Goal: Task Accomplishment & Management: Manage account settings

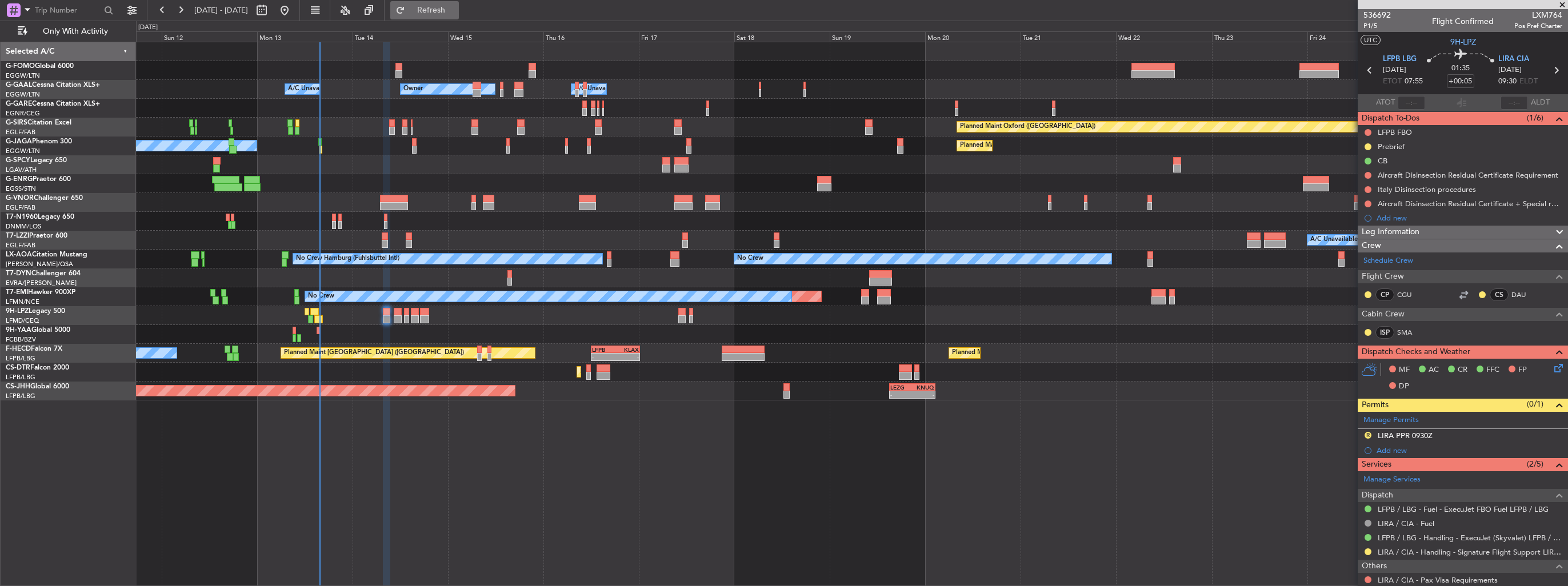
click at [456, 8] on span "Refresh" at bounding box center [431, 11] width 48 height 8
click at [1554, 437] on img at bounding box center [1558, 436] width 8 height 10
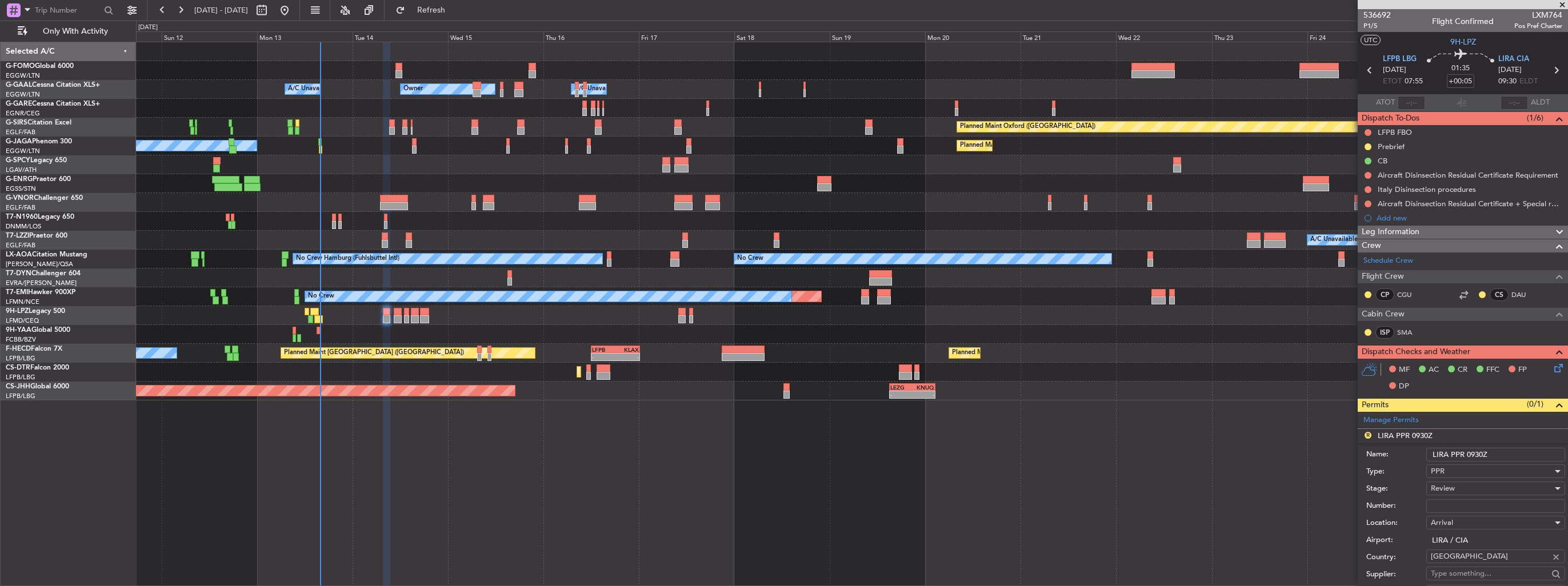
click at [1518, 451] on input "LIRA PPR 0930Z" at bounding box center [1495, 454] width 138 height 14
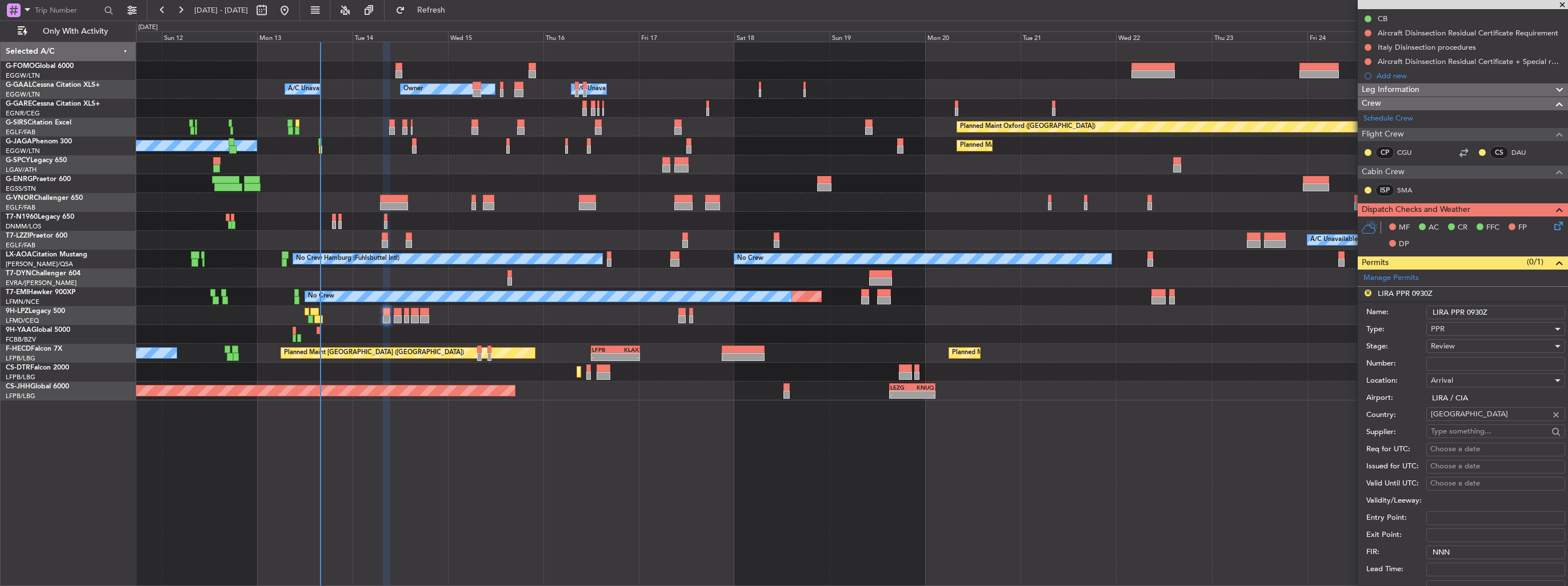
scroll to position [228, 0]
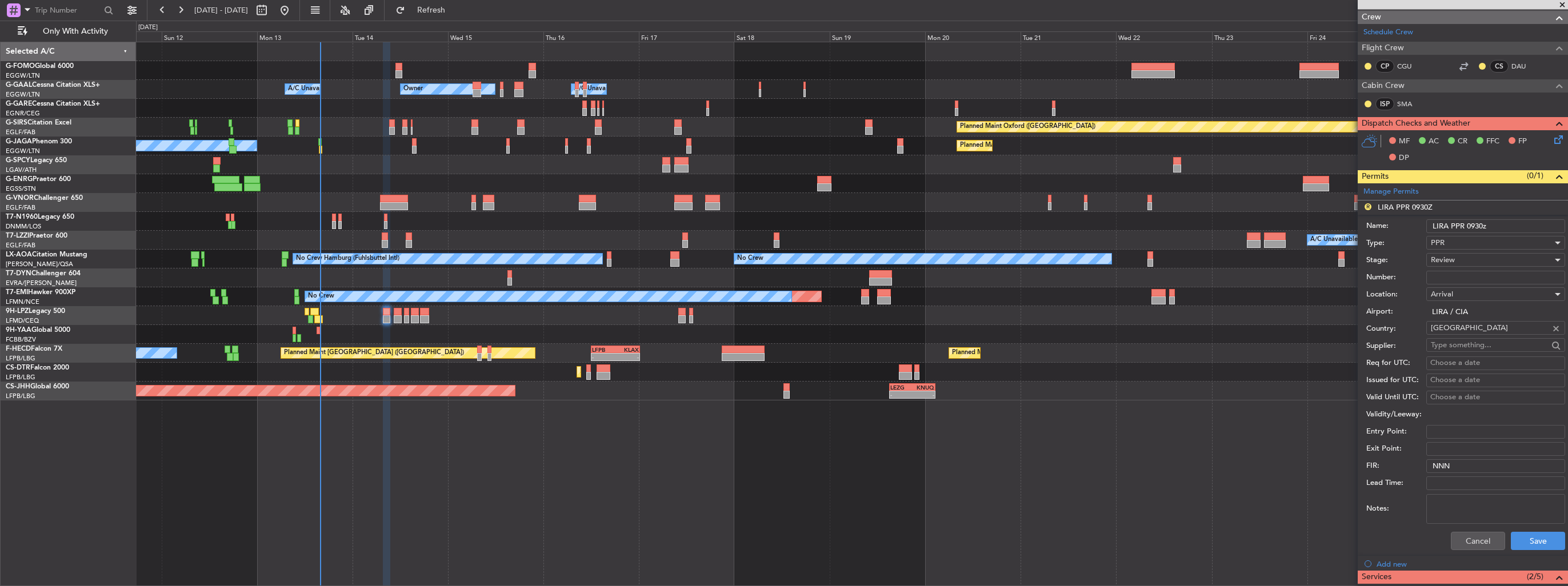
type input "LIRA PPR 0930z"
click at [1476, 280] on input "Number:" at bounding box center [1495, 278] width 138 height 14
paste input "412/14oct"
type input "412/14oct"
click at [1472, 260] on div "Review" at bounding box center [1492, 260] width 122 height 17
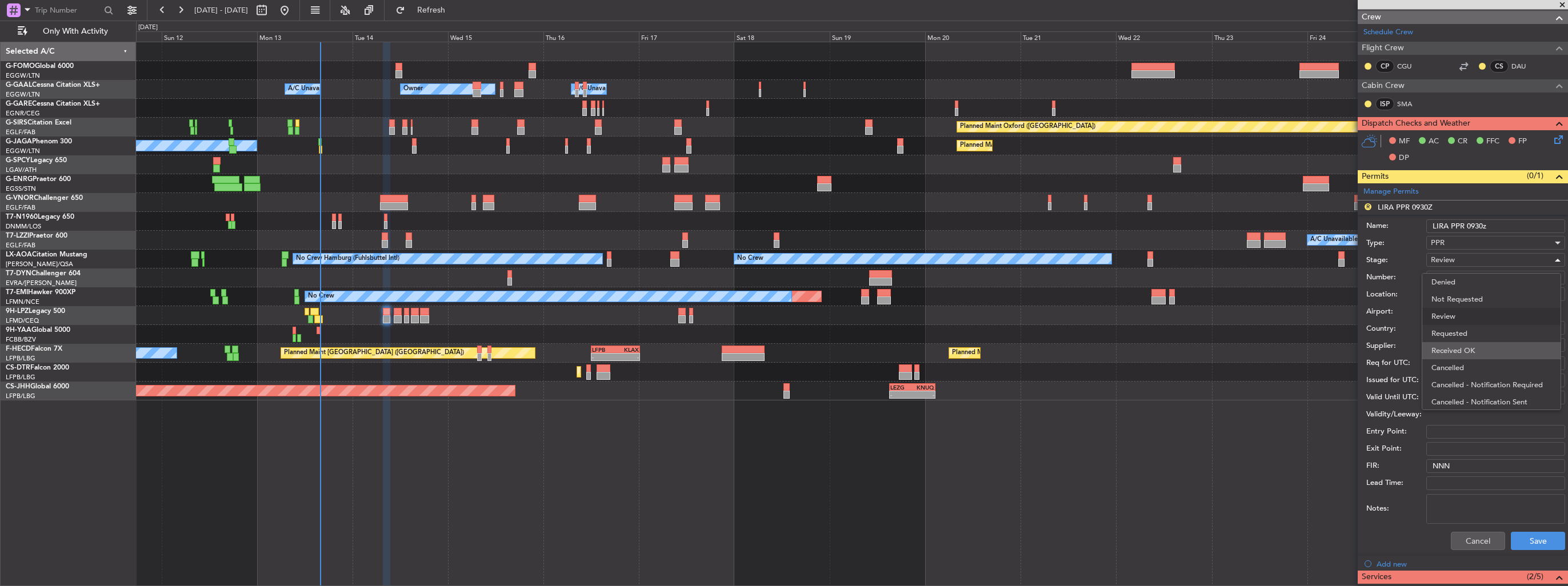
click at [1473, 355] on span "Received OK" at bounding box center [1492, 350] width 120 height 17
click at [1534, 537] on button "Save" at bounding box center [1538, 541] width 54 height 18
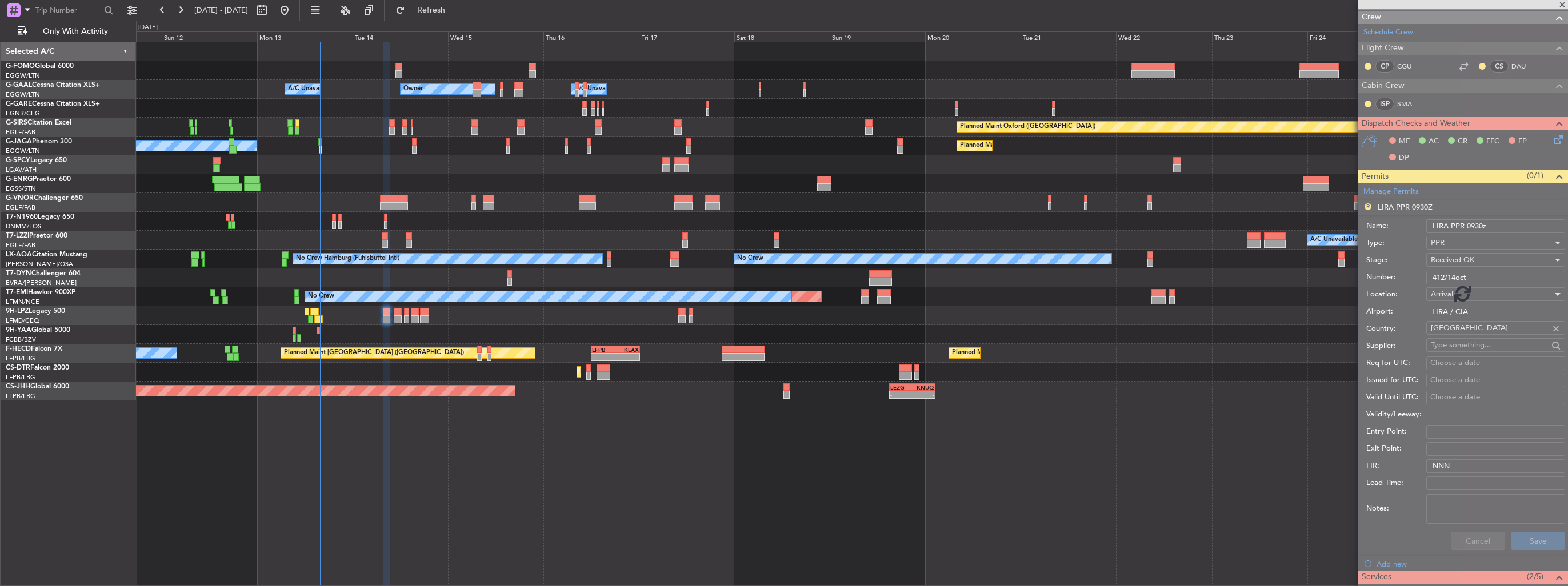
scroll to position [59, 0]
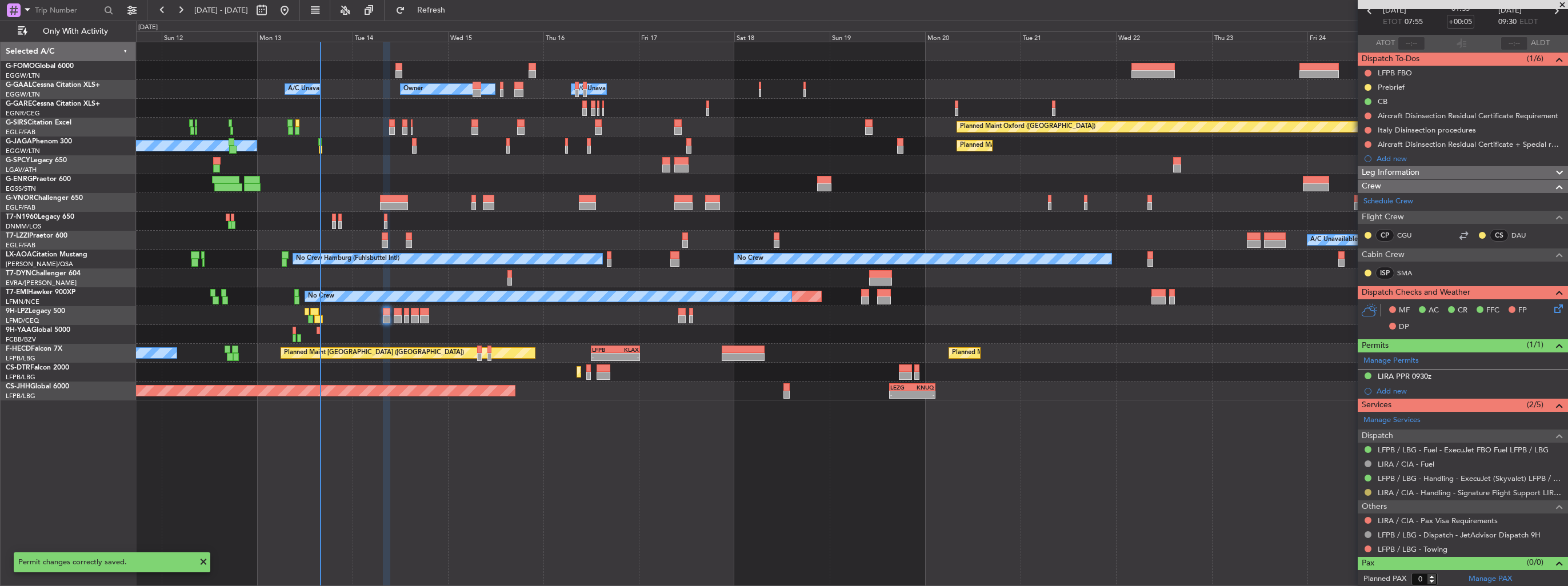
click at [1367, 492] on button at bounding box center [1368, 492] width 7 height 7
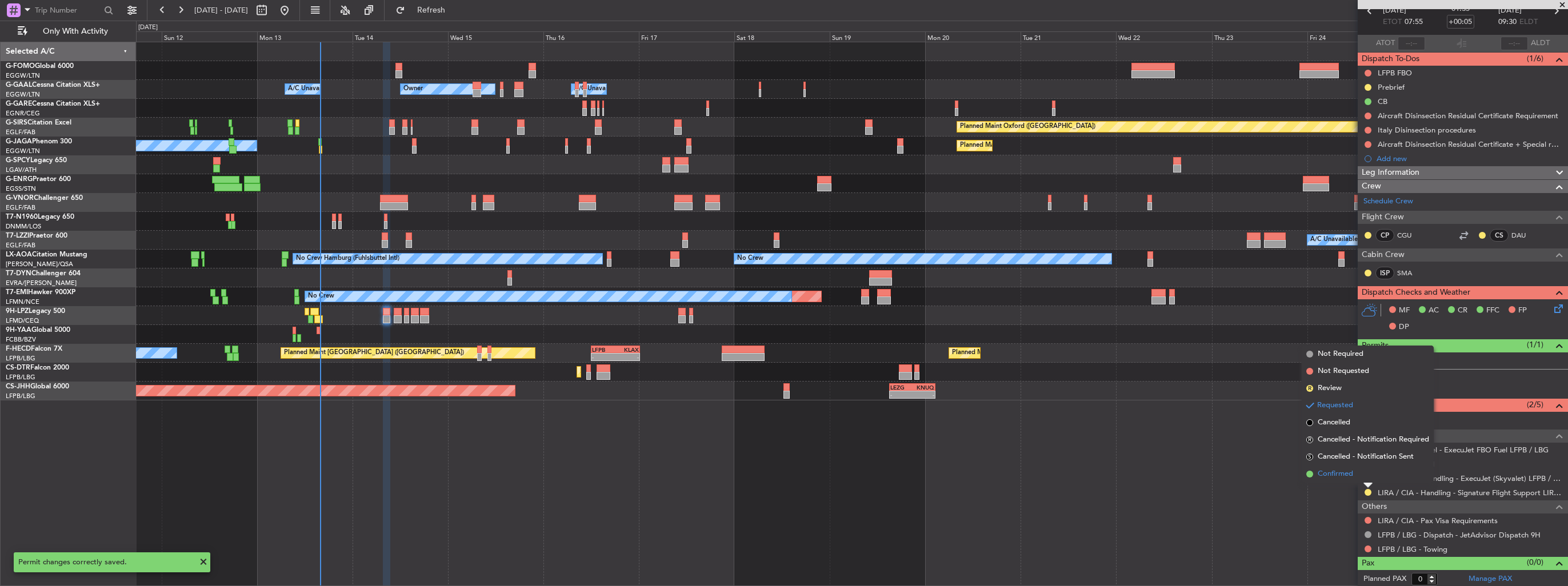
click at [1351, 478] on span "Confirmed" at bounding box center [1336, 474] width 35 height 12
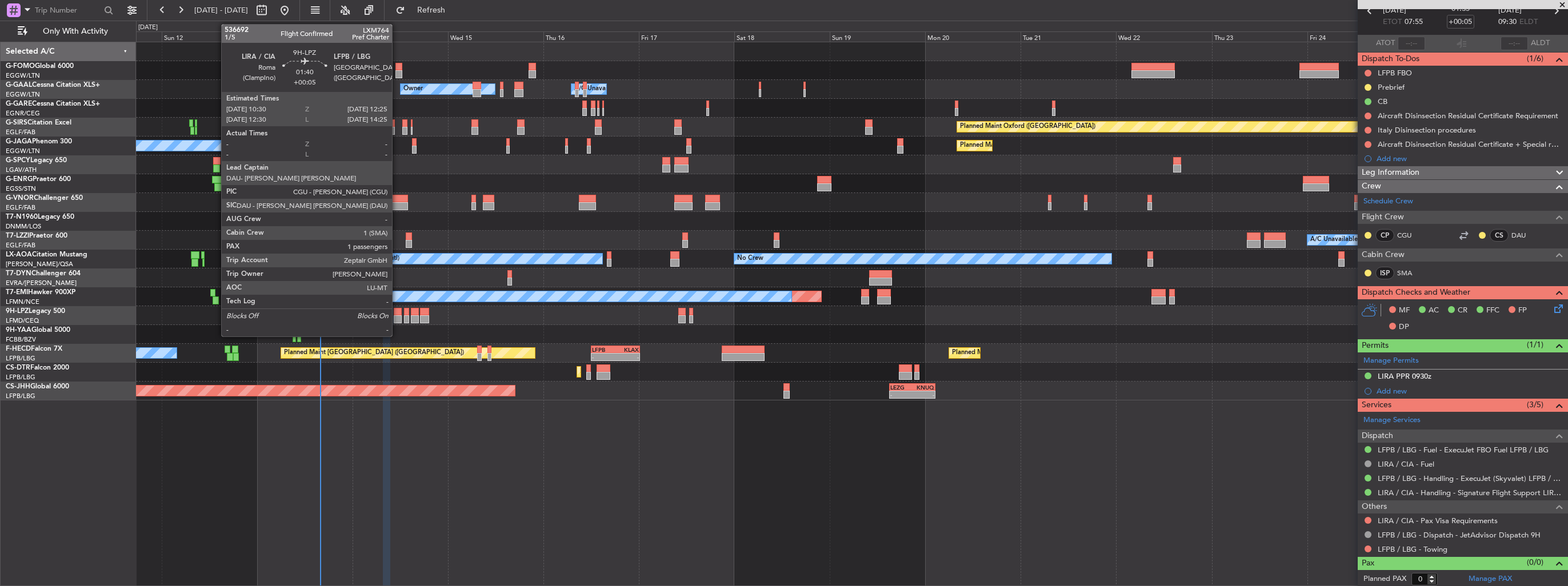
click at [397, 312] on div at bounding box center [398, 312] width 8 height 8
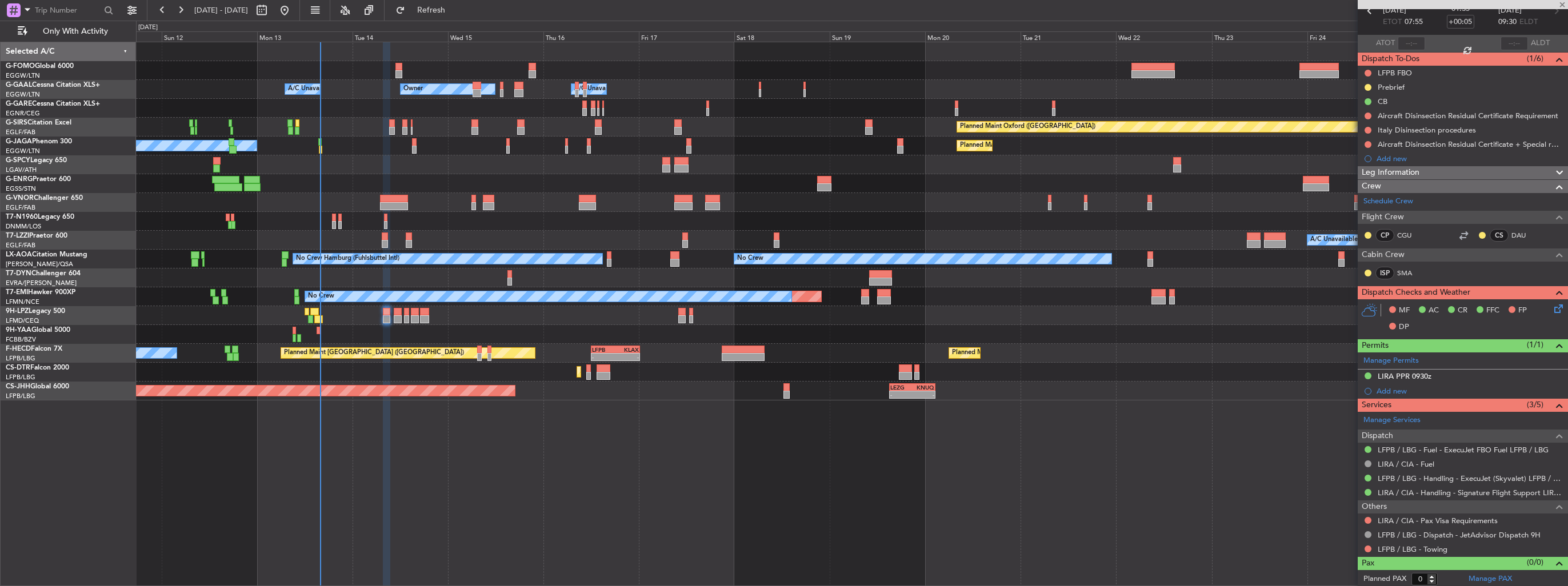
type input "1"
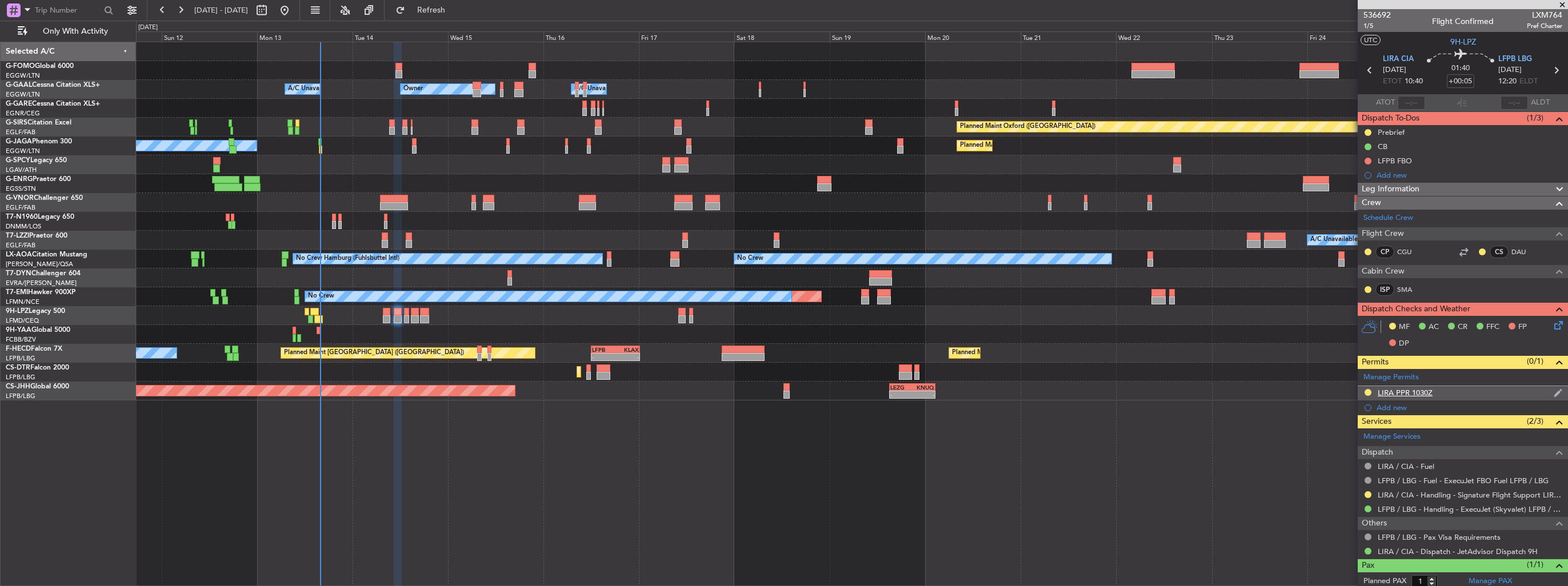
click at [1554, 390] on div "LIRA PPR 1030Z" at bounding box center [1462, 393] width 210 height 14
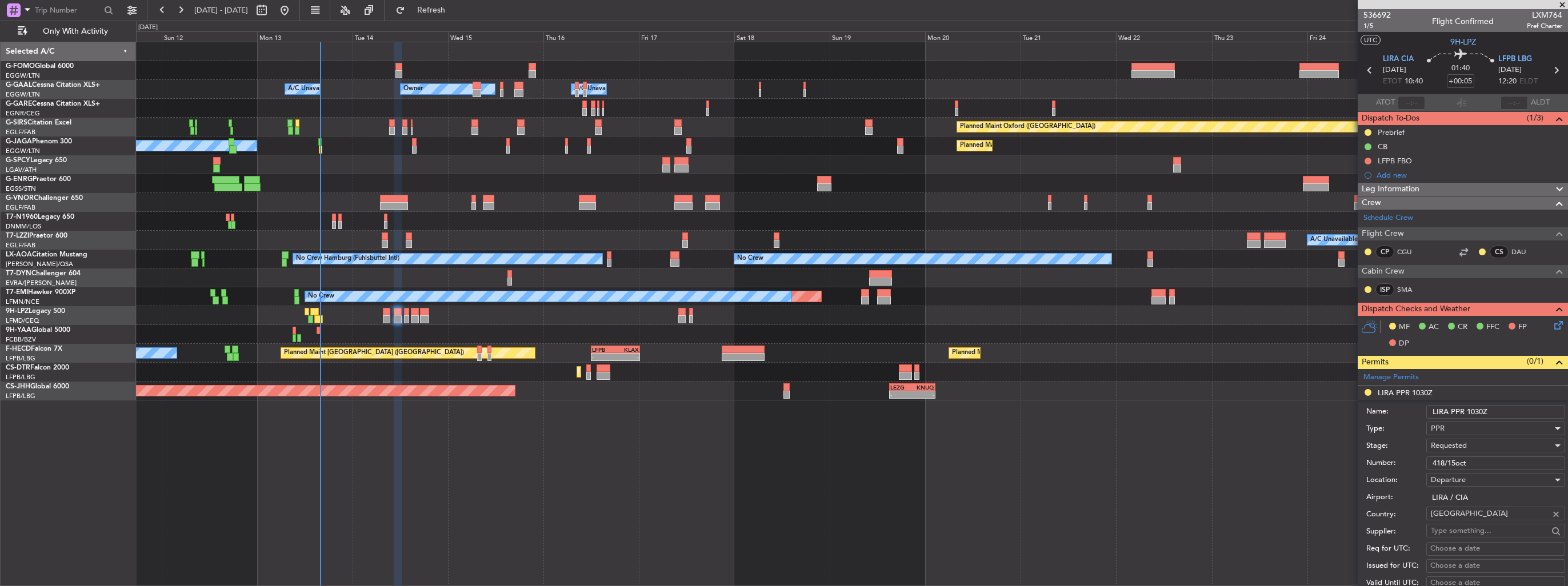
click at [1501, 410] on input "LIRA PPR 1030Z" at bounding box center [1495, 412] width 138 height 14
type input "LIRA PPR 1030z"
drag, startPoint x: 1482, startPoint y: 461, endPoint x: 1407, endPoint y: 465, distance: 75.1
click at [1407, 465] on div "Number: 418/15oct" at bounding box center [1466, 463] width 199 height 17
paste input "2/14"
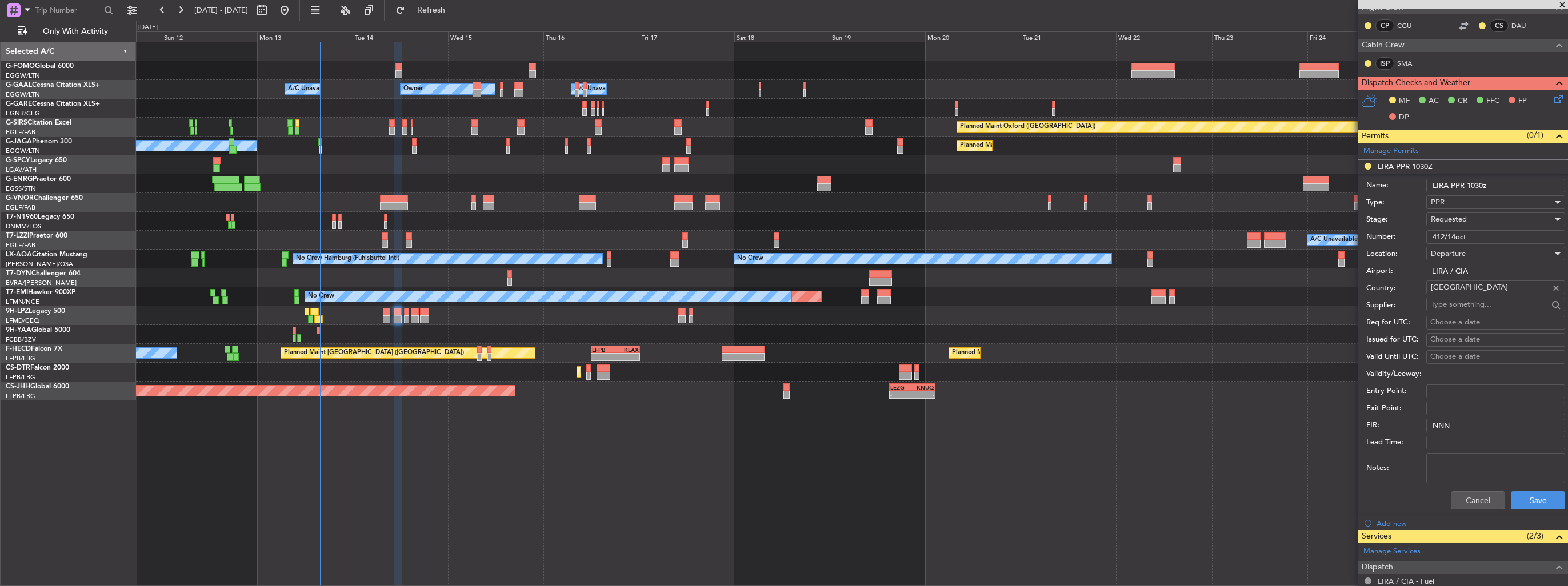
scroll to position [228, 0]
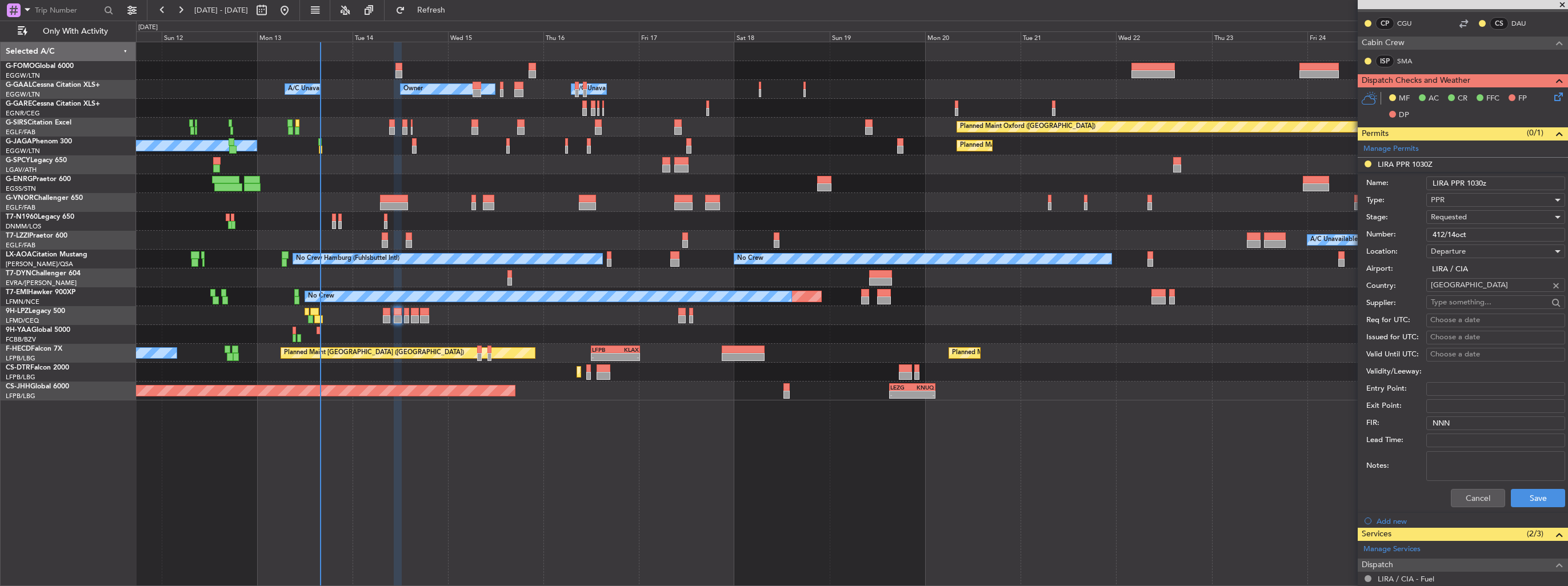
type input "412/14oct"
click at [1447, 212] on span "Requested" at bounding box center [1449, 217] width 36 height 10
click at [1482, 301] on span "Received OK" at bounding box center [1492, 303] width 120 height 17
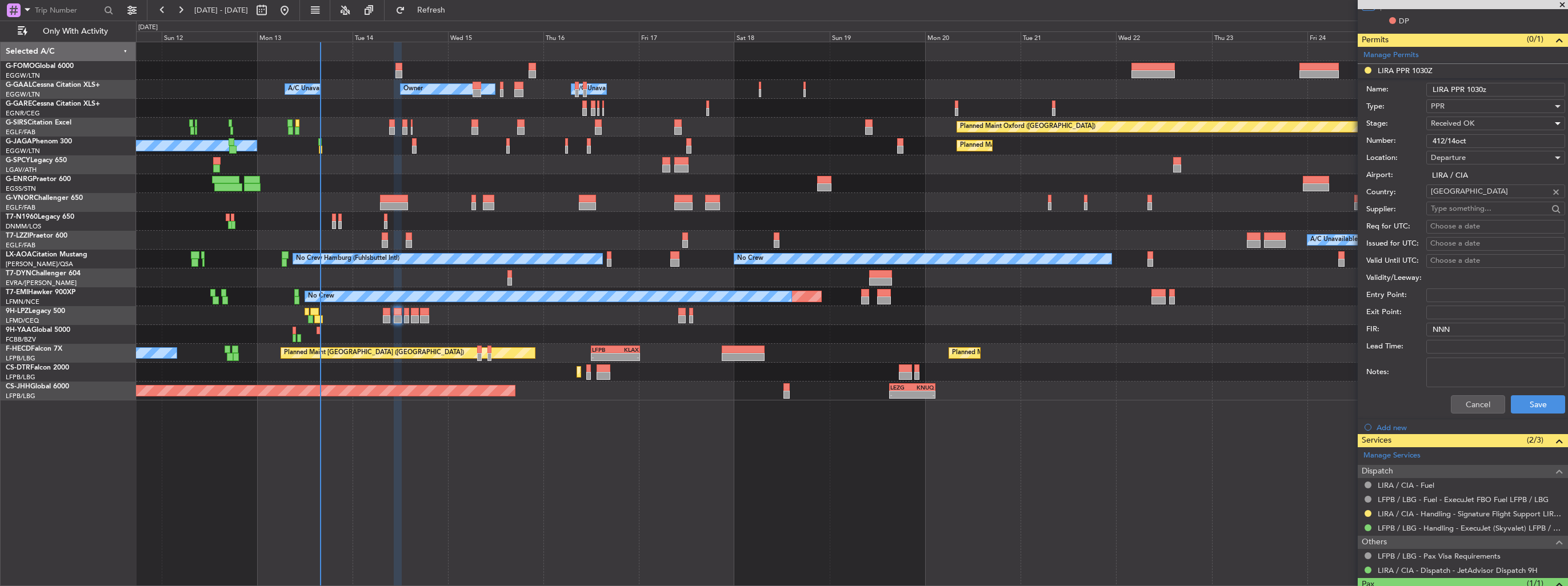
scroll to position [370, 0]
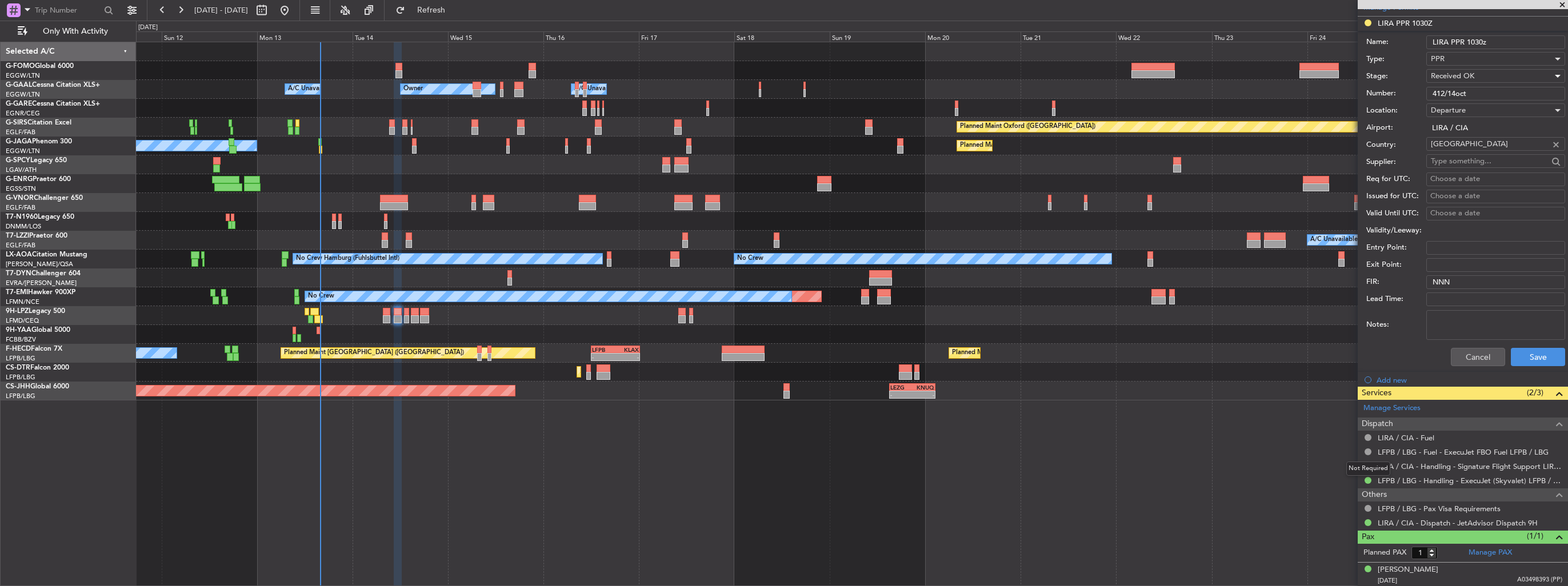
click at [1368, 465] on div "Not Required" at bounding box center [1368, 468] width 44 height 14
click at [1367, 466] on button at bounding box center [1368, 466] width 7 height 7
click at [1340, 447] on span "Confirmed" at bounding box center [1336, 448] width 35 height 12
click at [1515, 357] on button "Save" at bounding box center [1538, 357] width 54 height 18
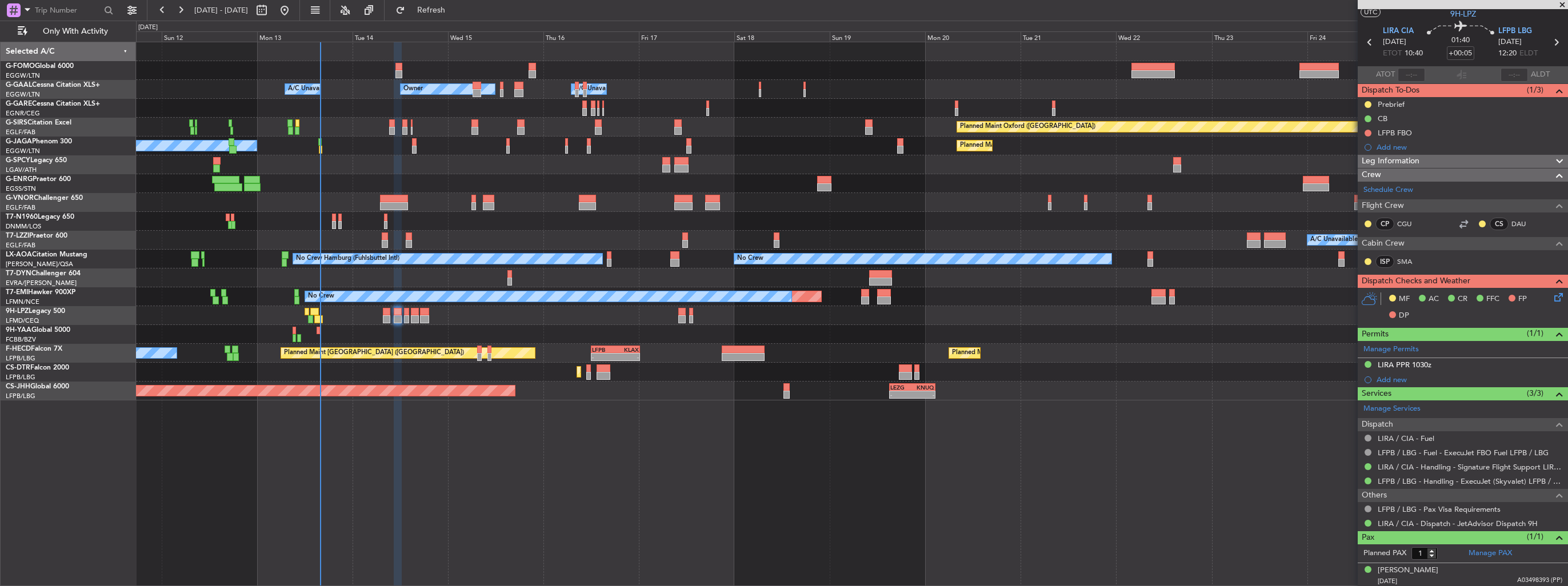
scroll to position [0, 0]
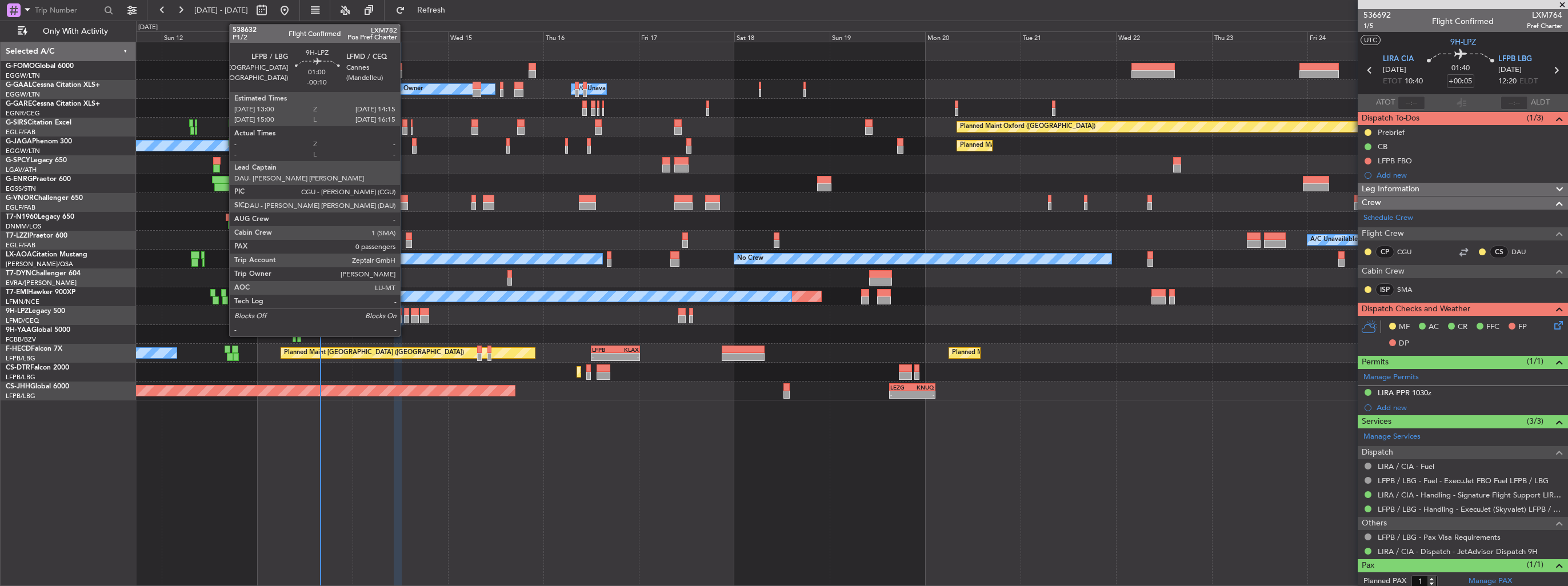
click at [406, 312] on div at bounding box center [406, 312] width 5 height 8
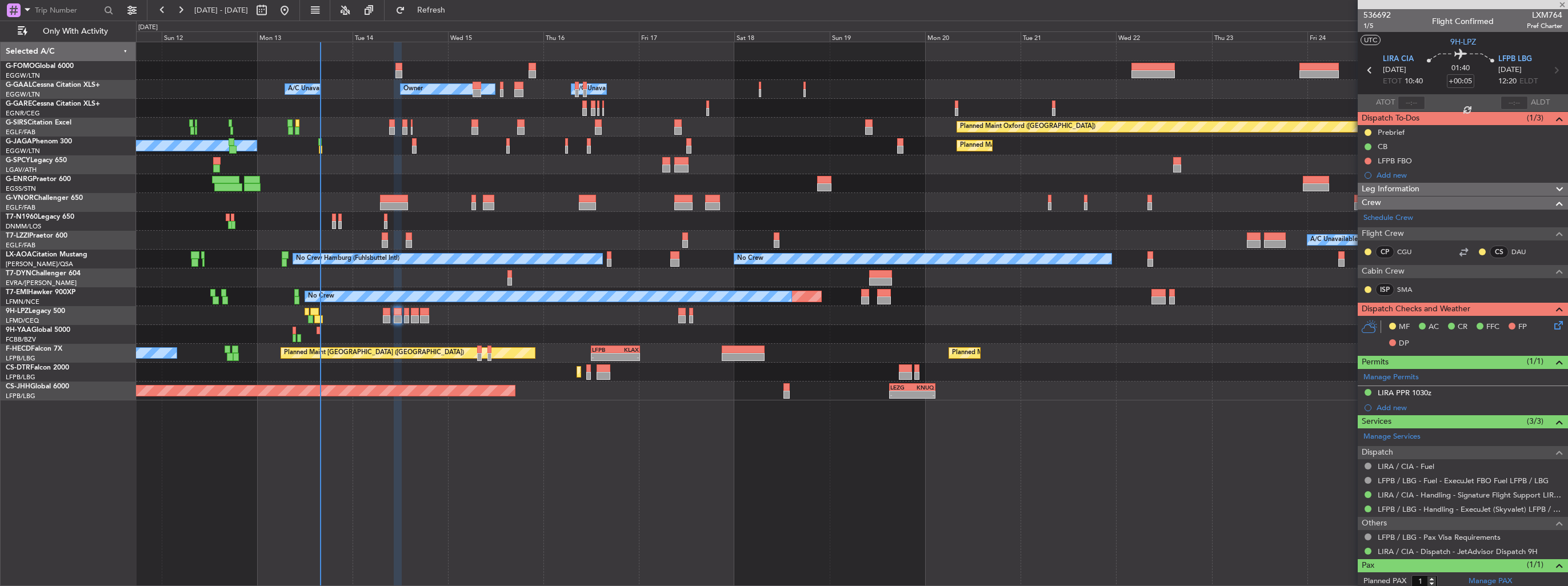
type input "-00:10"
type input "0"
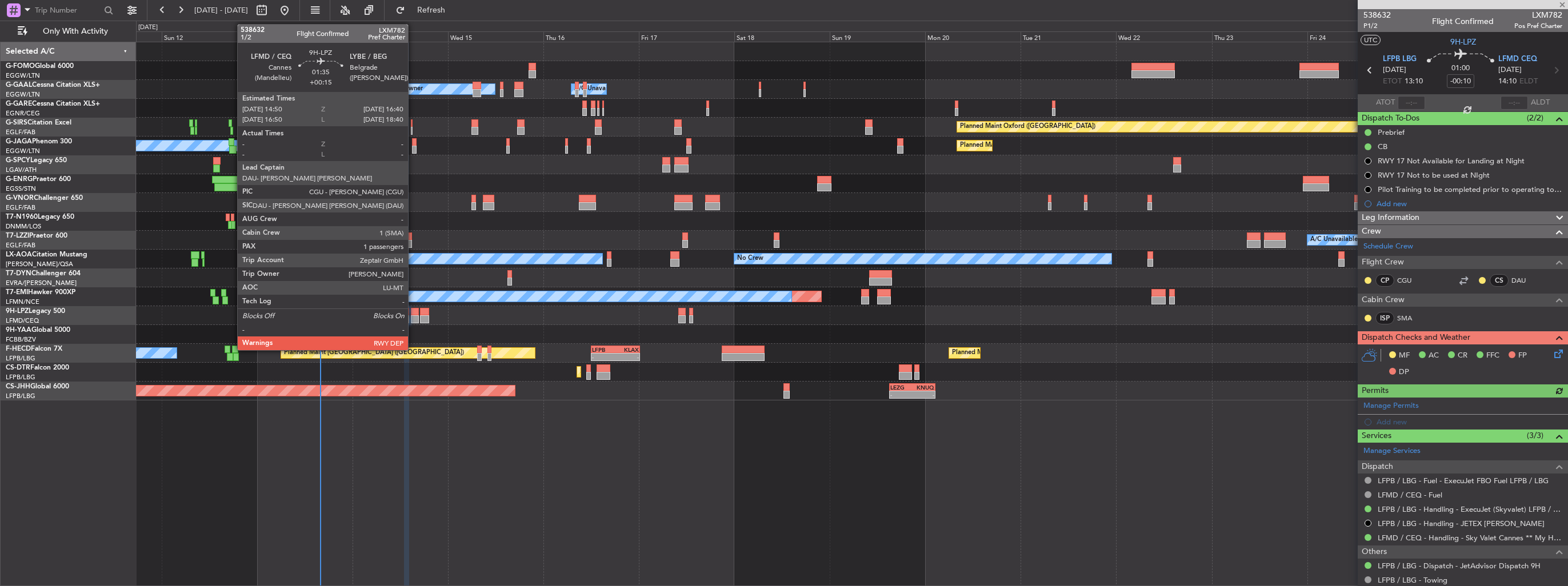
click at [413, 317] on div at bounding box center [414, 320] width 7 height 8
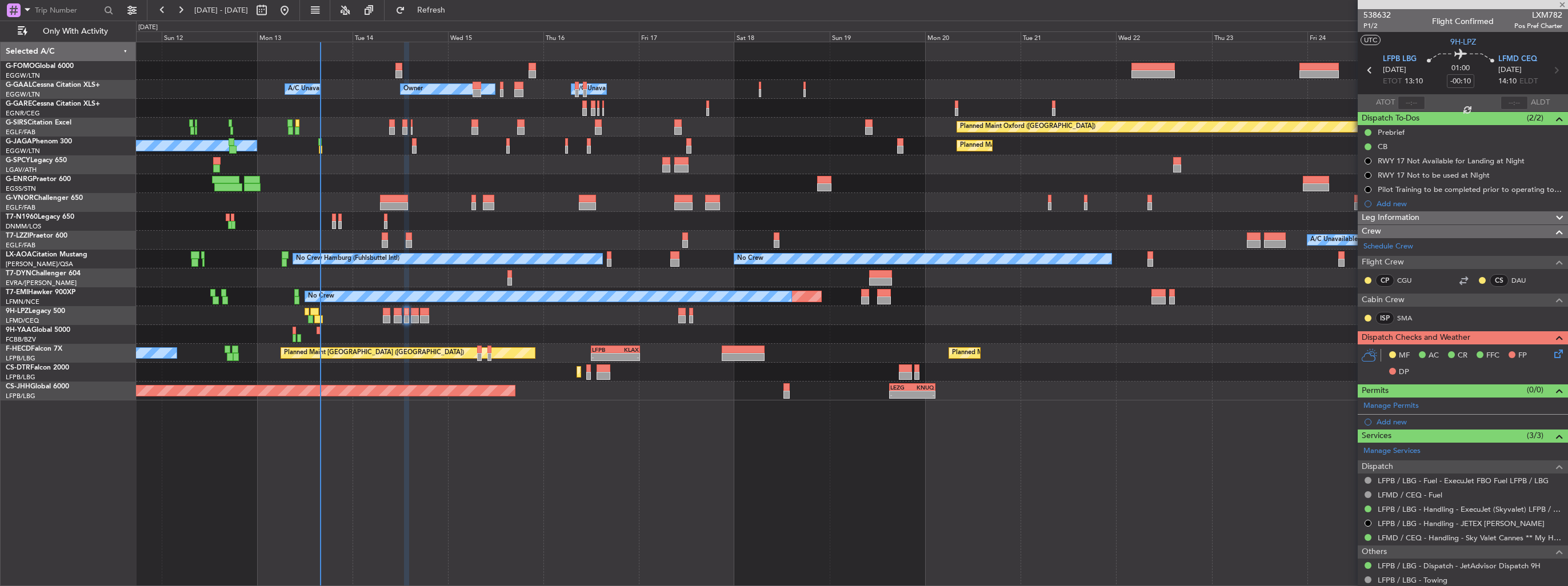
type input "+00:15"
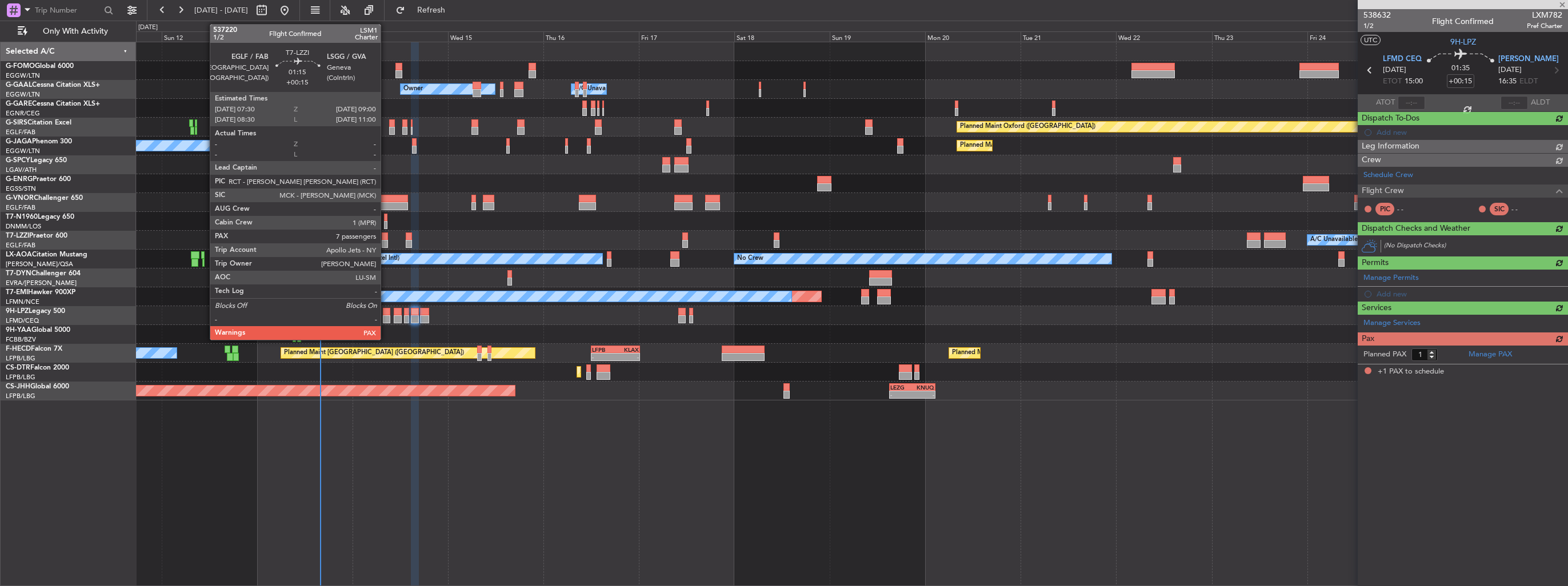
click at [386, 240] on div at bounding box center [385, 244] width 7 height 8
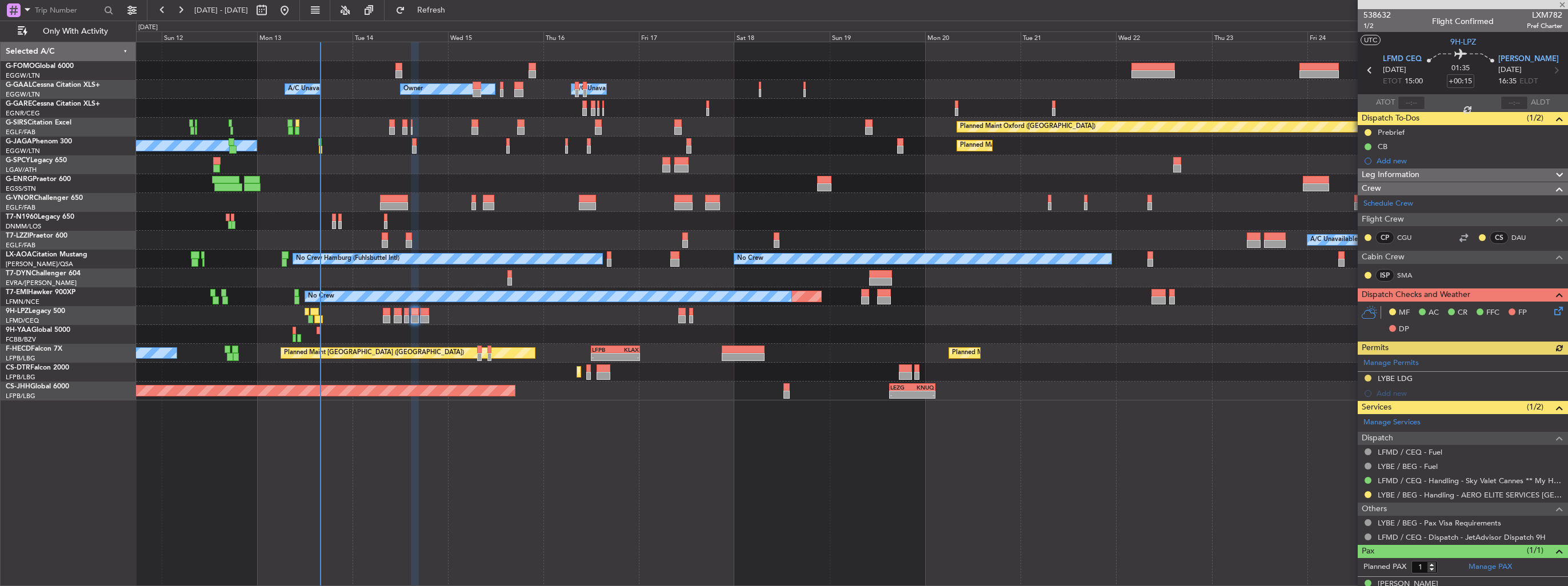
type input "7"
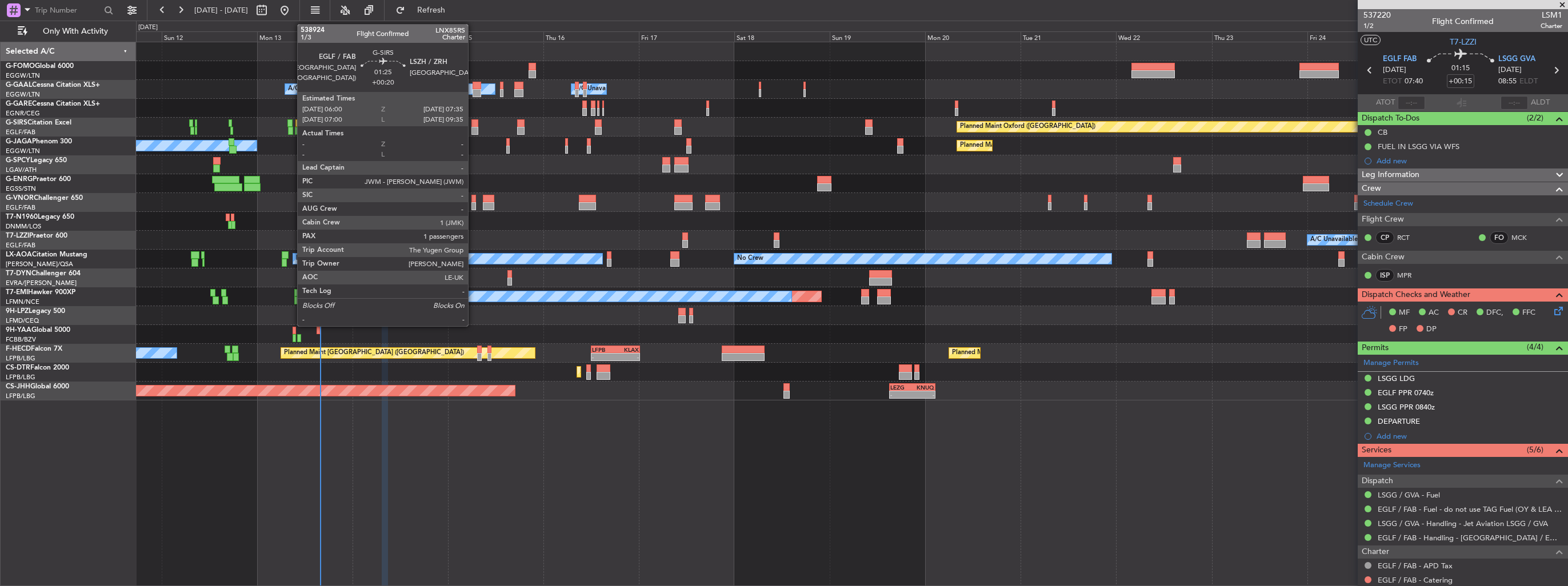
click at [473, 130] on div at bounding box center [475, 131] width 7 height 8
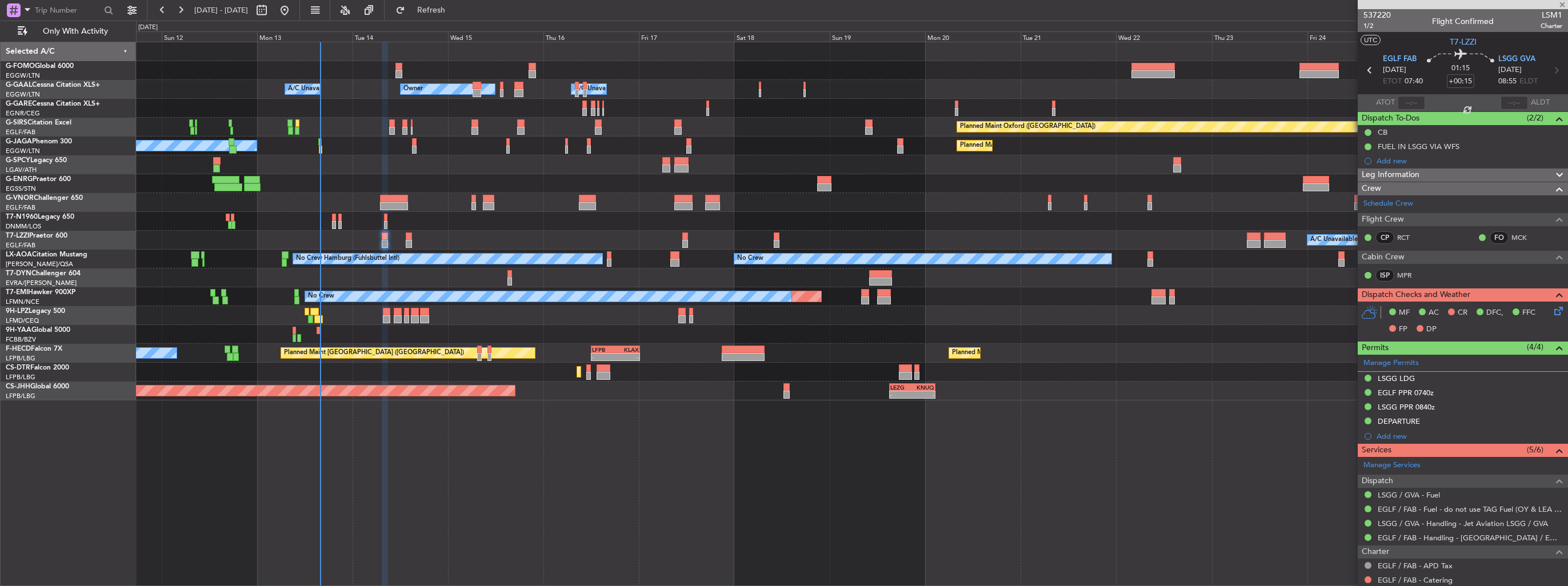
type input "+00:20"
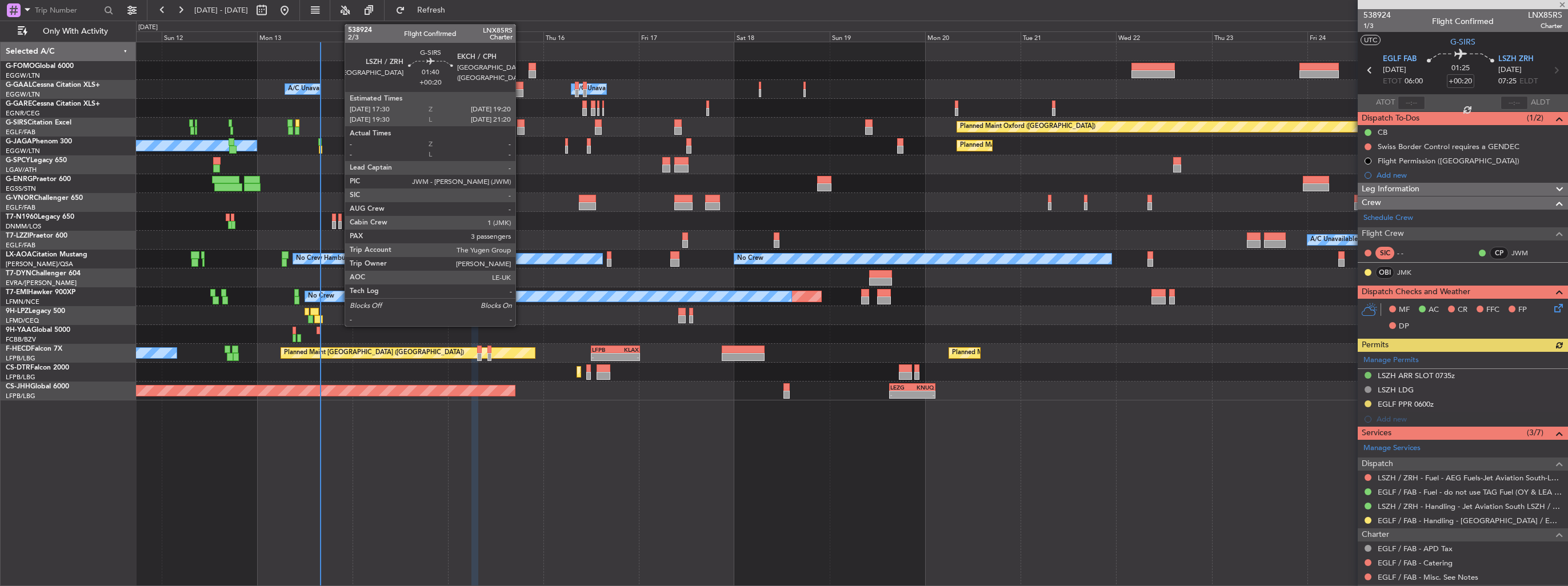
click at [521, 129] on div at bounding box center [520, 131] width 7 height 8
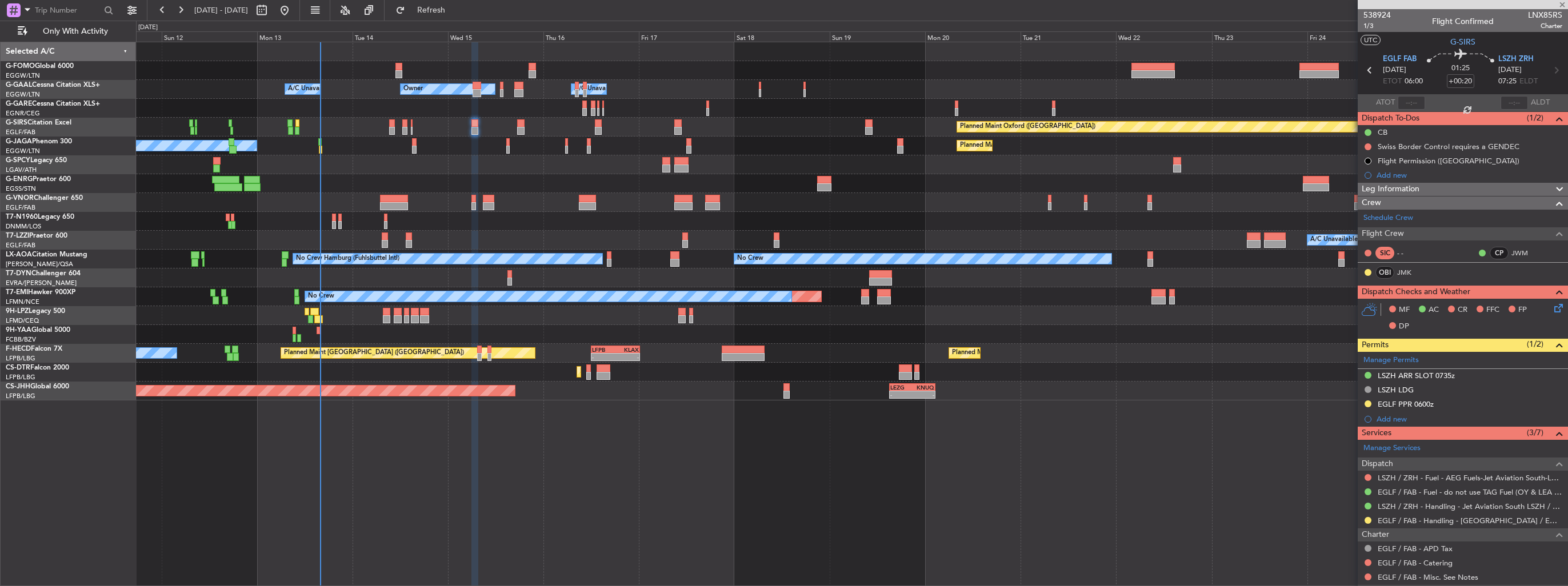
type input "3"
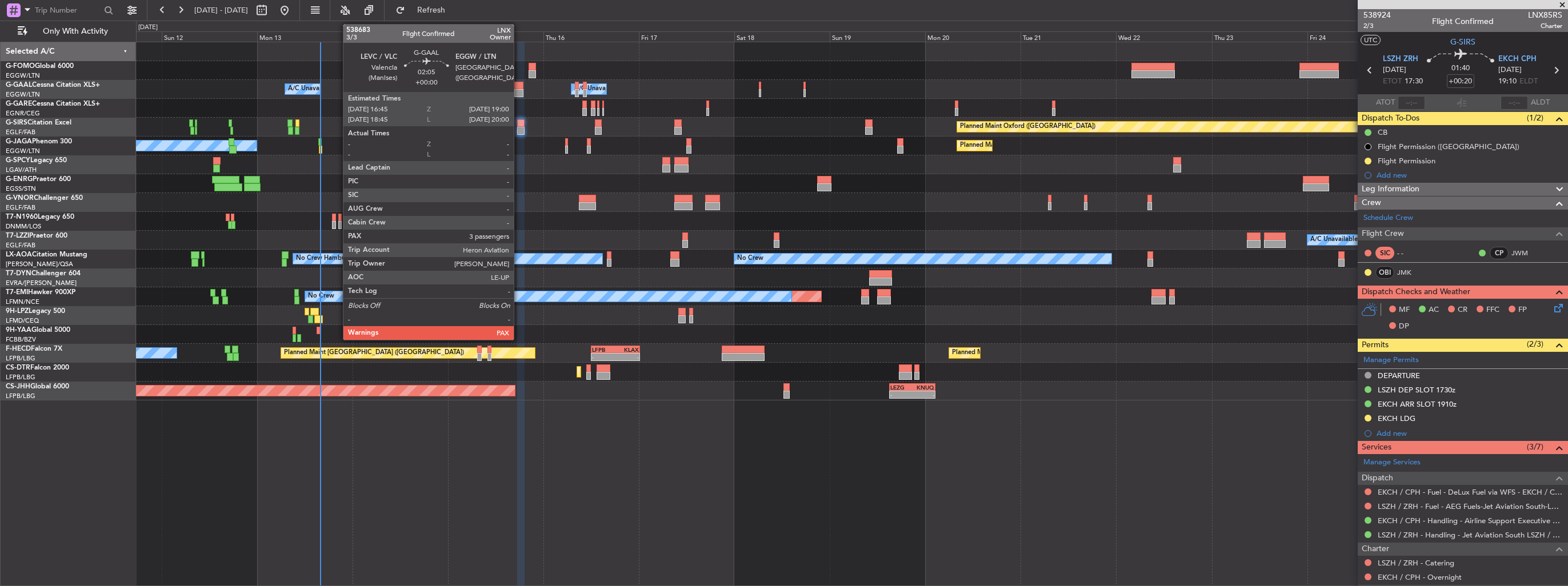
click at [519, 87] on div at bounding box center [519, 86] width 9 height 8
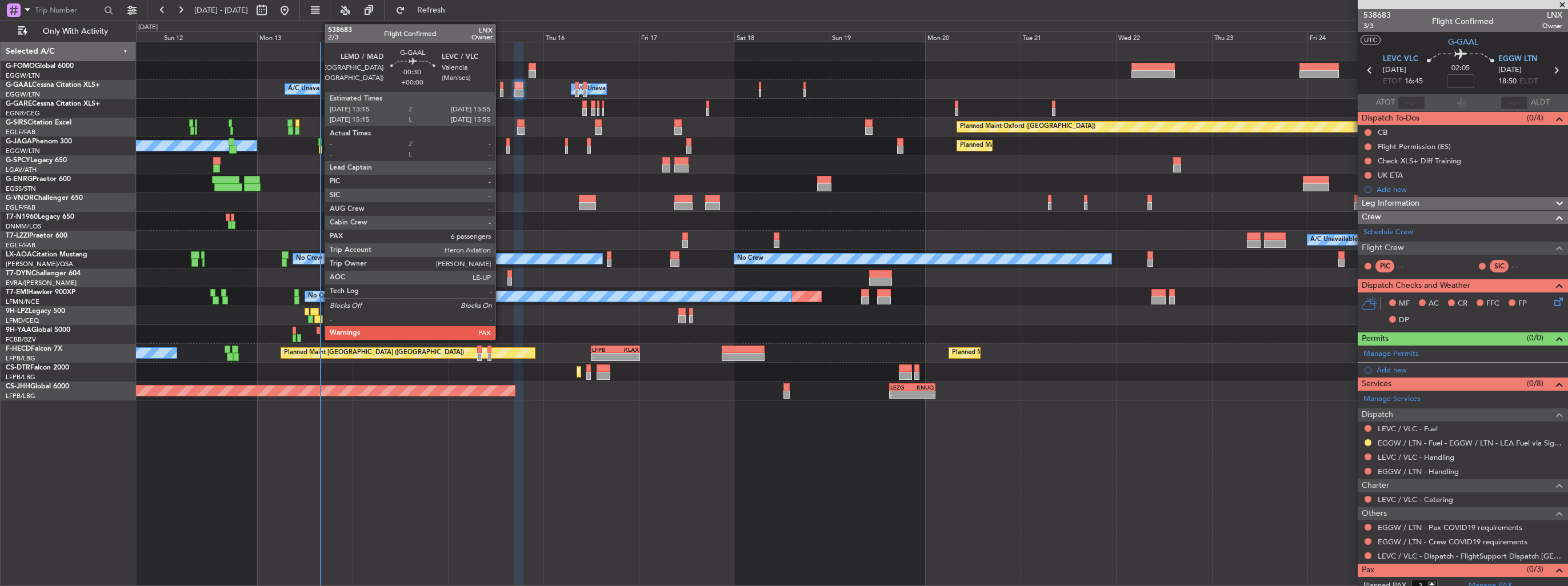
click at [500, 93] on div at bounding box center [501, 93] width 2 height 8
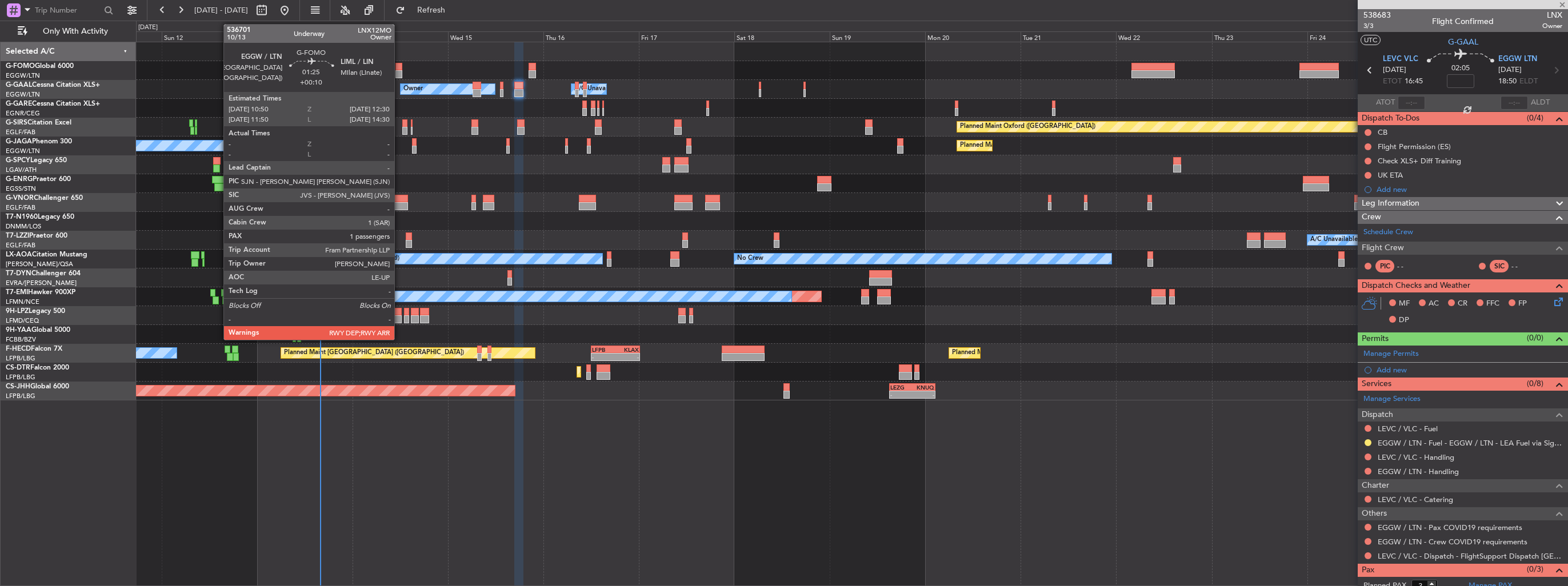
type input "6"
click at [399, 71] on div at bounding box center [399, 74] width 7 height 8
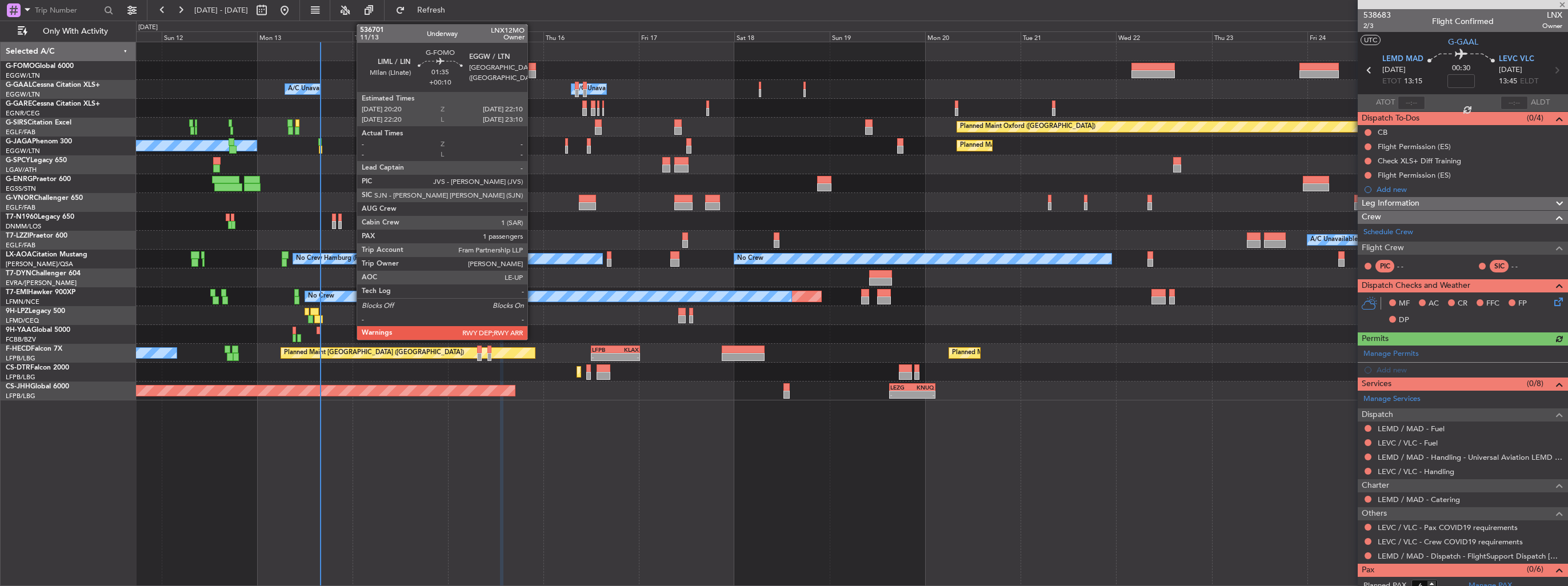
type input "+00:10"
type input "1"
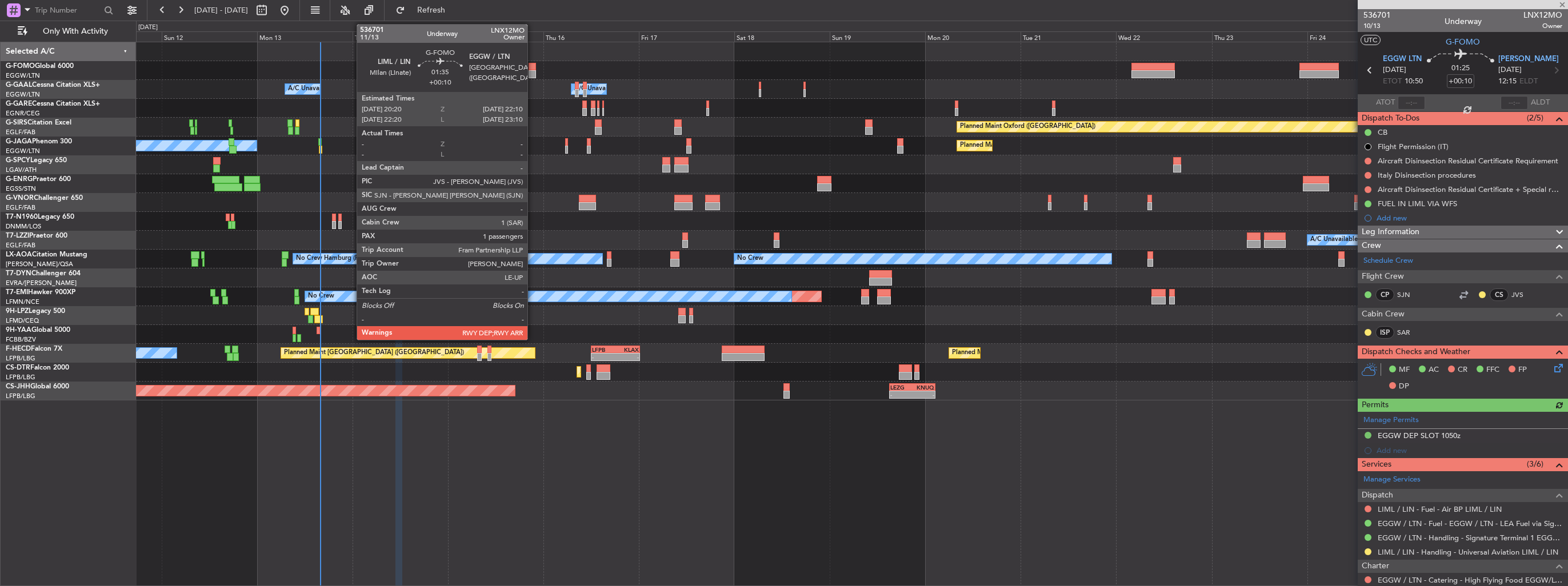
click at [533, 71] on div at bounding box center [532, 74] width 7 height 8
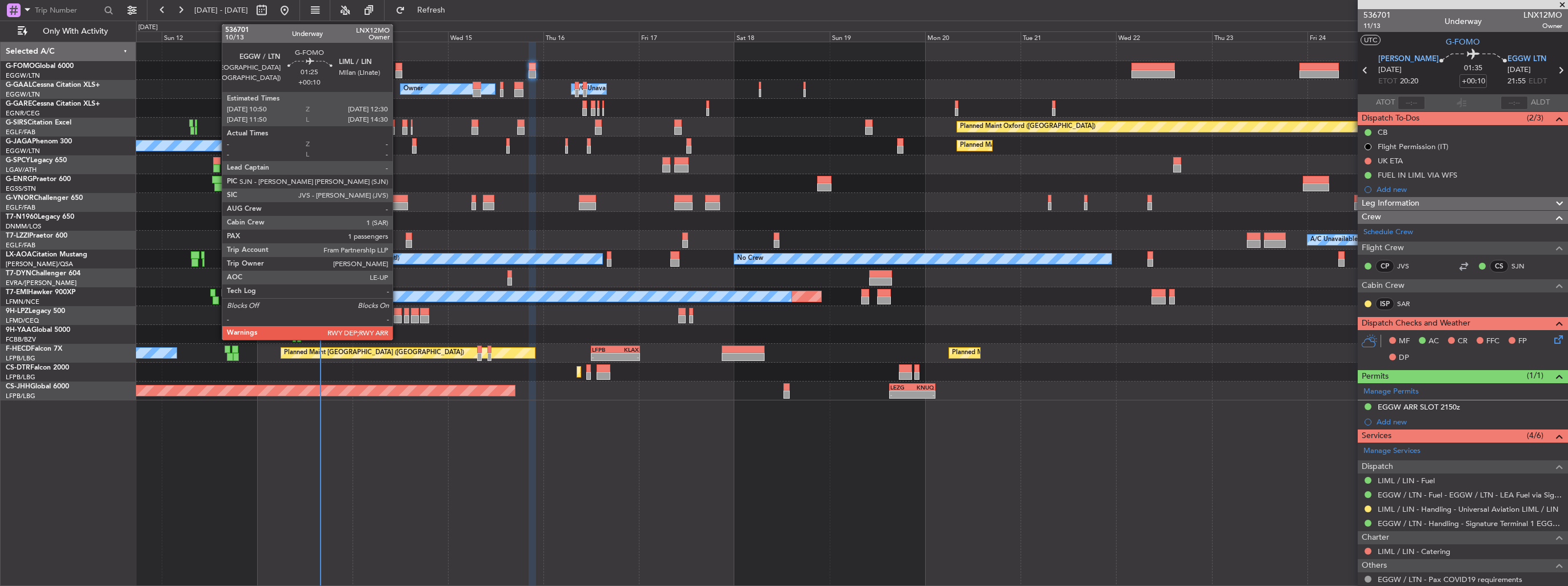
click at [397, 68] on div at bounding box center [399, 67] width 7 height 8
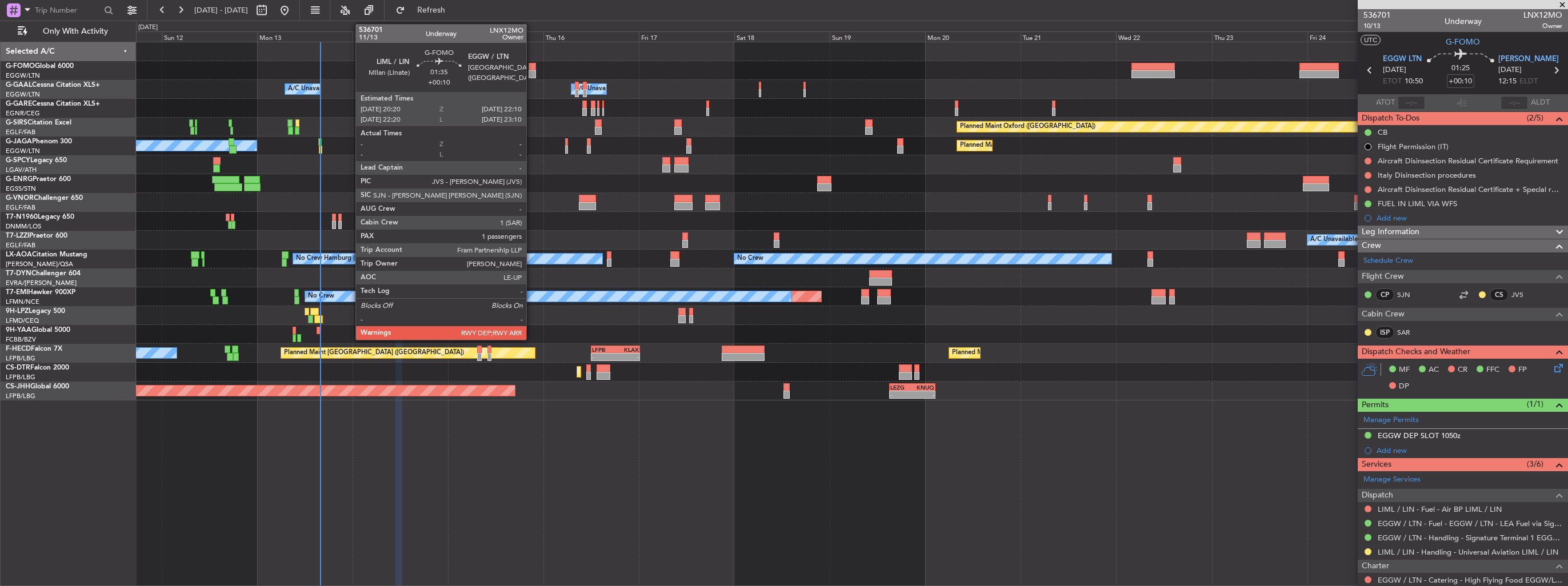
click at [532, 73] on div at bounding box center [532, 74] width 7 height 8
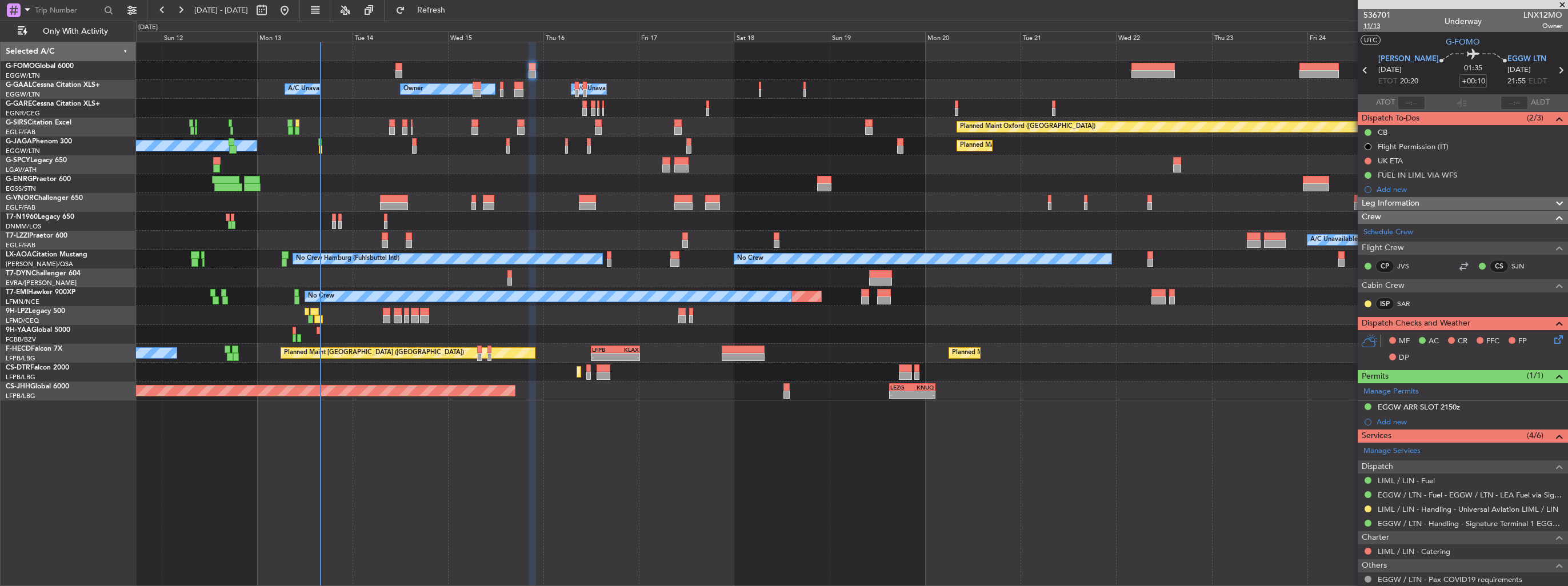
click at [1374, 24] on span "11/13" at bounding box center [1377, 26] width 27 height 10
click at [1552, 340] on icon at bounding box center [1556, 337] width 9 height 9
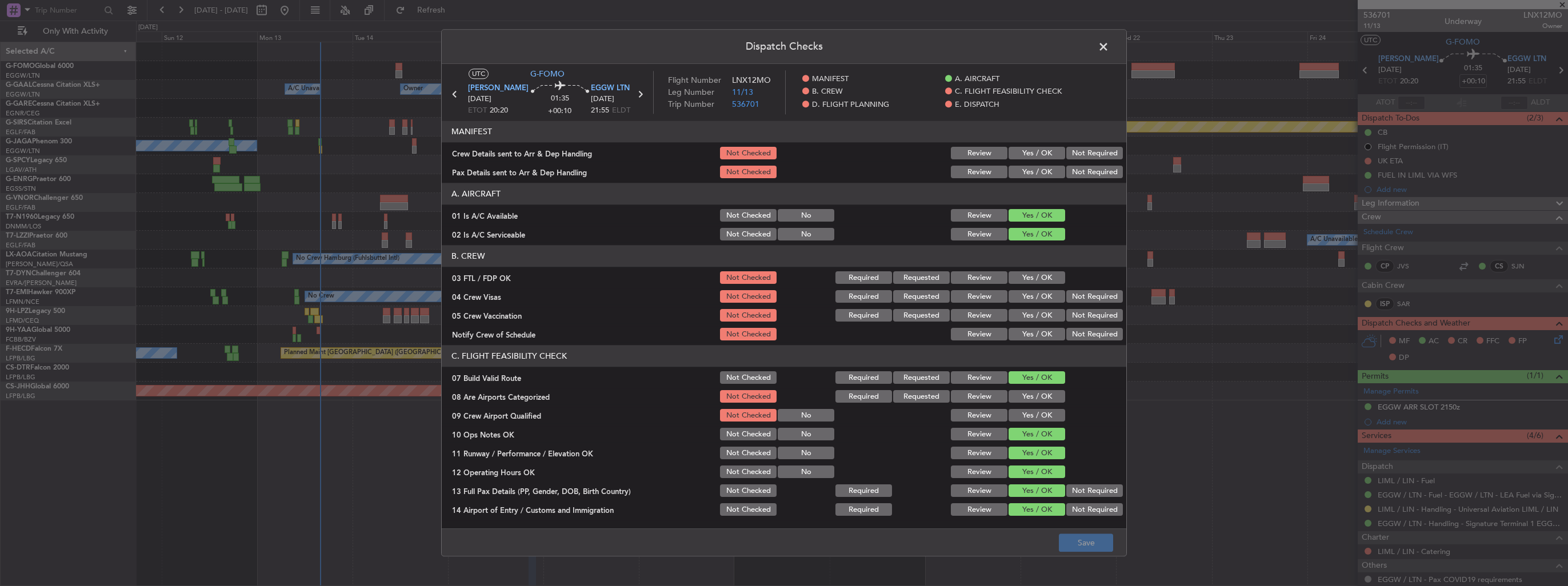
drag, startPoint x: 1035, startPoint y: 156, endPoint x: 1033, endPoint y: 161, distance: 5.4
click at [1033, 157] on button "Yes / OK" at bounding box center [1037, 153] width 57 height 12
click at [1033, 177] on button "Yes / OK" at bounding box center [1037, 172] width 57 height 12
click at [1097, 543] on button "Save" at bounding box center [1087, 543] width 54 height 18
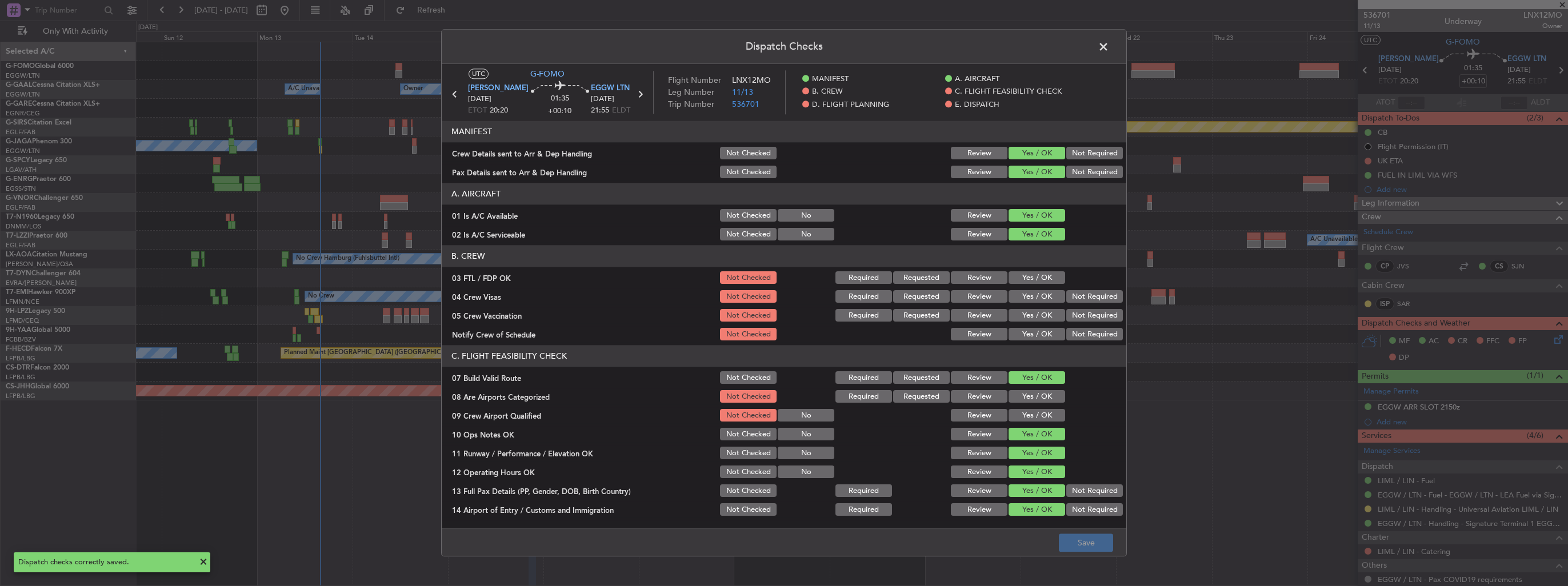
click at [1110, 45] on span at bounding box center [1110, 49] width 0 height 23
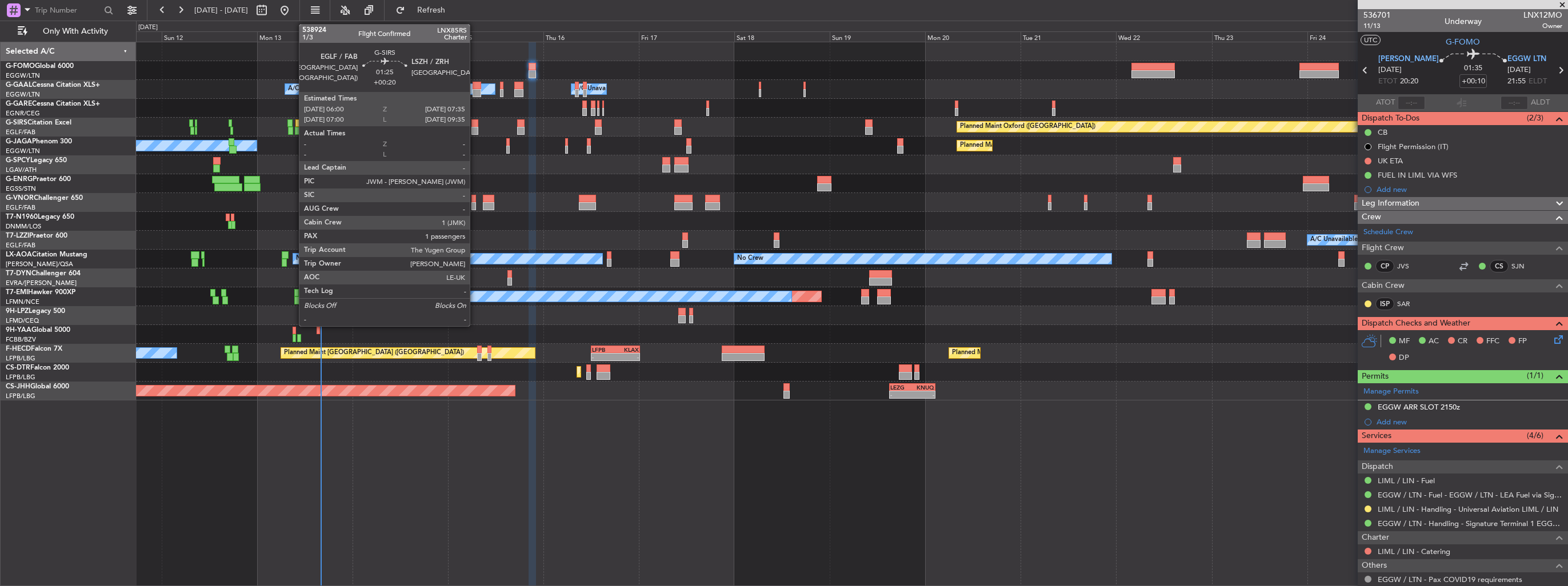
click at [475, 129] on div at bounding box center [475, 131] width 7 height 8
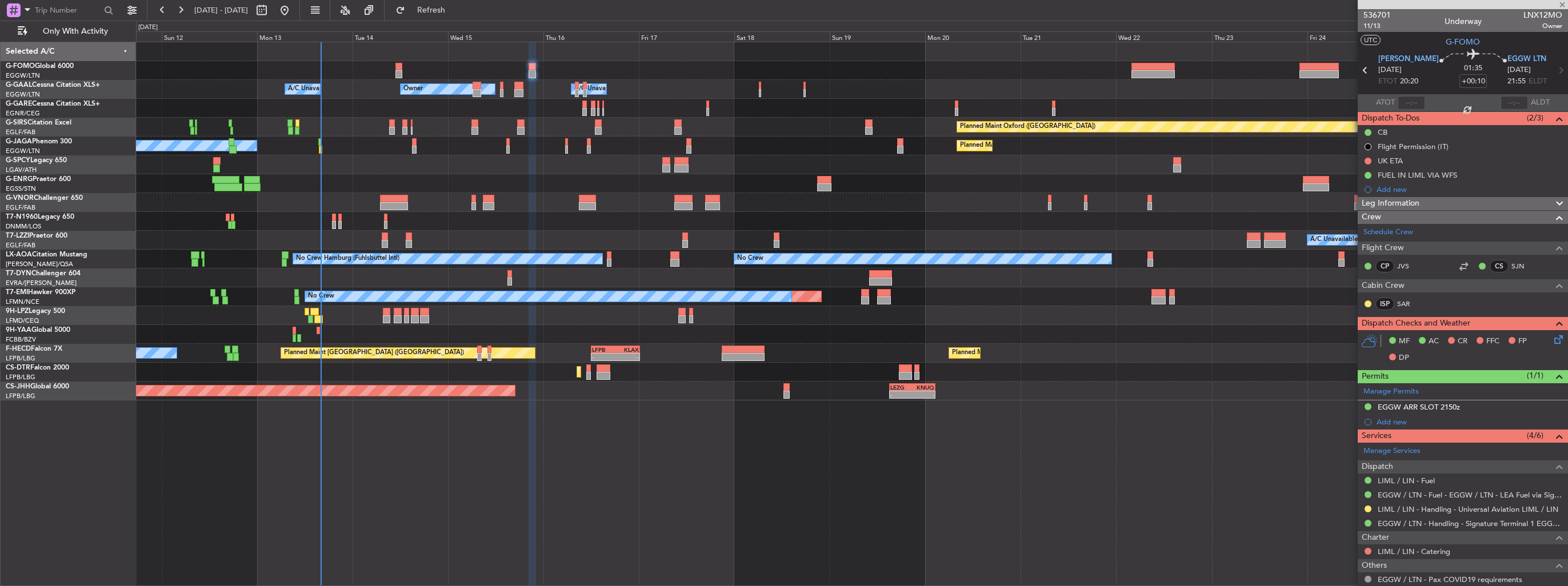
type input "+00:20"
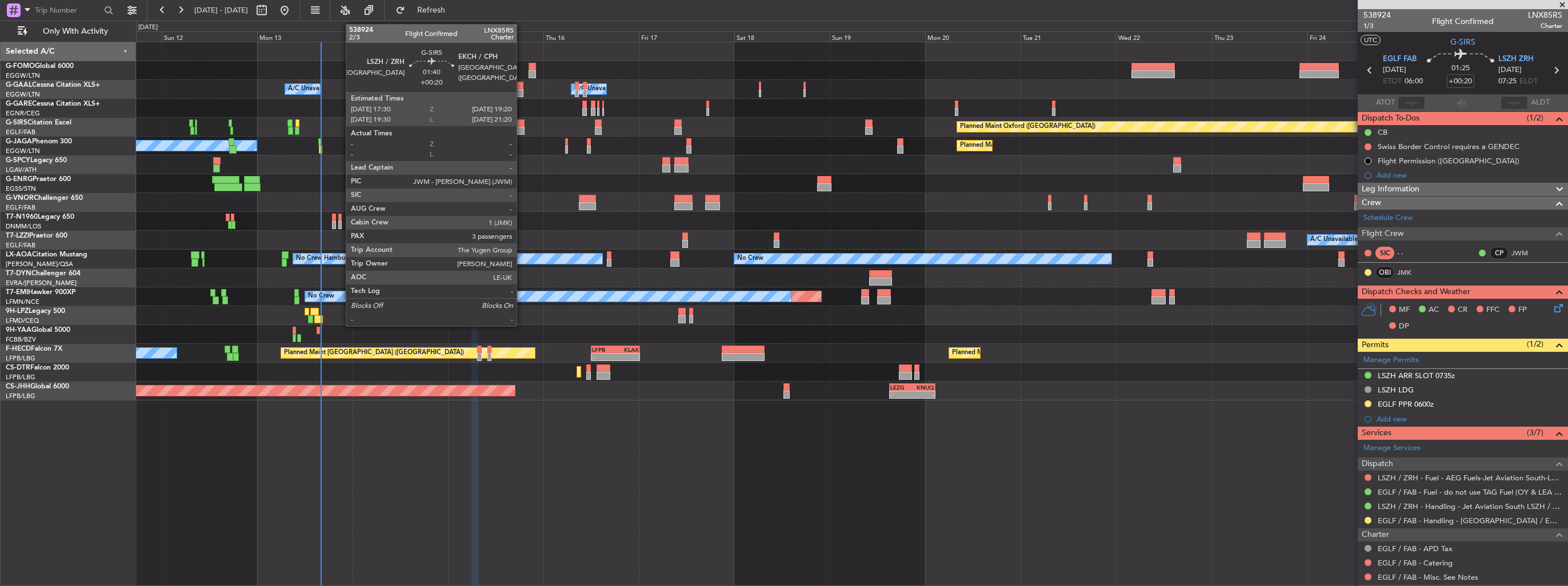
click at [522, 129] on div at bounding box center [520, 131] width 7 height 8
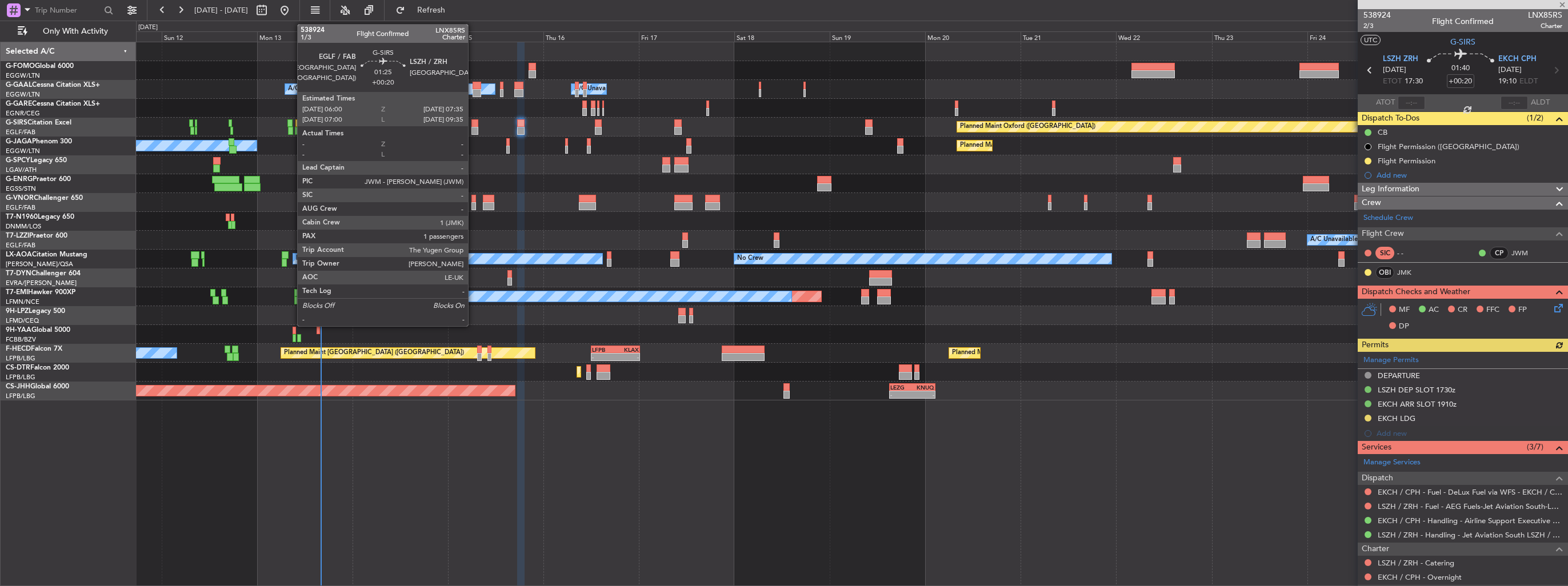
click at [473, 127] on div at bounding box center [475, 131] width 7 height 8
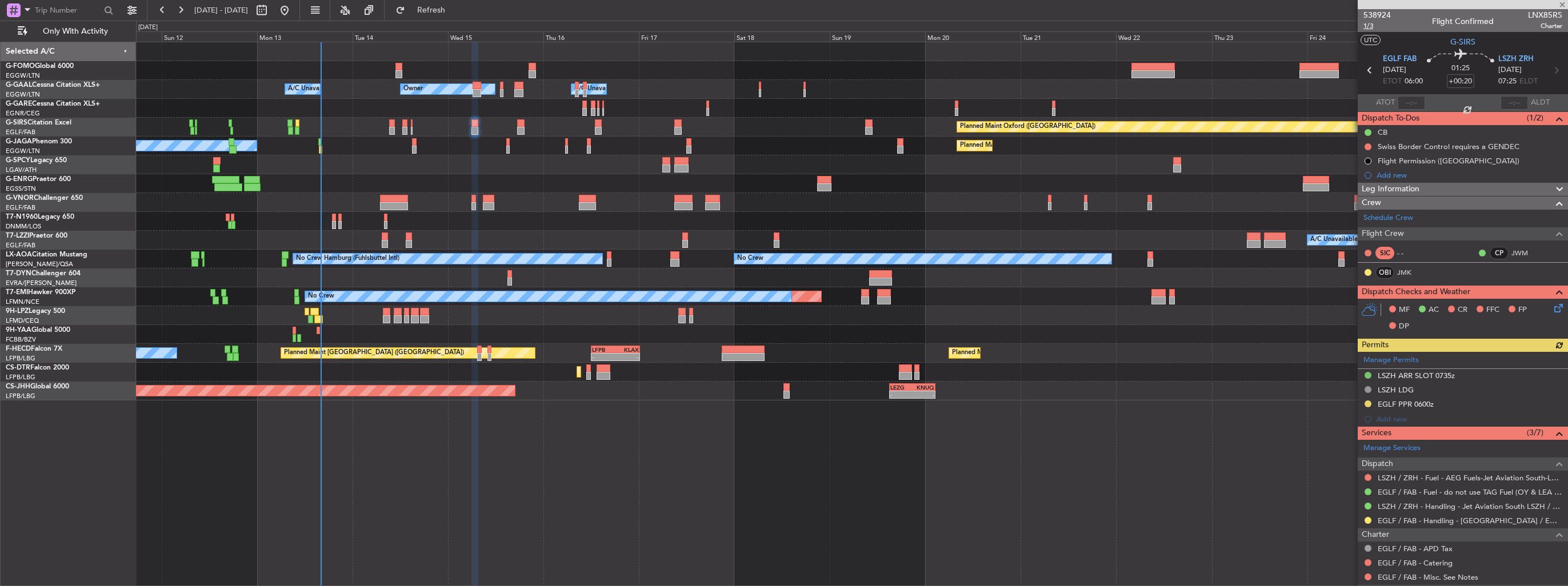
click at [1368, 26] on span "1/3" at bounding box center [1377, 26] width 27 height 10
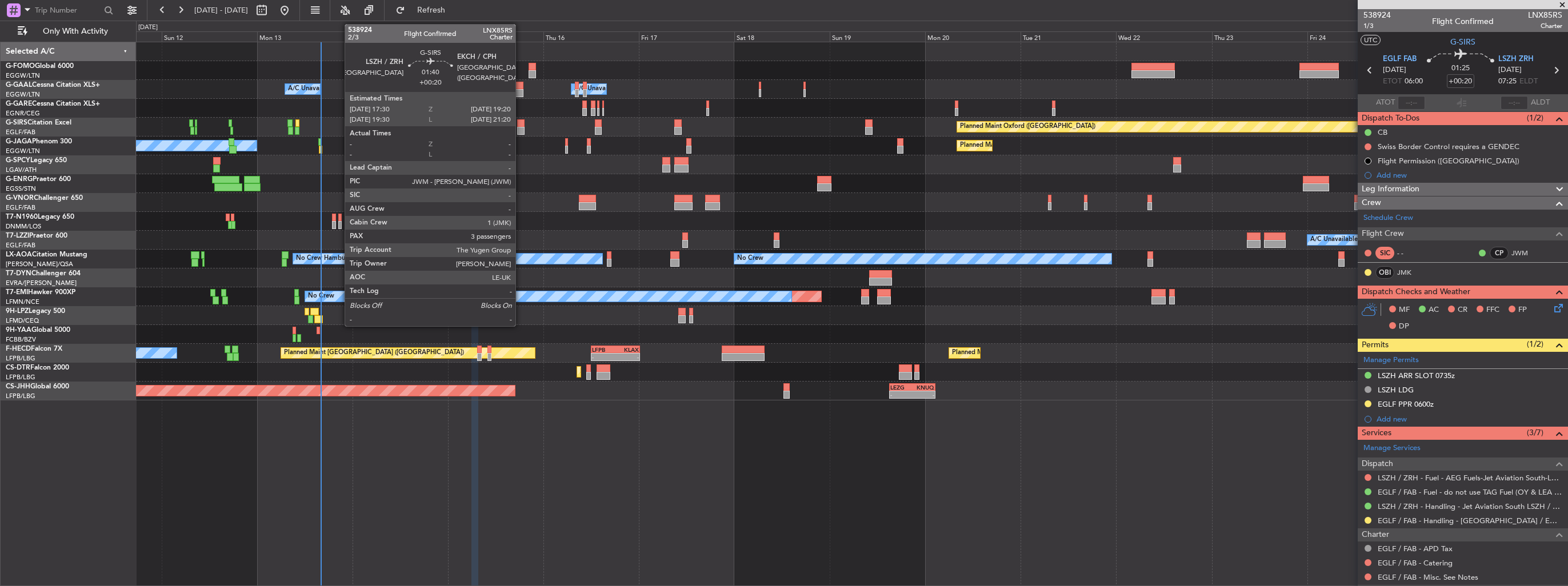
click at [521, 127] on div at bounding box center [520, 131] width 7 height 8
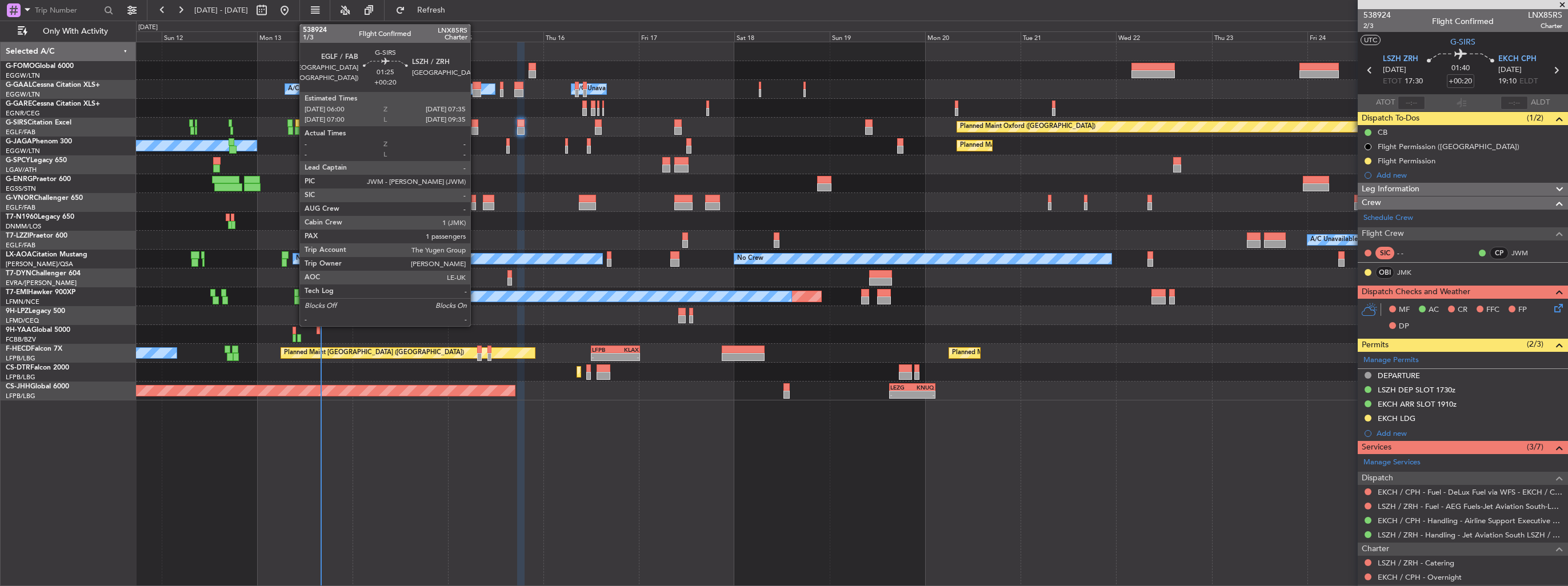
click at [476, 124] on div at bounding box center [475, 124] width 7 height 8
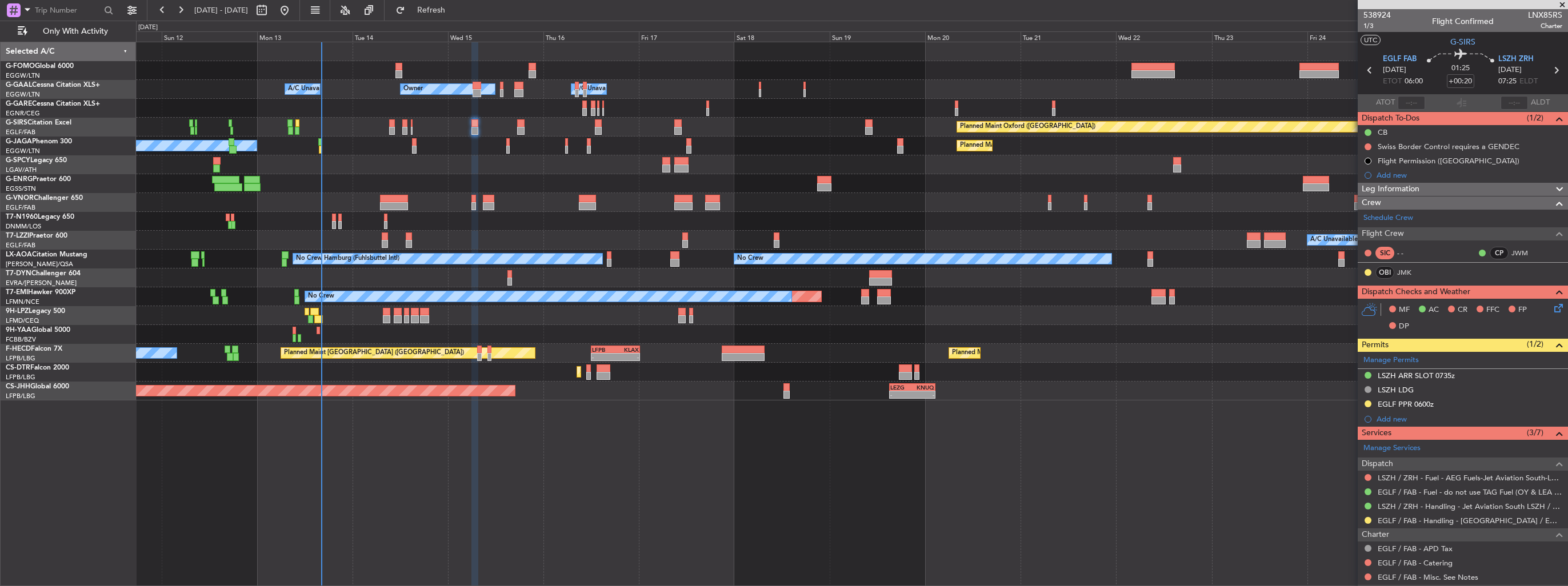
click at [1552, 307] on icon at bounding box center [1556, 306] width 9 height 9
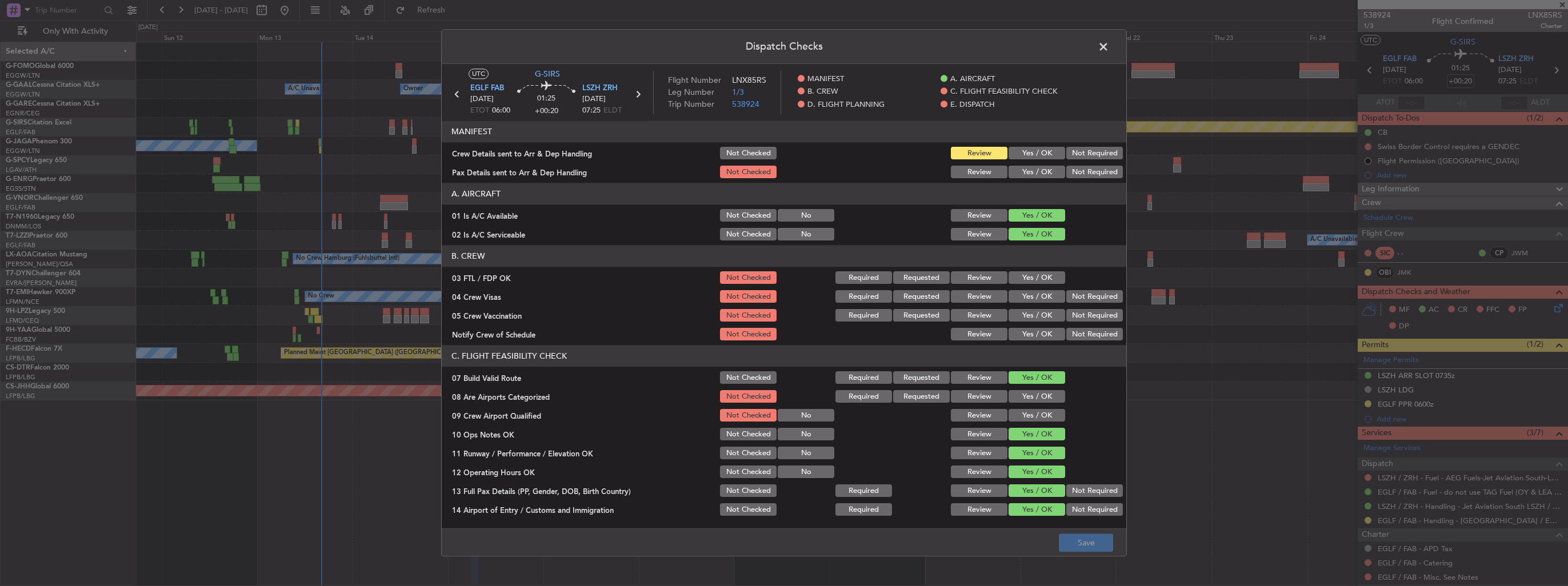
click at [1027, 155] on button "Yes / OK" at bounding box center [1037, 153] width 57 height 12
click at [1024, 168] on button "Yes / OK" at bounding box center [1037, 172] width 57 height 12
click at [1102, 541] on button "Save" at bounding box center [1087, 543] width 54 height 18
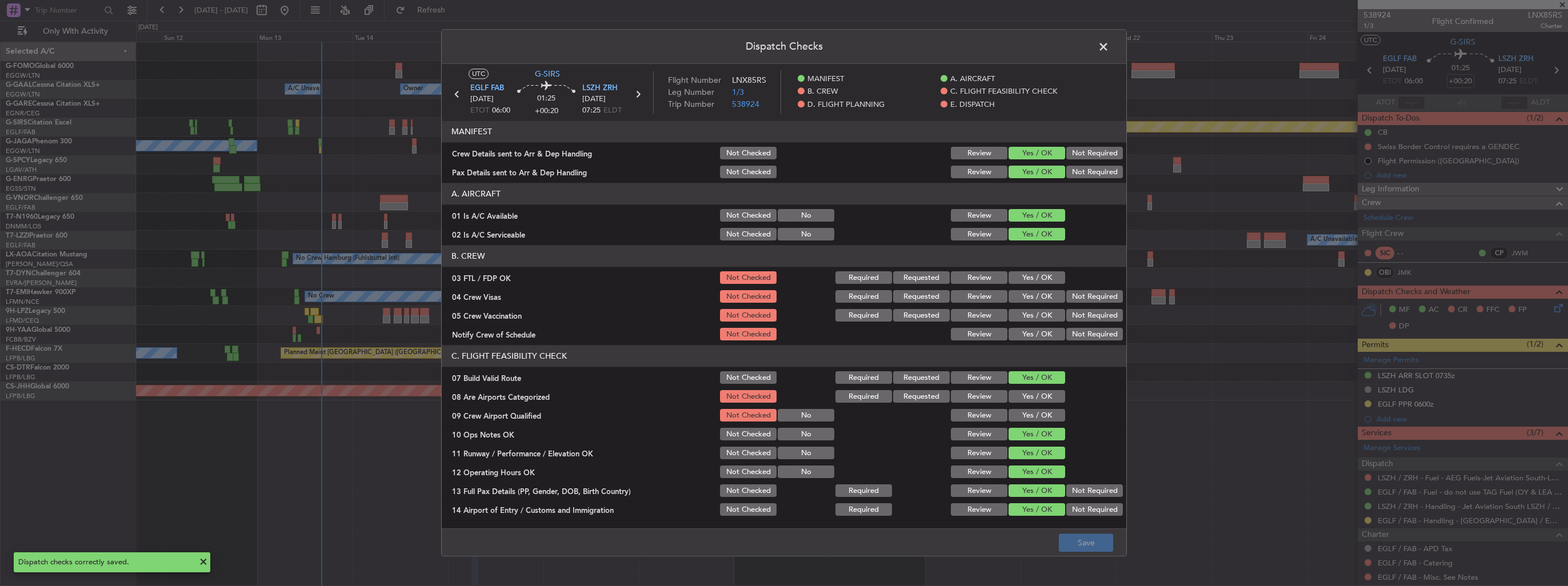
click at [1110, 45] on span at bounding box center [1110, 49] width 0 height 23
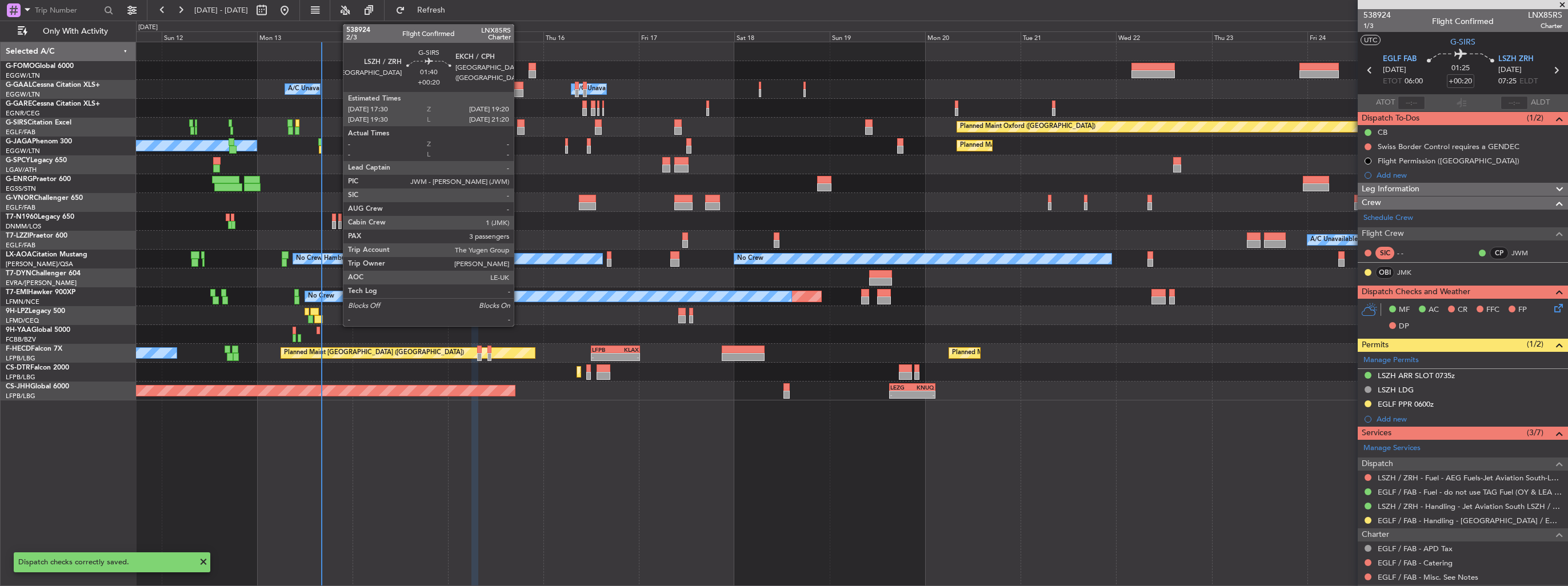
click at [519, 128] on div at bounding box center [520, 131] width 7 height 8
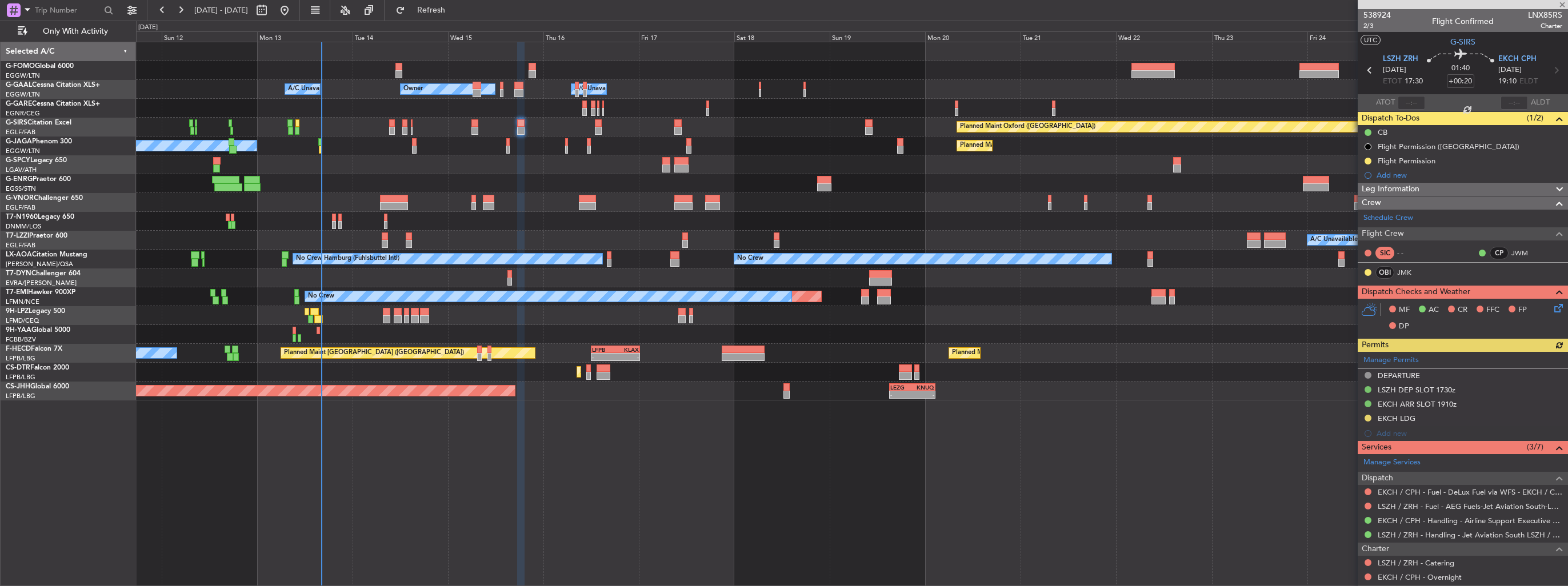
click at [1552, 307] on icon at bounding box center [1556, 306] width 9 height 9
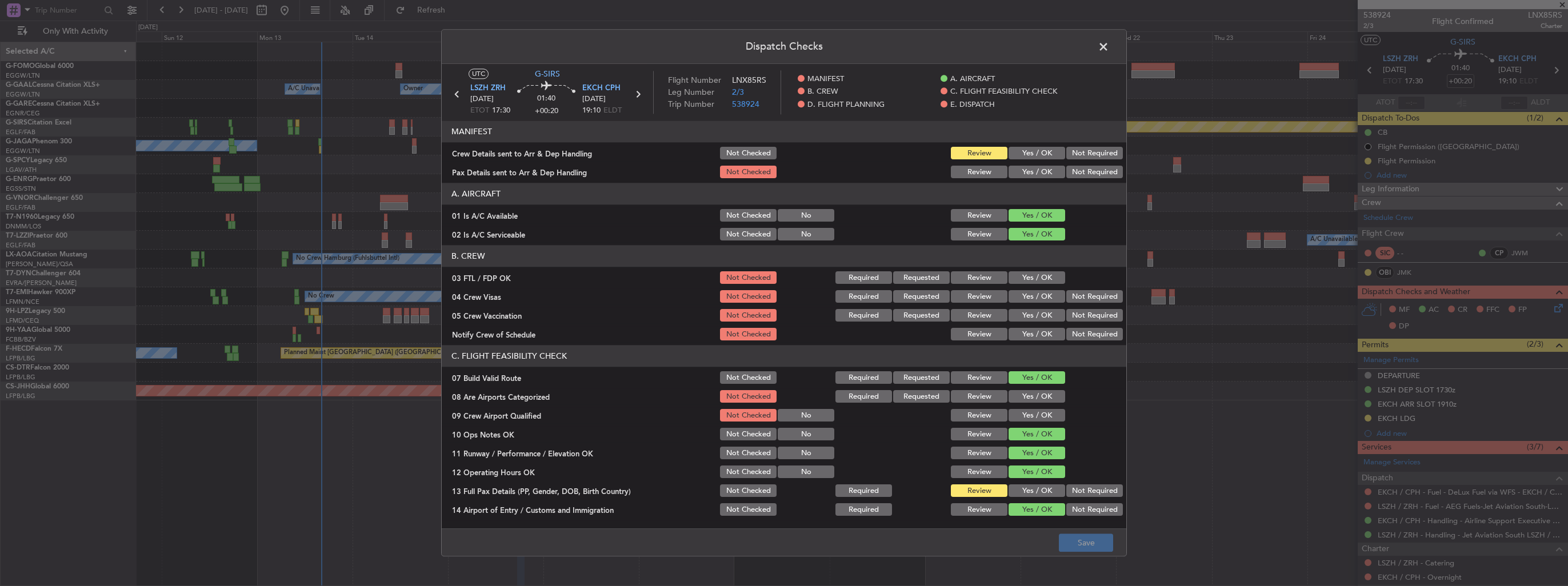
click at [1029, 152] on button "Yes / OK" at bounding box center [1037, 153] width 57 height 12
click at [1026, 176] on button "Yes / OK" at bounding box center [1037, 172] width 57 height 12
click at [1110, 547] on button "Save" at bounding box center [1087, 543] width 54 height 18
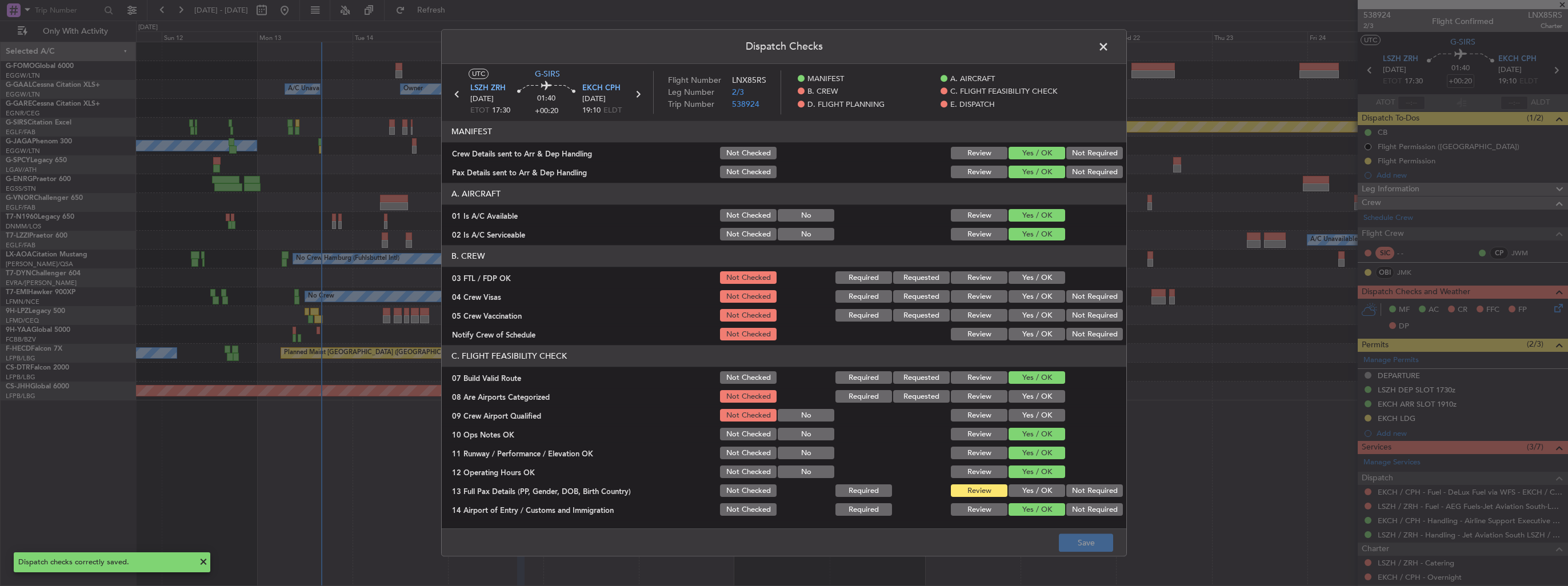
click at [1110, 51] on span at bounding box center [1110, 49] width 0 height 23
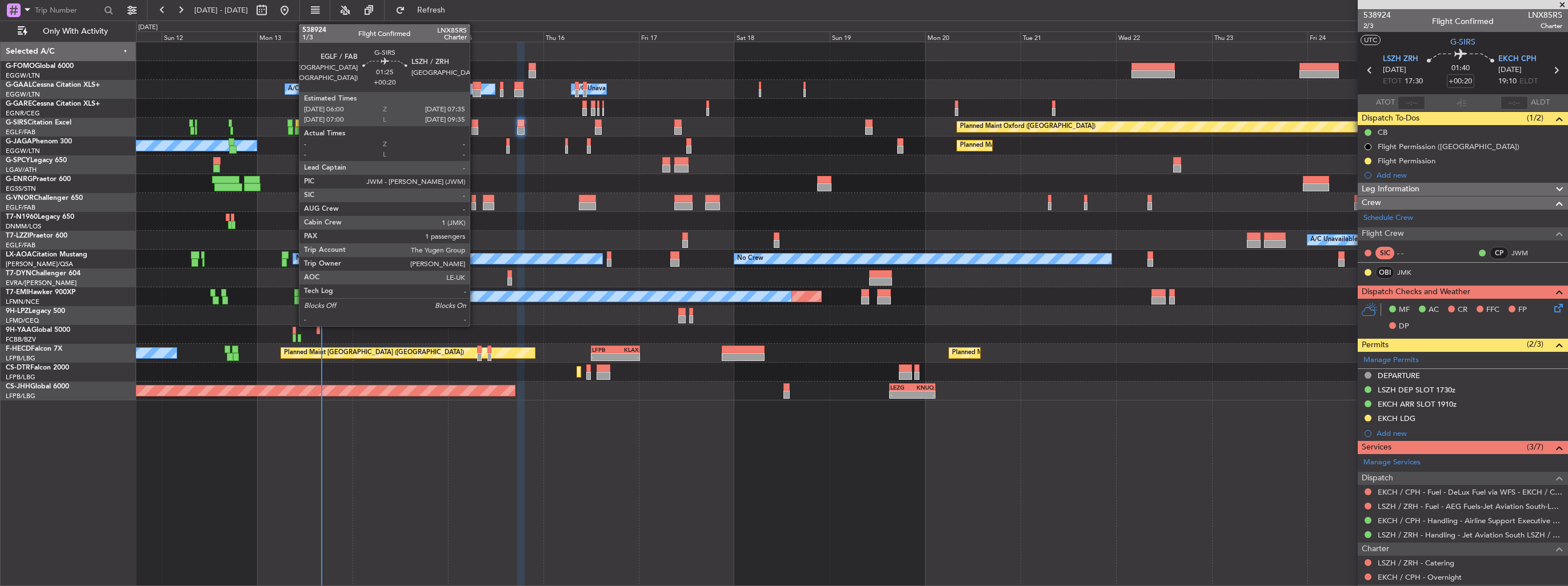
click at [475, 129] on div at bounding box center [475, 131] width 7 height 8
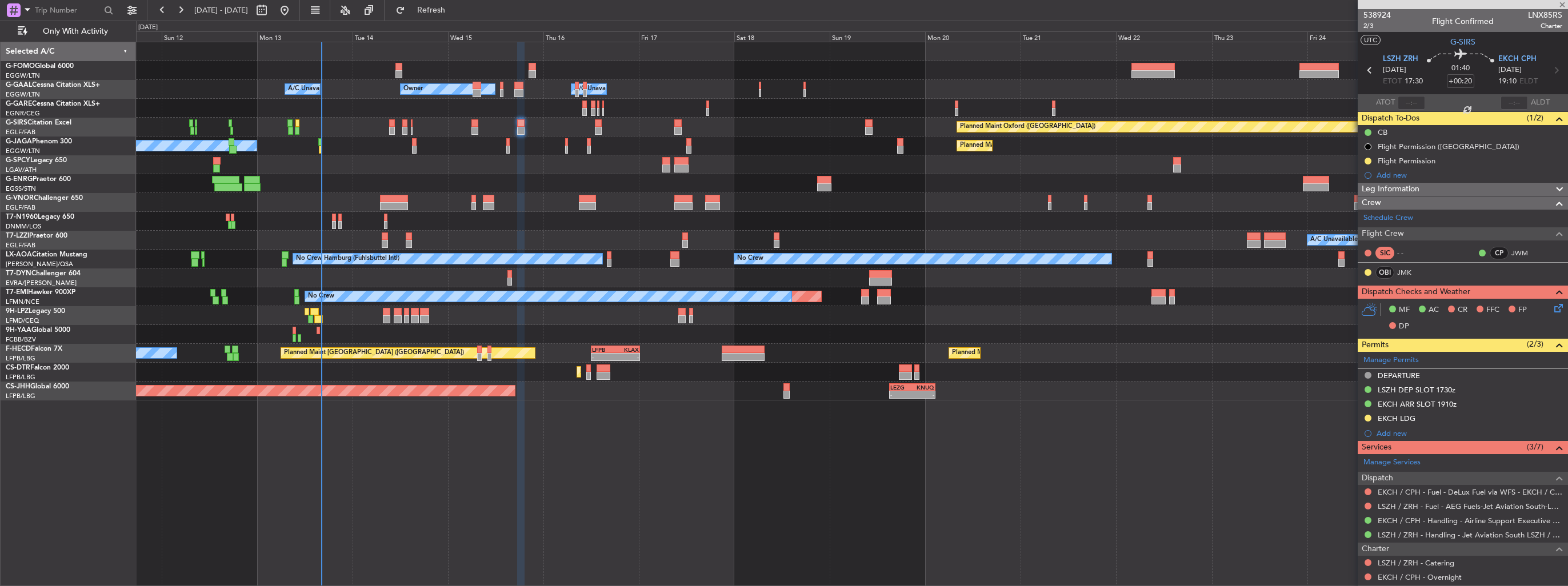
type input "1"
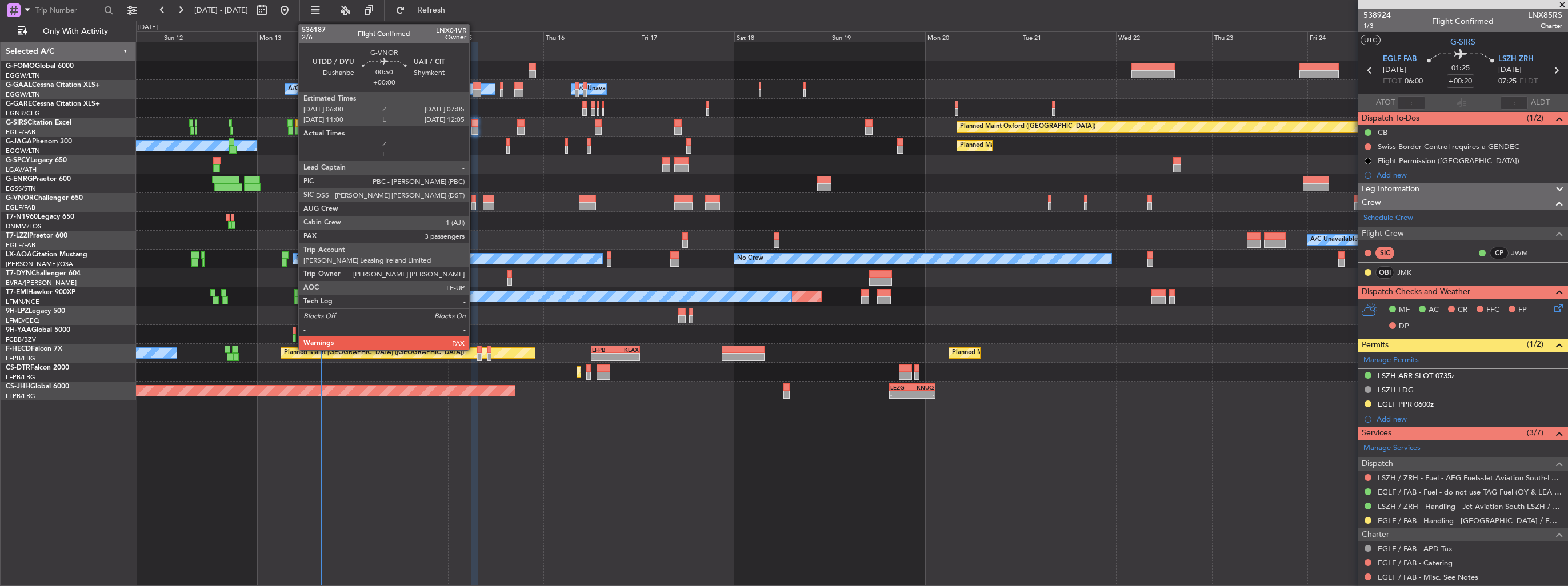
click at [474, 207] on div at bounding box center [474, 206] width 5 height 8
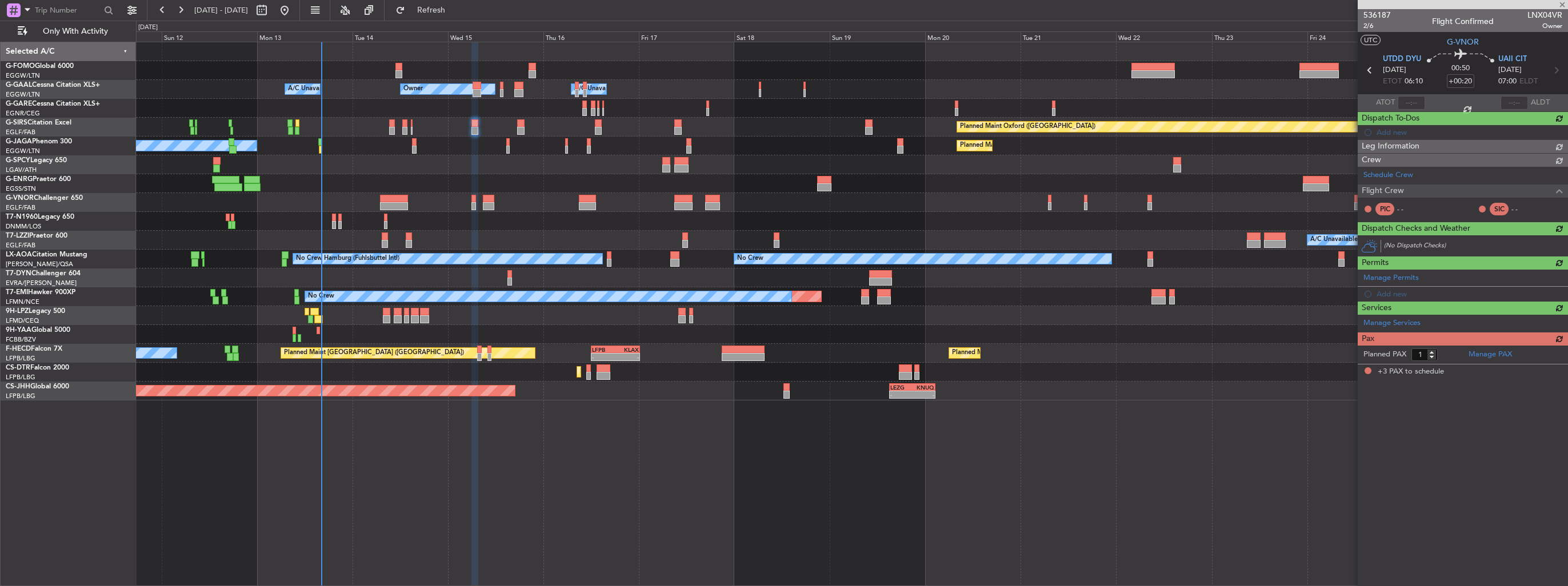
type input "3"
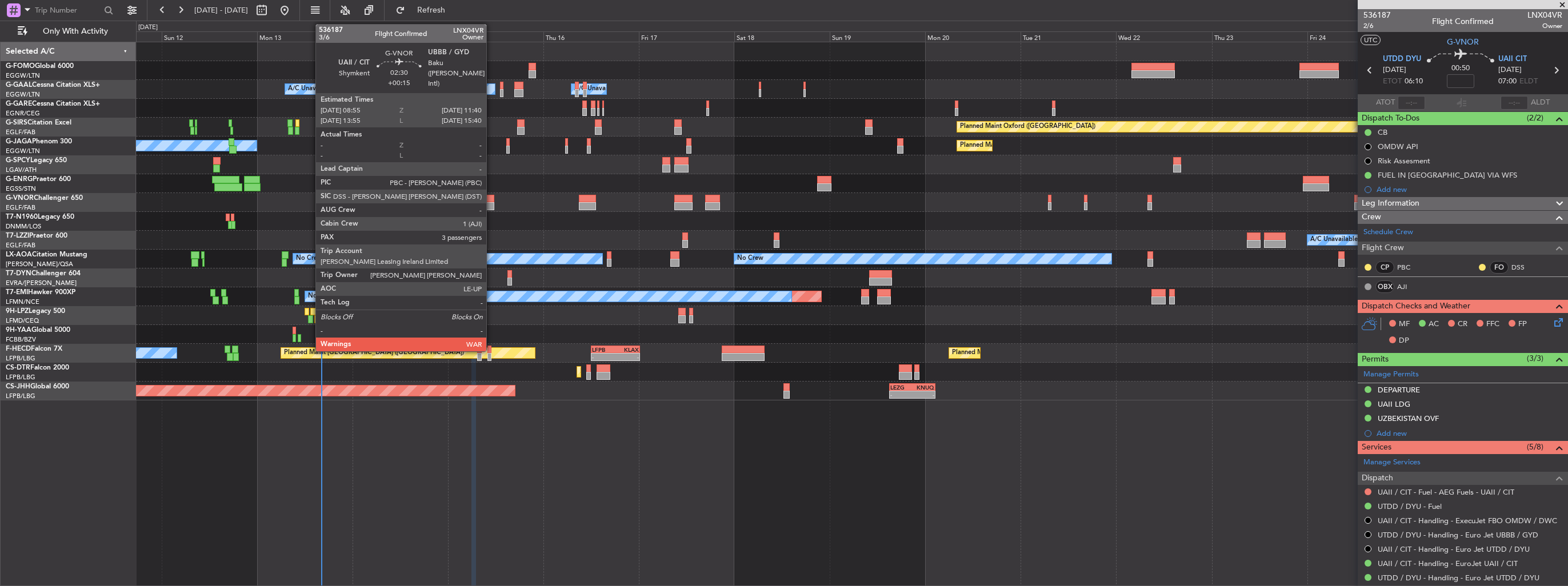
click at [491, 199] on div at bounding box center [489, 199] width 12 height 8
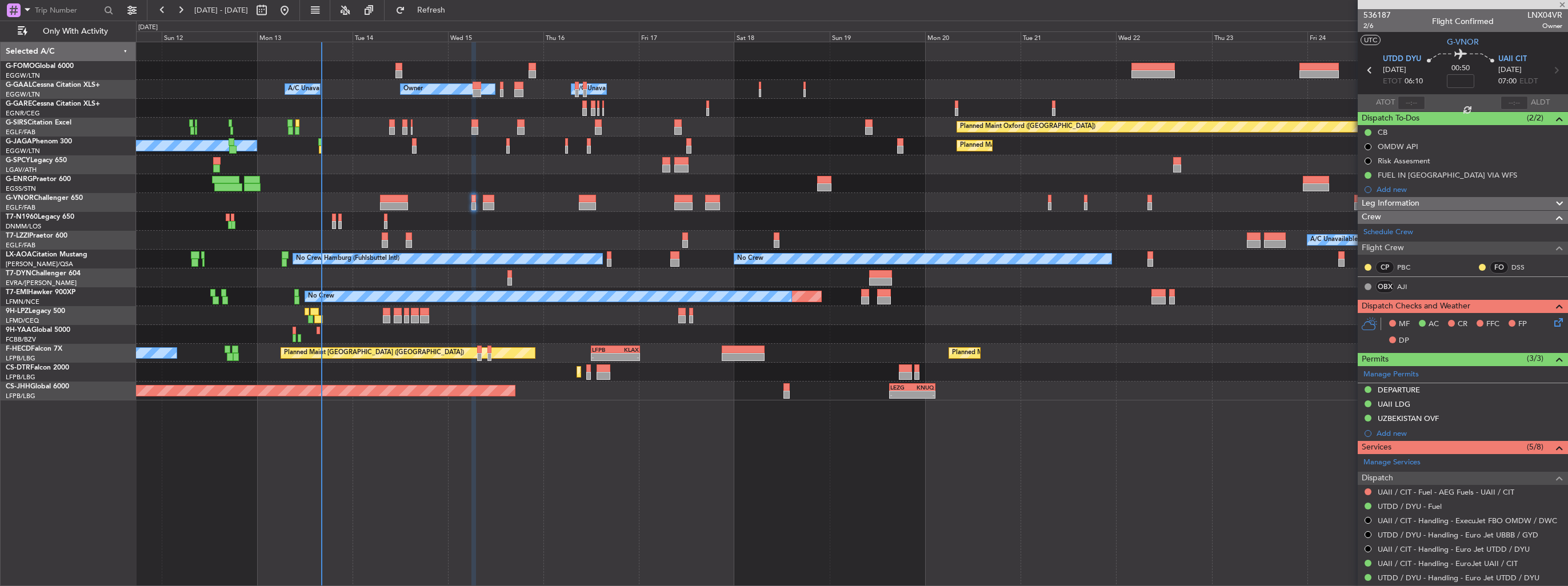
type input "+00:15"
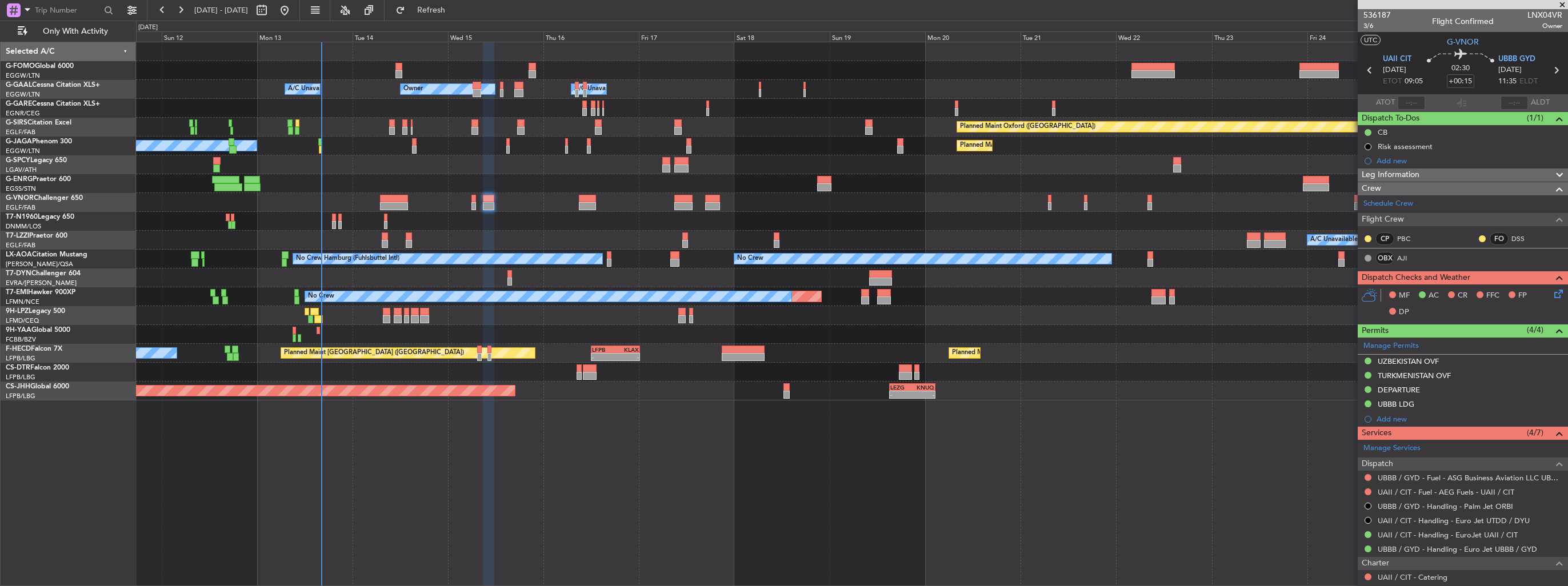
click at [1363, 27] on div "536187 3/6 Flight Confirmed LNX04VR Owner" at bounding box center [1462, 21] width 210 height 23
click at [1367, 27] on span "3/6" at bounding box center [1377, 26] width 27 height 10
click at [1552, 293] on icon at bounding box center [1556, 292] width 9 height 9
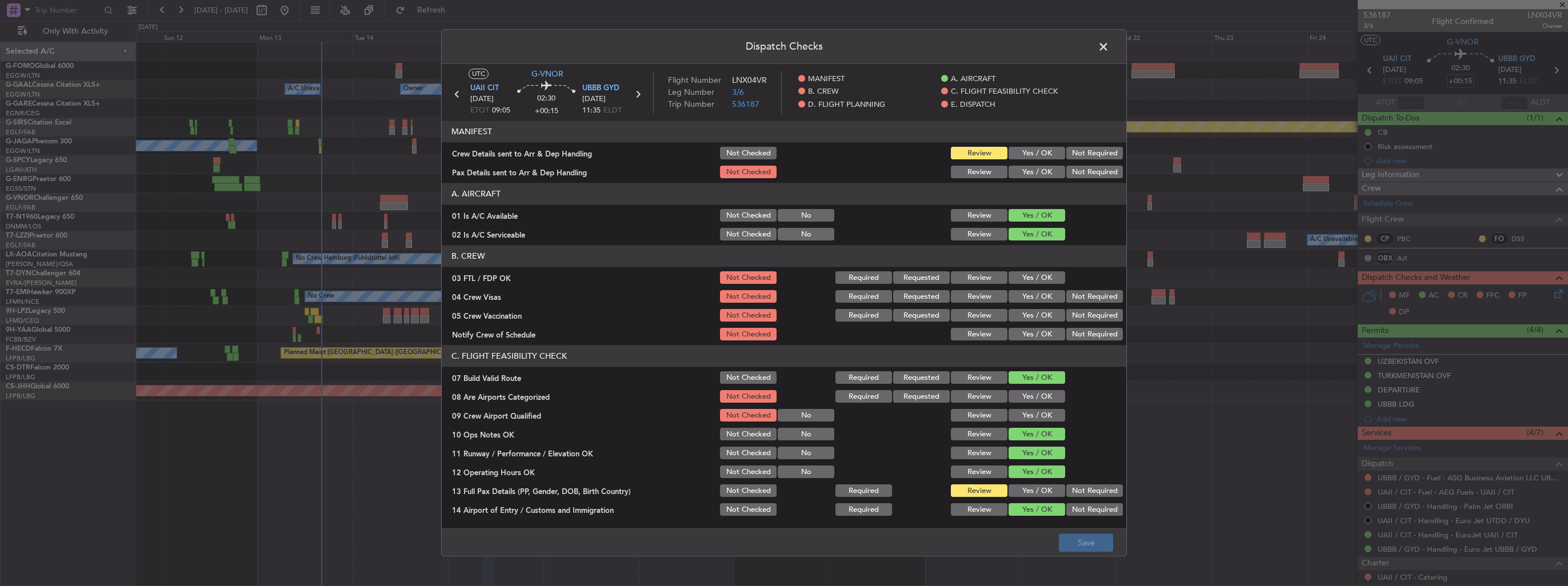
click at [1045, 155] on button "Yes / OK" at bounding box center [1037, 153] width 57 height 12
click at [1033, 176] on button "Yes / OK" at bounding box center [1037, 172] width 57 height 12
click at [1091, 549] on button "Save" at bounding box center [1087, 543] width 54 height 18
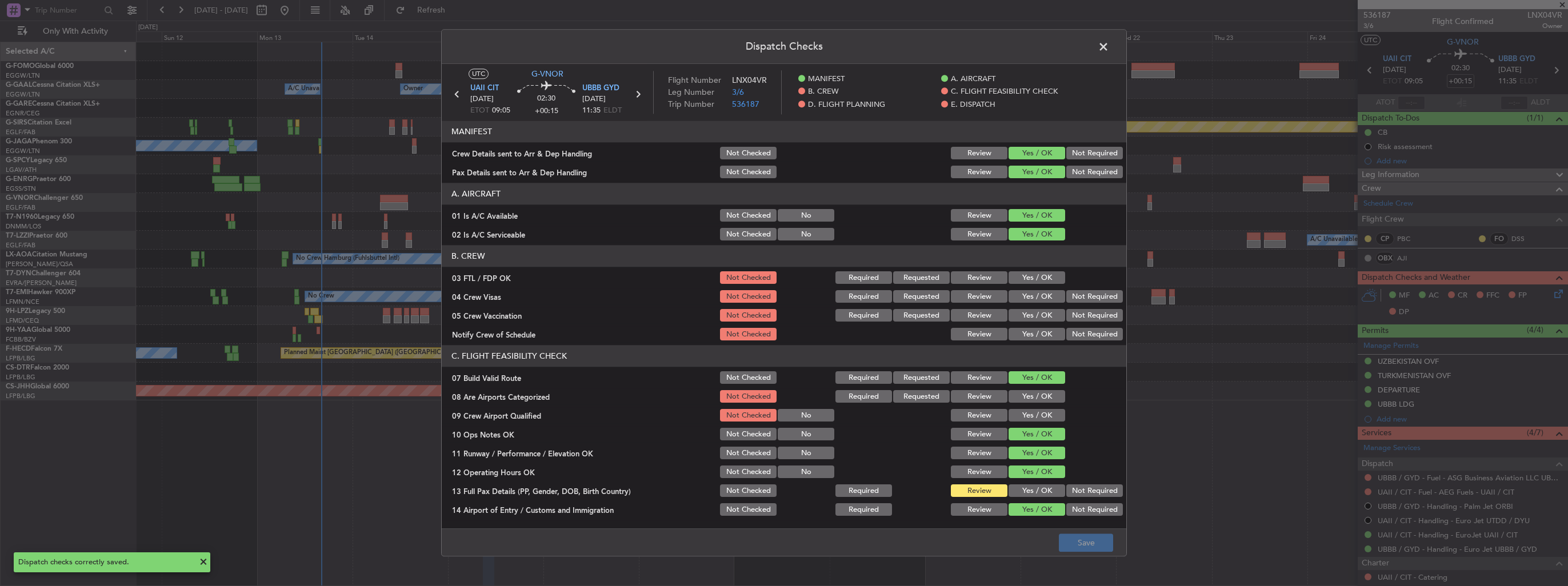
click at [1110, 45] on span at bounding box center [1110, 49] width 0 height 23
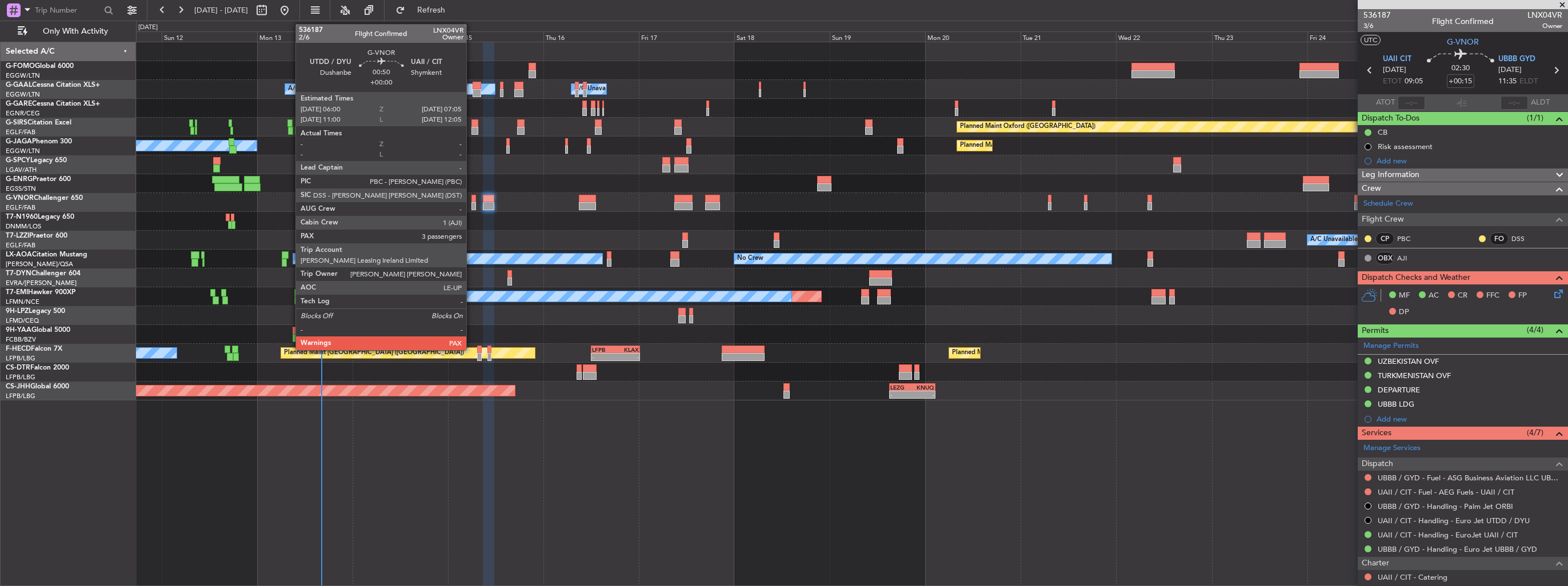
click at [472, 207] on div at bounding box center [474, 206] width 5 height 8
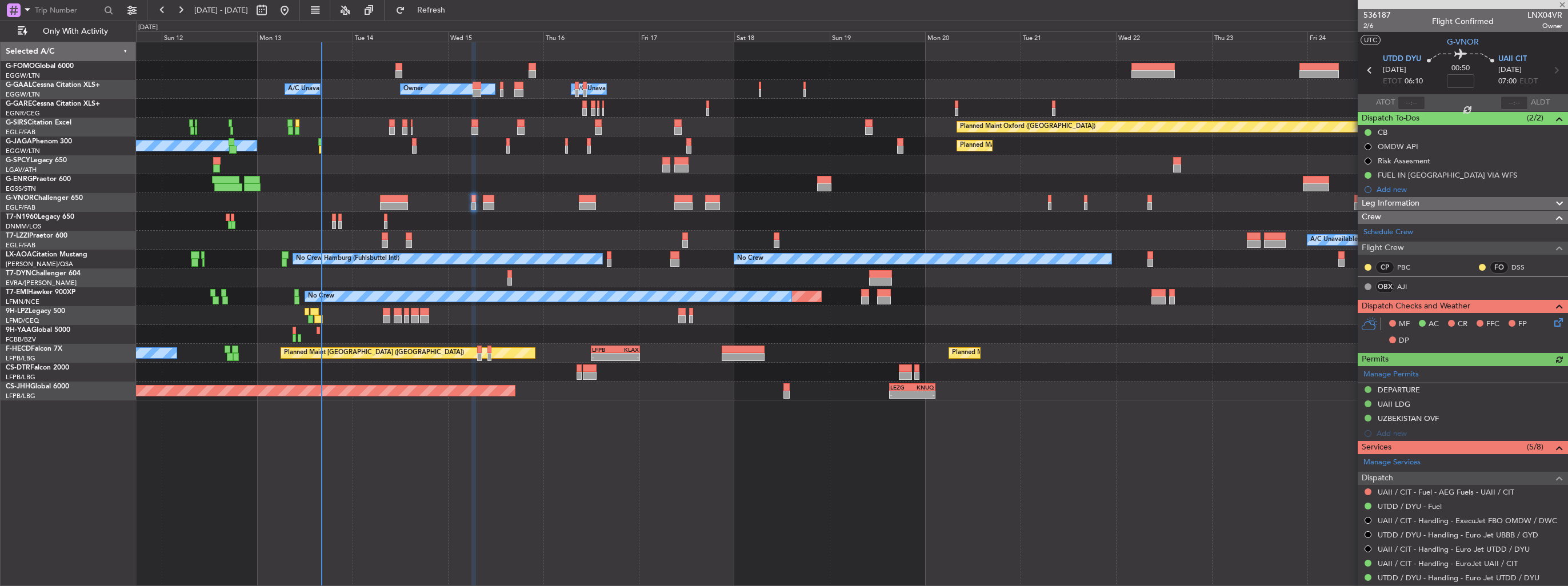
click at [1552, 320] on icon at bounding box center [1556, 320] width 9 height 9
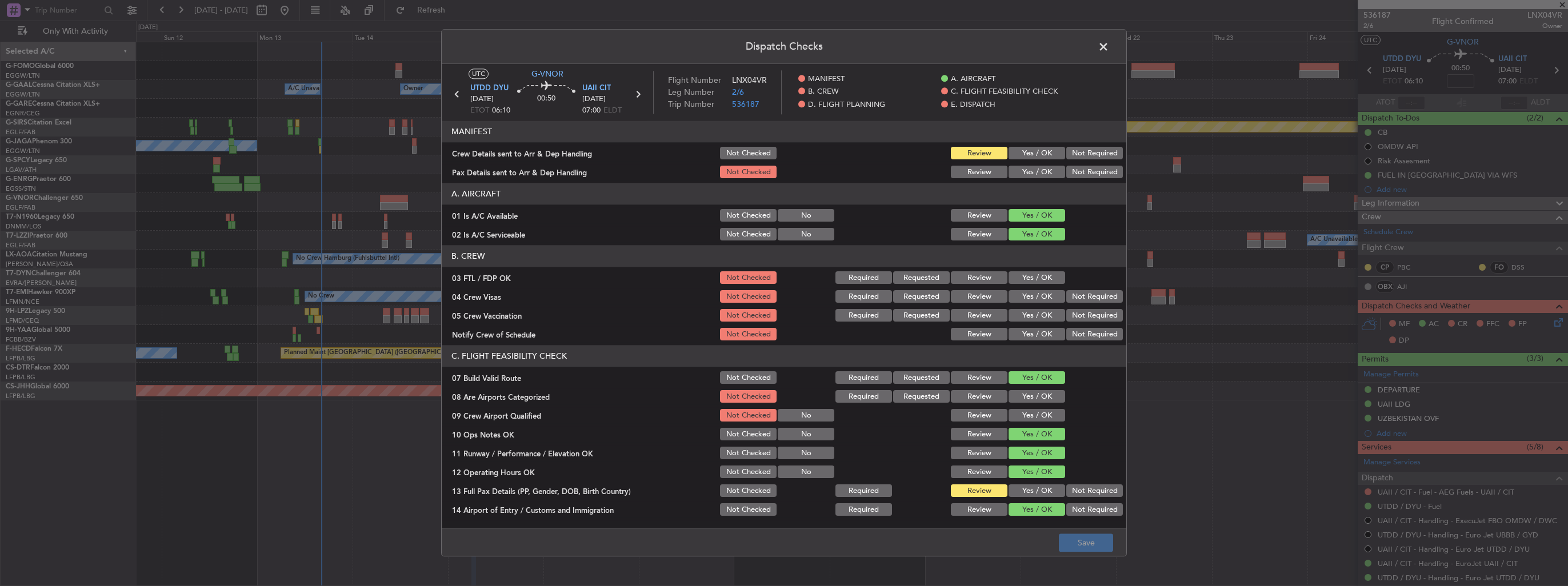
click at [1020, 156] on button "Yes / OK" at bounding box center [1037, 153] width 57 height 12
click at [1017, 169] on button "Yes / OK" at bounding box center [1037, 172] width 57 height 12
click at [1085, 545] on button "Save" at bounding box center [1087, 543] width 54 height 18
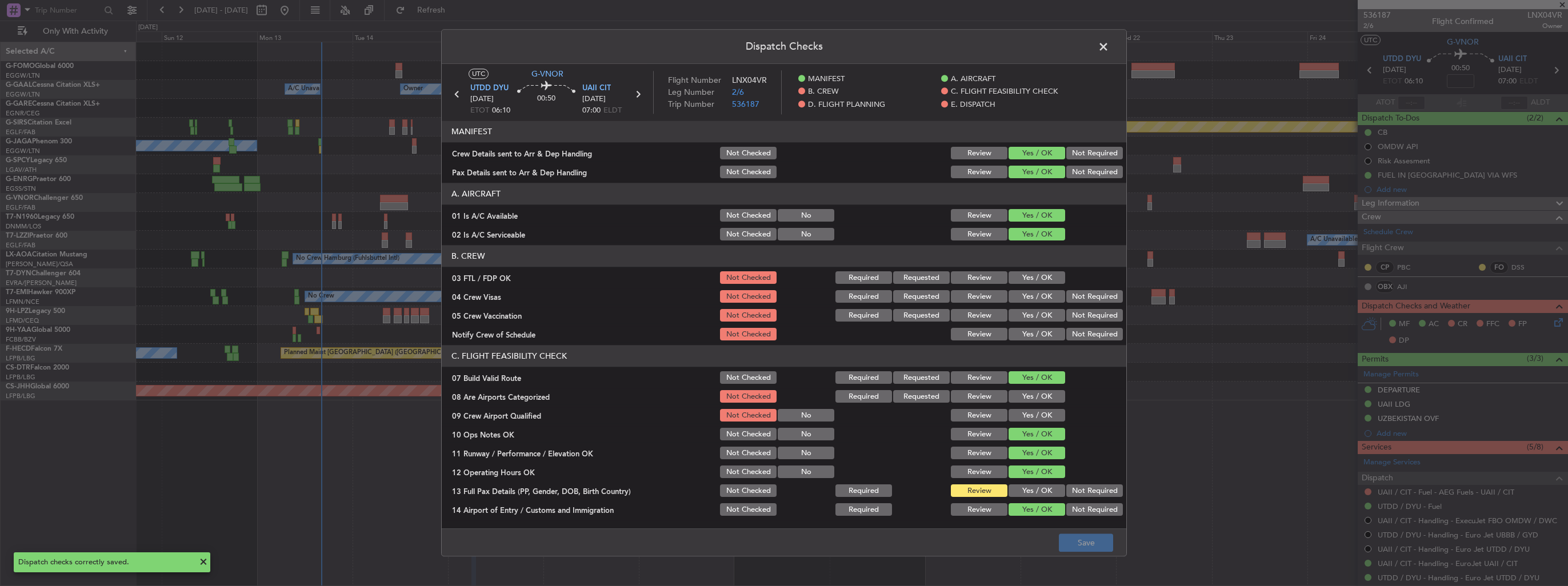
click at [1110, 49] on span at bounding box center [1110, 49] width 0 height 23
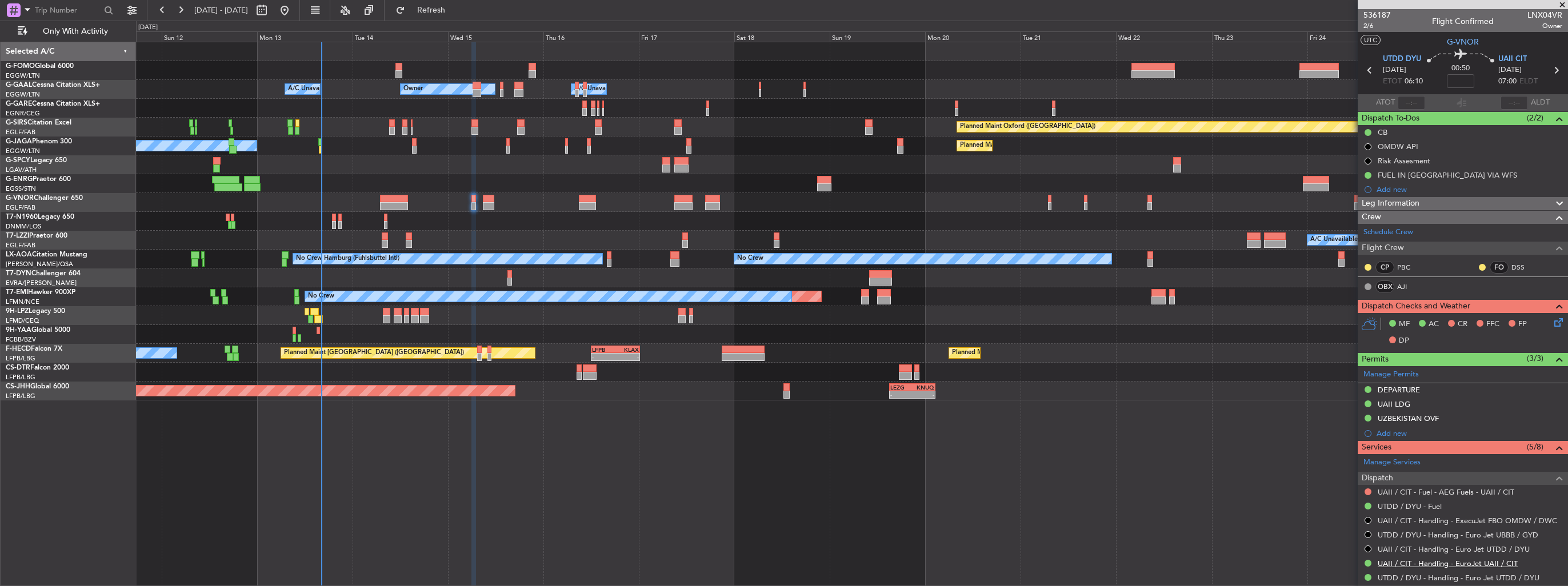
click at [1401, 559] on link "UAII / CIT - Handling - EuroJet UAII / CIT" at bounding box center [1448, 564] width 140 height 10
click at [1453, 579] on link "UTDD / DYU - Handling - Euro Jet UTDD / DYU" at bounding box center [1458, 578] width 162 height 10
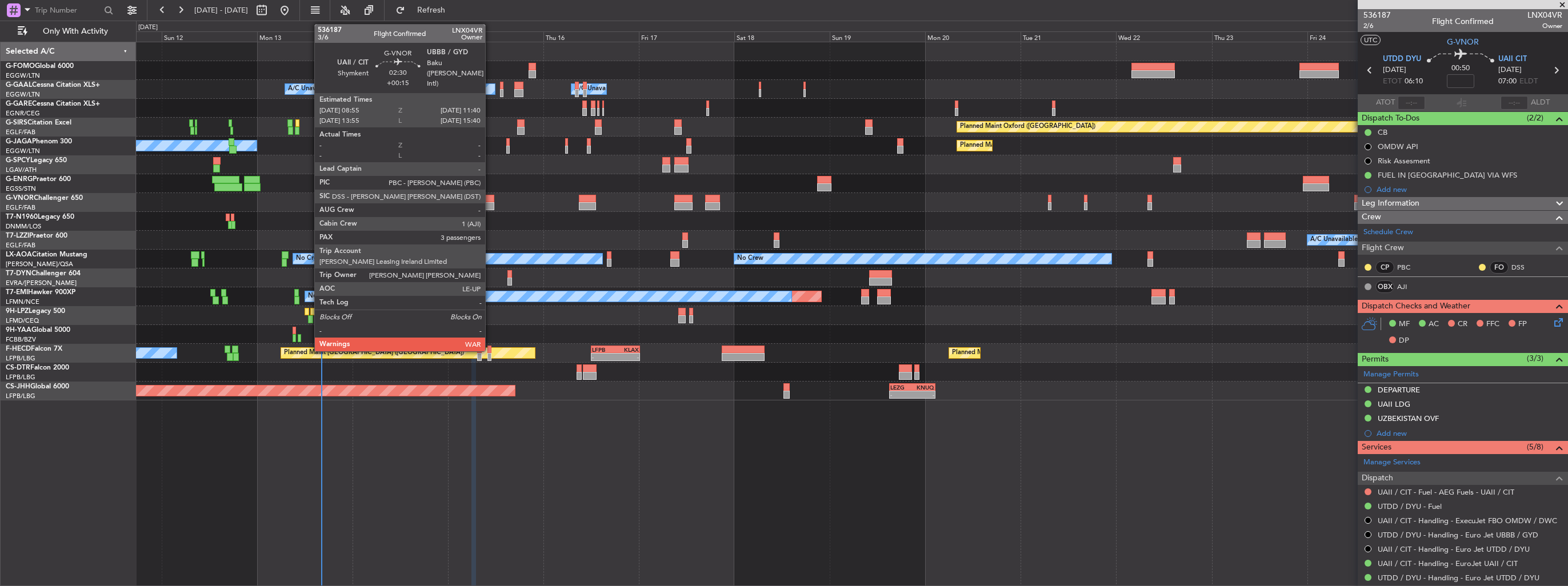
click at [491, 200] on div at bounding box center [489, 199] width 12 height 8
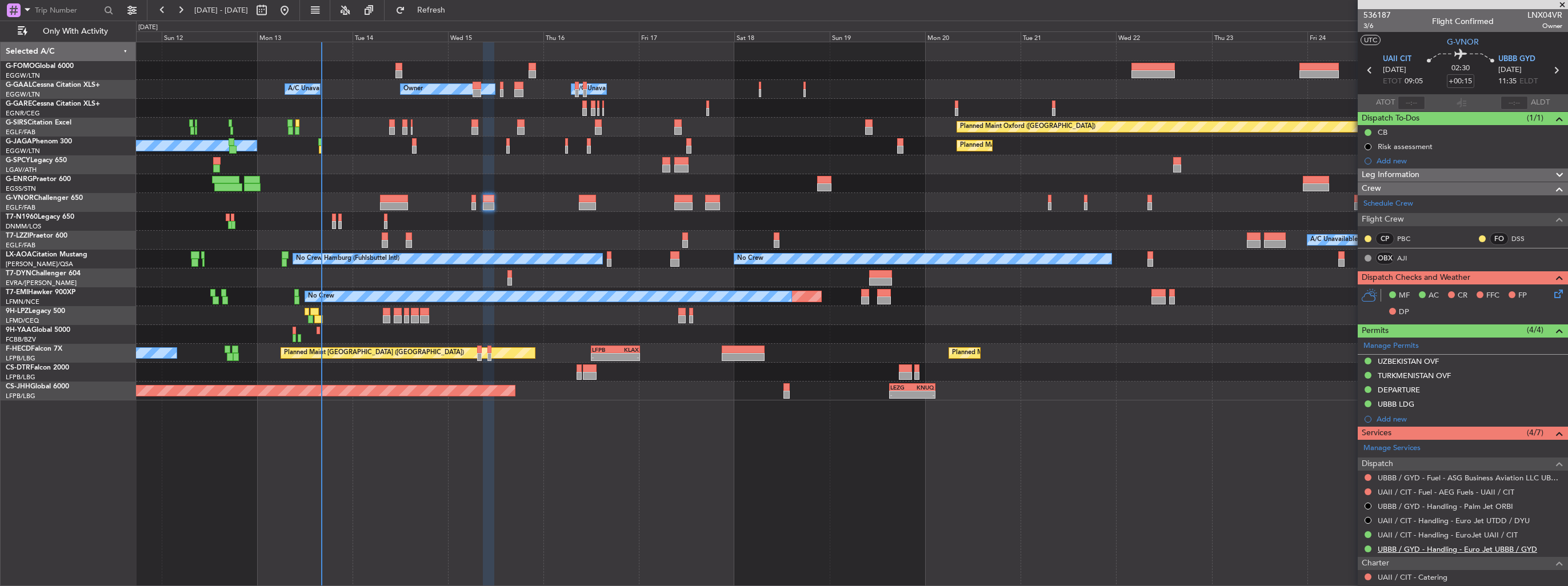
click at [1407, 550] on link "UBBB / GYD - Handling - Euro Jet UBBB / GYD" at bounding box center [1457, 550] width 159 height 10
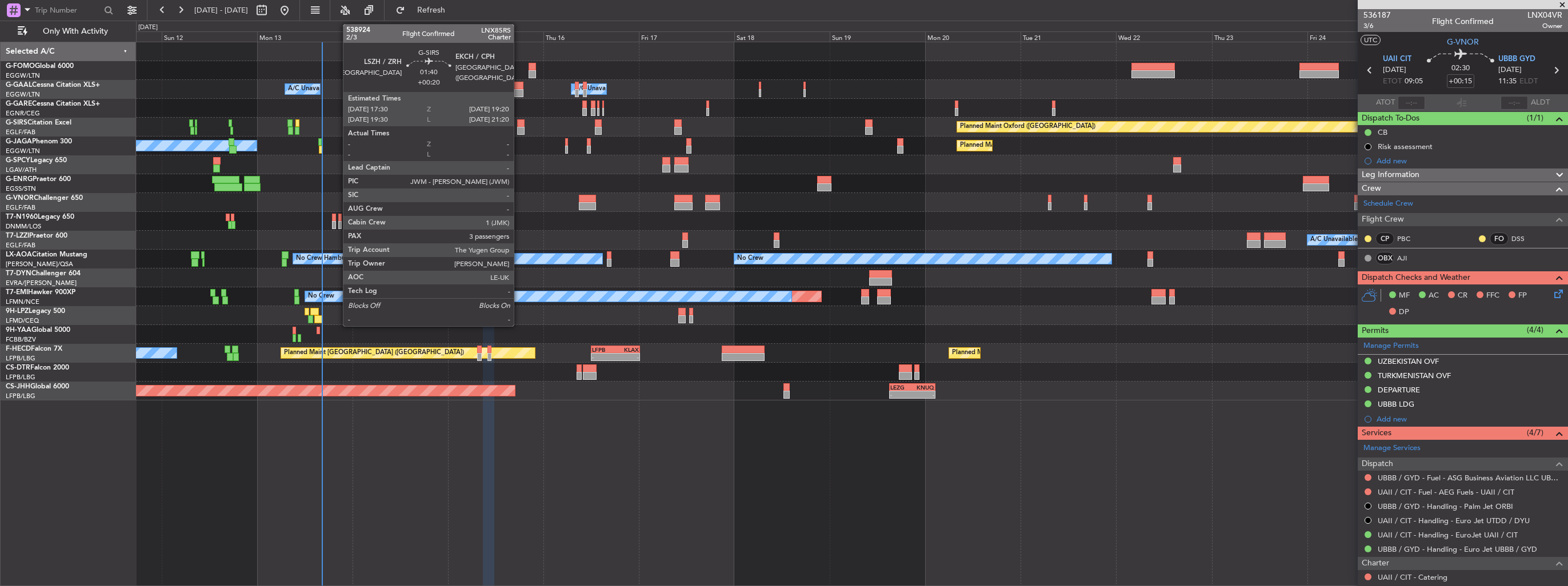
click at [519, 124] on div at bounding box center [520, 124] width 7 height 8
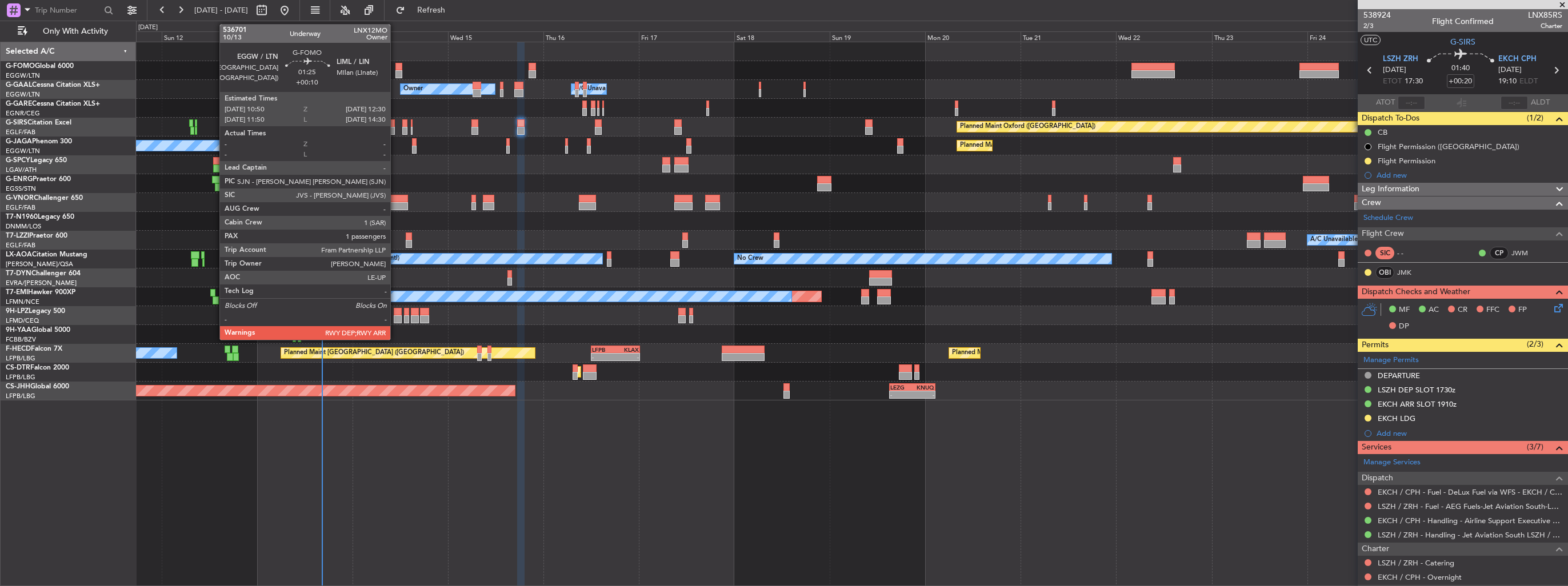
click at [396, 70] on div at bounding box center [399, 74] width 7 height 8
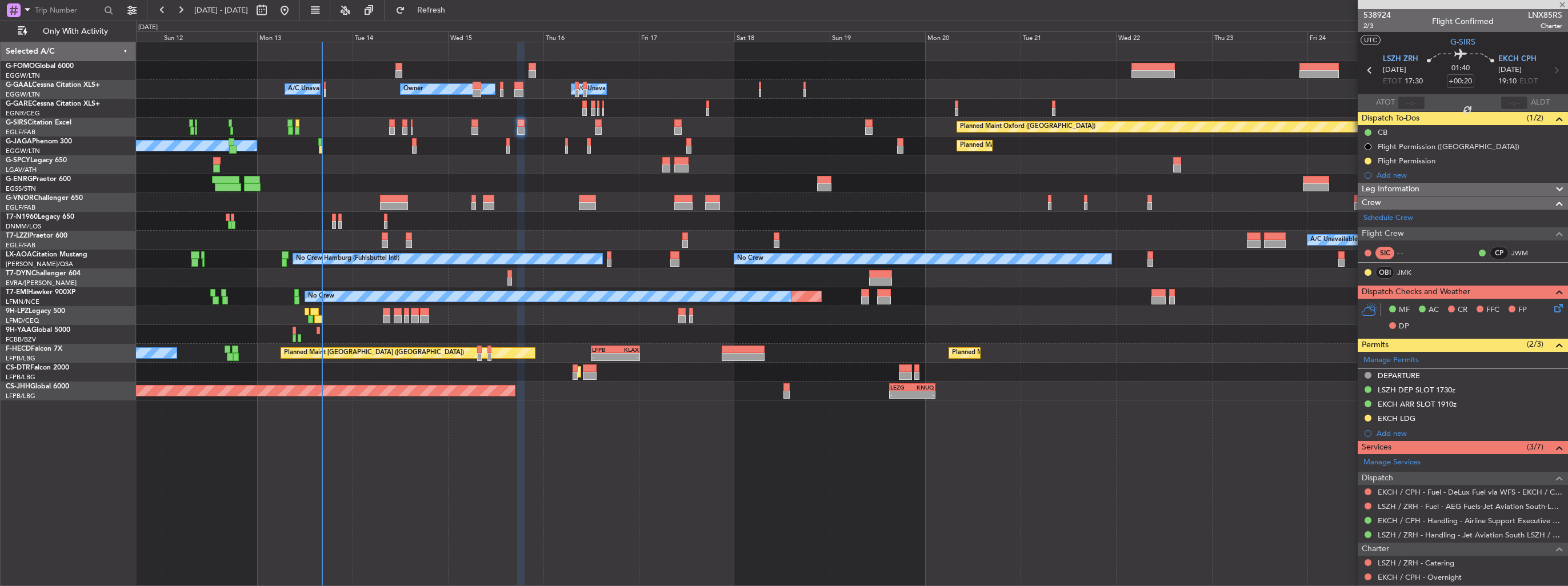
type input "+00:10"
type input "1"
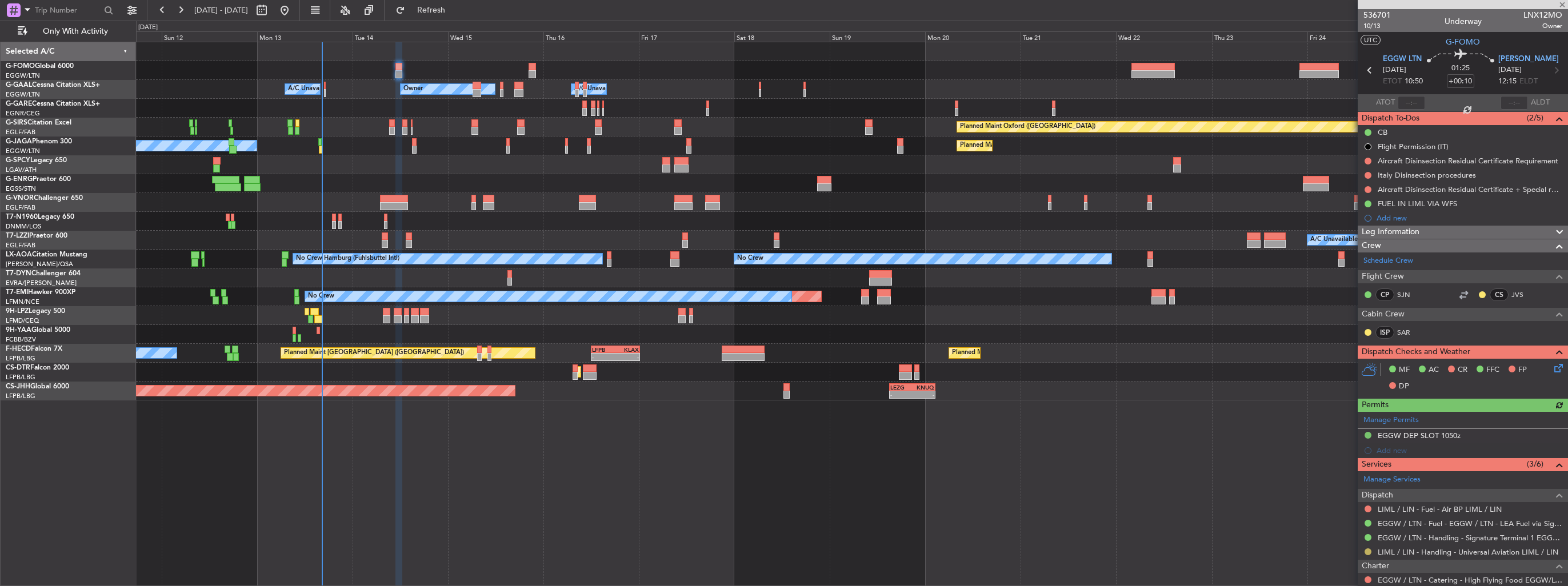
click at [1367, 549] on button at bounding box center [1368, 552] width 7 height 7
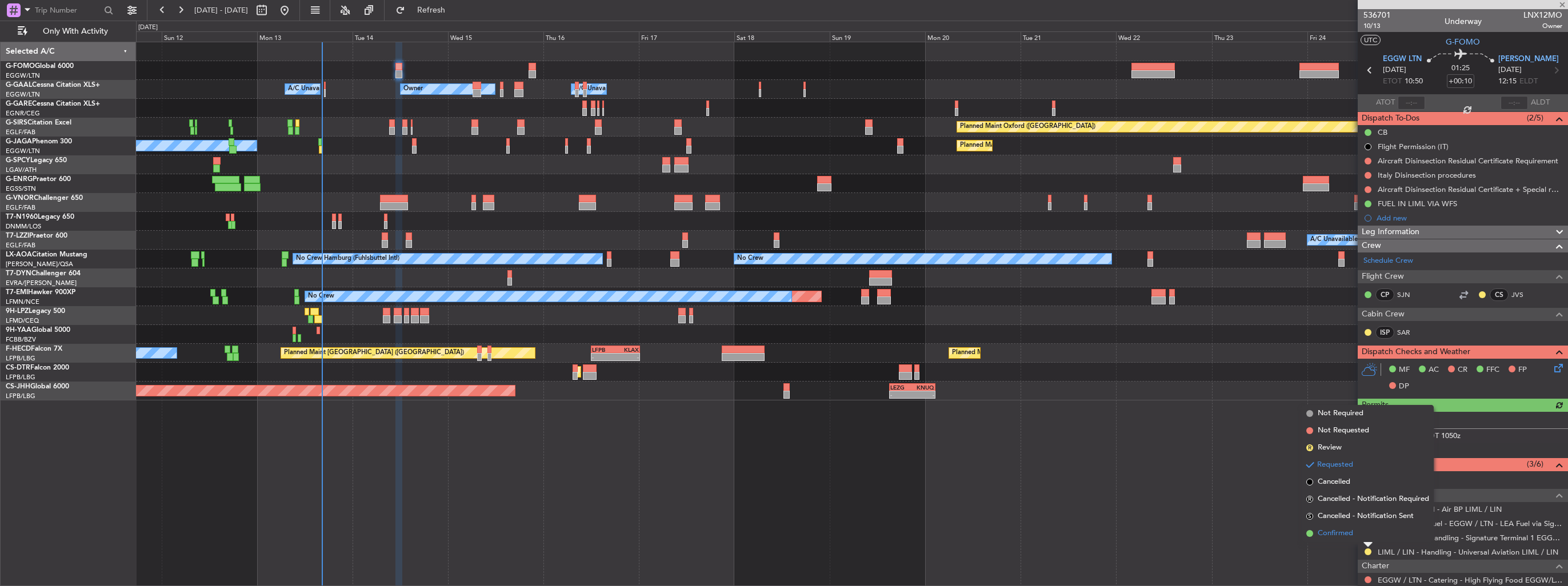
click at [1354, 536] on li "Confirmed" at bounding box center [1368, 533] width 132 height 17
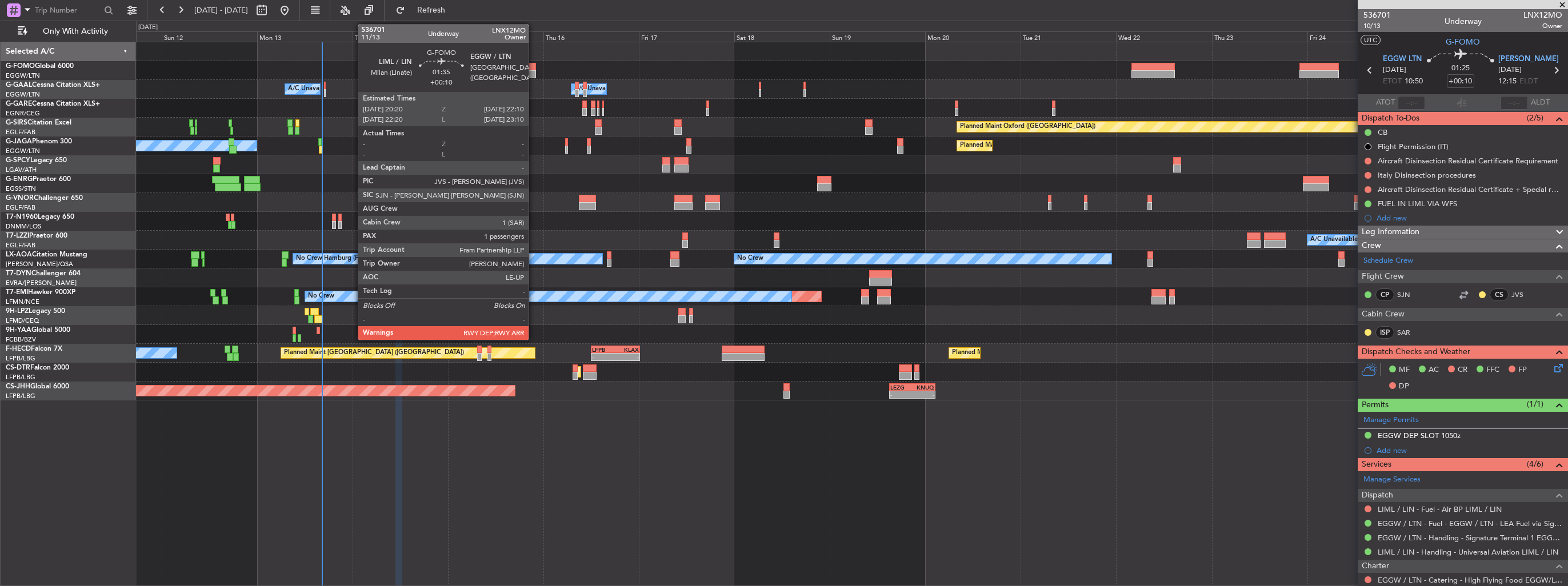
click at [533, 70] on div at bounding box center [532, 74] width 7 height 8
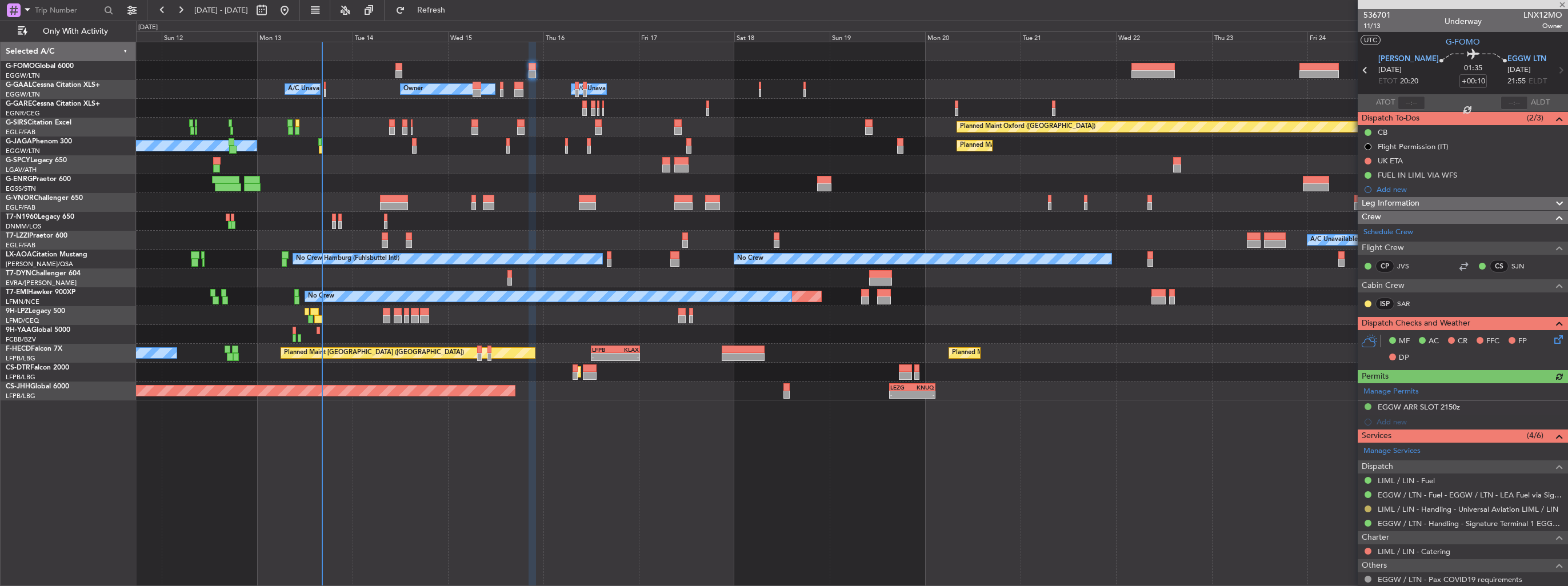
click at [1367, 509] on button at bounding box center [1368, 509] width 7 height 7
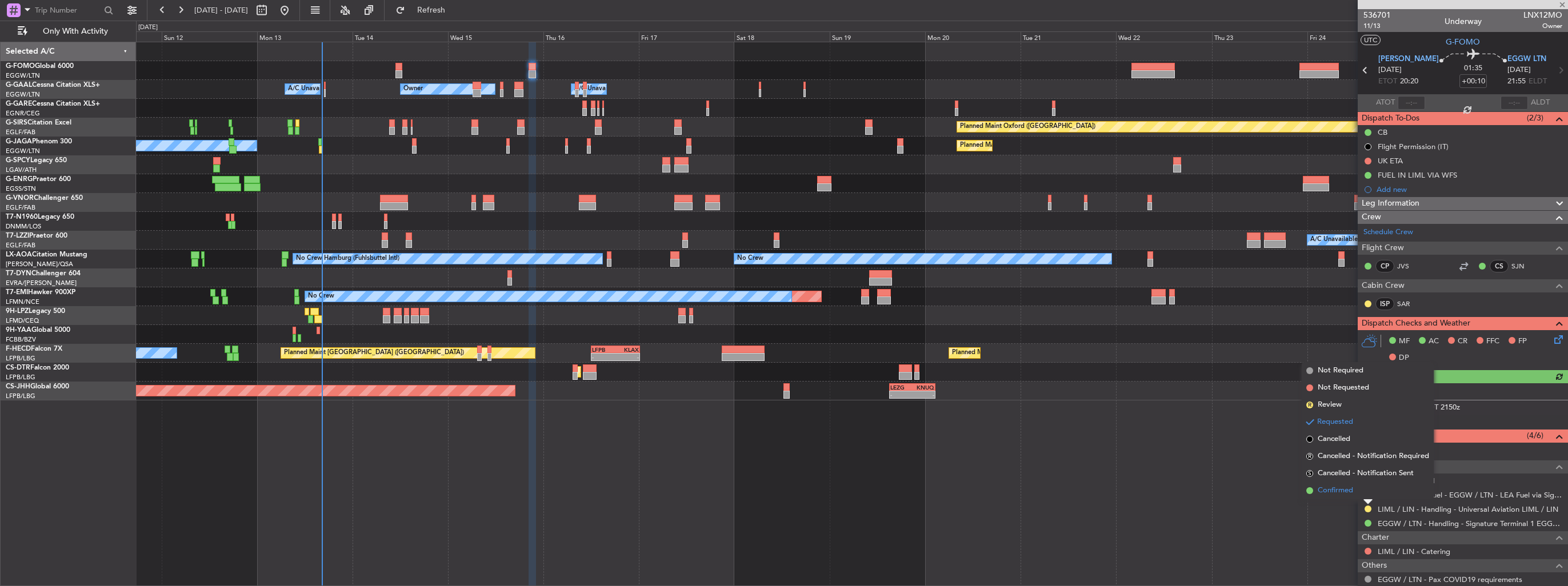
click at [1346, 490] on span "Confirmed" at bounding box center [1336, 491] width 35 height 12
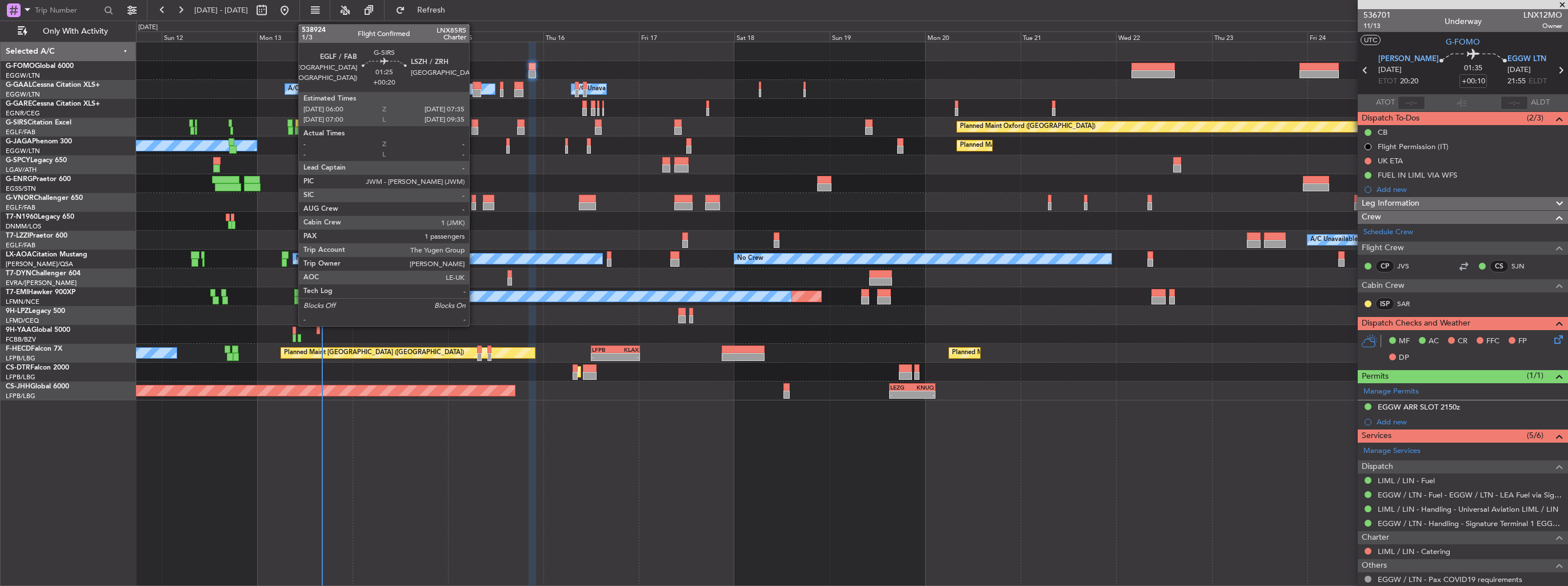
click at [474, 127] on div at bounding box center [475, 131] width 7 height 8
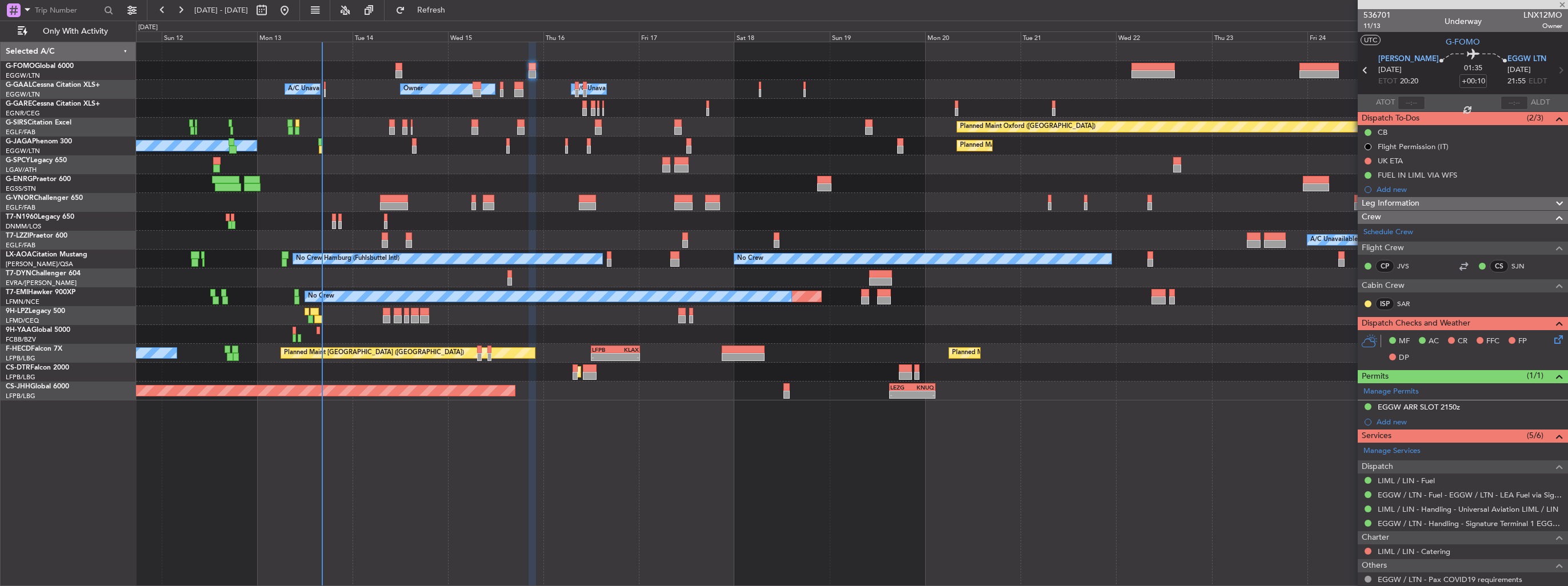
type input "+00:20"
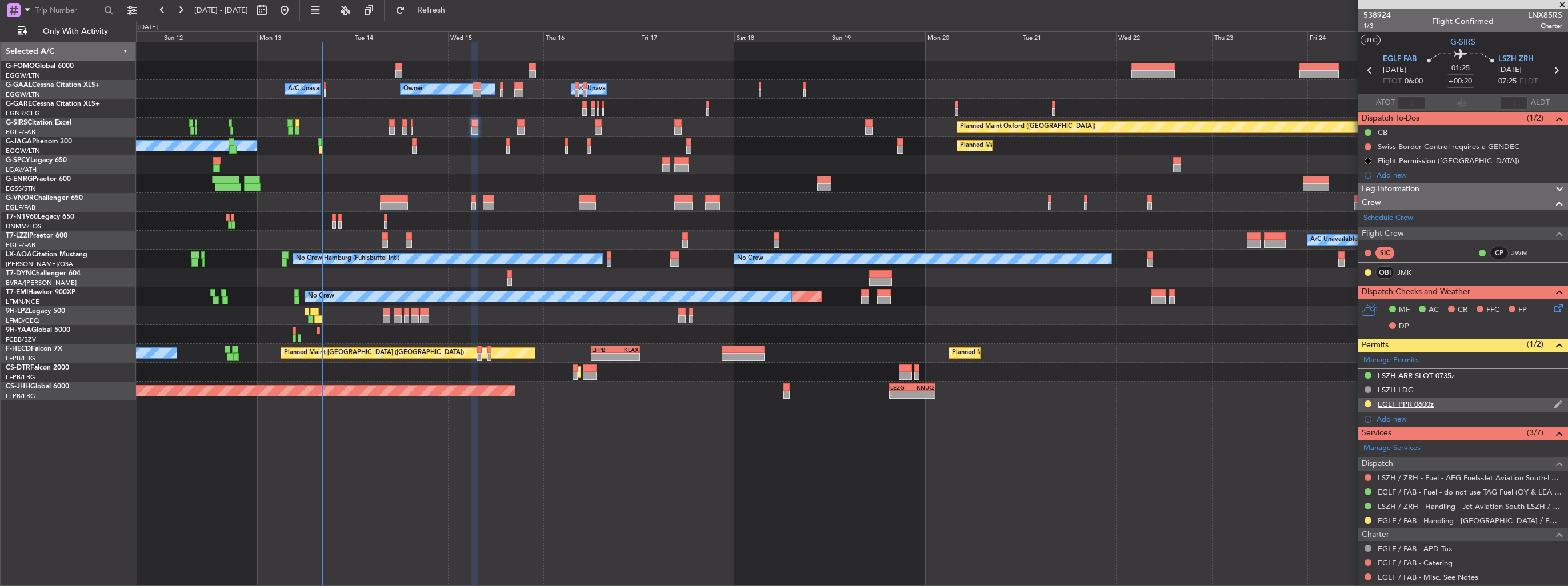
click at [1554, 402] on img at bounding box center [1558, 405] width 8 height 10
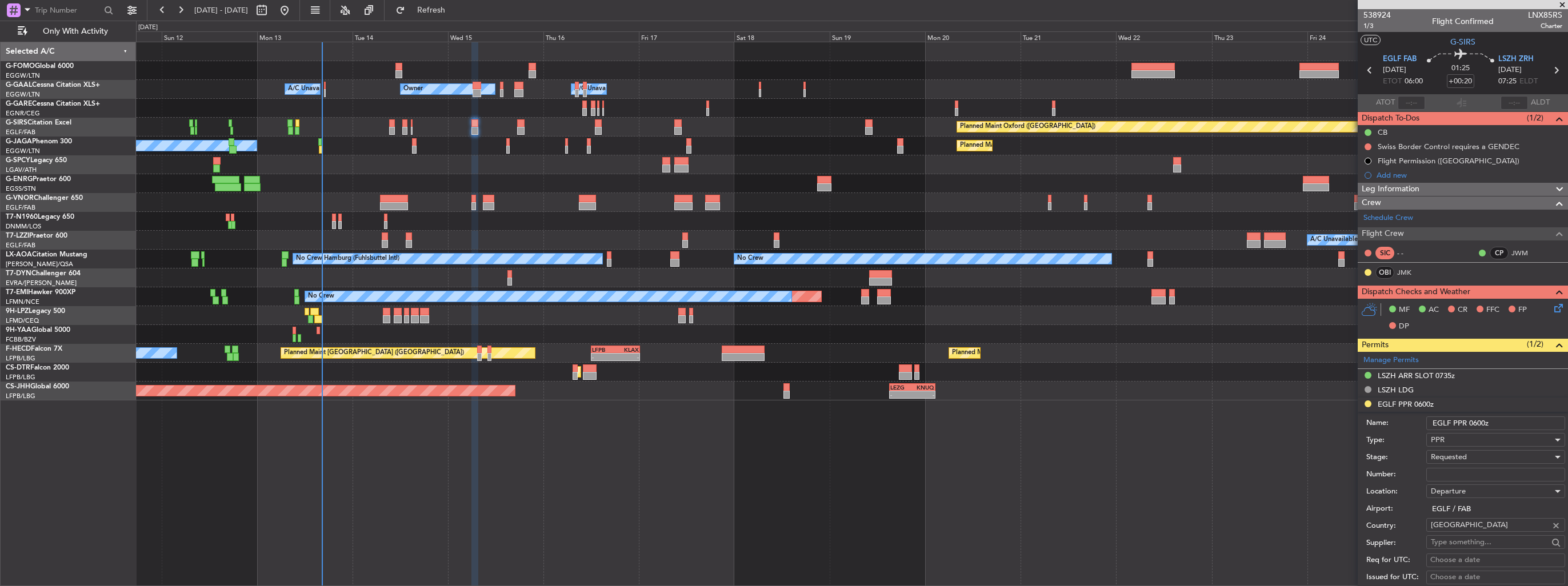
click at [1495, 469] on input "Number:" at bounding box center [1495, 475] width 138 height 14
paste input "379257"
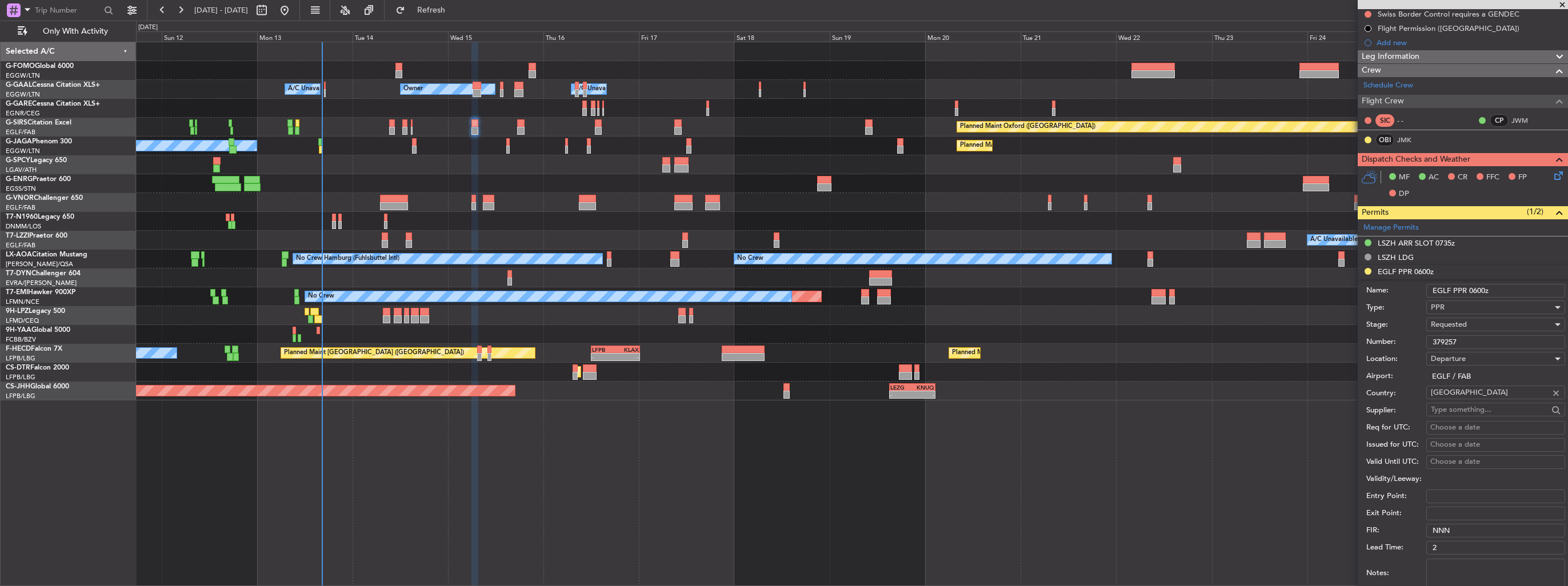
scroll to position [171, 0]
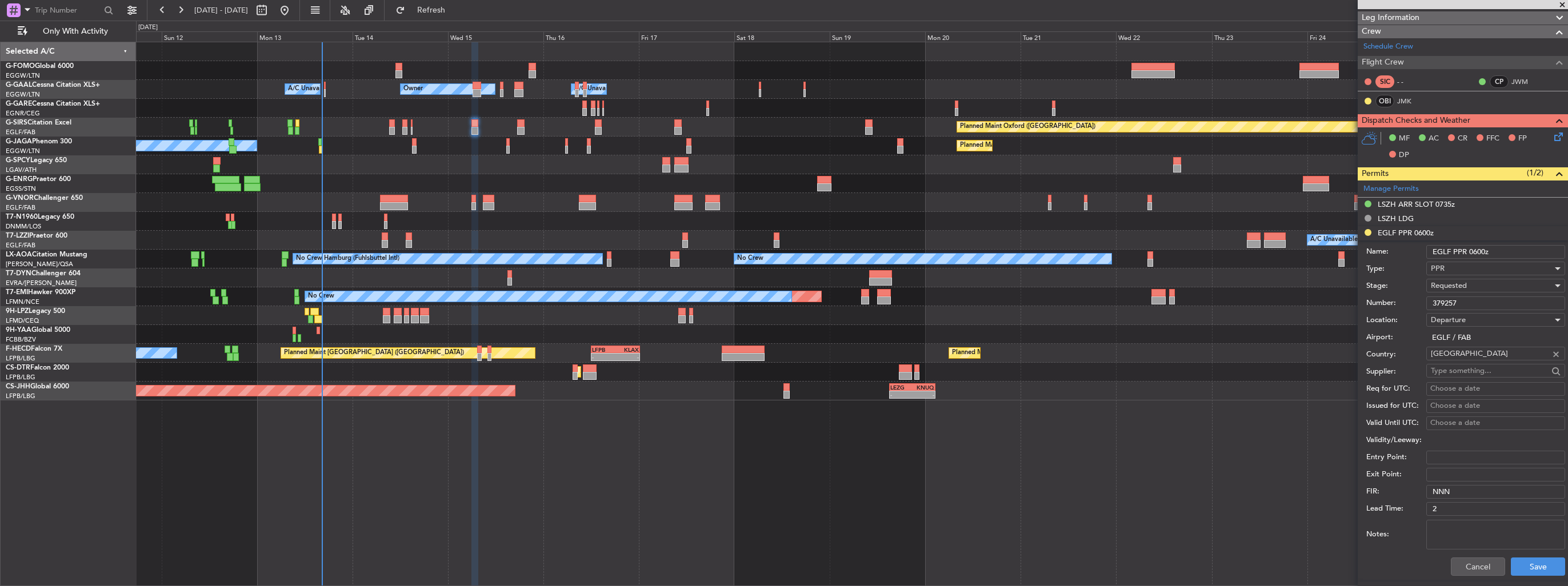
type input "379257"
click at [1482, 288] on div "Requested" at bounding box center [1492, 285] width 122 height 17
click at [1479, 367] on span "Received OK" at bounding box center [1492, 372] width 120 height 17
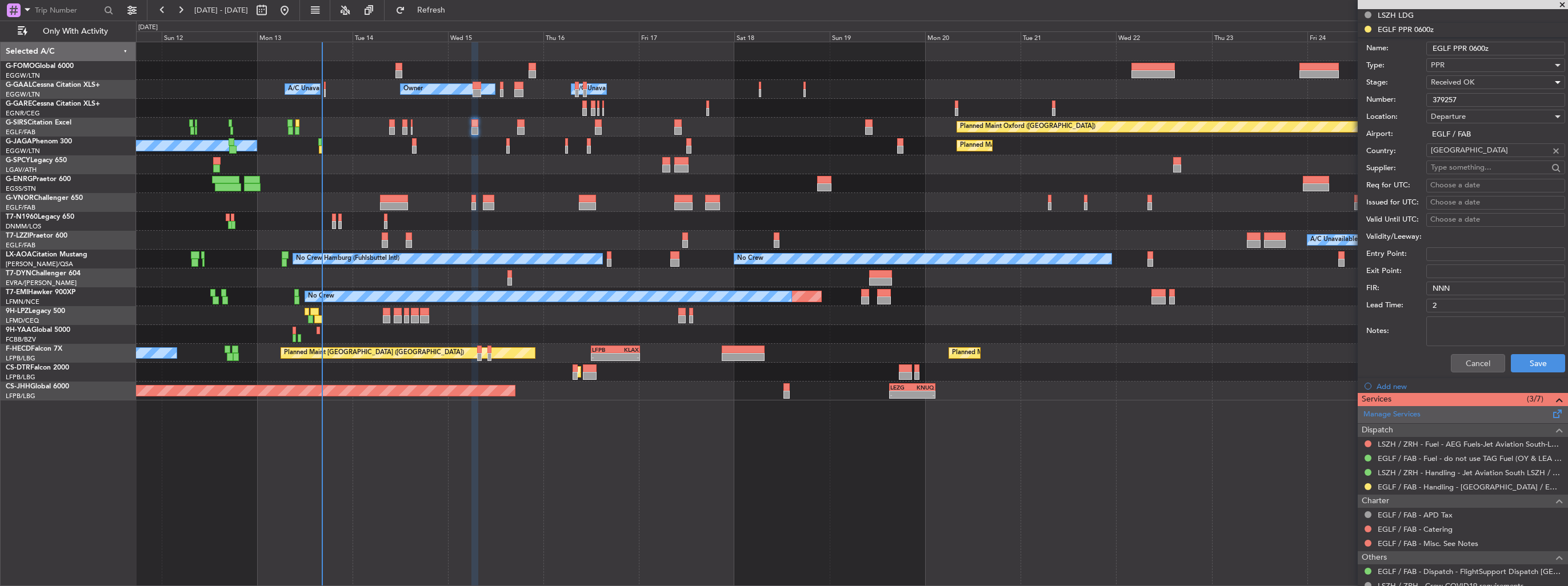
scroll to position [452, 0]
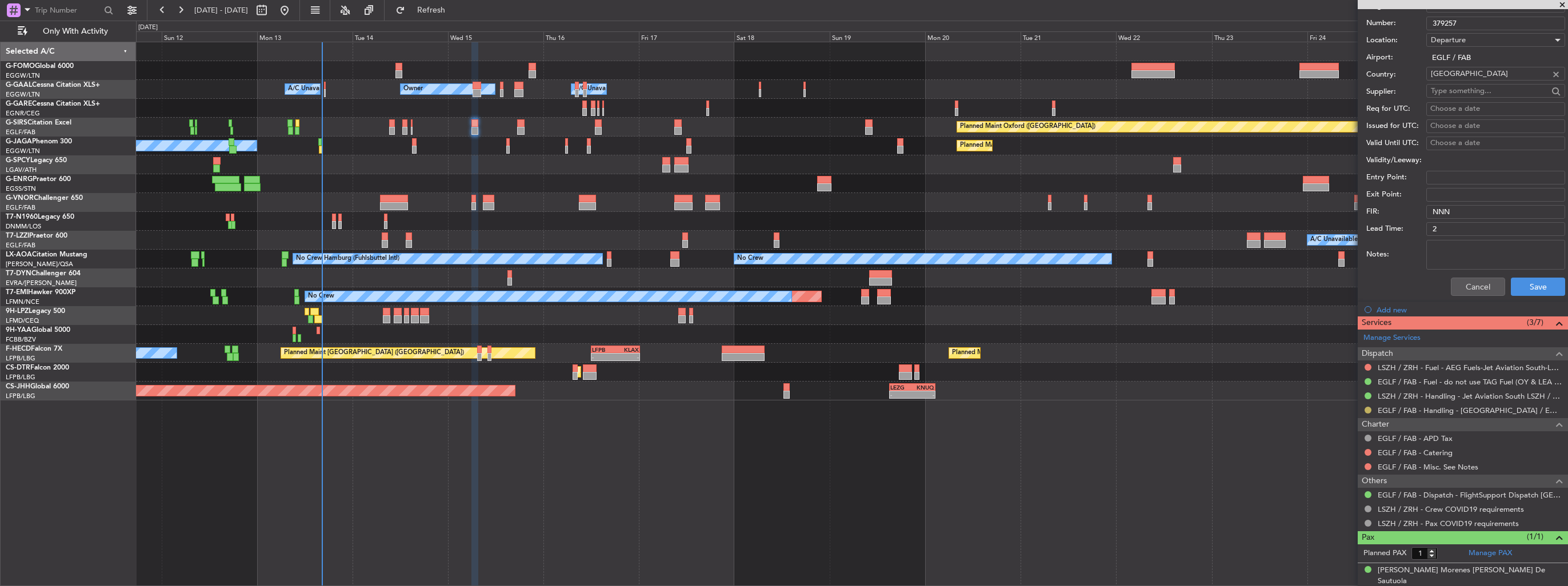
click at [1366, 407] on button at bounding box center [1368, 410] width 7 height 7
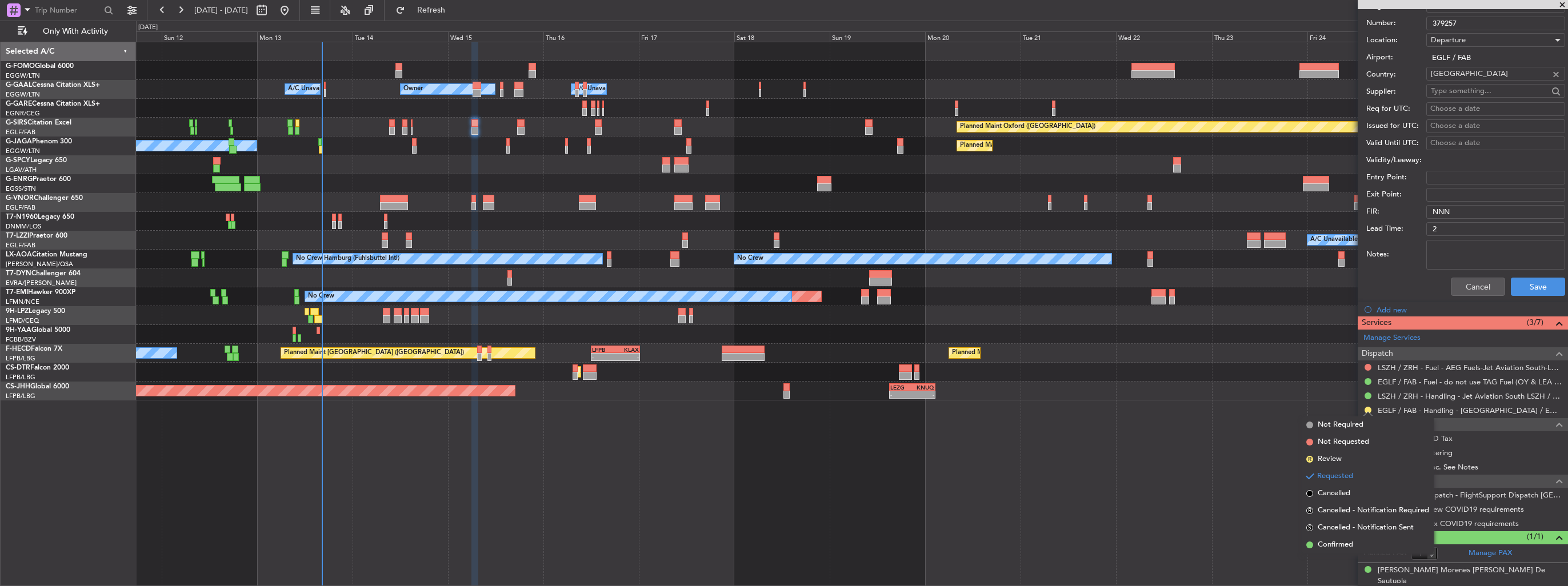
drag, startPoint x: 1333, startPoint y: 545, endPoint x: 1472, endPoint y: 399, distance: 201.6
click at [1333, 545] on span "Confirmed" at bounding box center [1336, 545] width 35 height 12
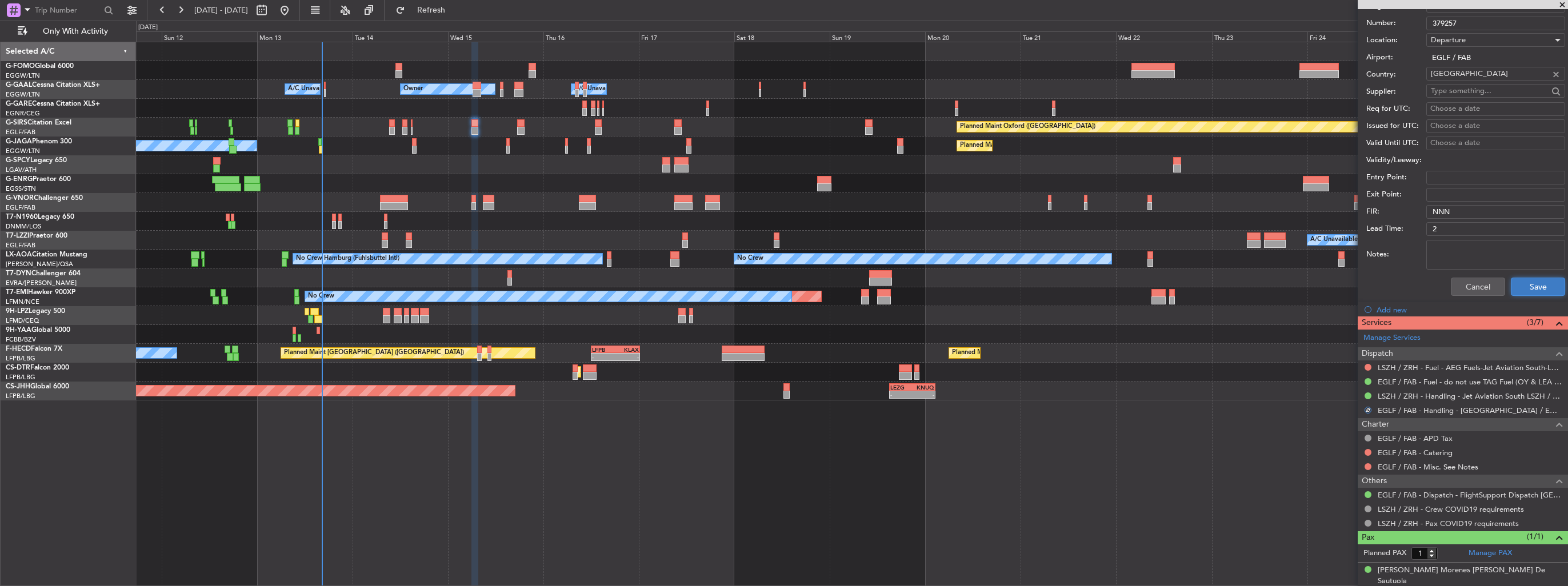
click at [1534, 286] on button "Save" at bounding box center [1538, 287] width 54 height 18
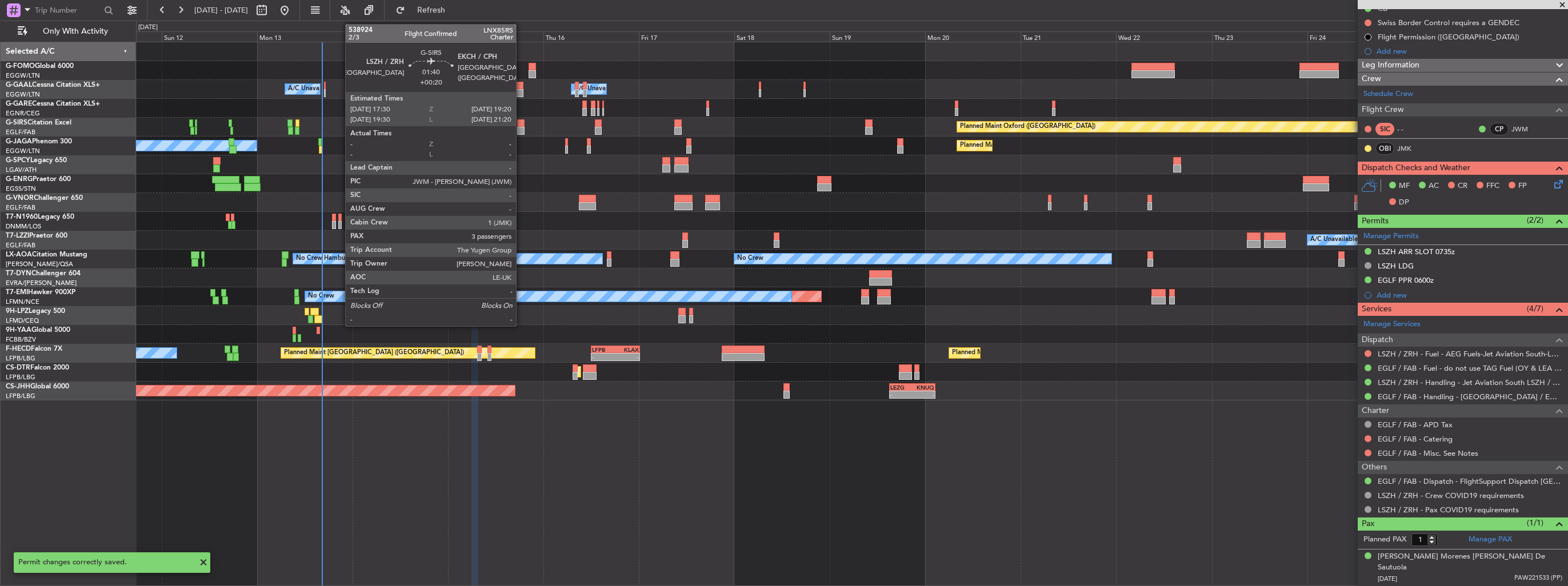
scroll to position [110, 0]
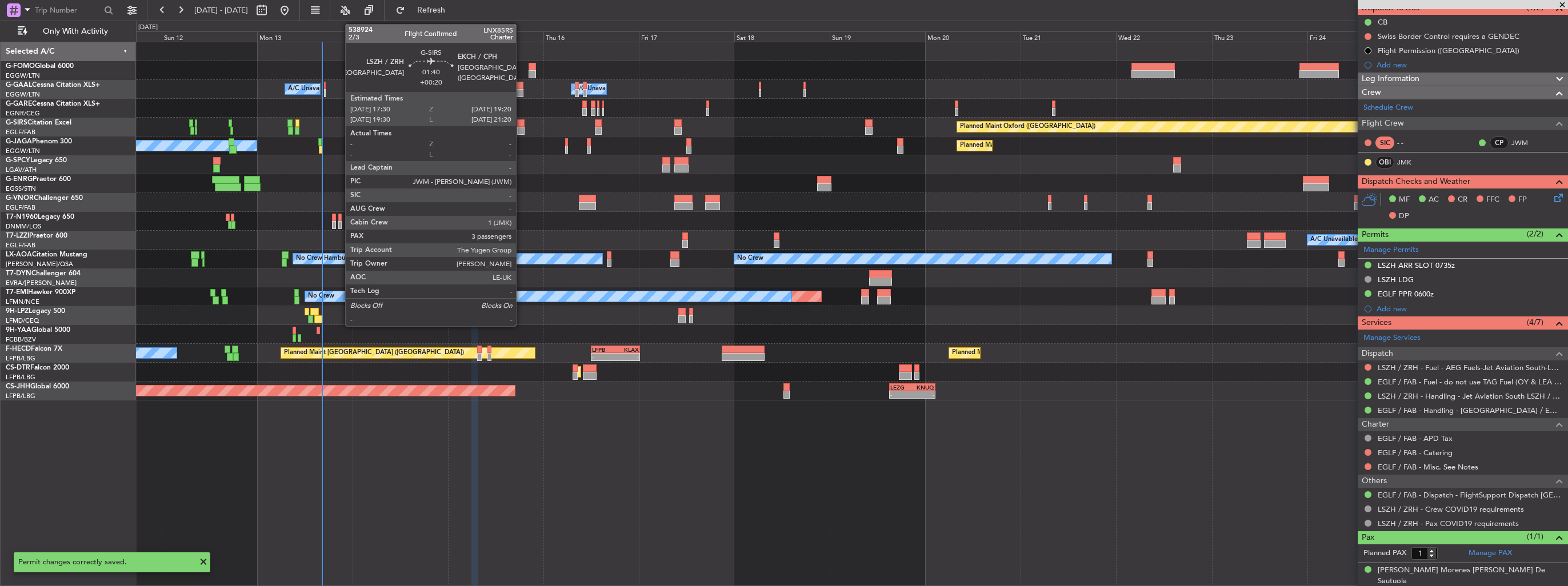
click at [521, 127] on div at bounding box center [520, 131] width 7 height 8
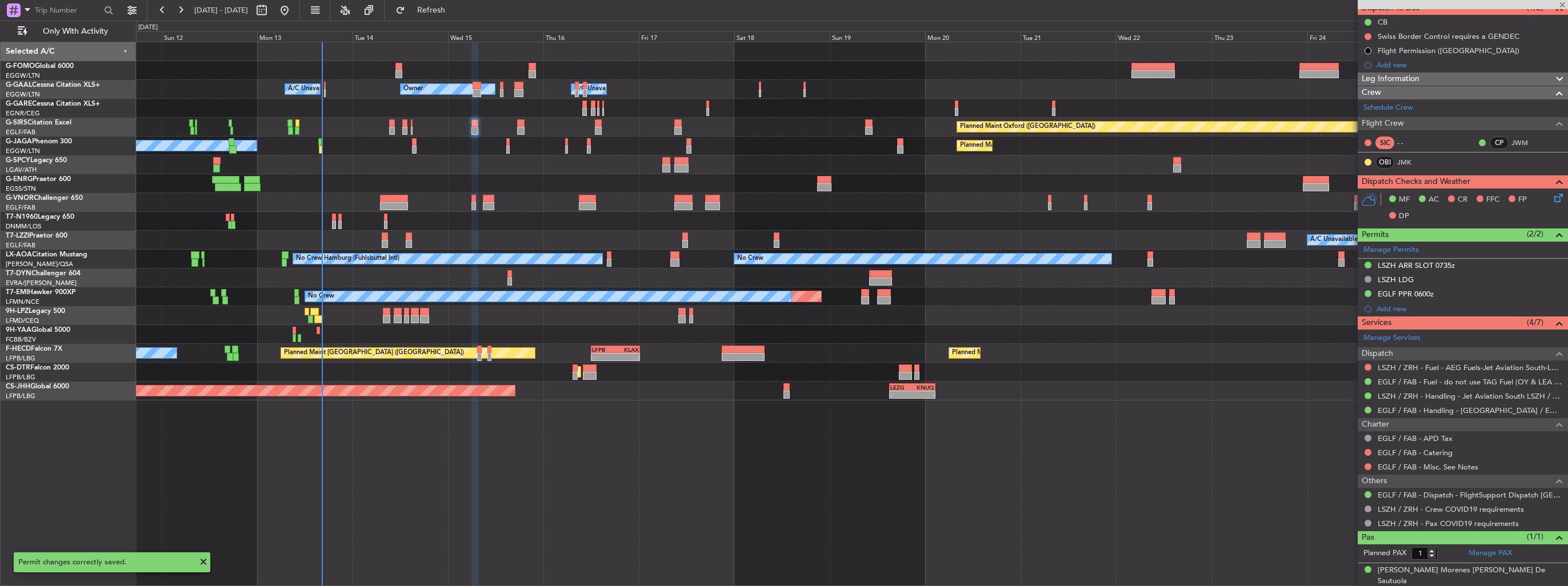
type input "3"
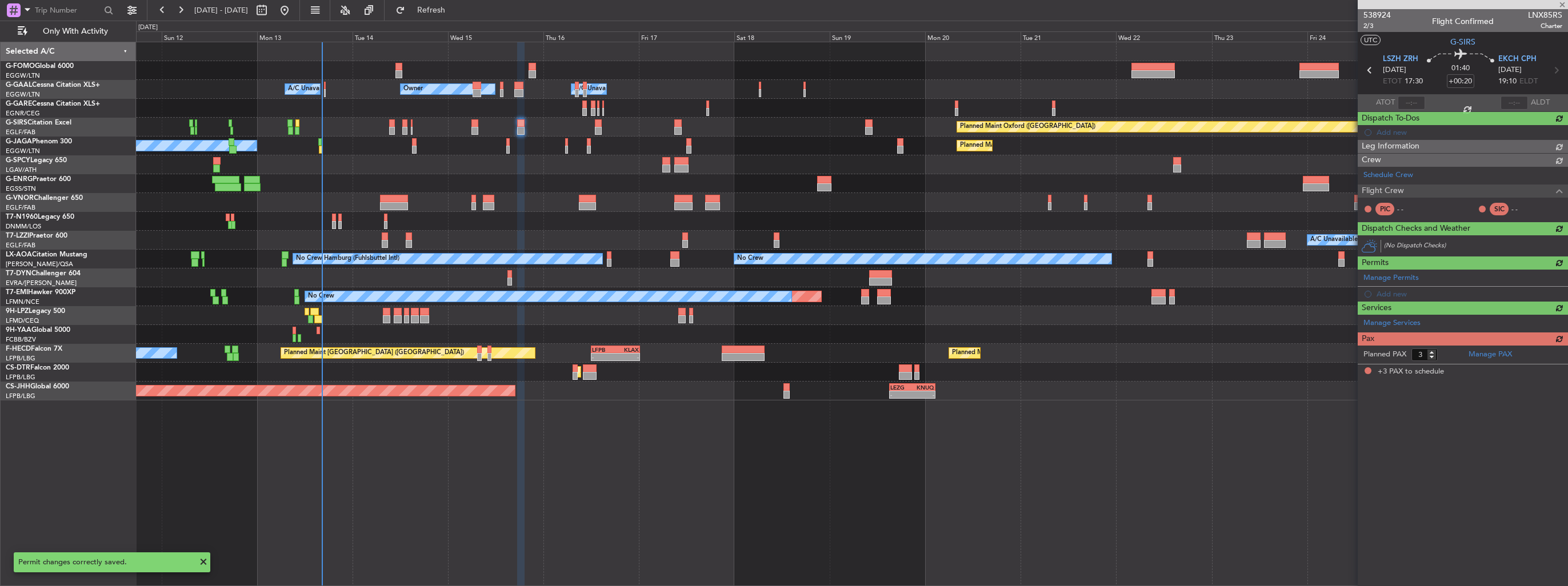
scroll to position [0, 0]
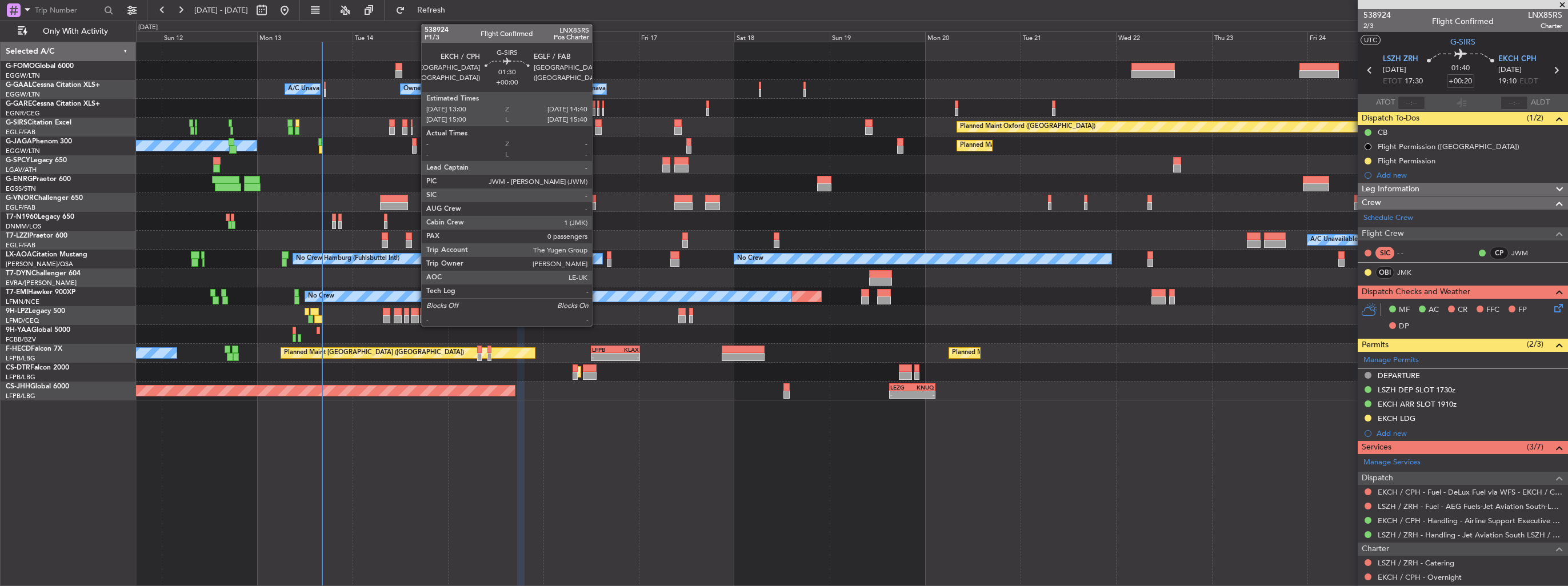
click at [597, 128] on div at bounding box center [599, 131] width 7 height 8
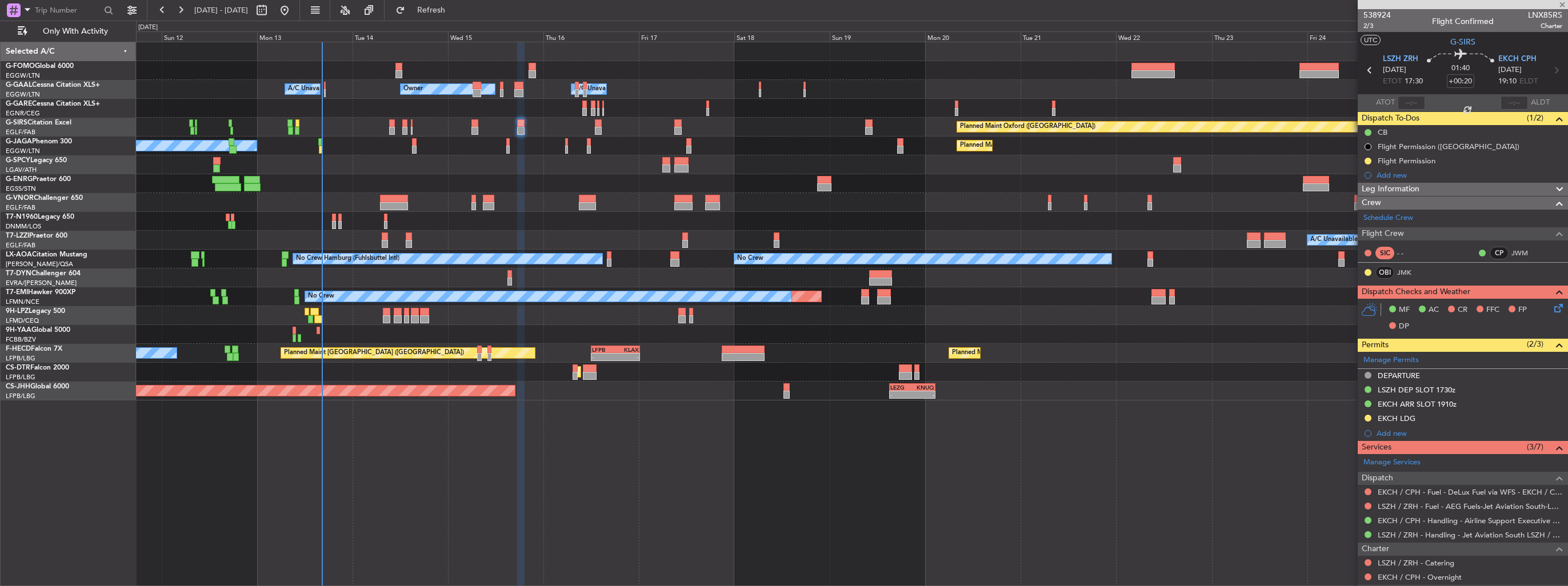
type input "0"
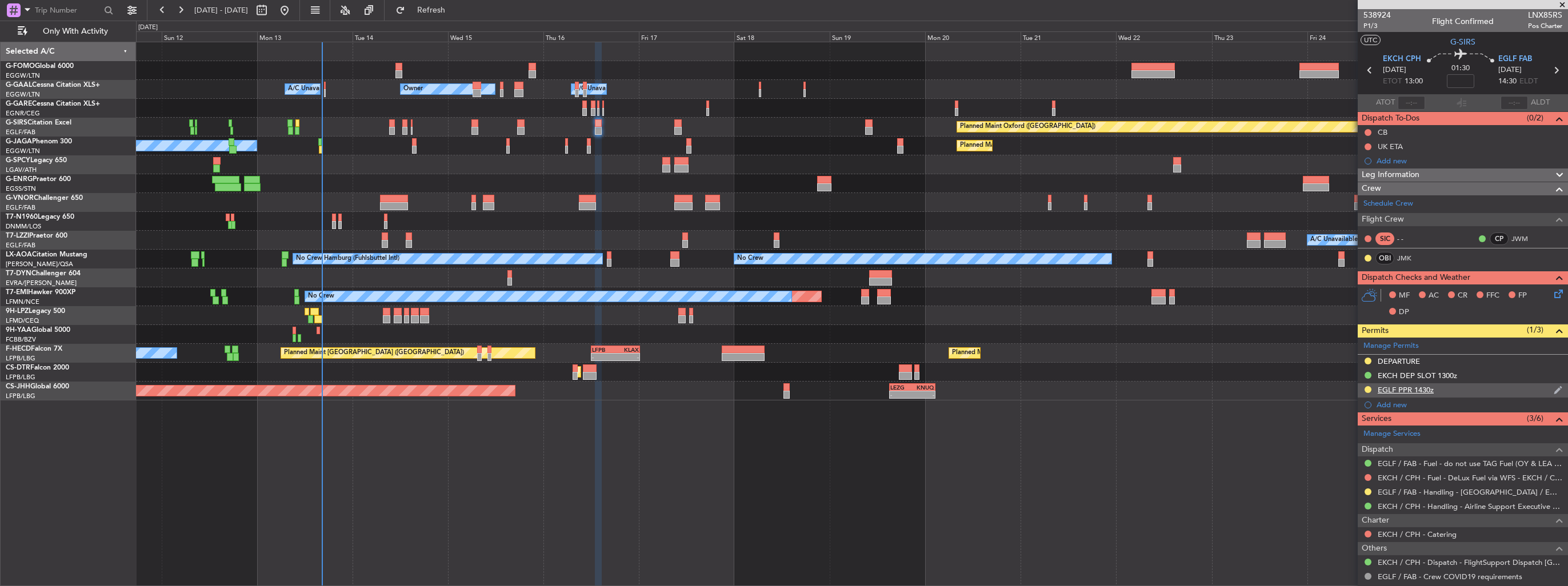
click at [1554, 385] on img at bounding box center [1558, 390] width 8 height 10
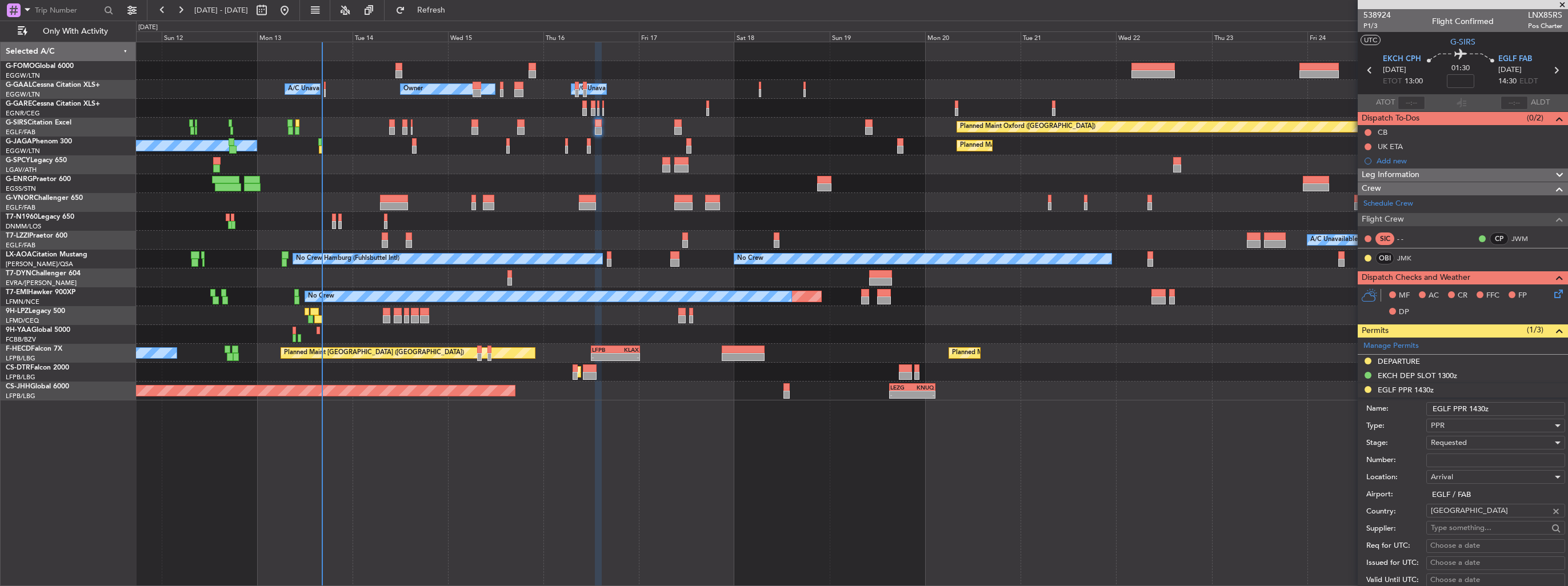
click at [1490, 461] on input "Number:" at bounding box center [1495, 460] width 138 height 14
paste input "379258"
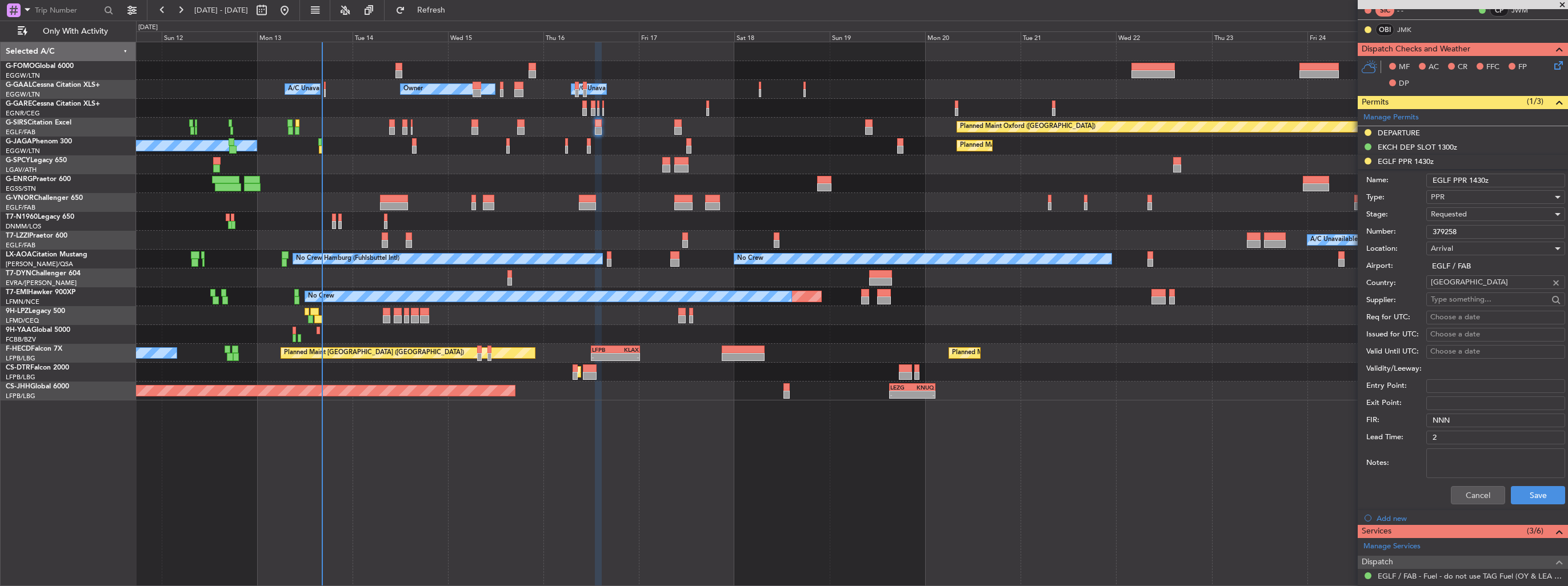
type input "379258"
click at [1467, 211] on div "Requested" at bounding box center [1492, 214] width 122 height 17
click at [1483, 298] on span "Received OK" at bounding box center [1492, 300] width 120 height 17
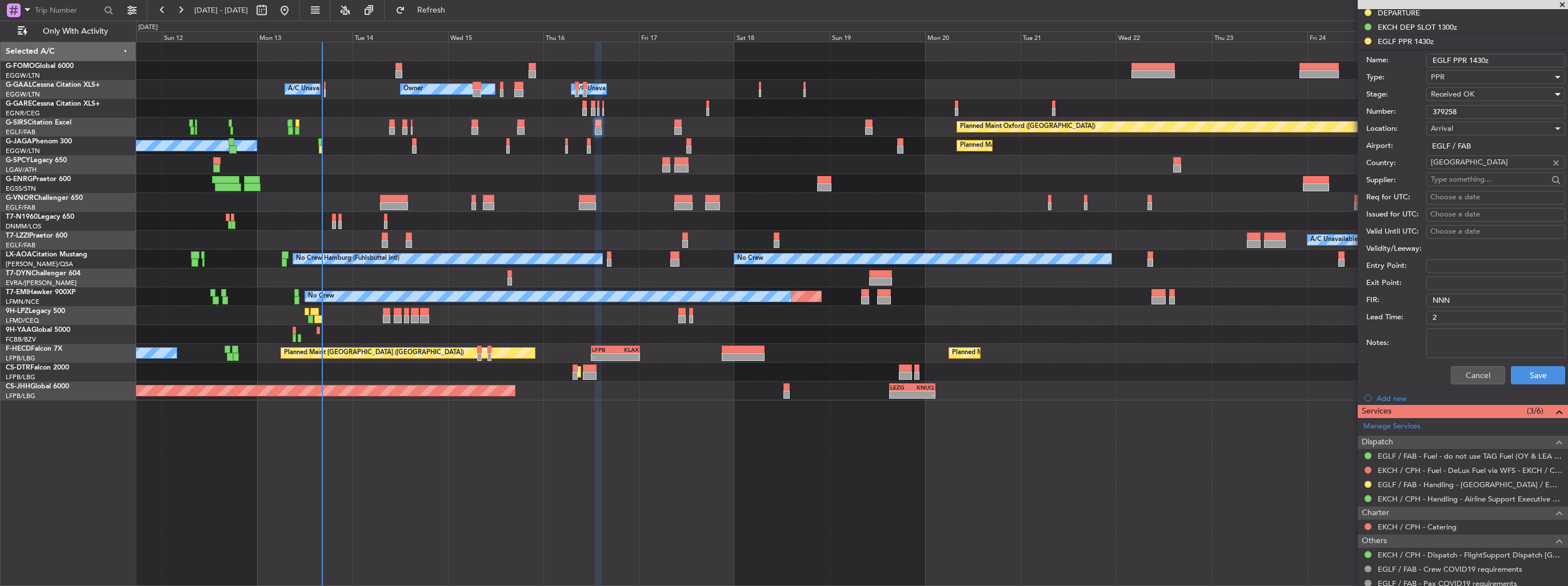
scroll to position [382, 0]
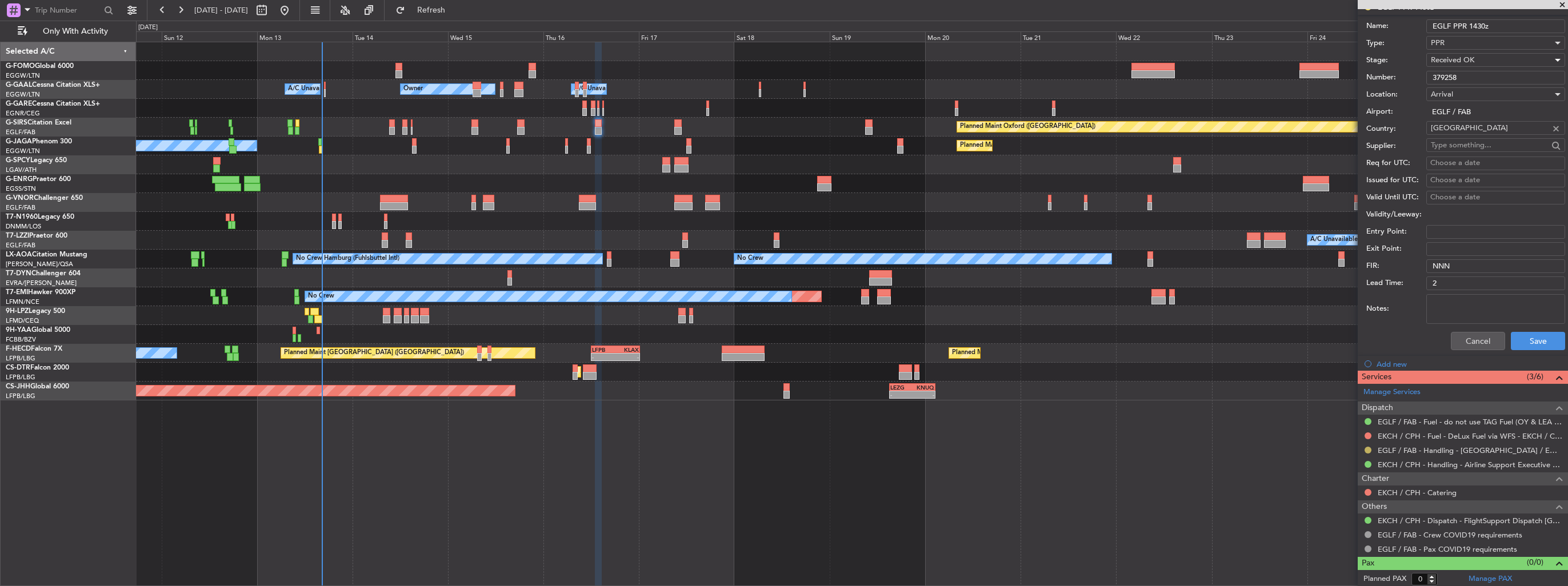
click at [1367, 448] on button at bounding box center [1368, 450] width 7 height 7
click at [1332, 434] on span "Confirmed" at bounding box center [1336, 432] width 35 height 12
click at [1531, 339] on button "Save" at bounding box center [1538, 341] width 54 height 18
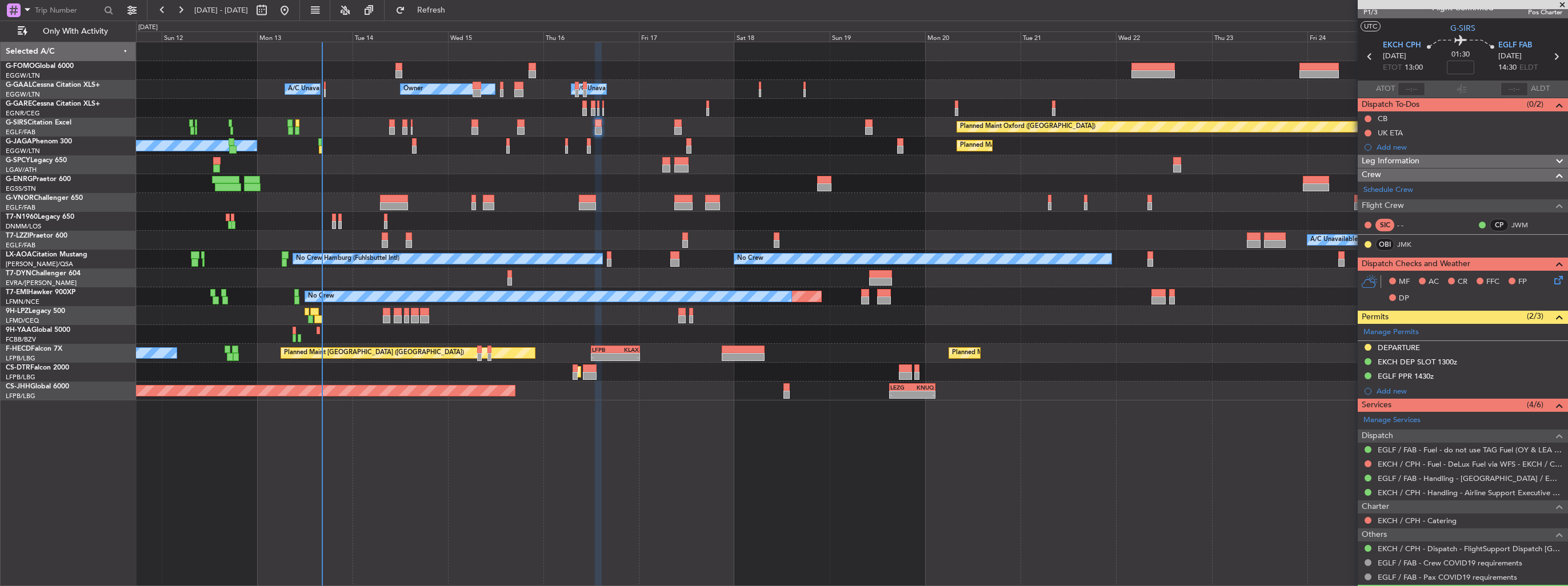
scroll to position [0, 0]
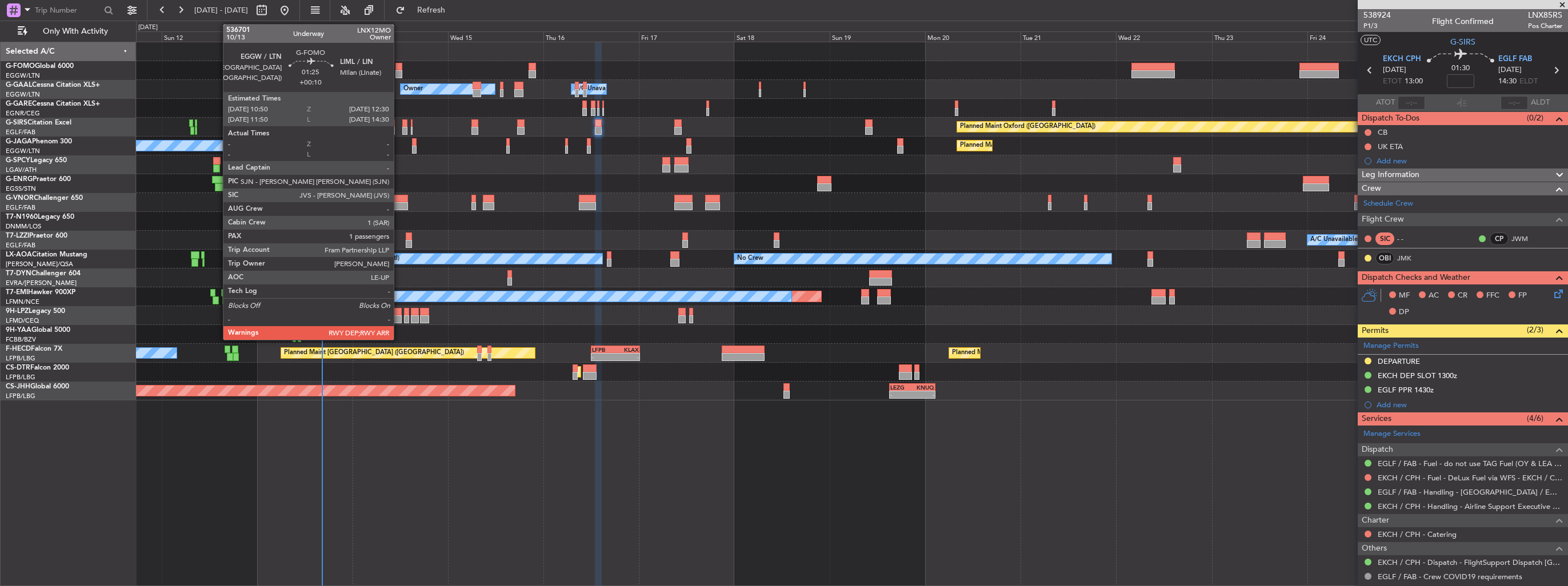
click at [399, 70] on div at bounding box center [399, 74] width 7 height 8
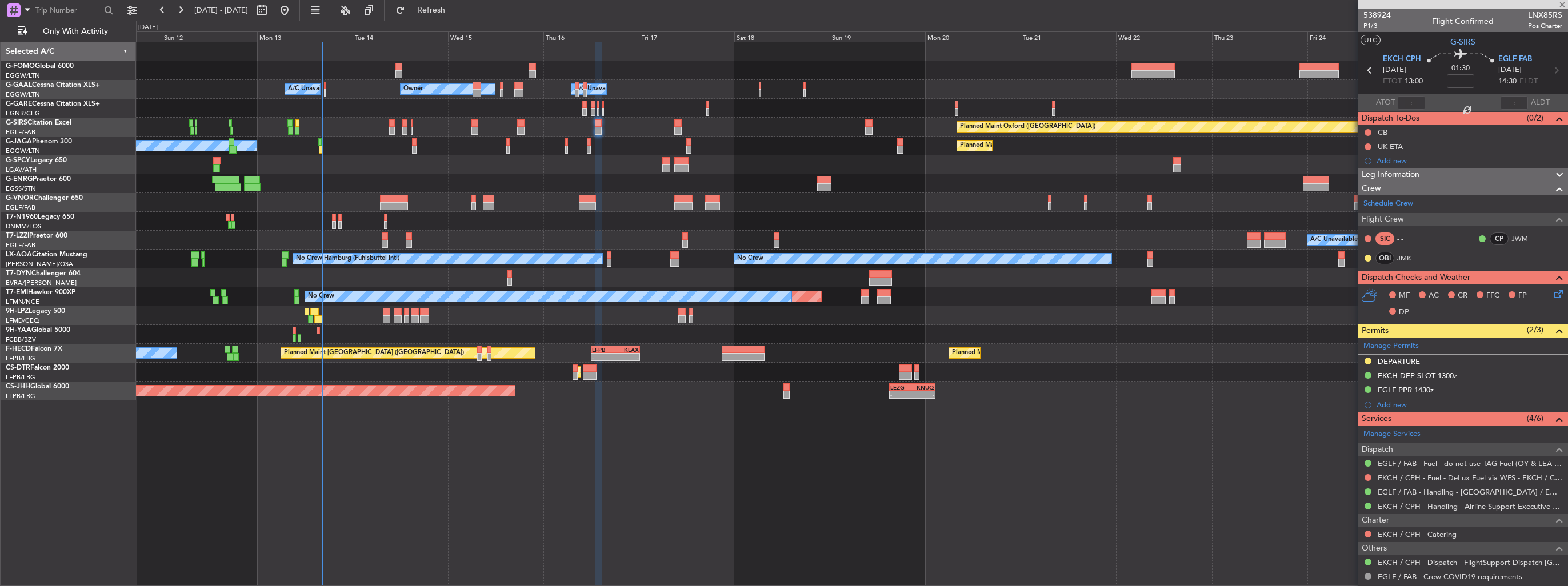
type input "+00:10"
type input "1"
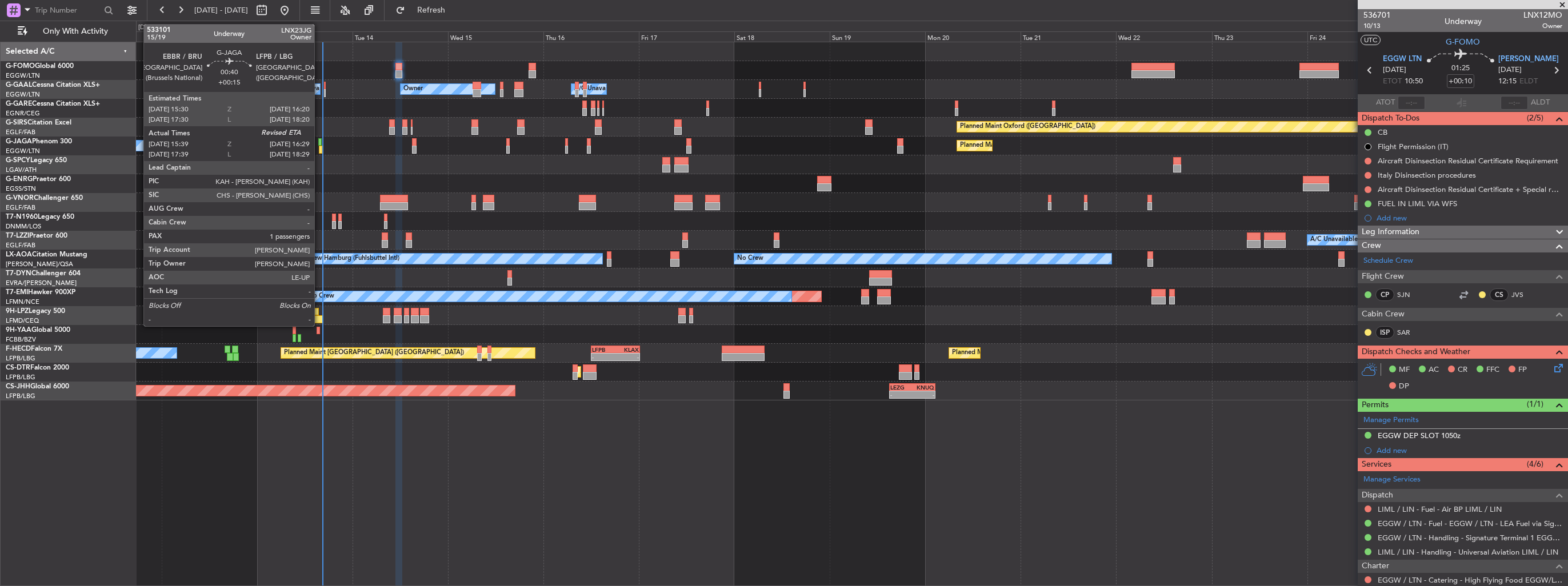
click at [320, 143] on div at bounding box center [320, 143] width 3 height 8
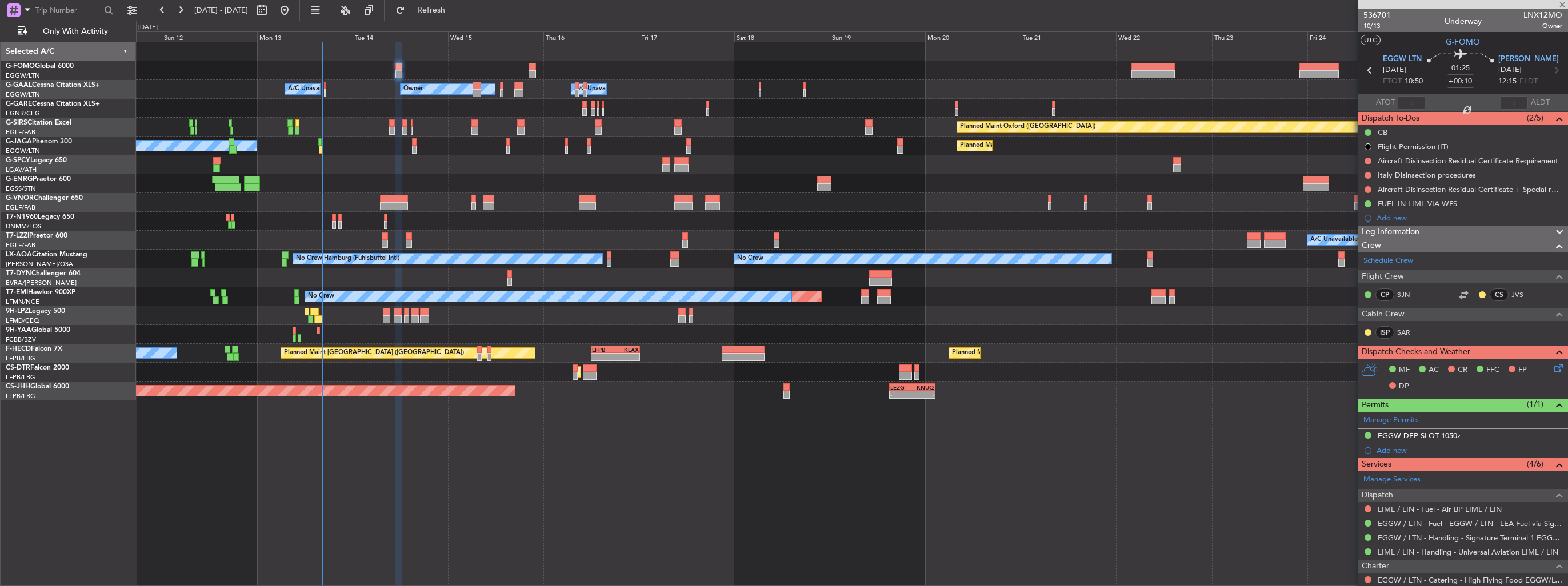
type input "+00:15"
type input "15:39"
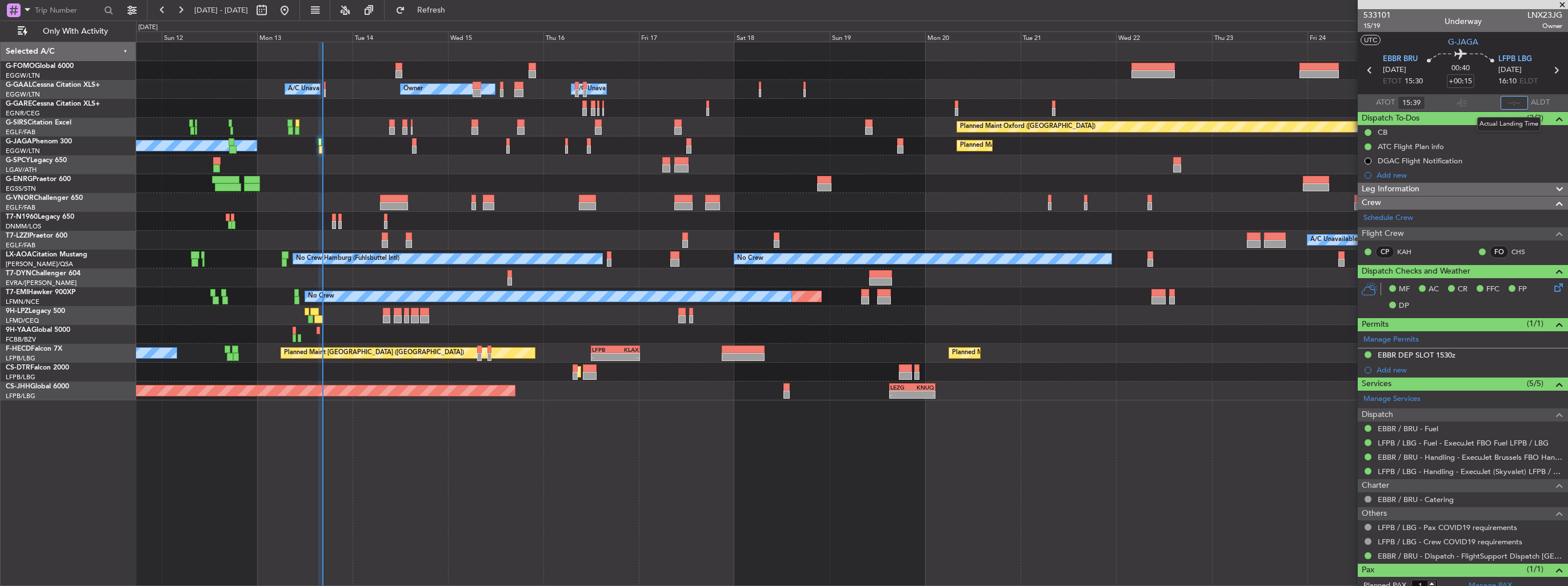
click at [1509, 101] on input "text" at bounding box center [1514, 102] width 27 height 14
type input "16:22"
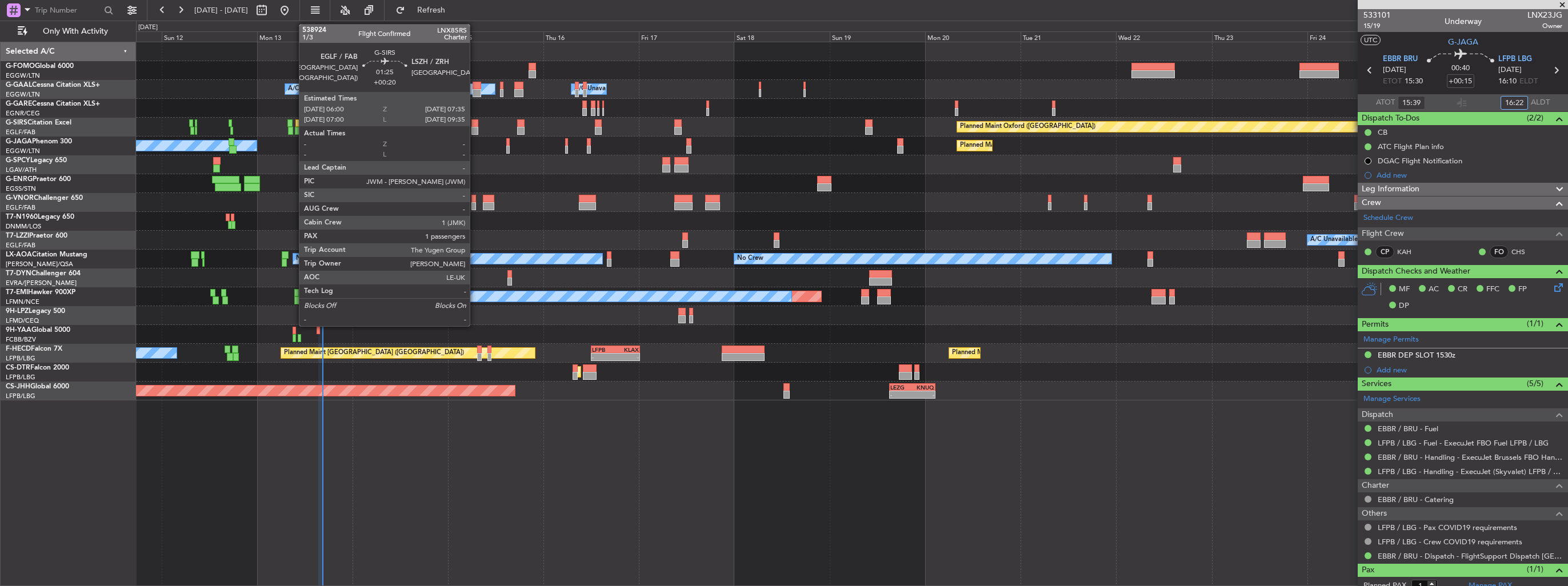
click at [475, 129] on div at bounding box center [475, 131] width 7 height 8
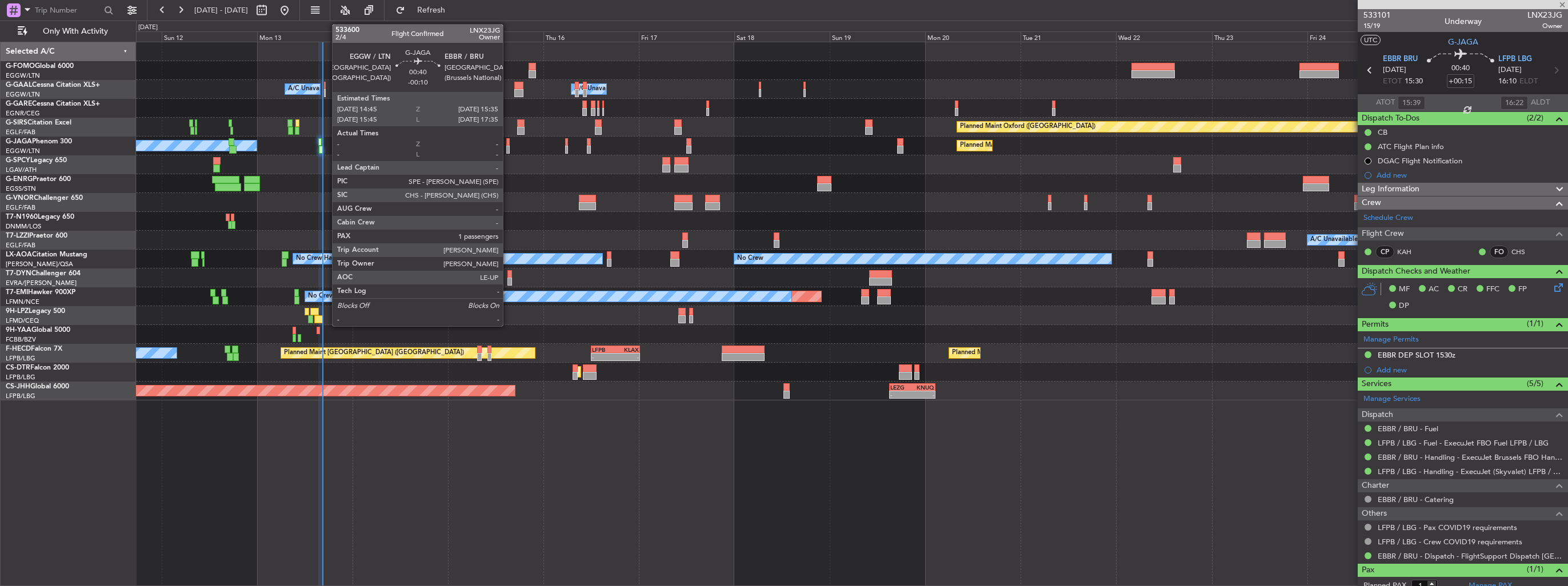
type input "+00:20"
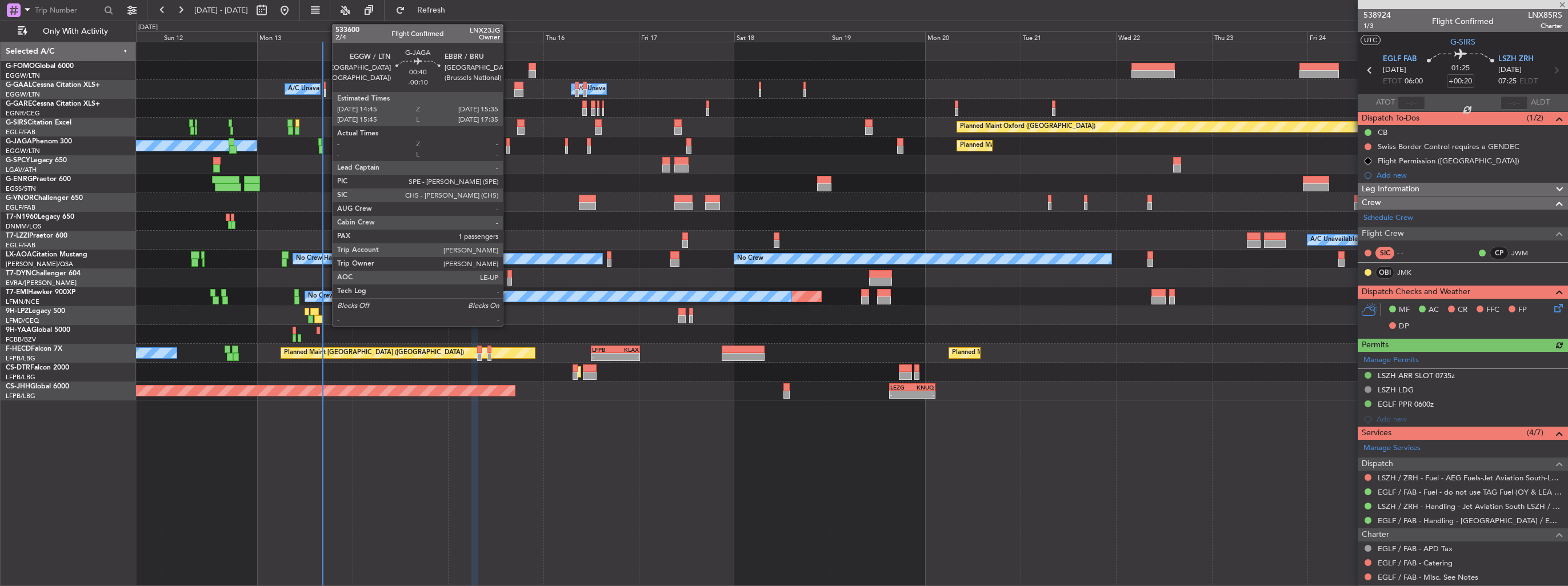
click at [508, 147] on div at bounding box center [508, 150] width 3 height 8
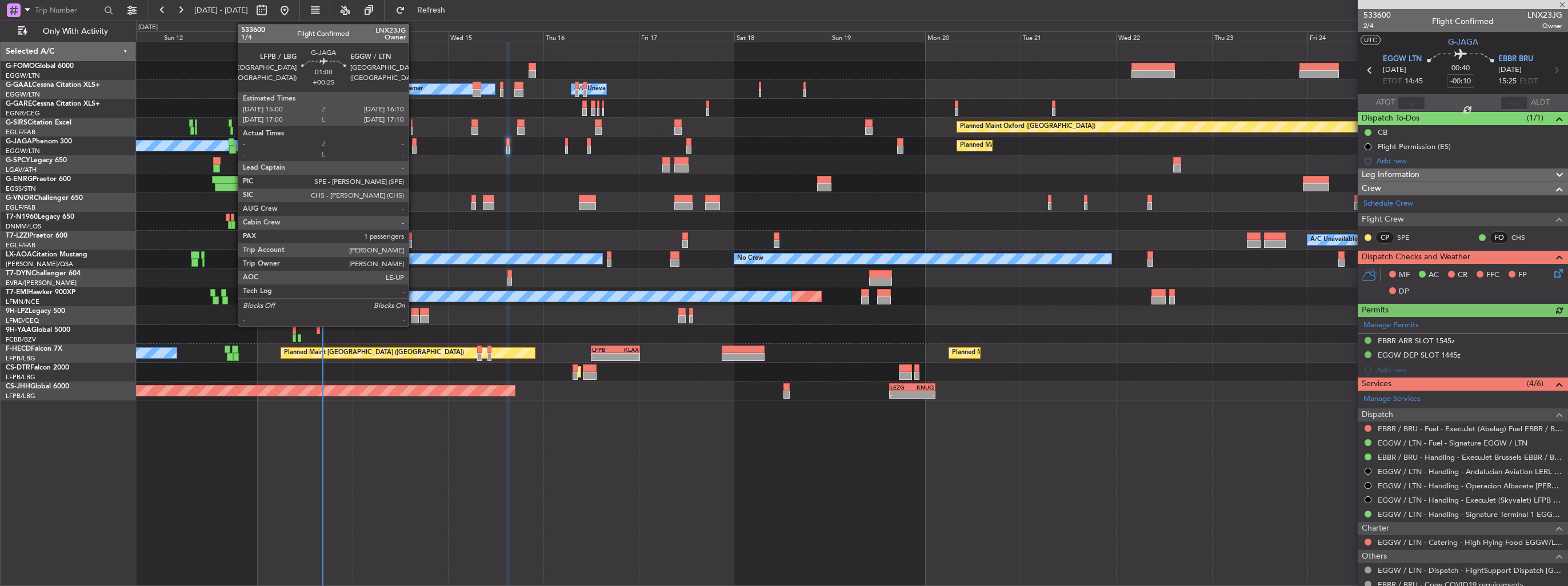
click at [414, 150] on div at bounding box center [415, 150] width 5 height 8
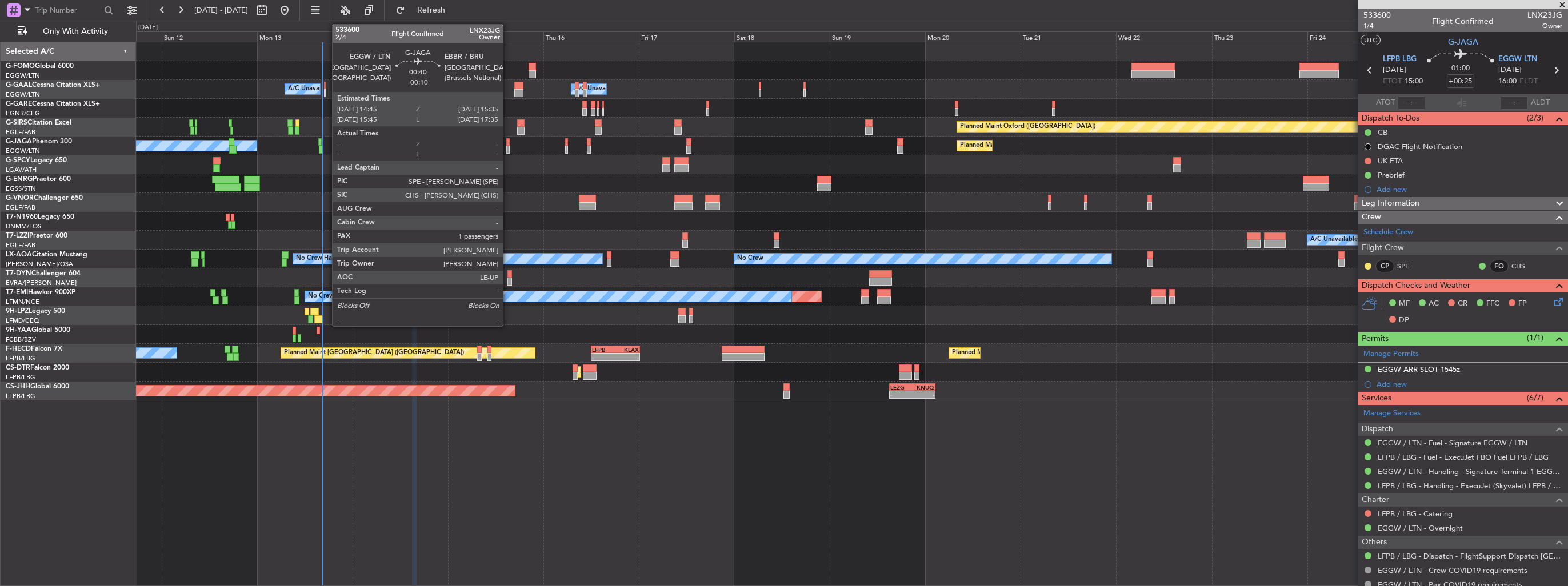
click at [508, 146] on div at bounding box center [508, 150] width 3 height 8
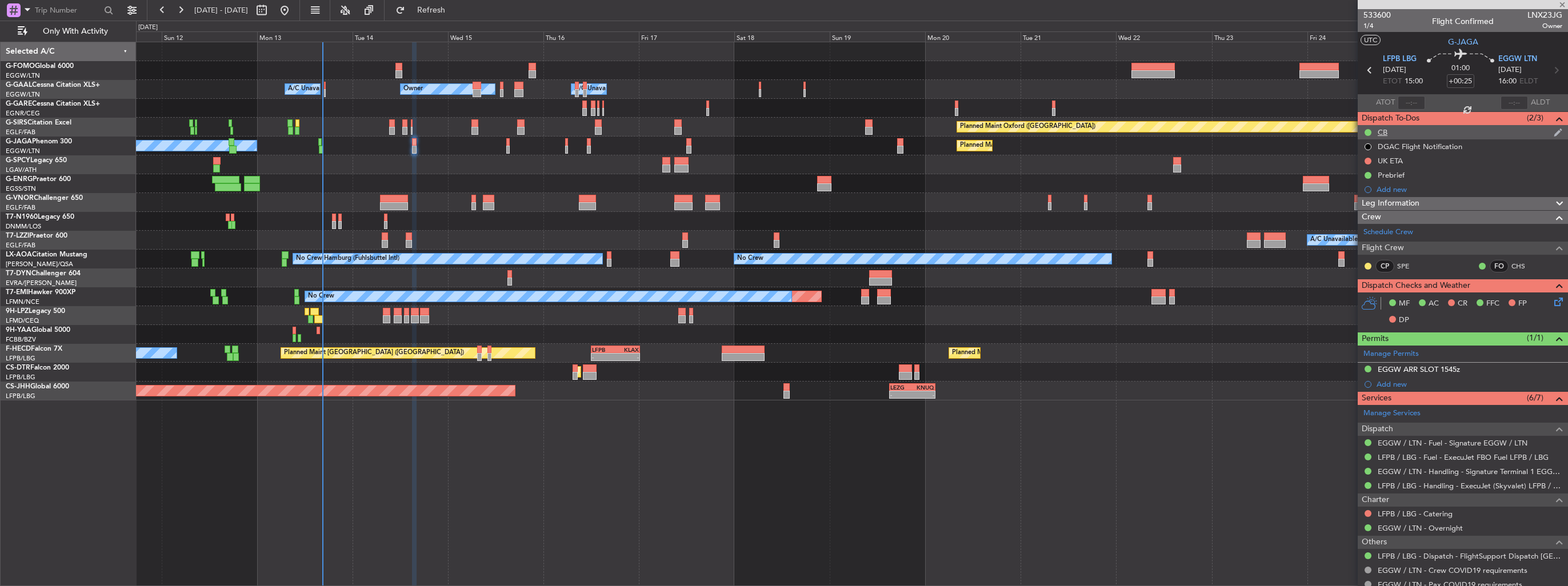
type input "-00:10"
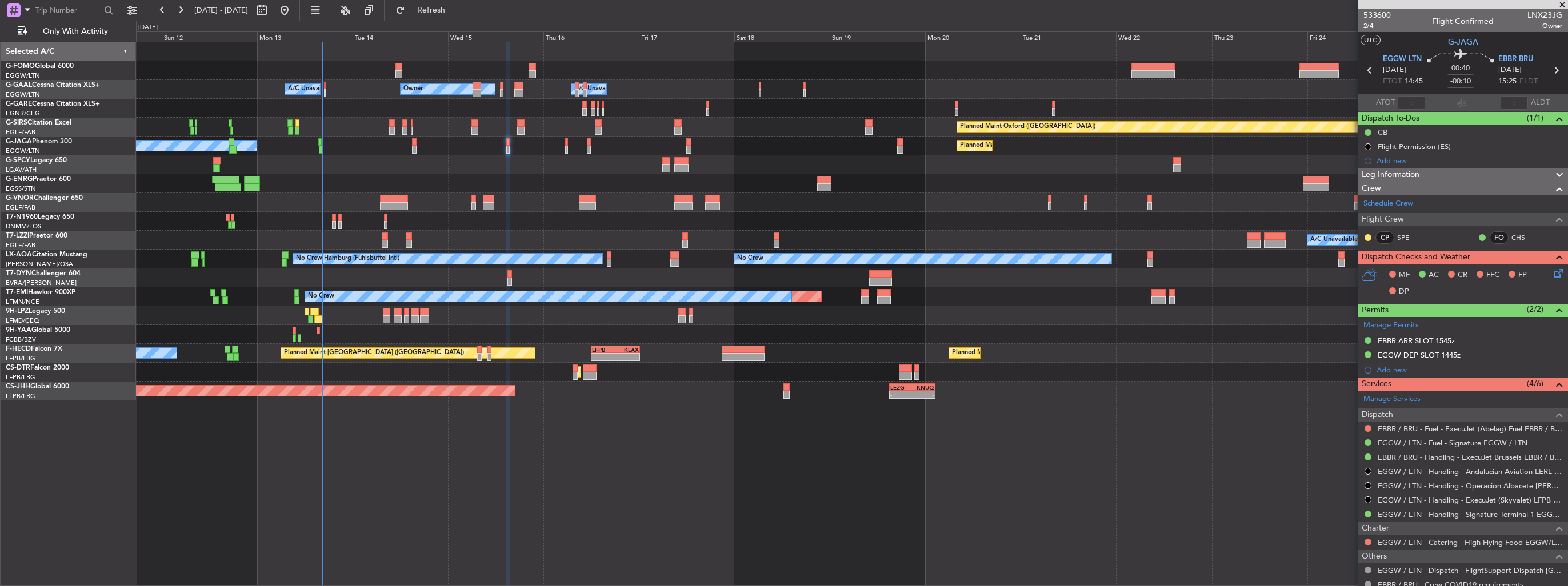
click at [1368, 24] on span "2/4" at bounding box center [1377, 26] width 27 height 10
click at [1552, 271] on icon at bounding box center [1556, 271] width 9 height 9
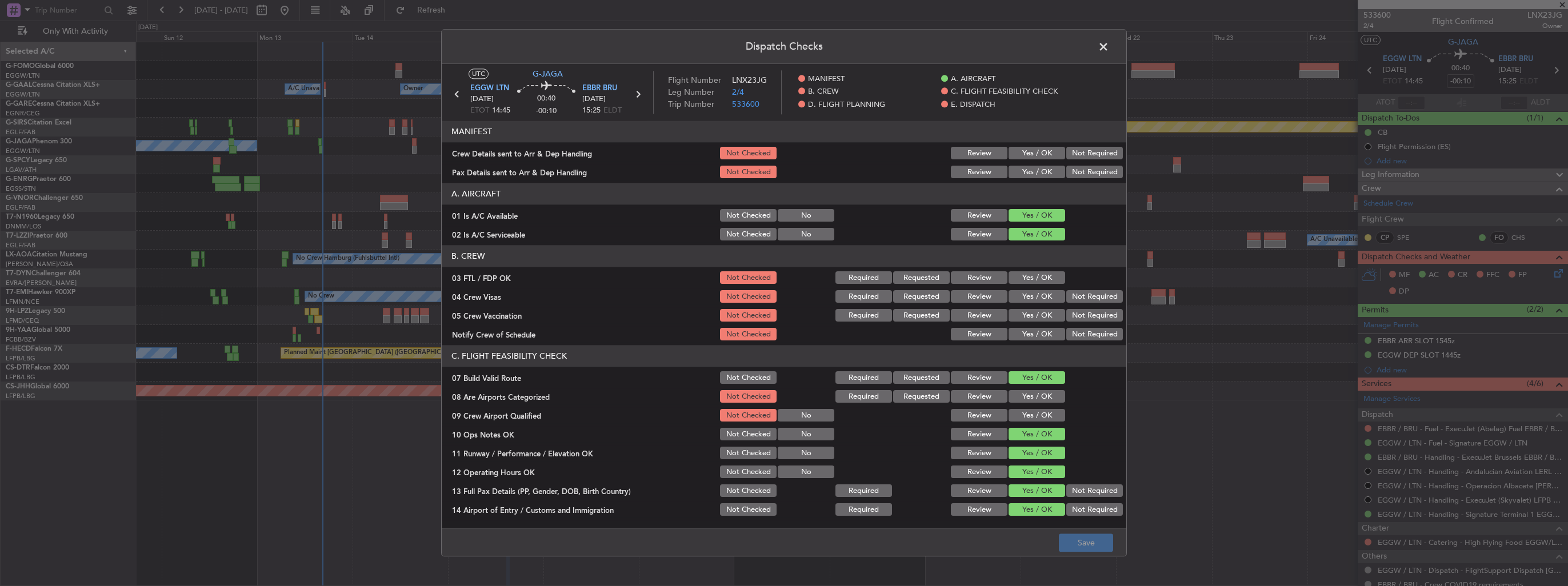
click at [1022, 152] on button "Yes / OK" at bounding box center [1037, 153] width 57 height 12
click at [1027, 171] on button "Yes / OK" at bounding box center [1037, 172] width 57 height 12
click at [1031, 391] on button "Yes / OK" at bounding box center [1037, 396] width 57 height 12
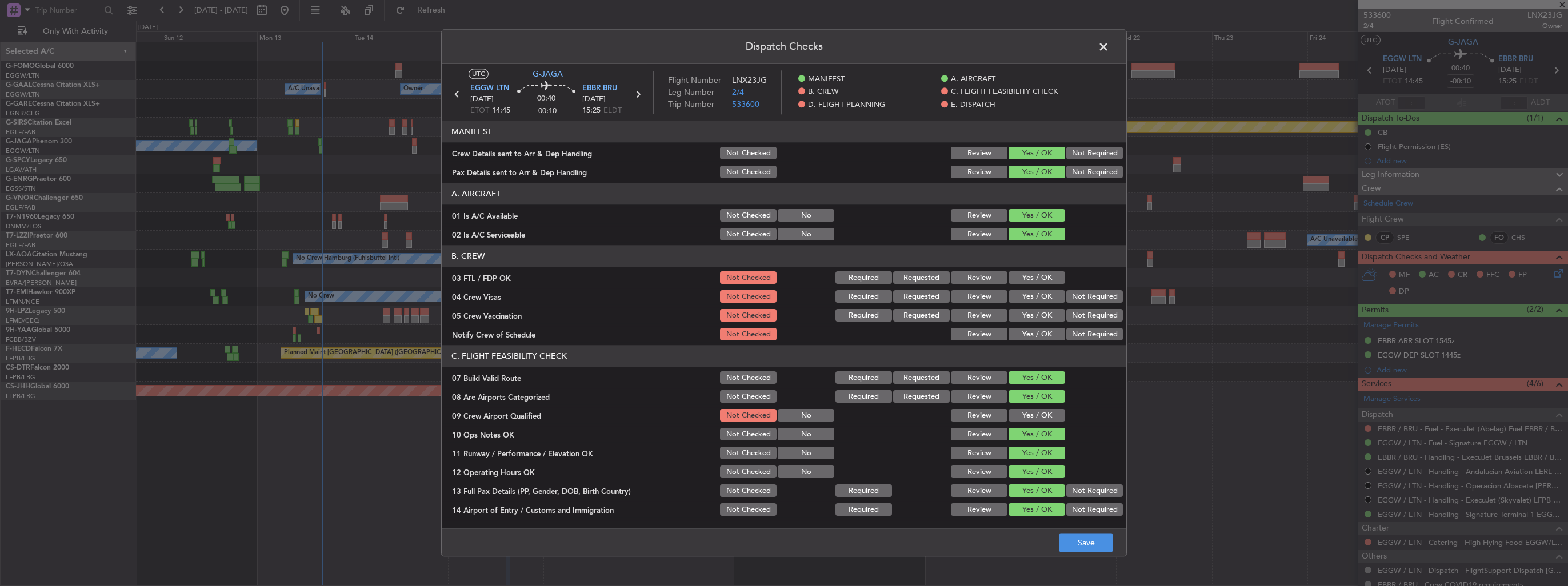
click at [1036, 415] on button "Yes / OK" at bounding box center [1037, 415] width 57 height 12
click at [1070, 535] on button "Save" at bounding box center [1087, 543] width 54 height 18
click at [1110, 47] on span at bounding box center [1110, 49] width 0 height 23
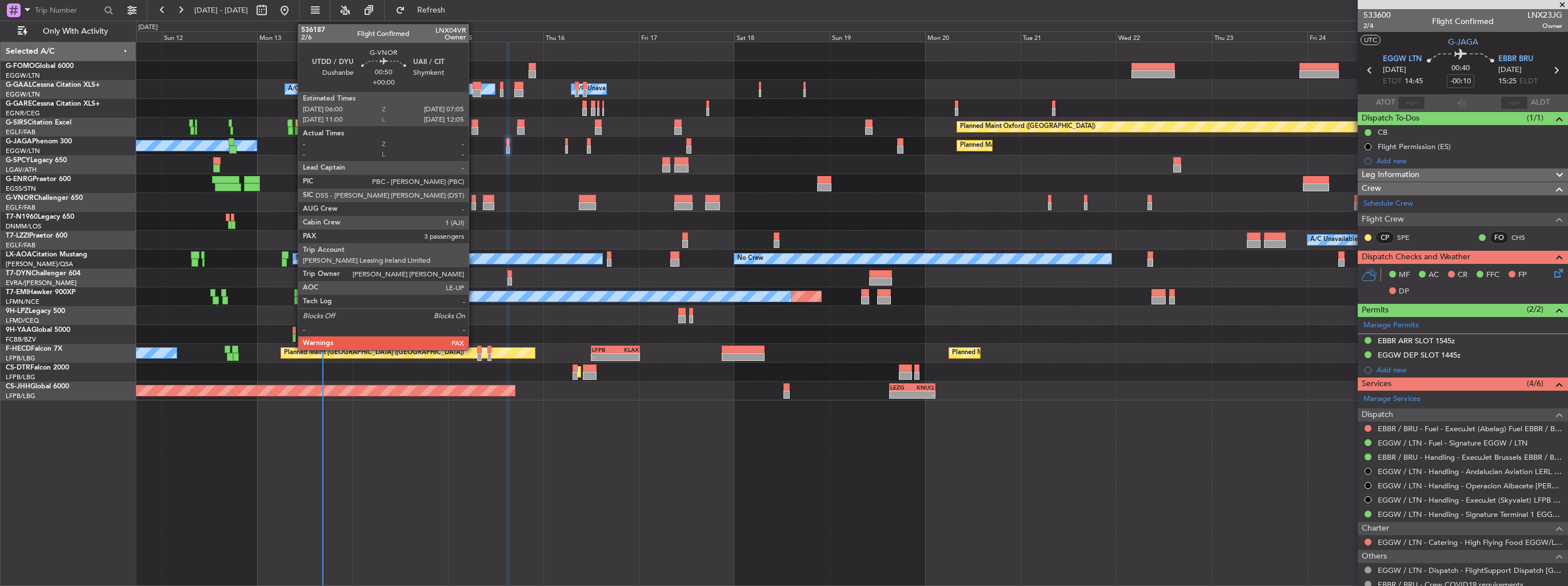
click at [474, 204] on div at bounding box center [474, 206] width 5 height 8
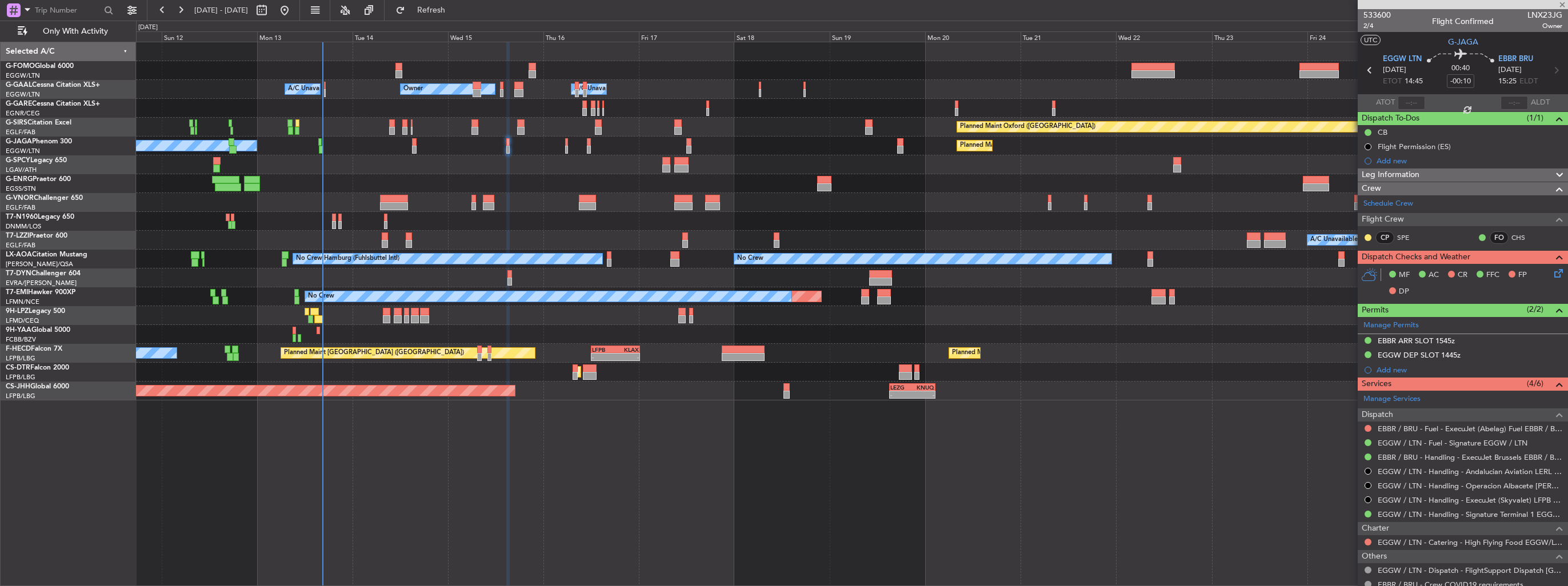
type input "3"
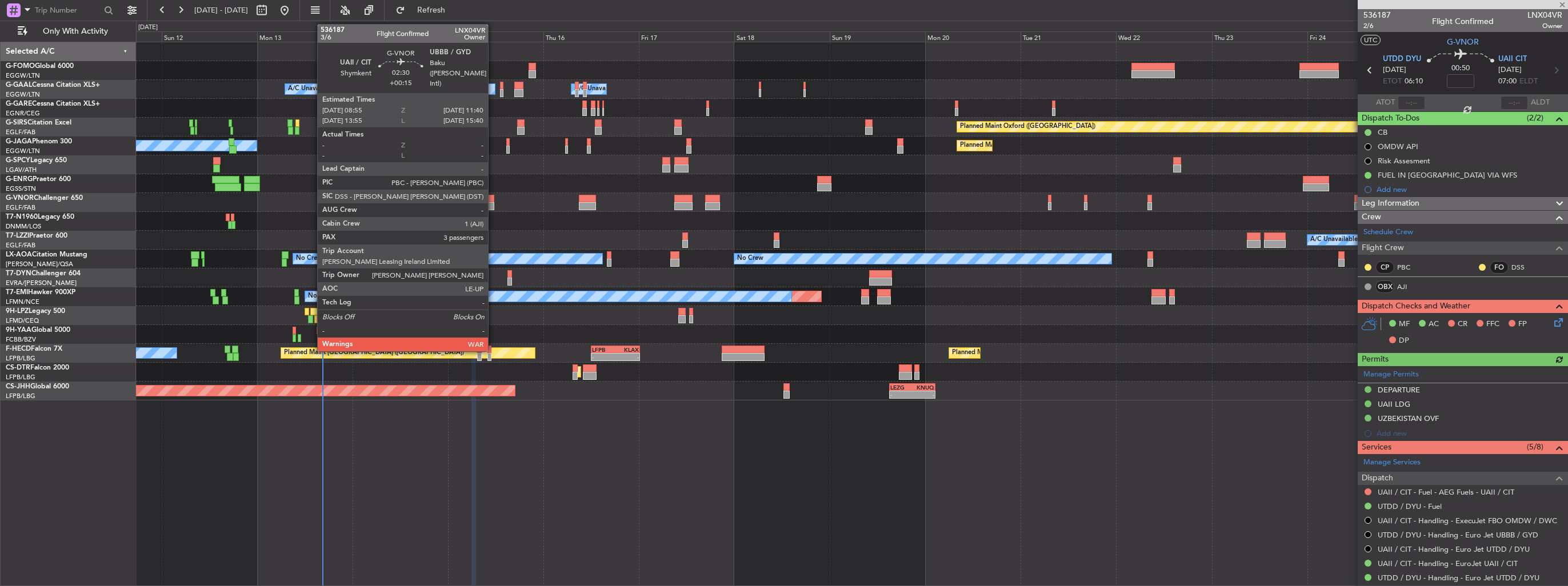
click at [493, 204] on div at bounding box center [489, 206] width 12 height 8
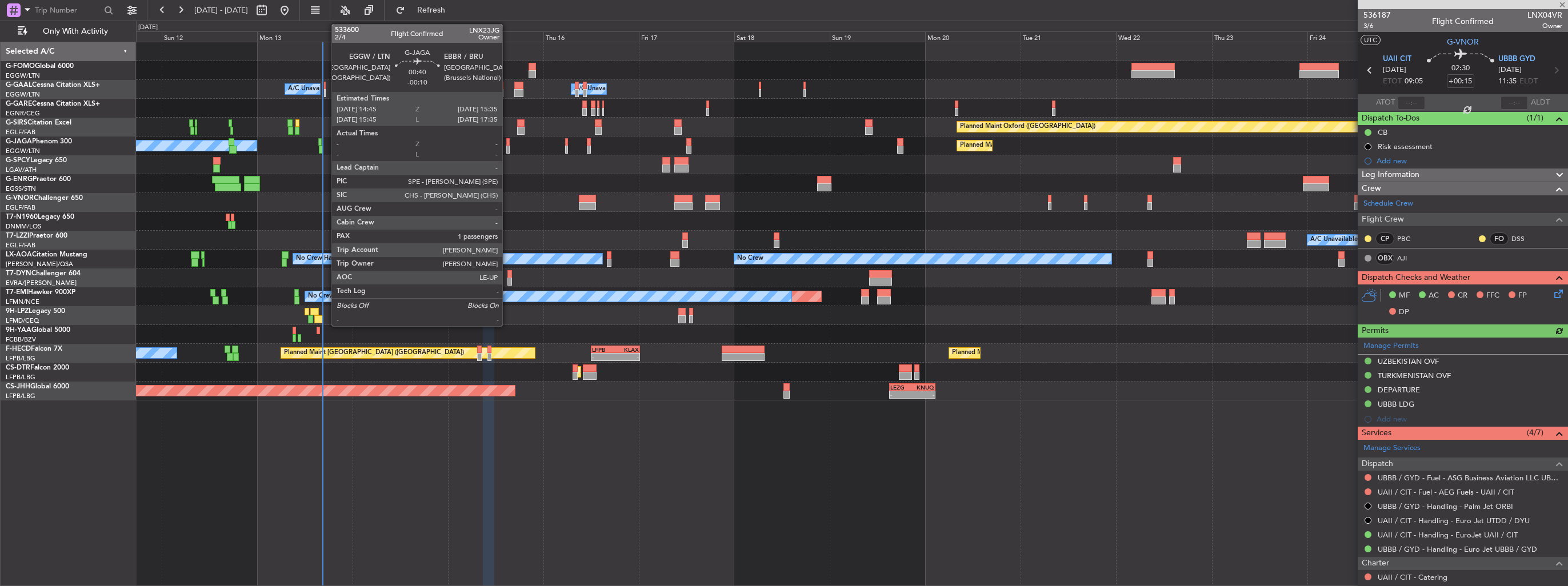
click at [508, 143] on div at bounding box center [508, 143] width 3 height 8
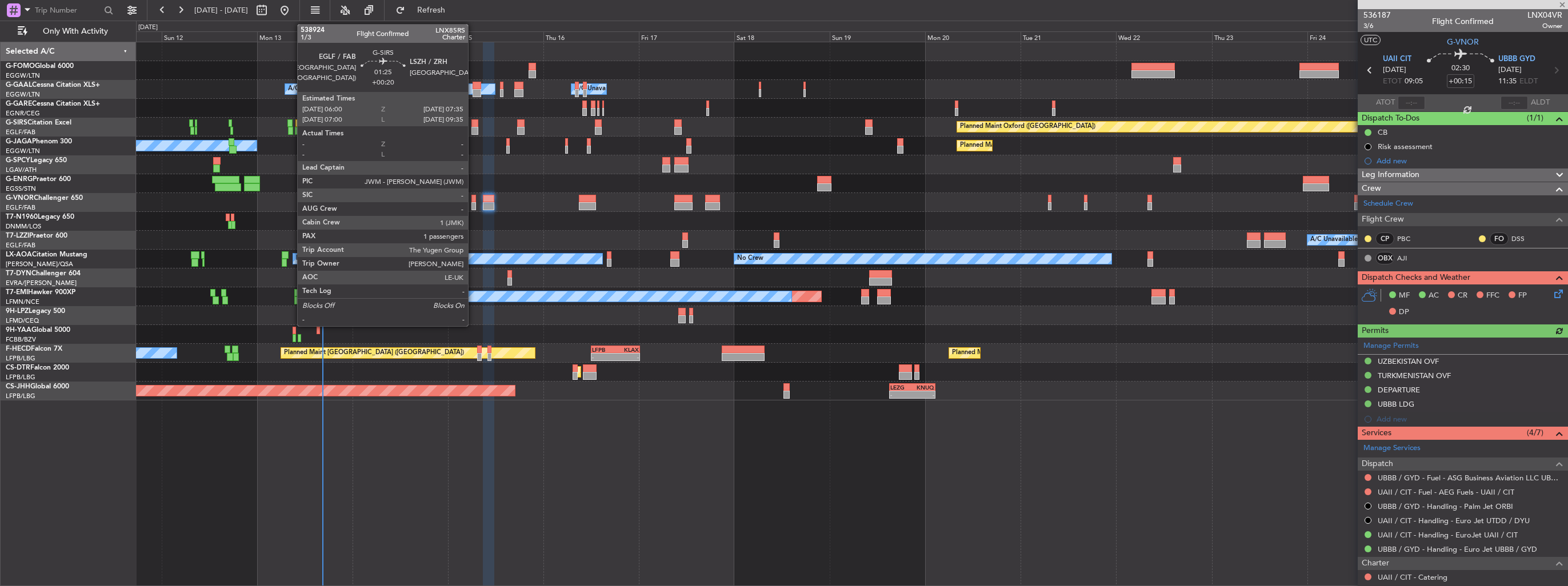
type input "-00:10"
type input "1"
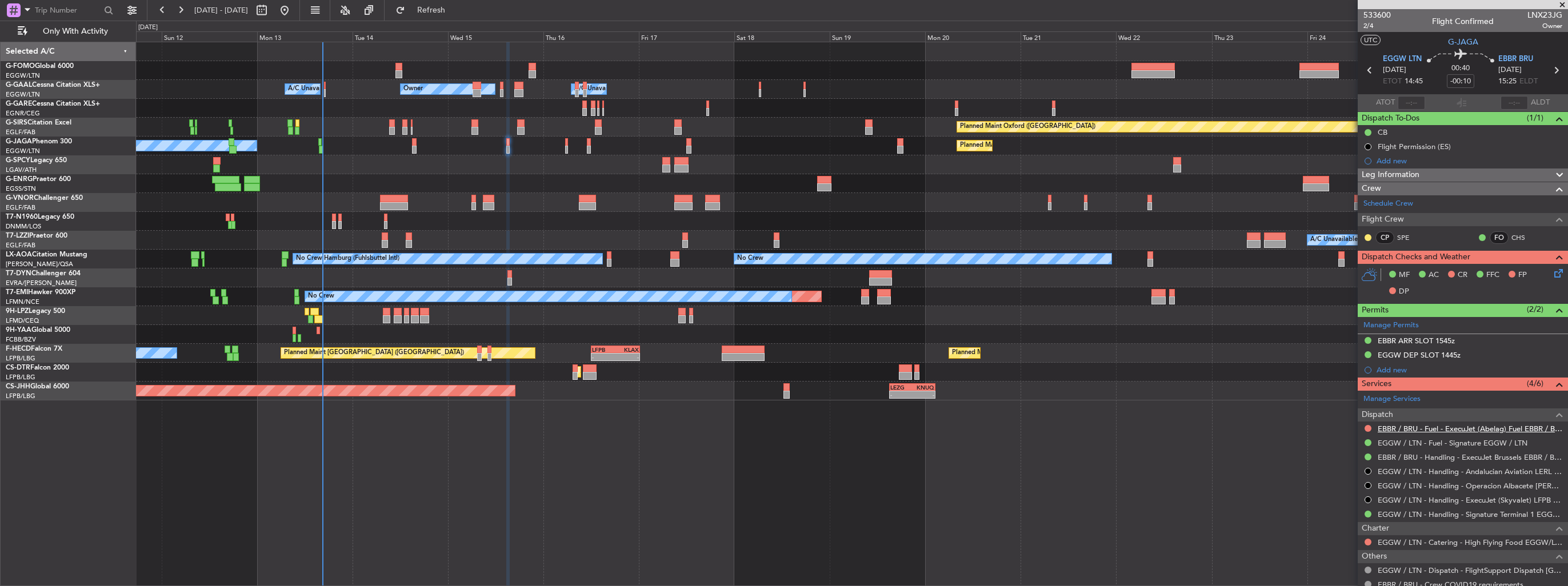
click at [1474, 426] on link "EBBR / BRU - Fuel - ExecuJet (Abelag) Fuel EBBR / BRU" at bounding box center [1470, 429] width 185 height 10
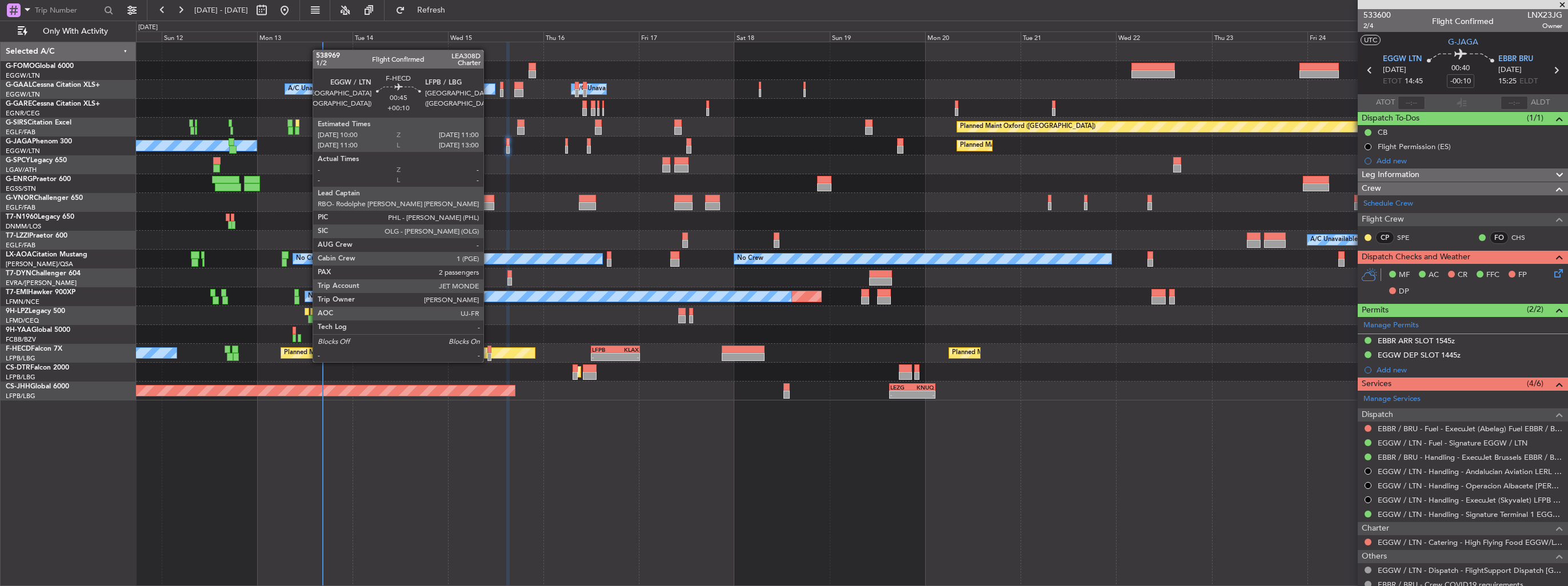
click at [489, 351] on div at bounding box center [489, 349] width 4 height 8
type input "+00:10"
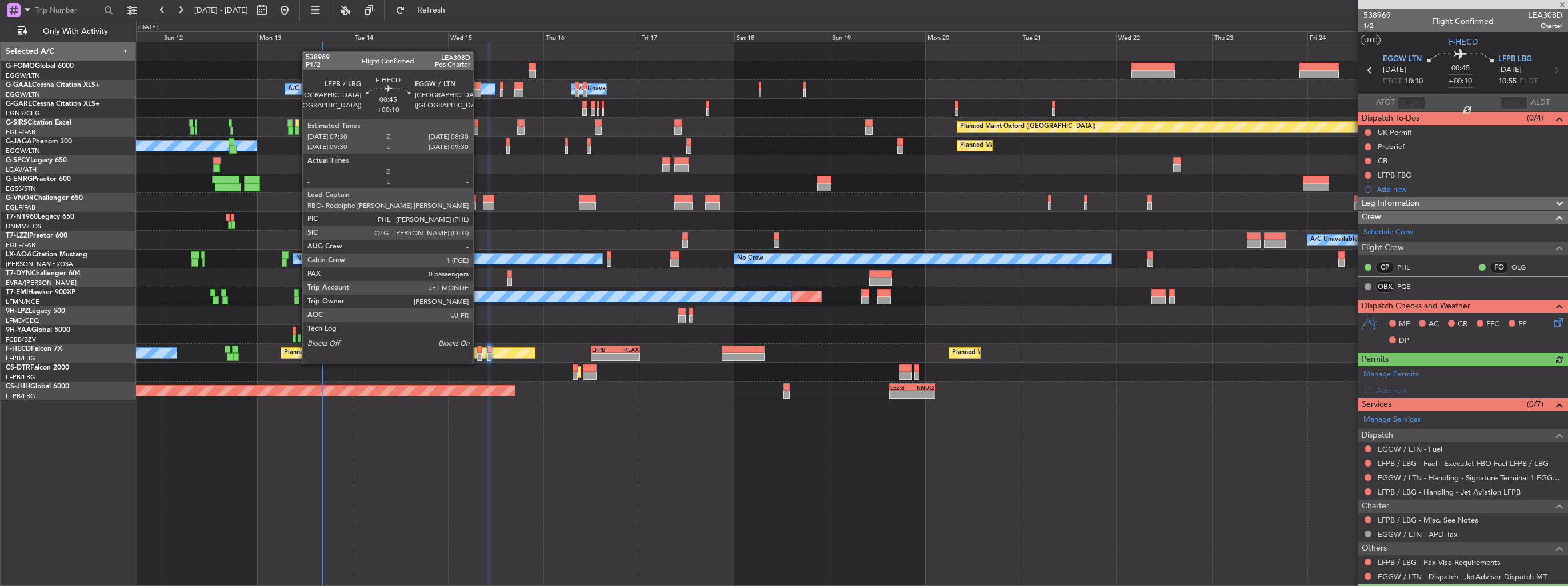
click at [478, 353] on div at bounding box center [479, 357] width 4 height 8
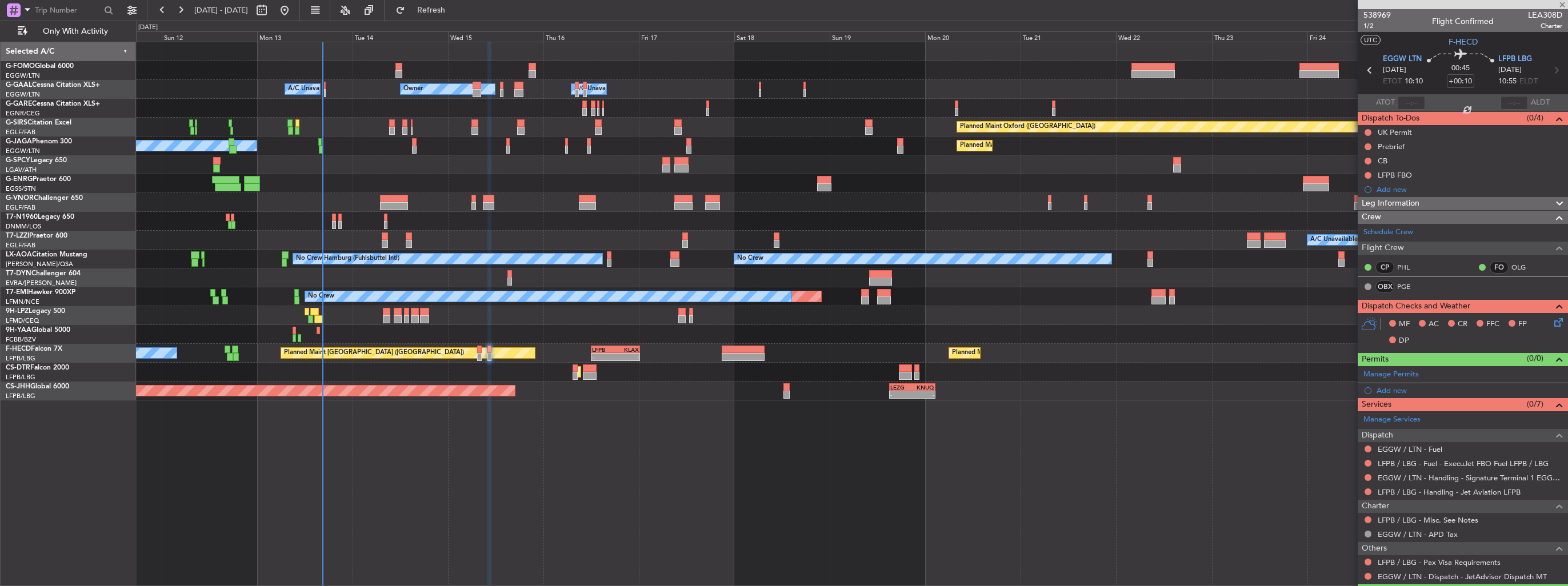
type input "0"
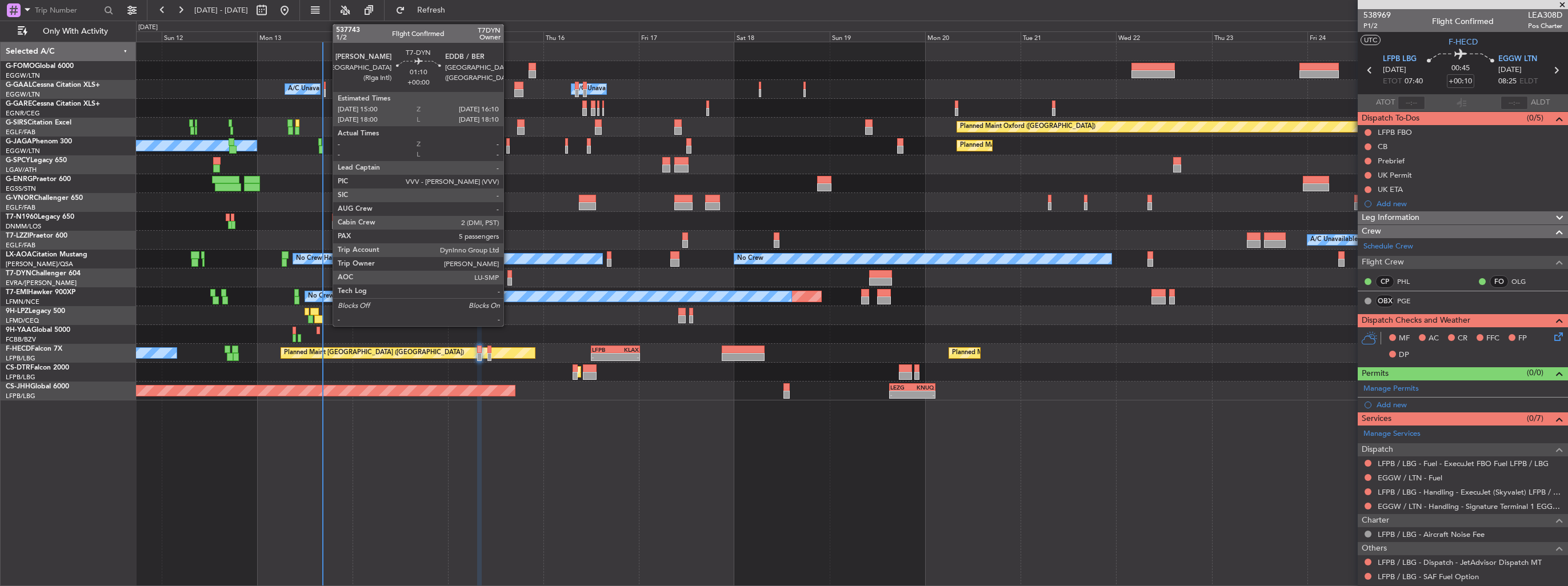
click at [509, 278] on div at bounding box center [510, 282] width 5 height 8
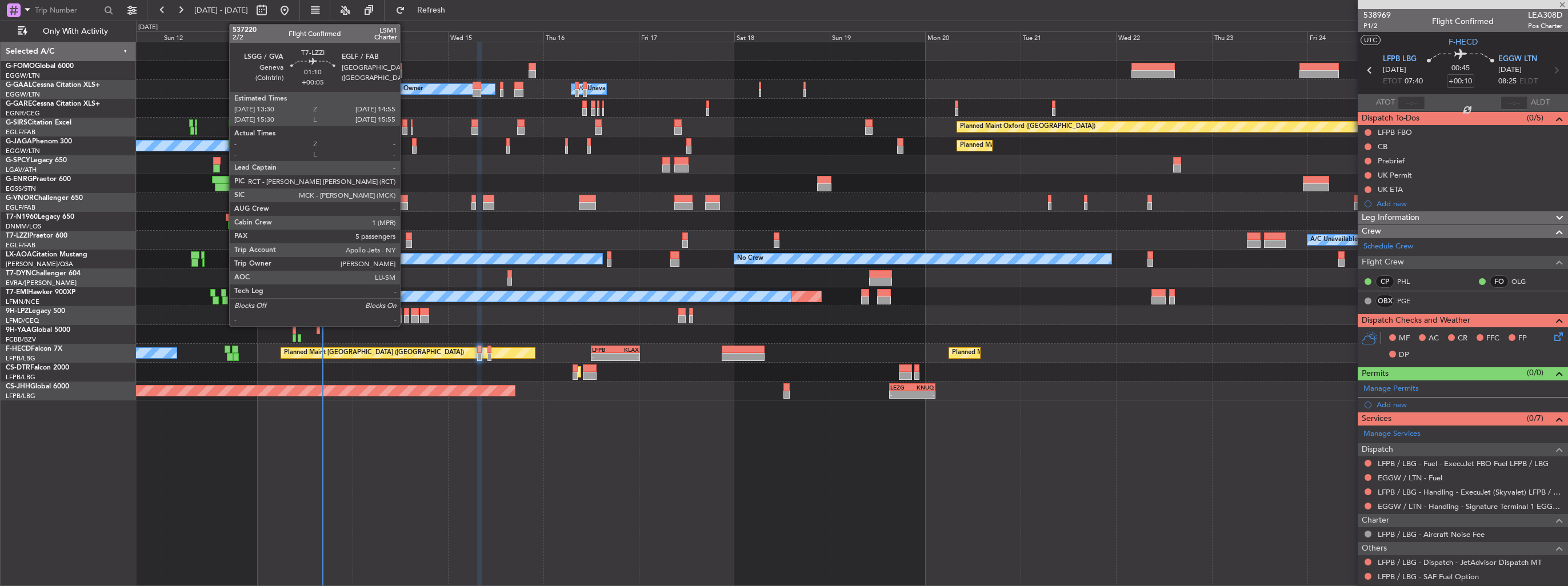
type input "5"
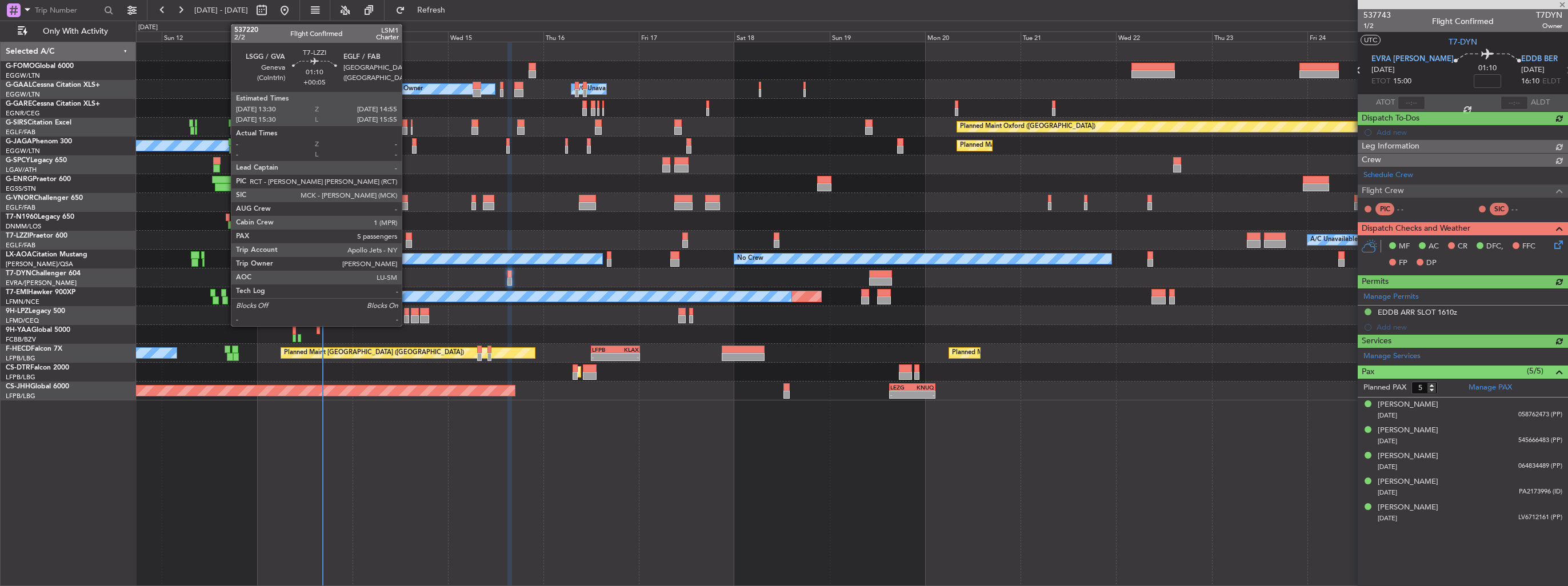
click at [407, 234] on div at bounding box center [408, 237] width 6 height 8
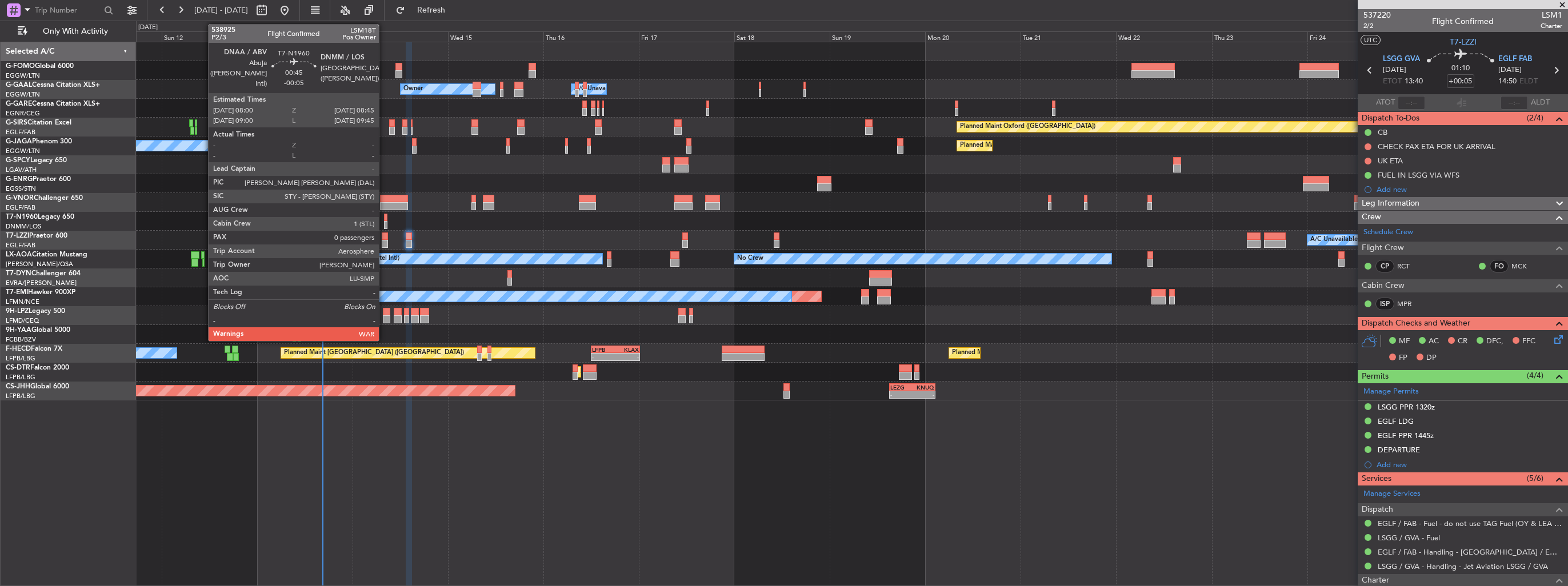
click at [384, 219] on div at bounding box center [386, 218] width 3 height 8
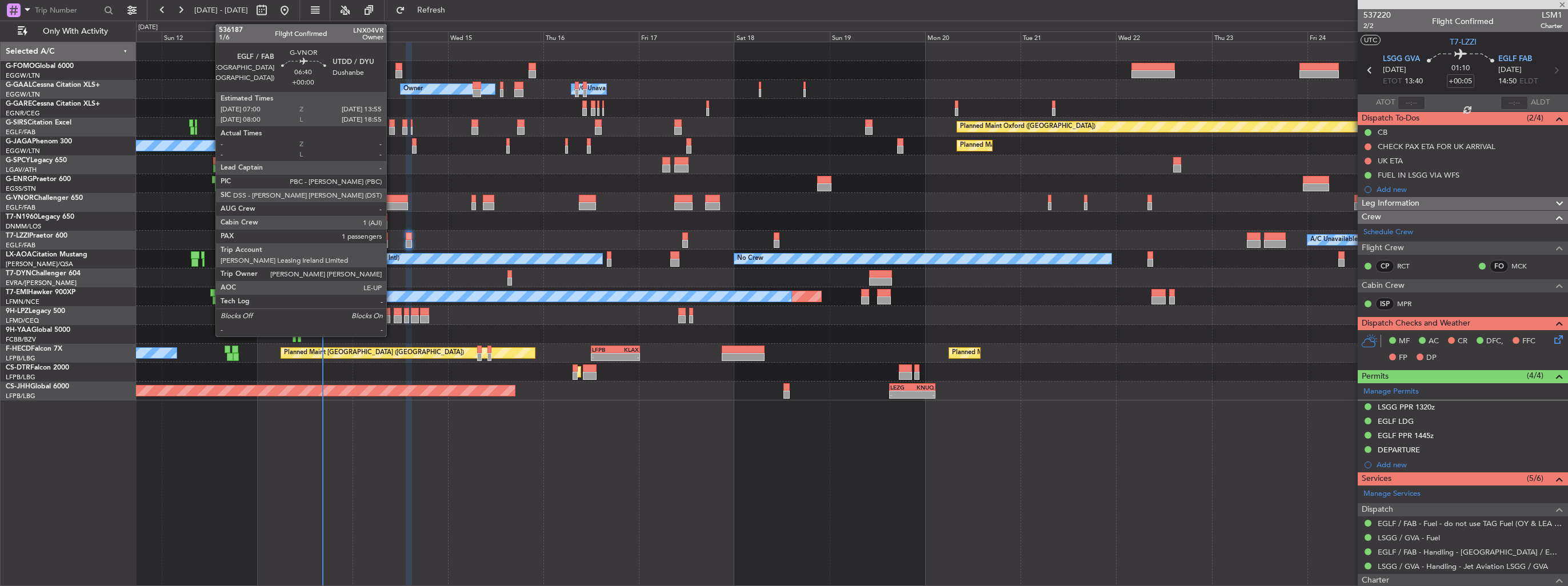
type input "-00:05"
type input "0"
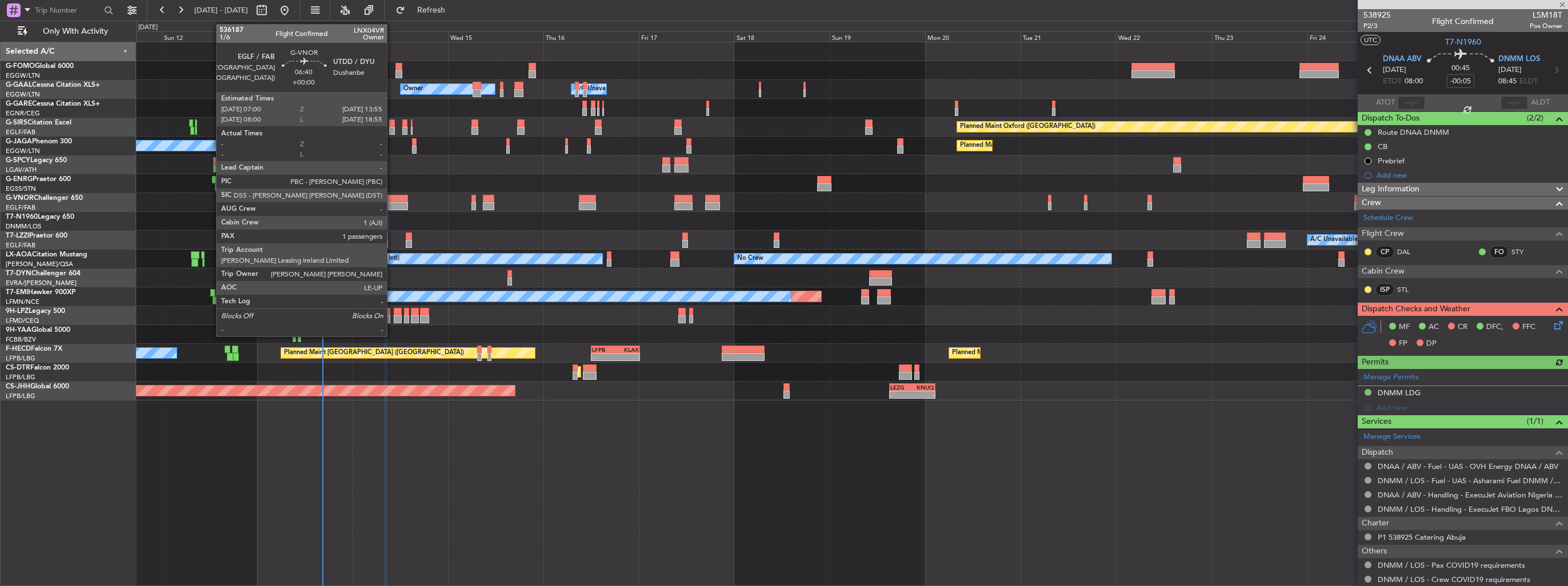
click at [392, 204] on div at bounding box center [394, 206] width 28 height 8
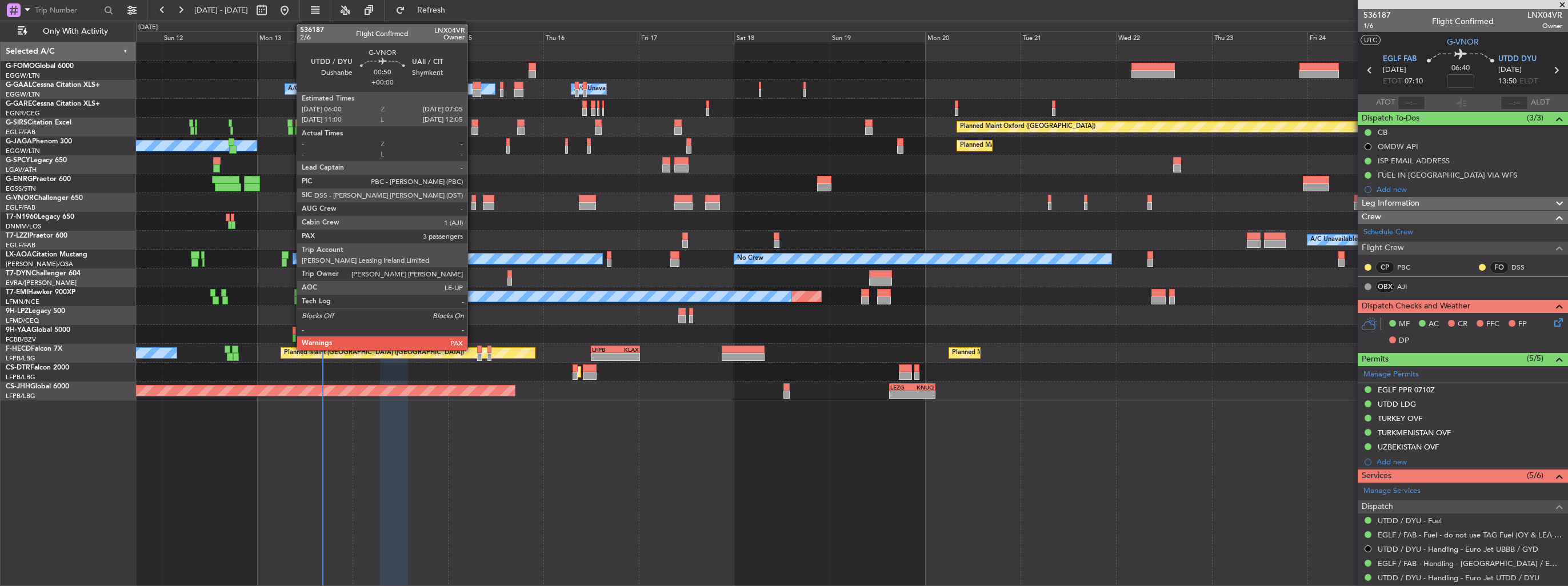
click at [472, 204] on div at bounding box center [474, 206] width 5 height 8
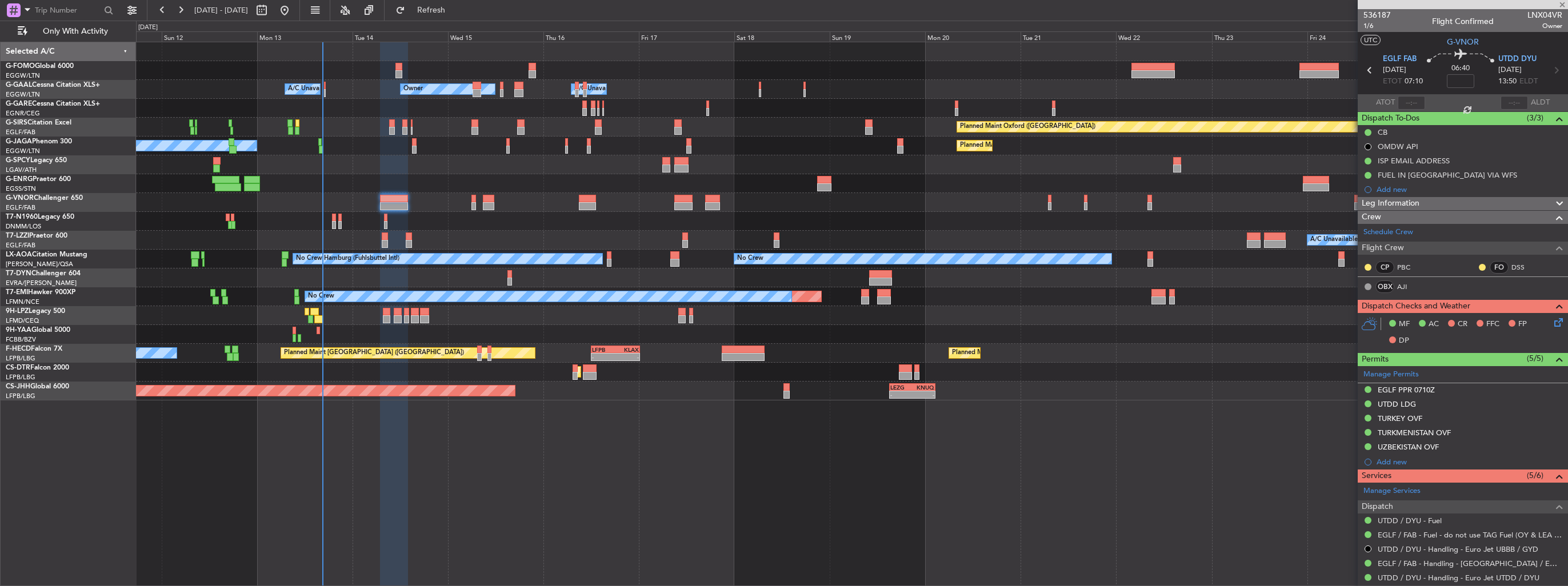
type input "3"
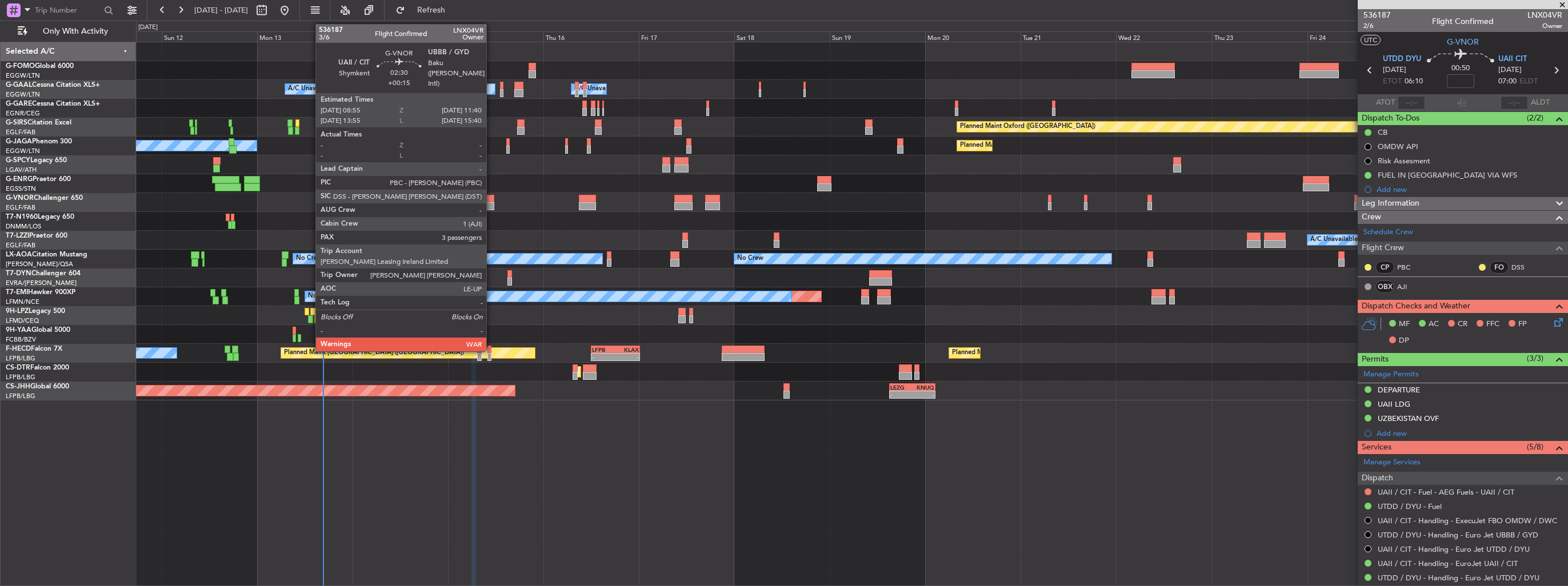
click at [491, 205] on div at bounding box center [489, 206] width 12 height 8
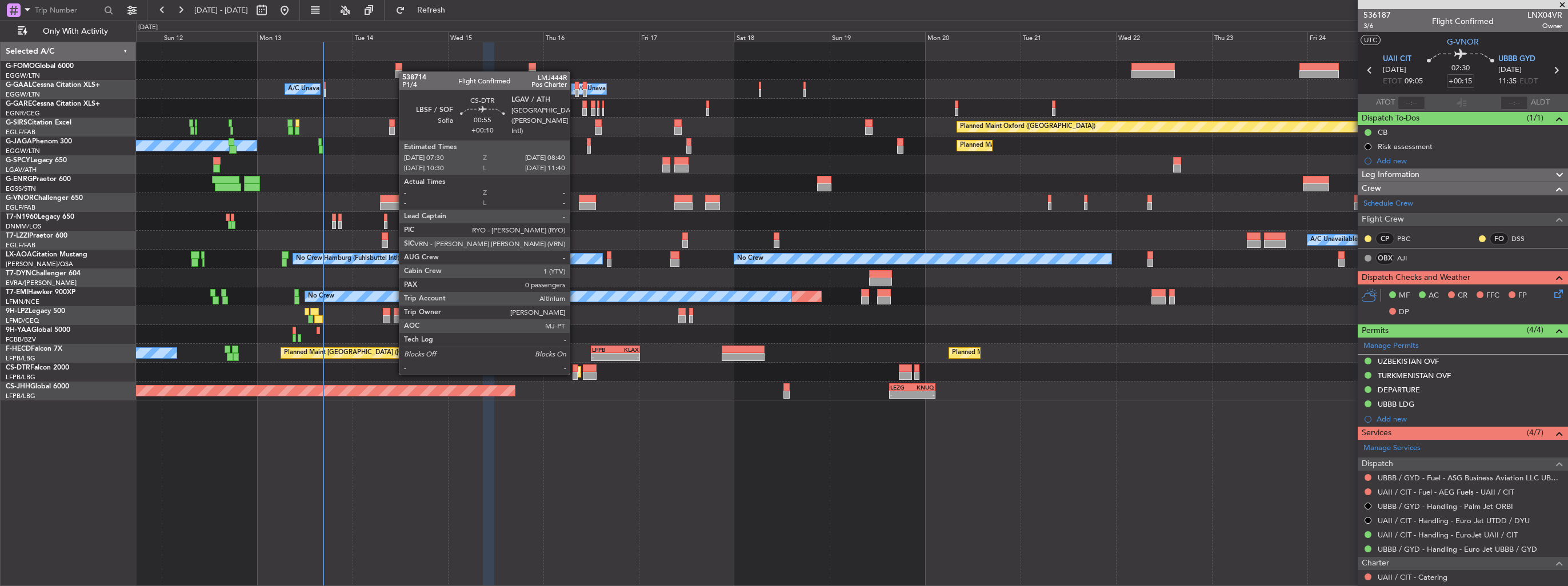
click at [575, 373] on div at bounding box center [575, 376] width 5 height 8
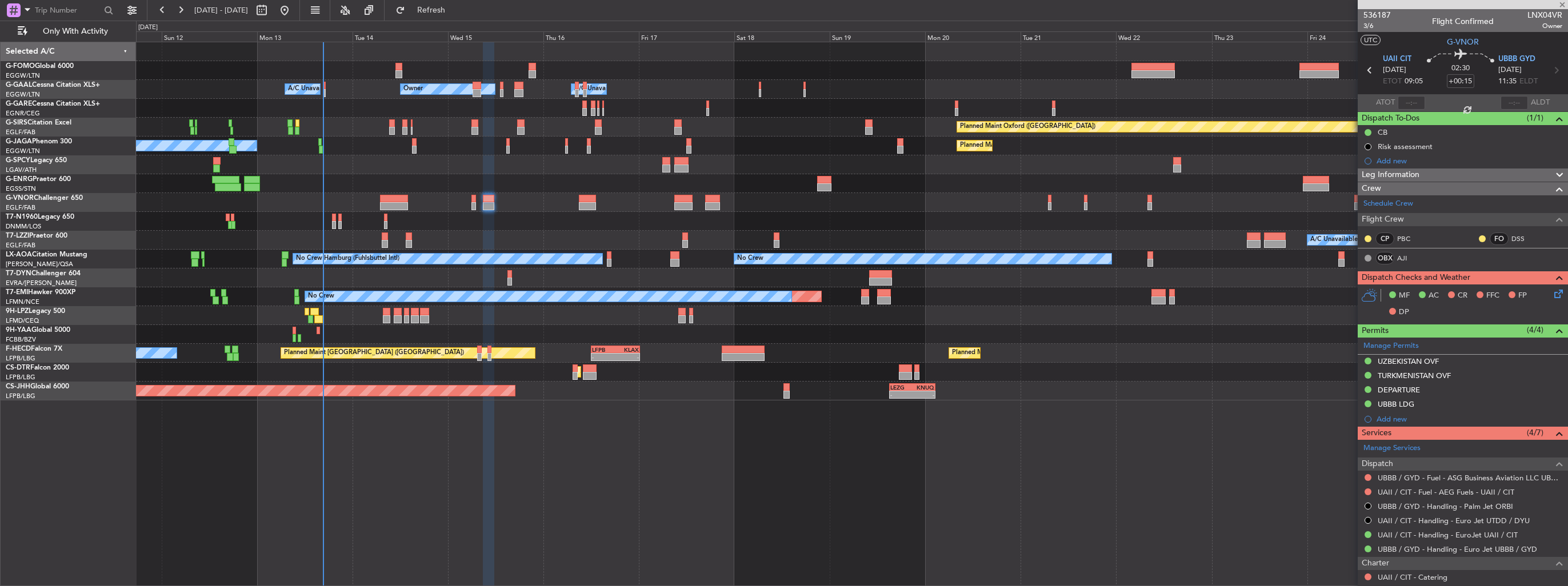
type input "+00:10"
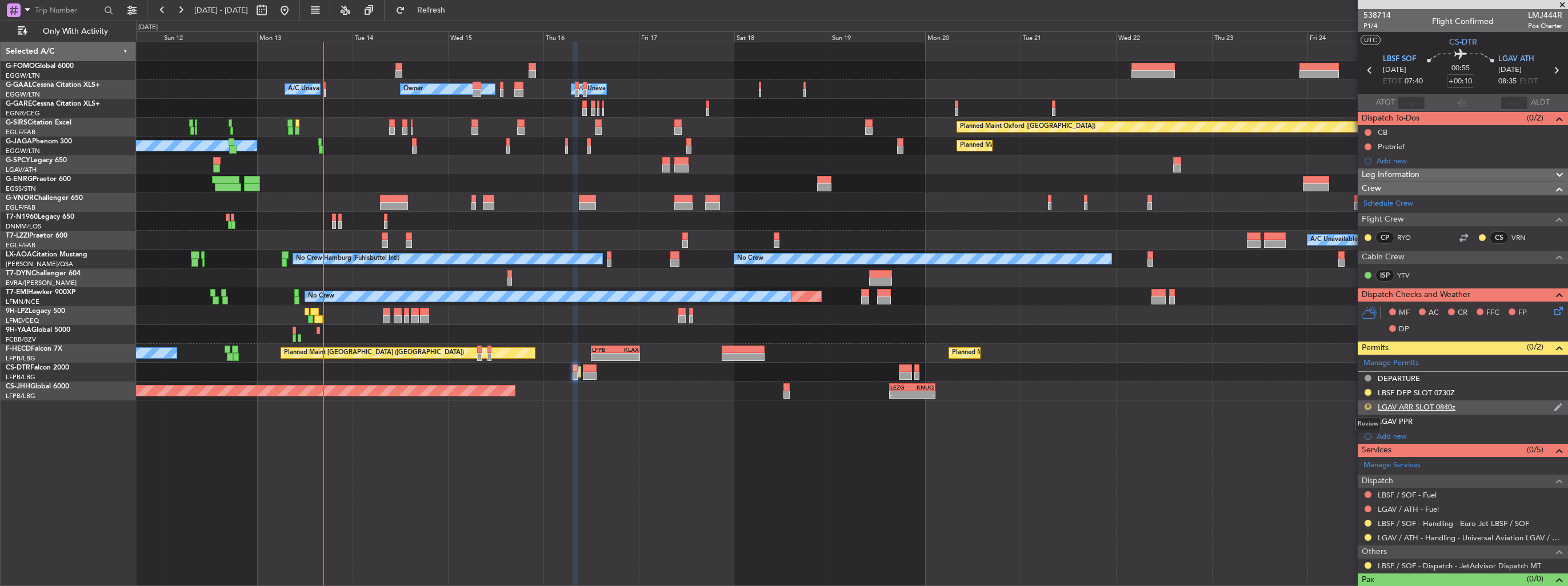
click at [1365, 405] on button "R" at bounding box center [1368, 406] width 7 height 7
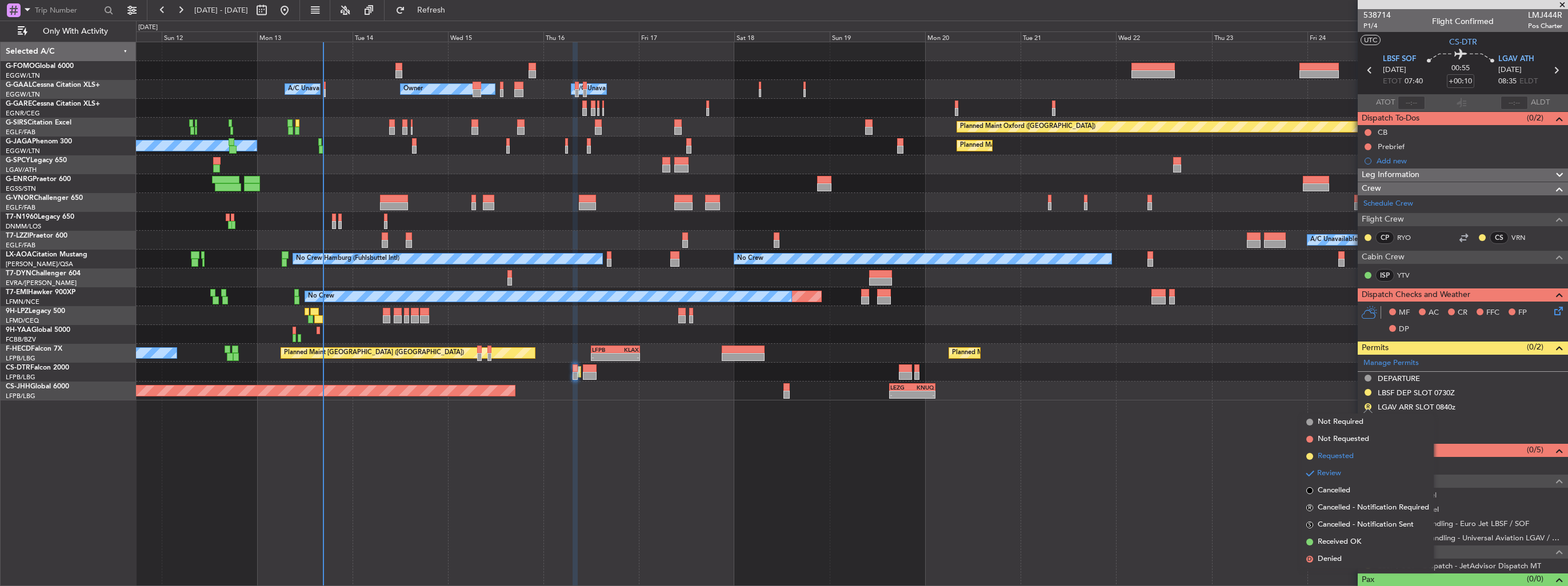
click at [1327, 457] on span "Requested" at bounding box center [1336, 457] width 36 height 12
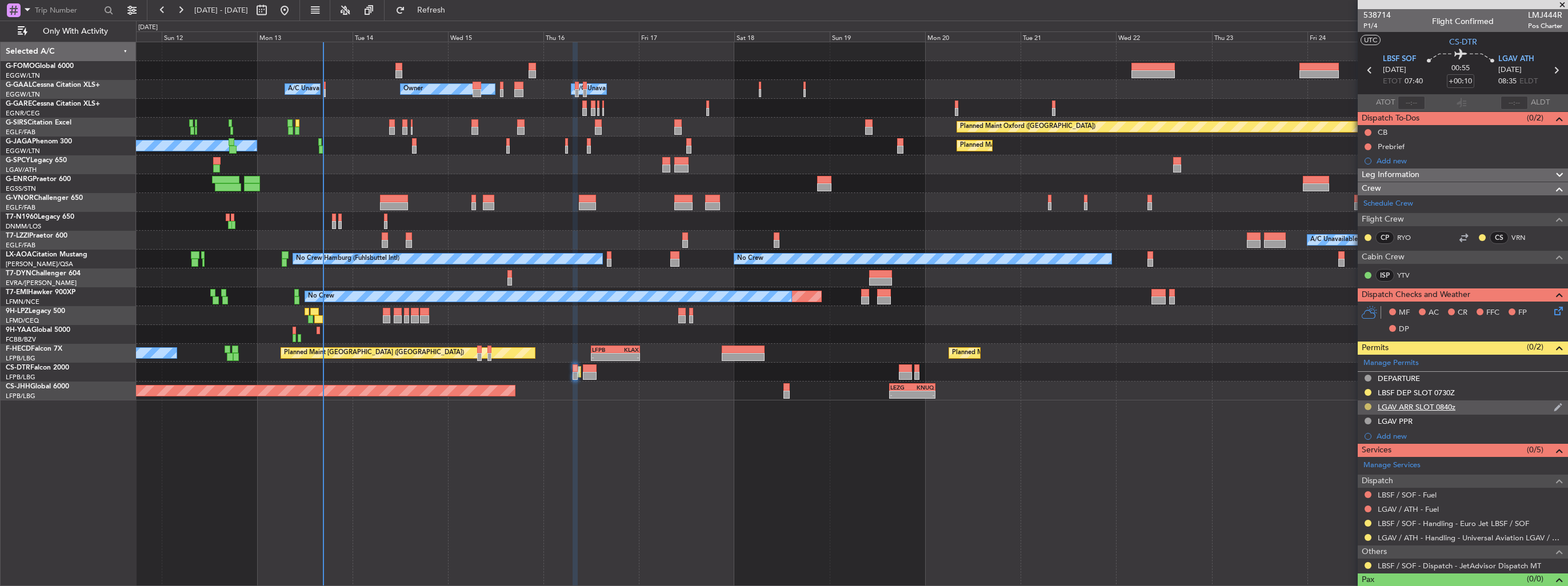
click at [1368, 408] on button at bounding box center [1368, 406] width 7 height 7
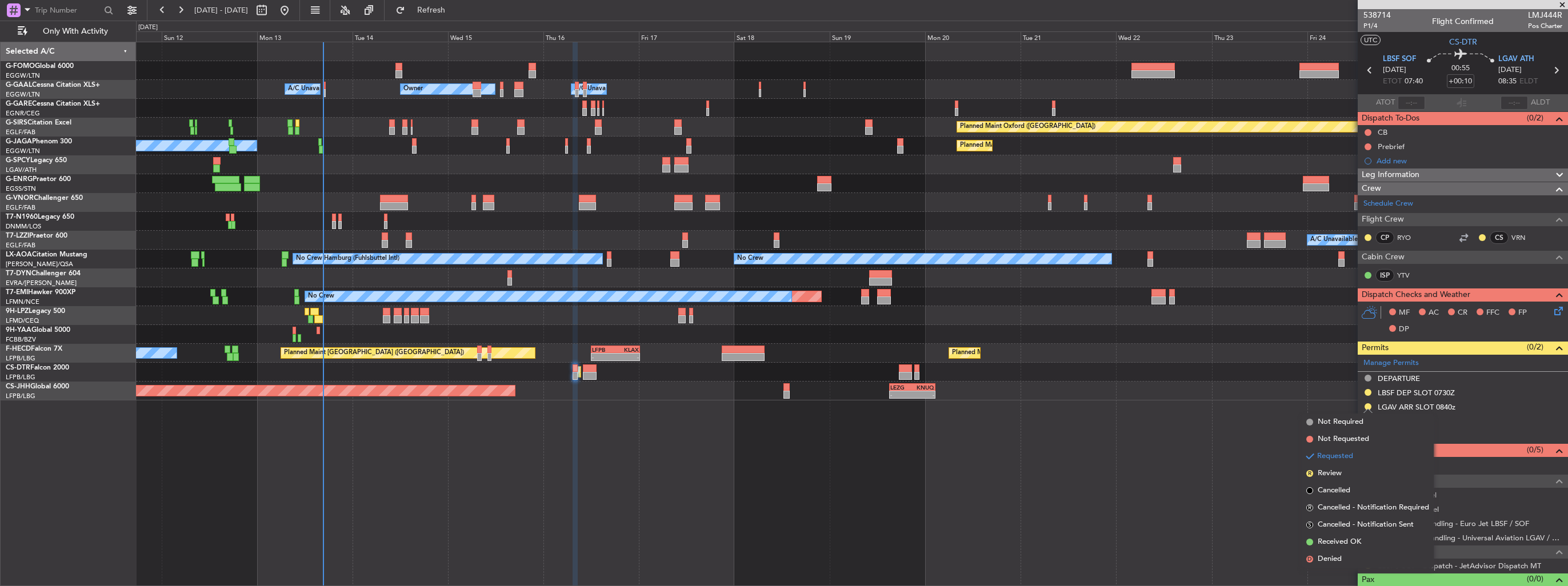
click at [1338, 543] on span "Received OK" at bounding box center [1340, 542] width 44 height 12
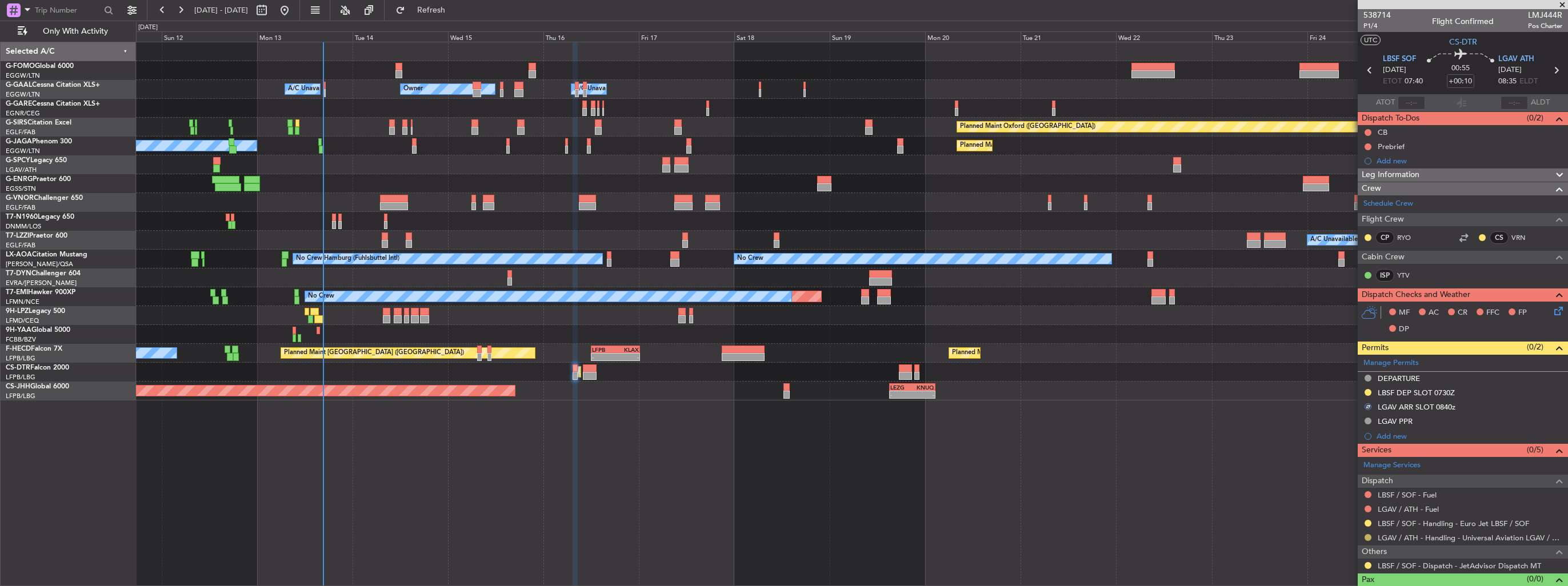
click at [1368, 537] on button at bounding box center [1368, 537] width 7 height 7
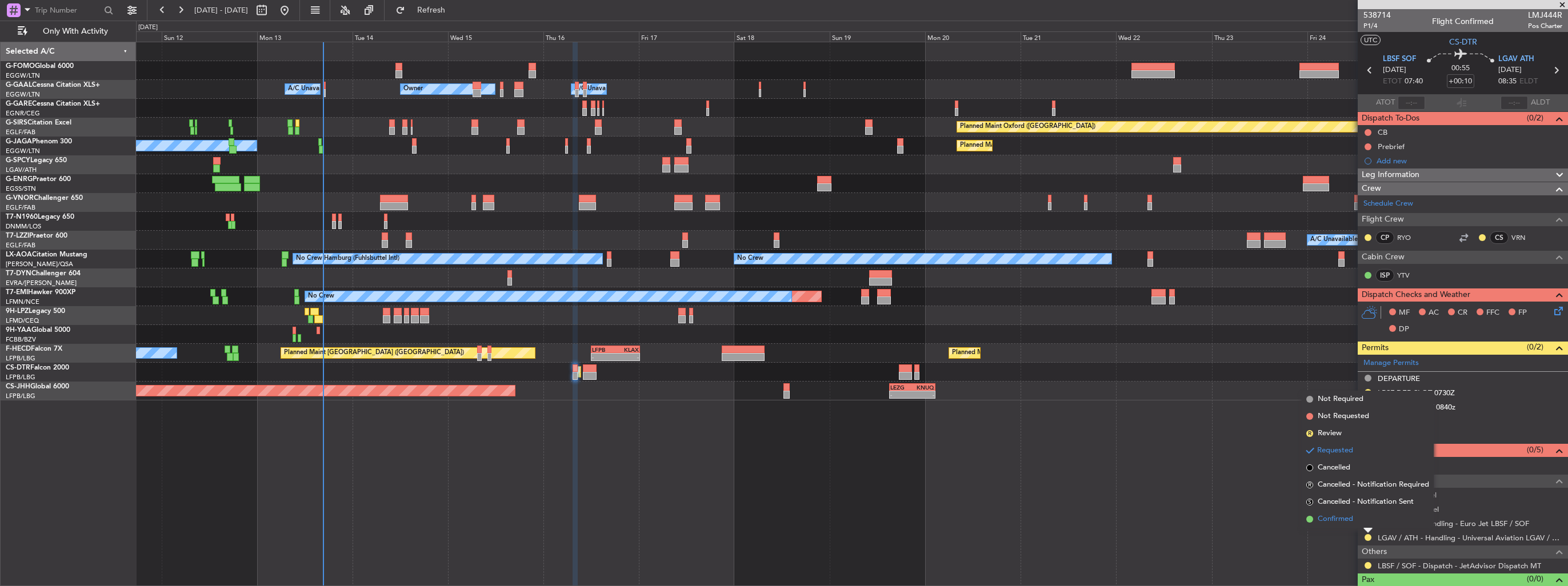
click at [1339, 517] on span "Confirmed" at bounding box center [1336, 519] width 35 height 12
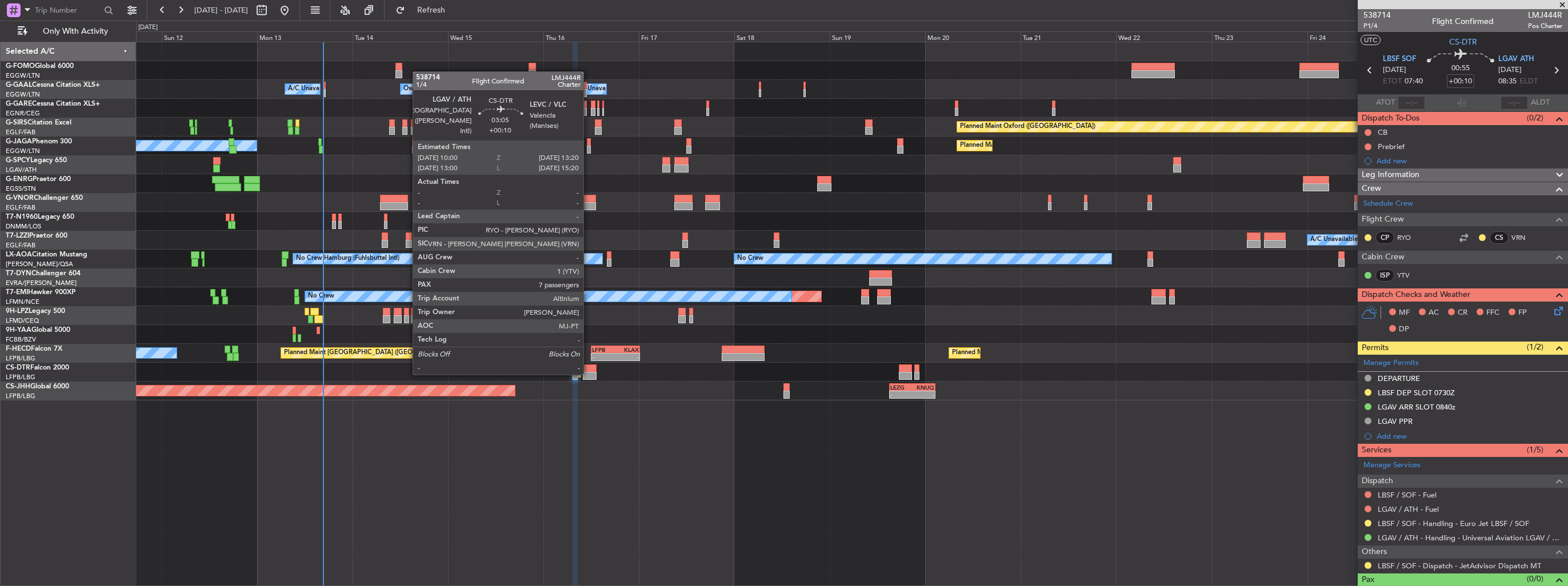
click at [589, 373] on div at bounding box center [589, 376] width 14 height 8
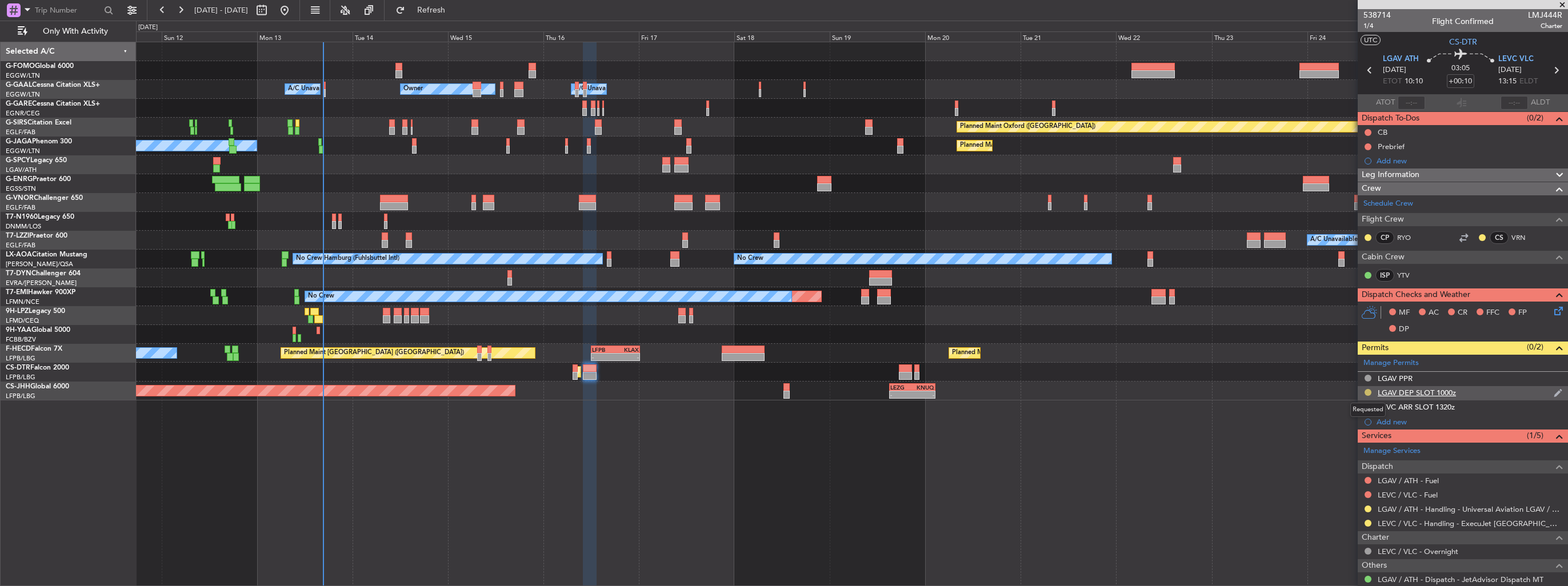
click at [1368, 393] on button at bounding box center [1368, 392] width 7 height 7
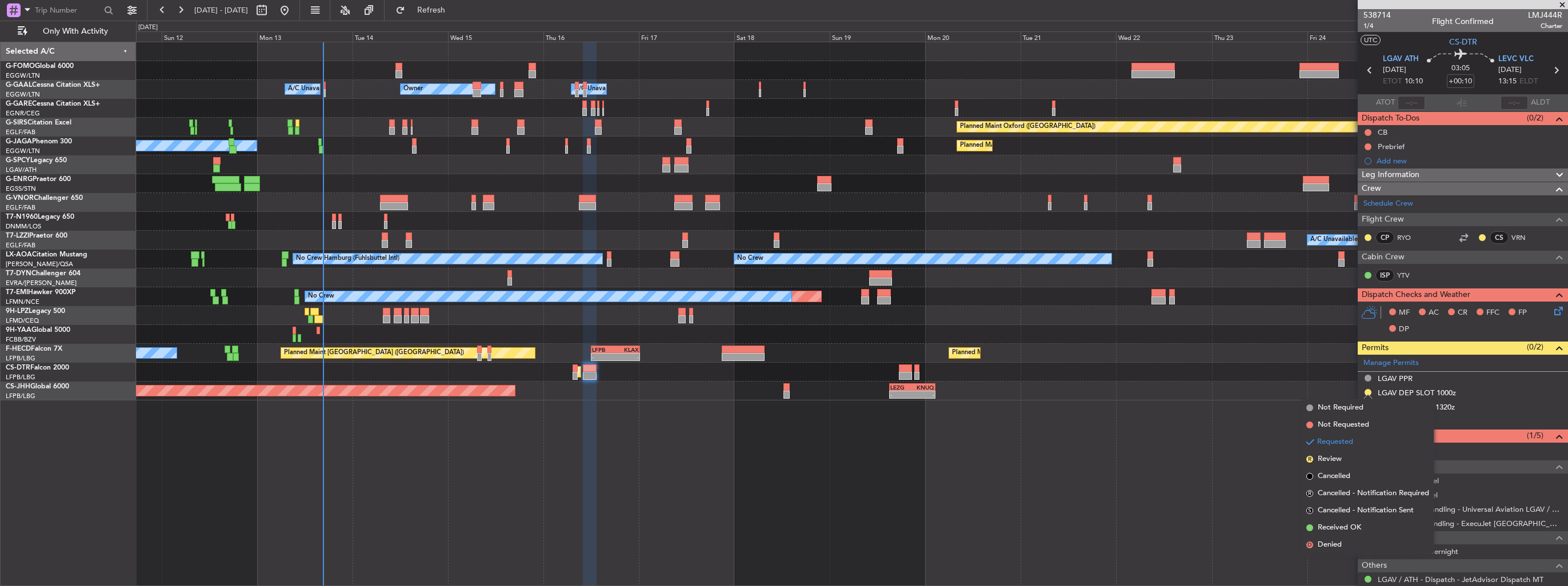
click at [1340, 529] on span "Received OK" at bounding box center [1340, 528] width 44 height 12
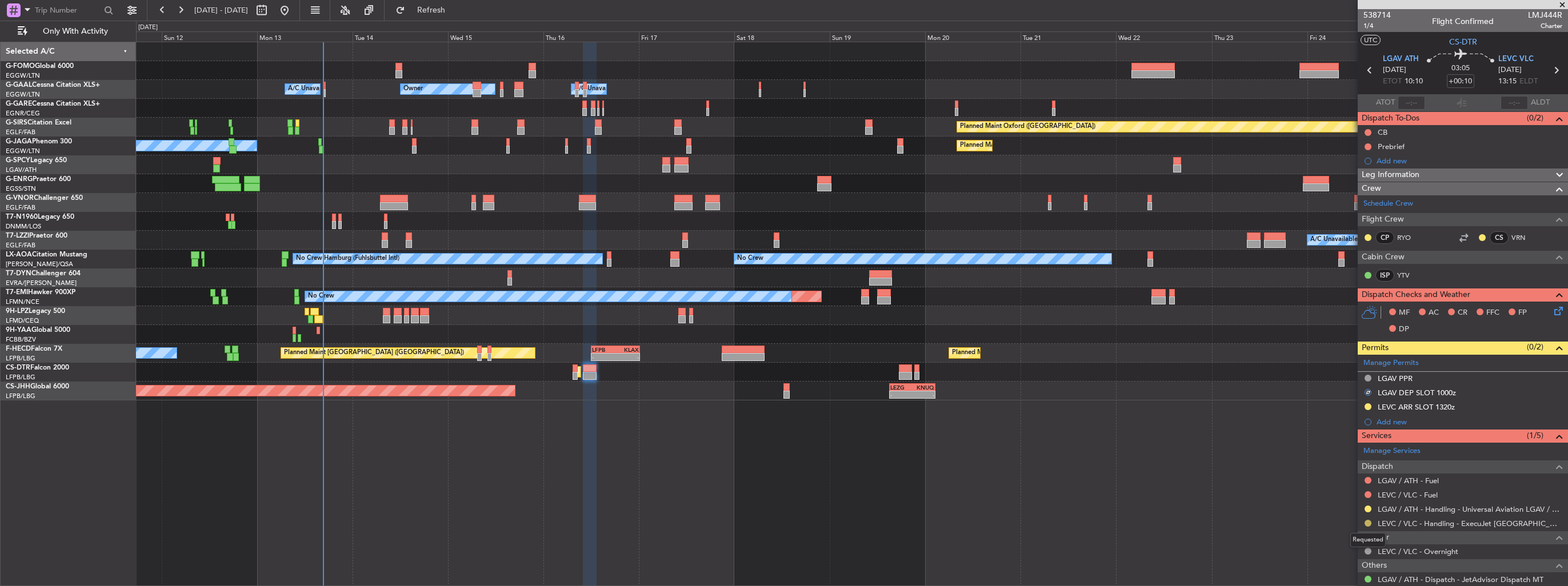
click at [1369, 520] on button at bounding box center [1368, 523] width 7 height 7
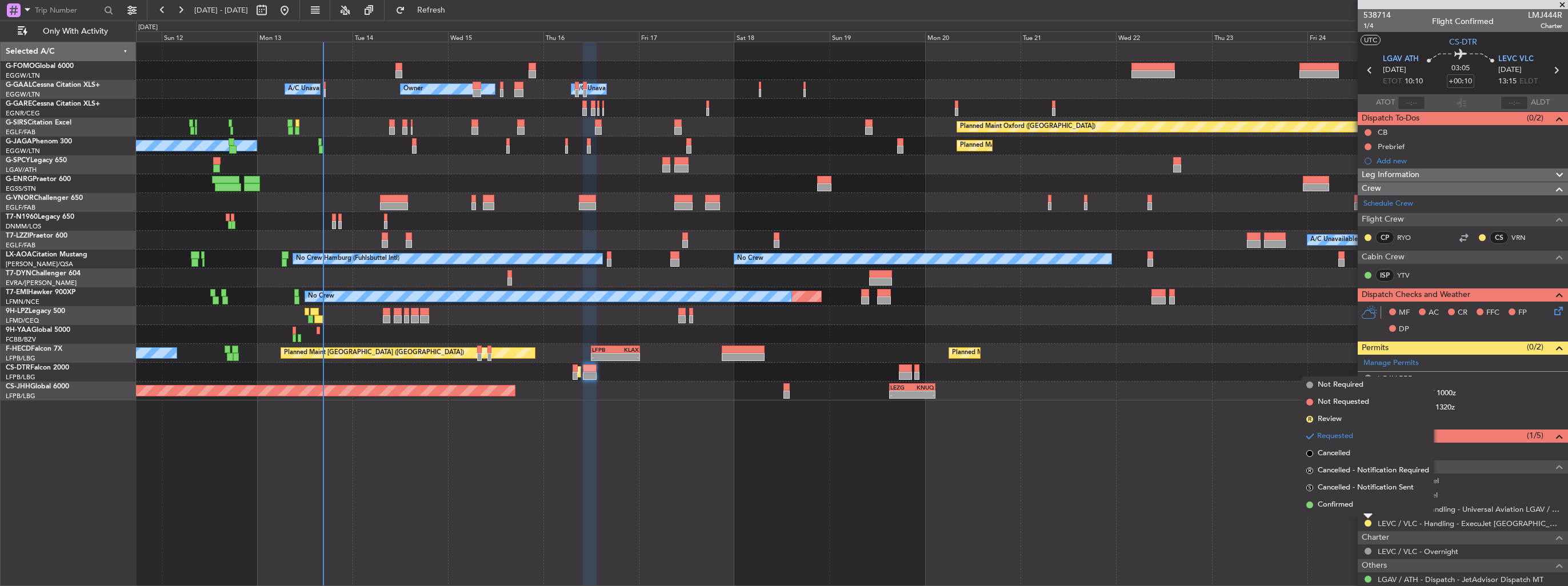
click at [1327, 520] on div "Owner Owner Owner A/C Unavailable A/C Unavailable Planned Maint [GEOGRAPHIC_DAT…" at bounding box center [852, 314] width 1432 height 545
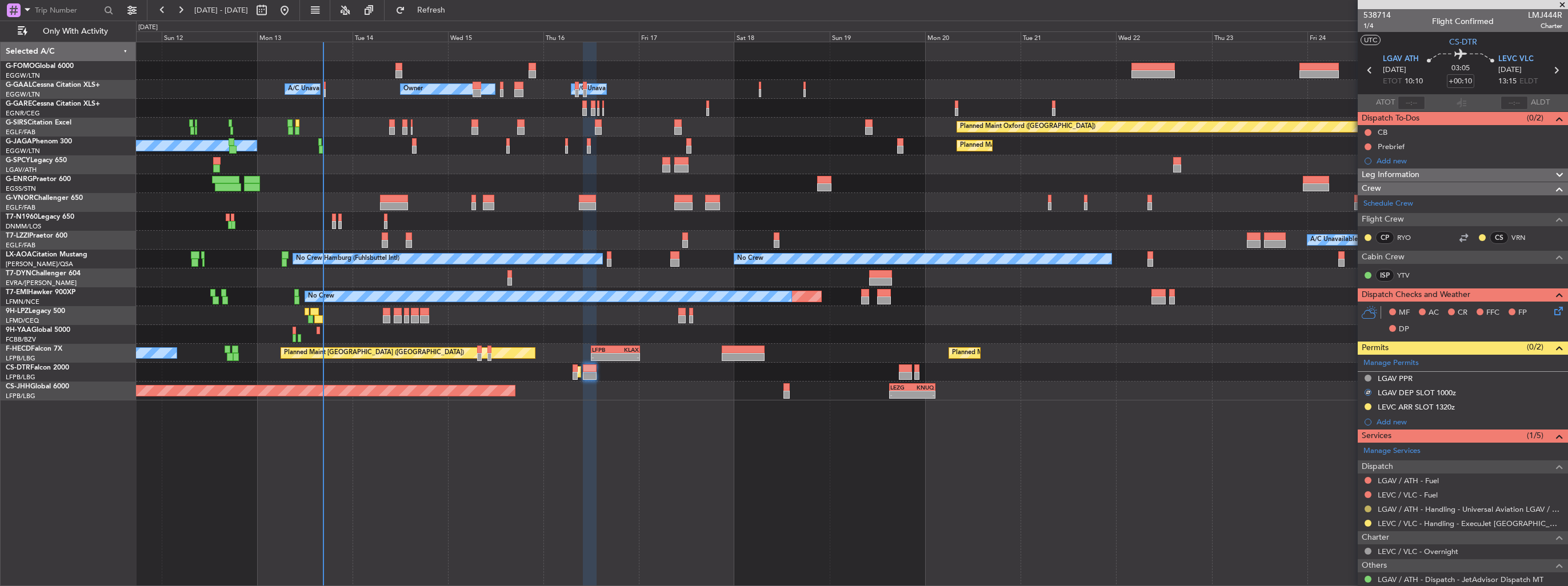
click at [1367, 507] on button at bounding box center [1368, 509] width 7 height 7
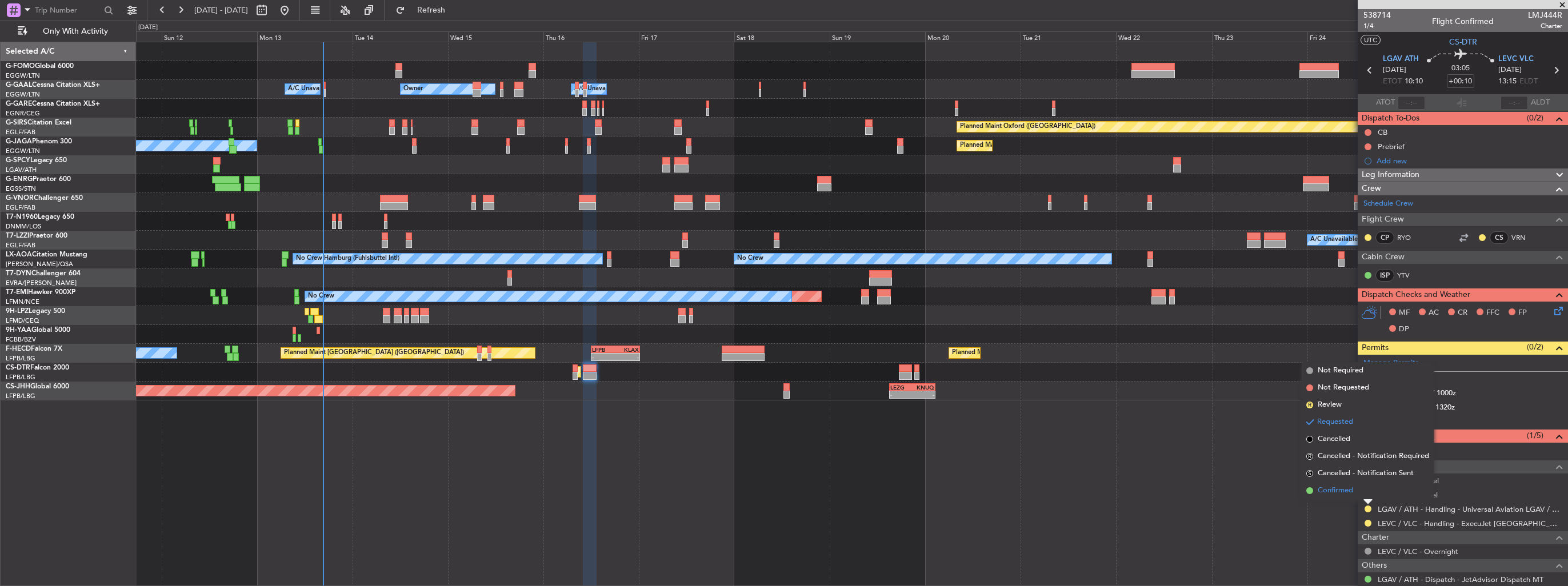
click at [1326, 487] on span "Confirmed" at bounding box center [1336, 491] width 35 height 12
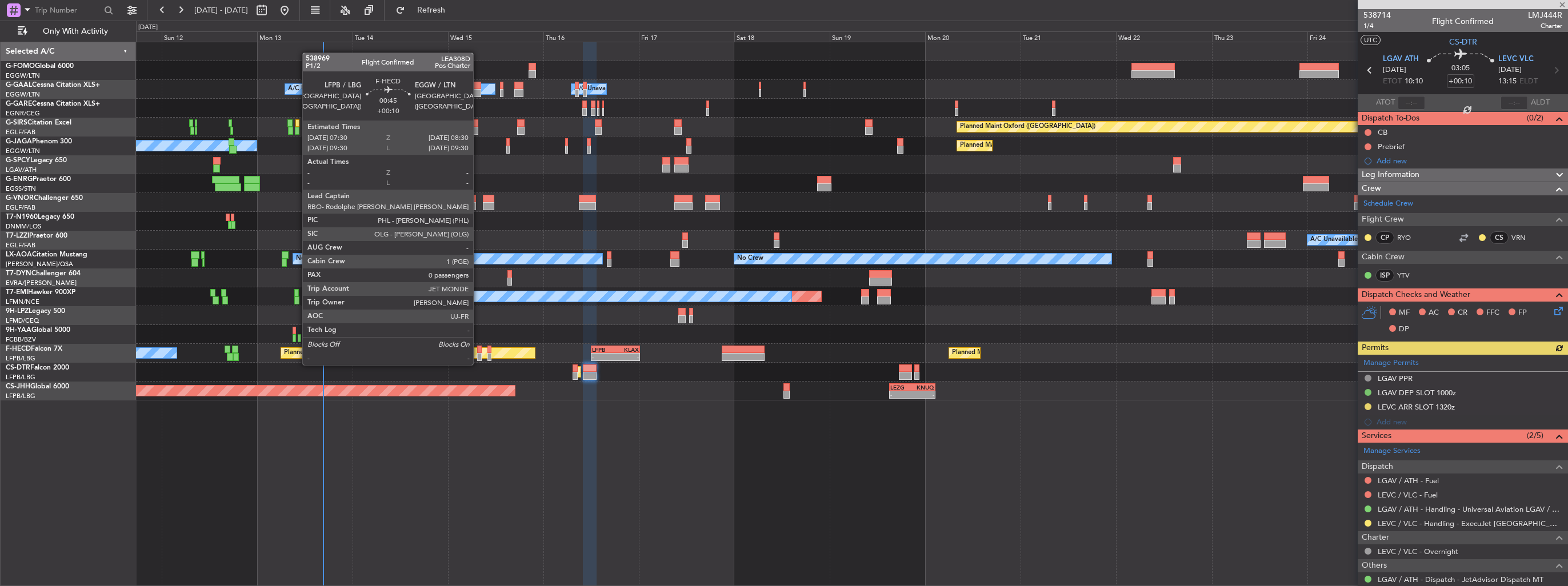
click at [478, 354] on div at bounding box center [479, 357] width 4 height 8
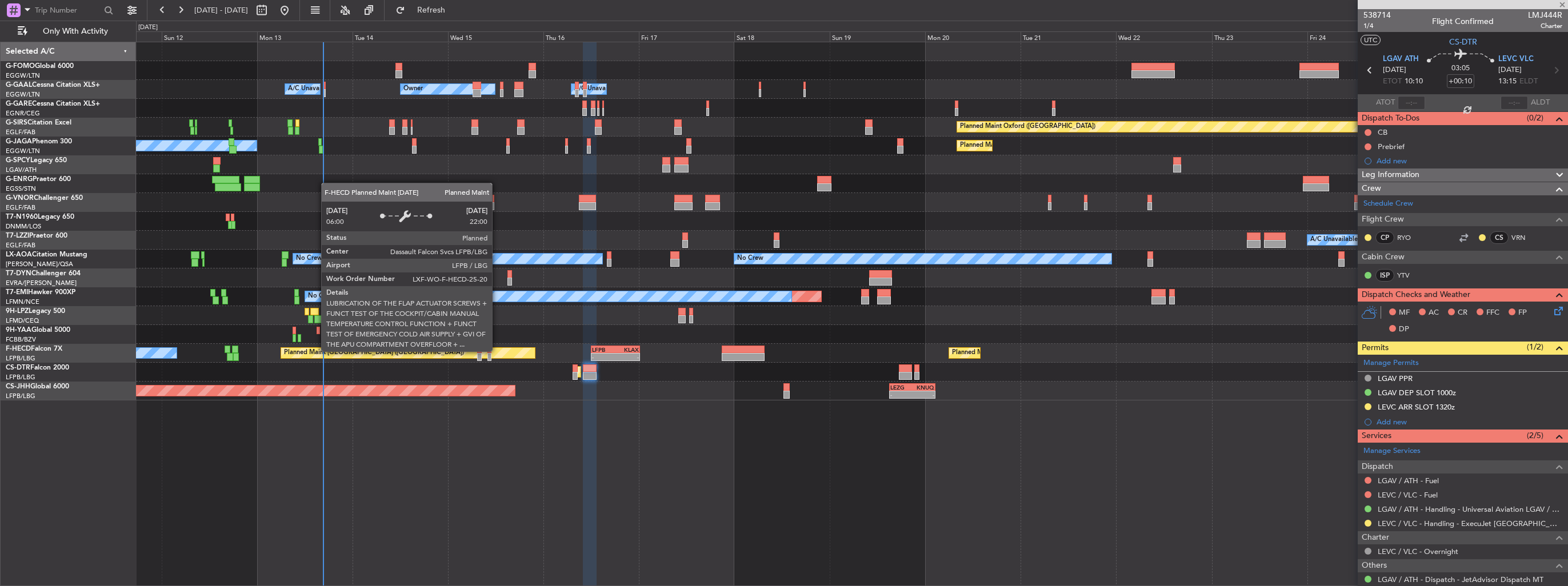
type input "0"
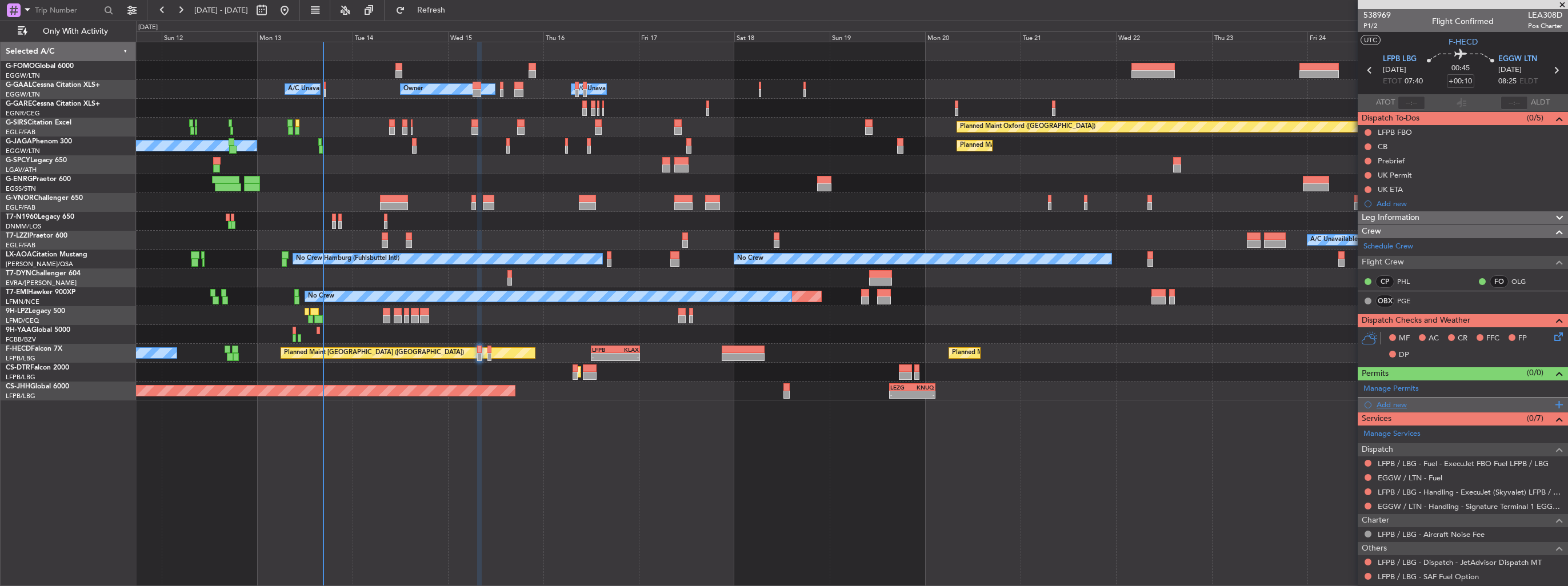
click at [1372, 405] on div "Add new" at bounding box center [1462, 404] width 210 height 14
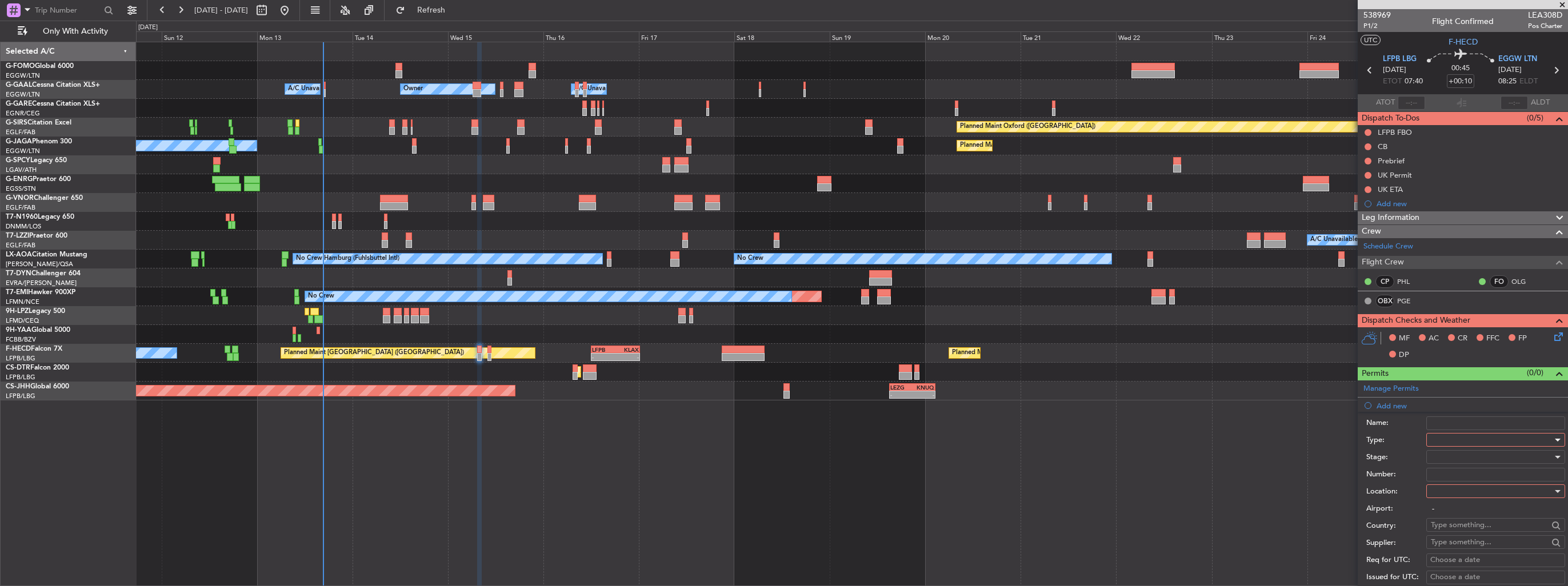
click at [1460, 440] on div at bounding box center [1492, 439] width 122 height 17
click at [1492, 544] on span "Slot" at bounding box center [1492, 547] width 120 height 17
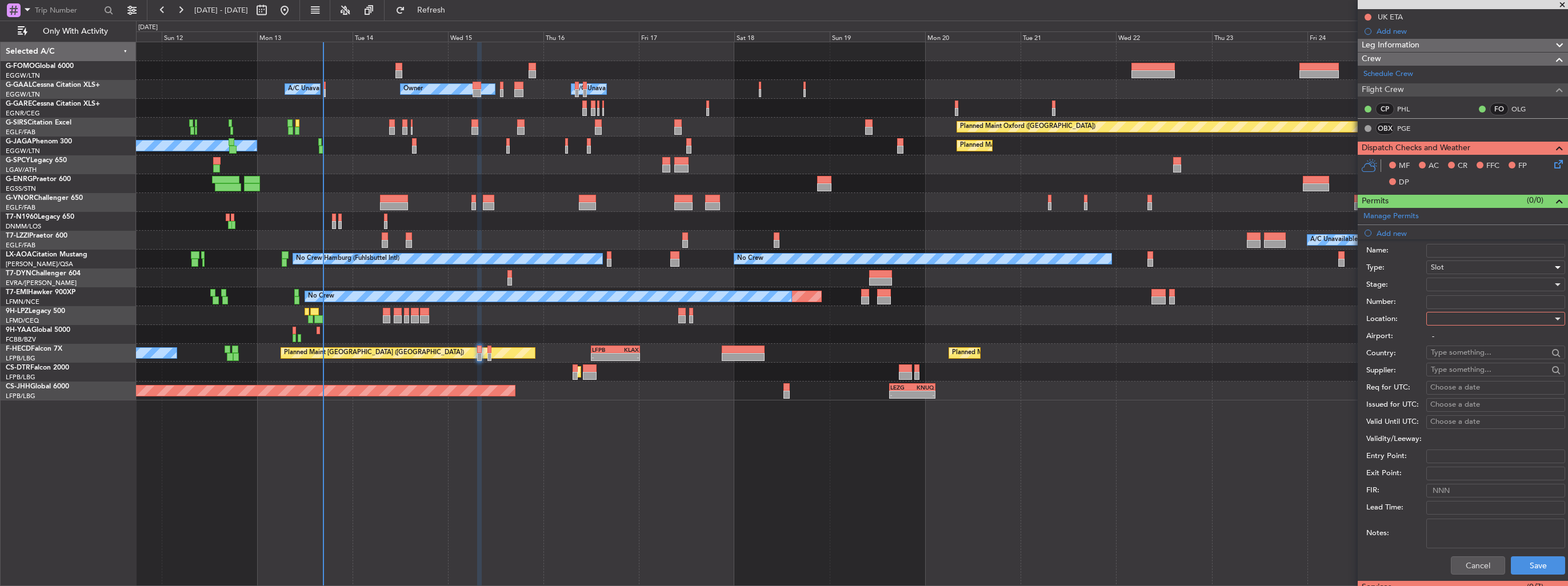
scroll to position [286, 0]
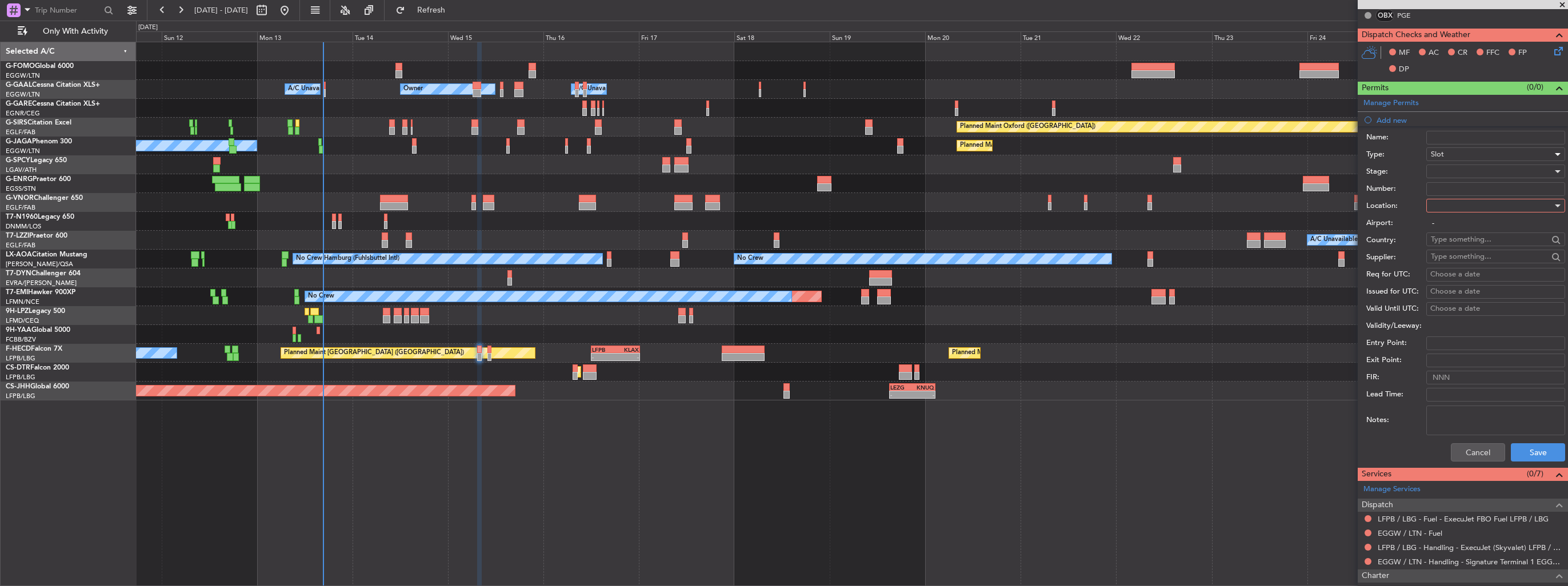
click at [1453, 206] on div at bounding box center [1492, 205] width 122 height 17
click at [1476, 264] on span "Arrival" at bounding box center [1492, 262] width 120 height 17
type input "EGGW / LTN"
click at [1472, 176] on div at bounding box center [1492, 171] width 122 height 17
click at [1478, 248] on span "Requested" at bounding box center [1492, 245] width 120 height 17
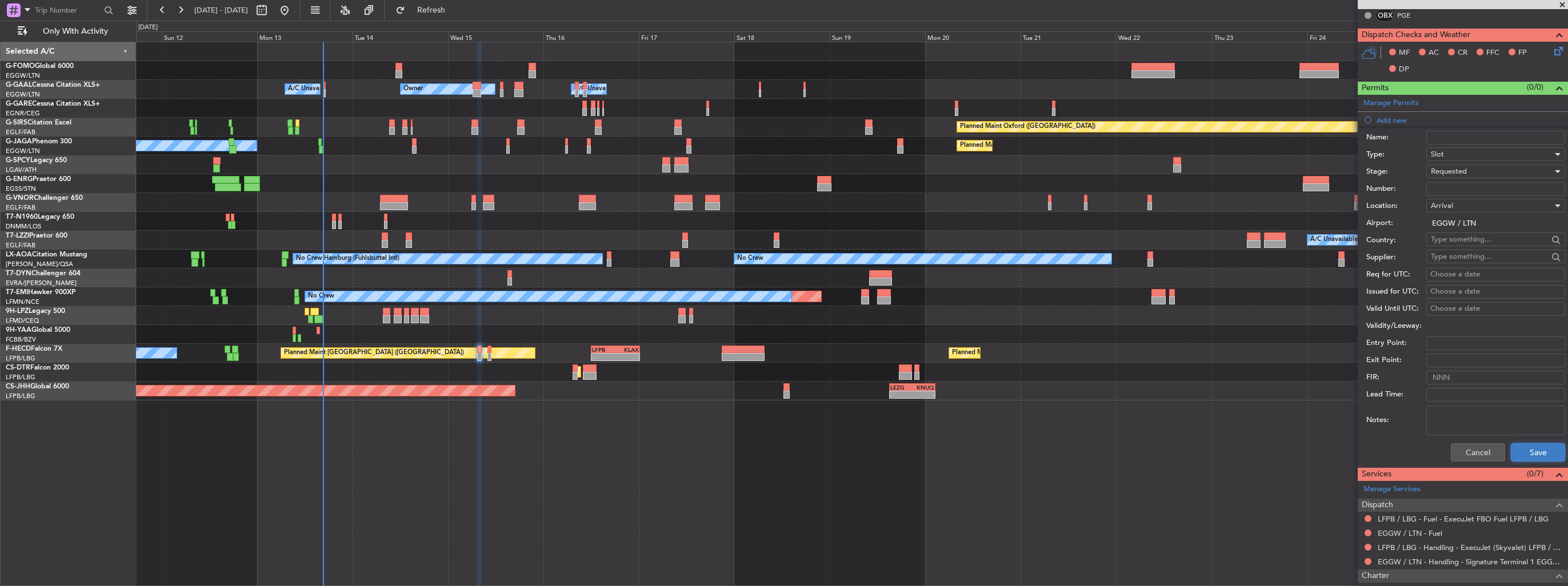
click at [1519, 453] on button "Save" at bounding box center [1538, 452] width 54 height 18
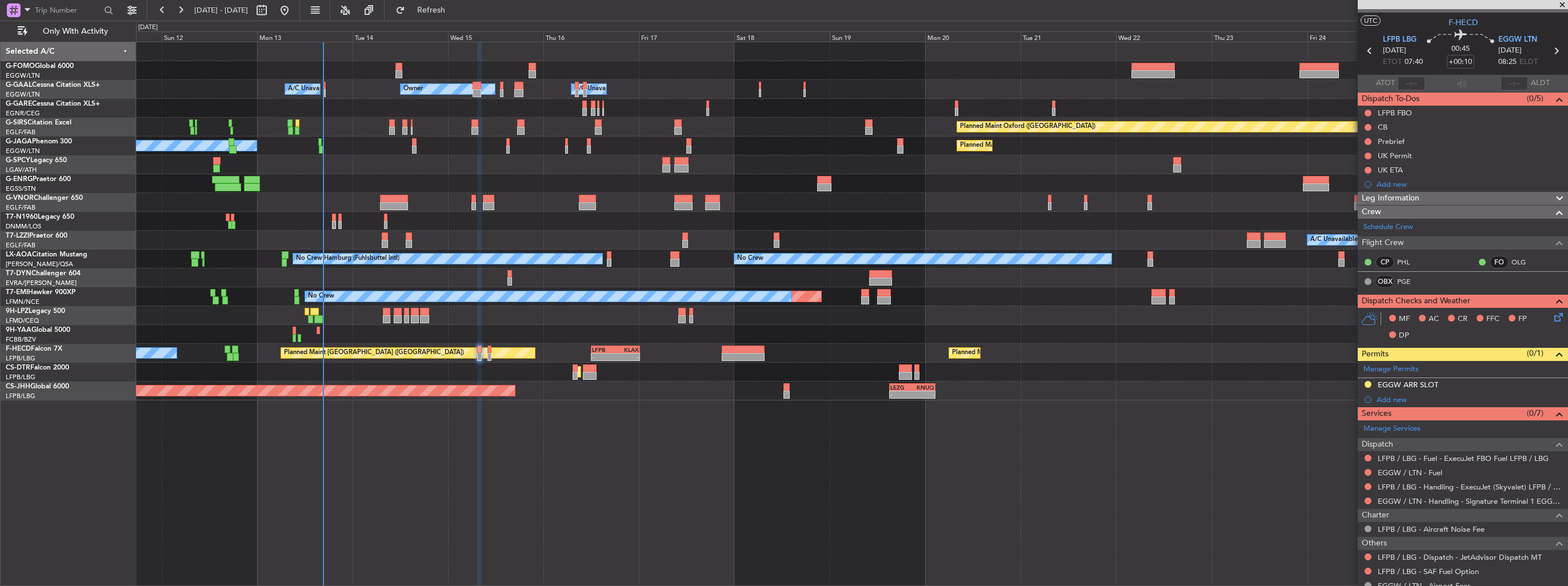
scroll to position [0, 0]
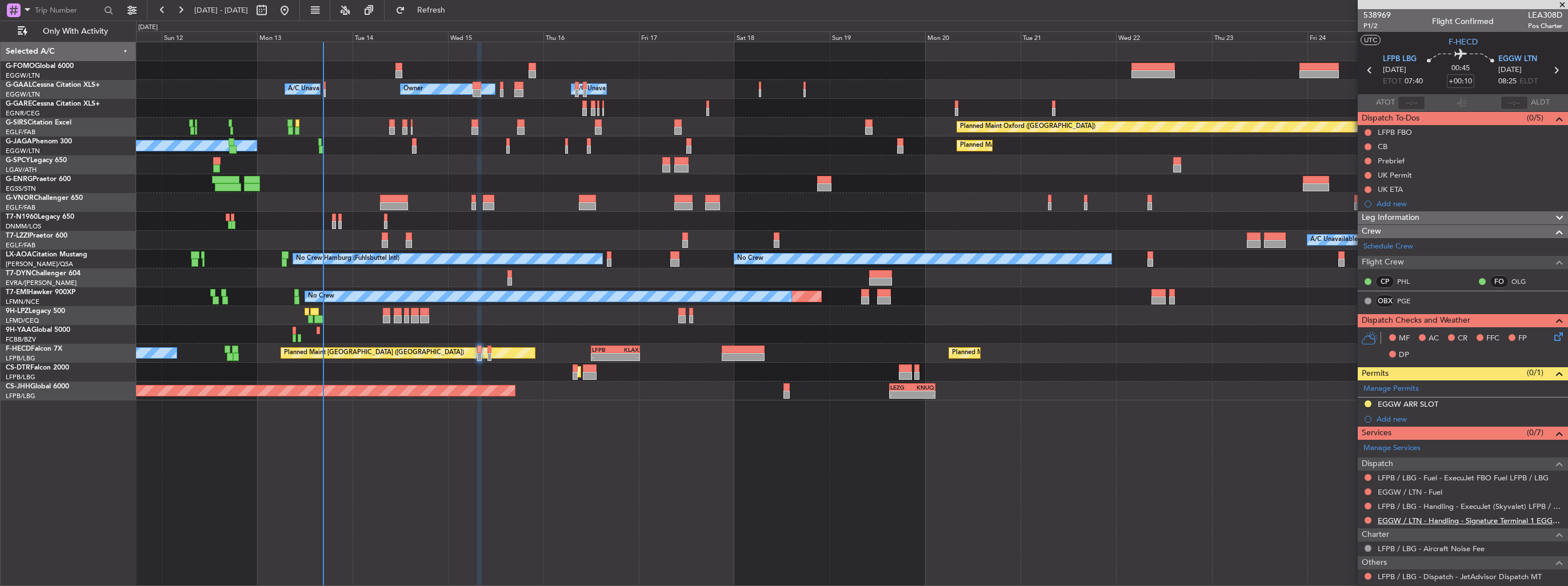
click at [1383, 519] on link "EGGW / LTN - Handling - Signature Terminal 1 EGGW / LTN" at bounding box center [1470, 521] width 185 height 10
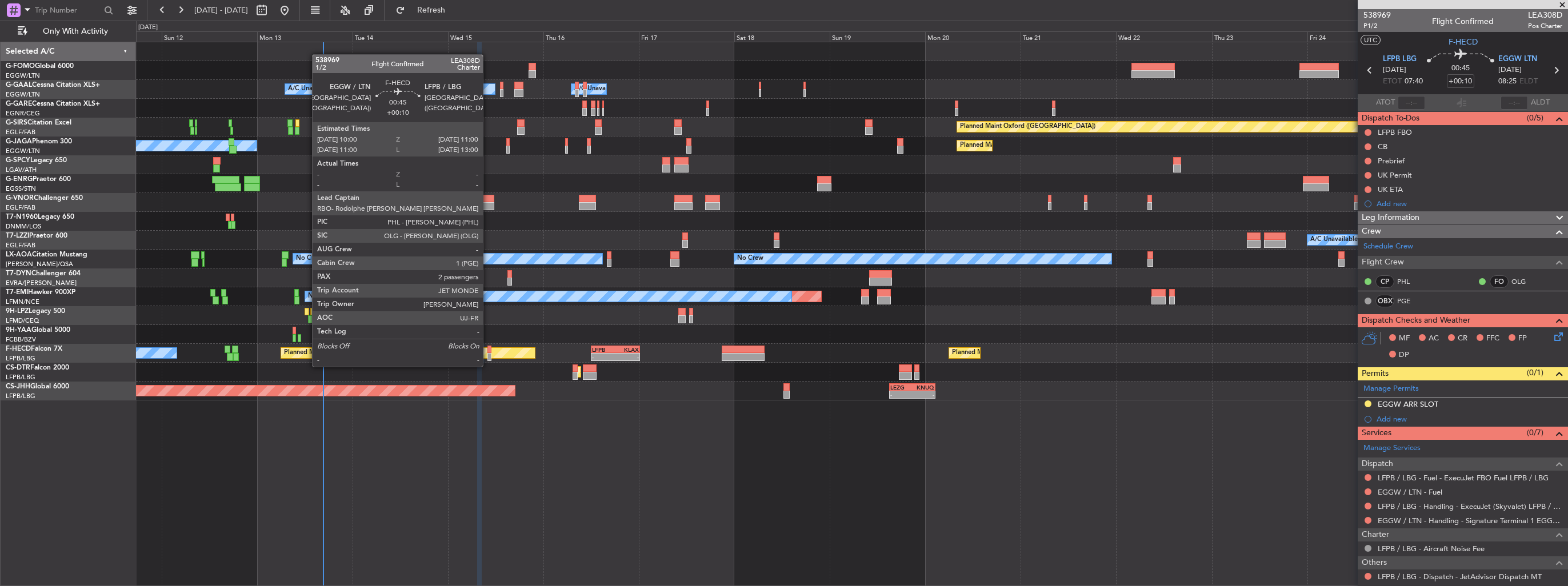
click at [488, 355] on div at bounding box center [489, 357] width 4 height 8
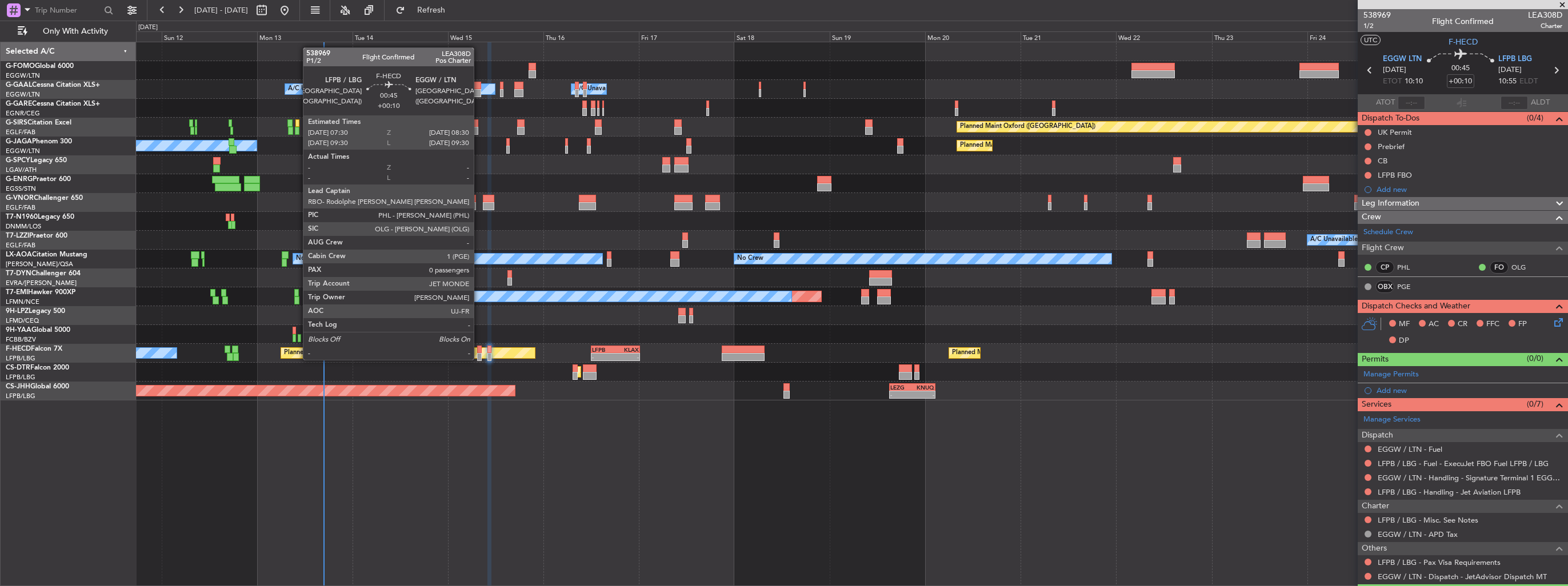
click at [479, 349] on div at bounding box center [479, 349] width 4 height 8
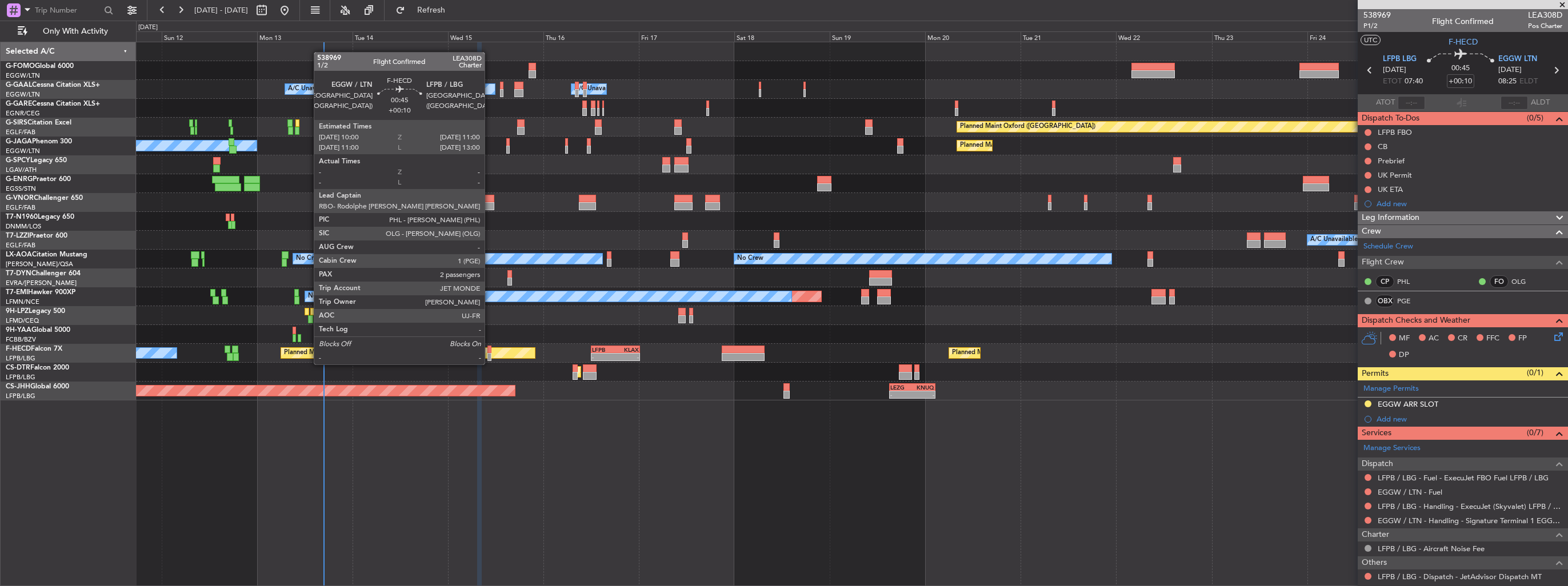
click at [490, 353] on div at bounding box center [489, 357] width 4 height 8
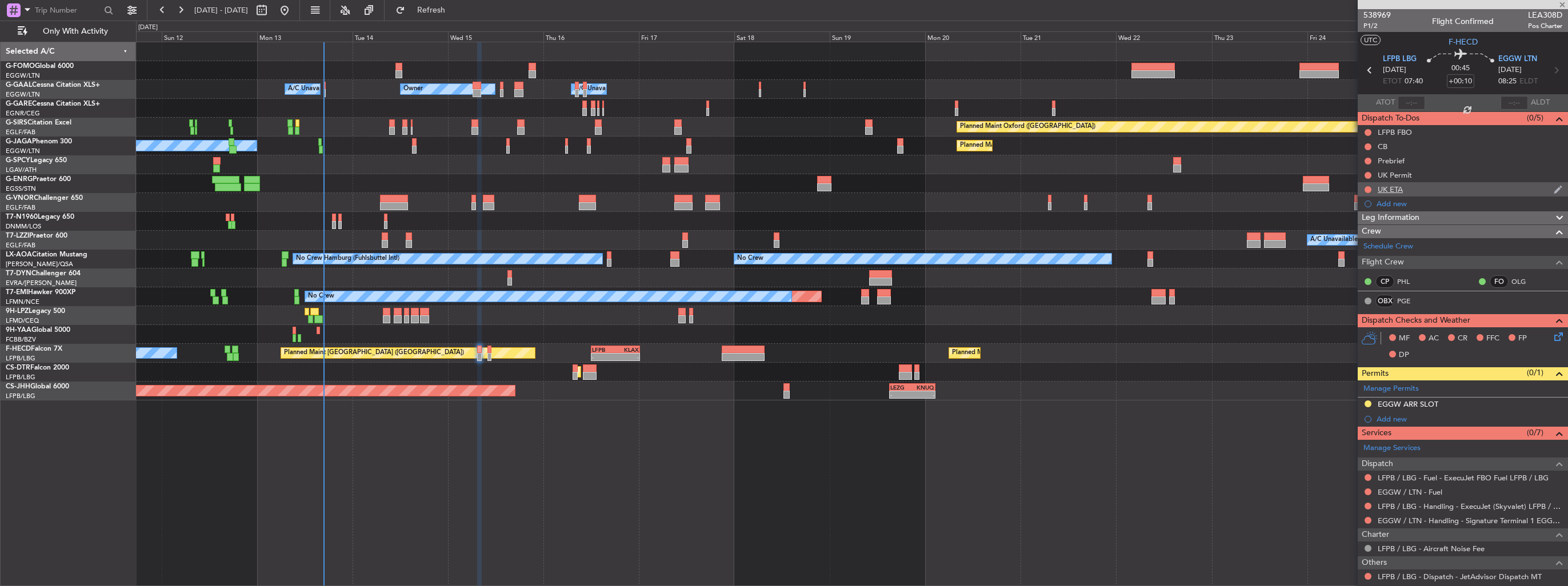
type input "2"
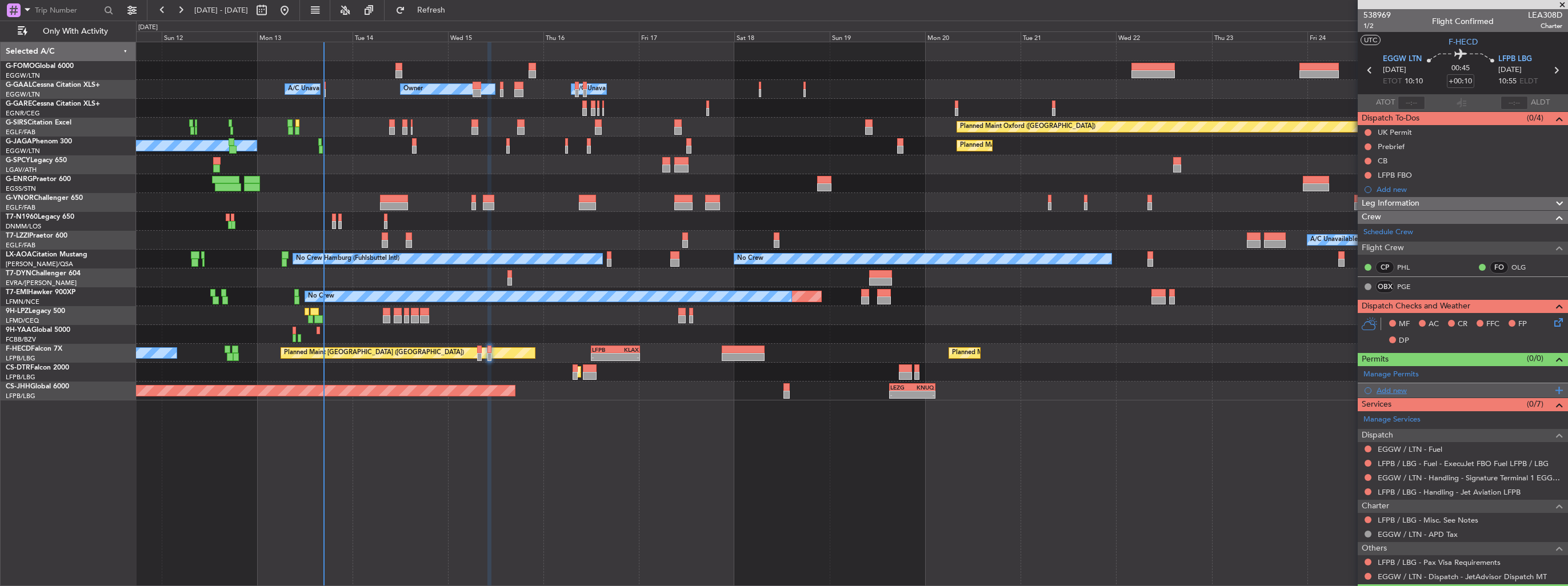
click at [1387, 386] on div "Add new" at bounding box center [1464, 391] width 176 height 10
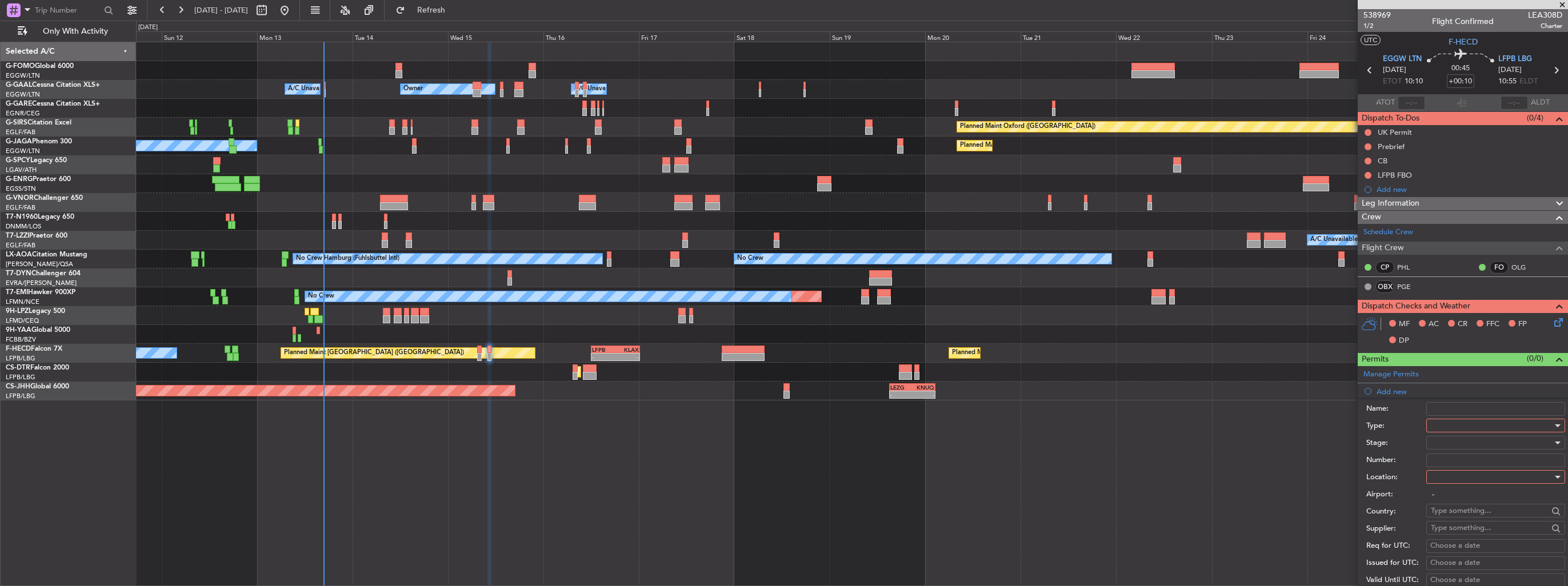
click at [1458, 424] on div at bounding box center [1492, 425] width 122 height 17
click at [1473, 531] on span "Slot" at bounding box center [1492, 532] width 120 height 17
click at [1475, 470] on div at bounding box center [1492, 476] width 122 height 17
click at [1471, 495] on span "Departure" at bounding box center [1492, 499] width 120 height 17
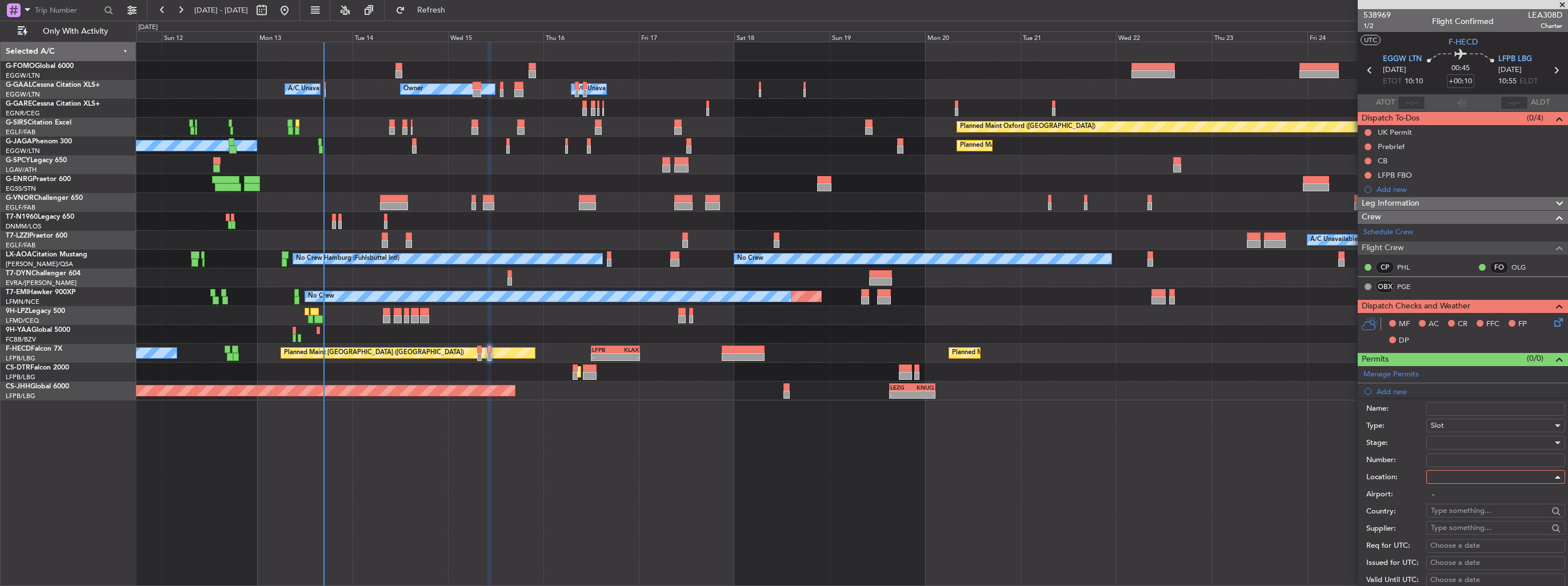
type input "EGGW / LTN"
click at [1471, 438] on div at bounding box center [1492, 443] width 122 height 17
click at [1484, 518] on span "Requested" at bounding box center [1492, 516] width 120 height 17
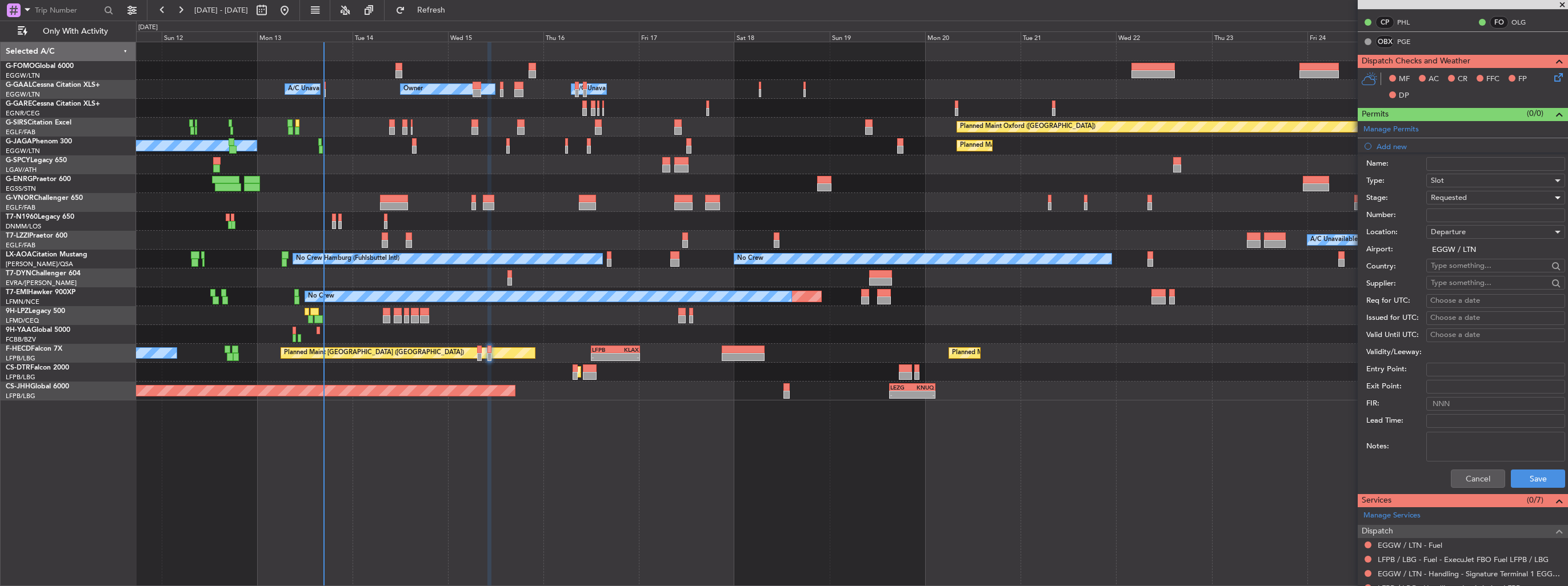
scroll to position [400, 0]
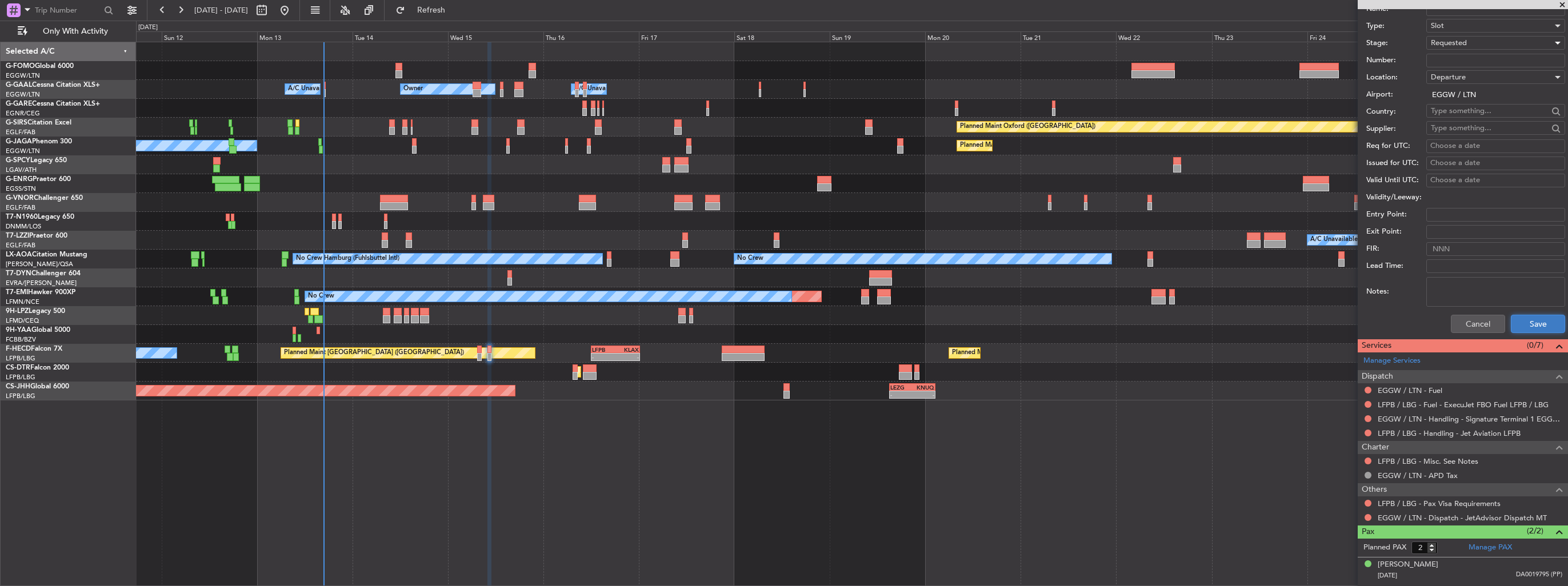
click at [1528, 323] on button "Save" at bounding box center [1538, 324] width 54 height 18
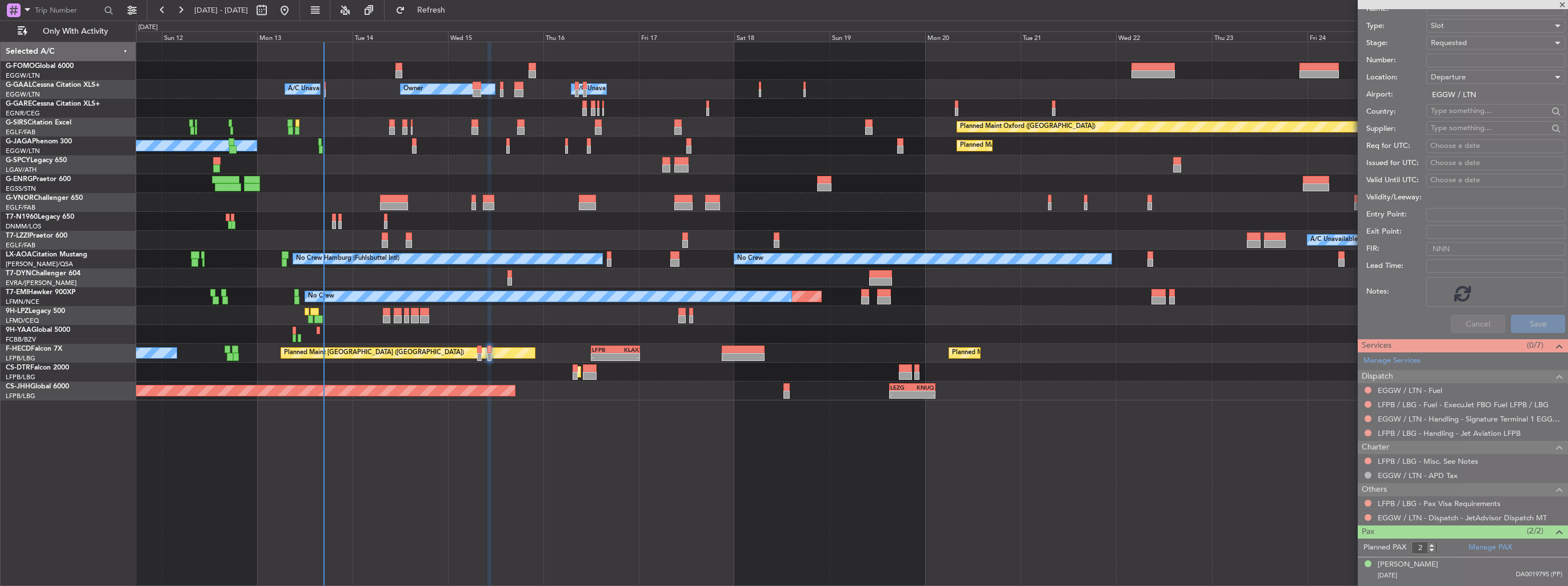
scroll to position [94, 0]
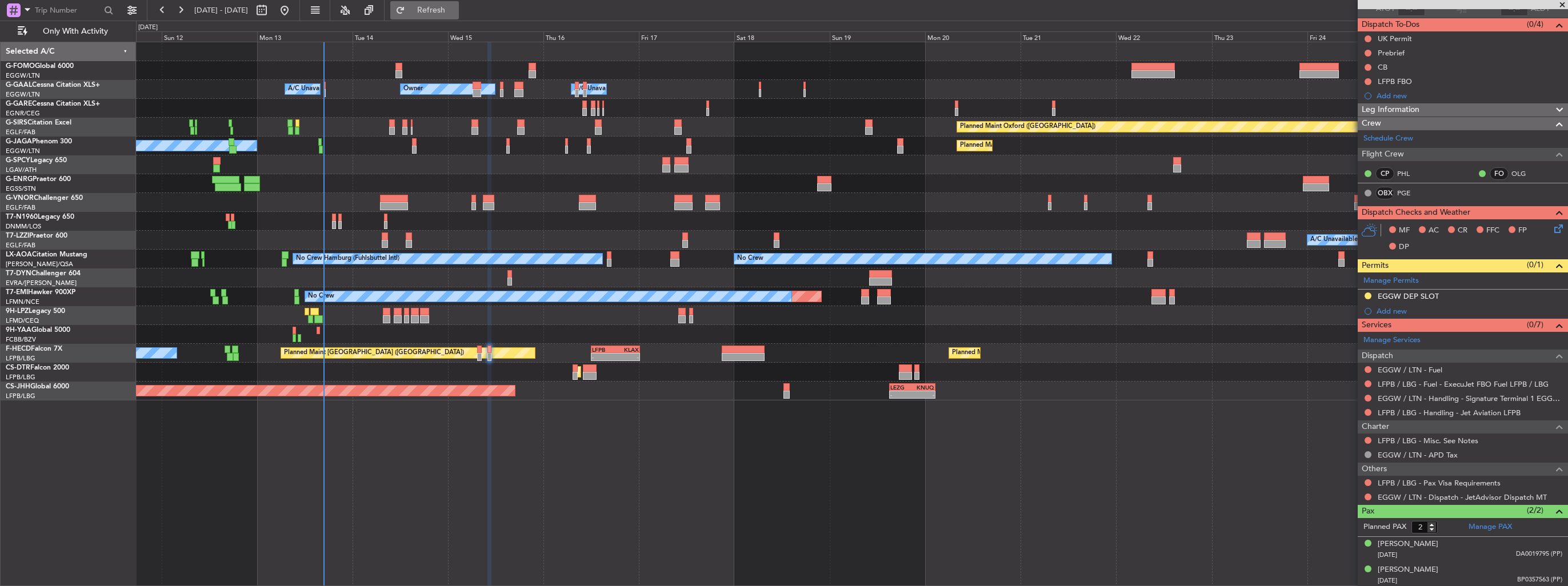
click at [448, 7] on span "Refresh" at bounding box center [431, 11] width 48 height 8
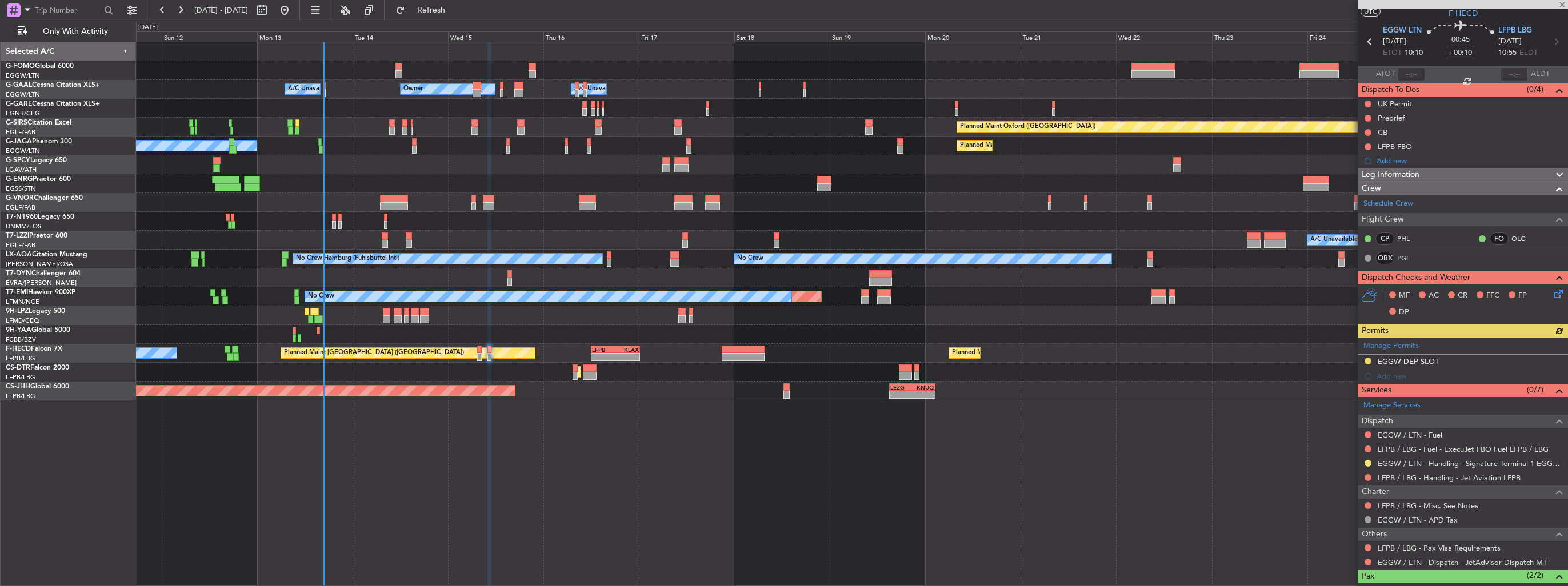
scroll to position [0, 0]
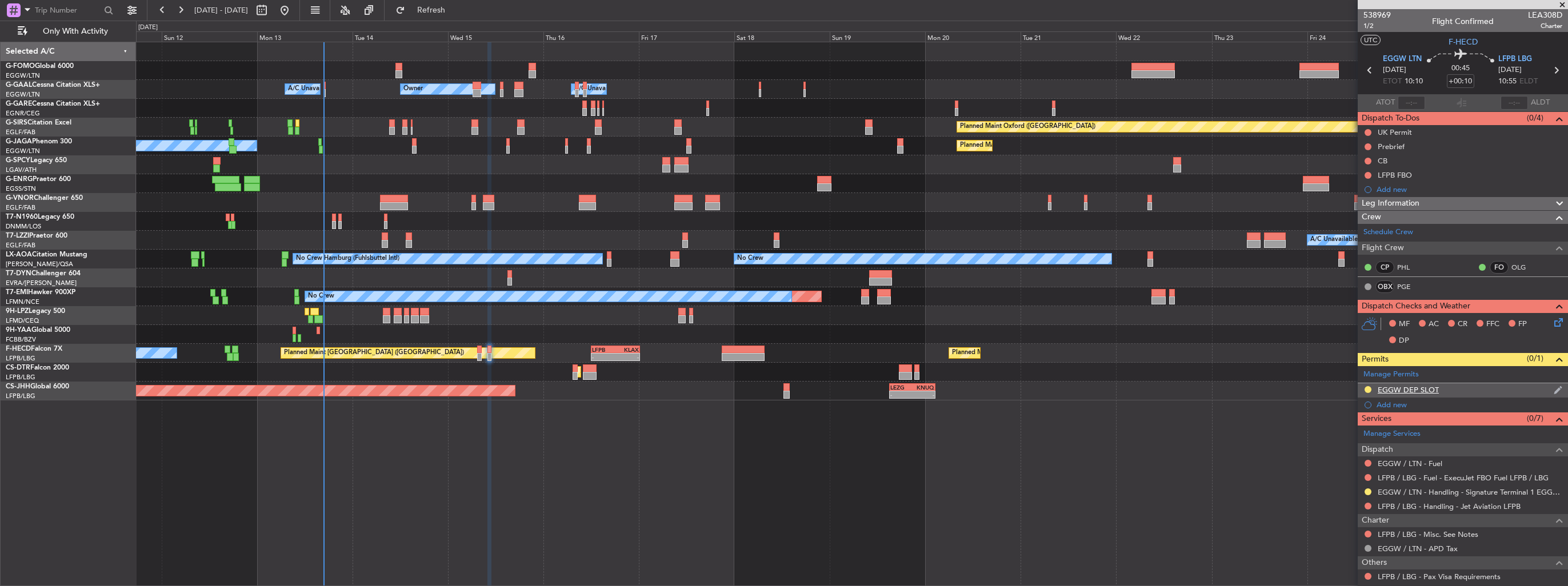
click at [1554, 388] on img at bounding box center [1558, 390] width 8 height 10
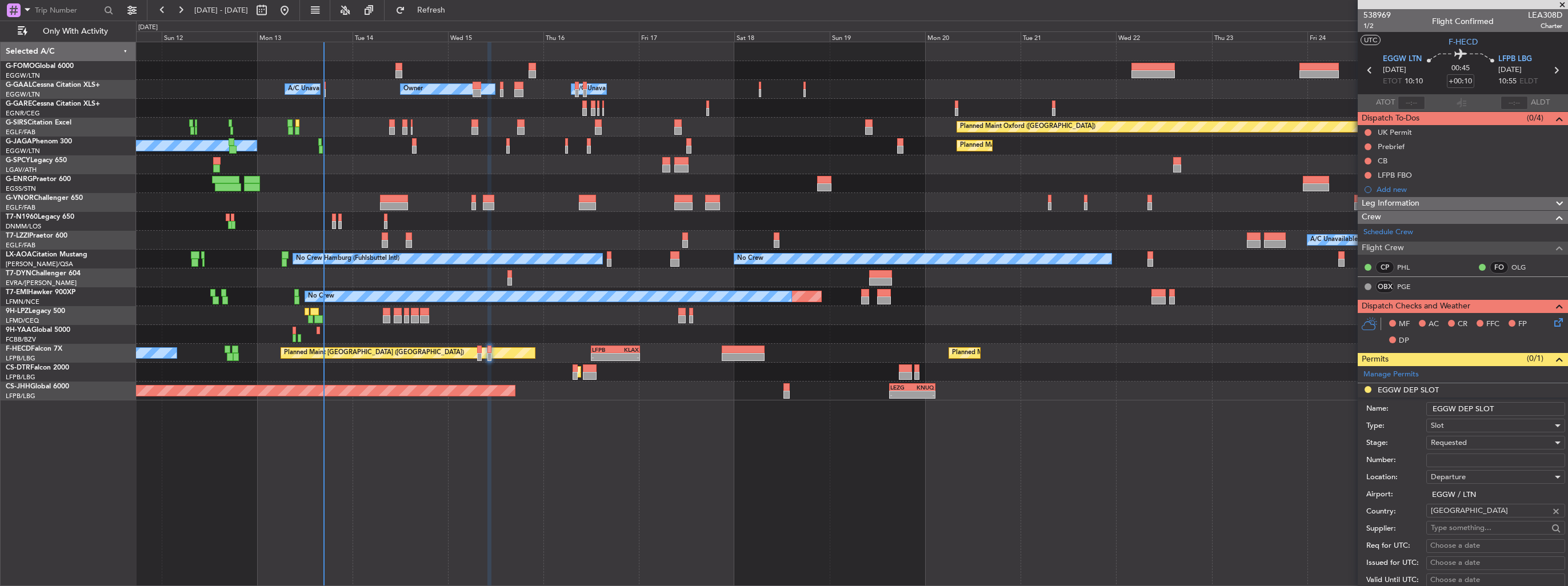
click at [1525, 403] on input "EGGW DEP SLOT" at bounding box center [1495, 409] width 138 height 14
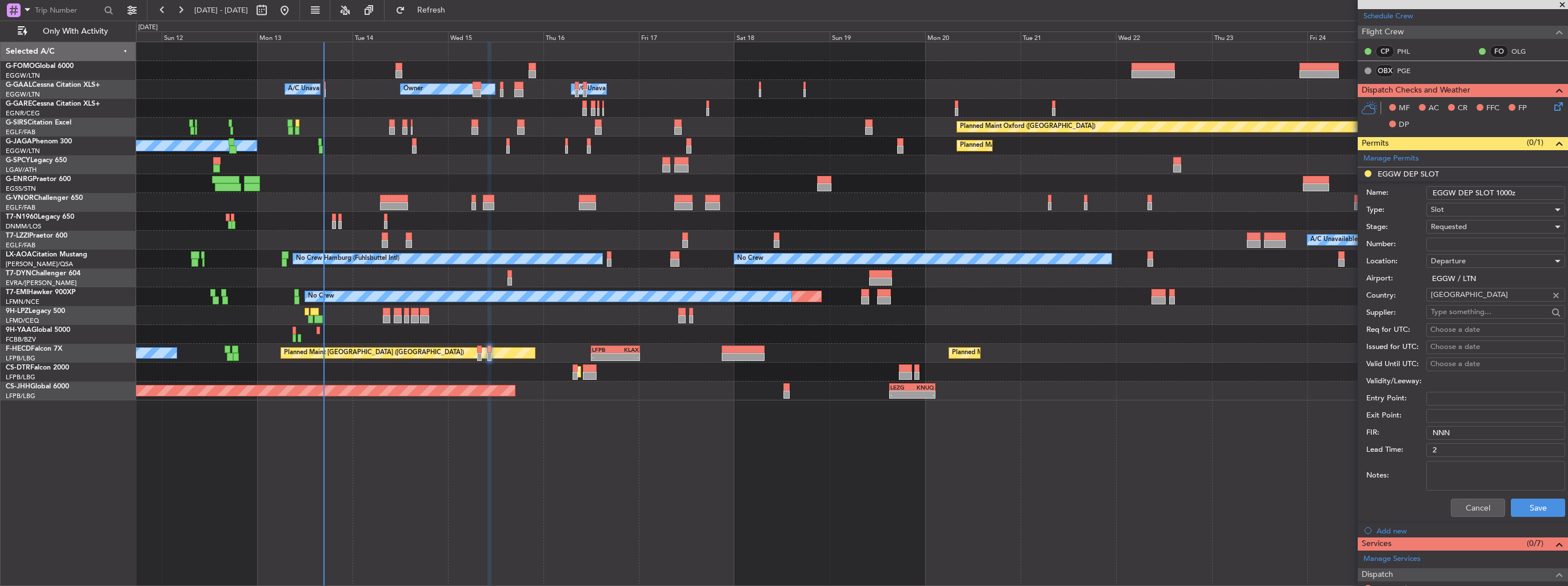
scroll to position [286, 0]
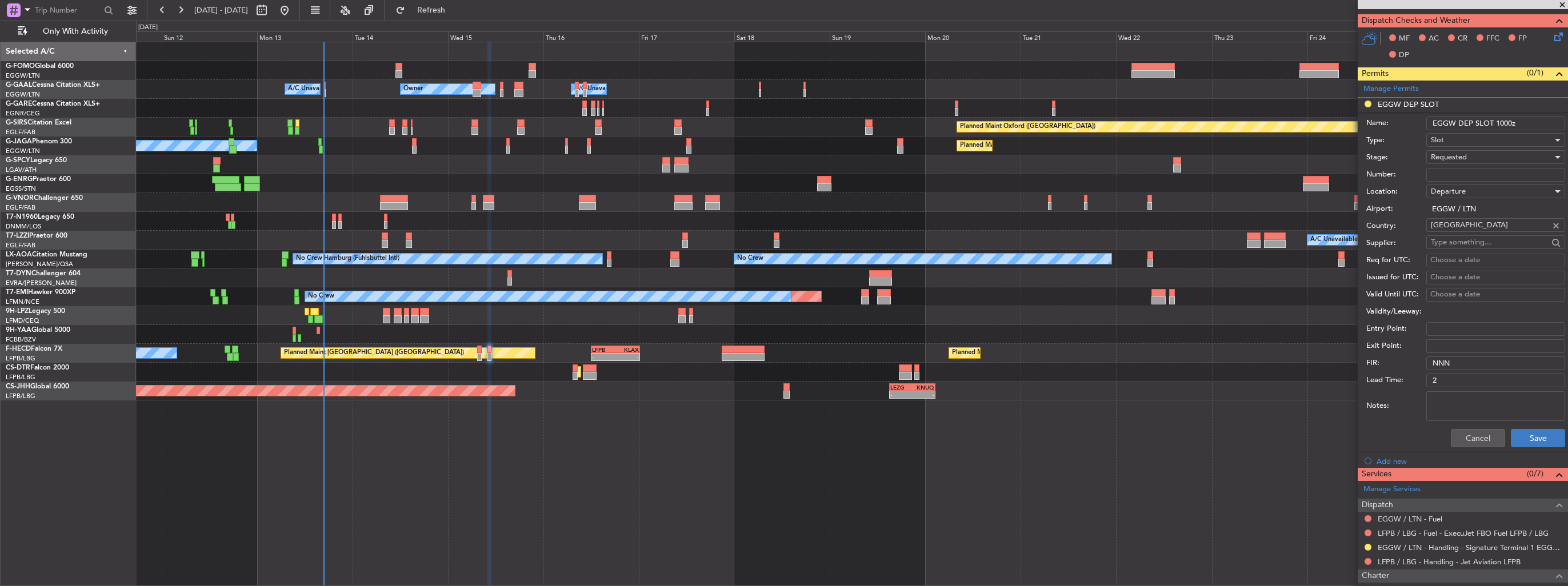
type input "EGGW DEP SLOT 1000z"
click at [1525, 433] on button "Save" at bounding box center [1538, 438] width 54 height 18
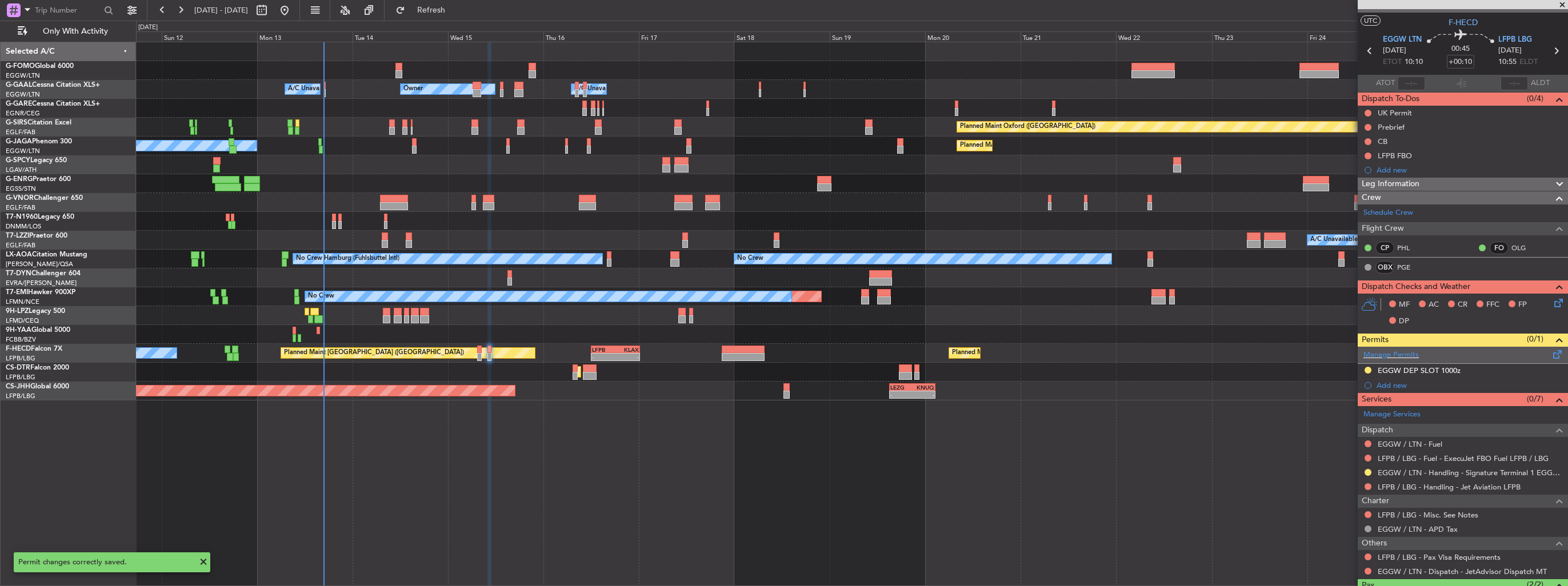
scroll to position [0, 0]
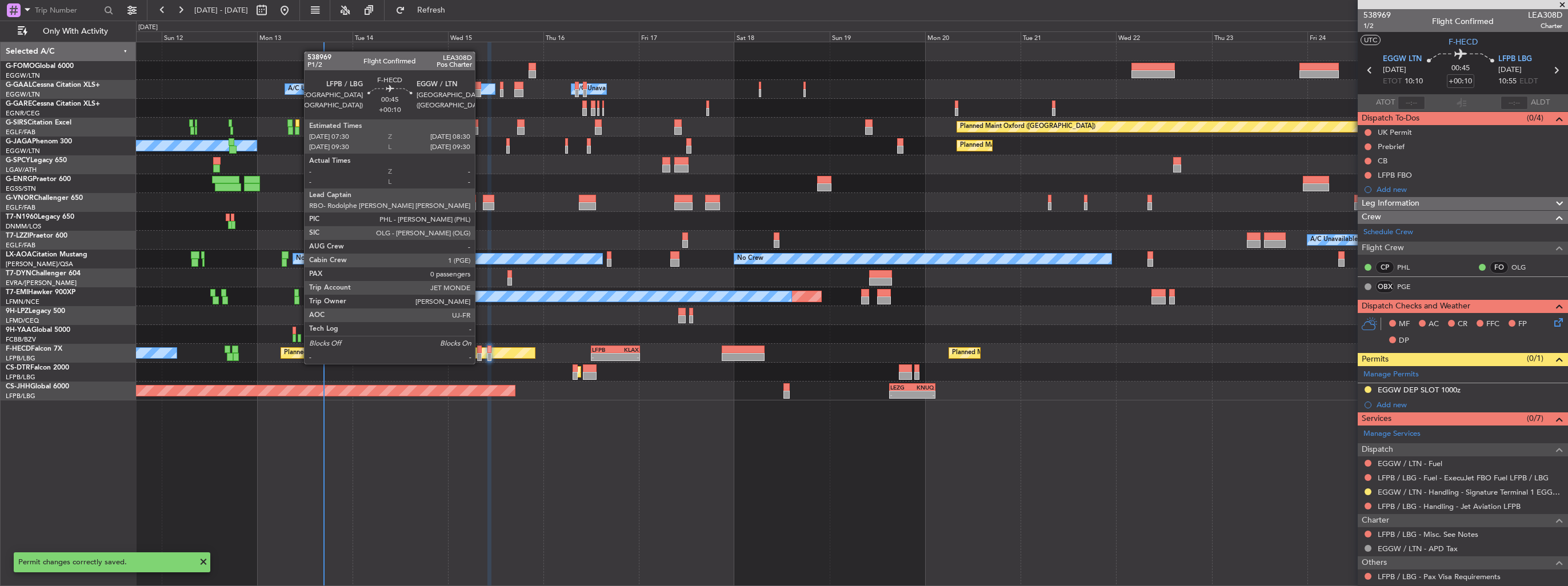
click at [480, 353] on div at bounding box center [479, 357] width 4 height 8
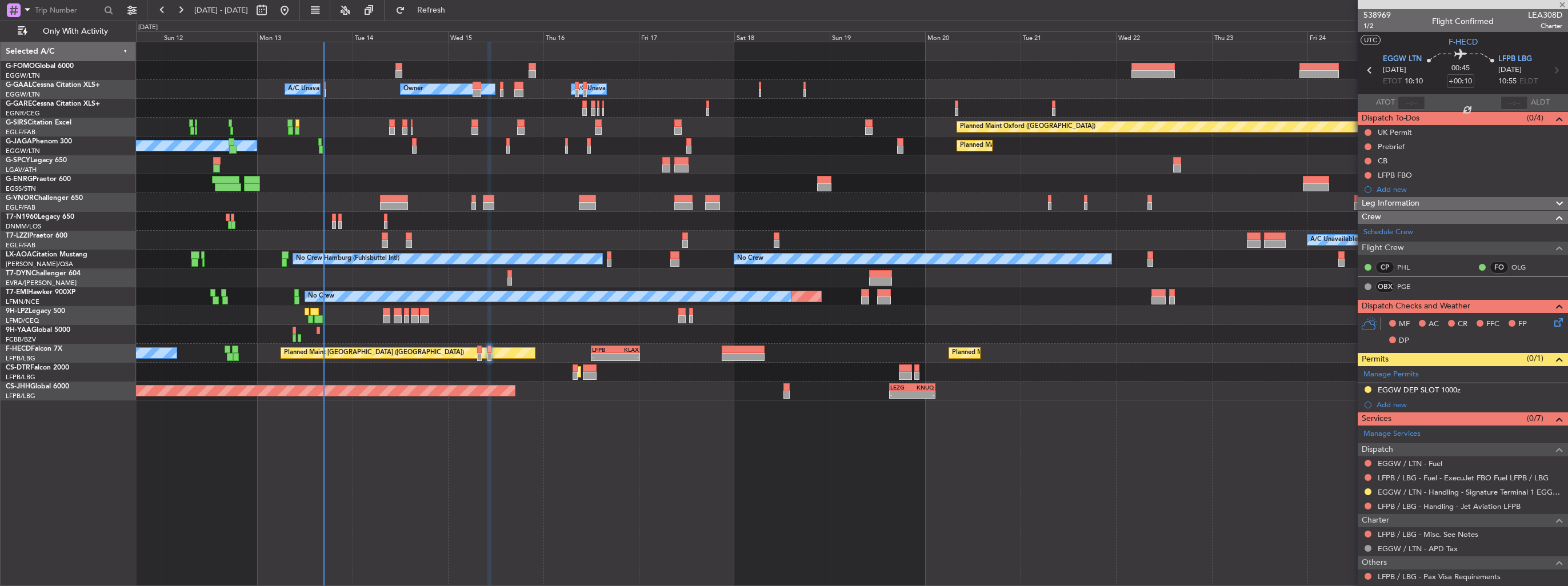
type input "0"
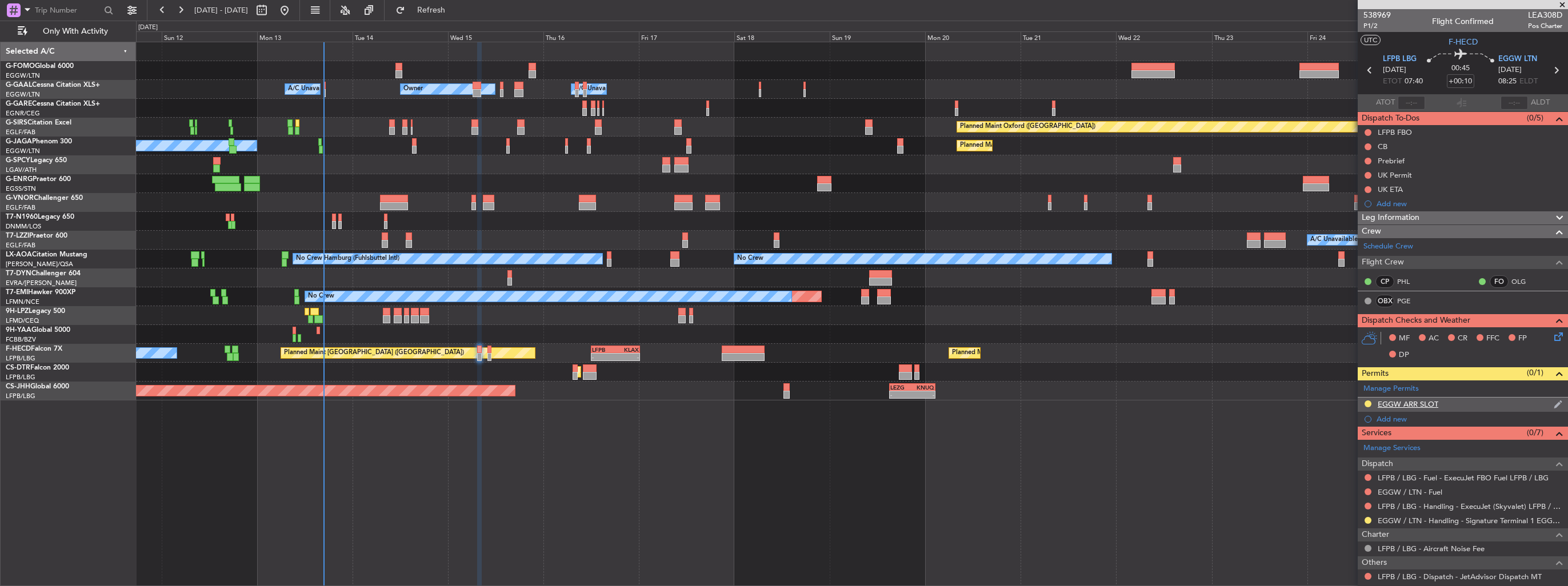
click at [1554, 406] on img at bounding box center [1558, 405] width 8 height 10
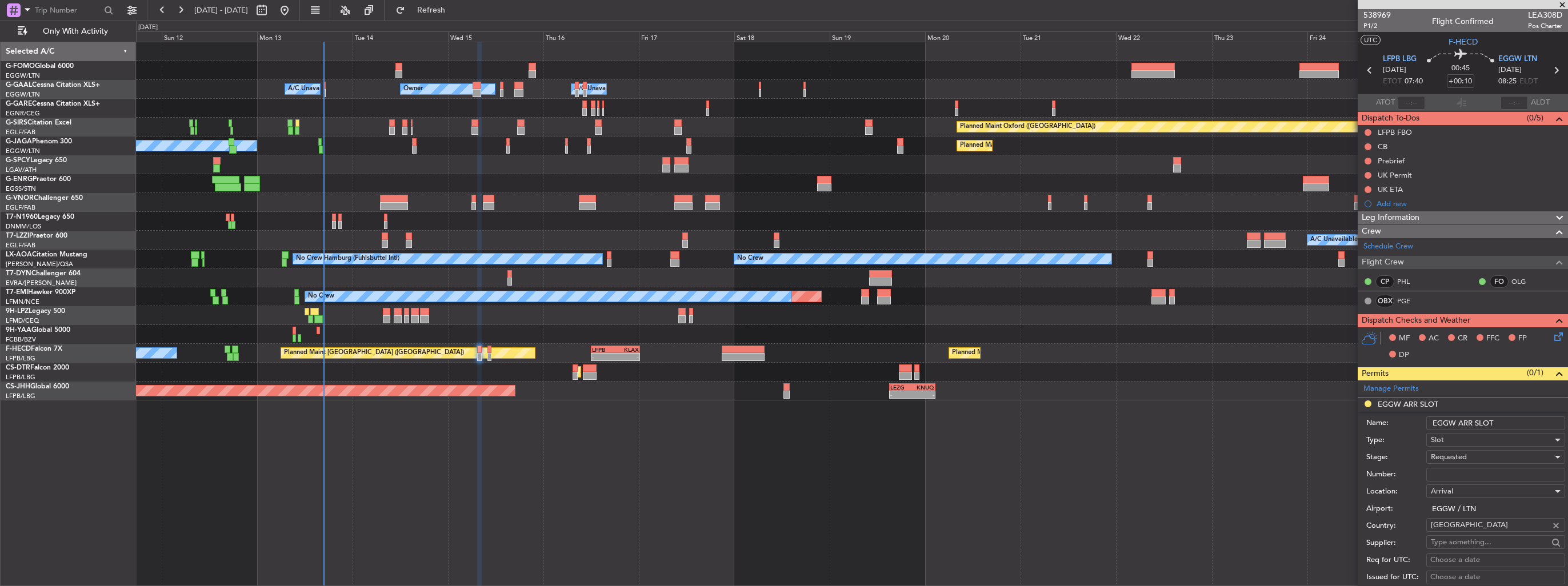
click at [1521, 422] on input "EGGW ARR SLOT" at bounding box center [1495, 423] width 138 height 14
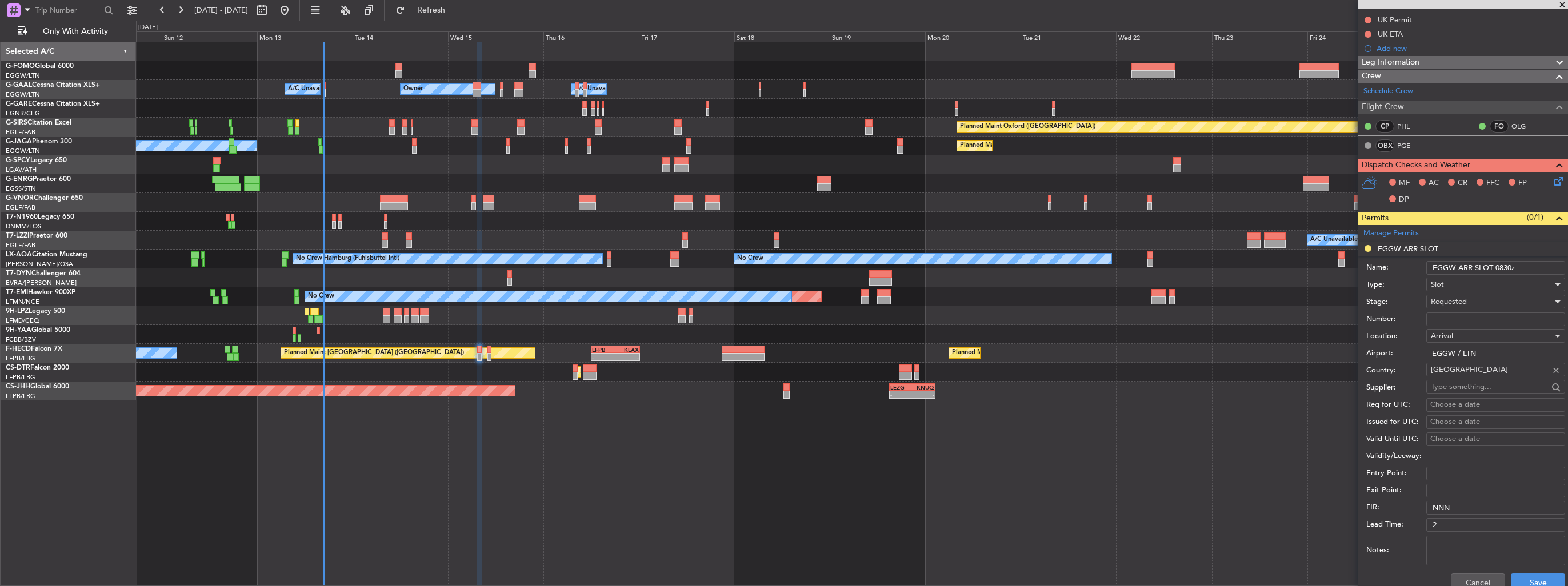
scroll to position [228, 0]
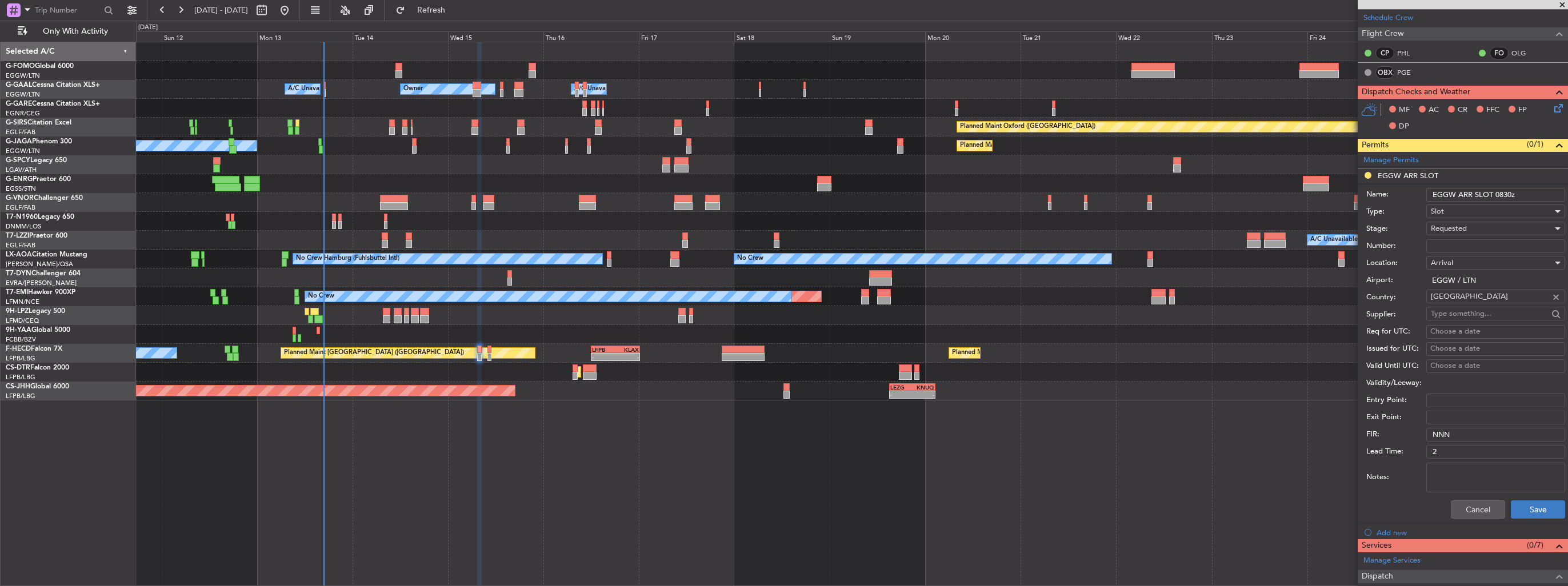
type input "EGGW ARR SLOT 0830z"
click at [1528, 506] on button "Save" at bounding box center [1538, 509] width 54 height 18
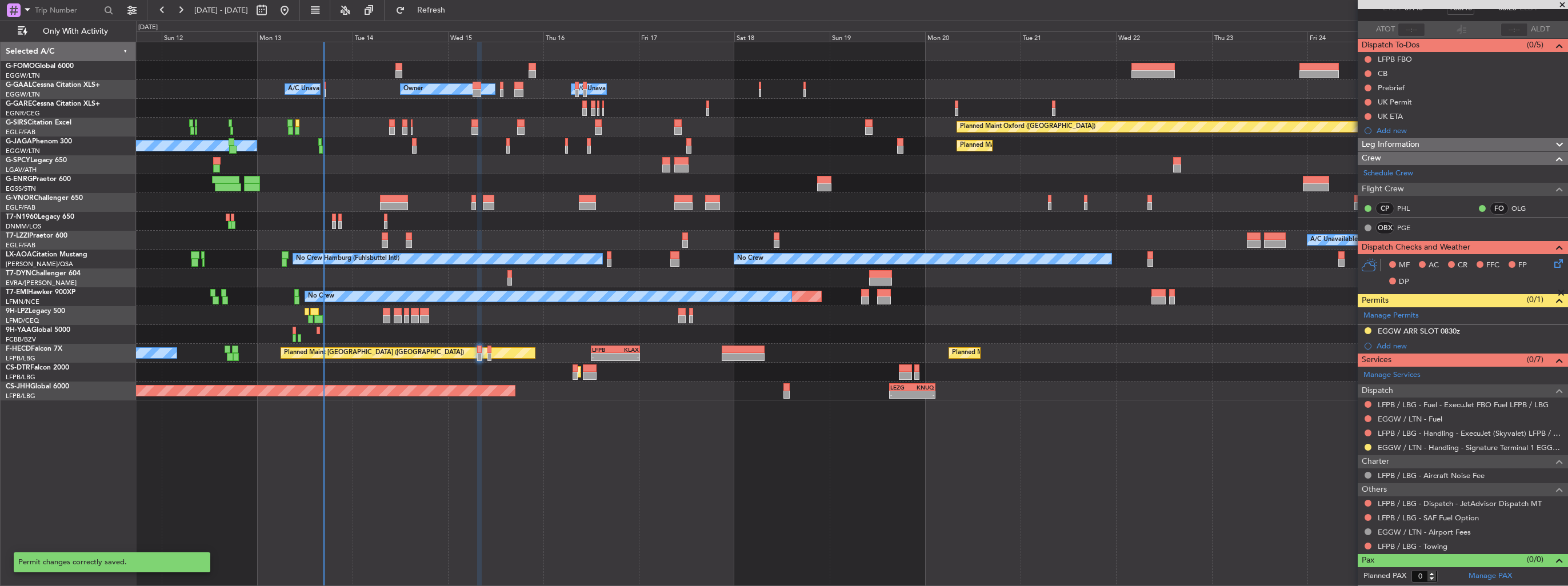
scroll to position [71, 0]
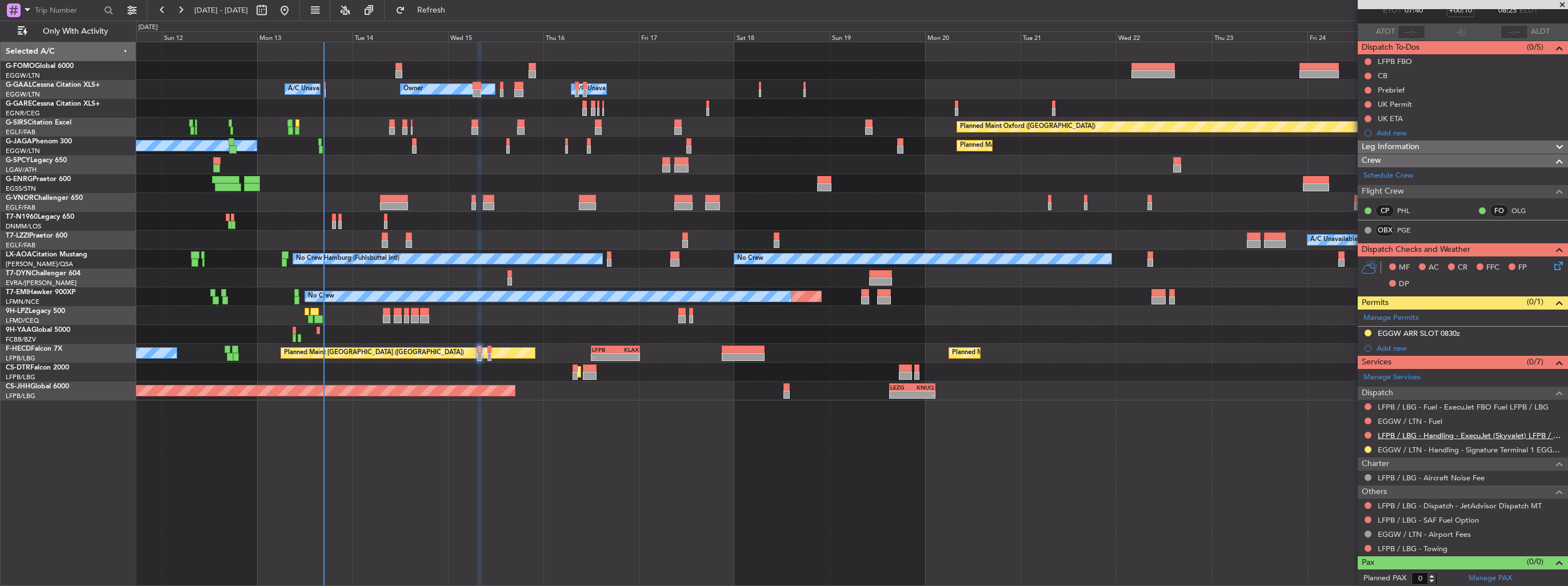
click at [1415, 431] on link "LFPB / LBG - Handling - ExecuJet (Skyvalet) LFPB / LBG" at bounding box center [1470, 436] width 185 height 10
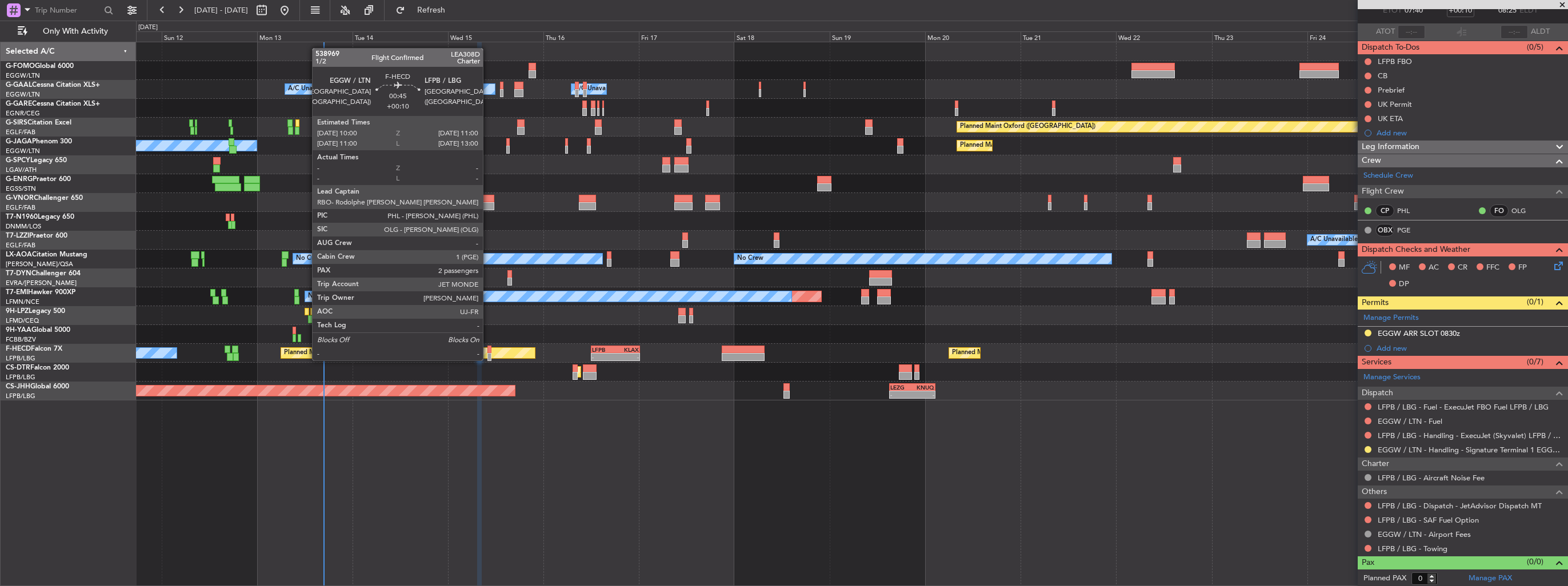
click at [488, 349] on div at bounding box center [489, 349] width 4 height 8
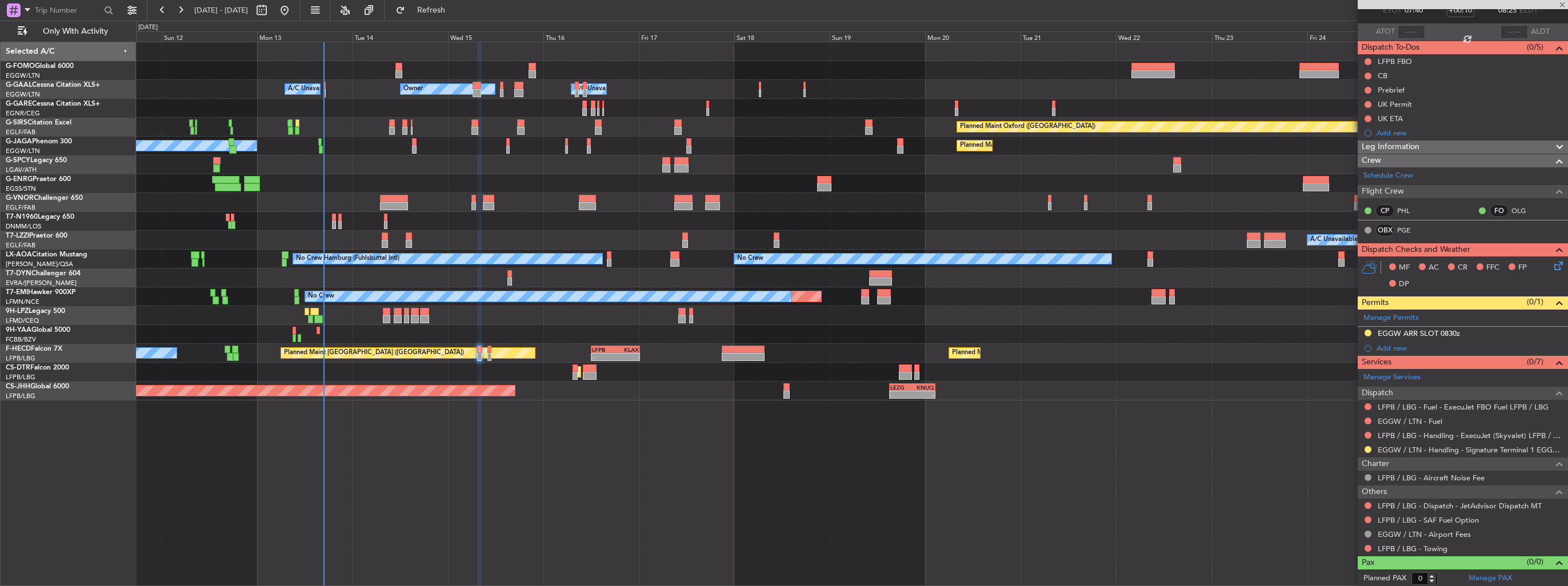
type input "2"
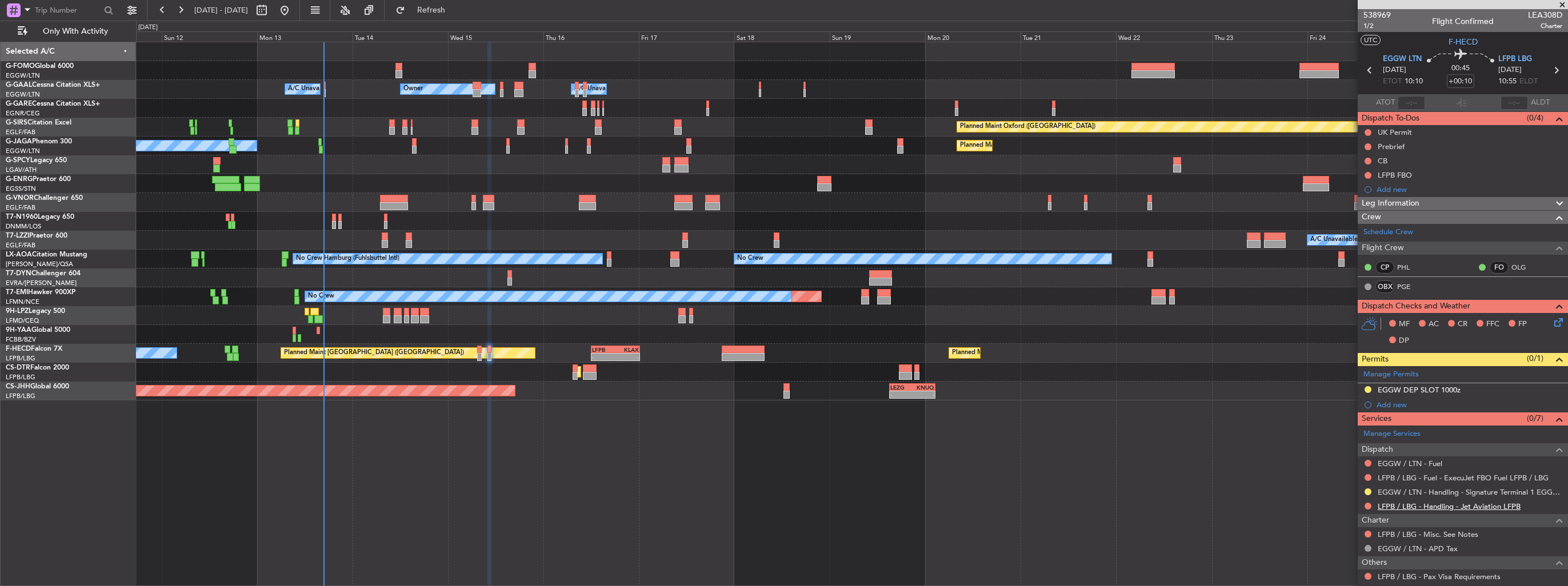
click at [1472, 506] on link "LFPB / LBG - Handling - Jet Aviation LFPB" at bounding box center [1448, 507] width 143 height 10
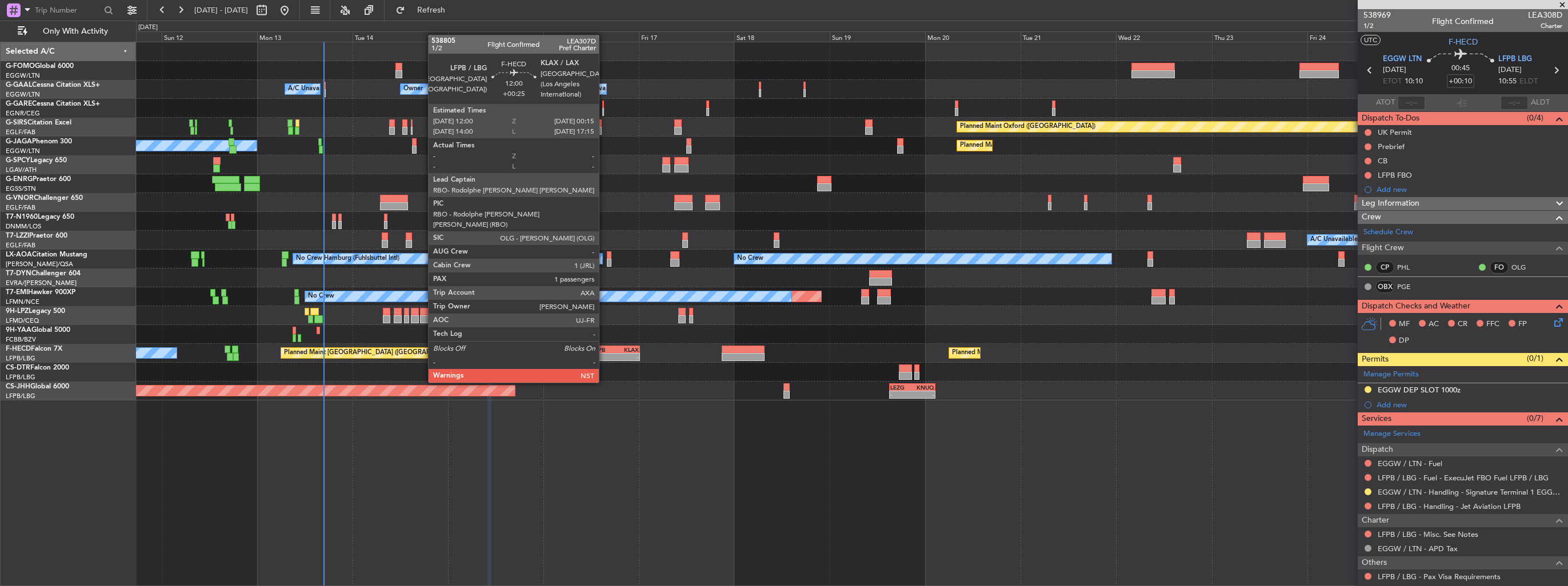
click at [605, 351] on div "LFPB" at bounding box center [603, 349] width 23 height 7
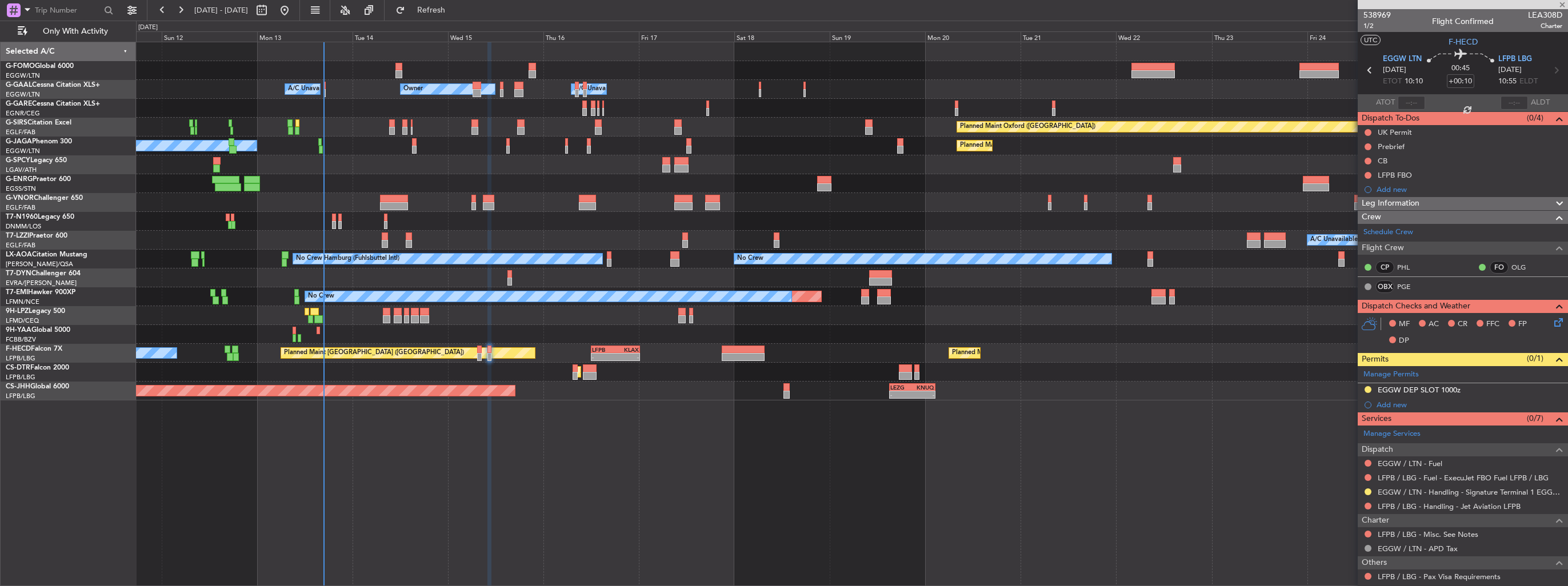
type input "+00:25"
type input "1"
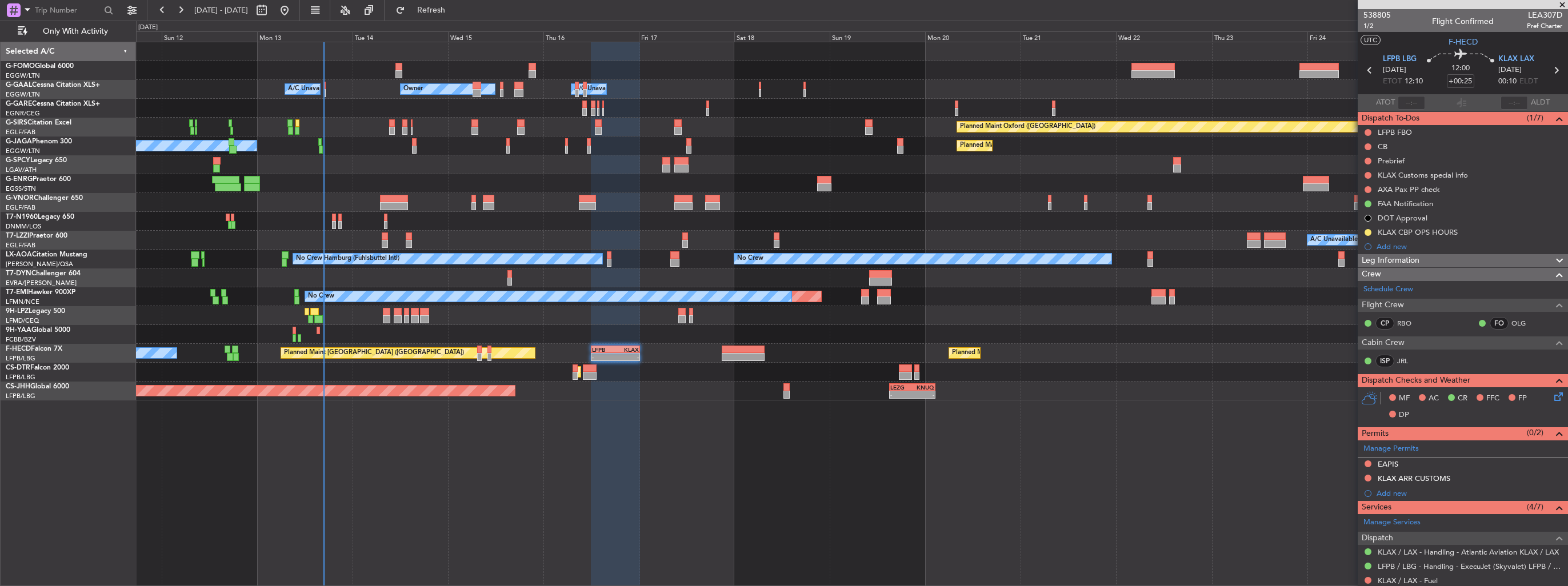
scroll to position [156, 0]
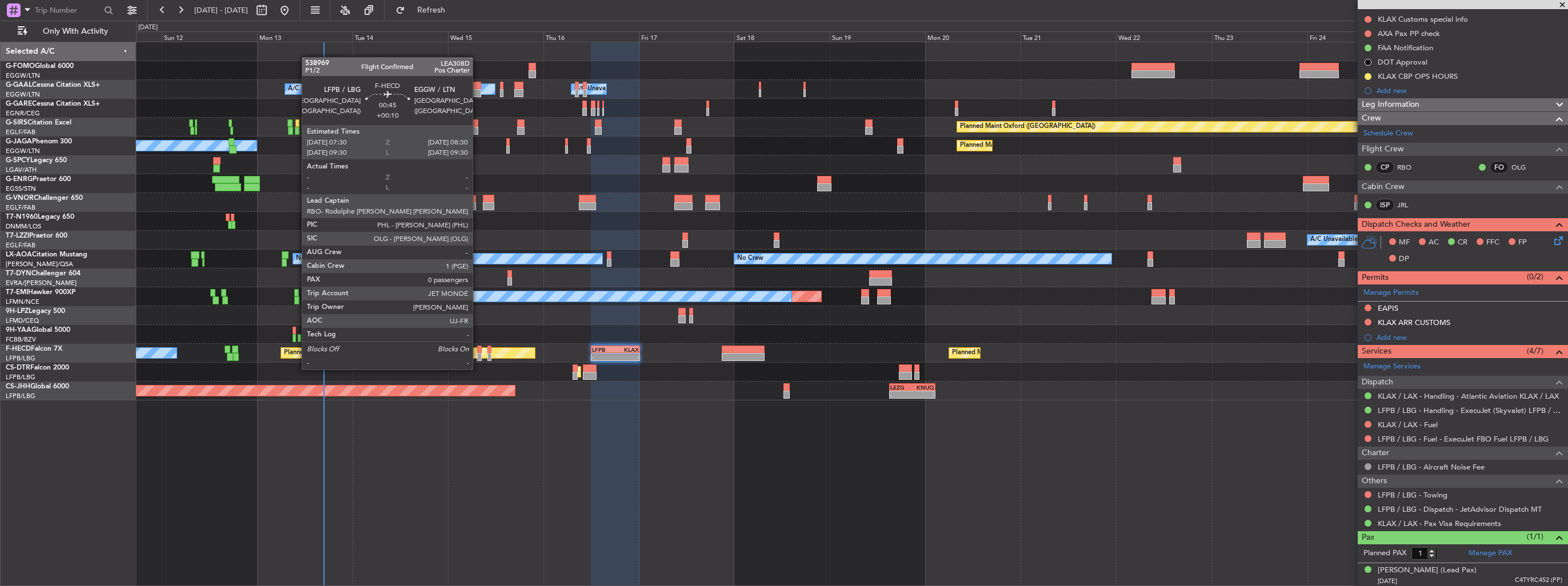
click at [478, 359] on div at bounding box center [479, 357] width 4 height 8
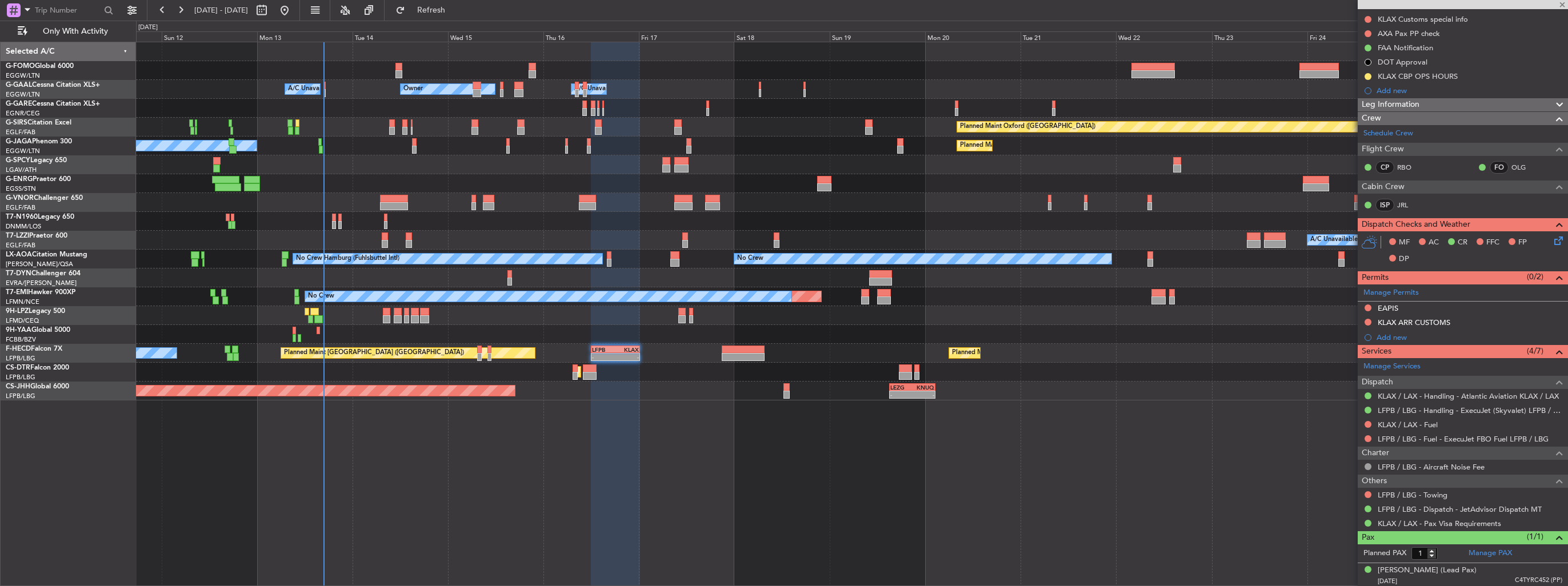
type input "+00:10"
type input "0"
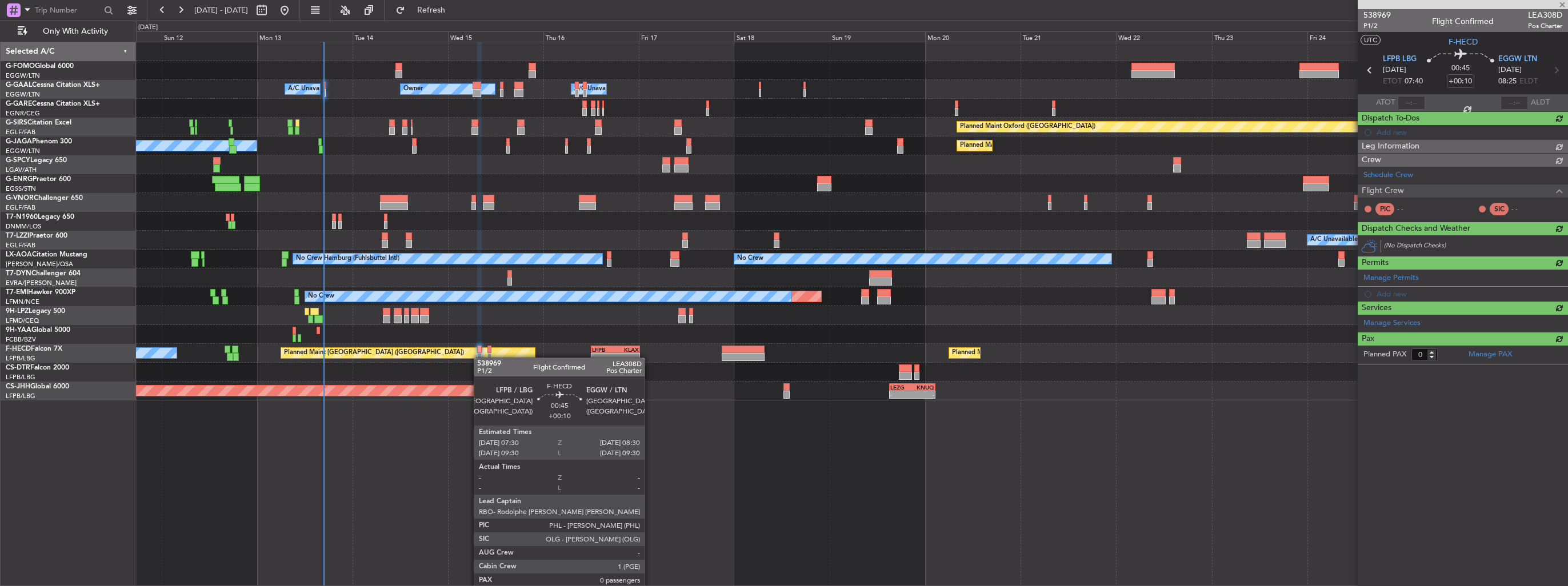
scroll to position [0, 0]
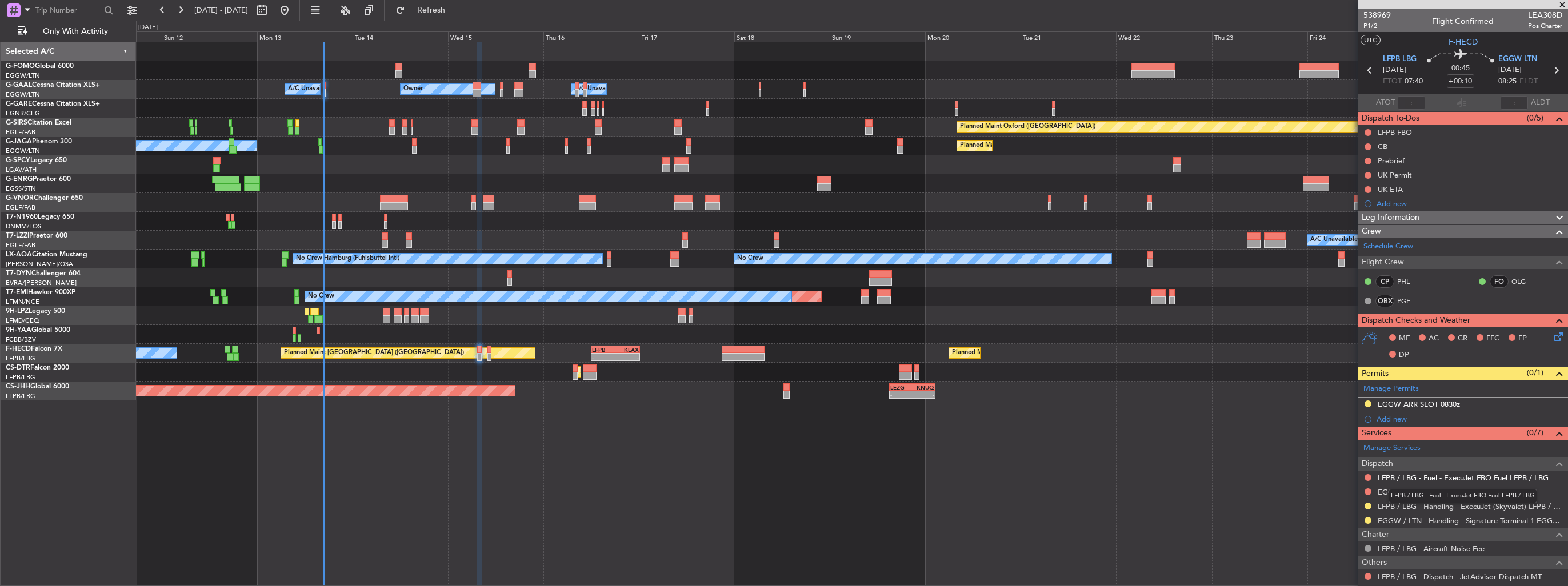
click at [1447, 479] on link "LFPB / LBG - Fuel - ExecuJet FBO Fuel LFPB / LBG" at bounding box center [1462, 478] width 171 height 10
click at [1411, 493] on link "EGGW / LTN - Fuel" at bounding box center [1410, 492] width 64 height 10
click at [1393, 204] on div "Add new" at bounding box center [1464, 204] width 176 height 10
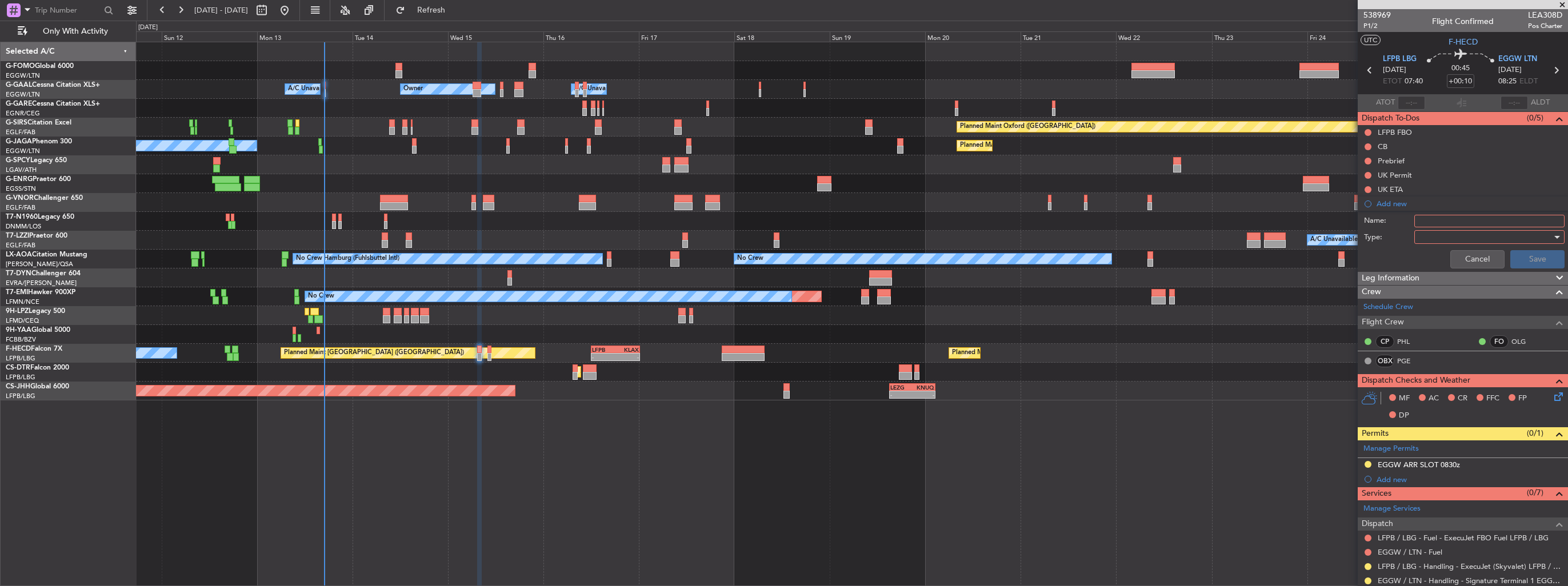
click at [1488, 215] on input "Name:" at bounding box center [1490, 221] width 150 height 12
type input "FUEL IN EGGW"
click button "Cancel" at bounding box center [1477, 260] width 54 height 18
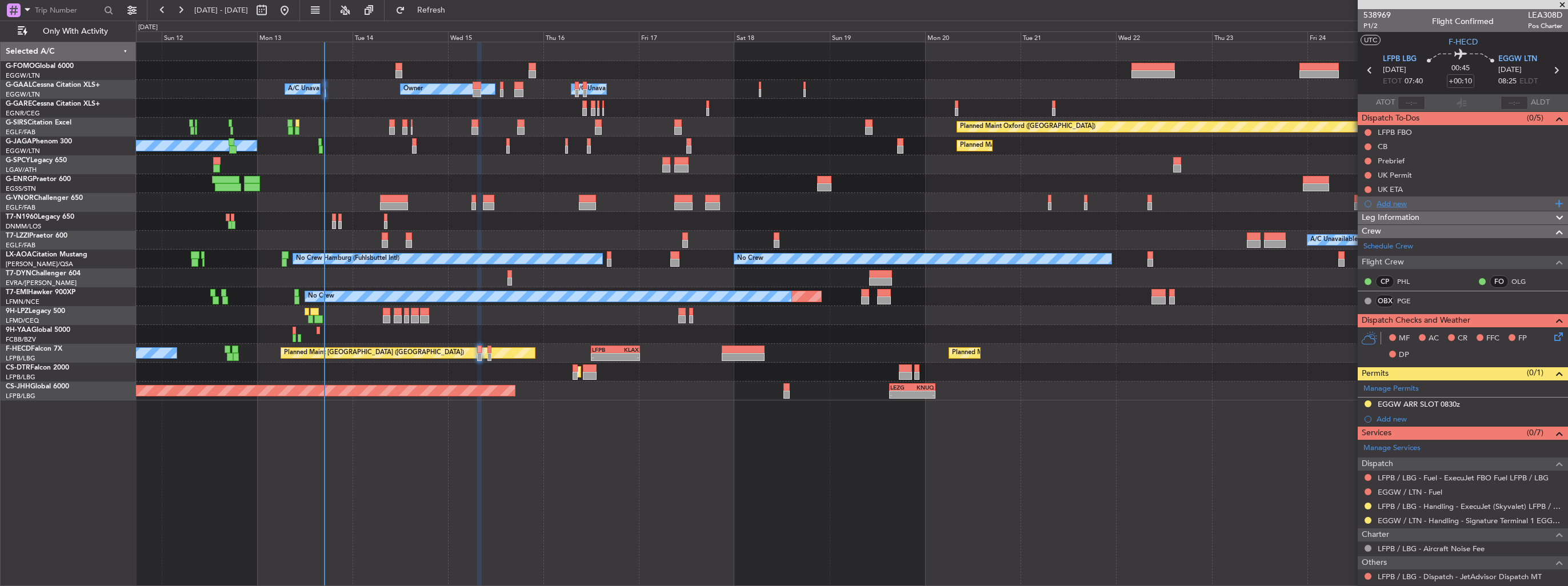
click at [1387, 204] on div "Add new" at bounding box center [1464, 204] width 176 height 10
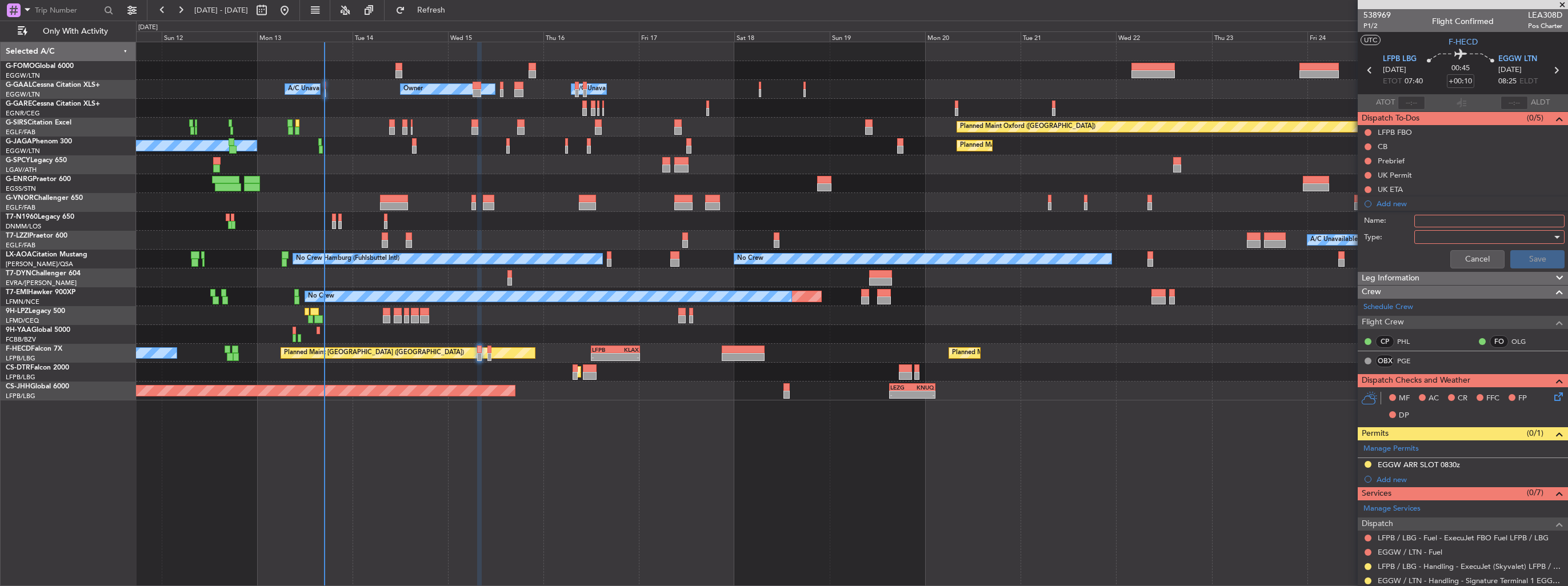
click at [1444, 225] on input "Name:" at bounding box center [1490, 221] width 150 height 12
type input "FUEL IN [GEOGRAPHIC_DATA] VIA HADID"
click at [1466, 237] on div at bounding box center [1486, 237] width 134 height 17
click at [1470, 254] on span "Generic" at bounding box center [1484, 259] width 134 height 17
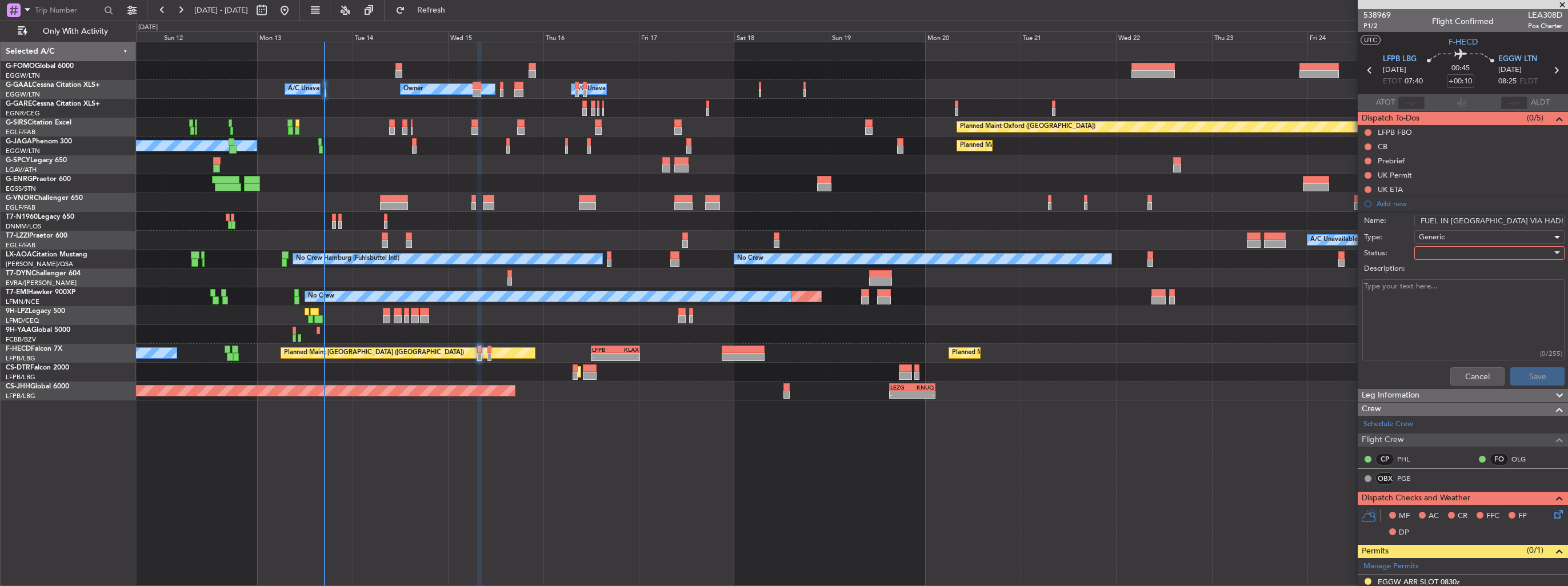
click at [1470, 254] on div at bounding box center [1486, 253] width 134 height 17
click at [1467, 292] on span "In Progress" at bounding box center [1484, 293] width 134 height 17
click at [1538, 374] on button "Save" at bounding box center [1537, 377] width 54 height 18
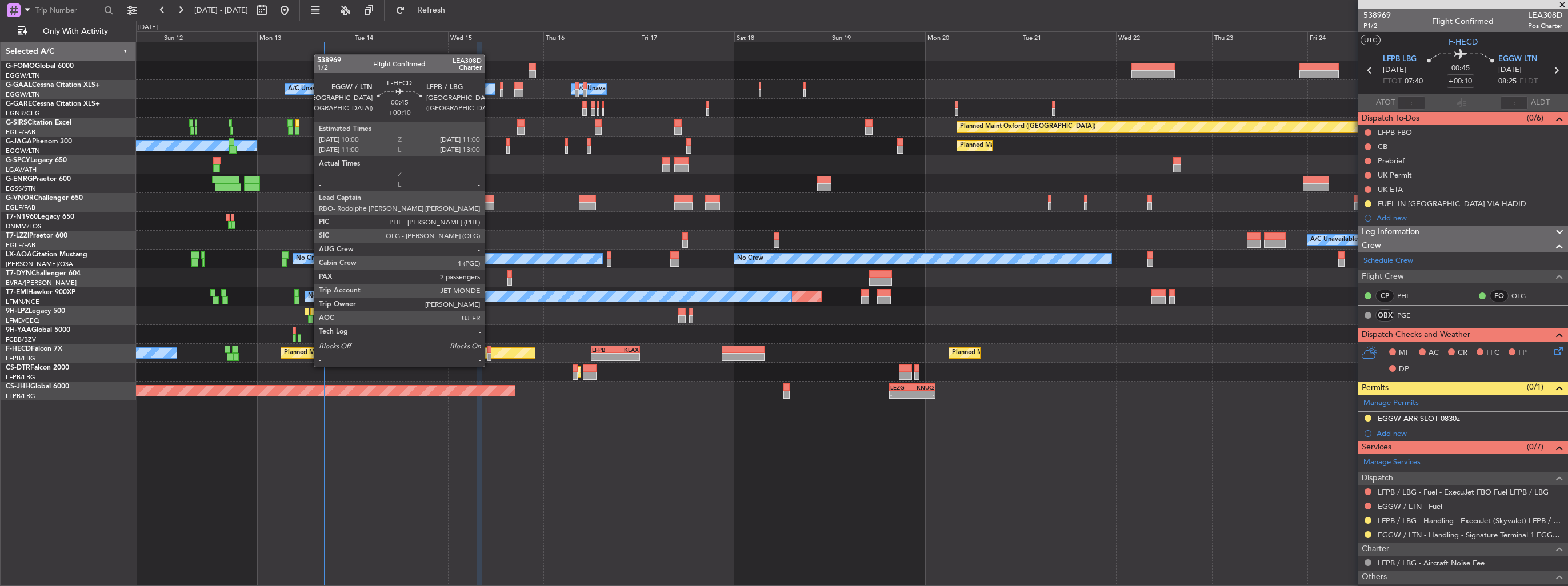
click at [490, 355] on div at bounding box center [489, 357] width 4 height 8
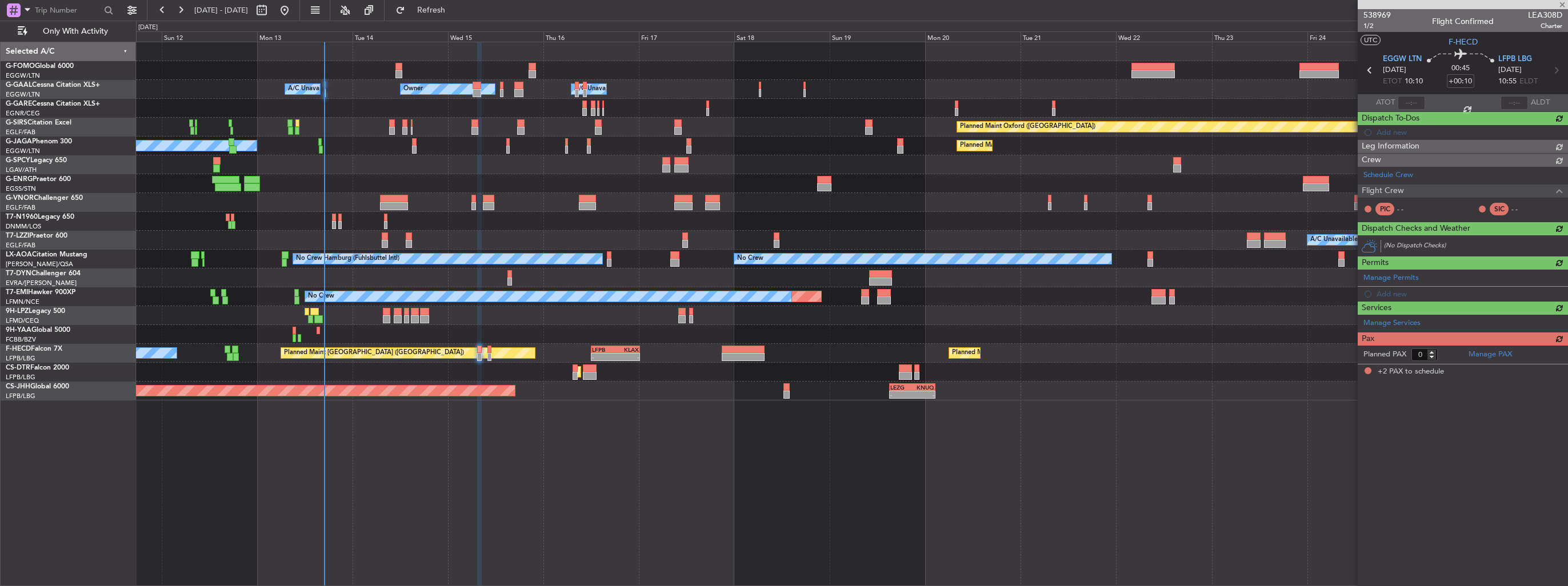
type input "2"
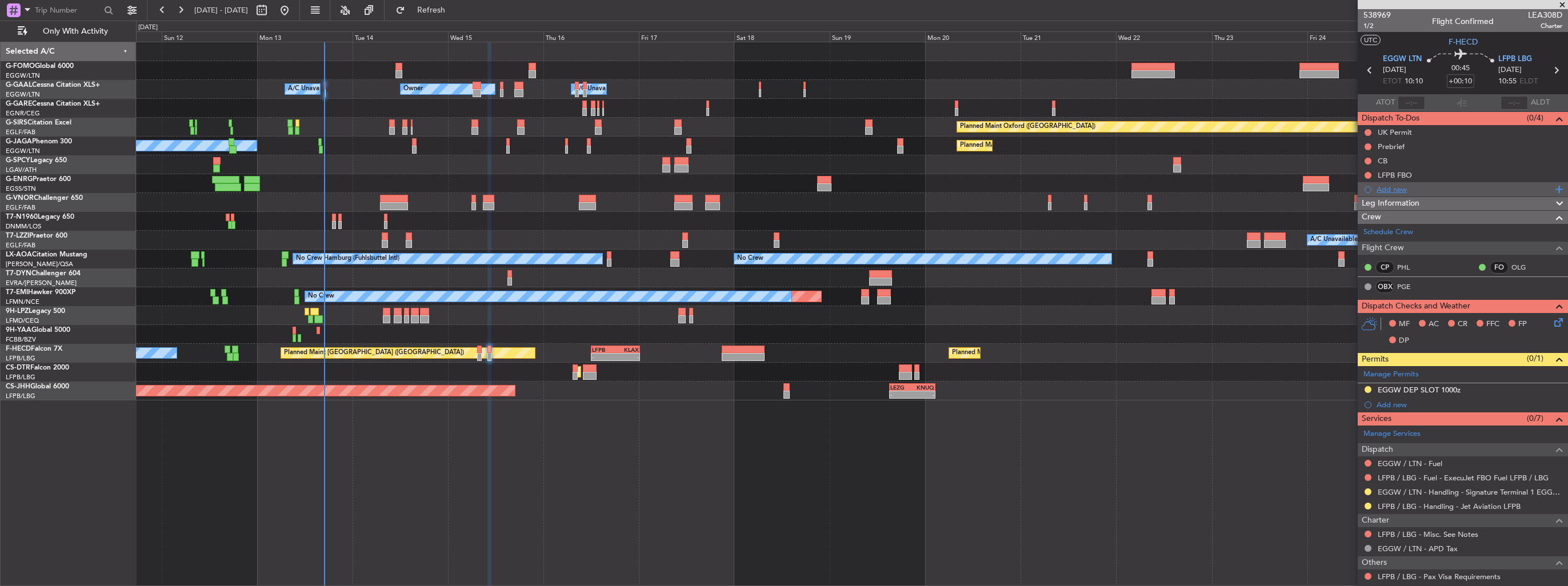
click at [1383, 186] on div "Add new" at bounding box center [1464, 190] width 176 height 10
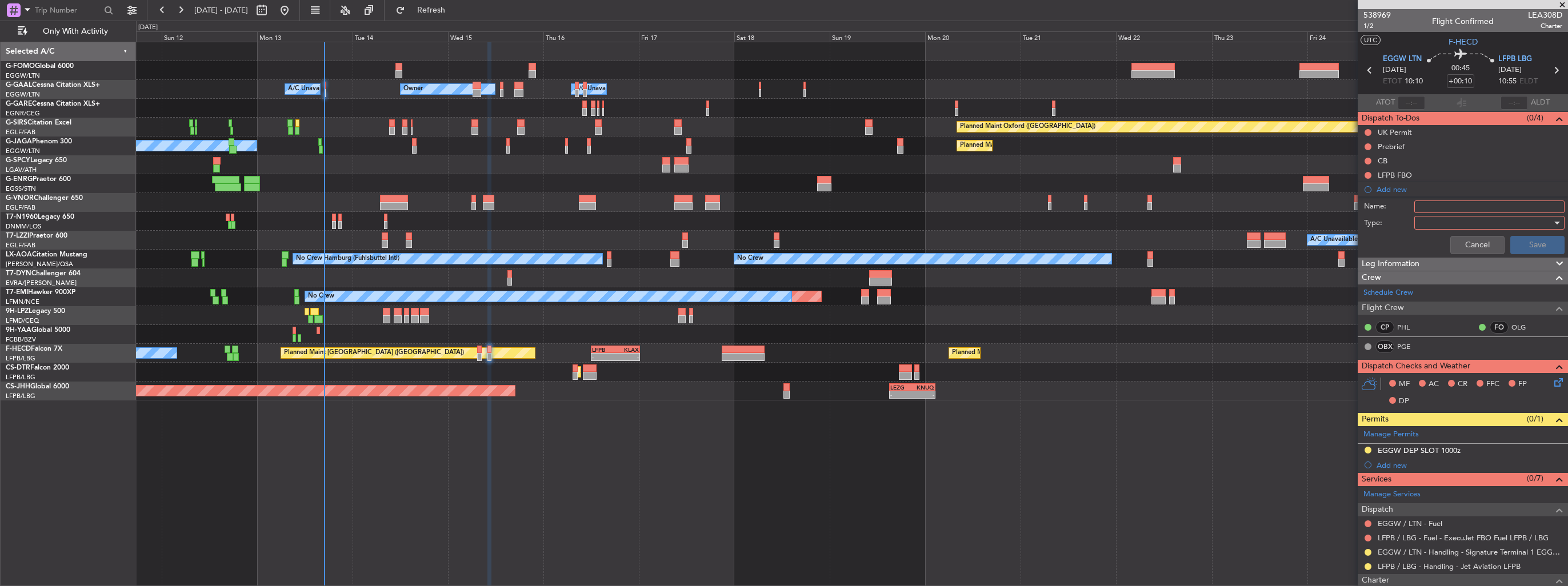
click at [1472, 204] on input "Name:" at bounding box center [1490, 206] width 150 height 12
type input "FUEL IN EGGW VIA HADID"
click at [1463, 224] on div at bounding box center [1486, 223] width 134 height 17
click at [1460, 236] on div "Generic Country Airport" at bounding box center [784, 293] width 1568 height 586
click at [1458, 240] on span "Generic" at bounding box center [1484, 245] width 134 height 17
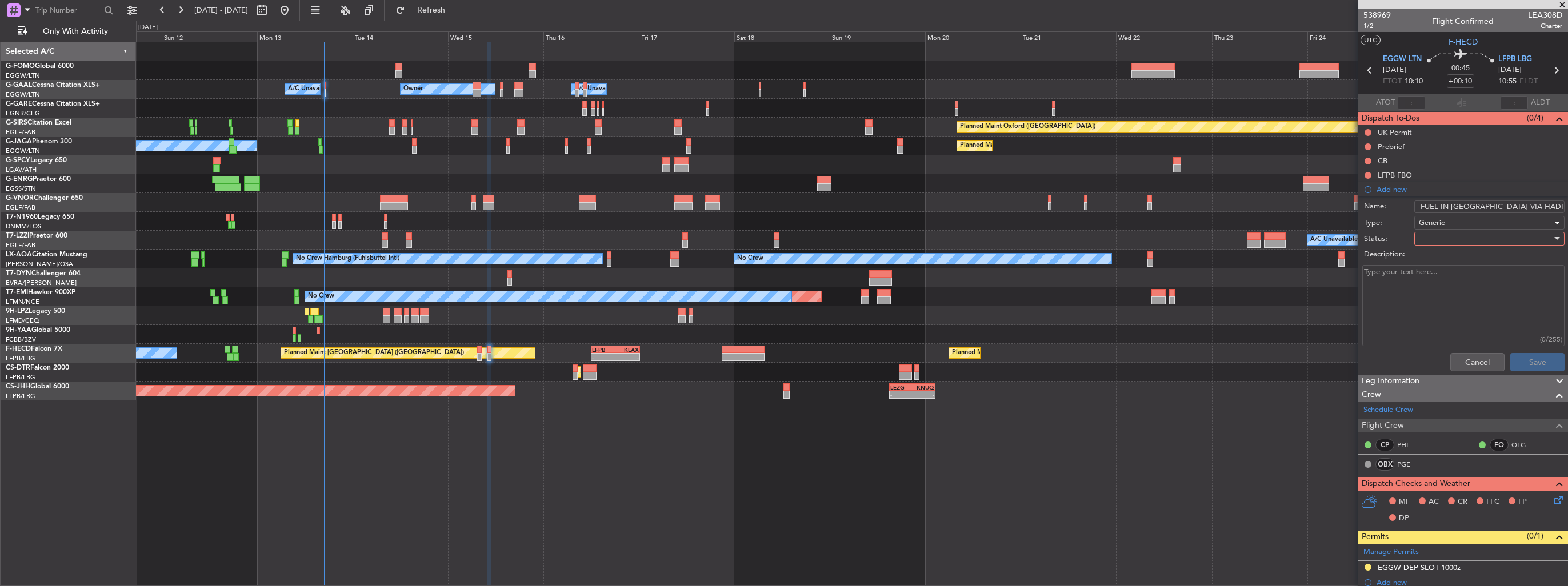
click at [1454, 234] on div at bounding box center [1486, 238] width 134 height 17
click at [1457, 273] on span "In Progress" at bounding box center [1484, 278] width 134 height 17
click at [1522, 359] on button "Save" at bounding box center [1537, 362] width 54 height 18
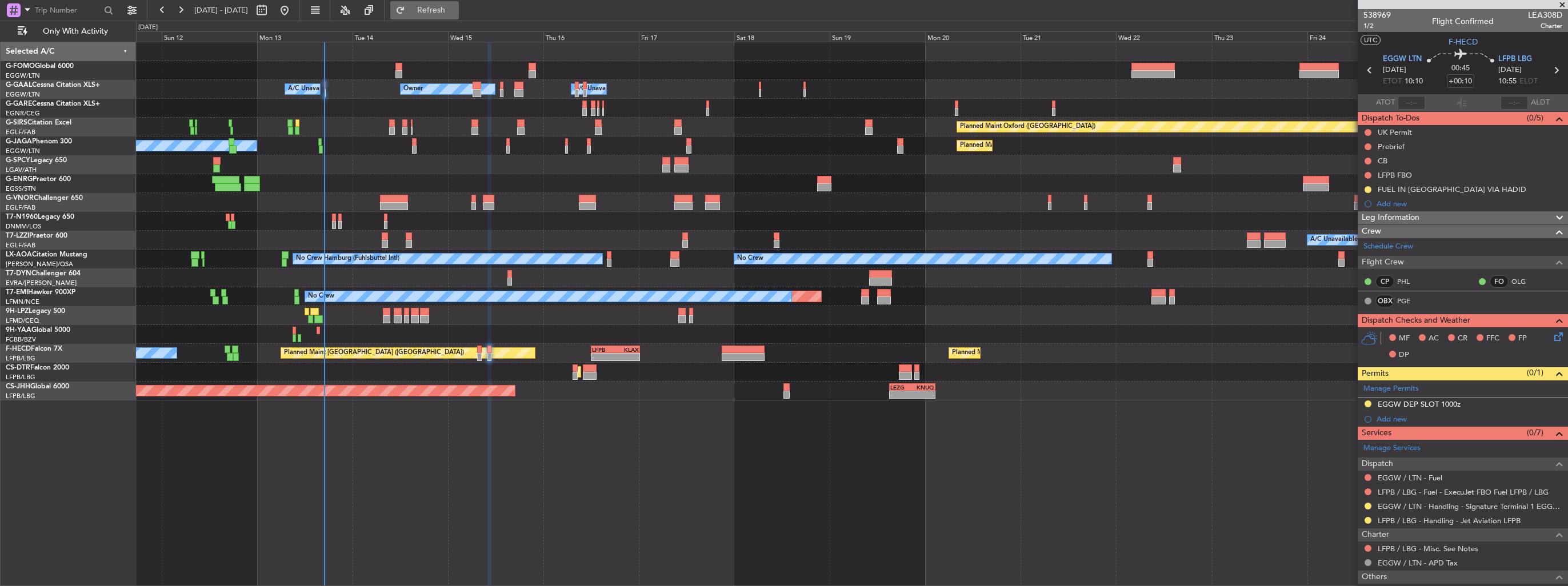
click at [456, 11] on span "Refresh" at bounding box center [431, 11] width 48 height 8
click at [1369, 476] on button at bounding box center [1368, 477] width 7 height 7
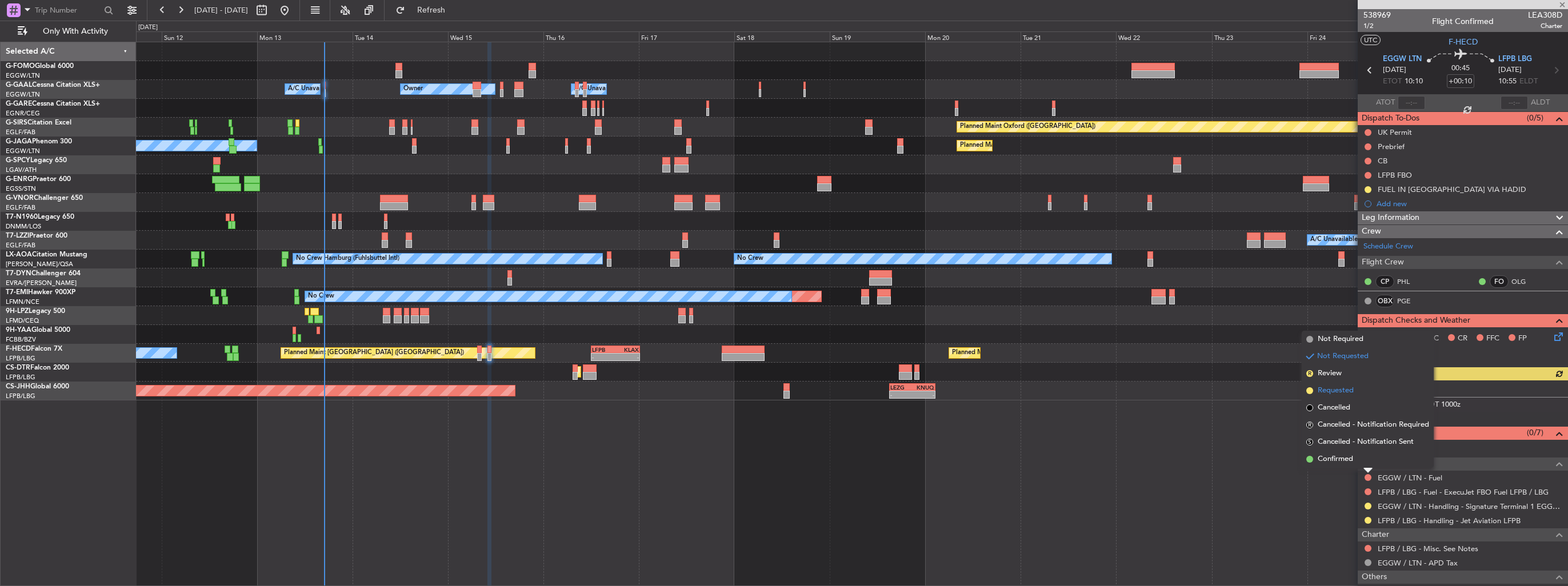
click at [1339, 387] on span "Requested" at bounding box center [1336, 391] width 36 height 12
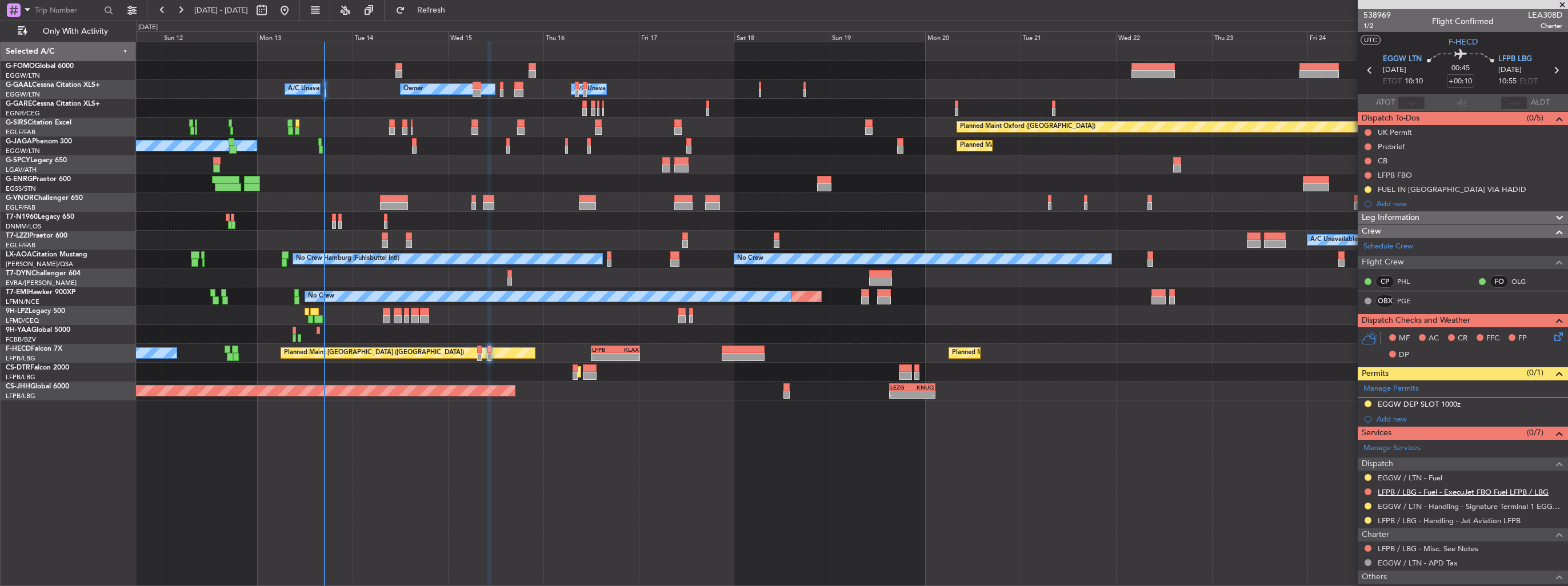
click at [1451, 490] on link "LFPB / LBG - Fuel - ExecuJet FBO Fuel LFPB / LBG" at bounding box center [1462, 492] width 171 height 10
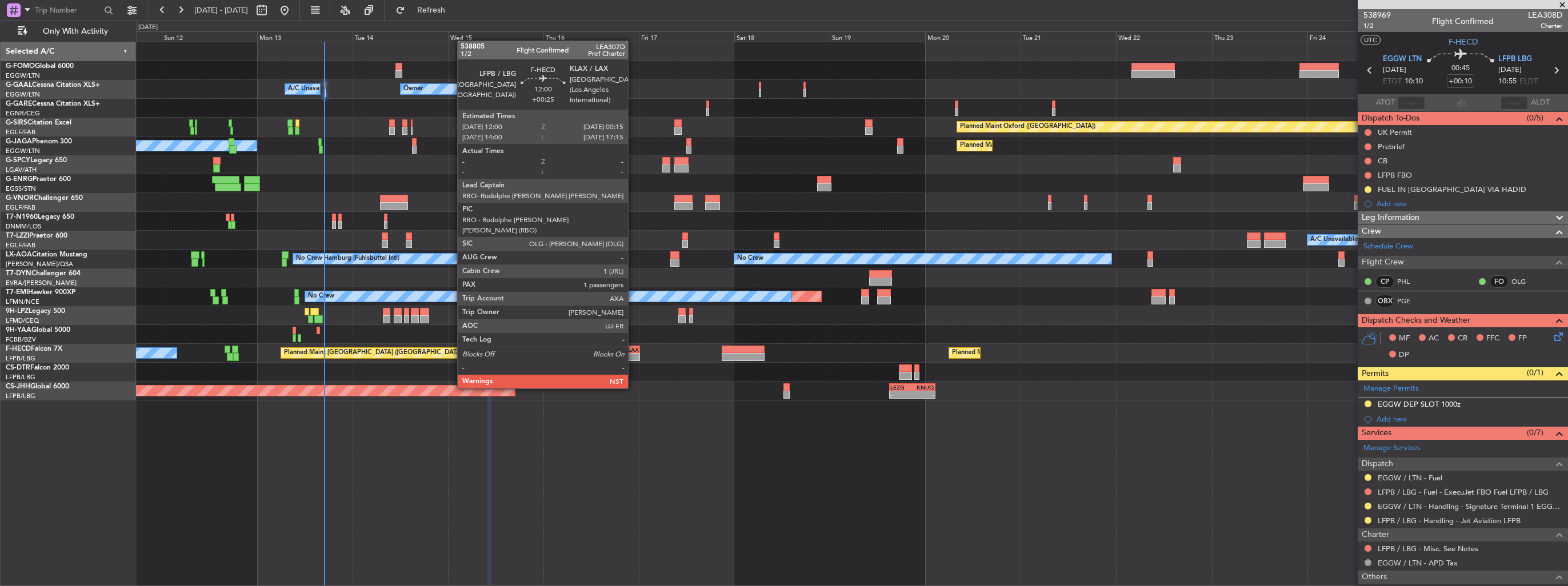
click at [633, 357] on div "-" at bounding box center [627, 357] width 23 height 7
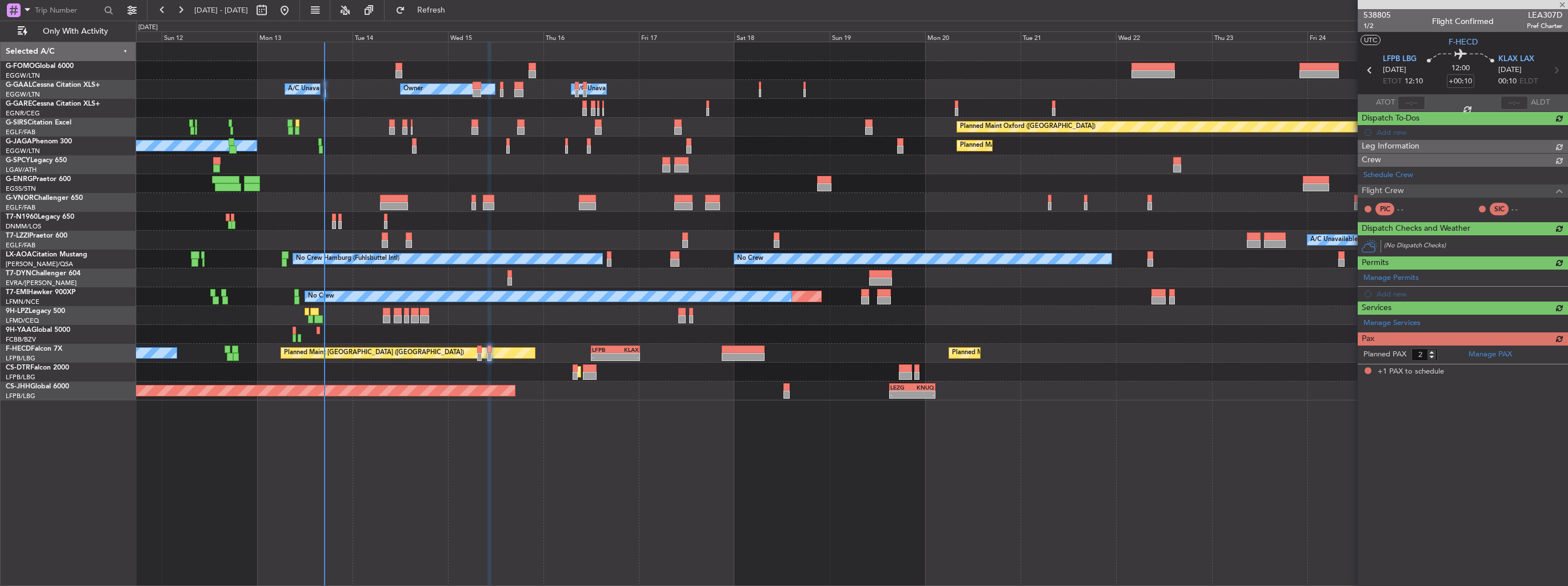
type input "+00:25"
type input "1"
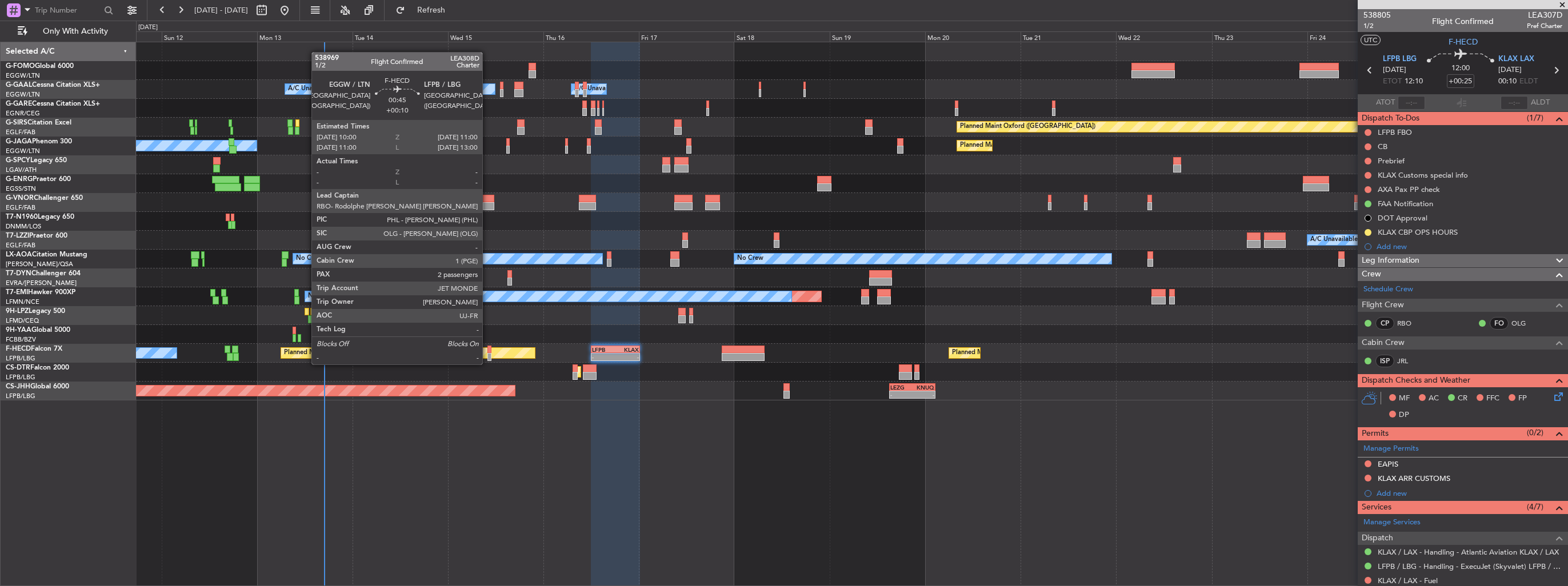
click at [487, 353] on div at bounding box center [489, 357] width 4 height 8
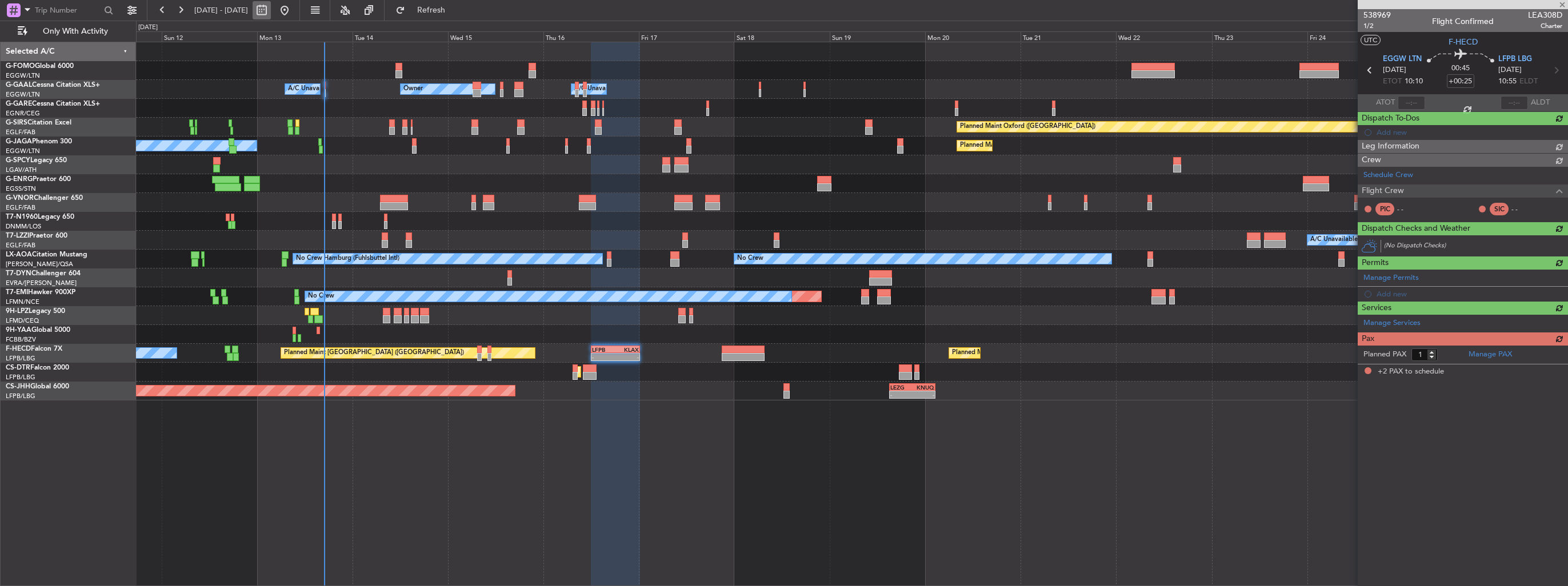
type input "+00:10"
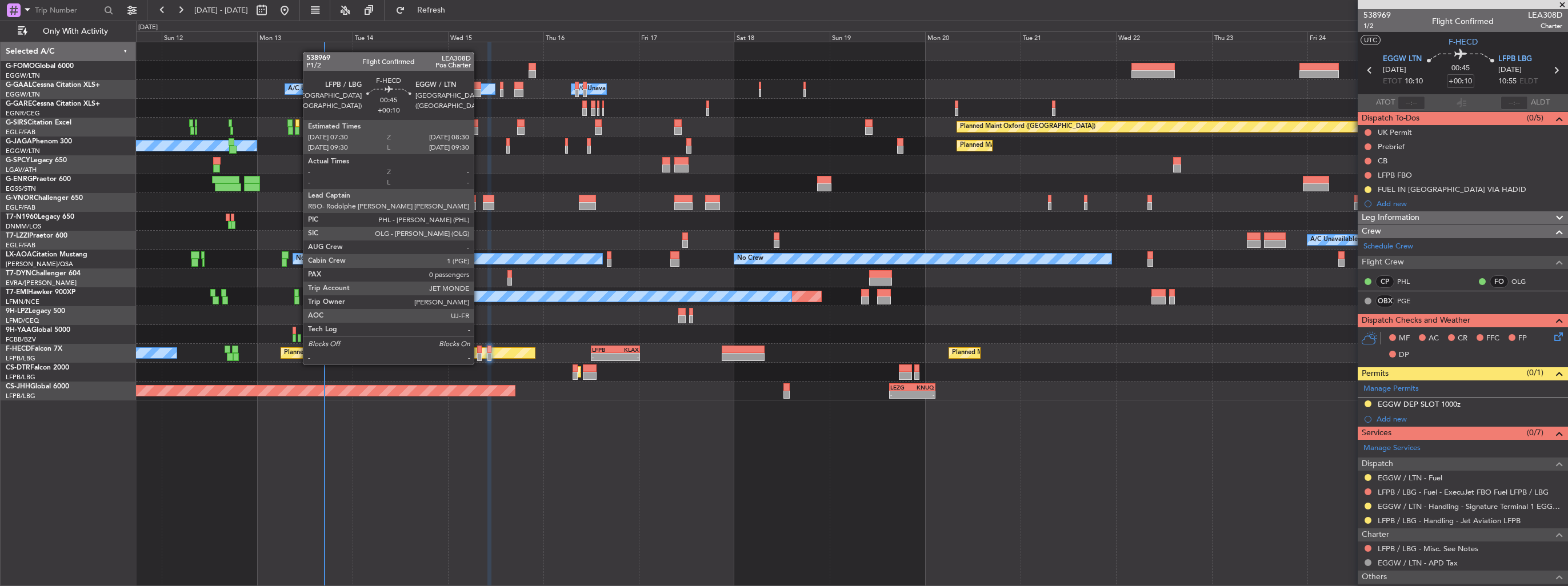
click at [479, 353] on div at bounding box center [479, 357] width 4 height 8
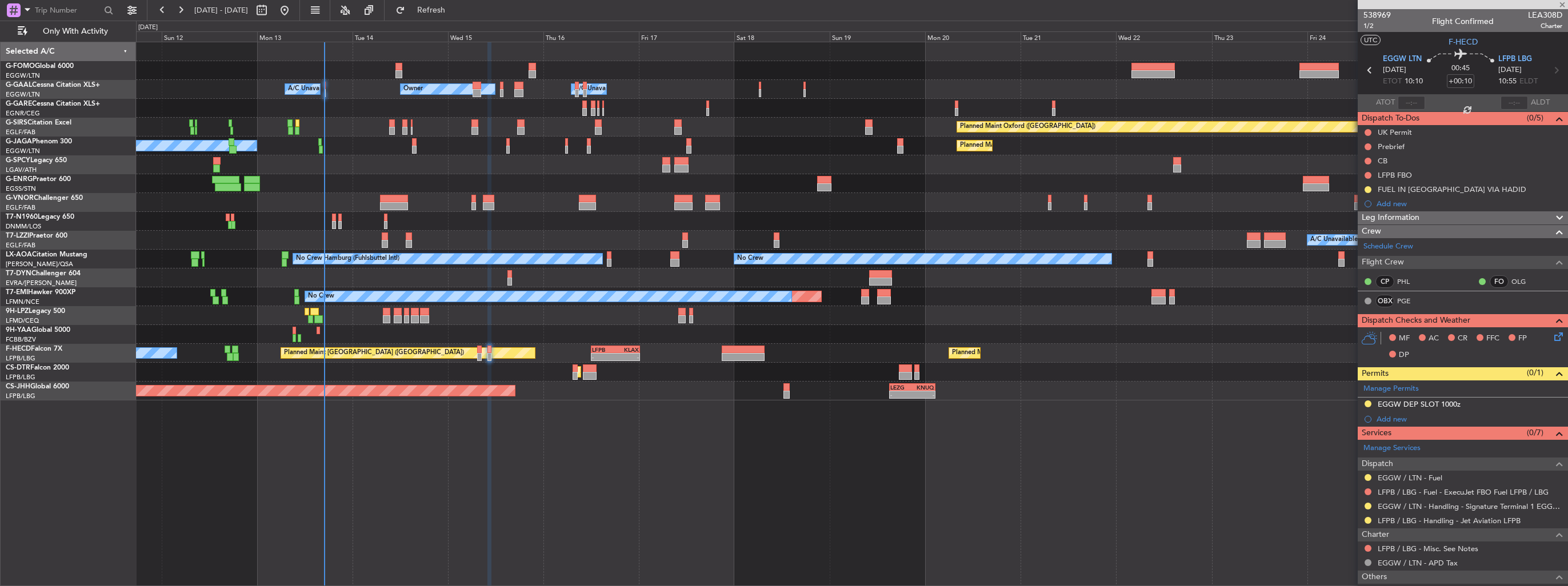
type input "0"
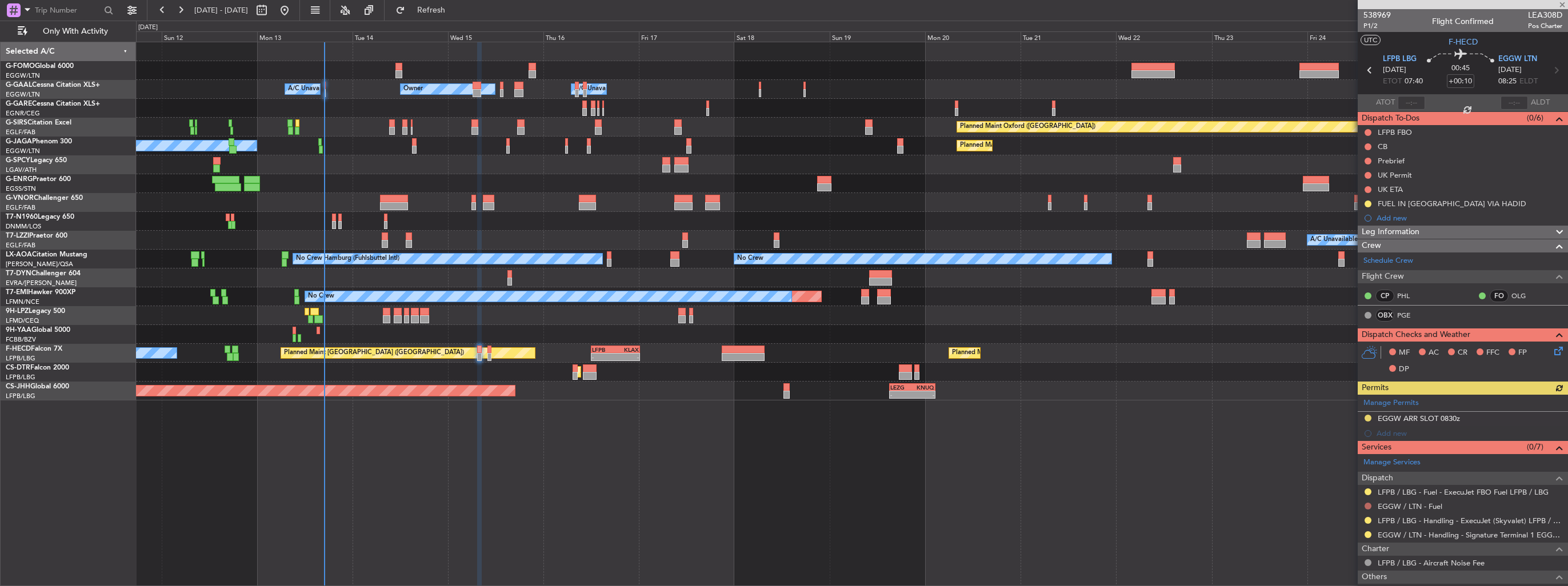
click at [1368, 507] on button at bounding box center [1368, 506] width 7 height 7
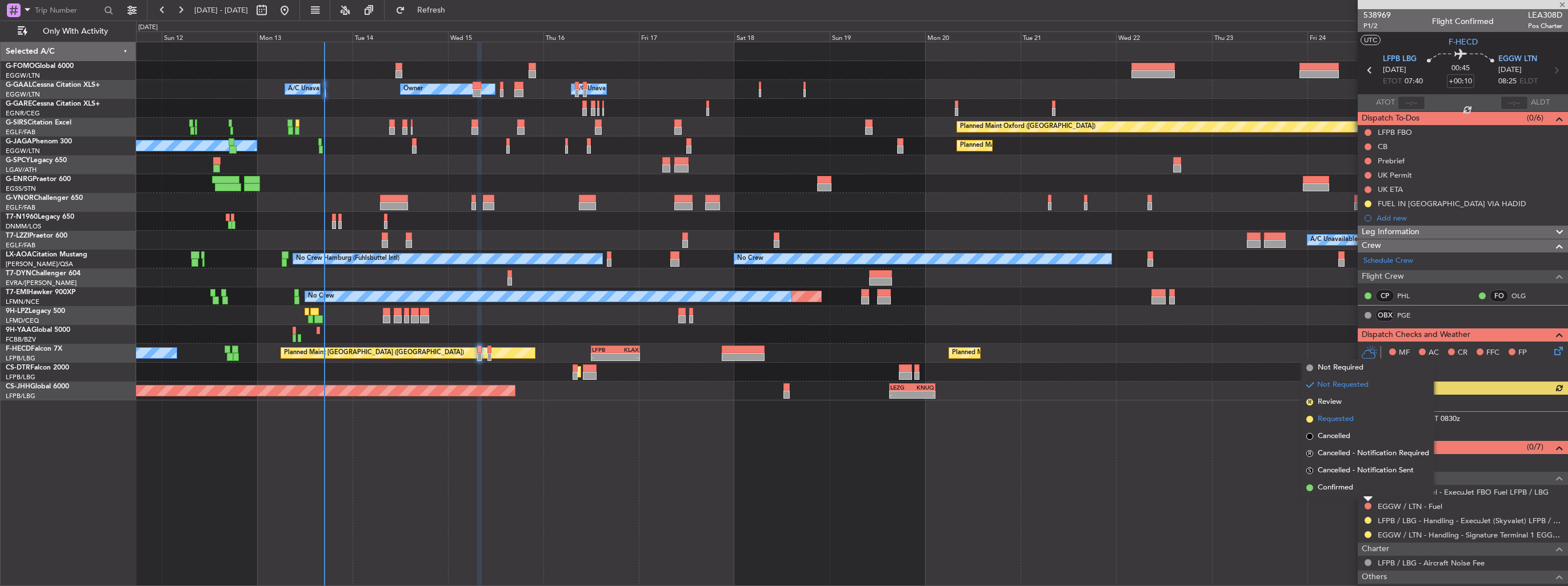
click at [1333, 422] on span "Requested" at bounding box center [1336, 420] width 36 height 12
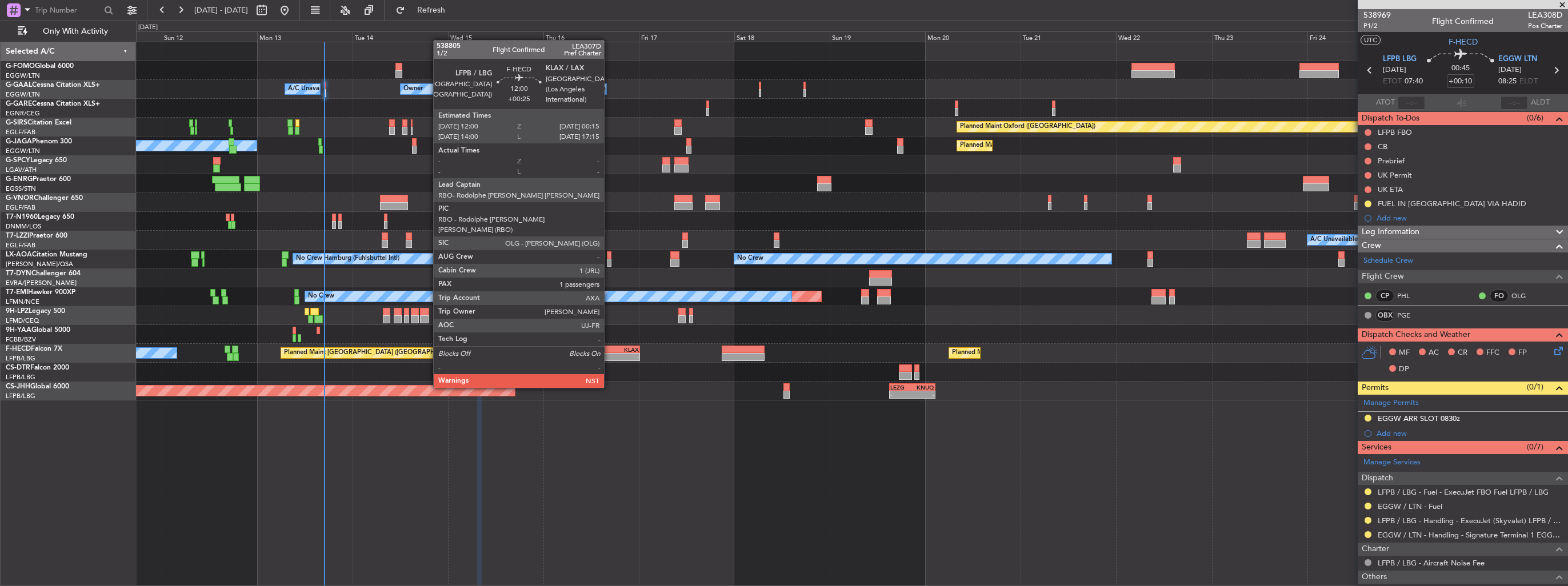
click at [609, 356] on div "-" at bounding box center [603, 357] width 23 height 7
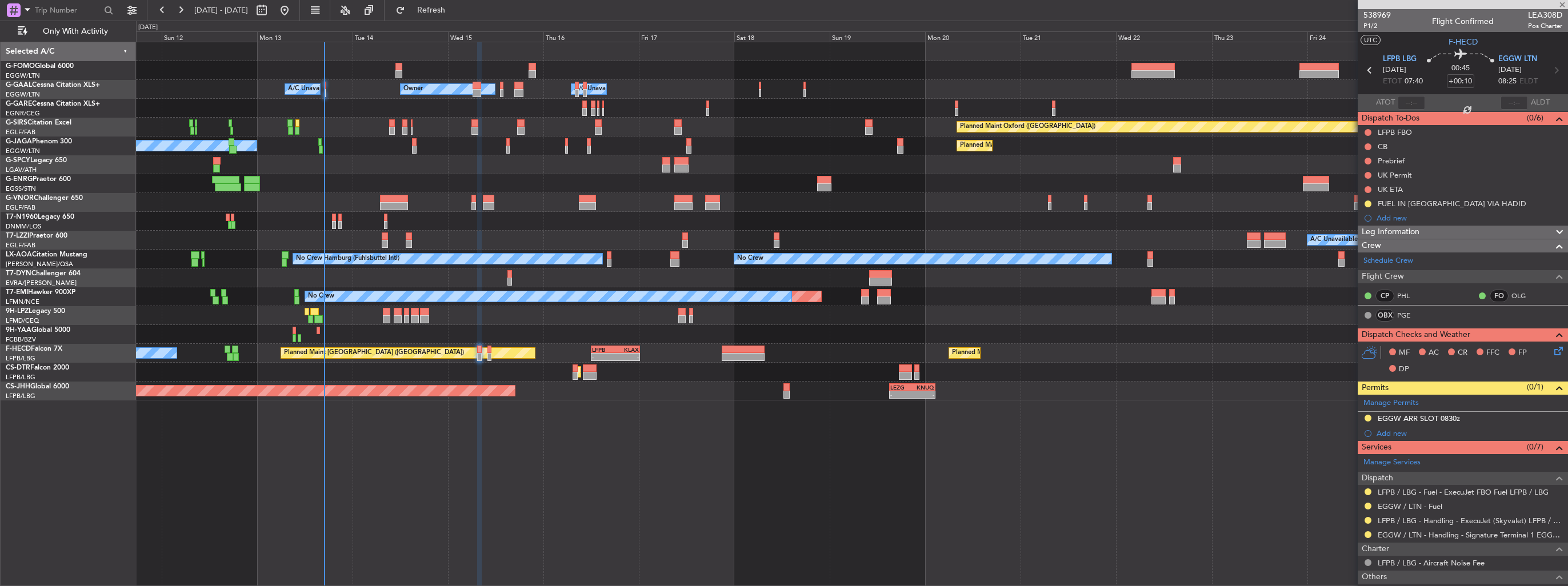
type input "+00:25"
type input "1"
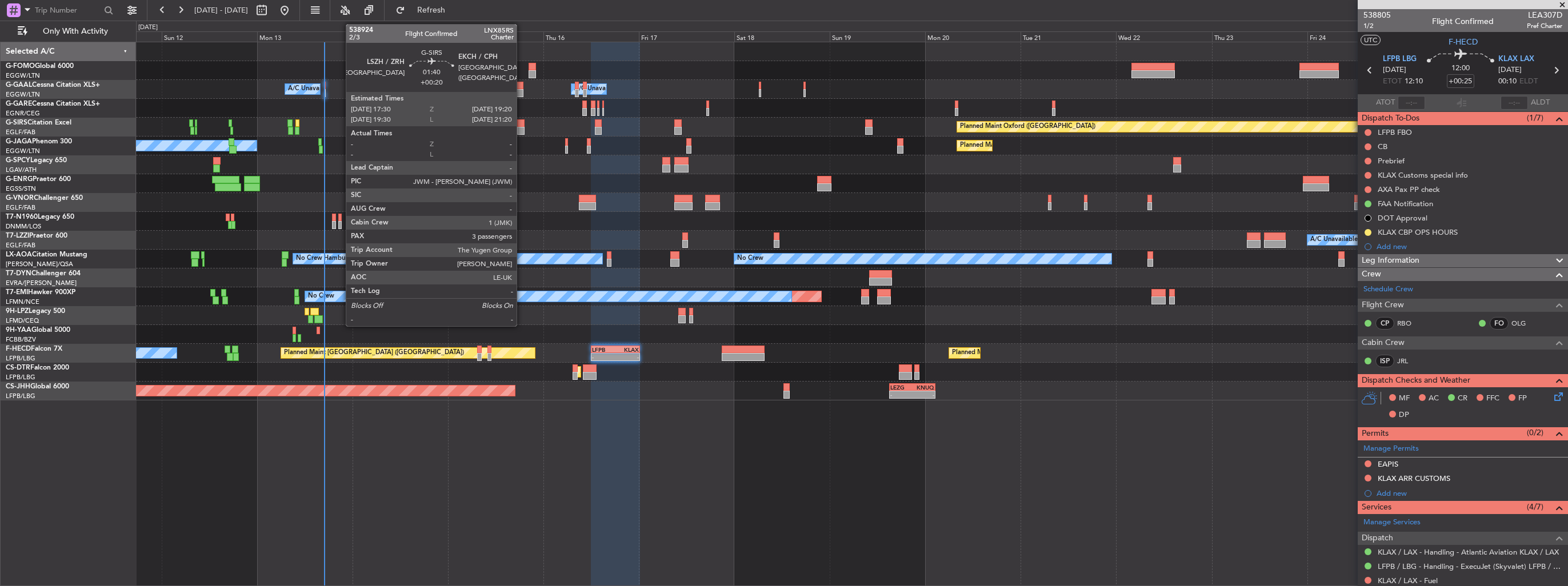
click at [522, 124] on div at bounding box center [520, 124] width 7 height 8
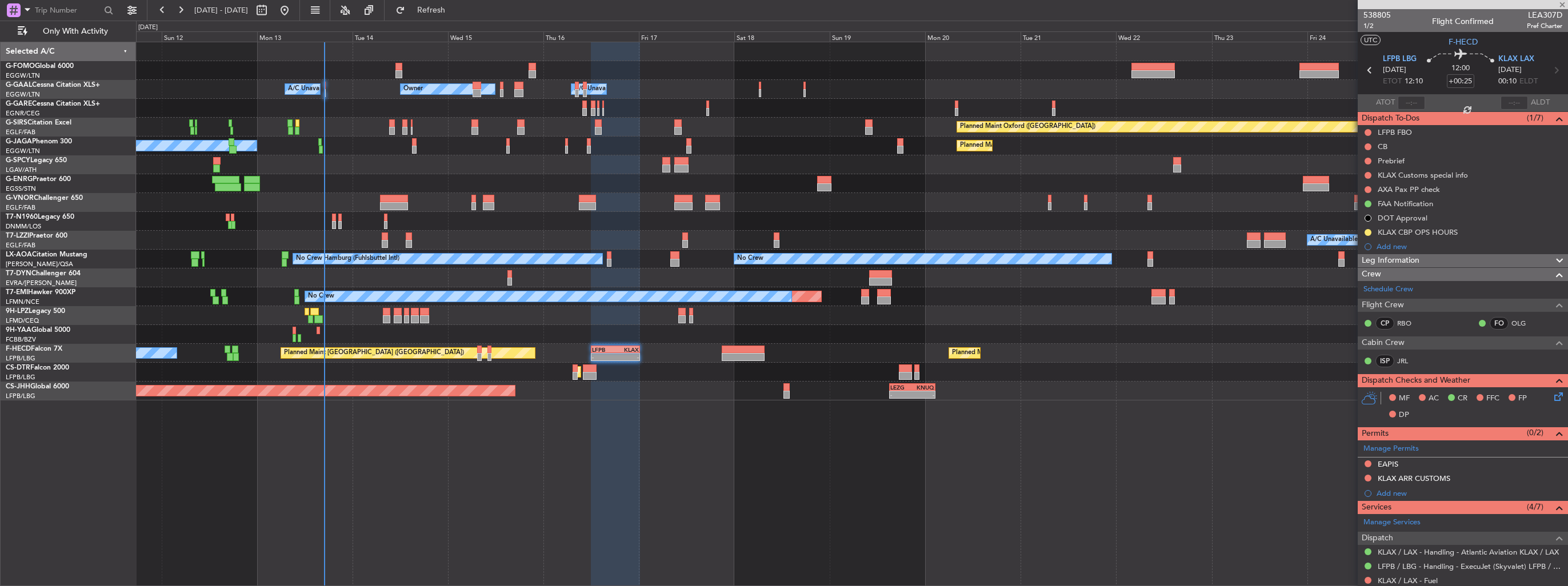
type input "+00:20"
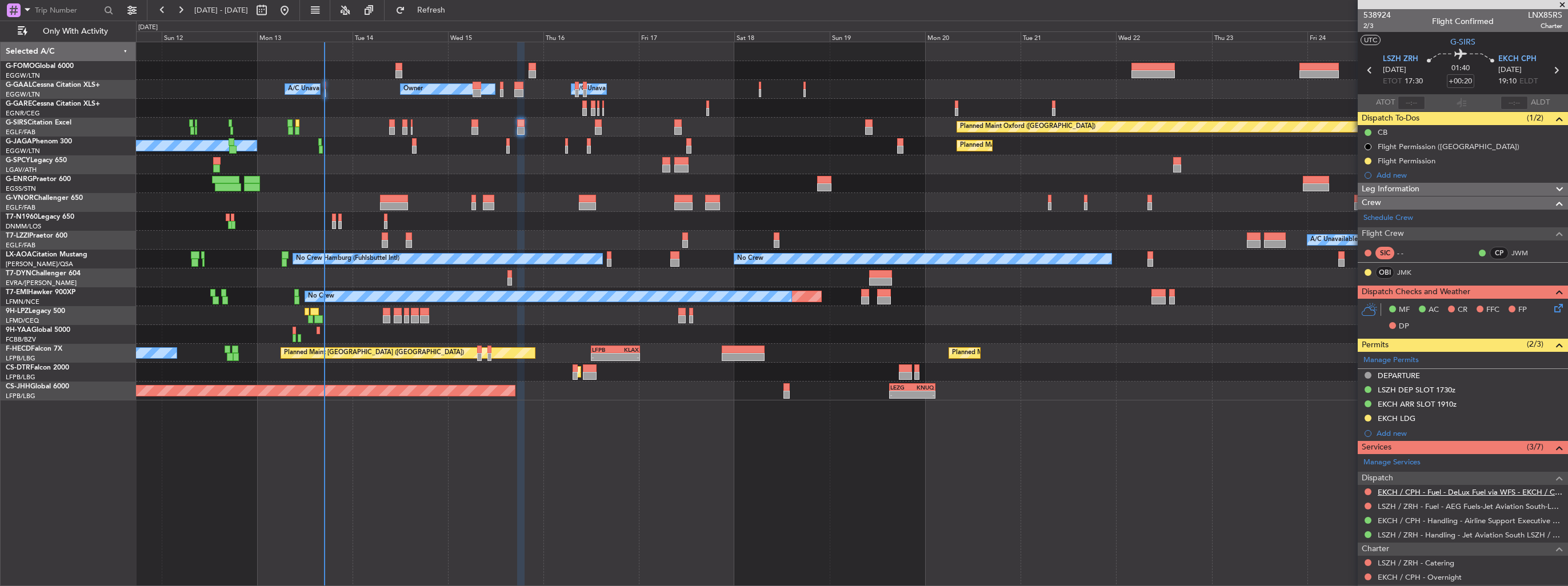
click at [1411, 493] on link "EKCH / CPH - Fuel - DeLux Fuel via WFS - EKCH / CPH" at bounding box center [1470, 492] width 185 height 10
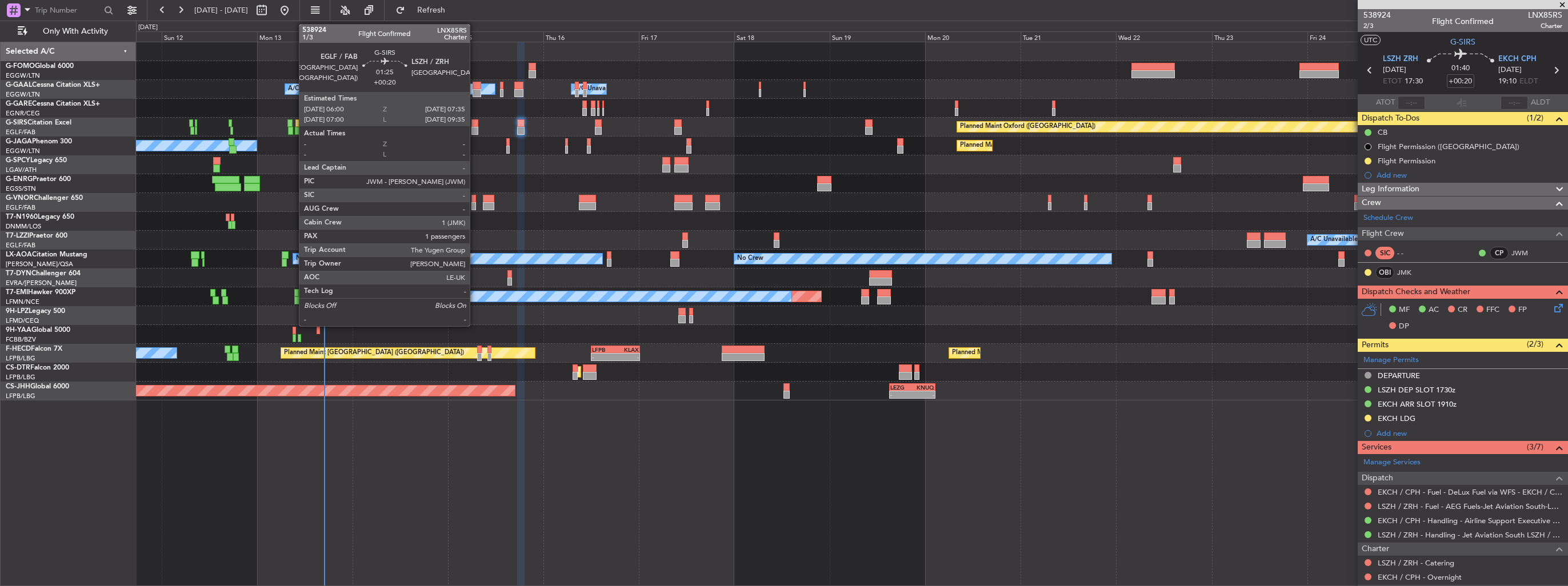
click at [475, 125] on div at bounding box center [475, 124] width 7 height 8
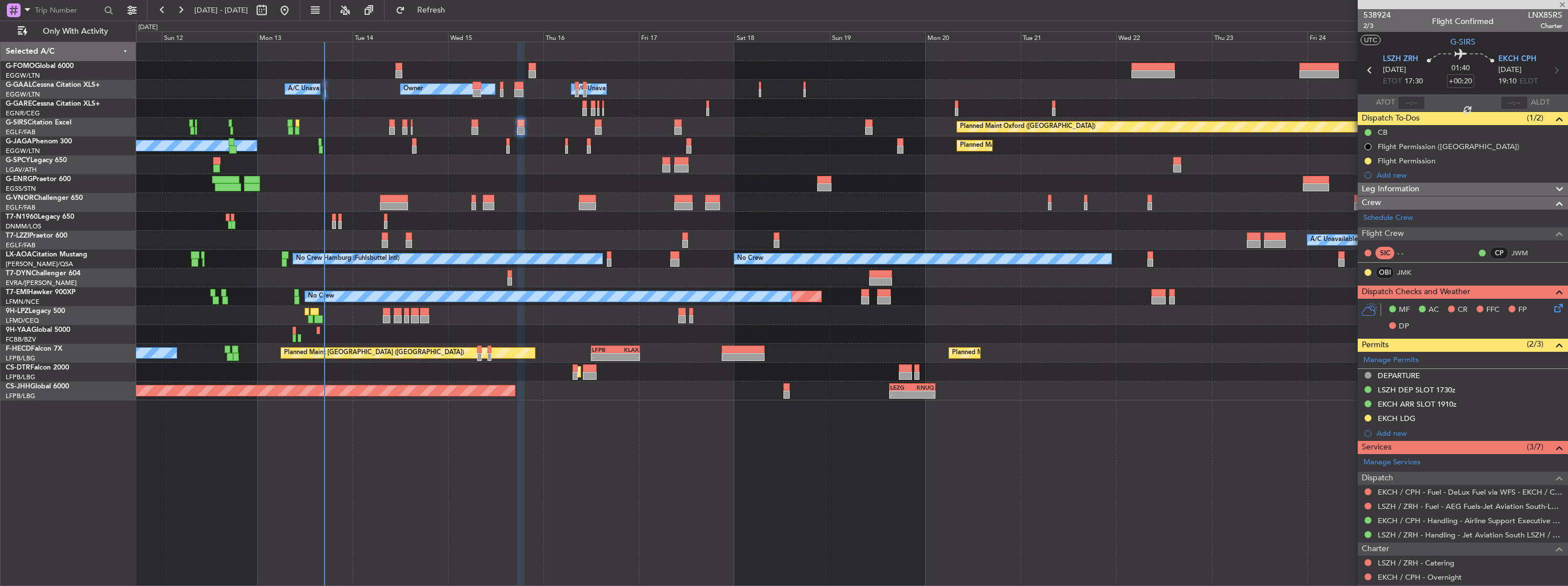
type input "1"
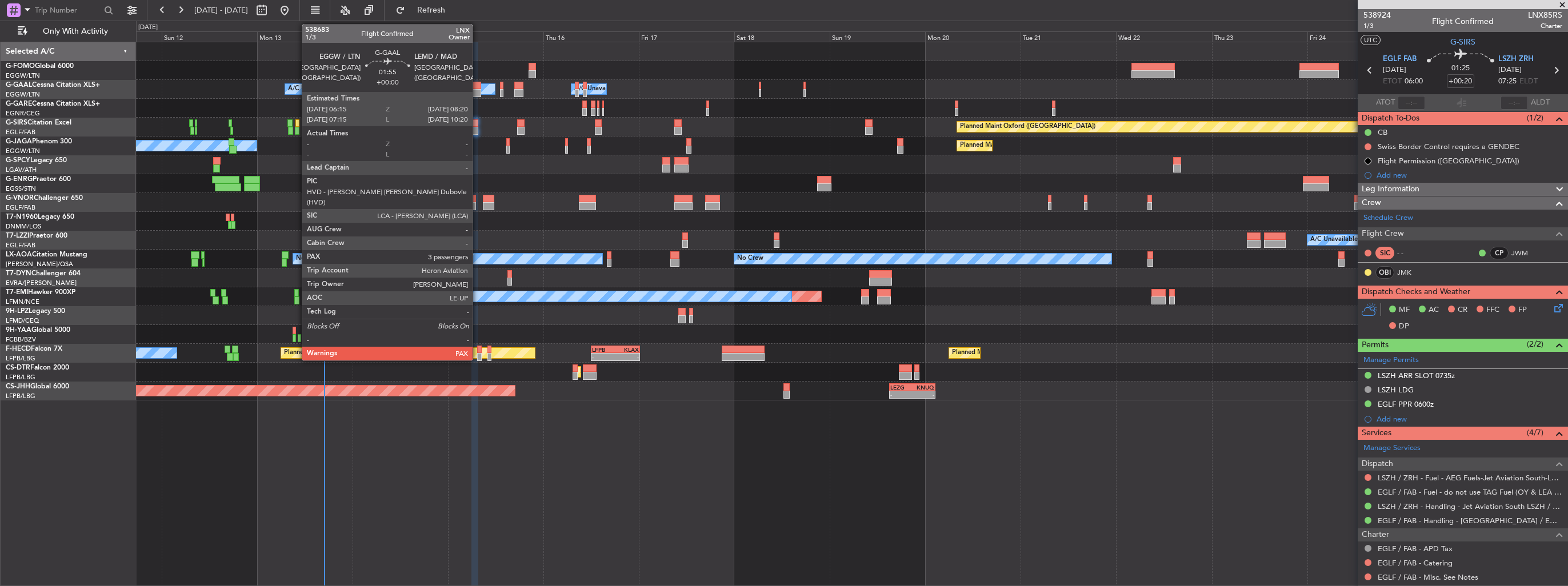
click at [478, 90] on div at bounding box center [477, 93] width 8 height 8
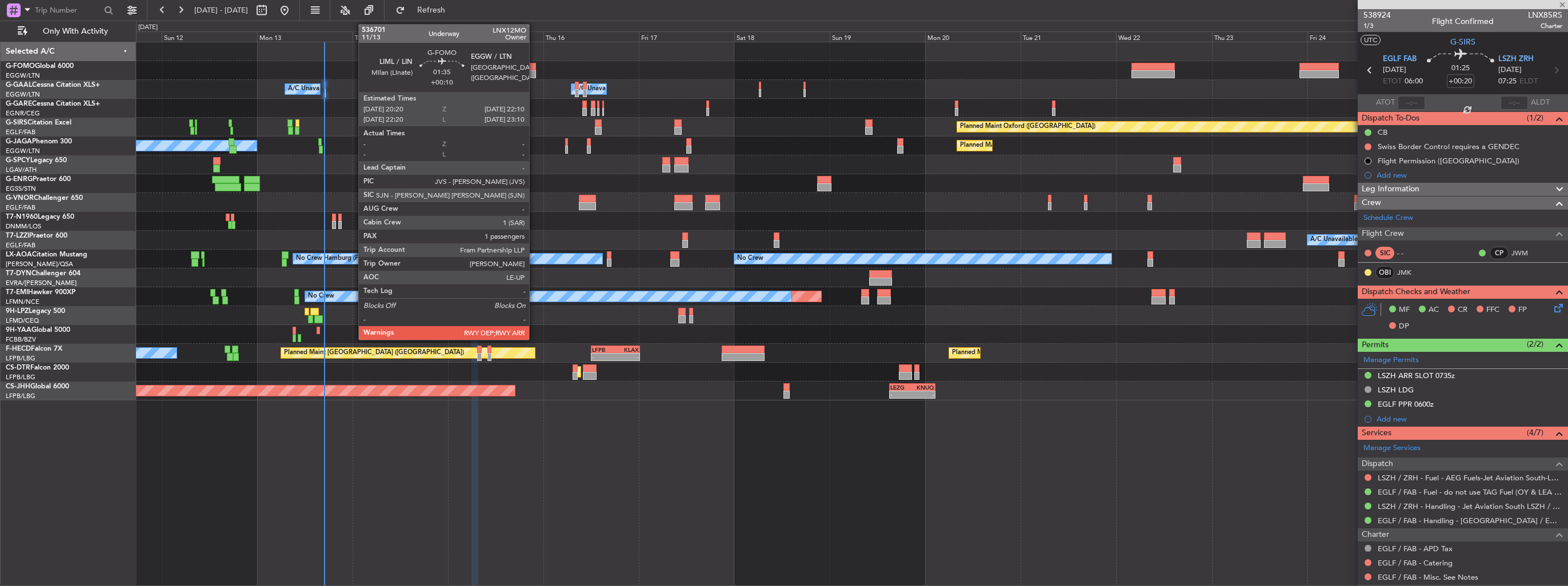
type input "3"
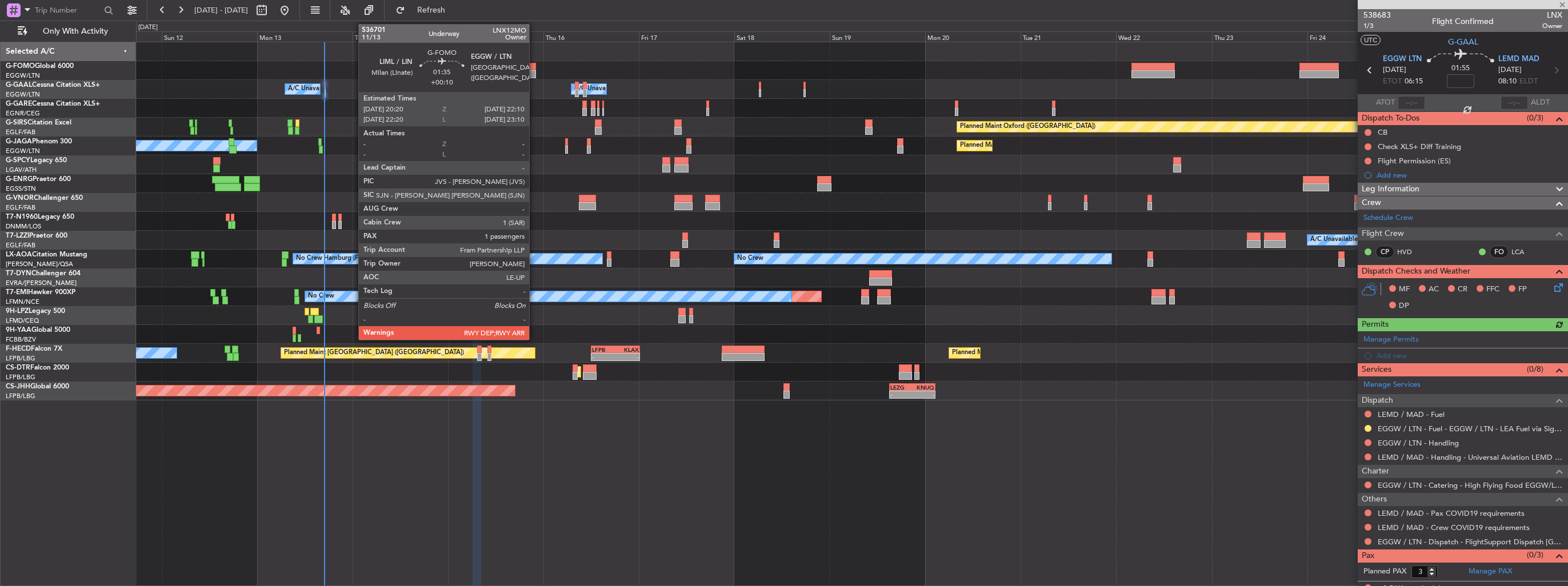
click at [534, 73] on div at bounding box center [532, 74] width 7 height 8
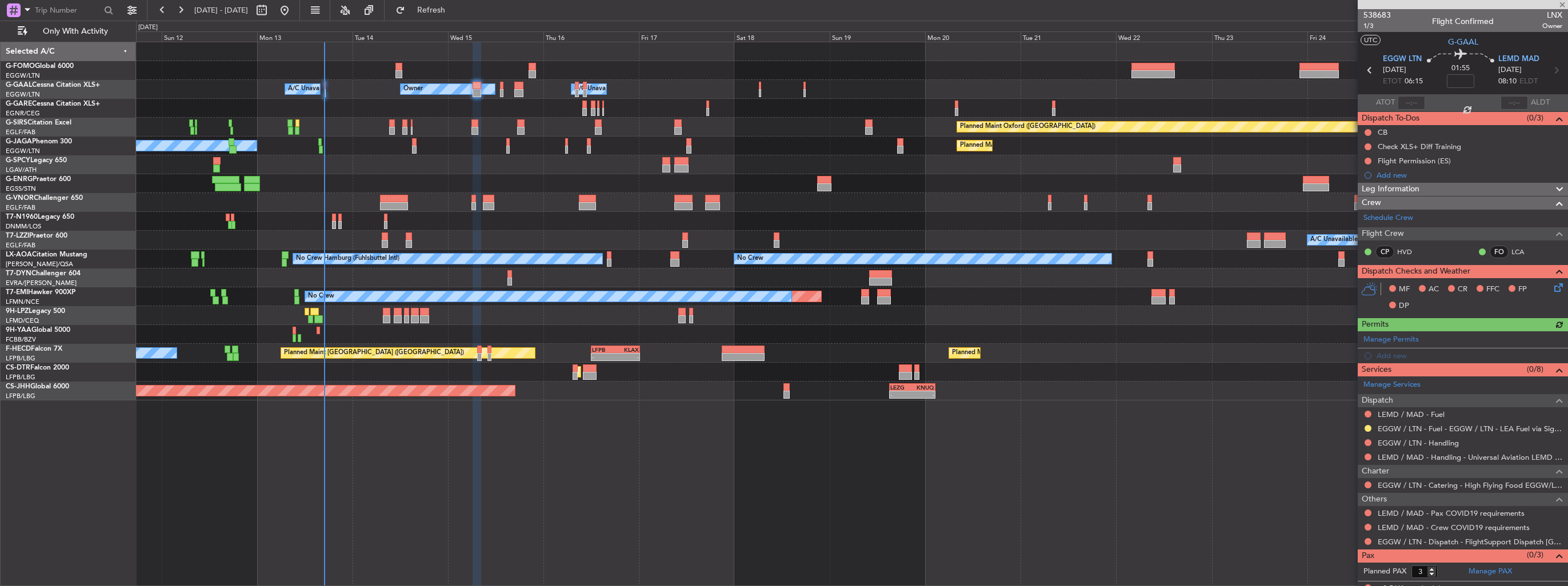
type input "+00:10"
type input "1"
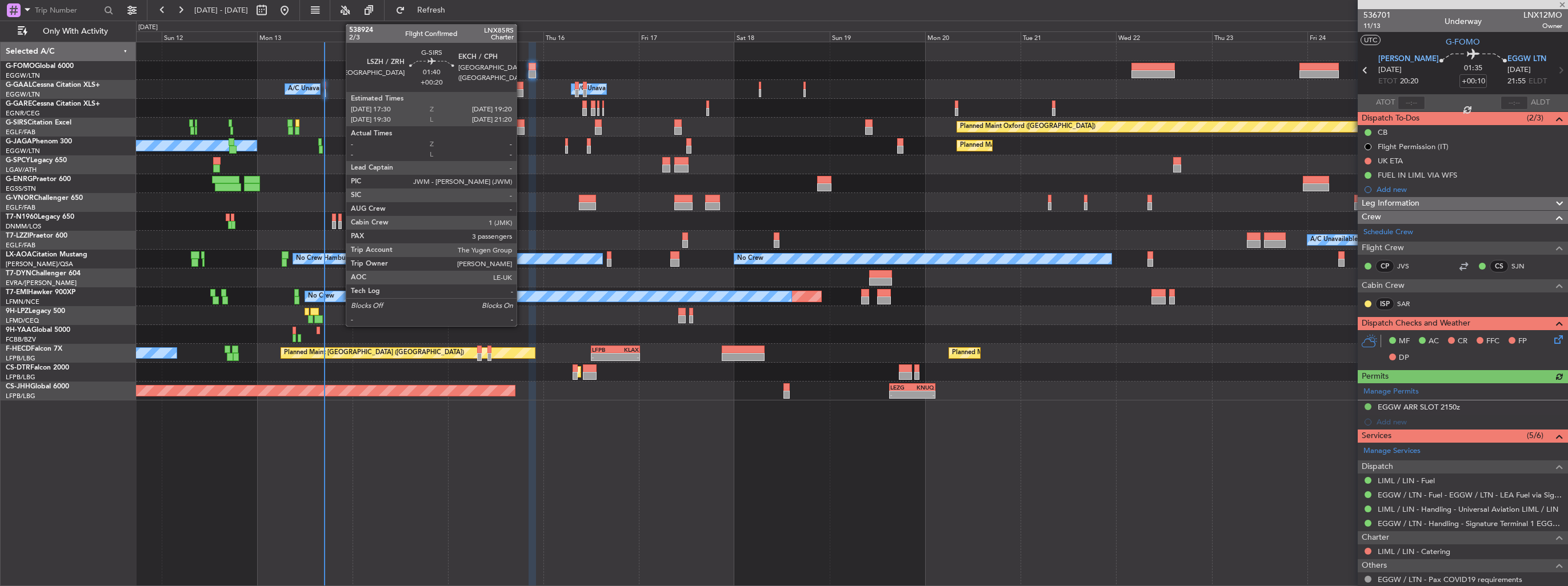
click at [522, 128] on div at bounding box center [520, 131] width 7 height 8
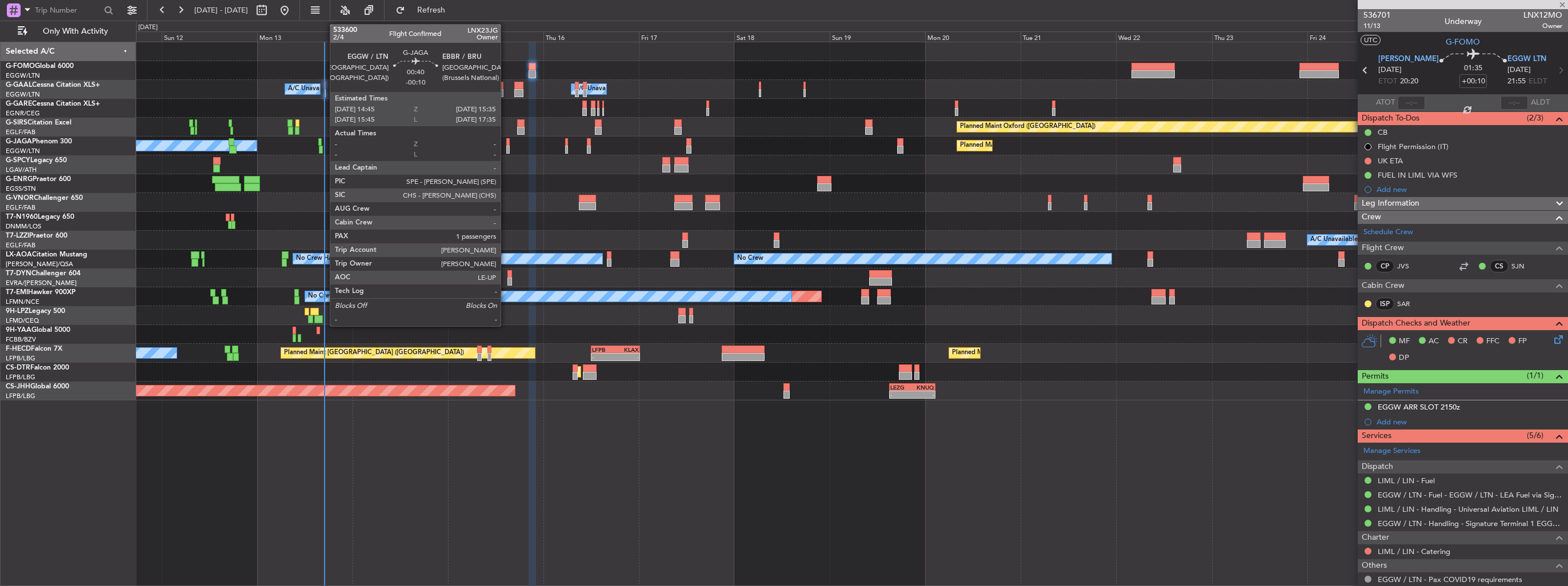
type input "+00:20"
type input "3"
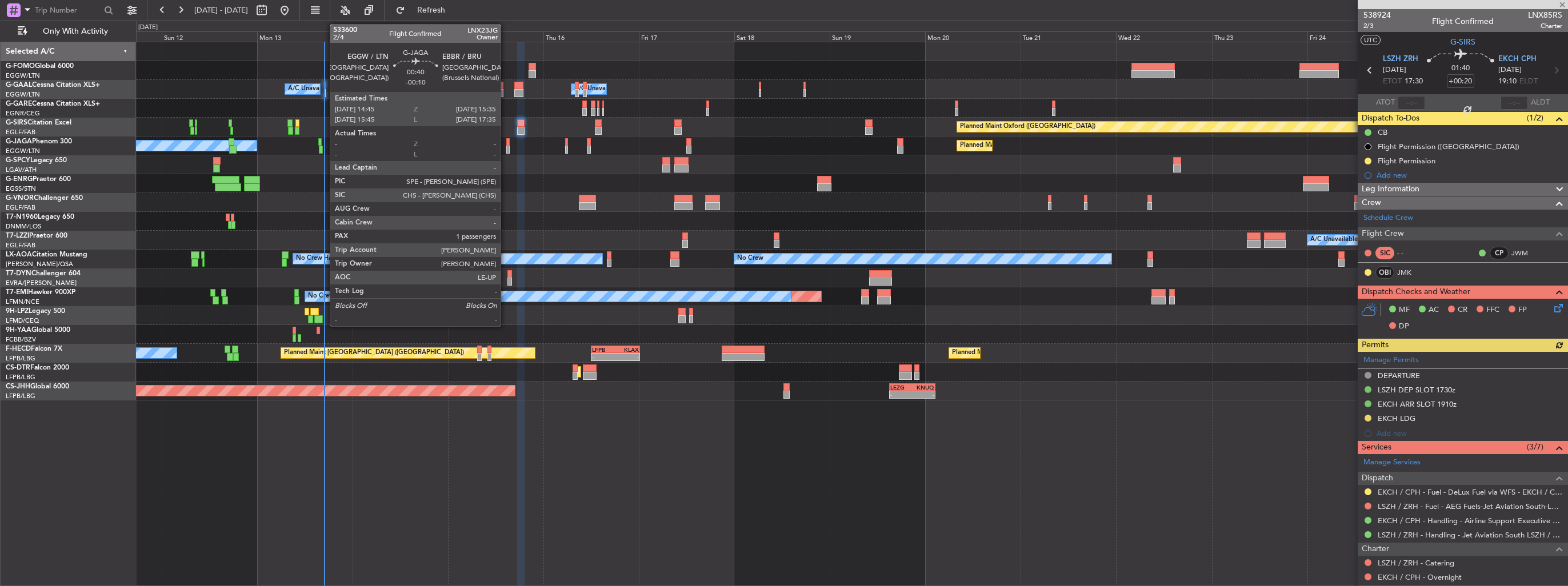
click at [506, 146] on div at bounding box center [508, 150] width 3 height 8
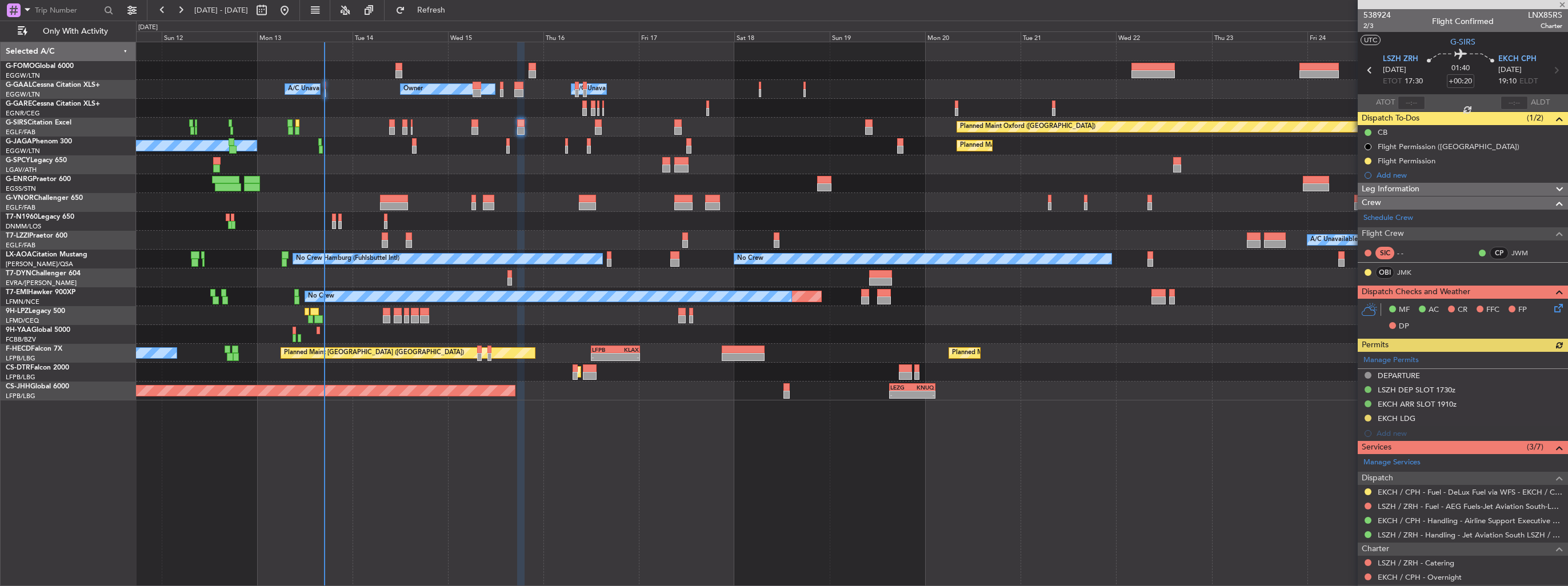
type input "-00:10"
type input "1"
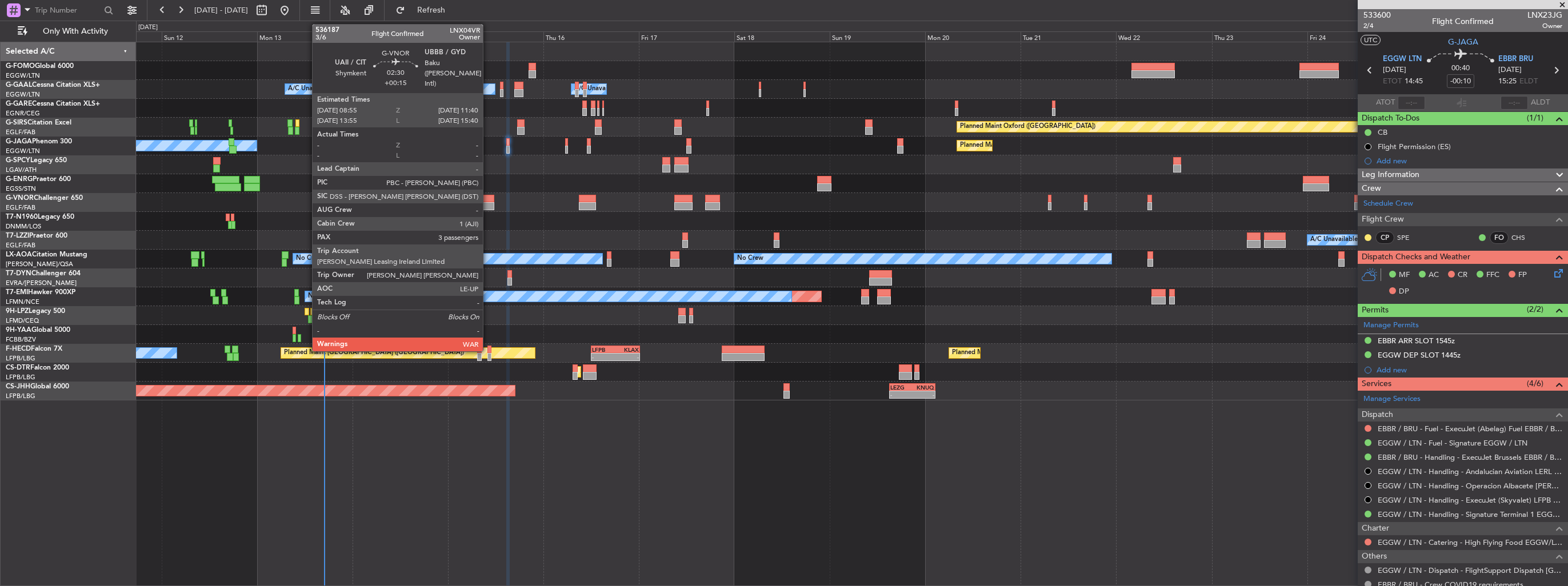
click at [488, 202] on div at bounding box center [489, 206] width 12 height 8
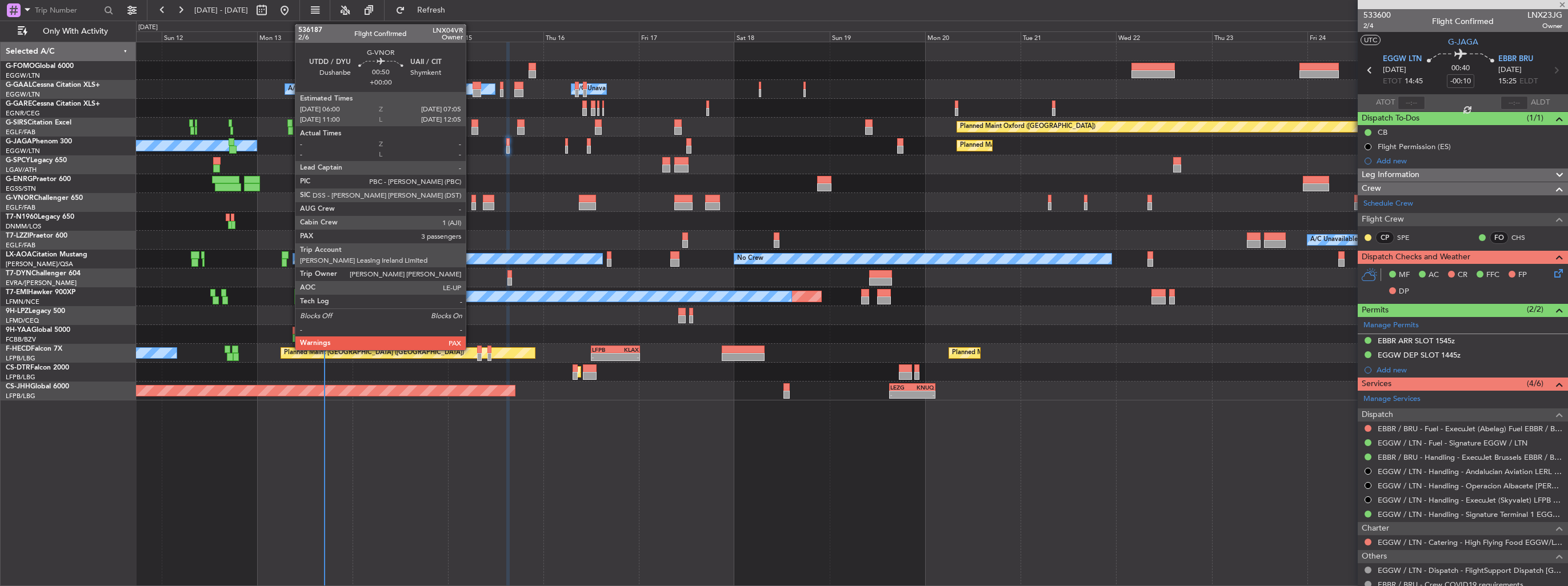
type input "+00:15"
type input "3"
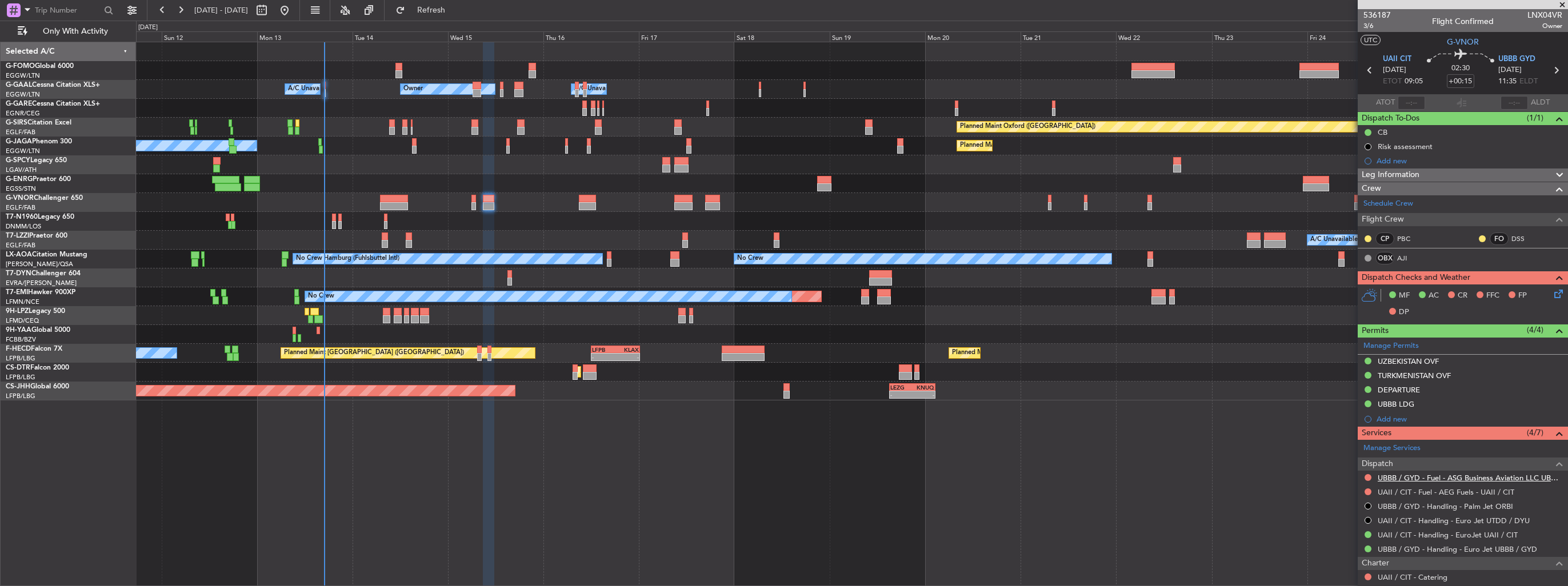
click at [1443, 480] on link "UBBB / GYD - Fuel - ASG Business Aviation LLC UBBB / GYD" at bounding box center [1470, 478] width 185 height 10
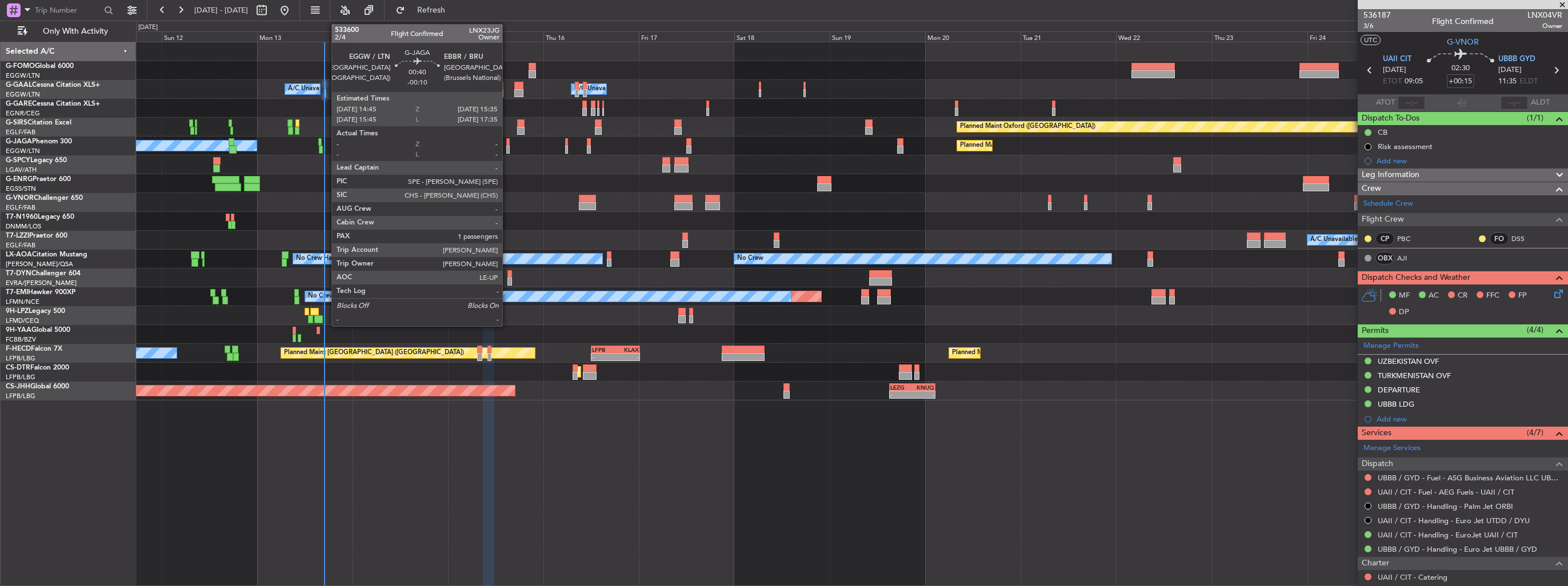
click at [508, 146] on div at bounding box center [508, 150] width 3 height 8
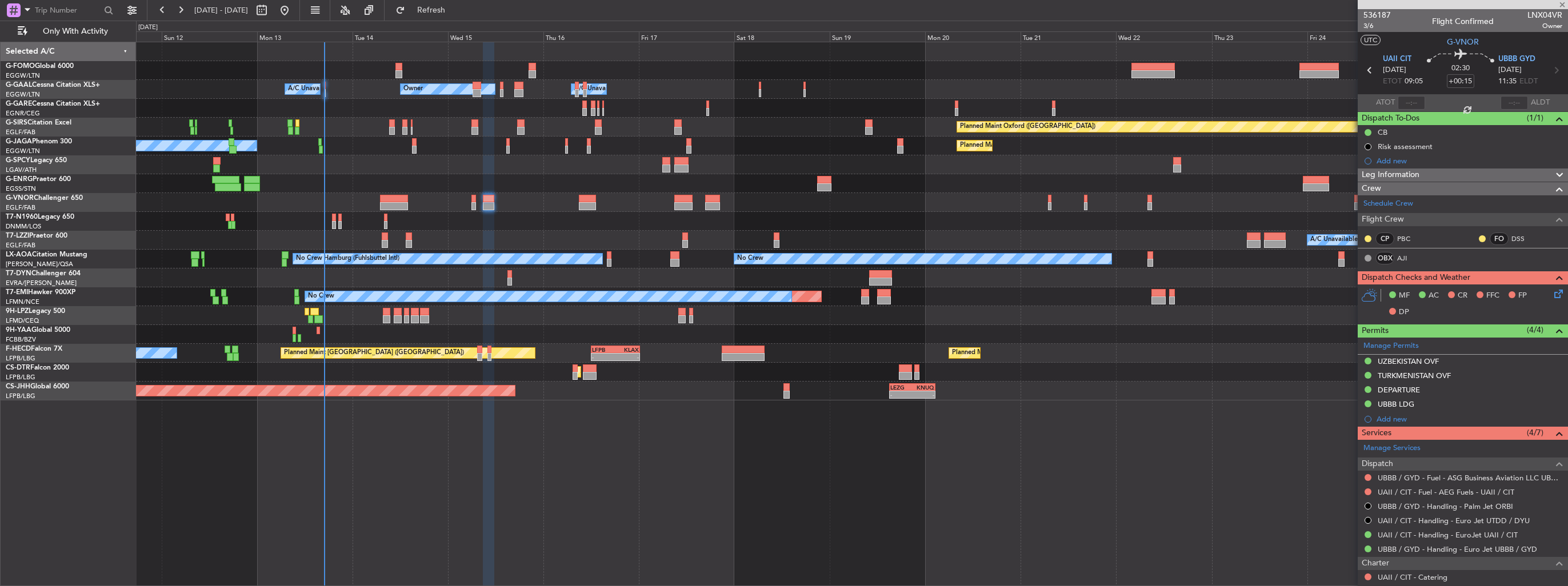
type input "-00:10"
type input "1"
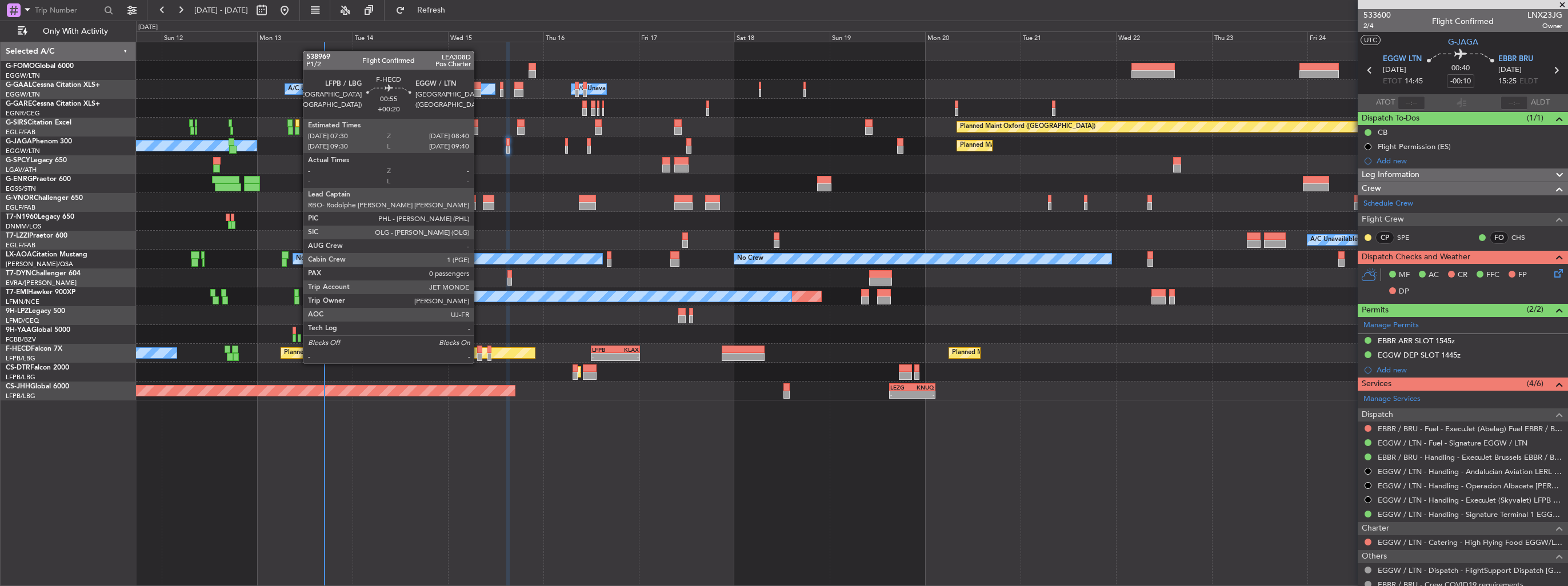
click at [479, 352] on div at bounding box center [480, 349] width 5 height 8
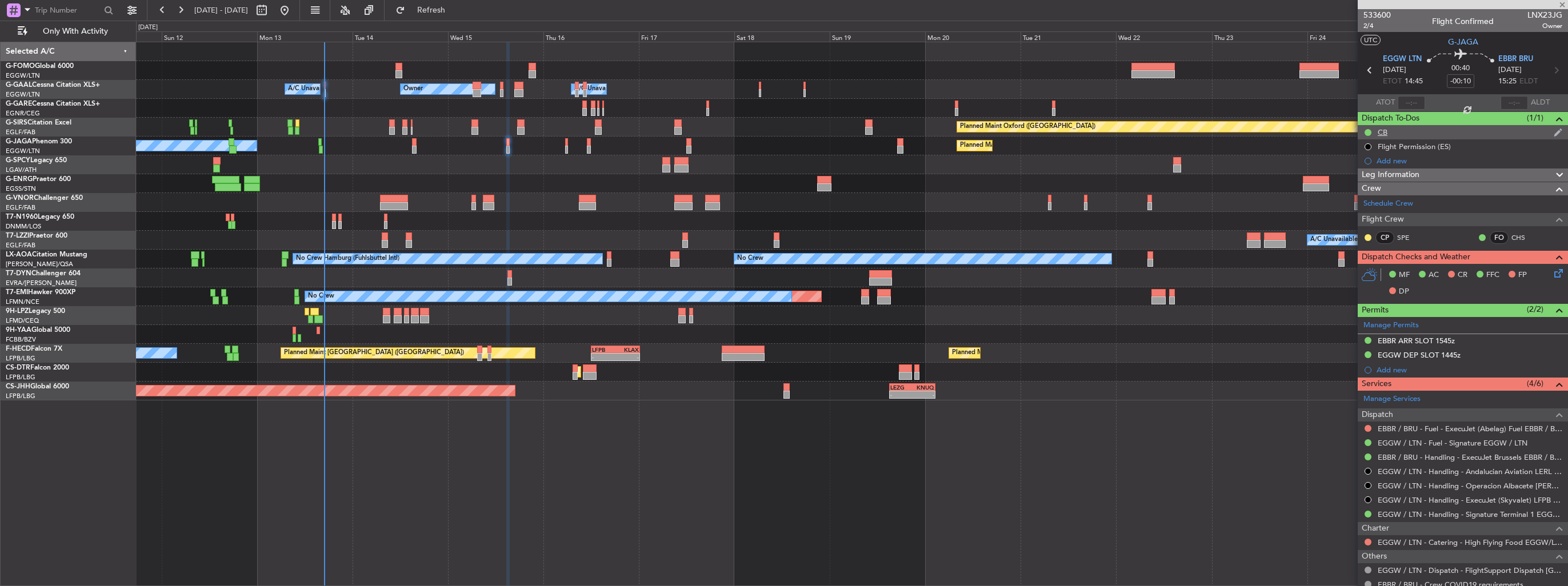
type input "+00:20"
type input "0"
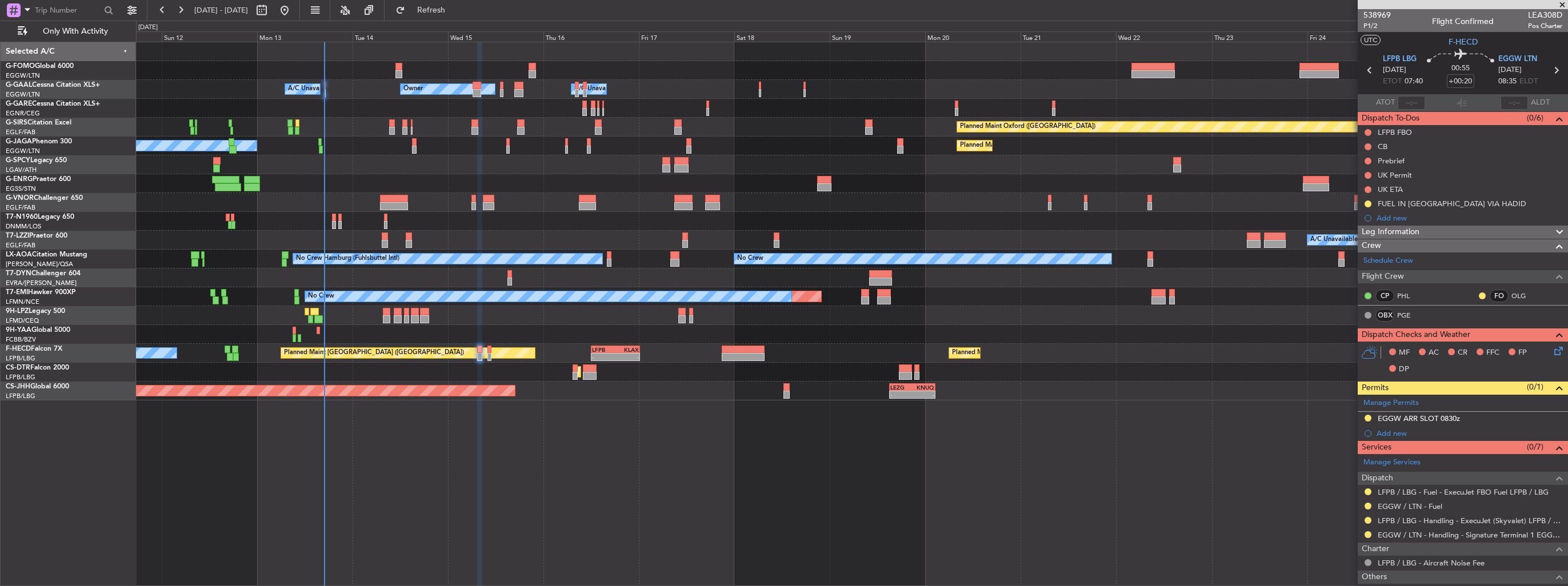
click at [1368, 520] on button at bounding box center [1368, 520] width 7 height 7
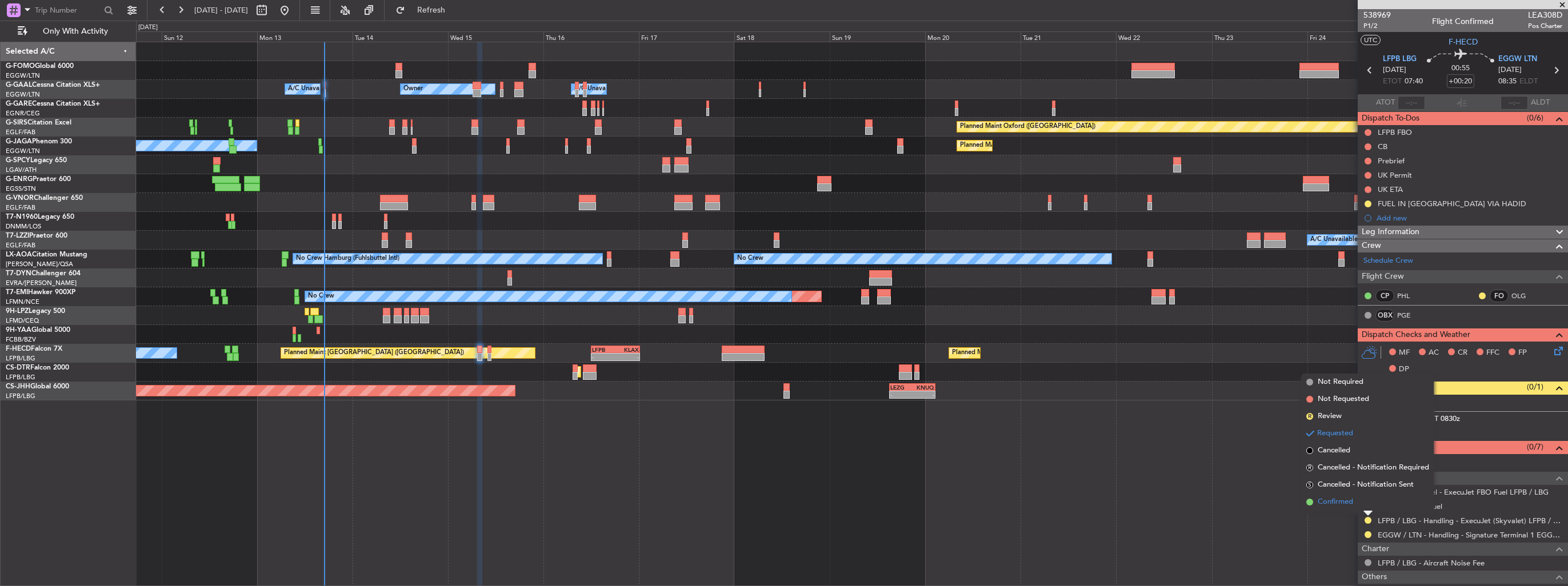
click at [1331, 504] on span "Confirmed" at bounding box center [1336, 502] width 35 height 12
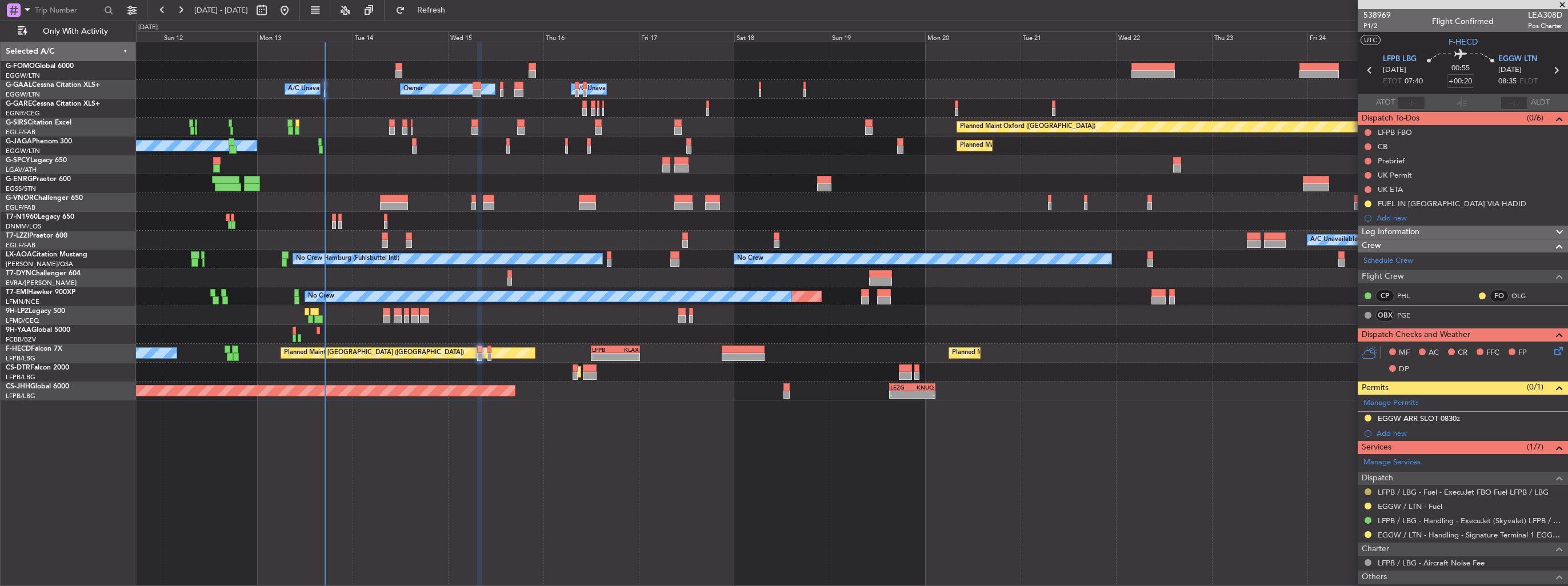
click at [1371, 490] on button at bounding box center [1368, 492] width 7 height 7
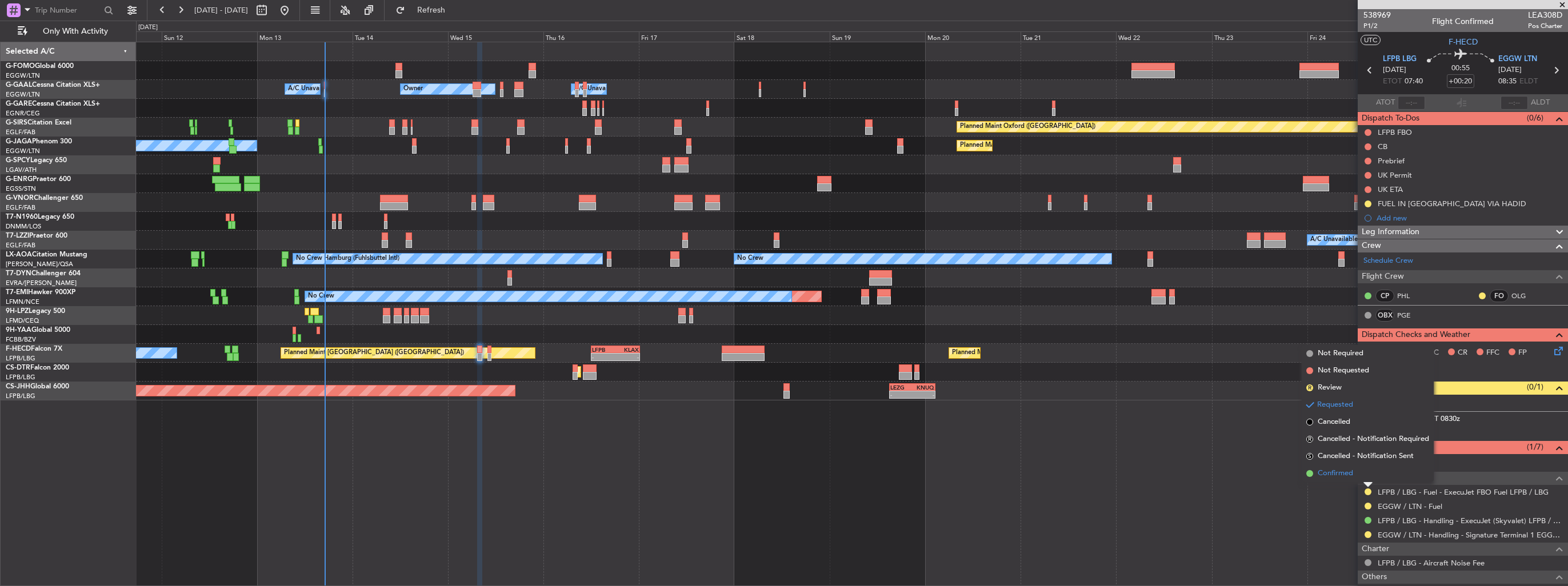
click at [1340, 472] on span "Confirmed" at bounding box center [1336, 474] width 35 height 12
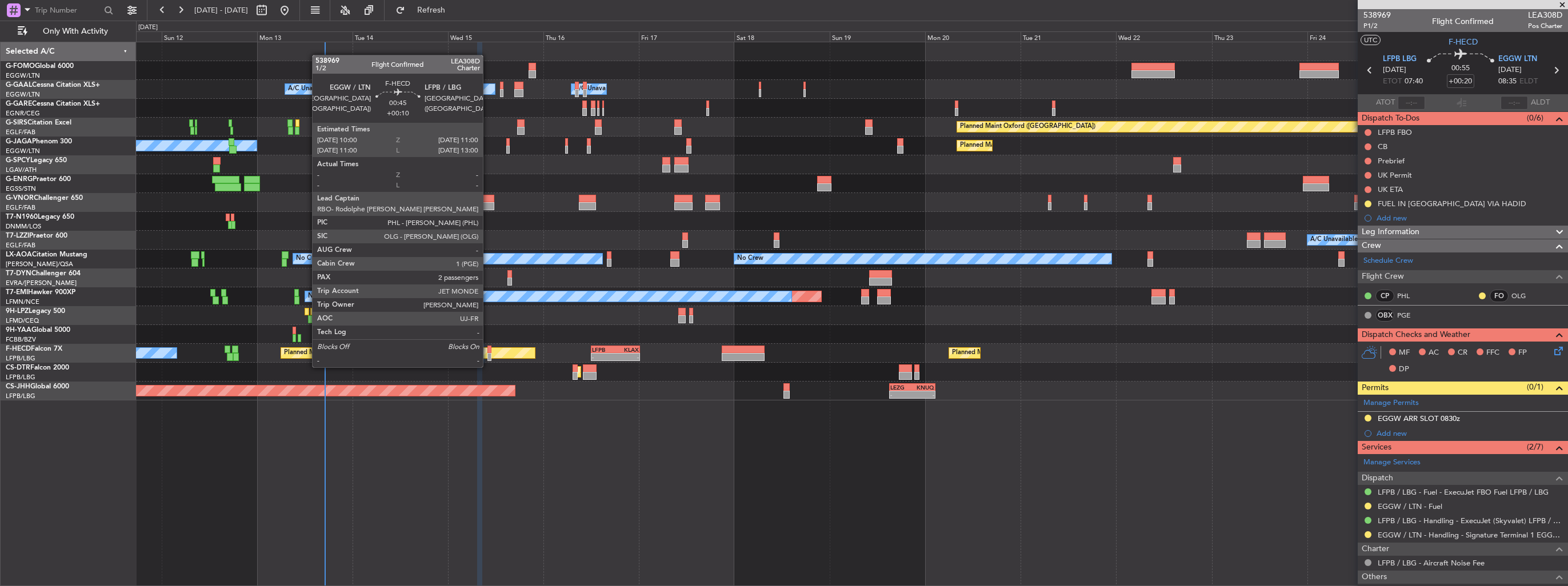
click at [488, 356] on div at bounding box center [489, 357] width 4 height 8
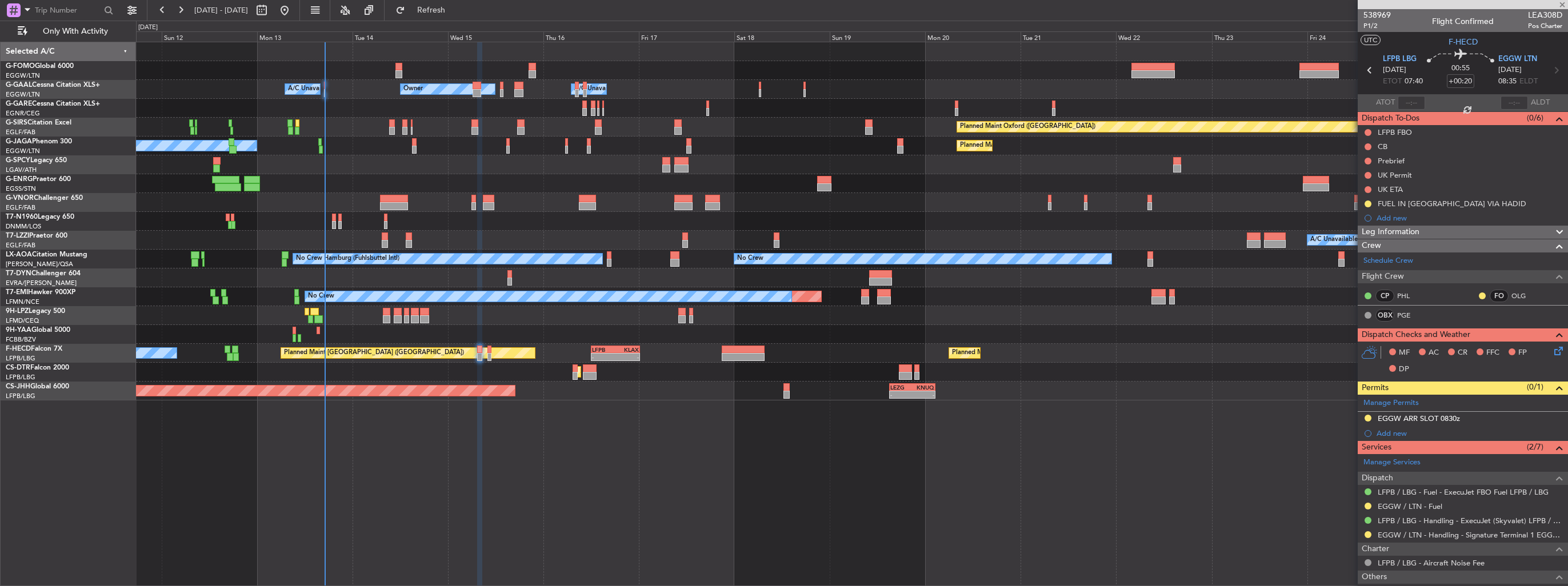
type input "+00:10"
type input "2"
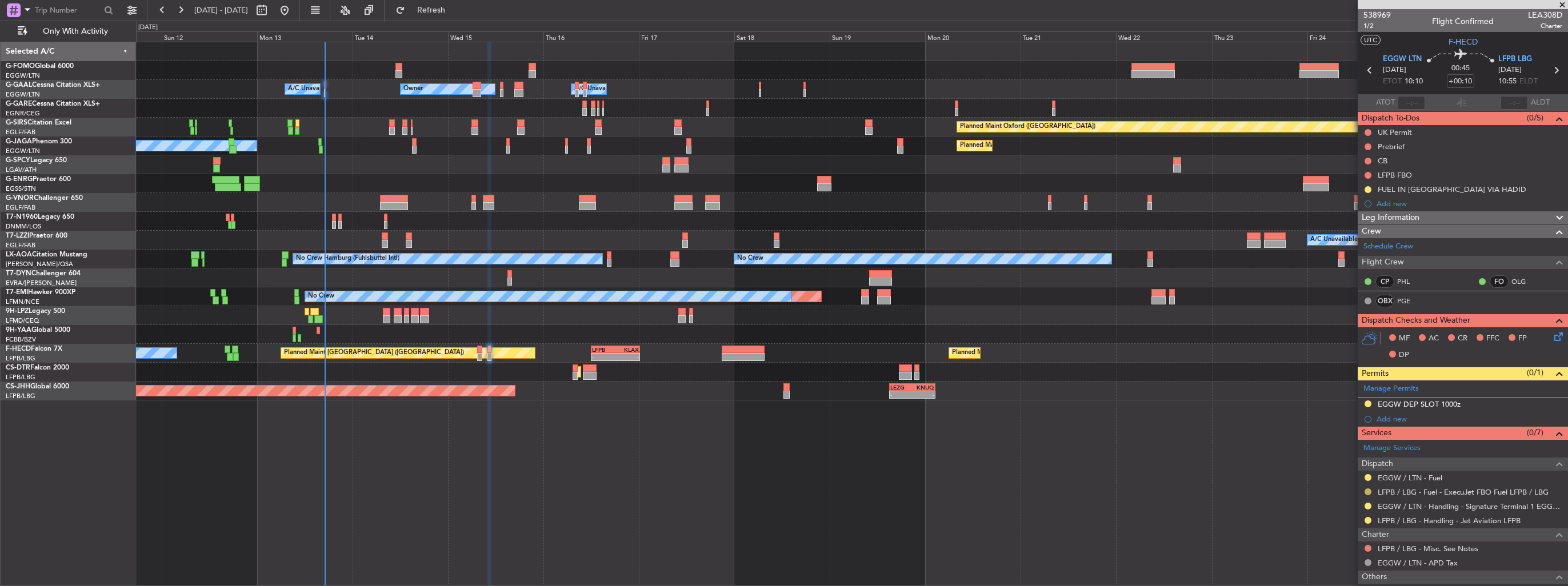
click at [1367, 490] on button at bounding box center [1368, 492] width 7 height 7
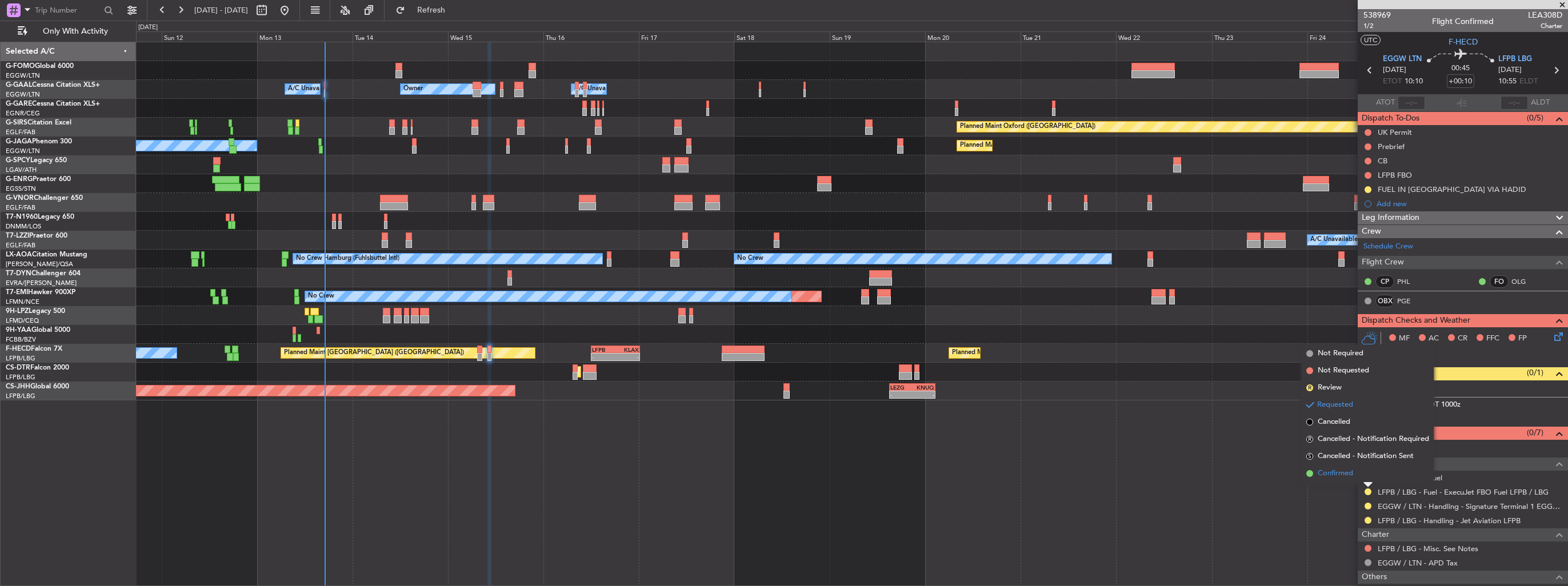
click at [1335, 471] on span "Confirmed" at bounding box center [1336, 474] width 35 height 12
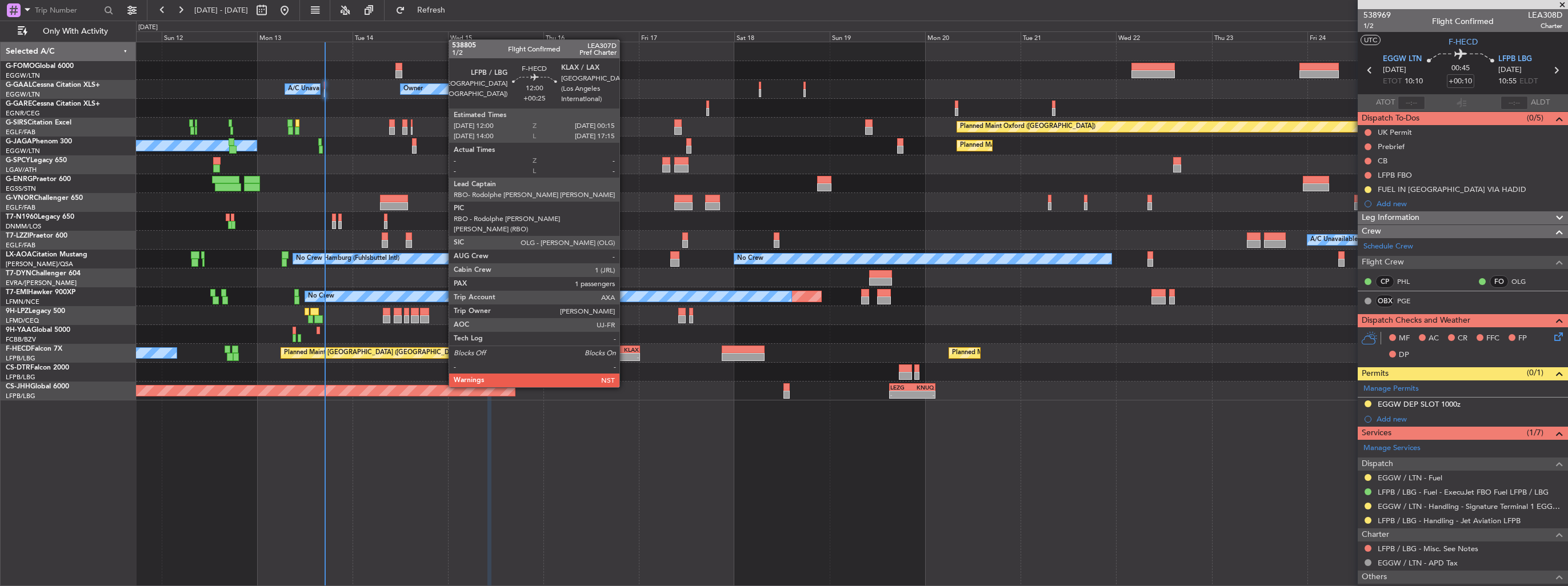
click at [624, 353] on div "- -" at bounding box center [616, 357] width 49 height 8
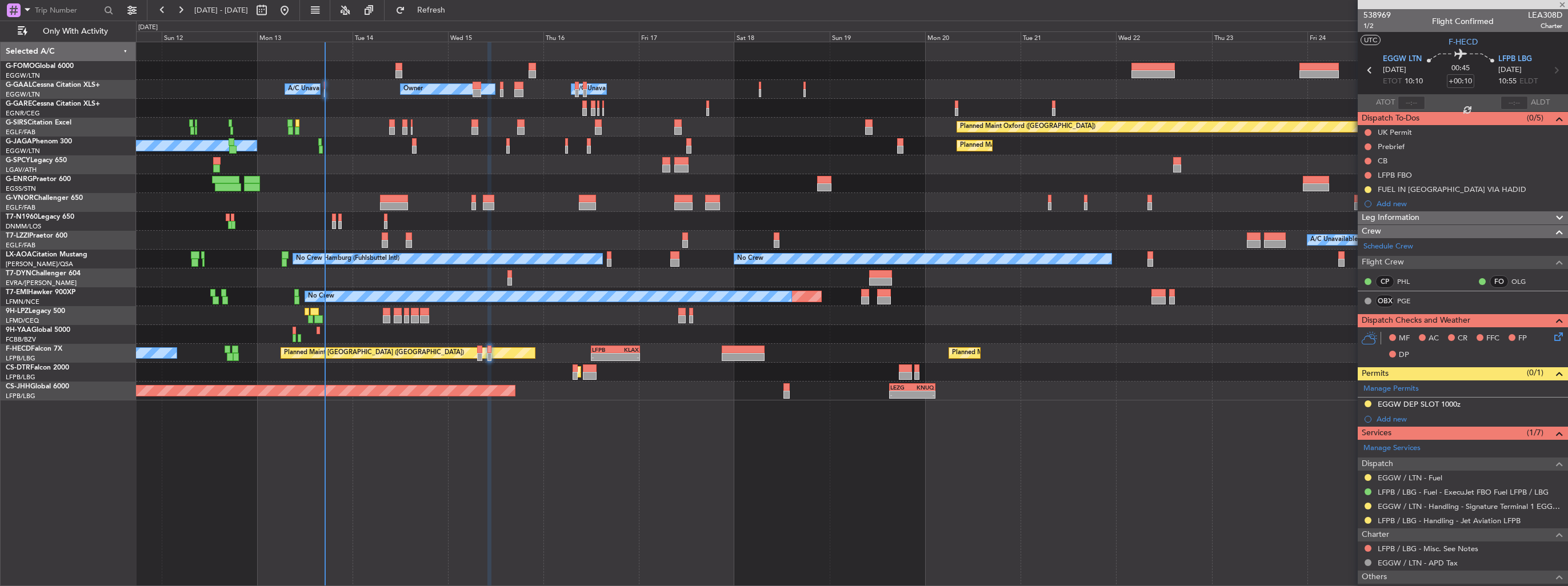
type input "+00:25"
type input "1"
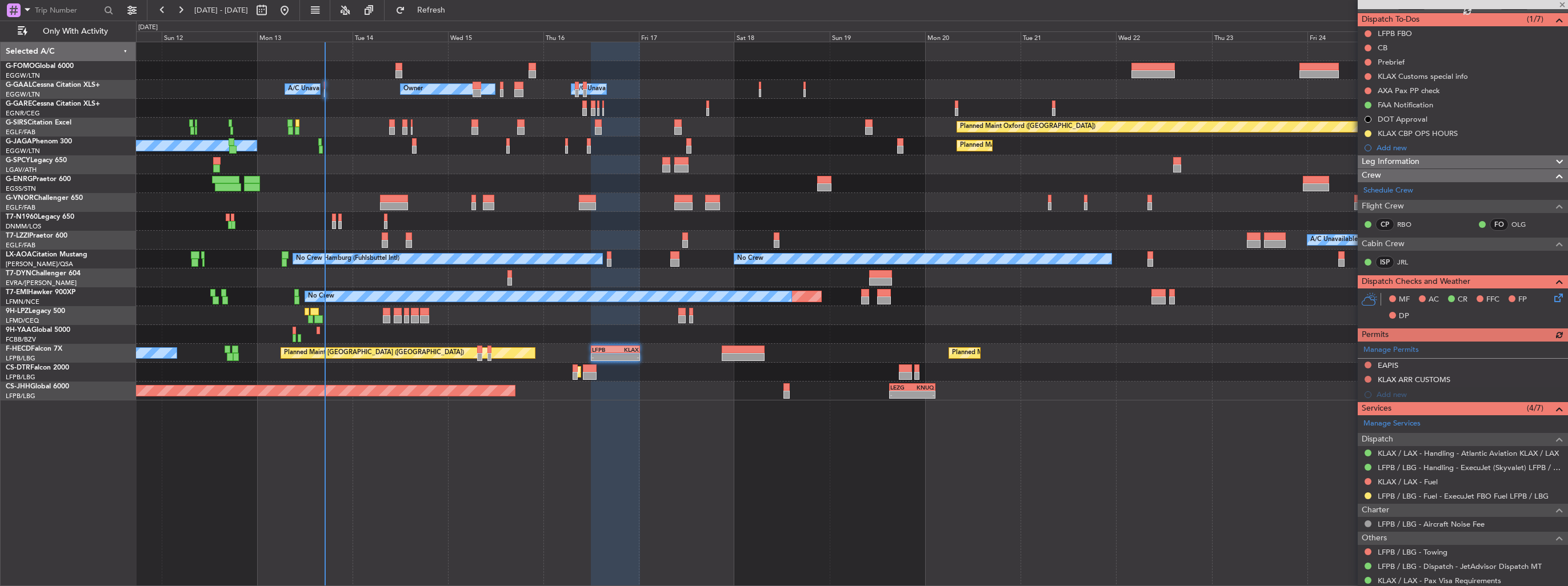
scroll to position [156, 0]
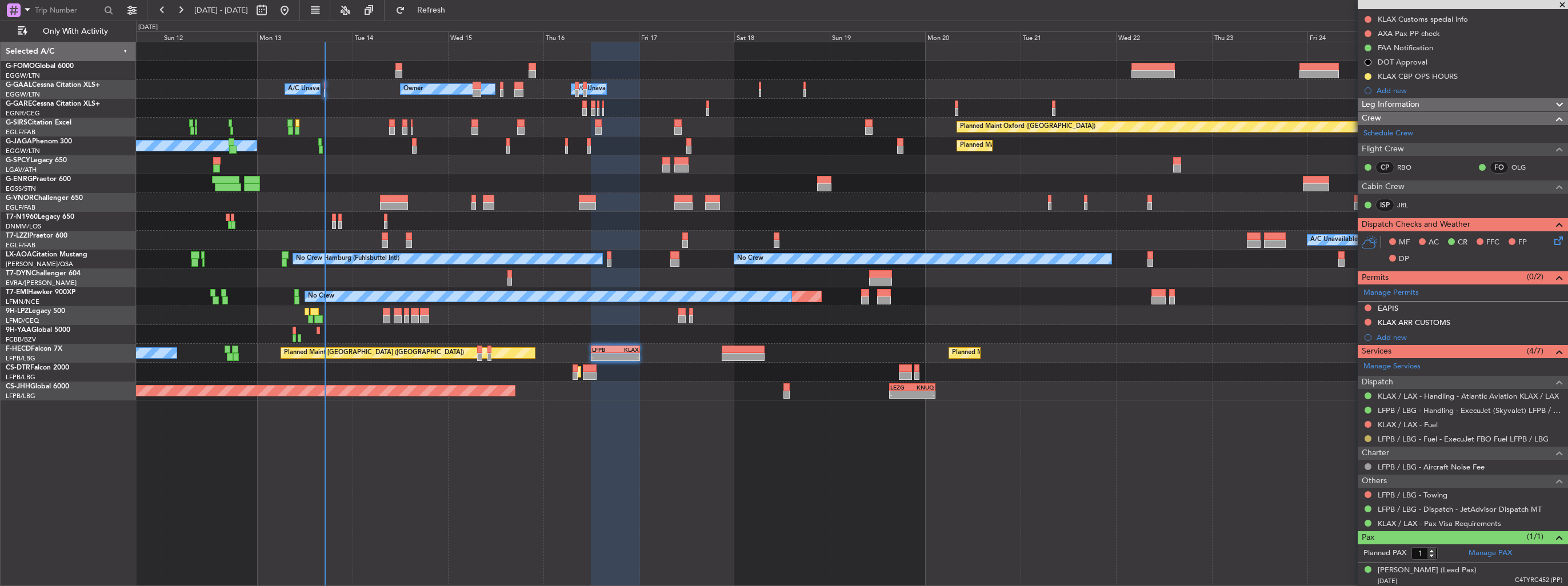
click at [1368, 438] on button at bounding box center [1368, 438] width 7 height 7
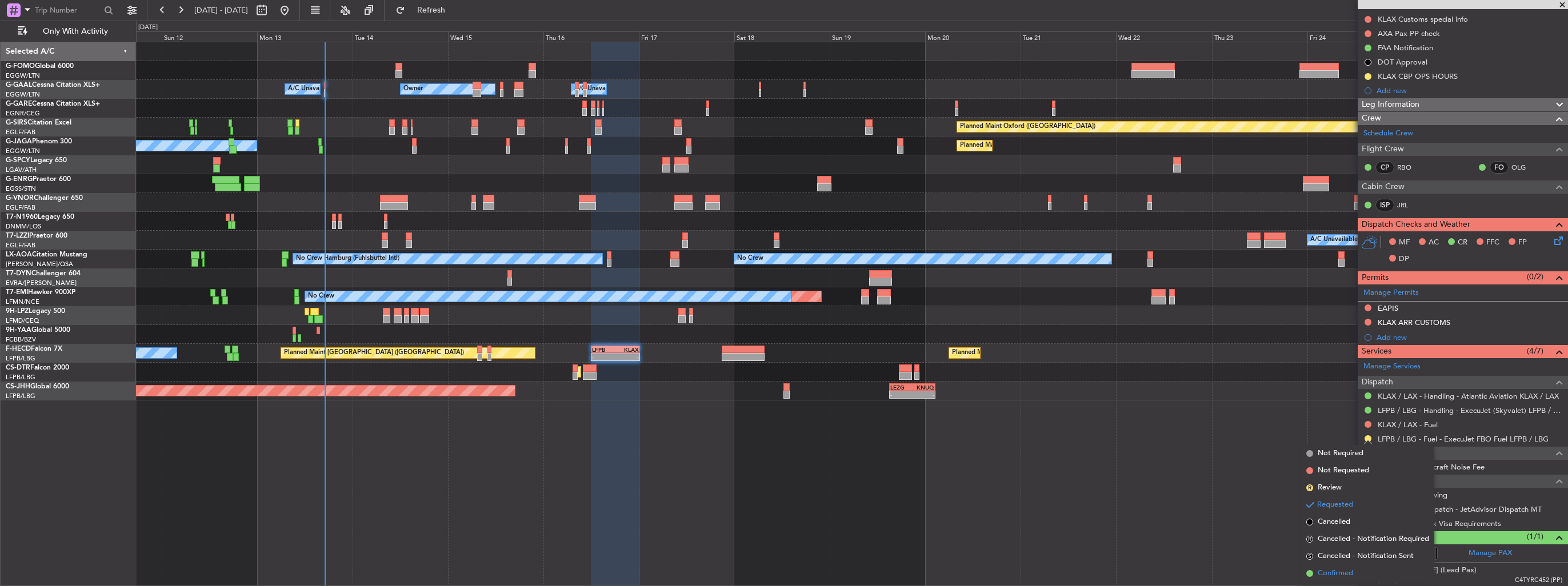
click at [1340, 573] on span "Confirmed" at bounding box center [1336, 574] width 35 height 12
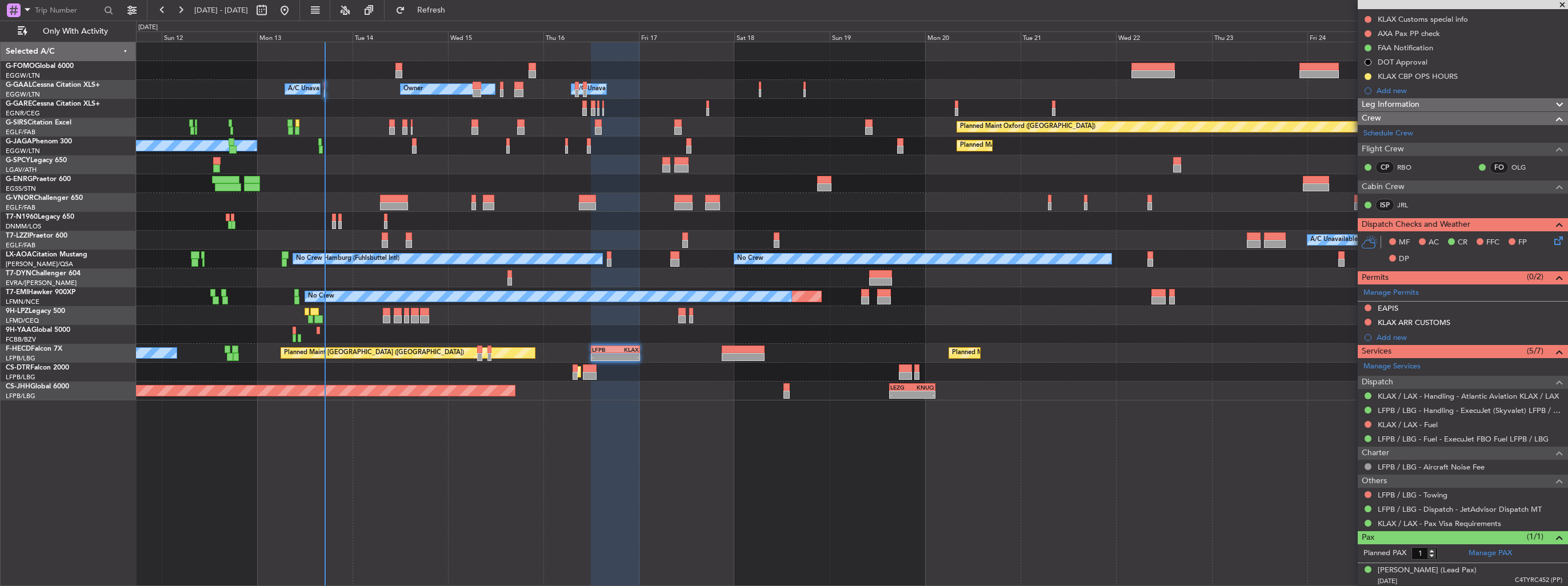
scroll to position [0, 0]
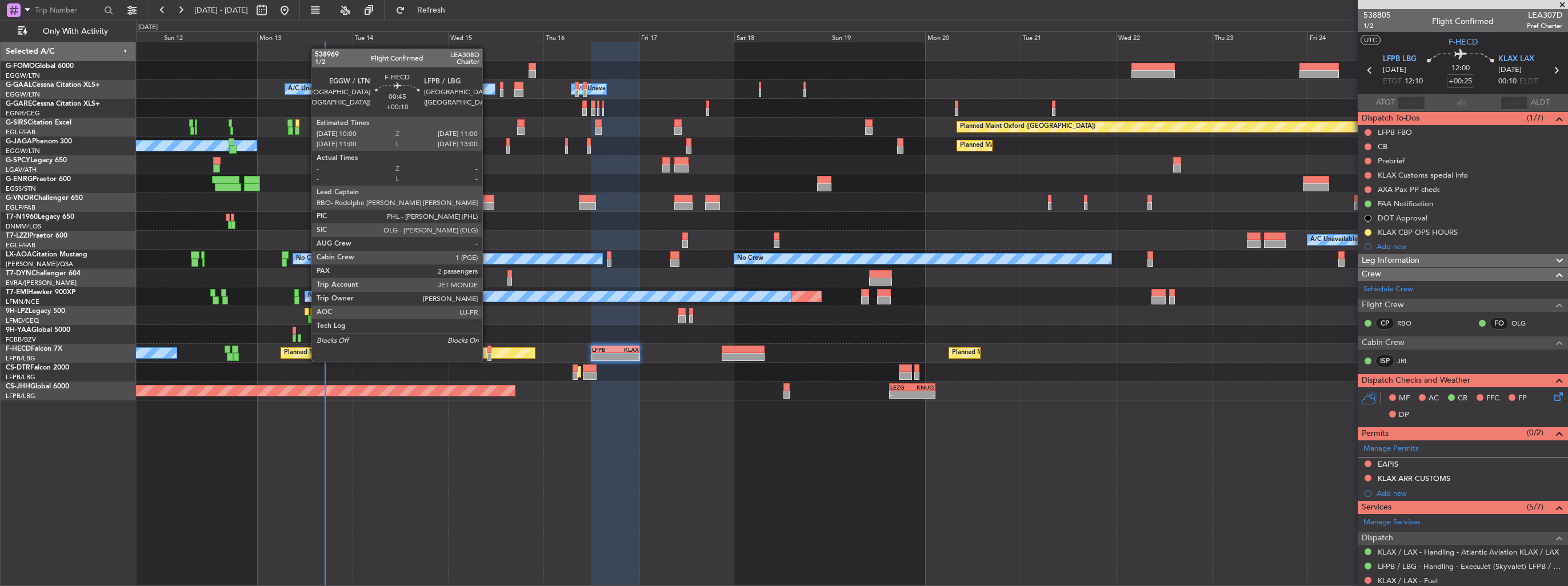
click at [487, 349] on div at bounding box center [489, 349] width 4 height 8
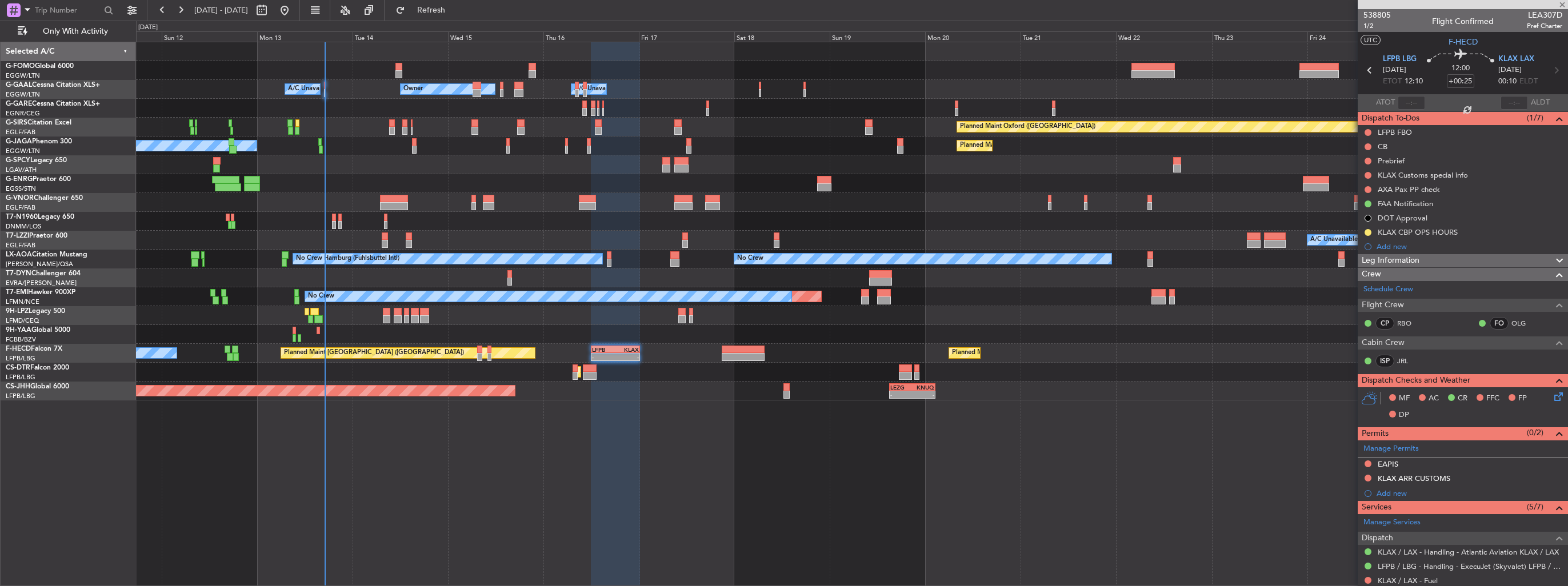
type input "+00:10"
type input "2"
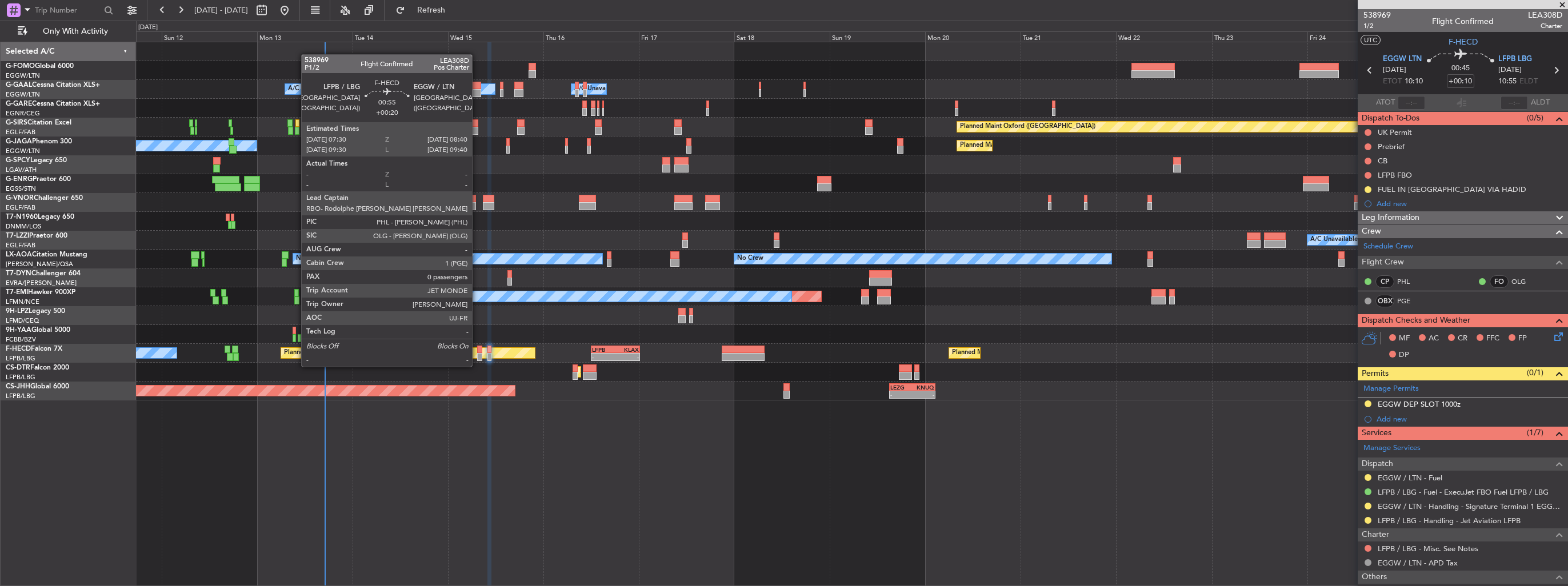
click at [477, 355] on div at bounding box center [480, 357] width 5 height 8
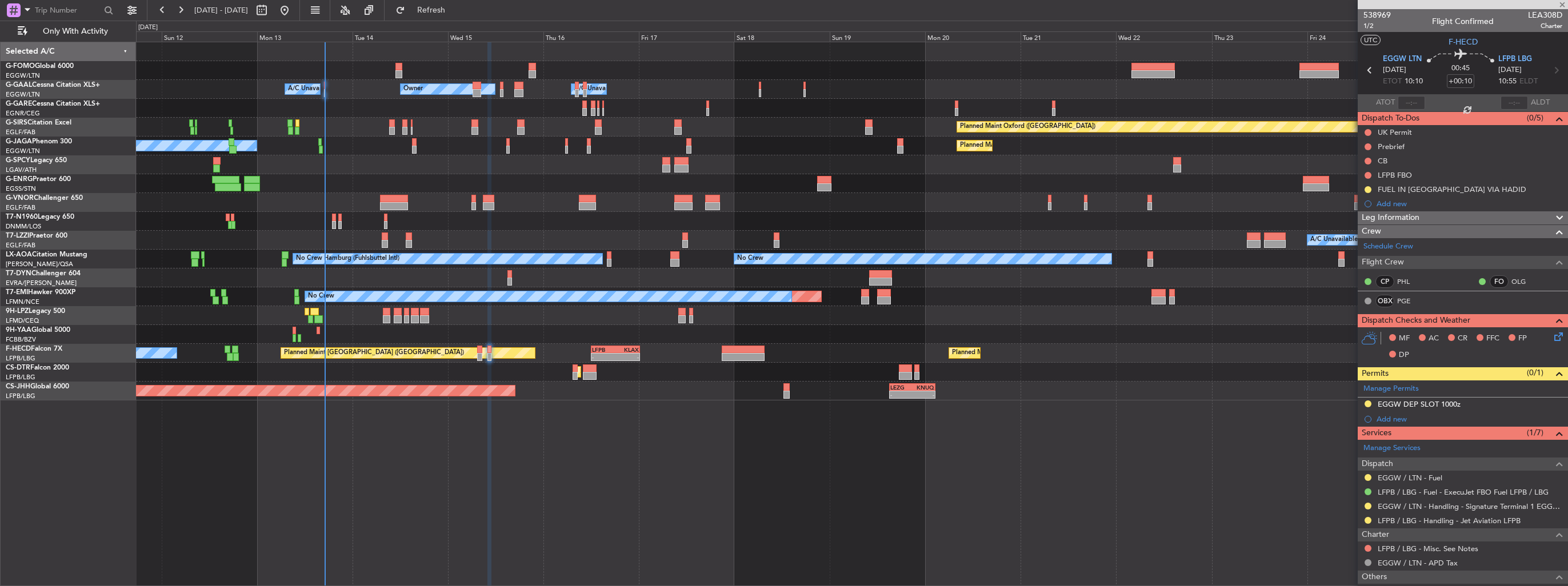
type input "+00:20"
type input "0"
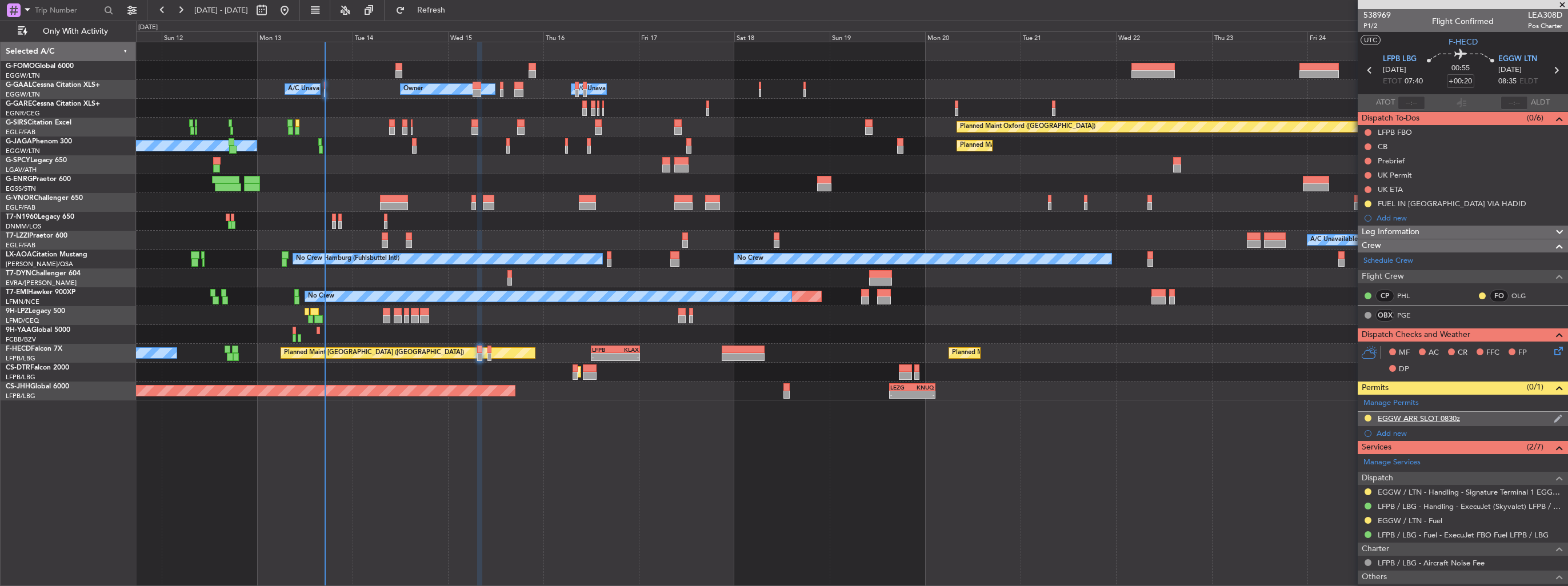
click at [1554, 415] on div "EGGW ARR SLOT 0830z" at bounding box center [1462, 419] width 210 height 14
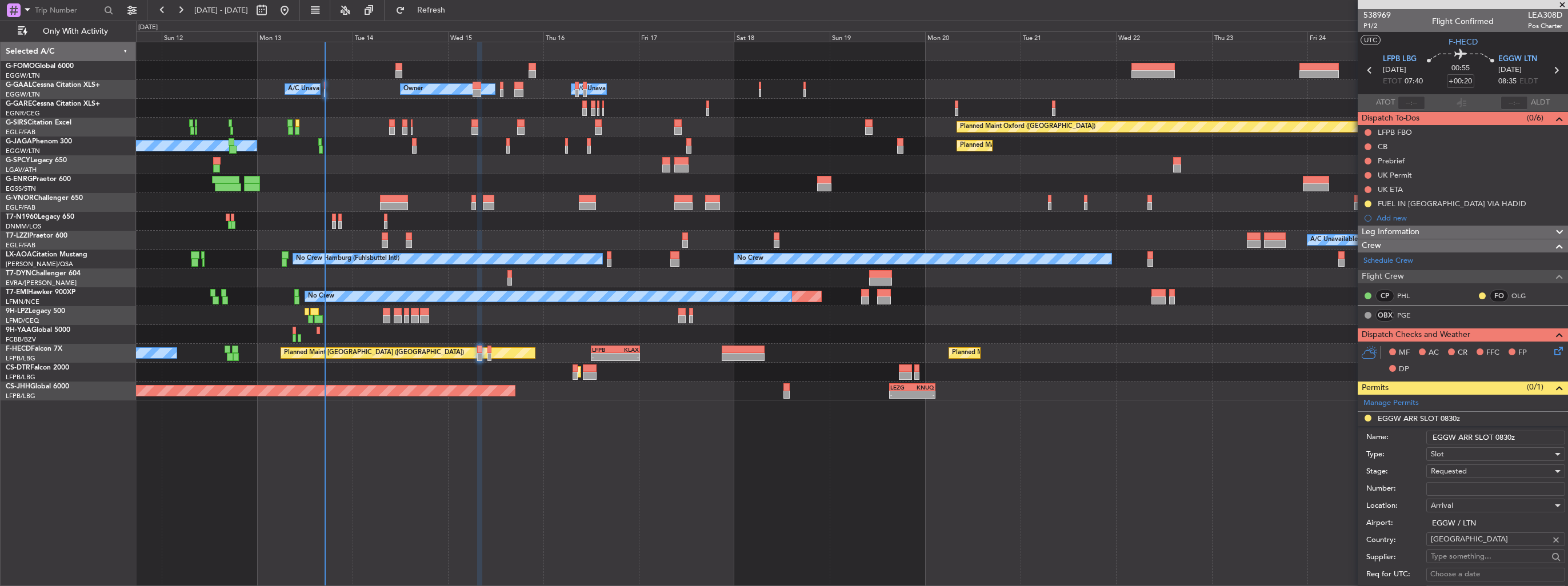
click at [1506, 438] on input "EGGW ARR SLOT 0830z" at bounding box center [1495, 438] width 138 height 14
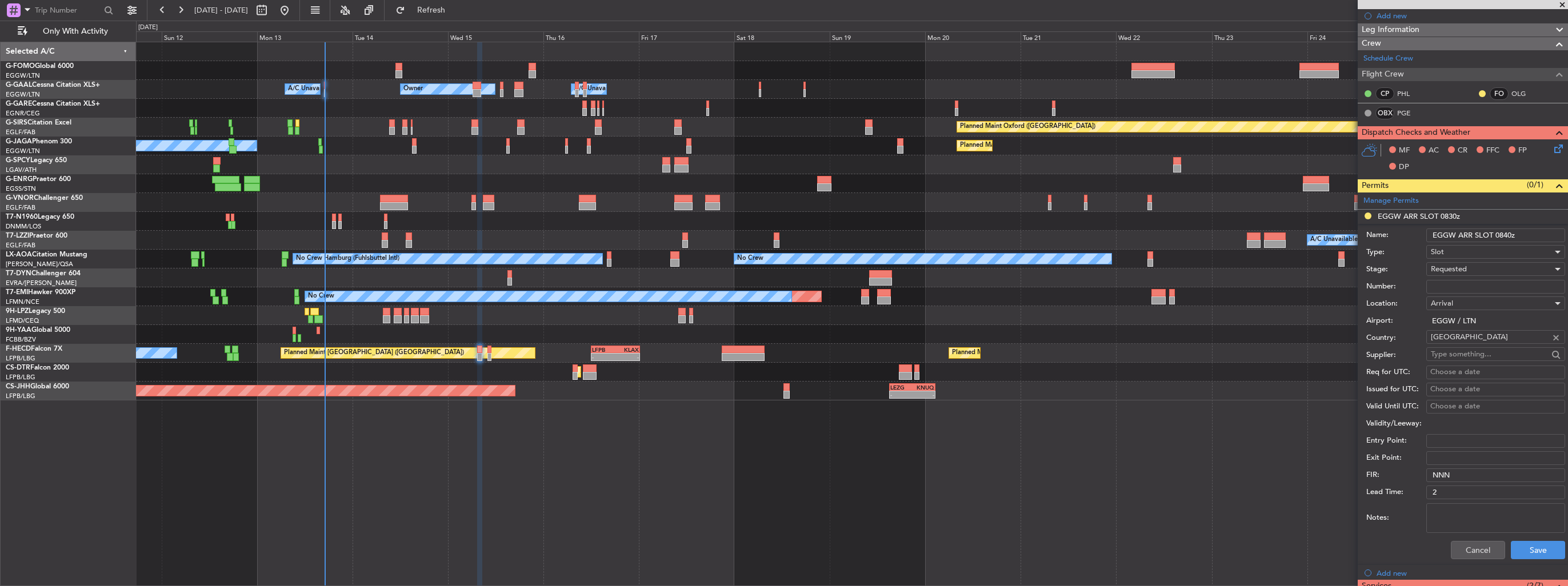
scroll to position [286, 0]
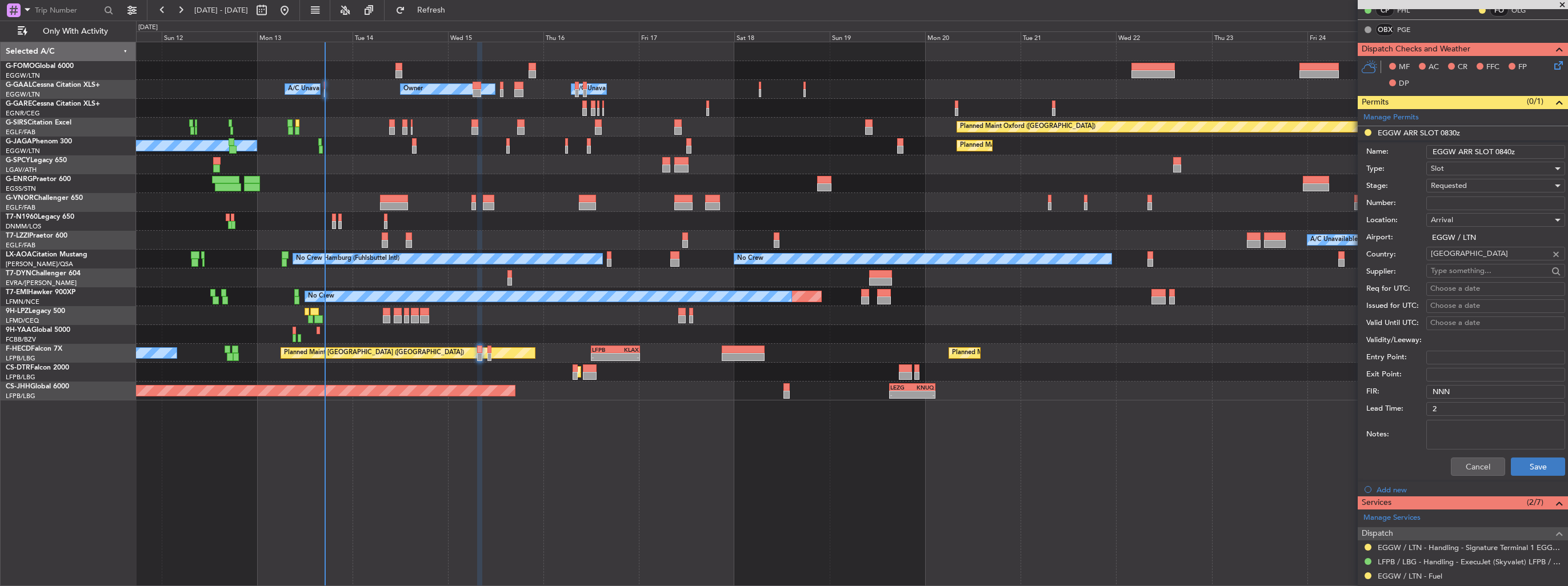
type input "EGGW ARR SLOT 0840z"
click at [1523, 462] on button "Save" at bounding box center [1538, 466] width 54 height 18
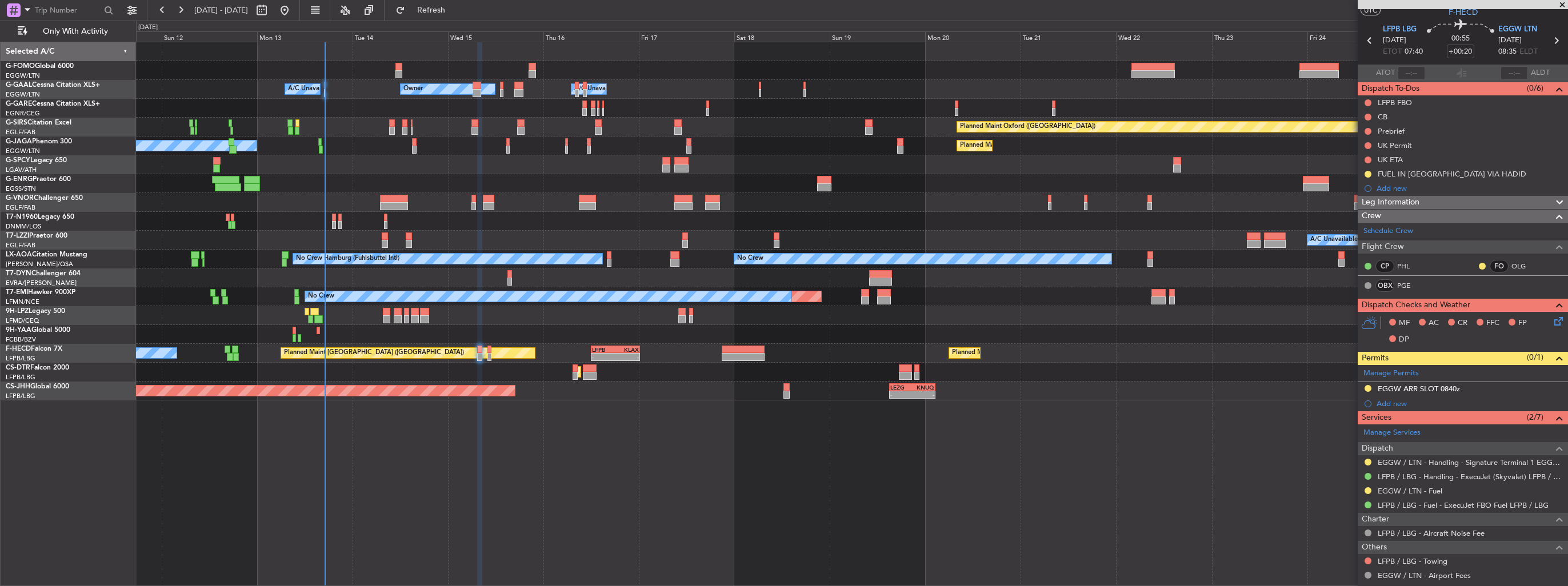
scroll to position [0, 0]
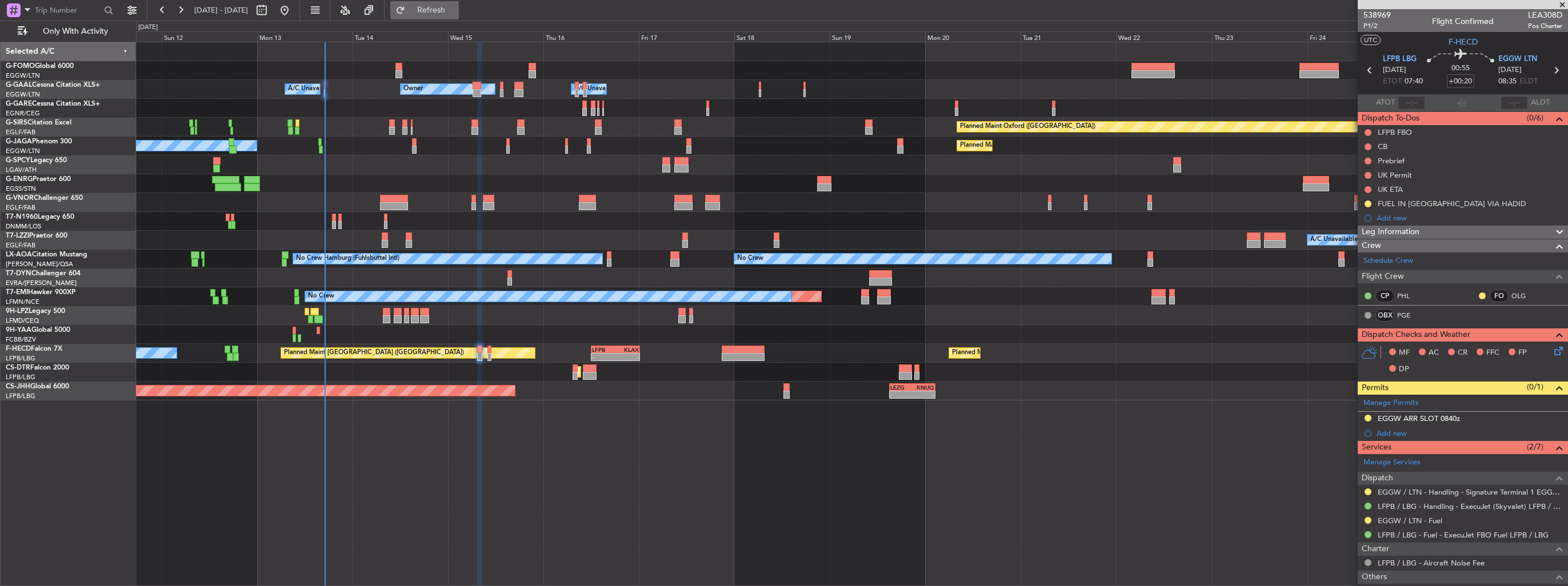
click at [453, 10] on span "Refresh" at bounding box center [431, 11] width 48 height 8
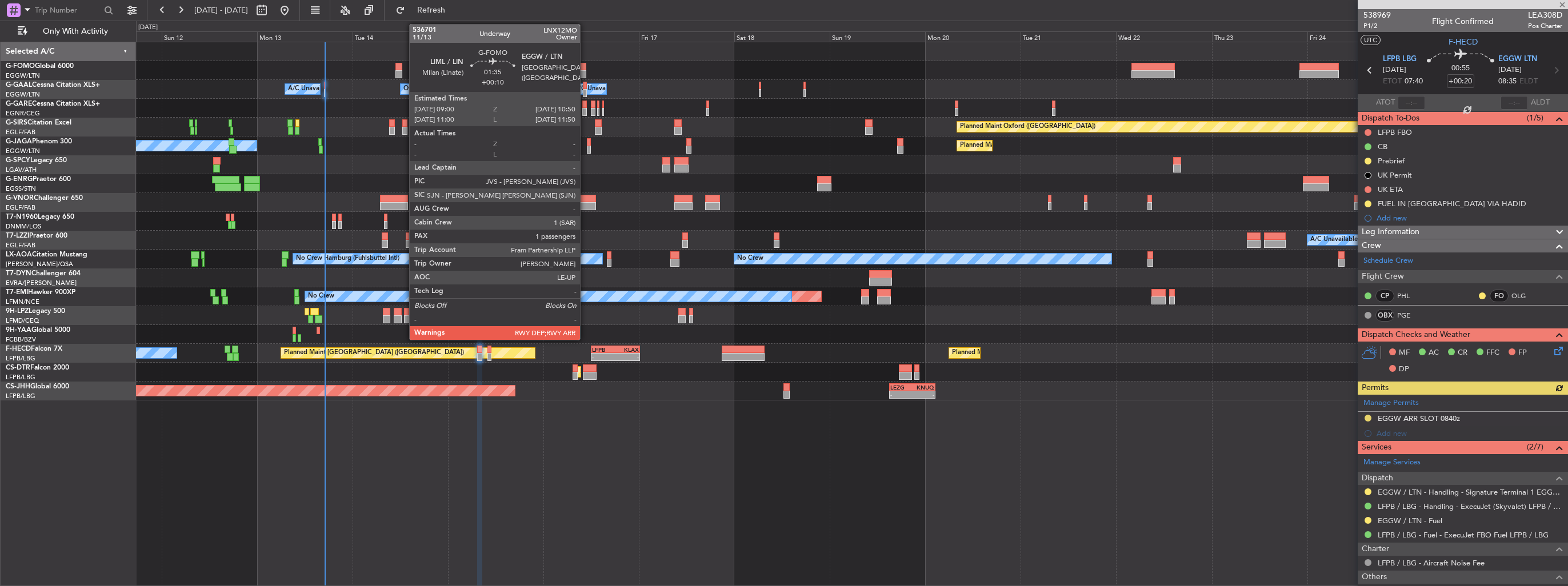
click at [585, 70] on div at bounding box center [582, 74] width 7 height 8
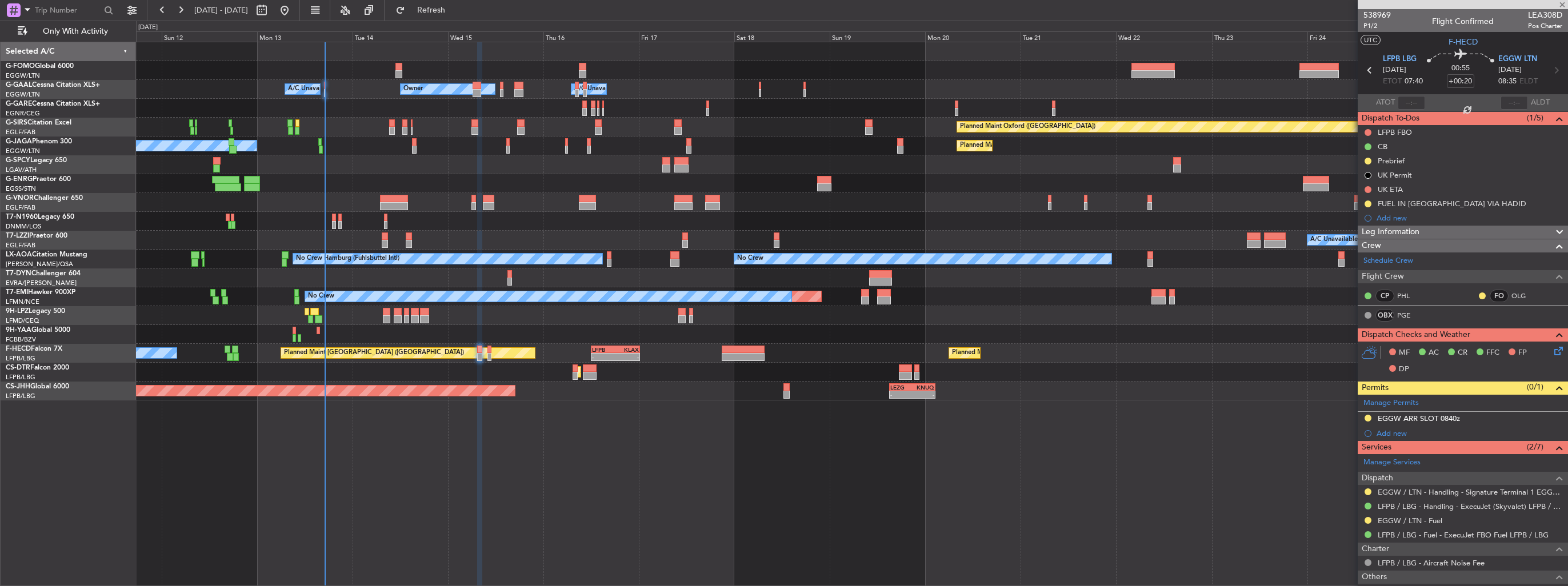
type input "+00:10"
type input "1"
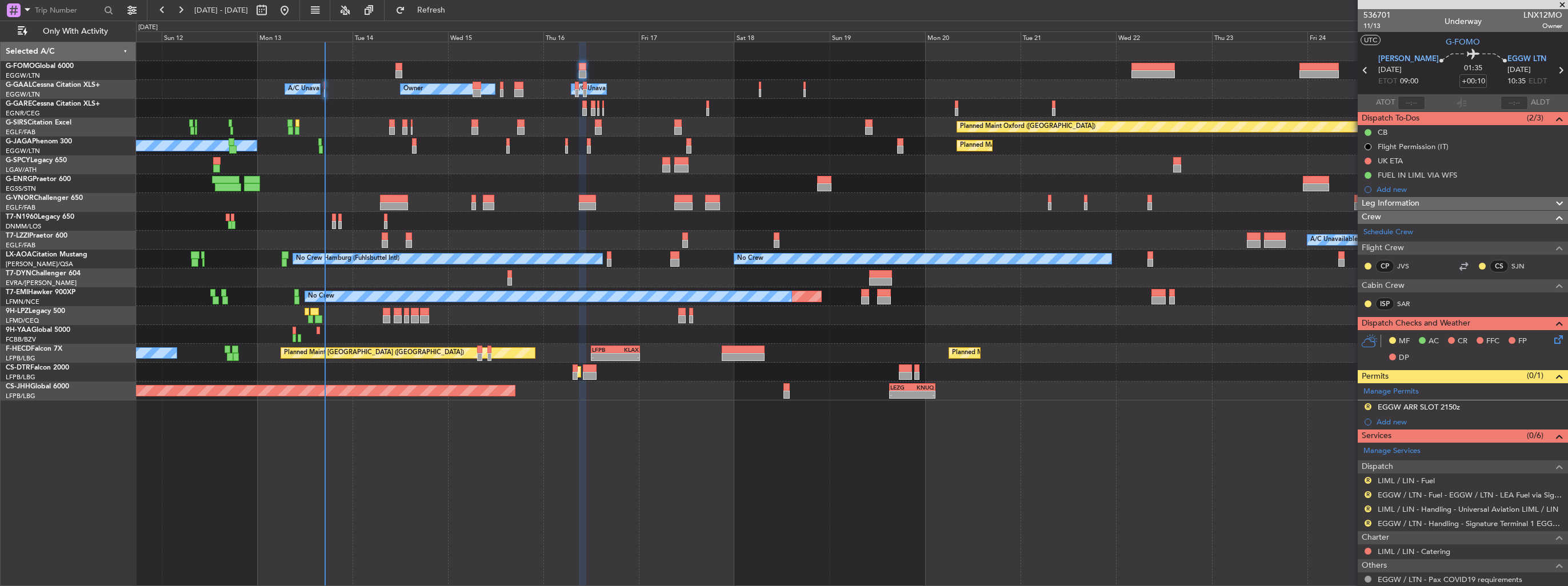
click at [1552, 335] on icon at bounding box center [1556, 337] width 9 height 9
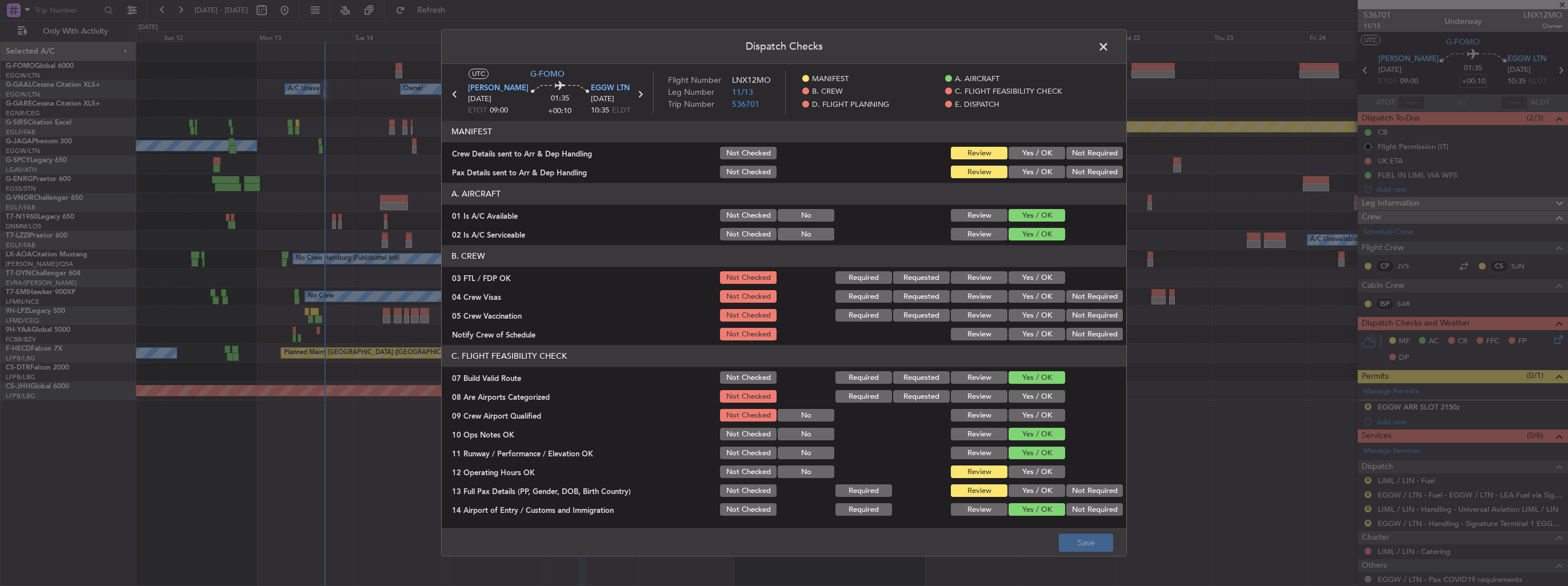
click at [1110, 42] on span at bounding box center [1110, 49] width 0 height 23
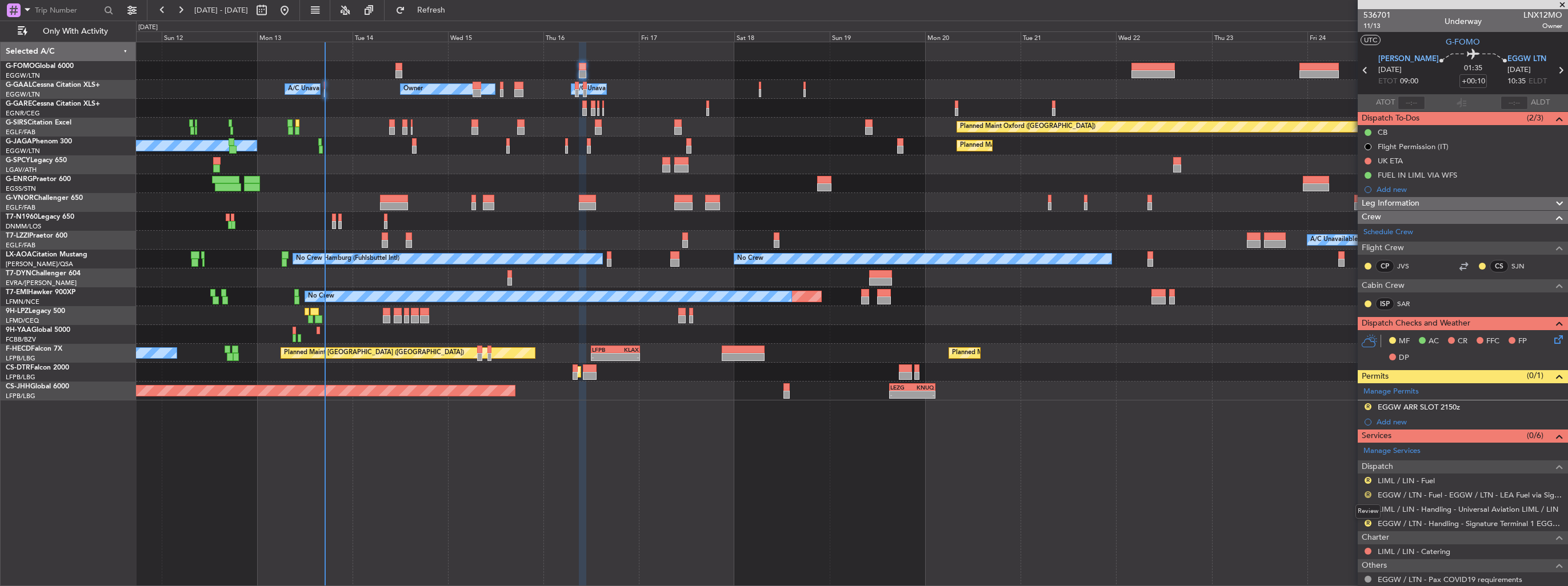
click at [1369, 494] on button "R" at bounding box center [1368, 495] width 7 height 7
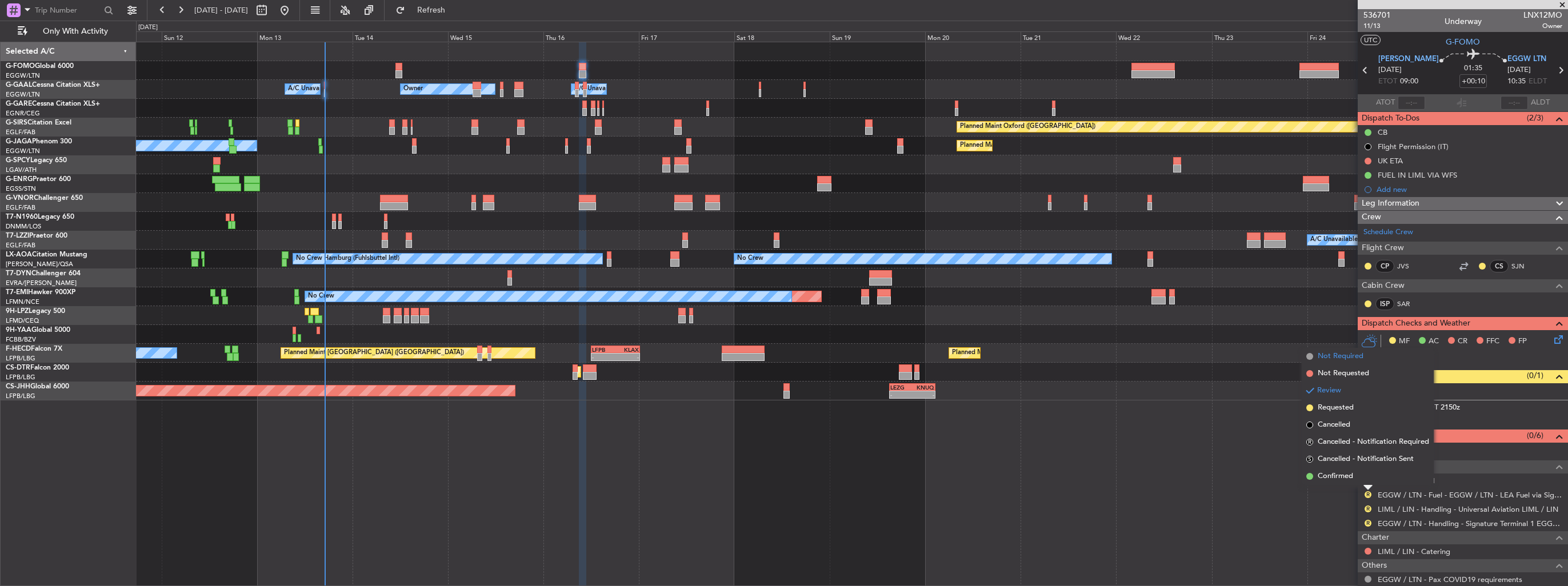
click at [1340, 355] on span "Not Required" at bounding box center [1340, 357] width 45 height 12
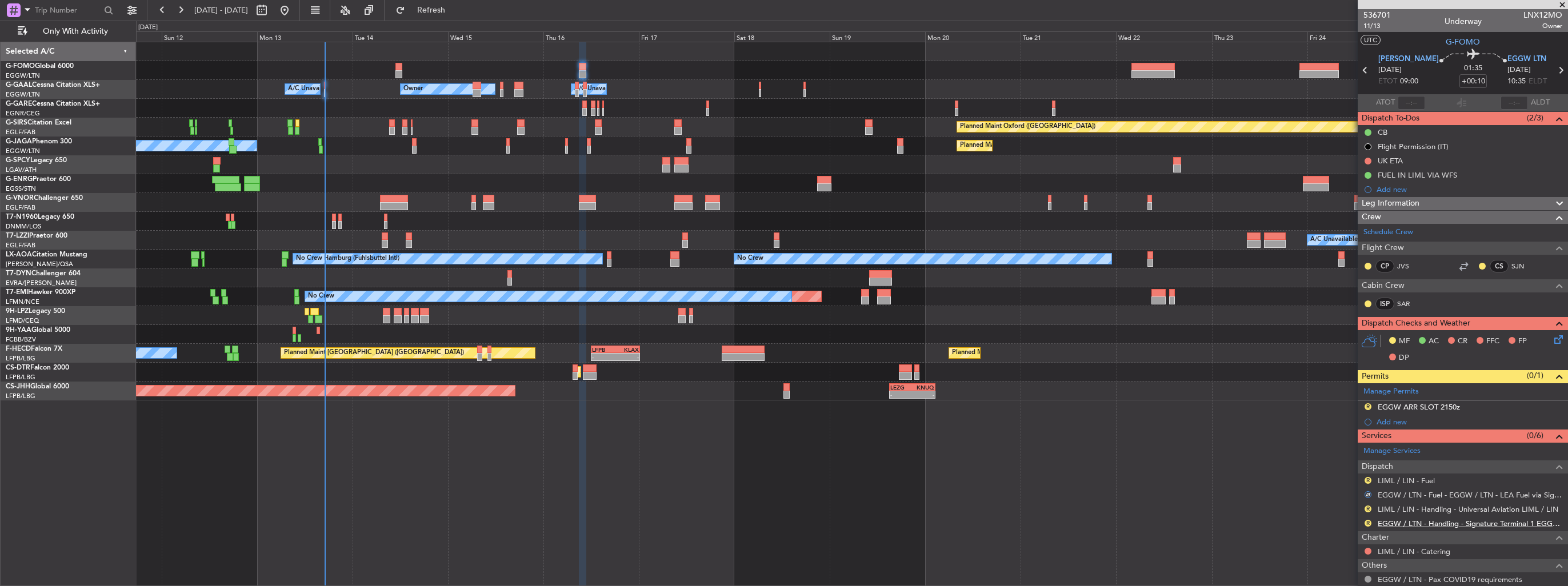
click at [1433, 518] on link "EGGW / LTN - Handling - Signature Terminal 1 EGGW / LTN" at bounding box center [1470, 523] width 185 height 10
click at [1471, 513] on mat-tooltip-component "LIML / LIN - Handling - Universal Aviation LIML / LIN" at bounding box center [1467, 527] width 172 height 30
click at [1472, 506] on link "LIML / LIN - Handling - Universal Aviation LIML / LIN" at bounding box center [1467, 509] width 181 height 10
click at [456, 10] on span "Refresh" at bounding box center [431, 11] width 48 height 8
click at [1411, 509] on link "LIML / LIN - Handling - Universal Aviation LIML / LIN" at bounding box center [1467, 509] width 181 height 10
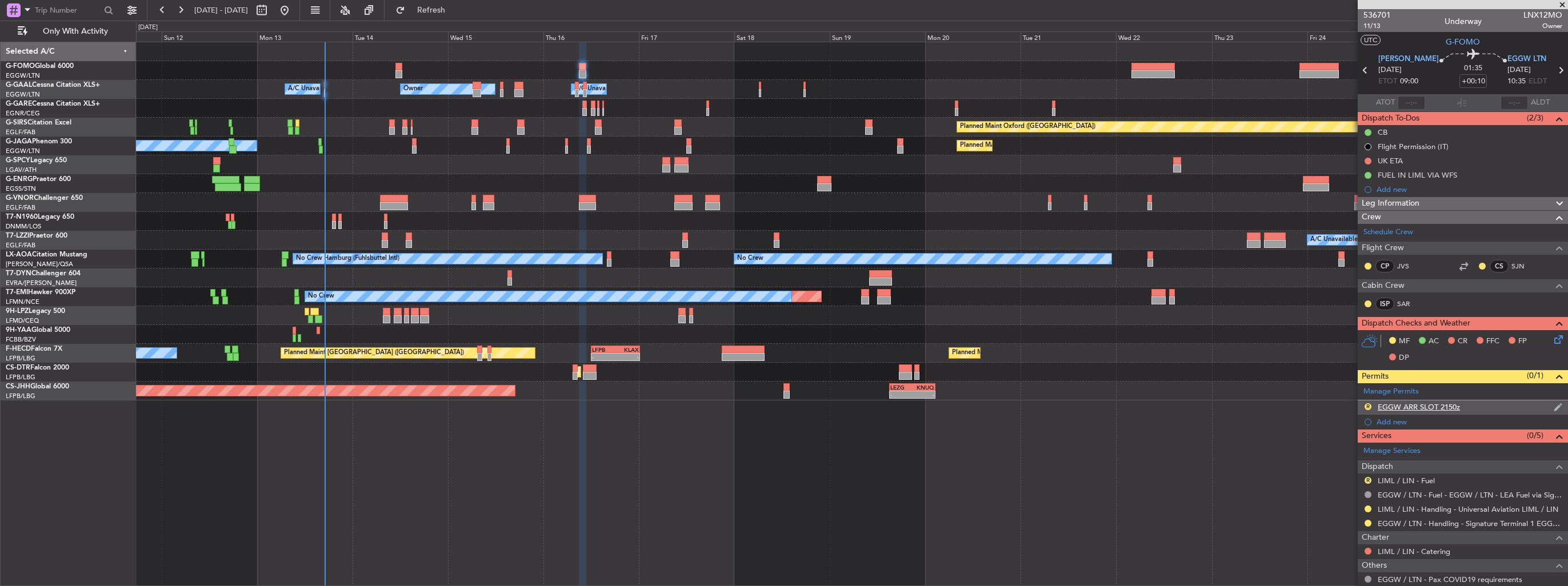
click at [1554, 409] on img at bounding box center [1558, 407] width 8 height 10
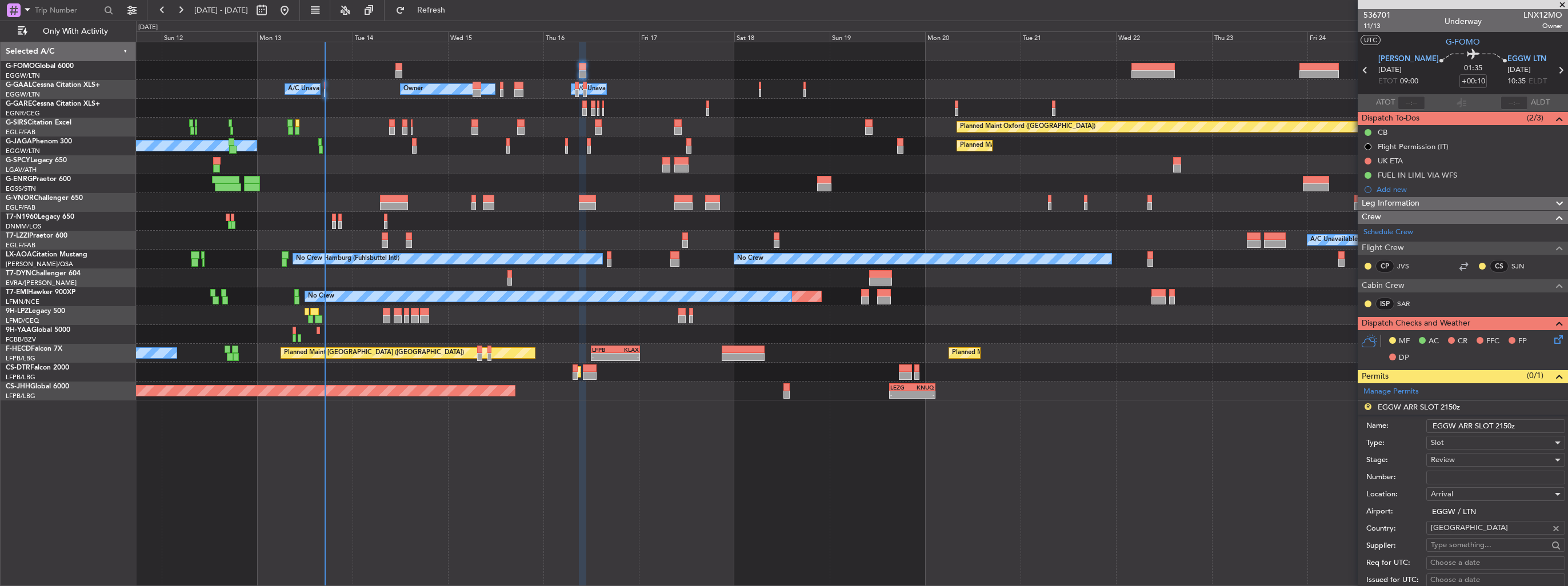
drag, startPoint x: 1525, startPoint y: 424, endPoint x: 1496, endPoint y: 424, distance: 29.0
click at [1496, 424] on input "EGGW ARR SLOT 2150z" at bounding box center [1495, 426] width 138 height 14
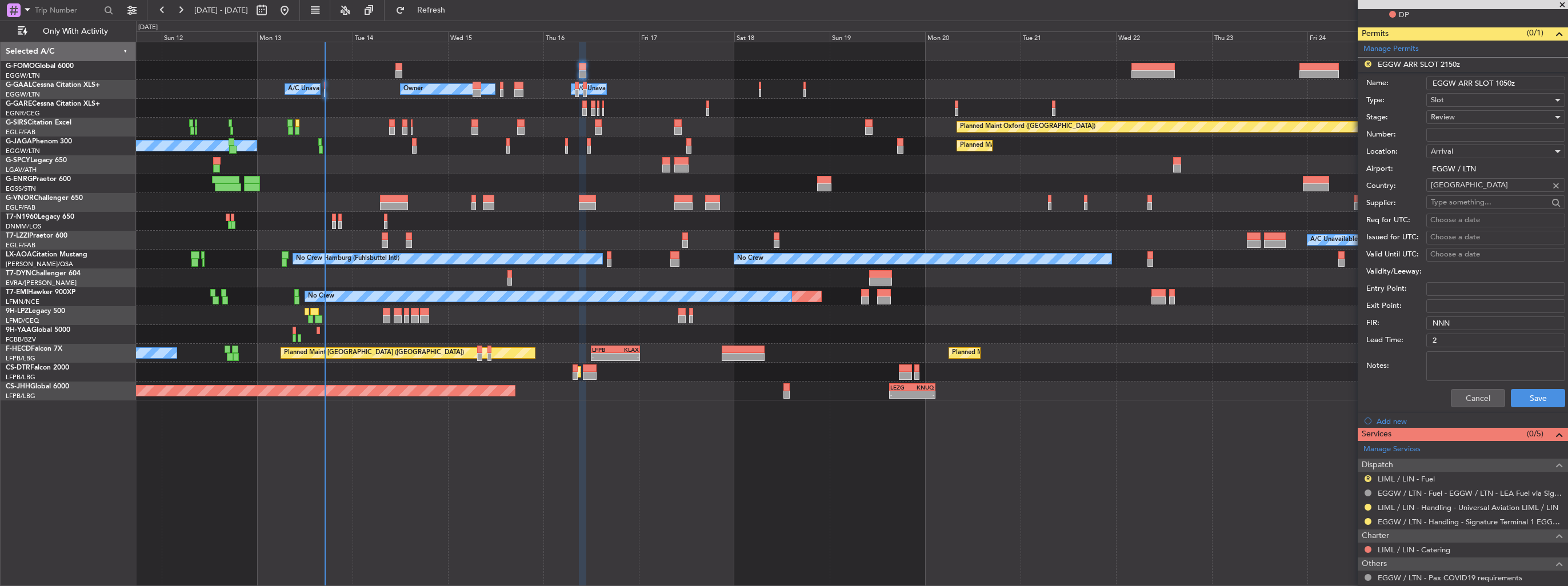
type input "EGGW ARR SLOT 1050z"
click at [1454, 118] on span "Review" at bounding box center [1443, 117] width 24 height 10
click at [1470, 189] on span "Requested" at bounding box center [1492, 190] width 120 height 17
click at [1547, 394] on button "Save" at bounding box center [1538, 398] width 54 height 18
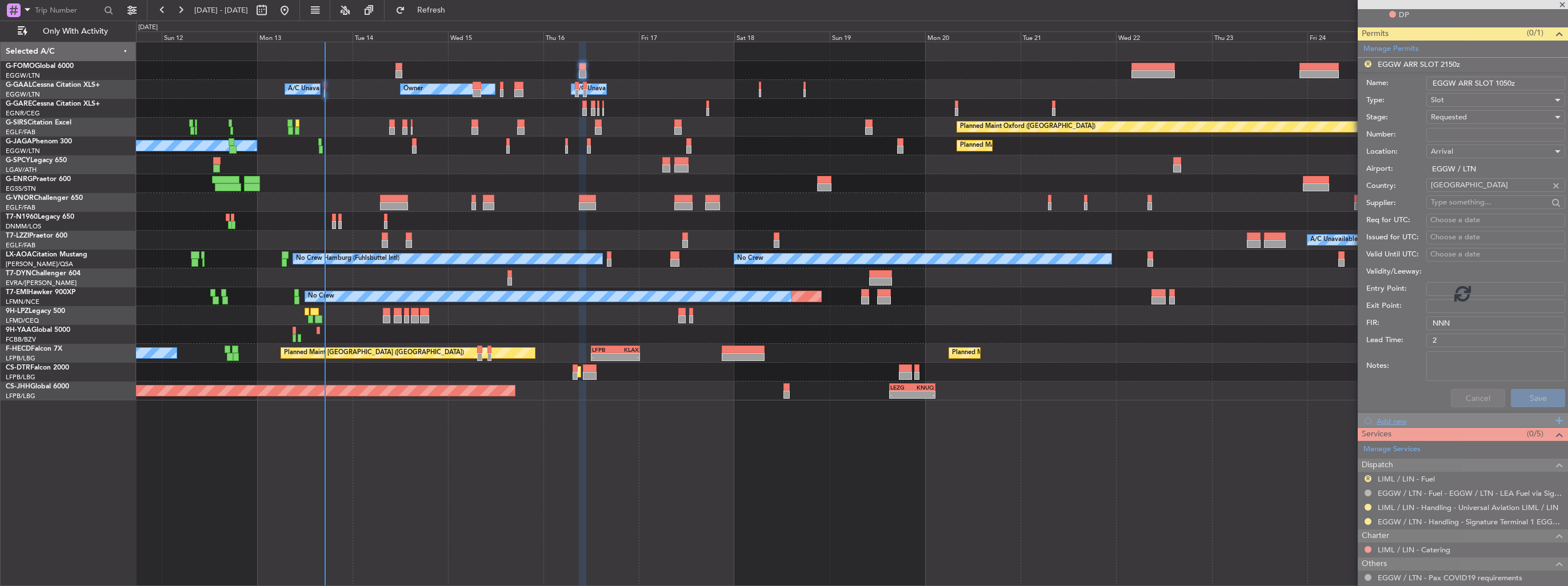
scroll to position [85, 0]
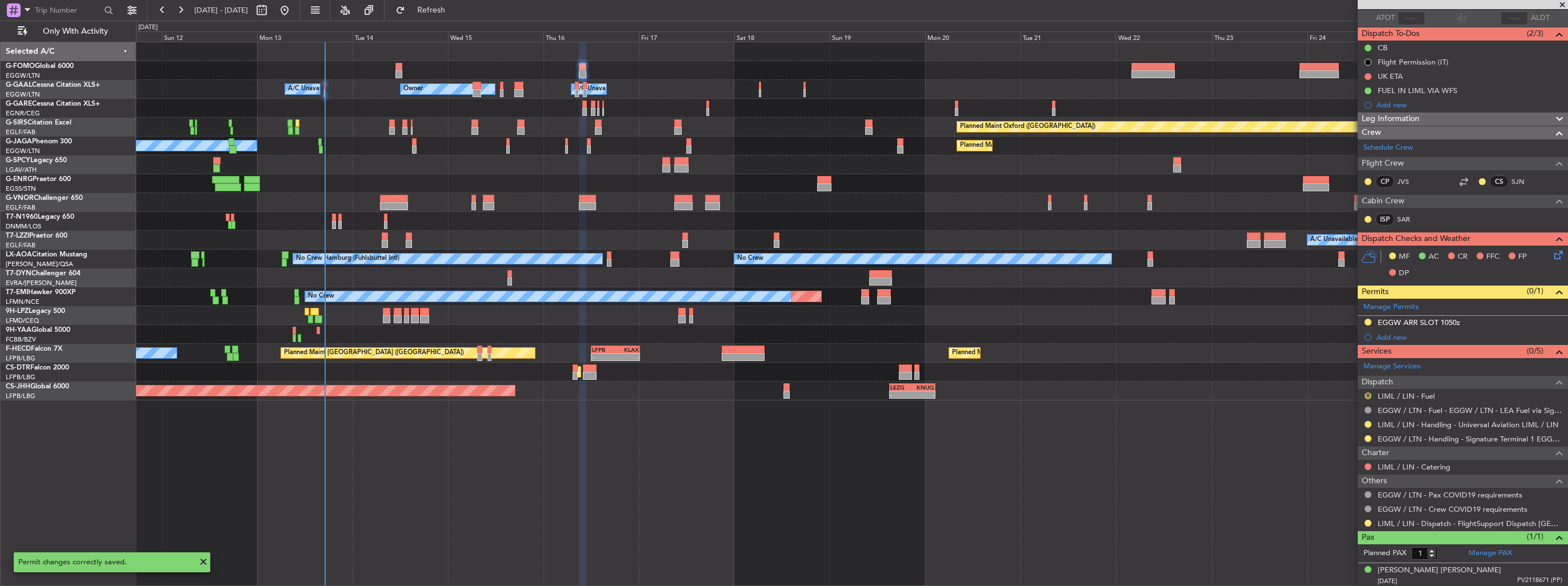
click at [1368, 393] on button "R" at bounding box center [1368, 396] width 7 height 7
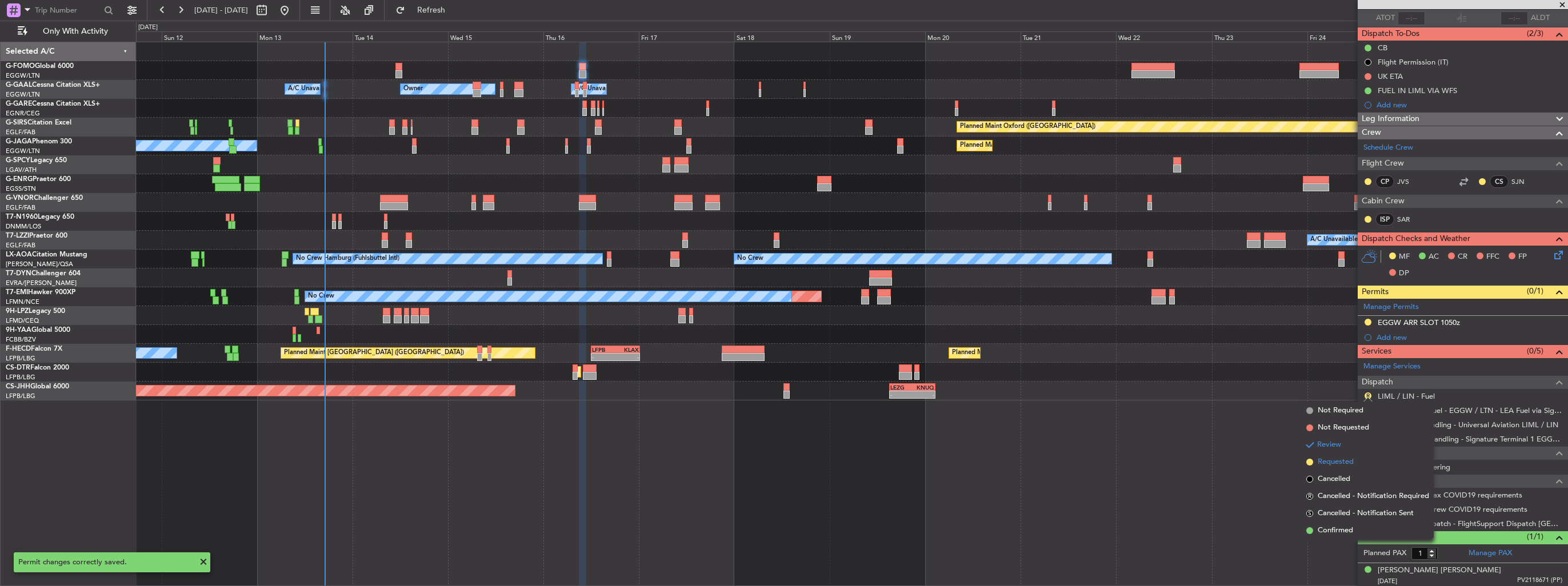
click at [1335, 464] on span "Requested" at bounding box center [1336, 462] width 36 height 12
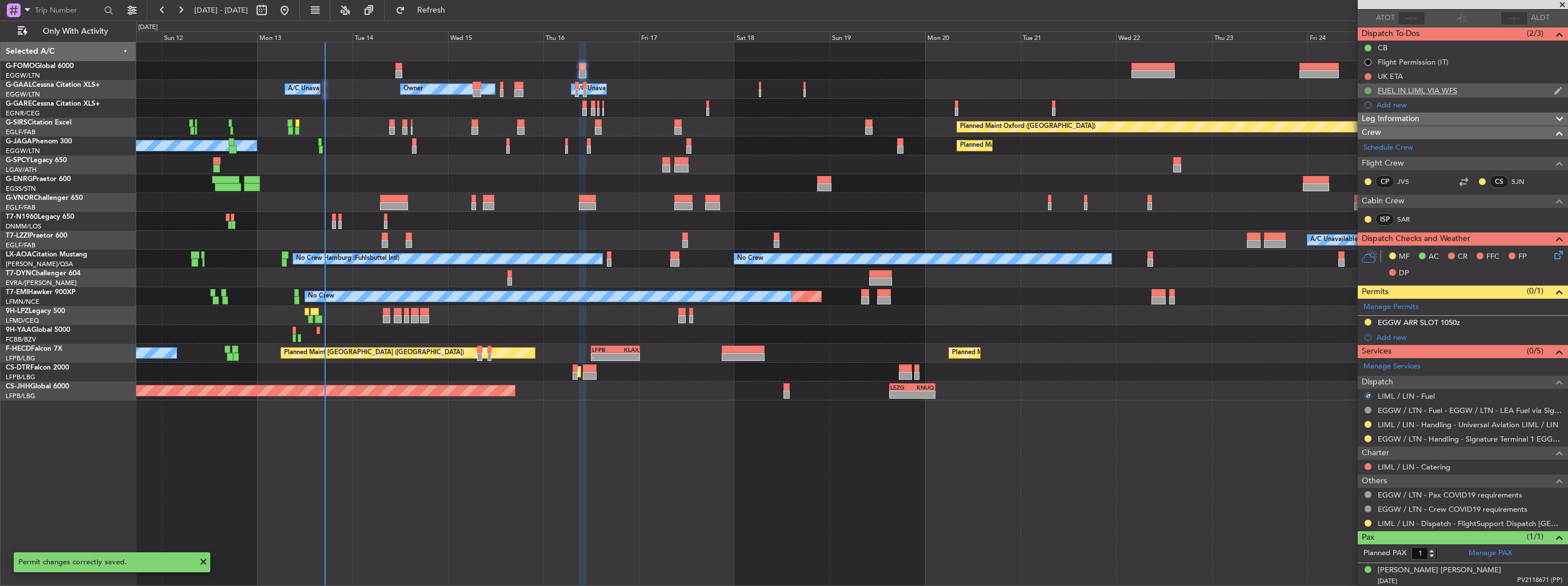
click at [1367, 91] on button at bounding box center [1368, 91] width 7 height 7
click at [1358, 120] on mat-tooltip-component "Completed" at bounding box center [1368, 108] width 53 height 30
click at [1359, 120] on span "In Progress" at bounding box center [1373, 124] width 39 height 12
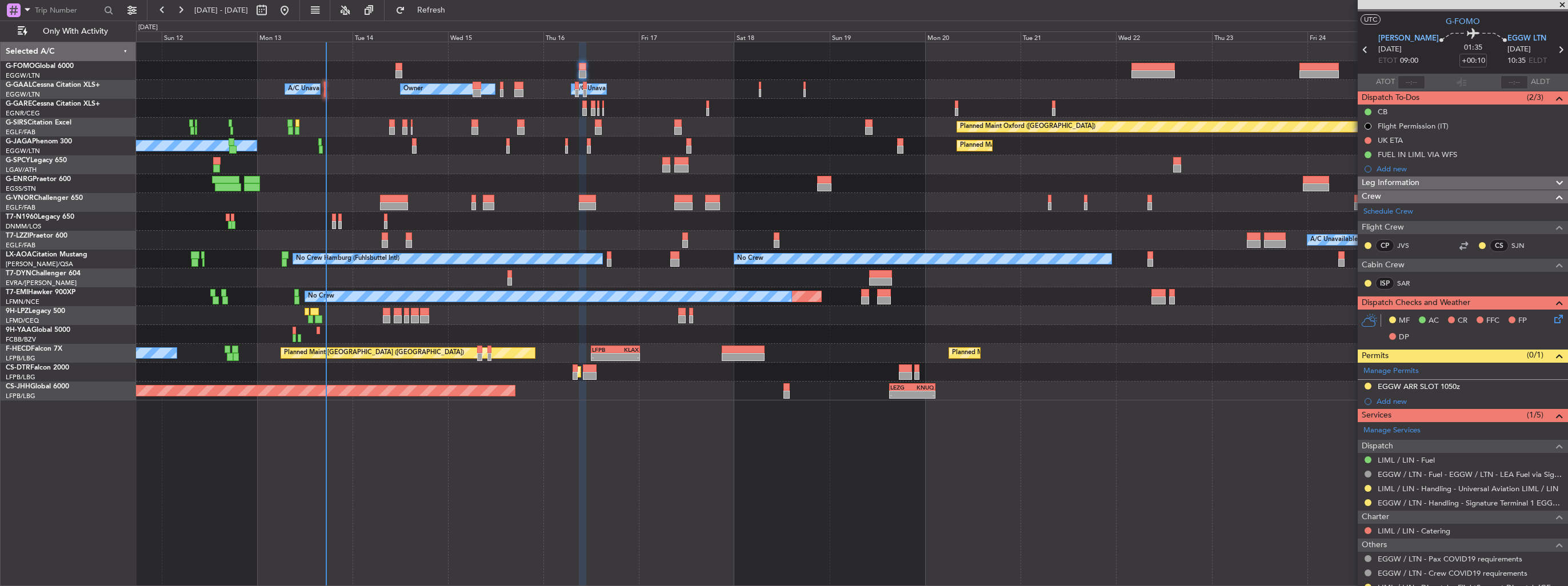
scroll to position [0, 0]
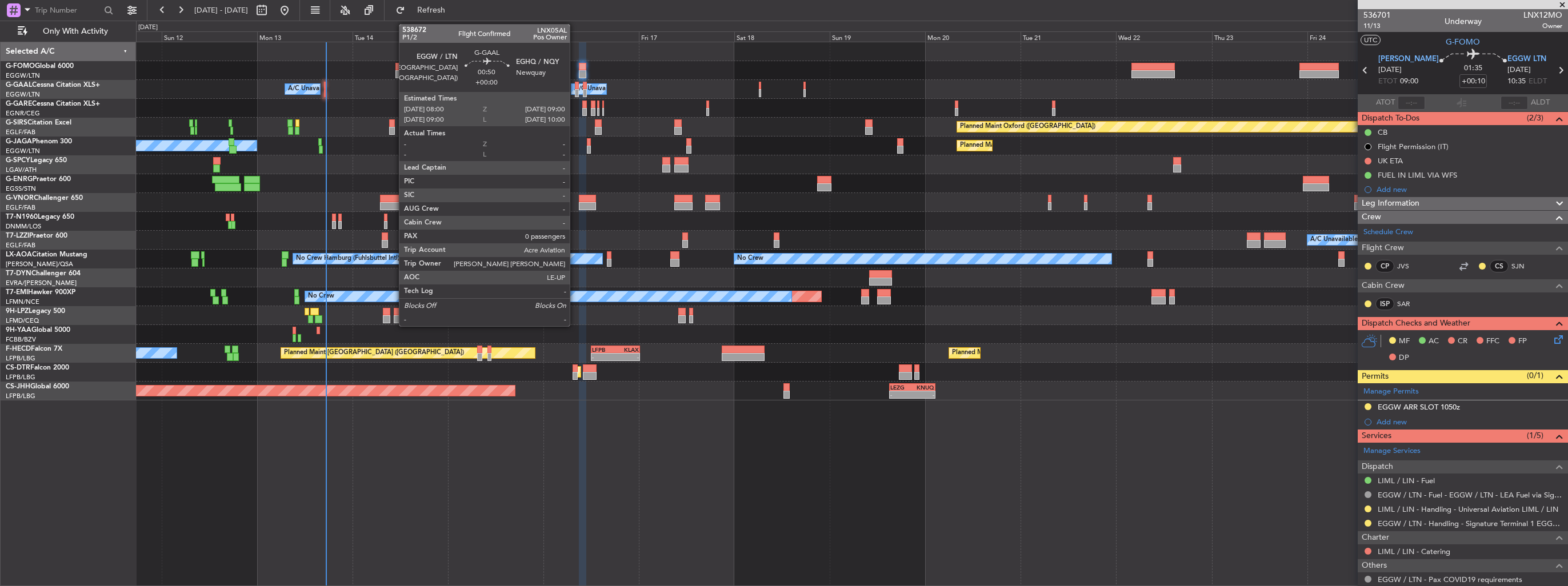
click at [575, 91] on div at bounding box center [576, 93] width 4 height 8
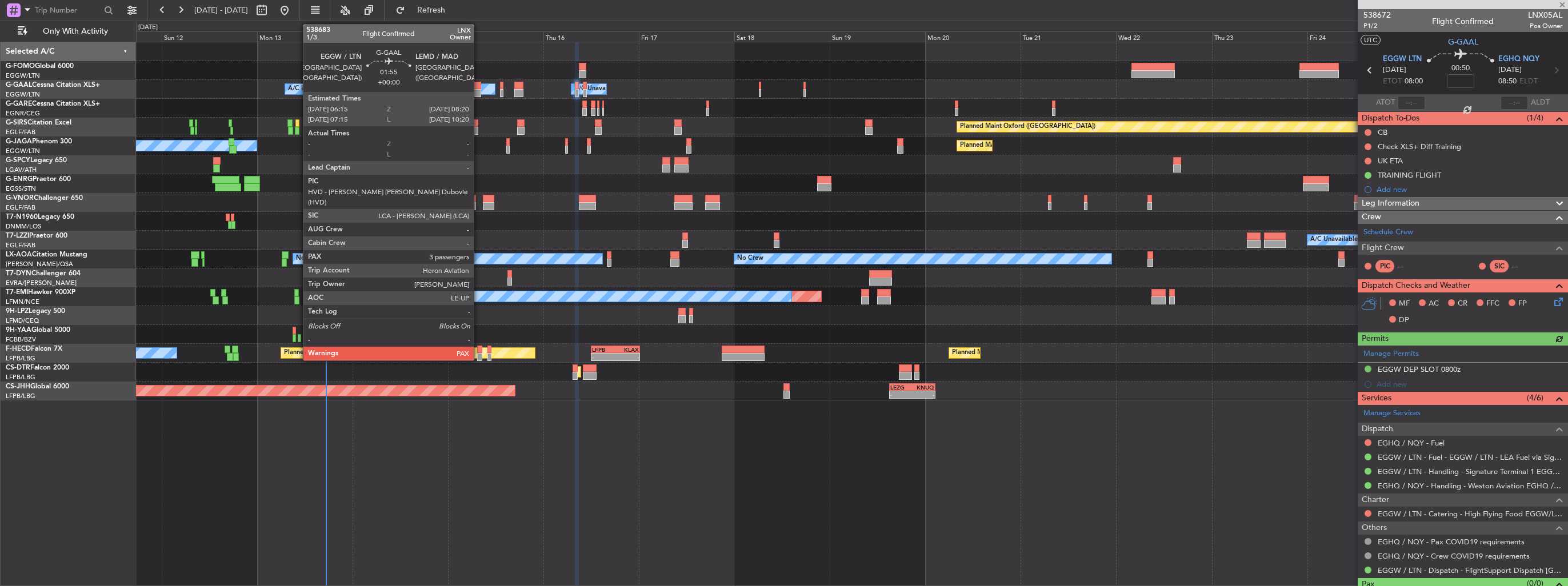
click at [479, 91] on div at bounding box center [477, 93] width 8 height 8
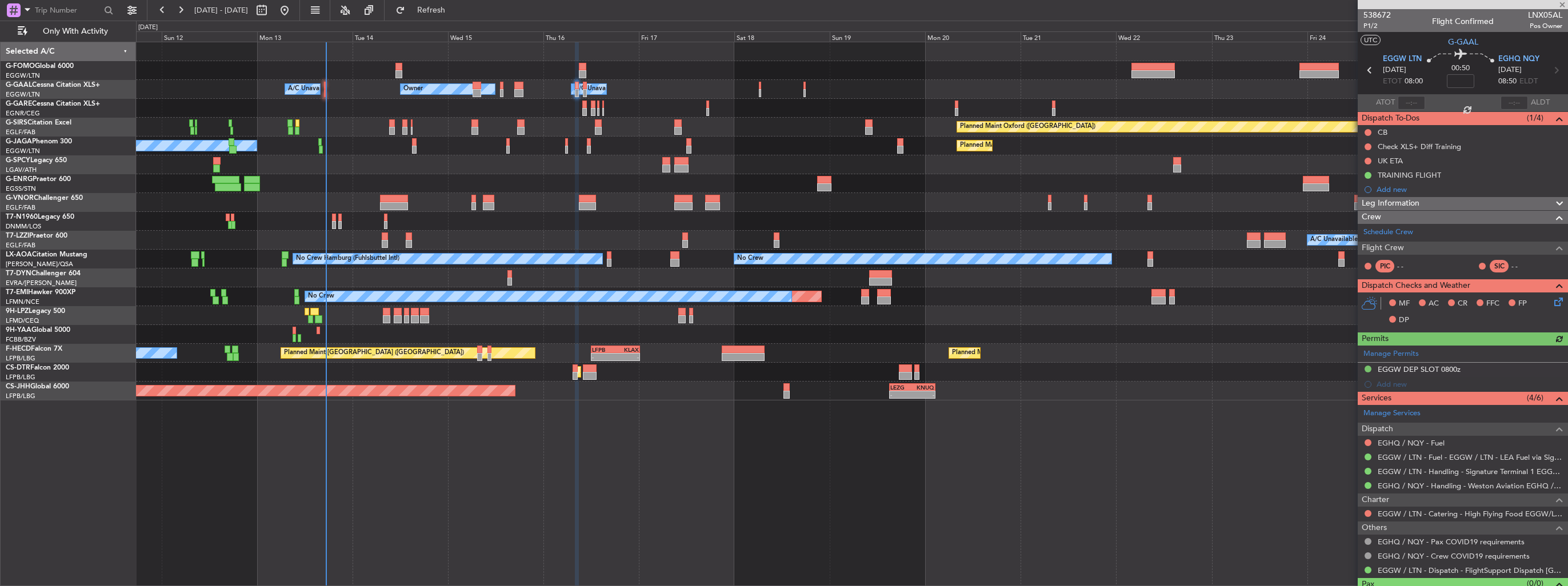
type input "3"
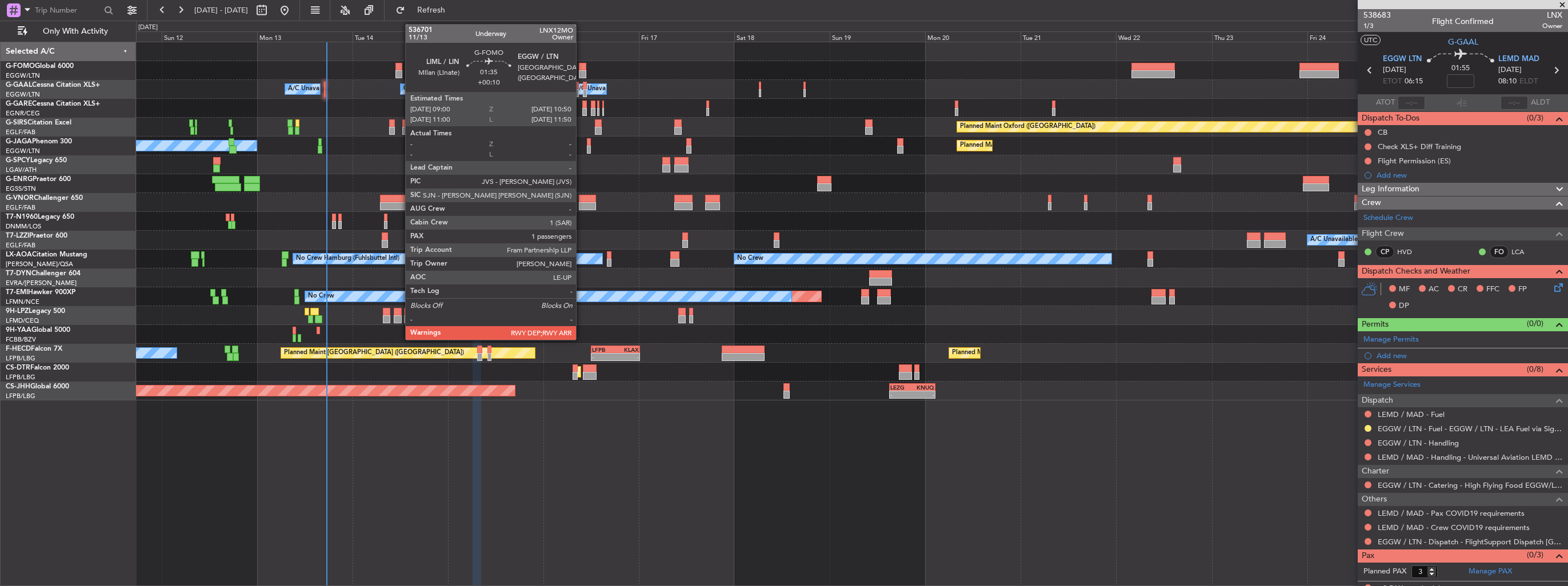
click at [581, 70] on div at bounding box center [582, 74] width 7 height 8
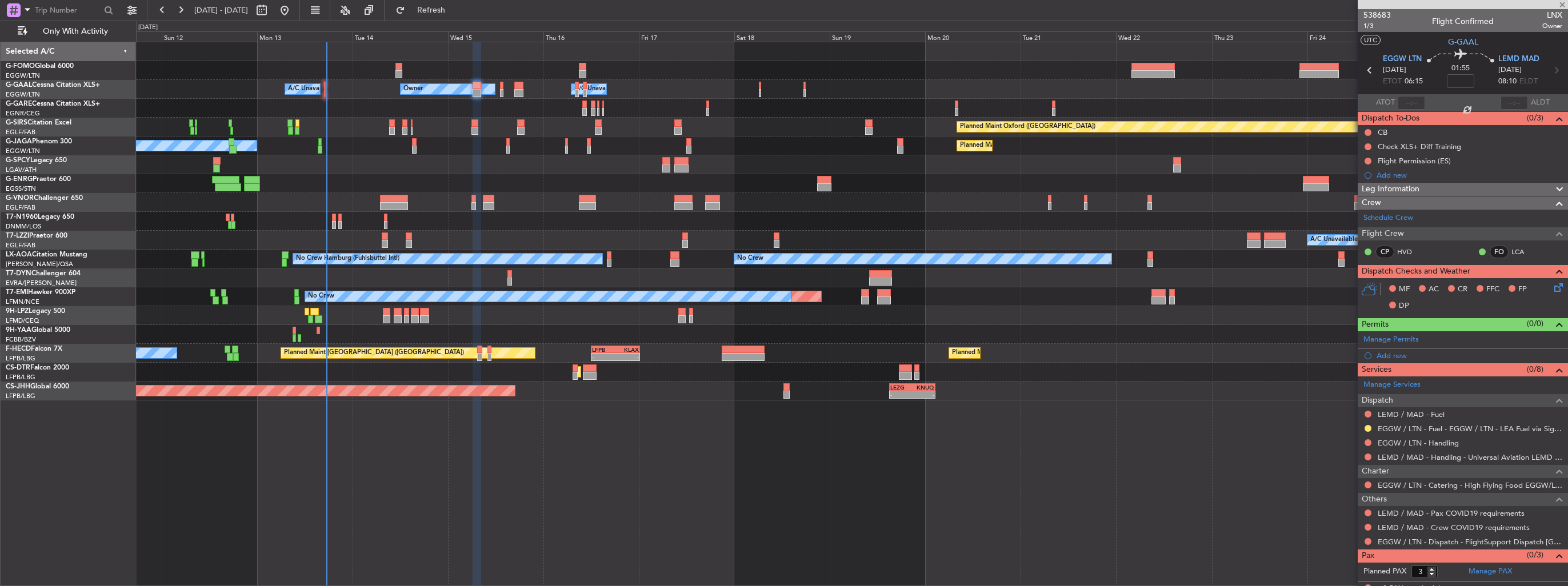
type input "+00:10"
type input "1"
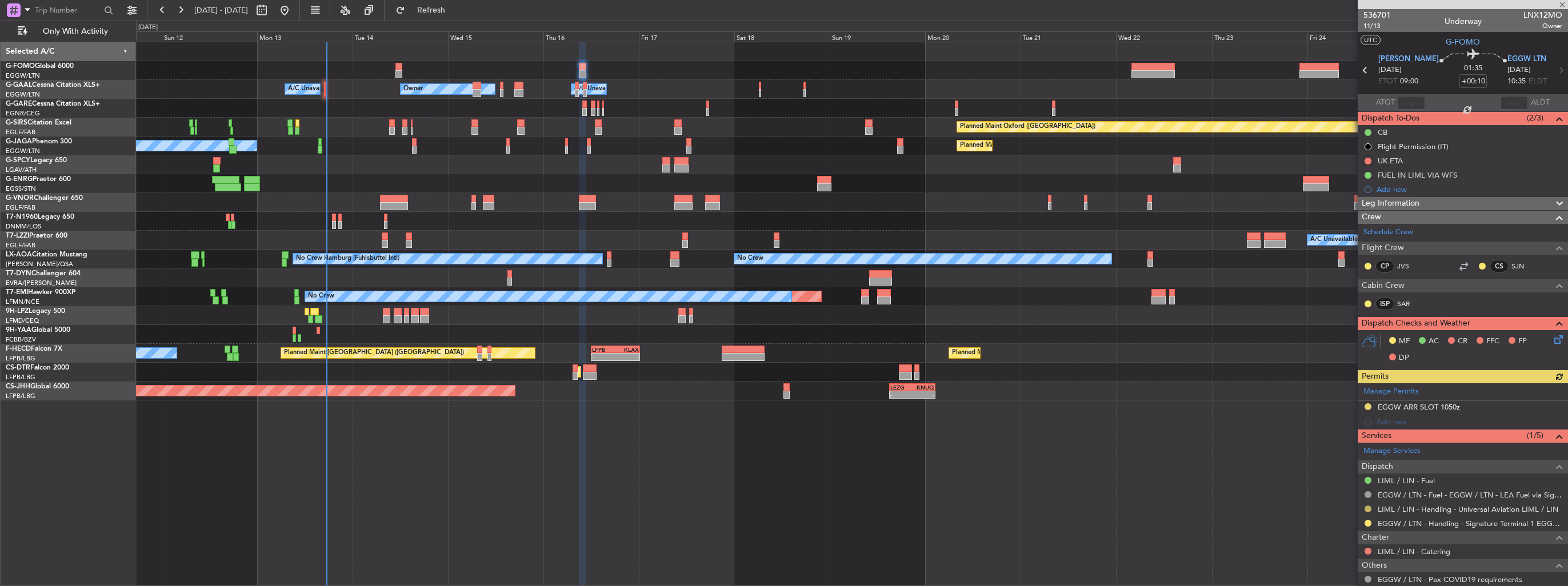
click at [1368, 509] on button at bounding box center [1368, 509] width 7 height 7
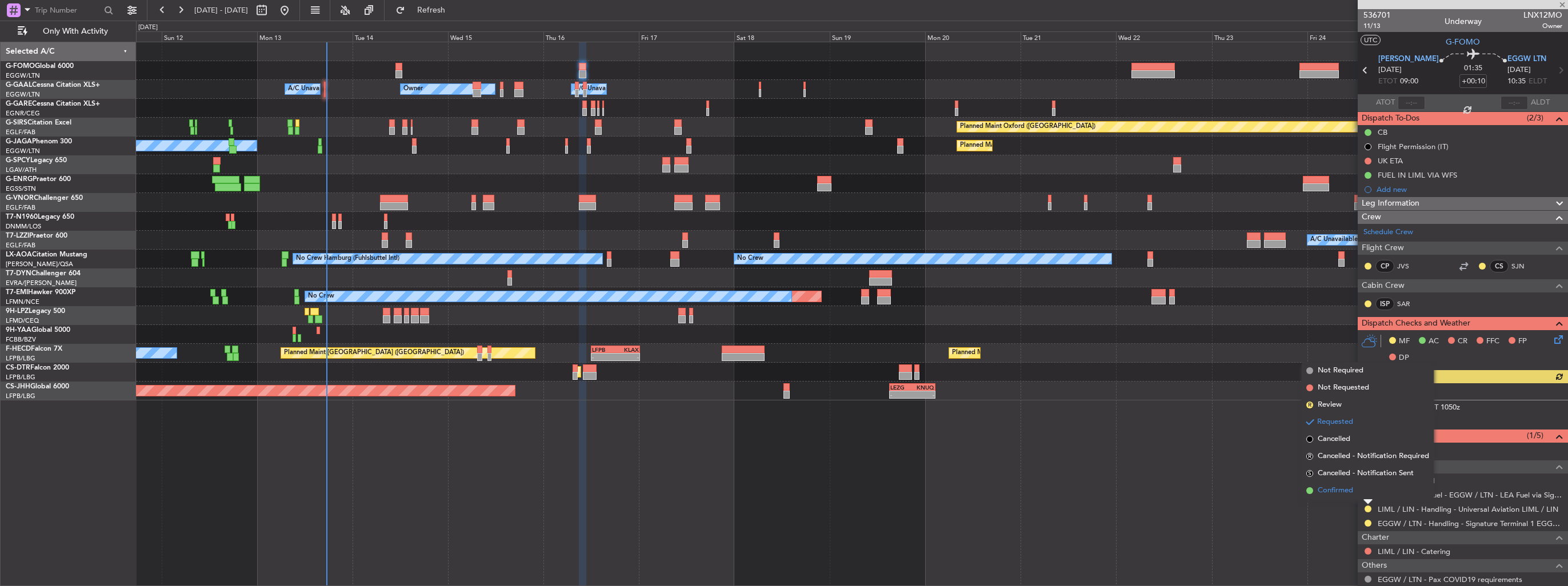
click at [1345, 493] on span "Confirmed" at bounding box center [1336, 491] width 35 height 12
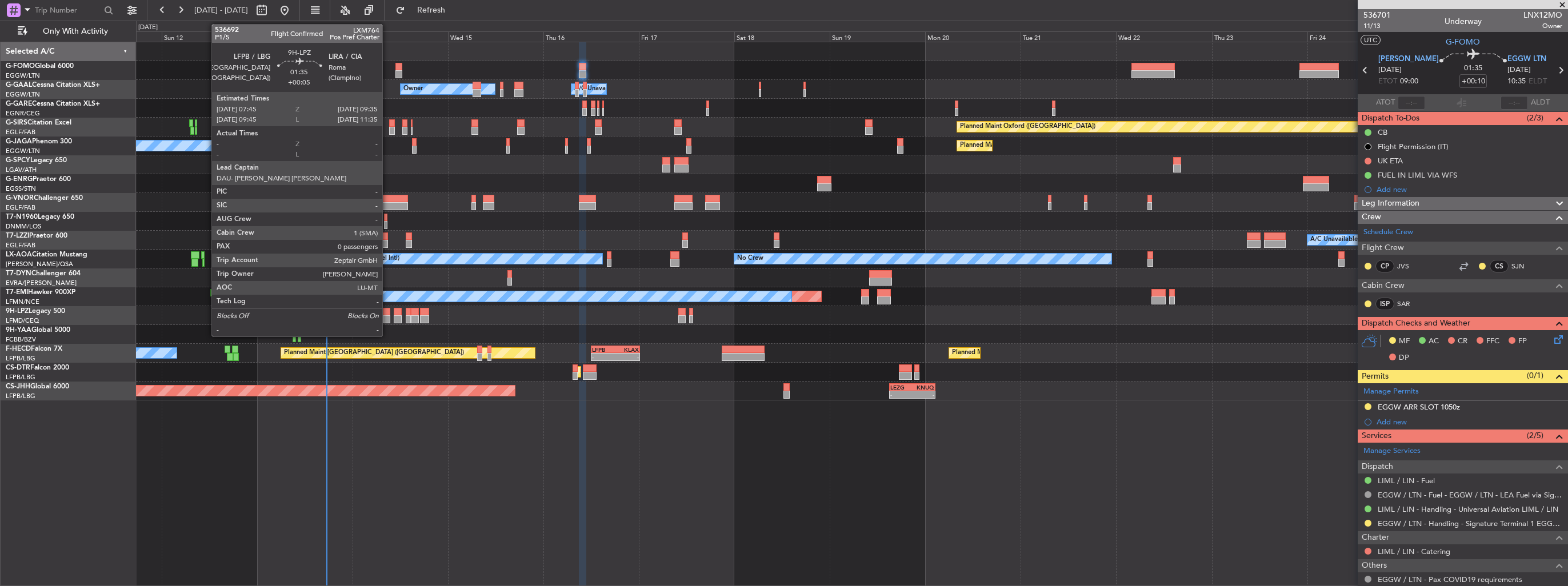
click at [387, 312] on div at bounding box center [386, 312] width 7 height 8
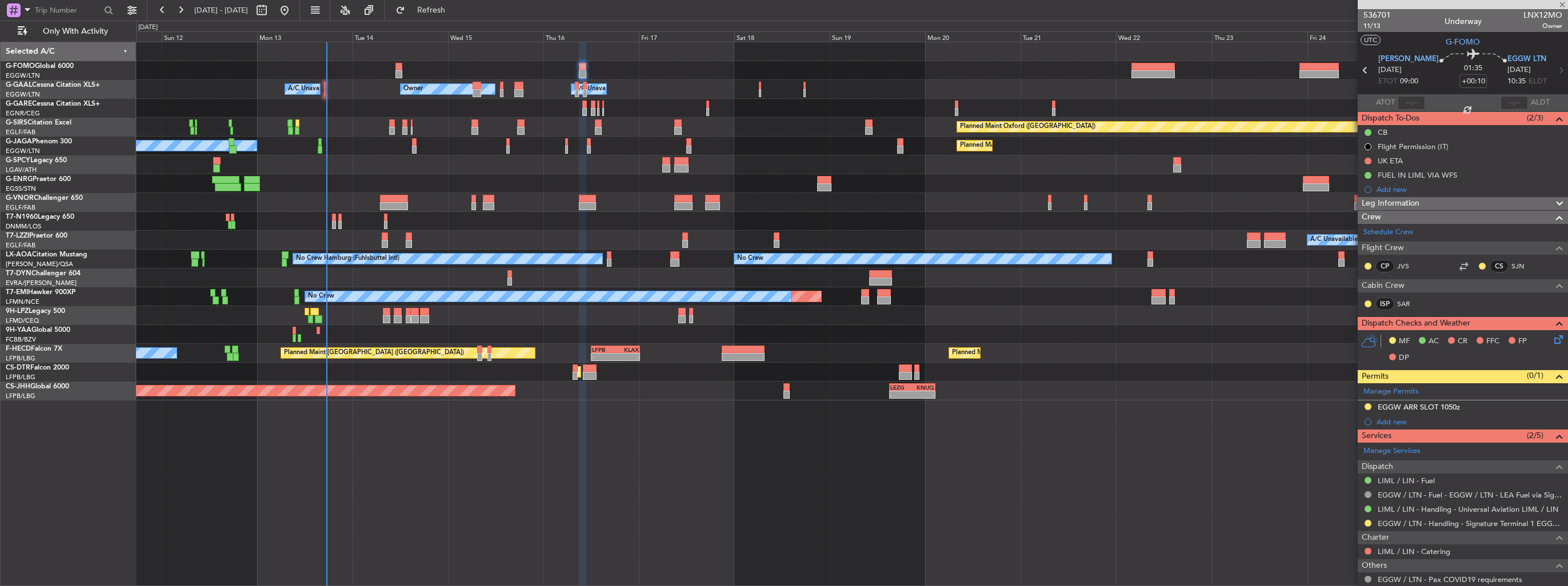
type input "+00:05"
type input "0"
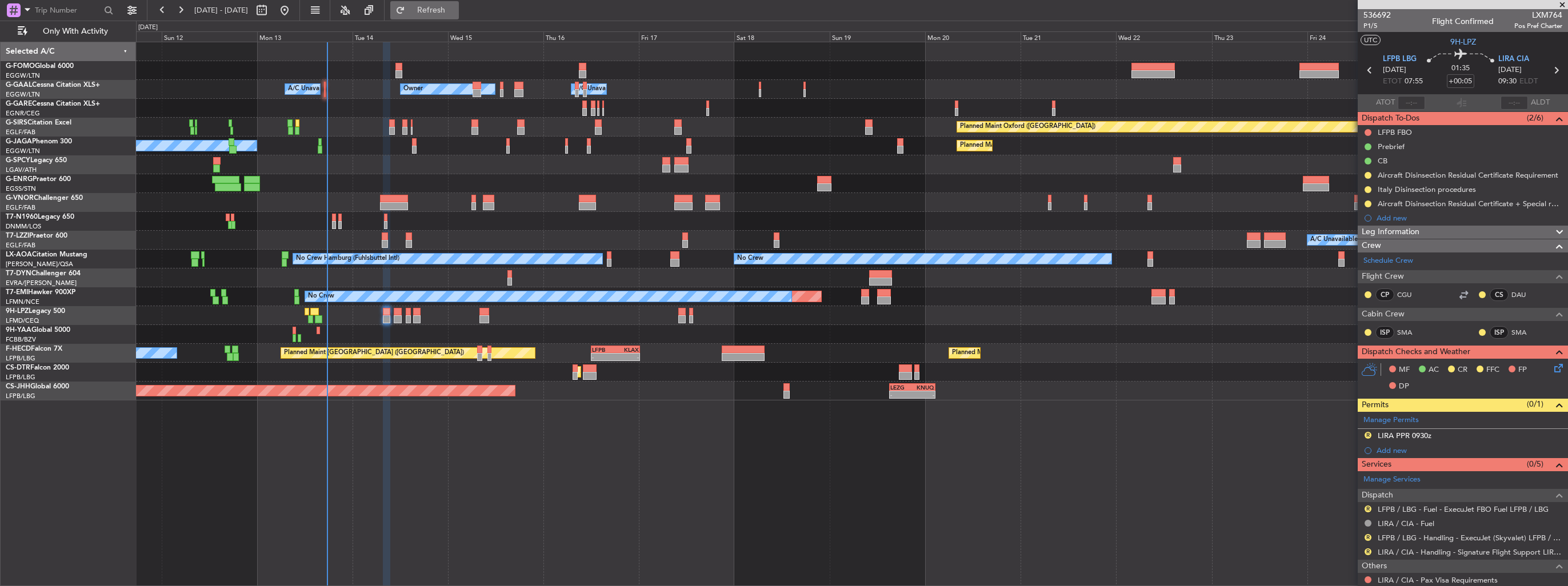
click at [448, 13] on span "Refresh" at bounding box center [431, 11] width 48 height 8
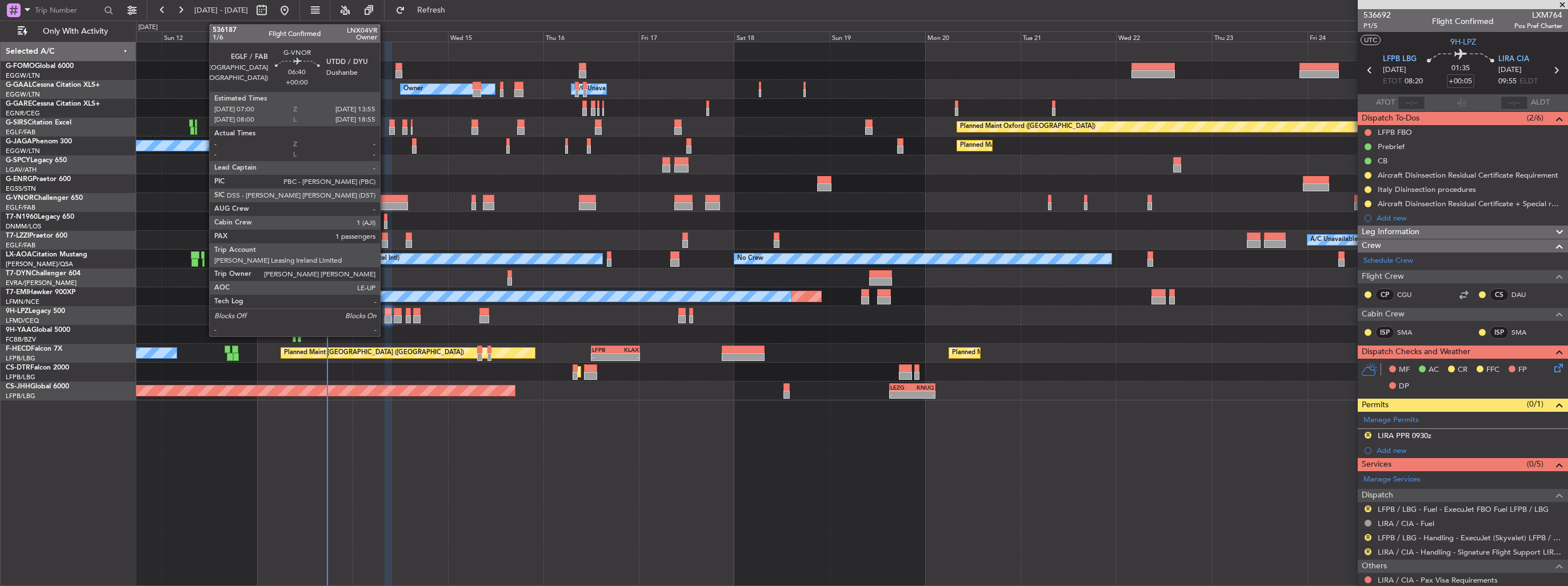
click at [385, 204] on div at bounding box center [394, 206] width 28 height 8
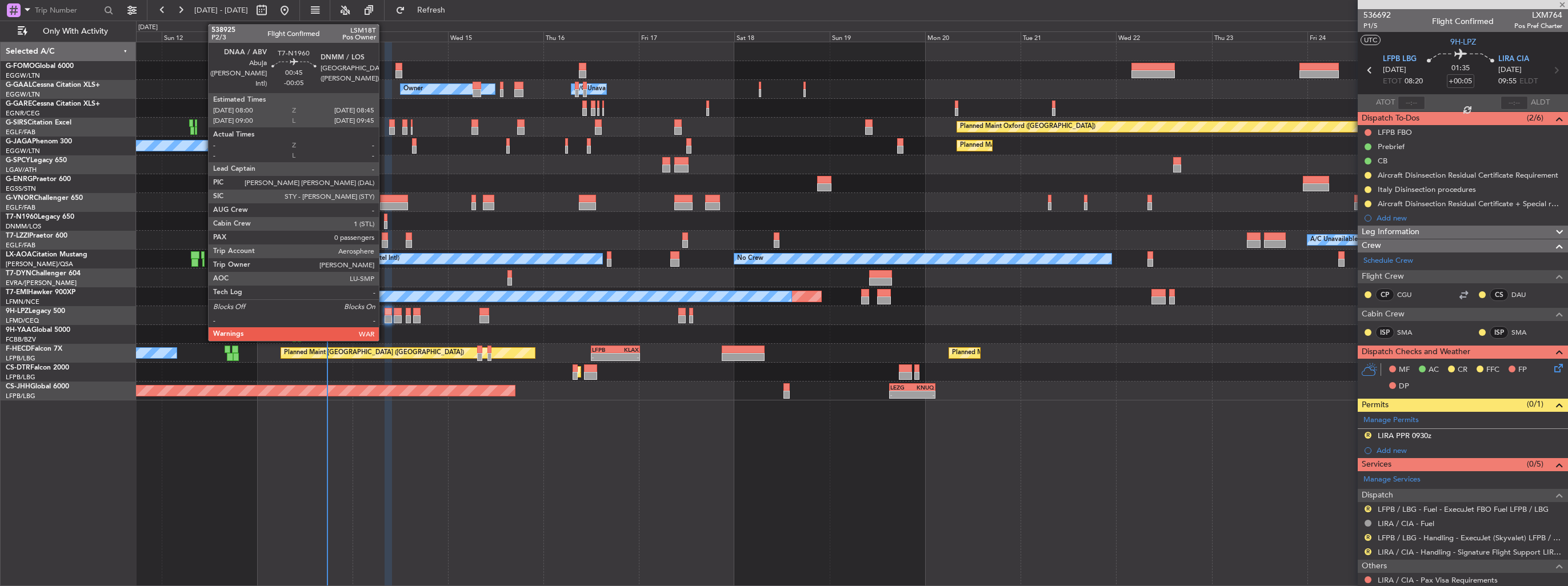
type input "1"
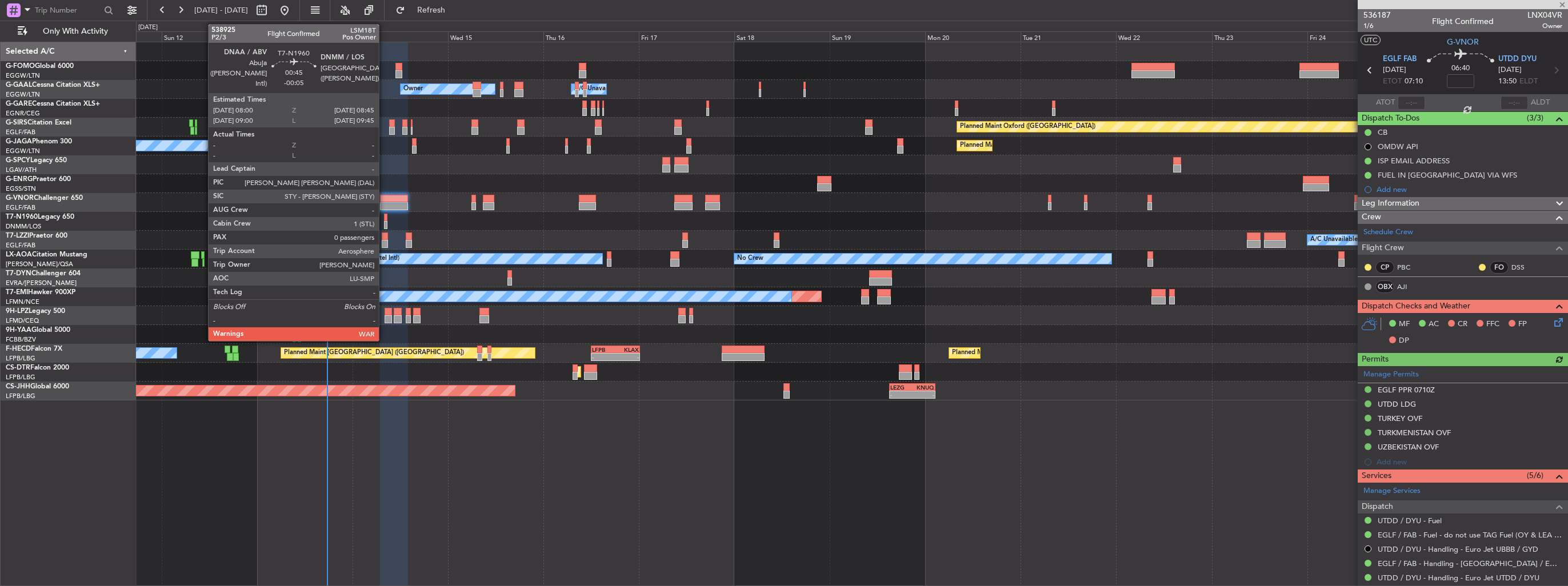
click at [384, 222] on div at bounding box center [386, 225] width 3 height 8
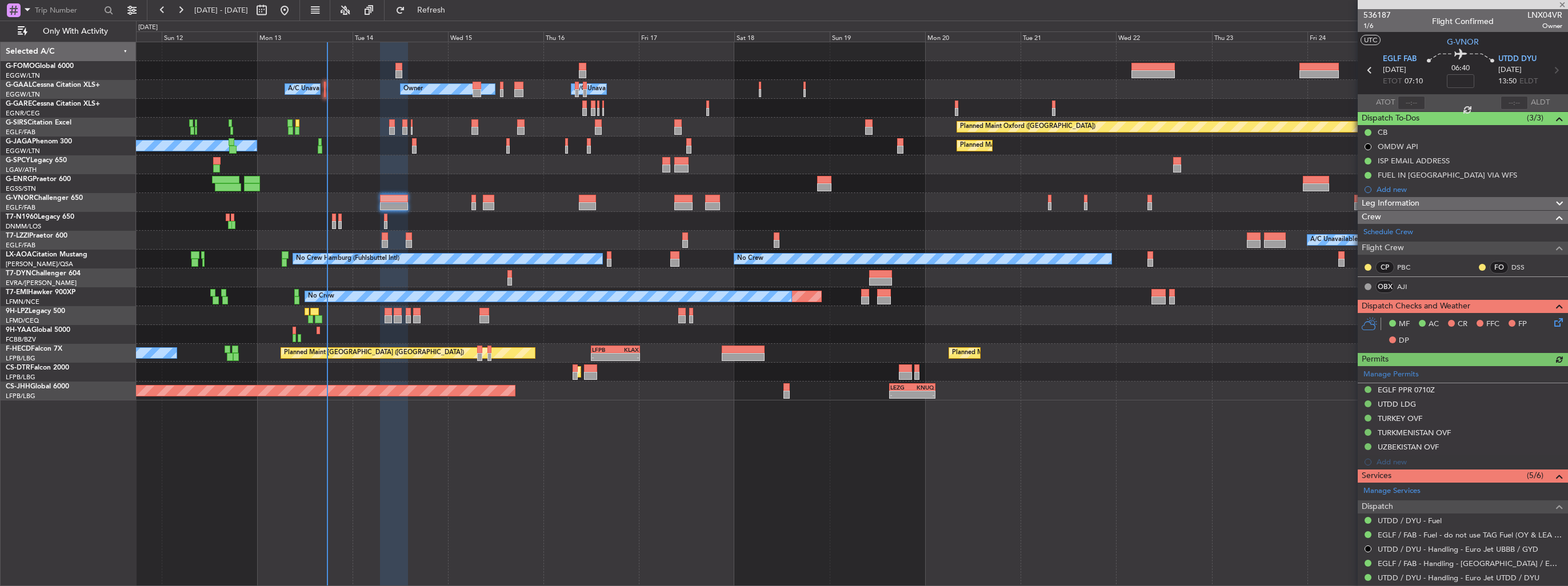
type input "-00:05"
type input "0"
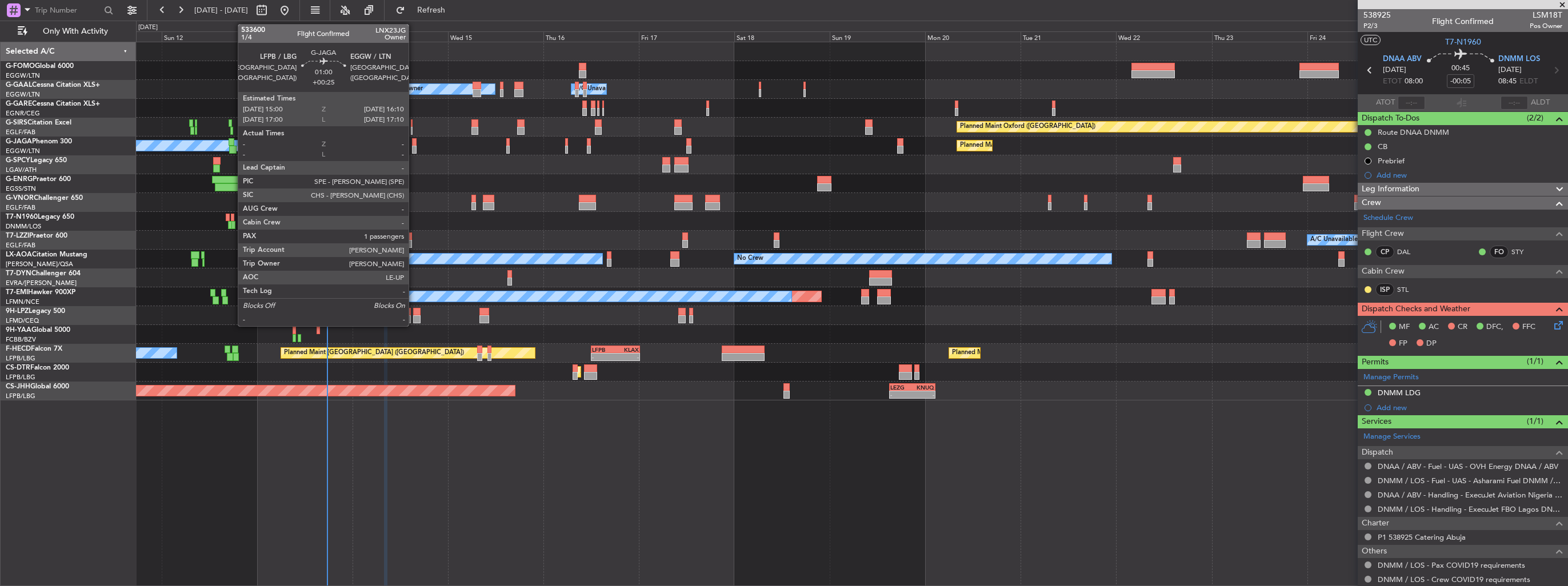
click at [414, 152] on div at bounding box center [415, 150] width 5 height 8
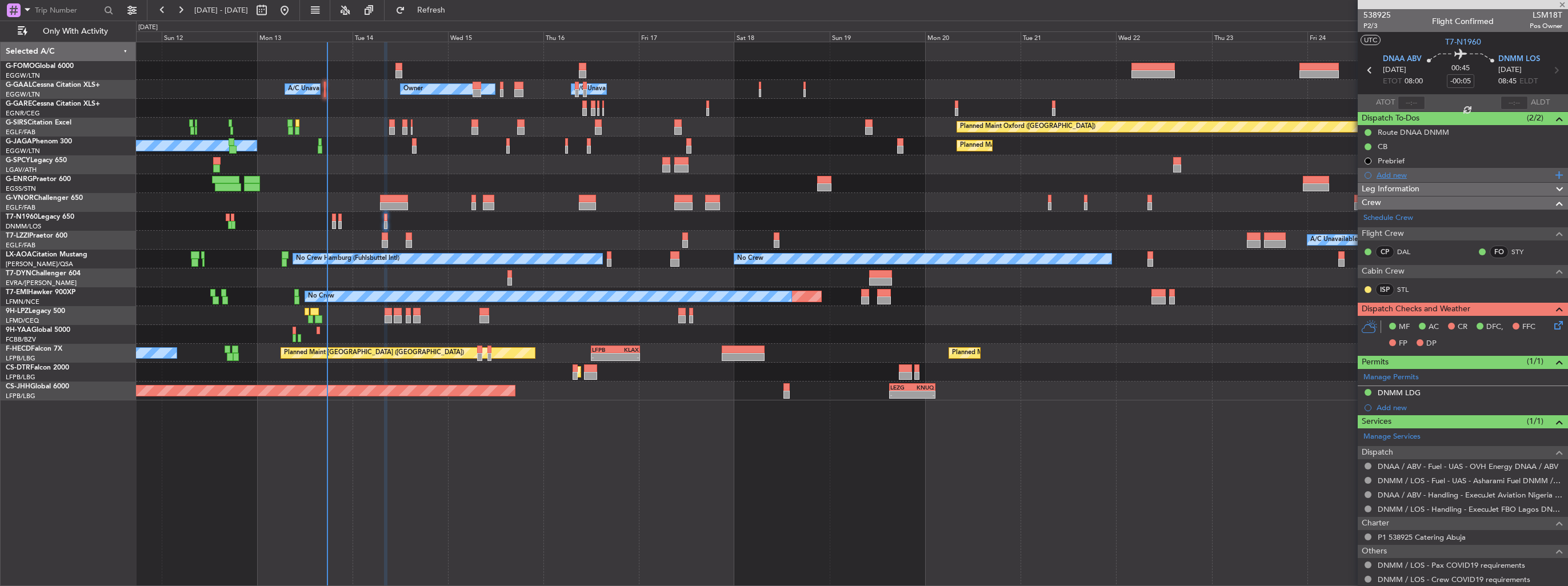
type input "+00:25"
type input "1"
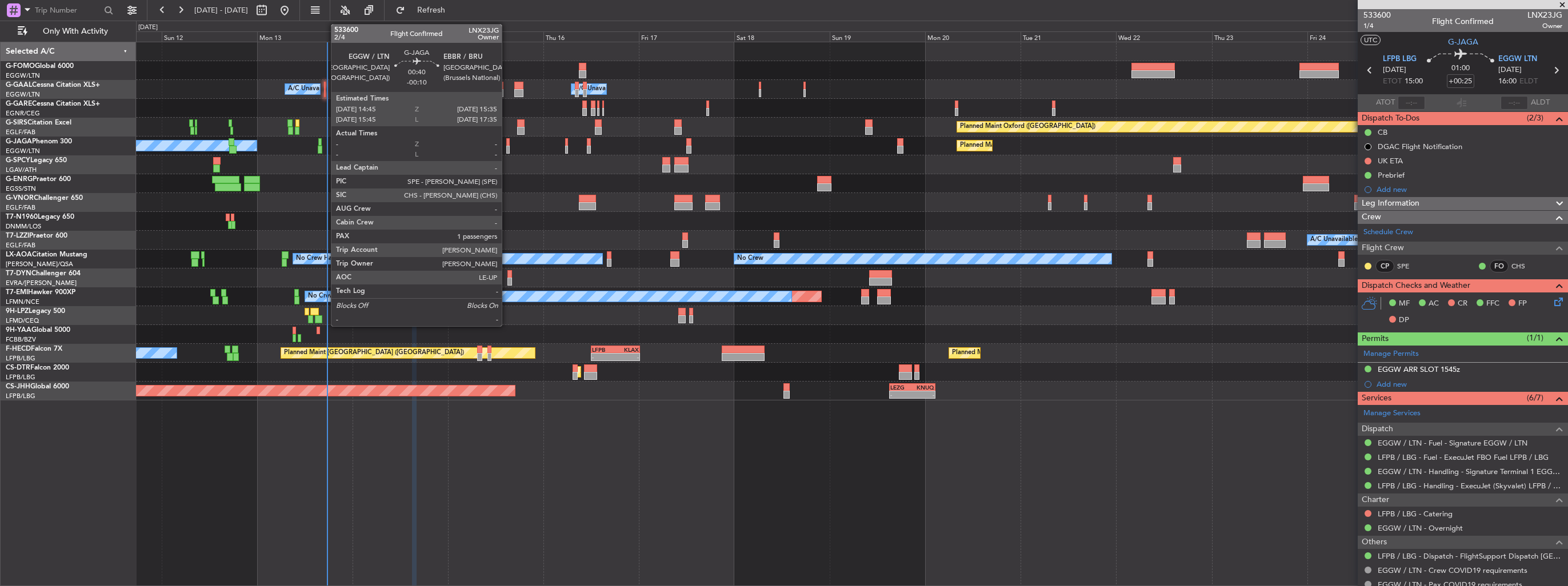
click at [507, 143] on div at bounding box center [508, 143] width 3 height 8
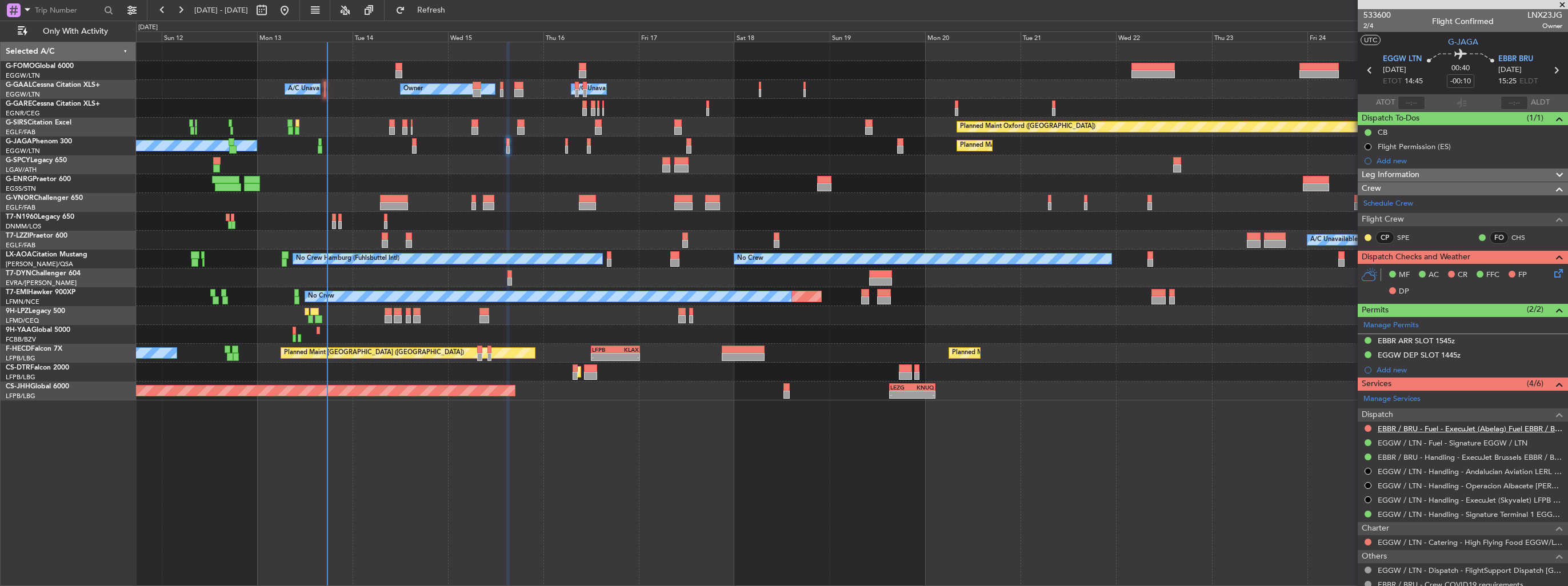
click at [1418, 431] on link "EBBR / BRU - Fuel - ExecuJet (Abelag) Fuel EBBR / BRU" at bounding box center [1470, 429] width 185 height 10
click at [448, 10] on span "Refresh" at bounding box center [431, 11] width 48 height 8
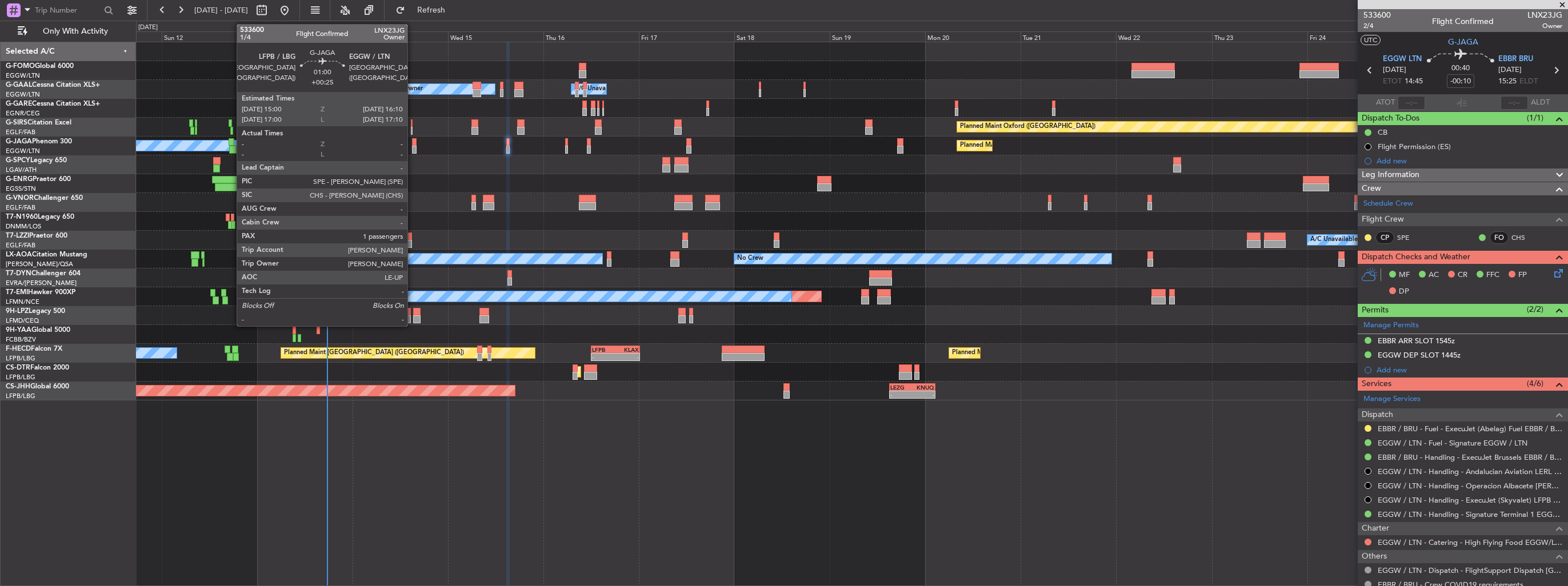
click at [413, 143] on div at bounding box center [415, 143] width 5 height 8
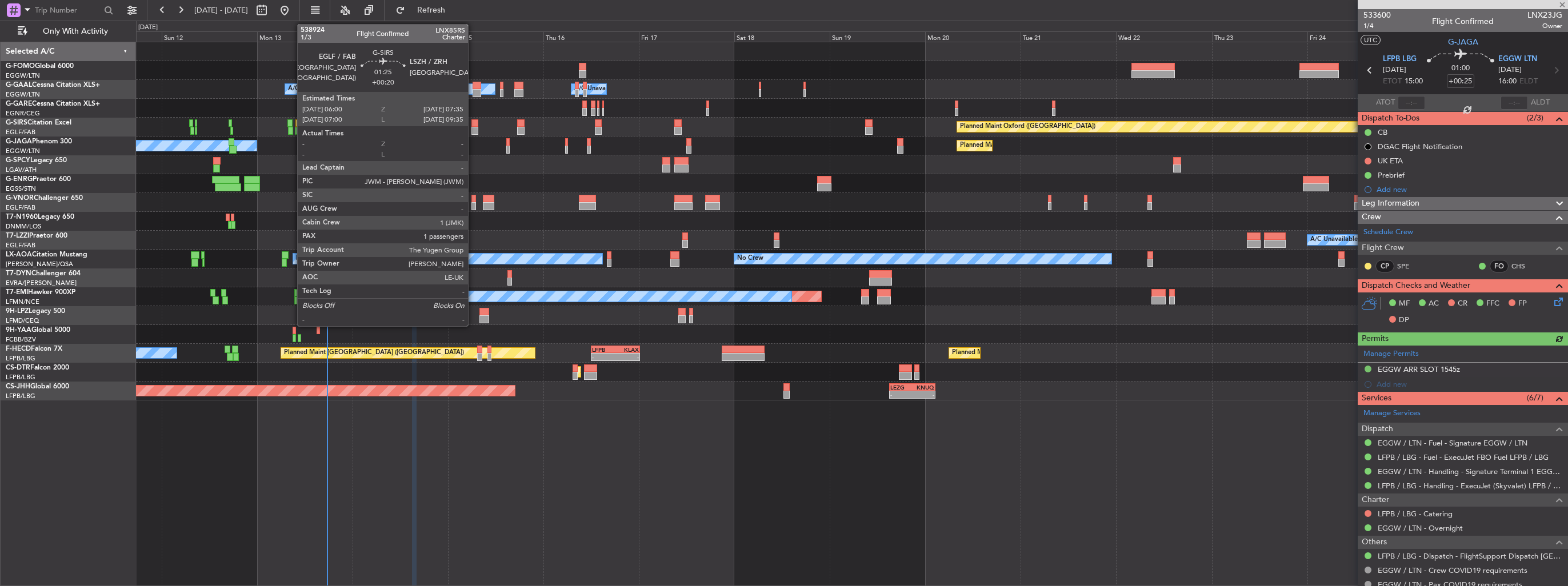
click at [473, 124] on div at bounding box center [475, 124] width 7 height 8
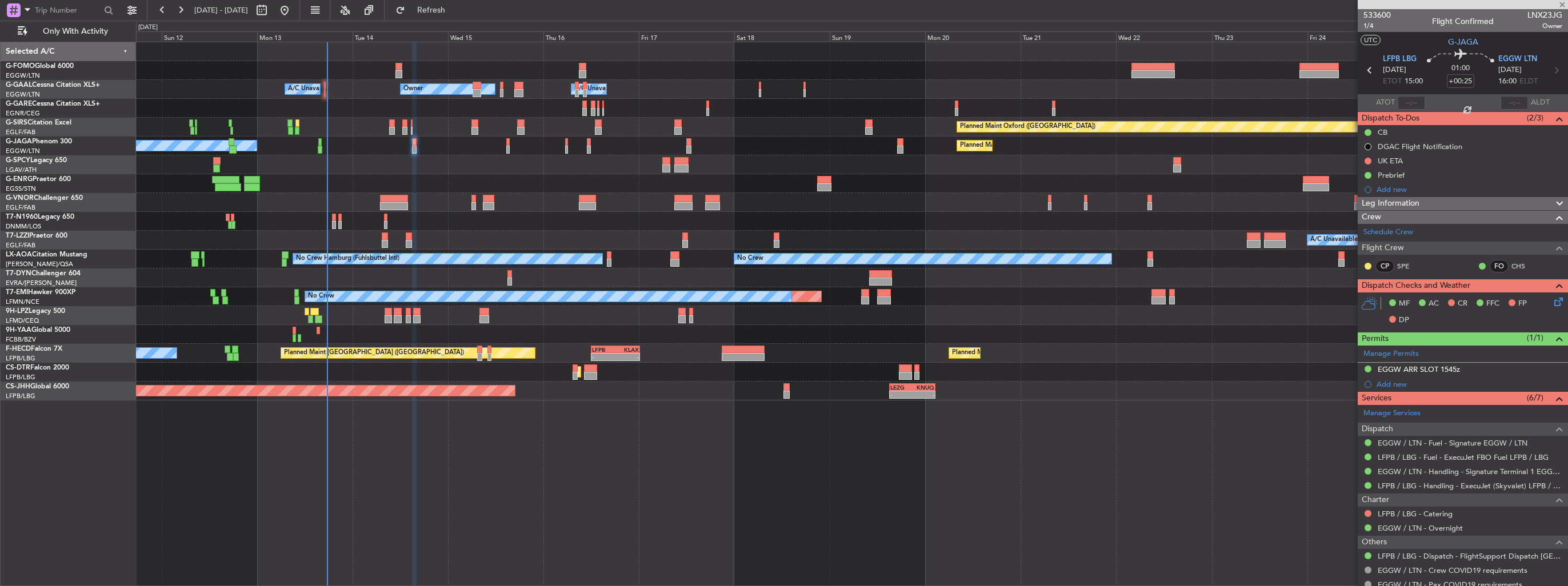
type input "+00:20"
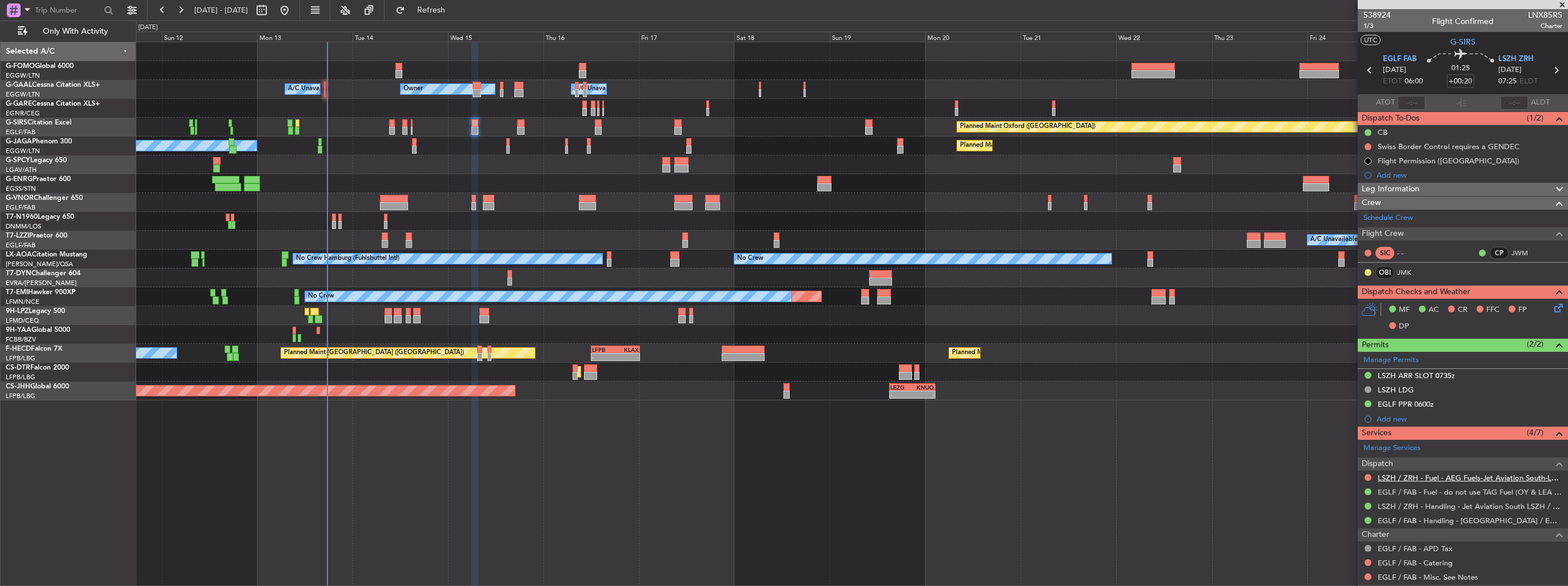
click at [1434, 478] on link "LSZH / ZRH - Fuel - AEG Fuels-Jet Aviation South-LSZH/ZRH" at bounding box center [1470, 478] width 185 height 10
click at [1390, 175] on div "Add new" at bounding box center [1464, 176] width 176 height 10
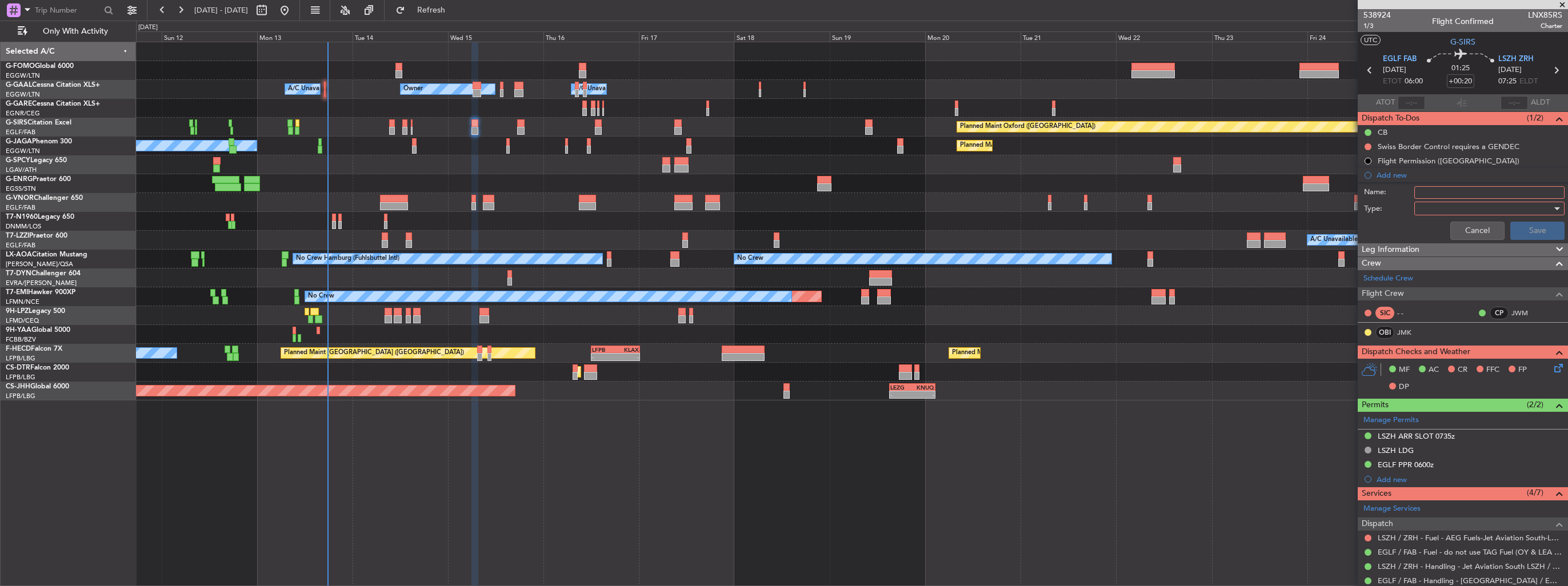
click at [1430, 195] on input "Name:" at bounding box center [1490, 192] width 150 height 12
type input "FUEL IN LSZH VIA WFS"
click at [1441, 209] on div at bounding box center [1486, 209] width 134 height 17
click at [1444, 230] on span "Generic" at bounding box center [1484, 231] width 134 height 17
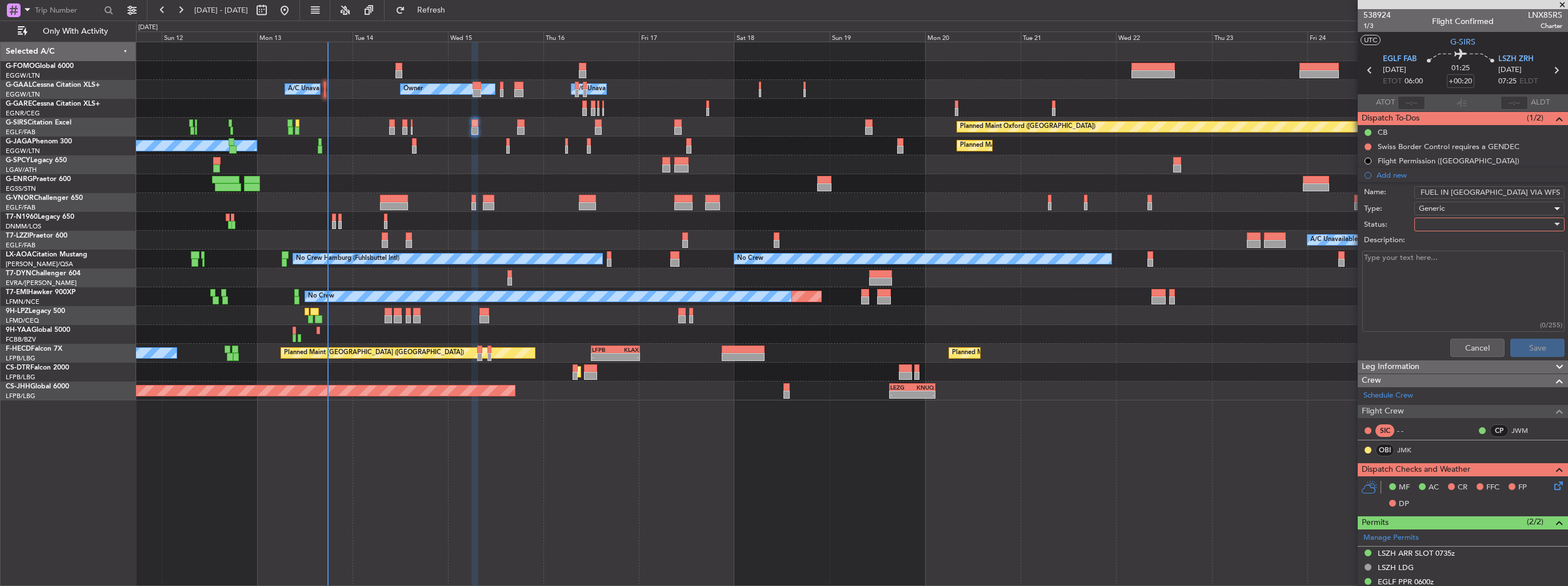
click at [1444, 230] on div at bounding box center [1486, 224] width 134 height 17
click at [1448, 260] on span "In Progress" at bounding box center [1484, 264] width 134 height 17
click at [1526, 342] on button "Save" at bounding box center [1537, 348] width 54 height 18
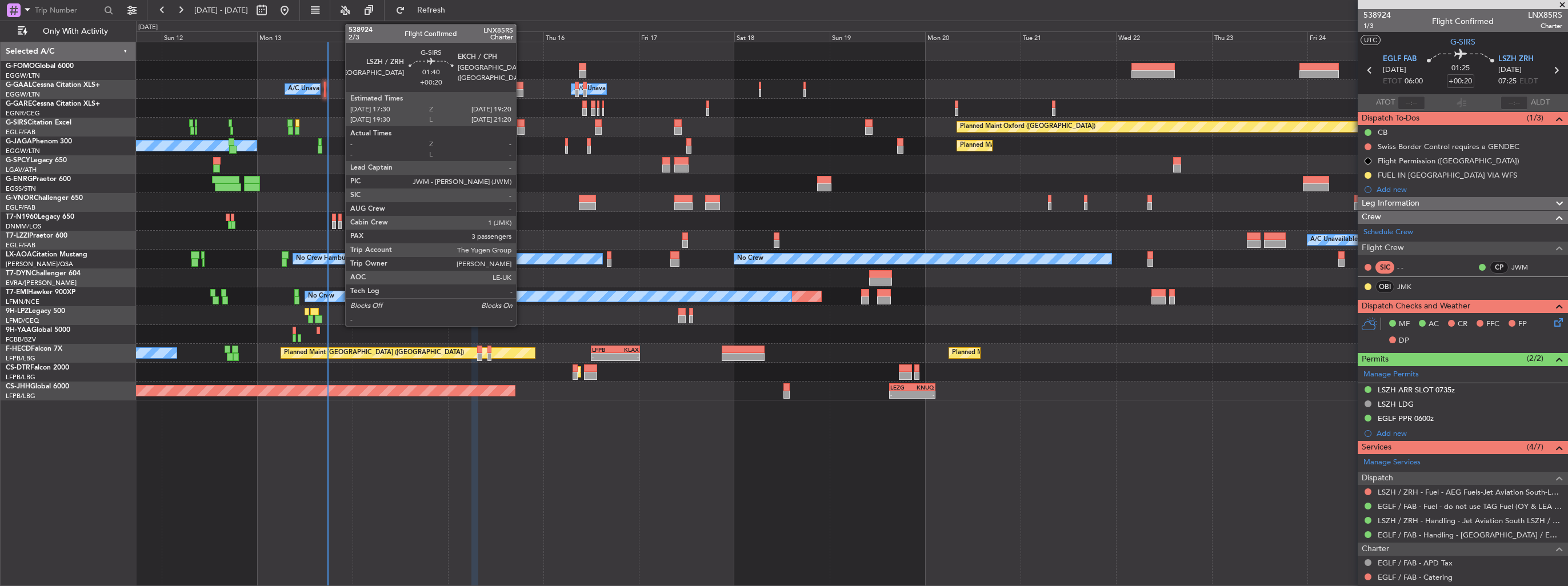
click at [521, 123] on div at bounding box center [520, 124] width 7 height 8
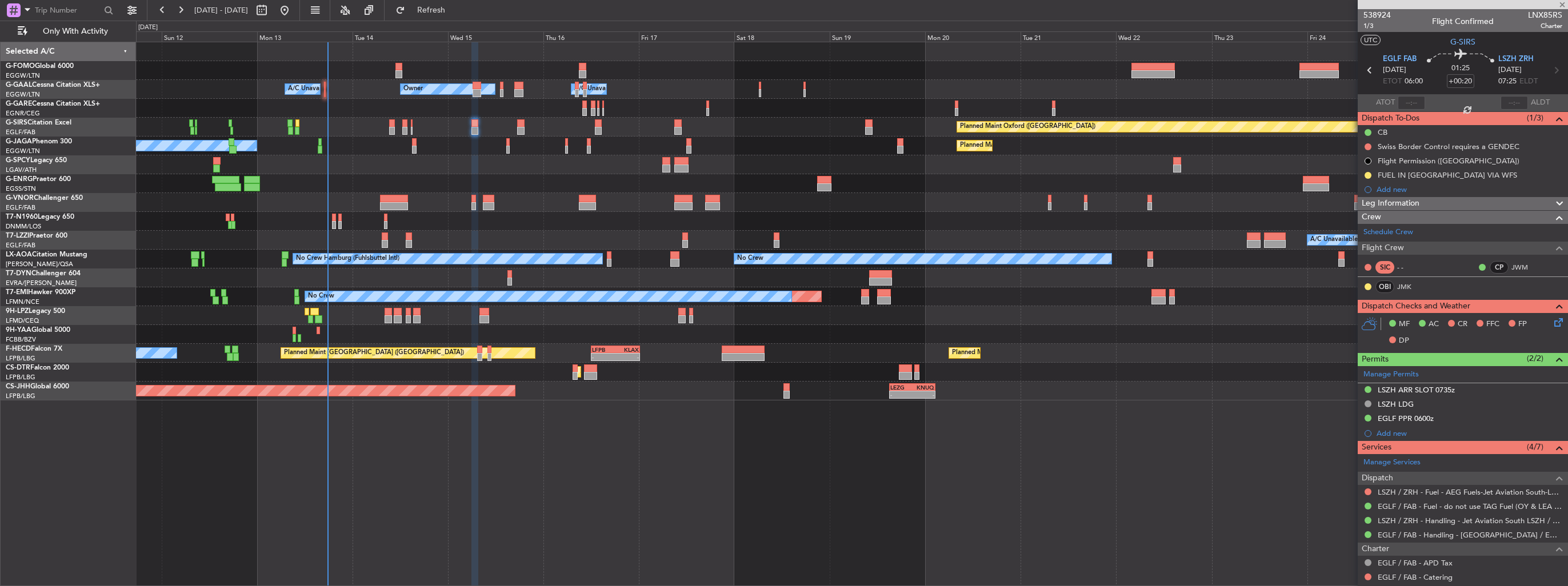
type input "3"
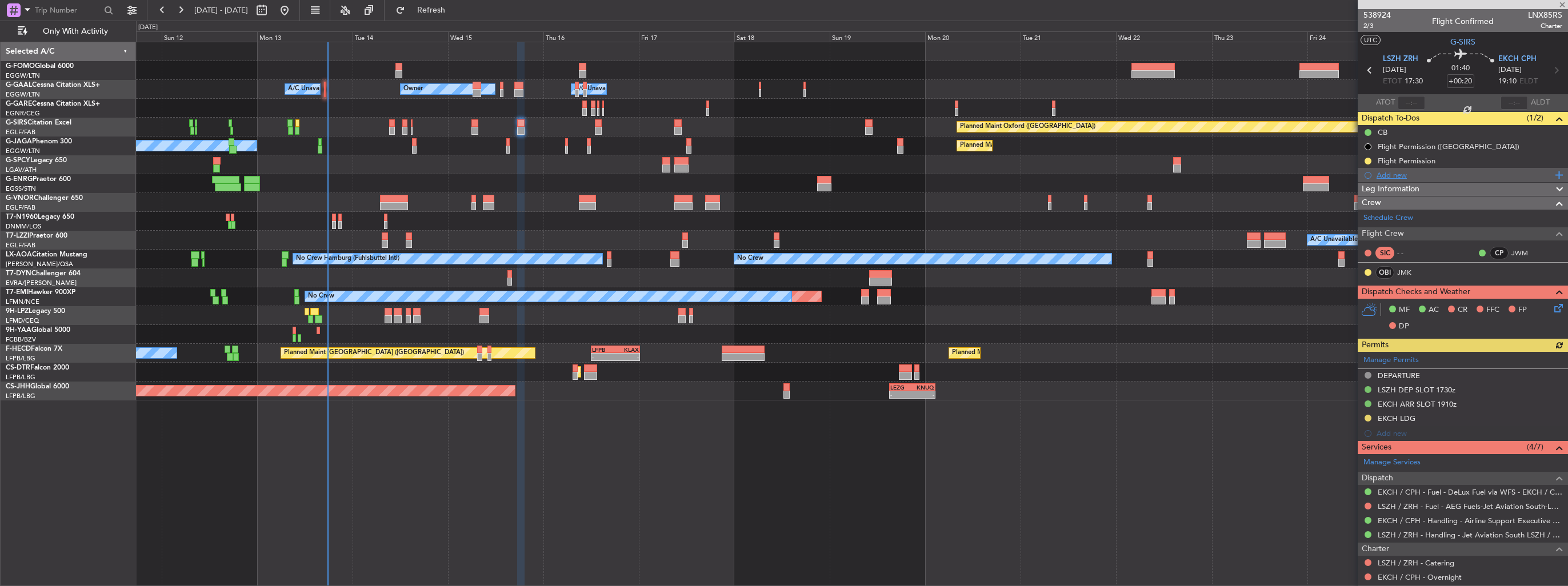
click at [1380, 174] on div "Add new" at bounding box center [1464, 176] width 176 height 10
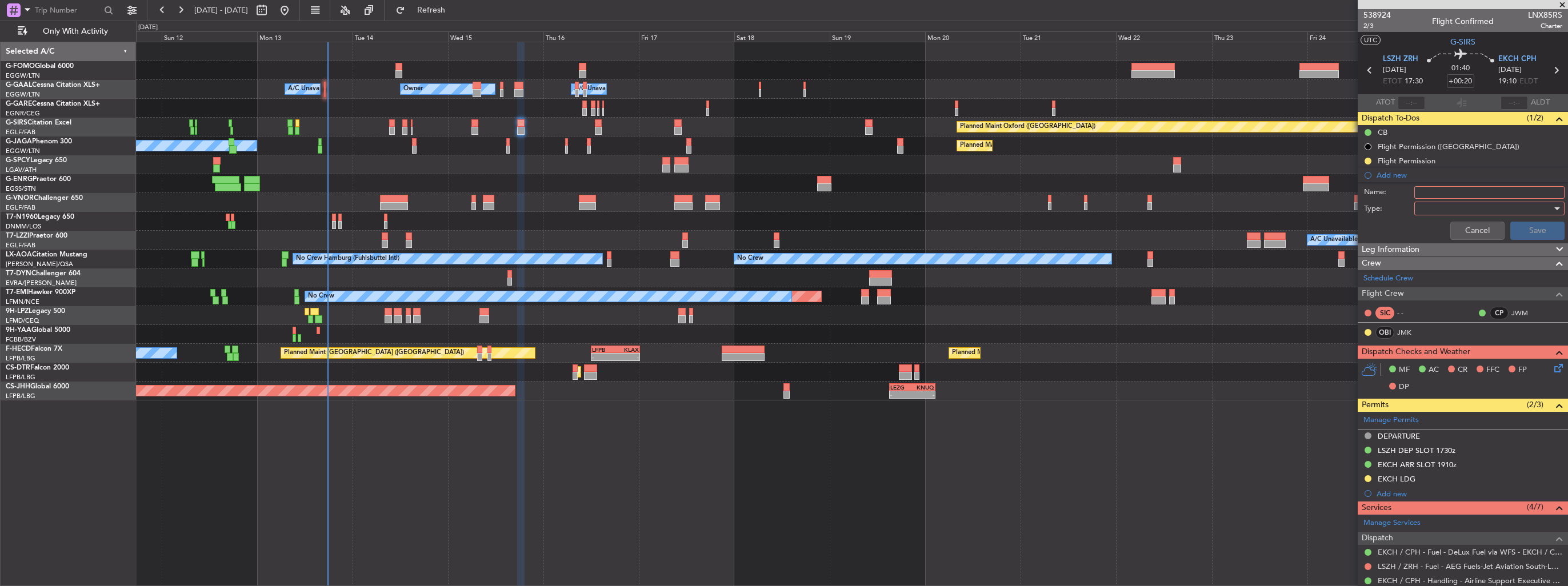
click at [1455, 189] on input "Name:" at bounding box center [1490, 192] width 150 height 12
type input "FUEL IN LSZH VIA WFS"
click at [1446, 208] on div at bounding box center [1486, 209] width 134 height 17
click at [1456, 231] on span "Generic" at bounding box center [1484, 231] width 134 height 17
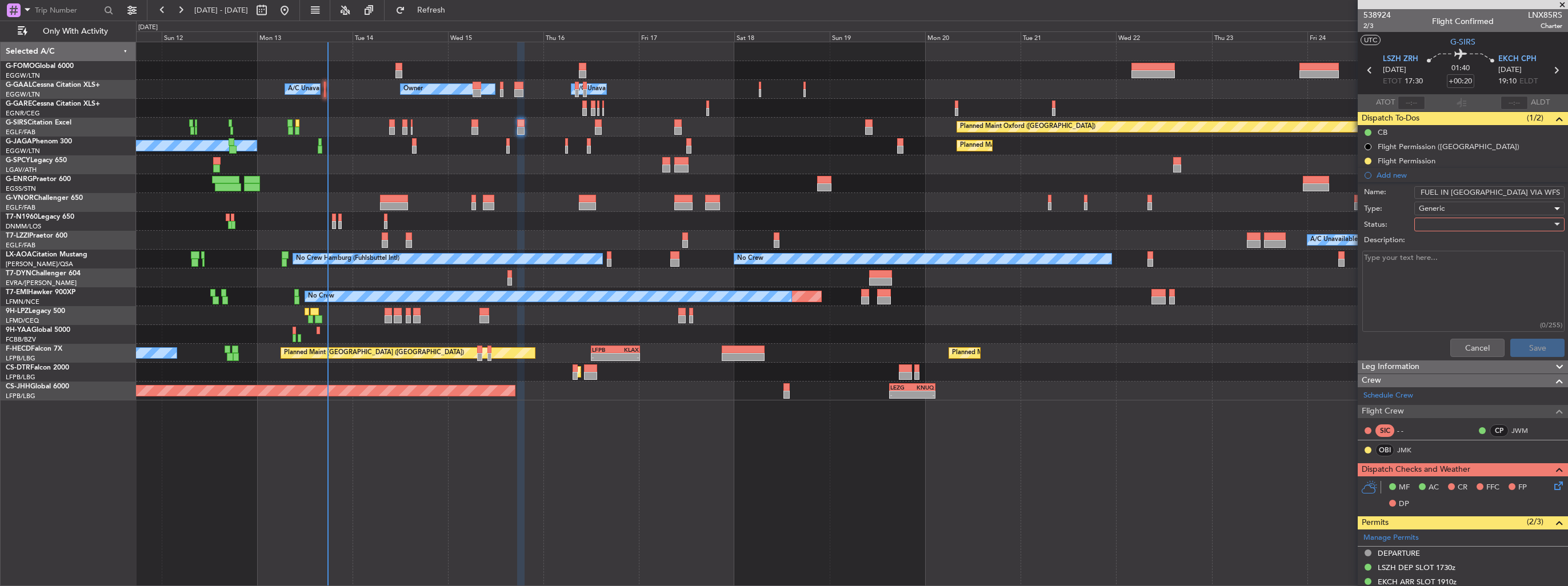
click at [1456, 225] on div at bounding box center [1486, 224] width 134 height 17
click at [1458, 262] on span "In Progress" at bounding box center [1484, 264] width 134 height 17
click at [1528, 344] on button "Save" at bounding box center [1537, 348] width 54 height 18
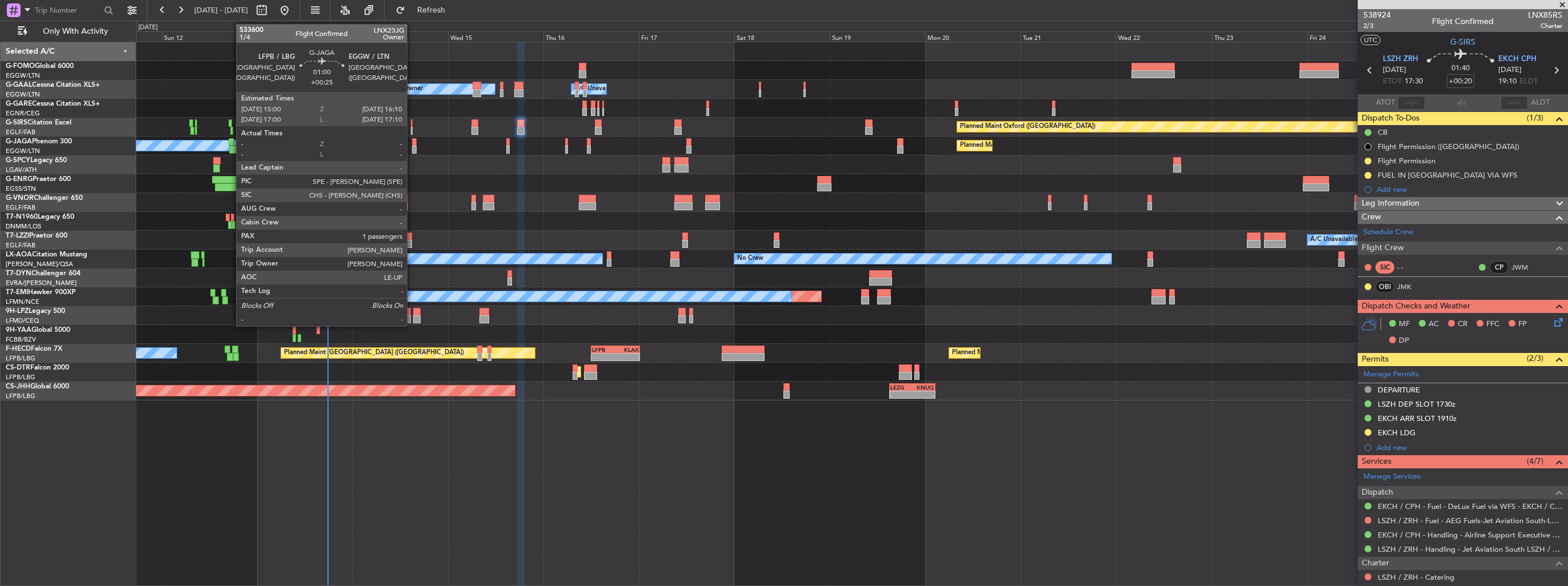
click at [412, 143] on div at bounding box center [415, 143] width 5 height 8
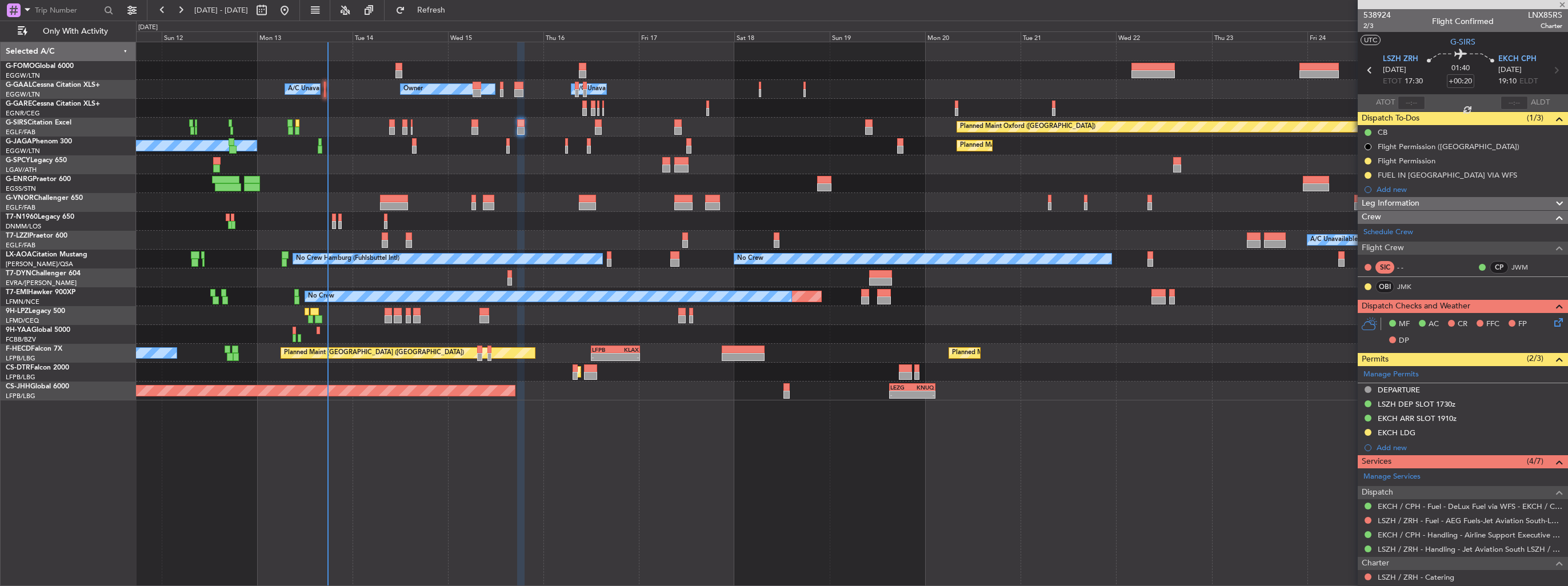
type input "+00:25"
type input "1"
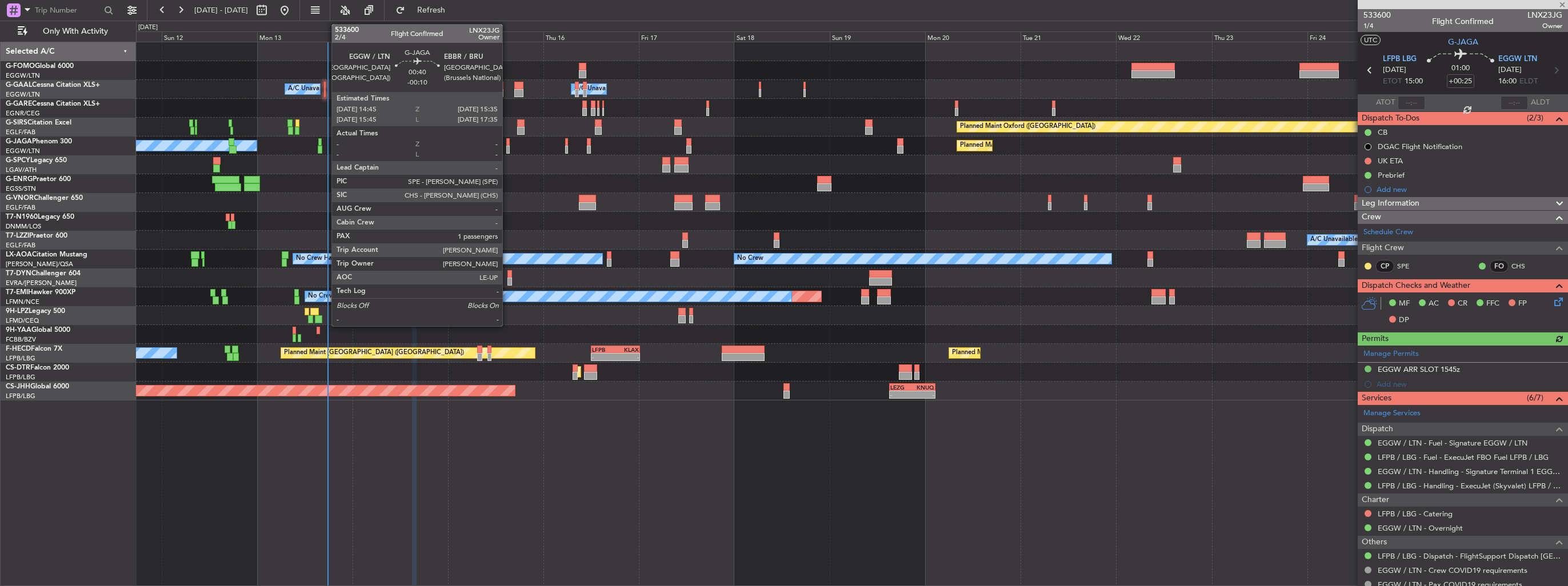
click at [508, 150] on div at bounding box center [508, 150] width 3 height 8
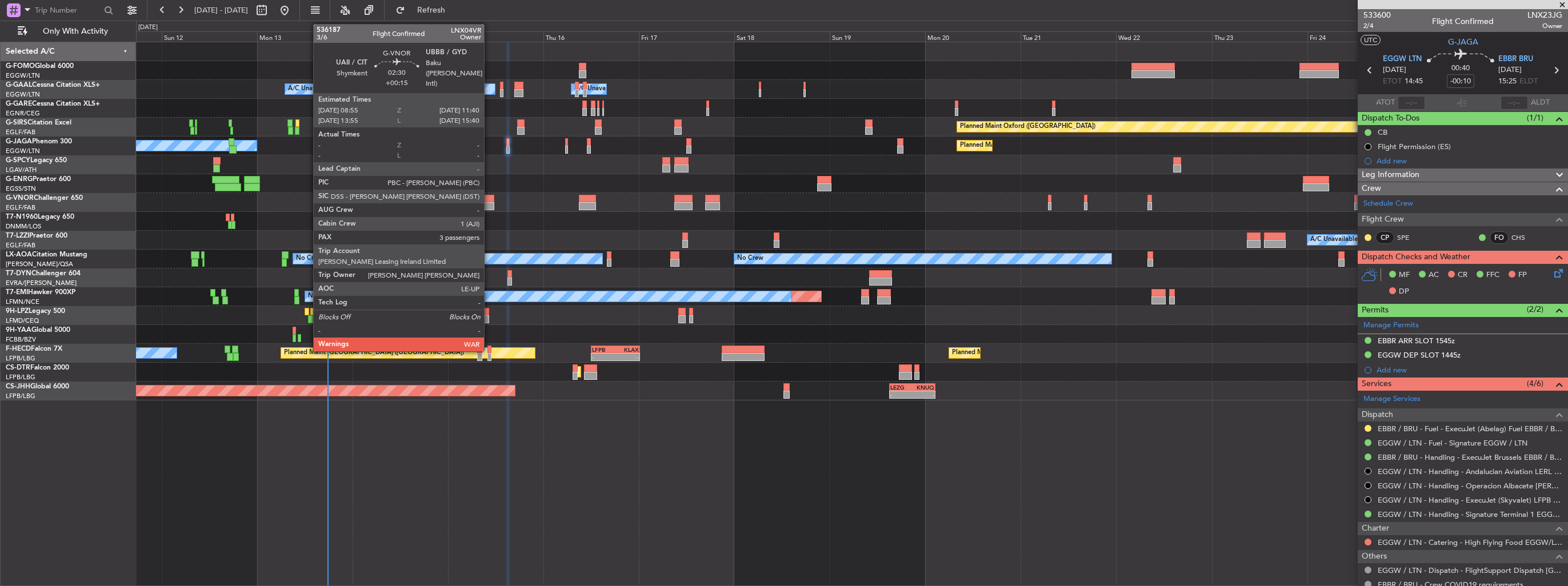
click at [489, 198] on div at bounding box center [489, 199] width 12 height 8
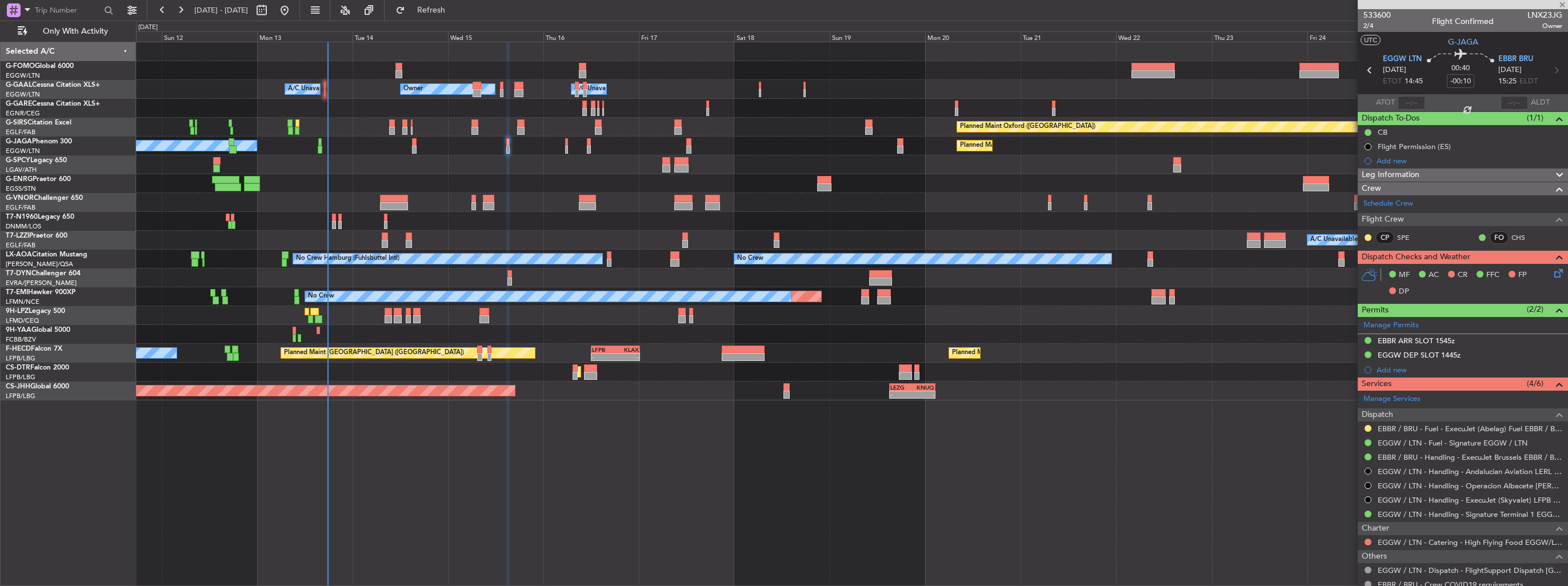
type input "+00:15"
type input "3"
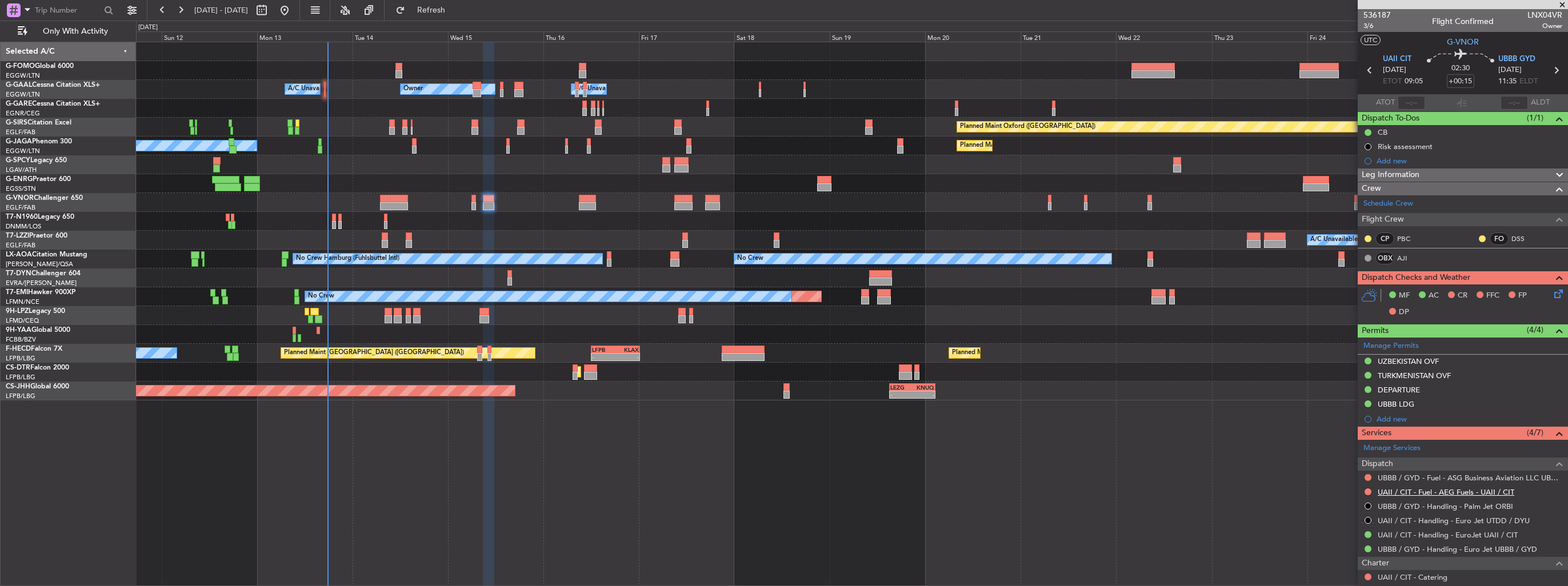
click at [1398, 488] on link "UAII / CIT - Fuel - AEG Fuels - UAII / CIT" at bounding box center [1446, 492] width 137 height 10
click at [1383, 163] on div "Add new" at bounding box center [1464, 161] width 176 height 10
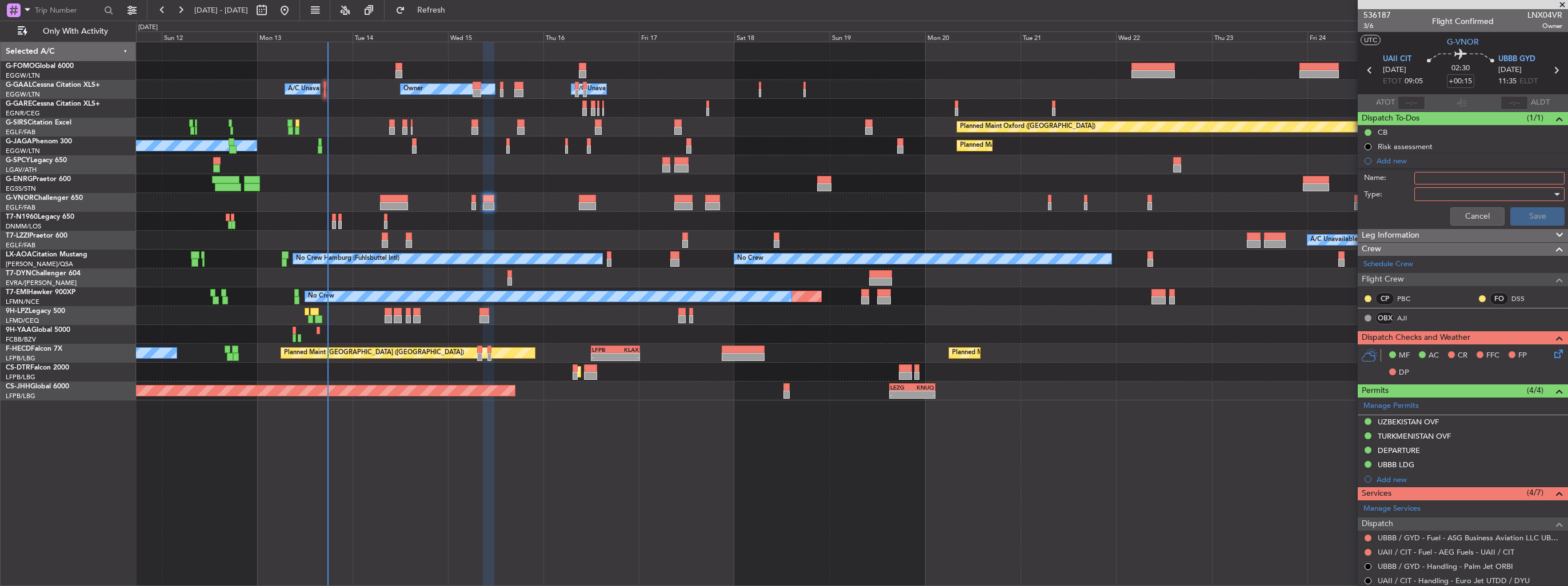
click at [1422, 178] on input "Name:" at bounding box center [1490, 178] width 150 height 12
type input "FUEL IN UAII VIA WFS"
click at [1437, 199] on div at bounding box center [1486, 194] width 134 height 17
click at [1437, 220] on span "Generic" at bounding box center [1484, 216] width 134 height 17
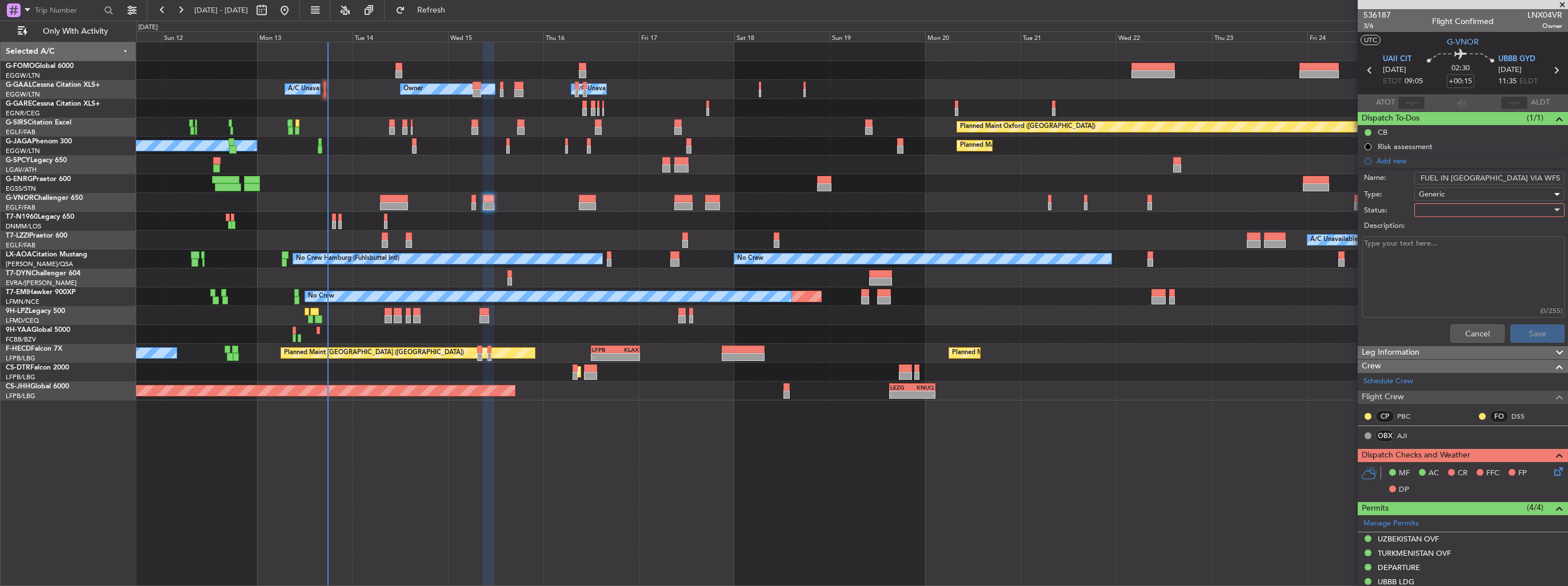
click at [1439, 209] on div at bounding box center [1486, 210] width 134 height 17
click at [1443, 246] on span "In Progress" at bounding box center [1484, 250] width 134 height 17
click at [1514, 330] on button "Save" at bounding box center [1537, 334] width 54 height 18
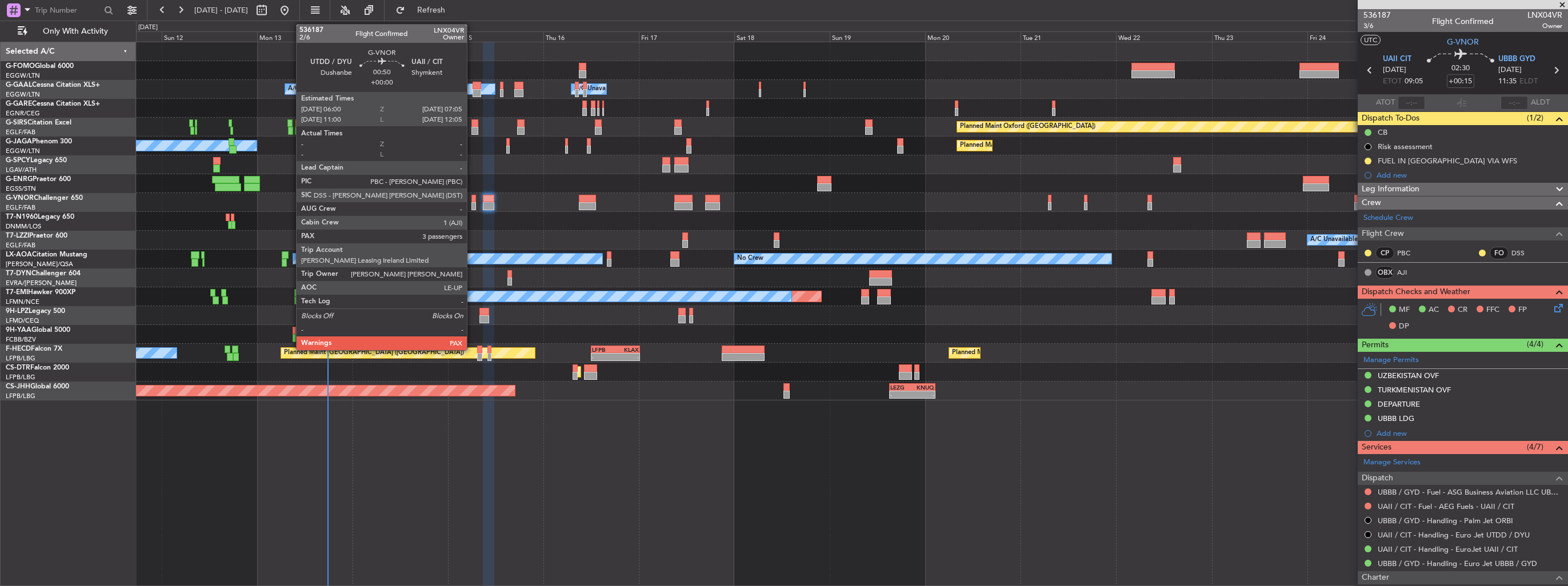
click at [472, 198] on div at bounding box center [474, 199] width 5 height 8
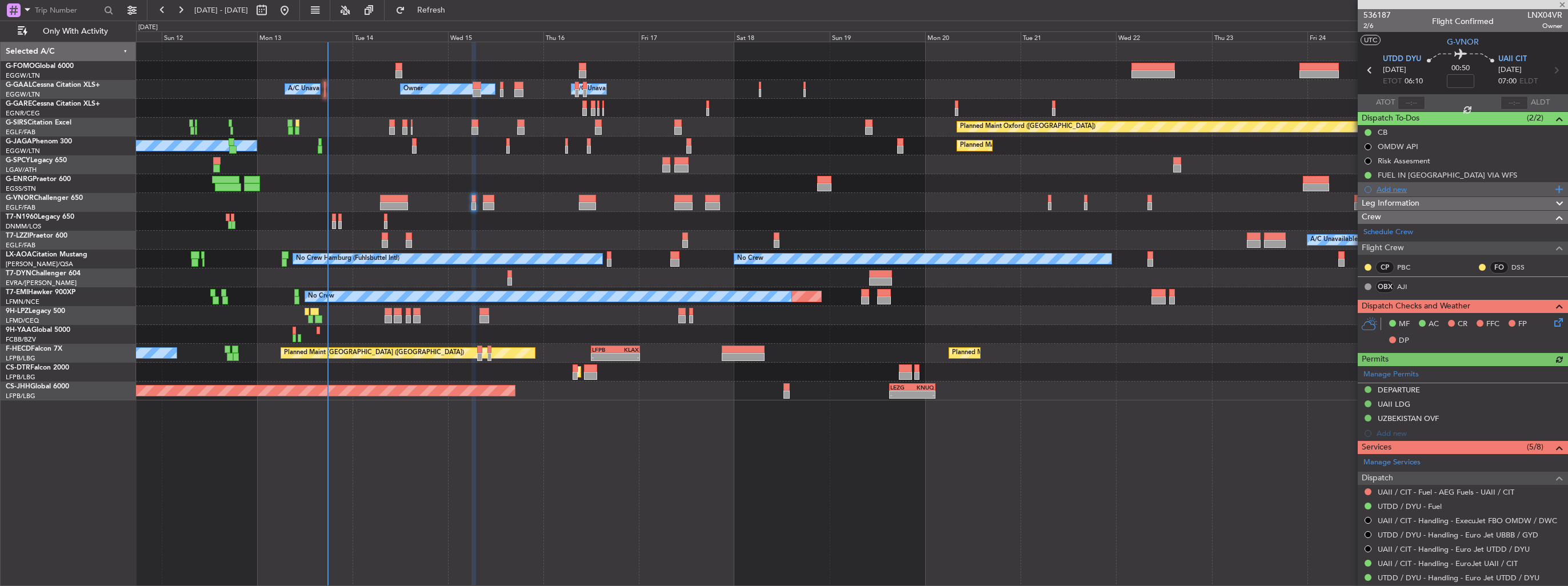
click at [1392, 191] on div "Add new" at bounding box center [1464, 190] width 176 height 10
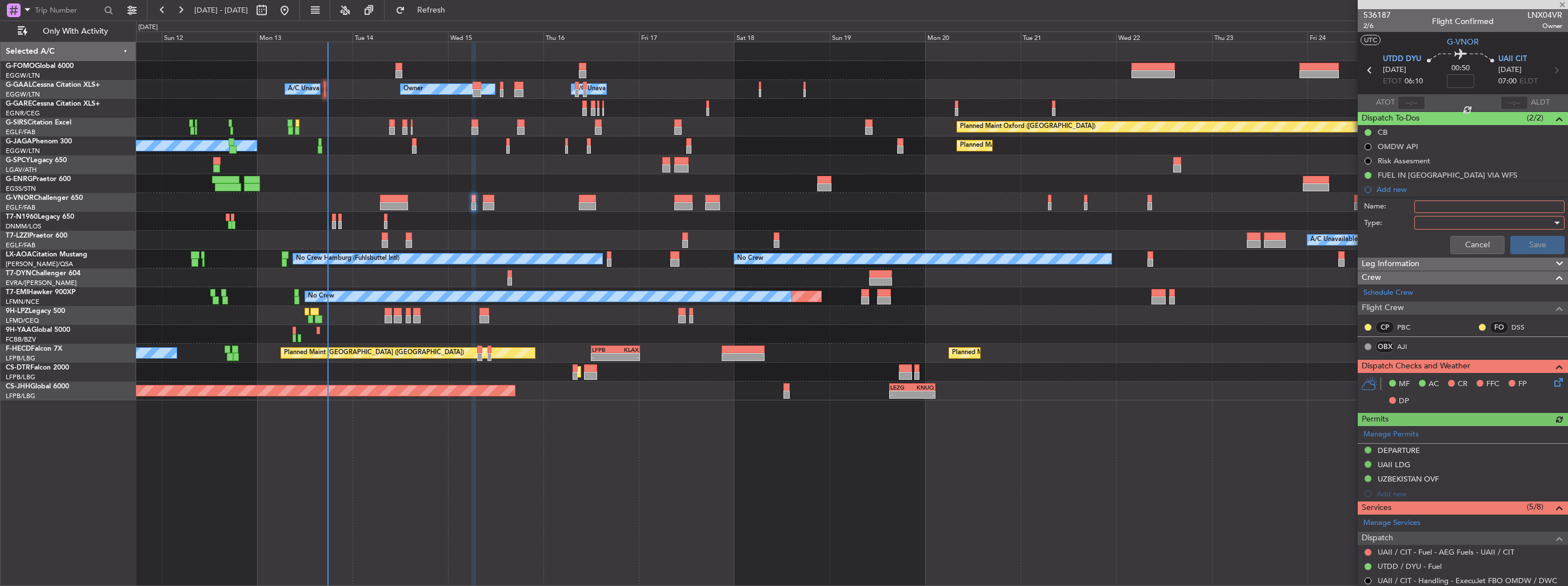
click at [1456, 209] on input "Name:" at bounding box center [1490, 206] width 150 height 12
type input "FUEL IN UAII VIA WFS"
click at [1458, 214] on div at bounding box center [1486, 223] width 134 height 17
click at [1460, 226] on div at bounding box center [784, 293] width 1568 height 586
click at [1458, 219] on div at bounding box center [1486, 223] width 134 height 17
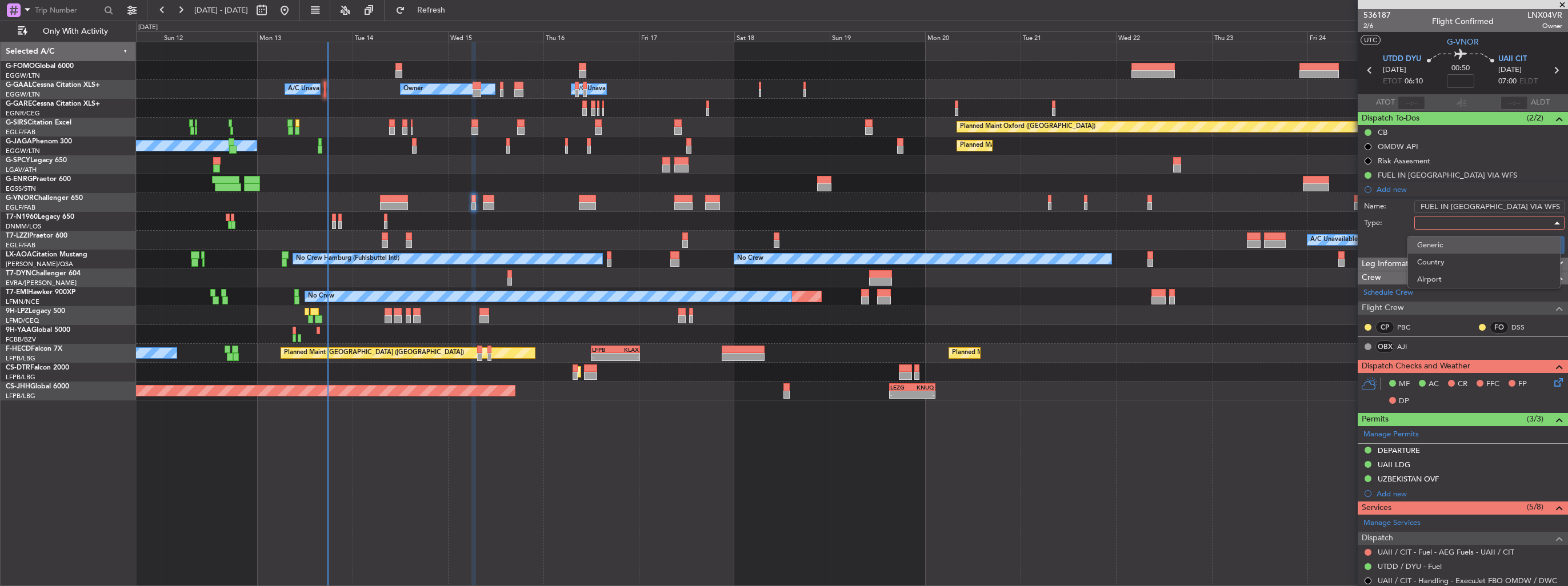
click at [1454, 246] on span "Generic" at bounding box center [1484, 245] width 134 height 17
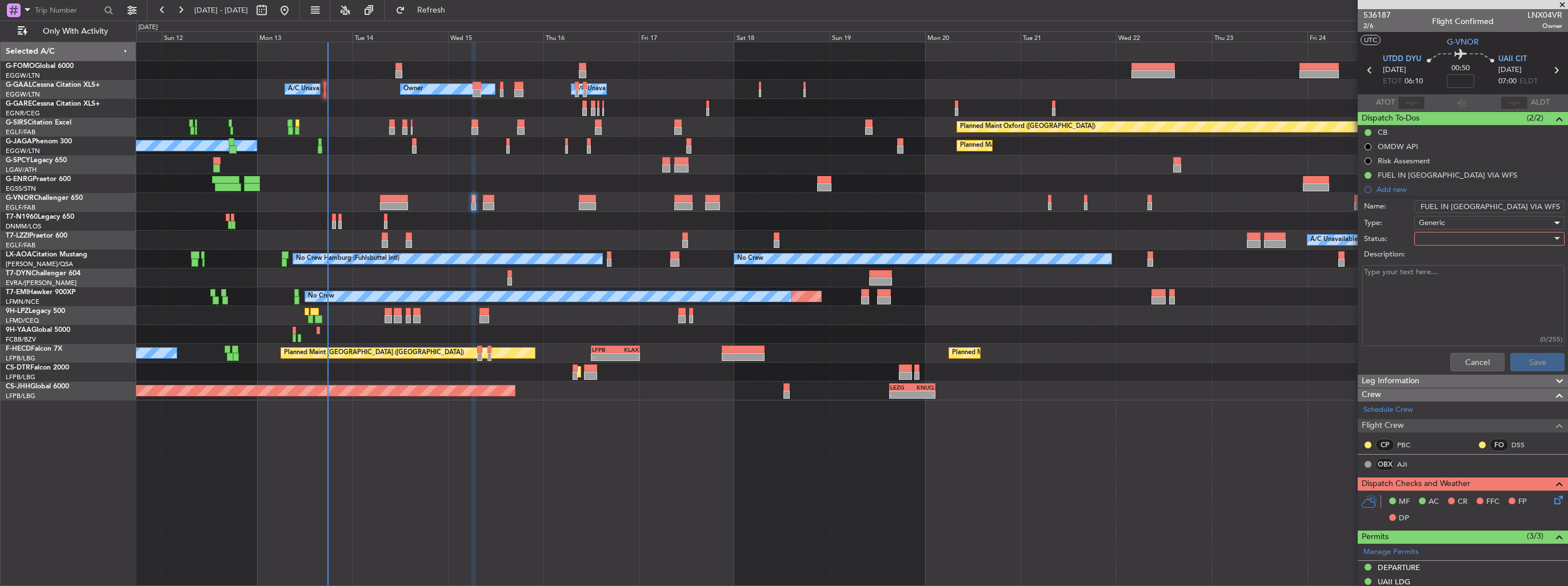
click at [1453, 234] on div at bounding box center [1486, 238] width 134 height 17
click at [1462, 270] on span "In Progress" at bounding box center [1484, 278] width 134 height 17
click at [1528, 359] on button "Save" at bounding box center [1537, 362] width 54 height 18
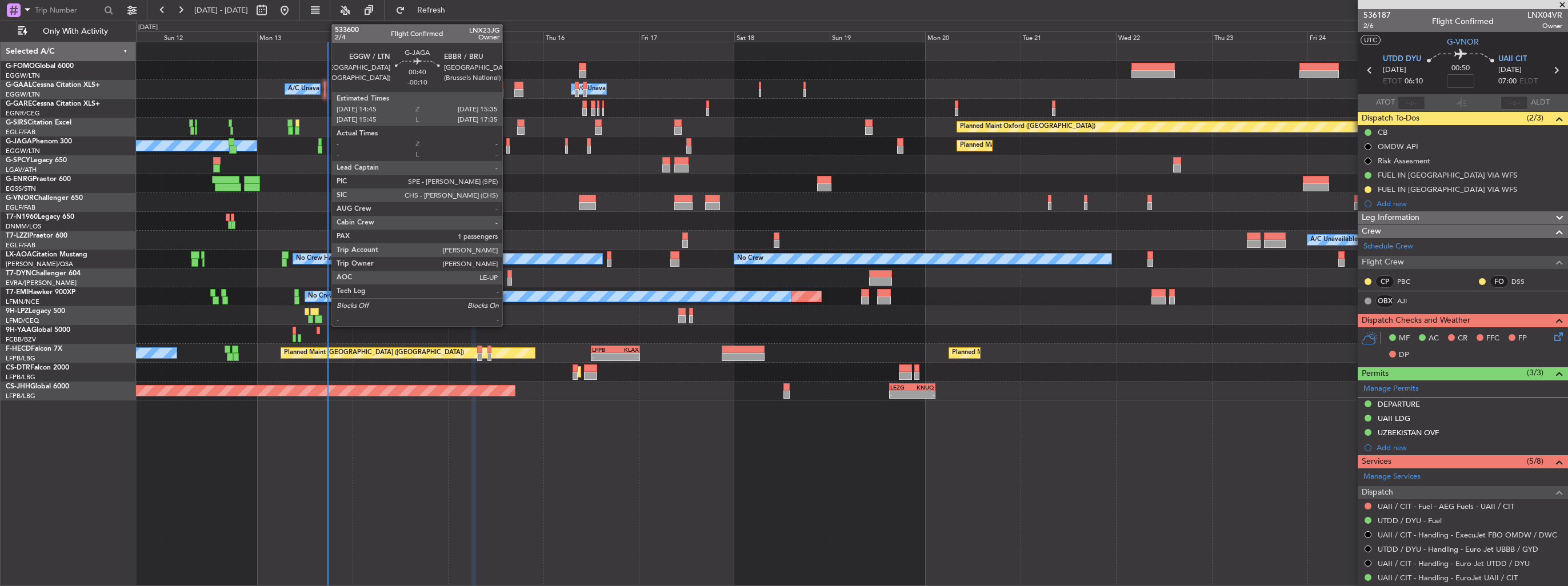
click at [508, 138] on div at bounding box center [508, 143] width 3 height 8
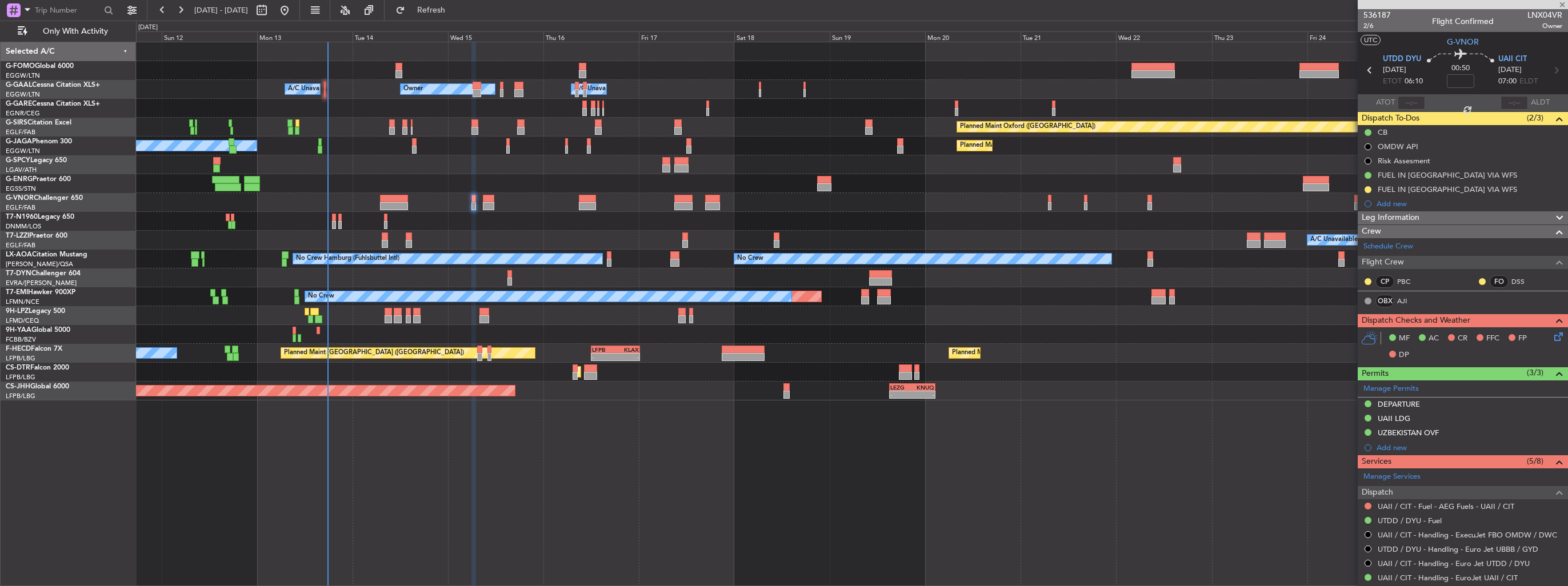
type input "-00:10"
type input "1"
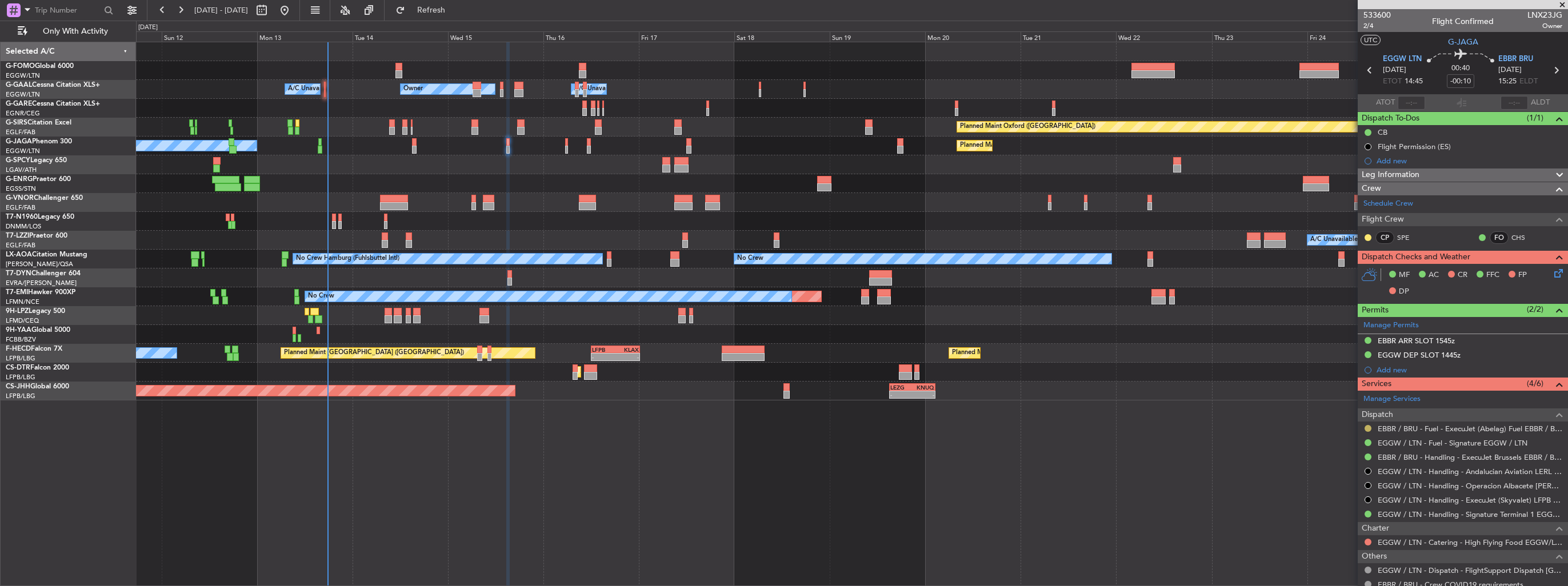
click at [1370, 427] on button at bounding box center [1368, 429] width 7 height 7
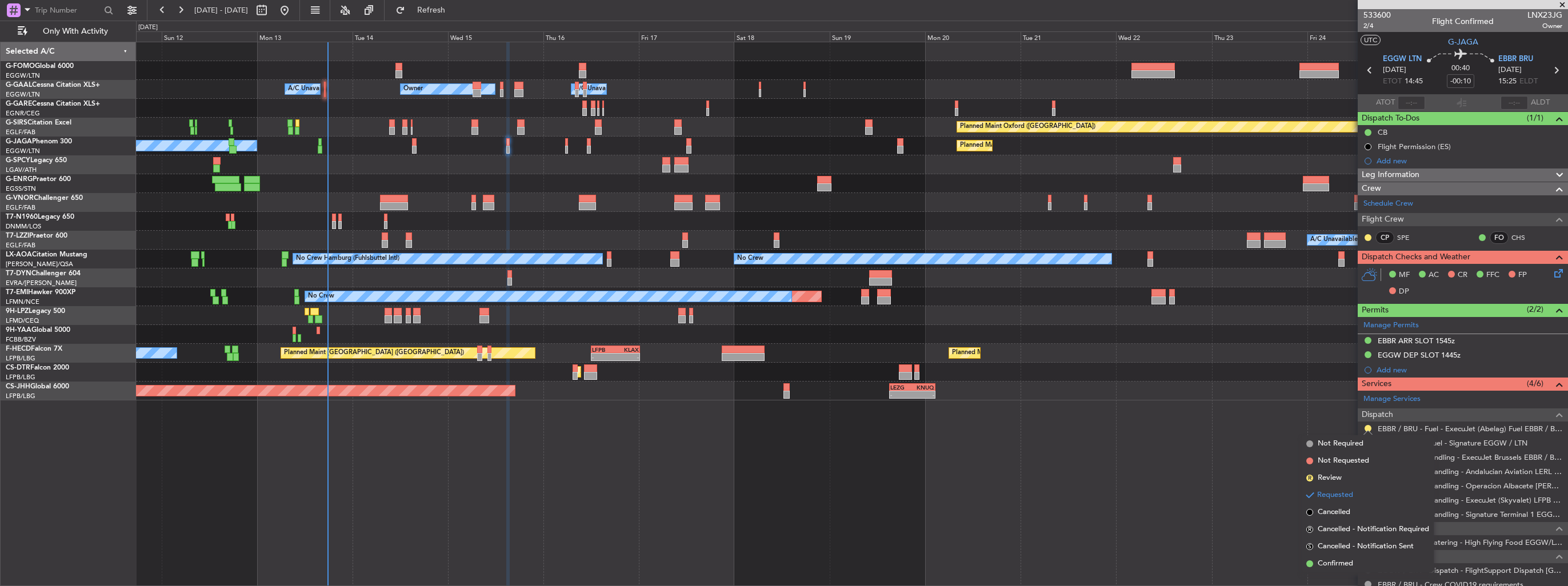
click at [1332, 564] on span "Confirmed" at bounding box center [1336, 564] width 35 height 12
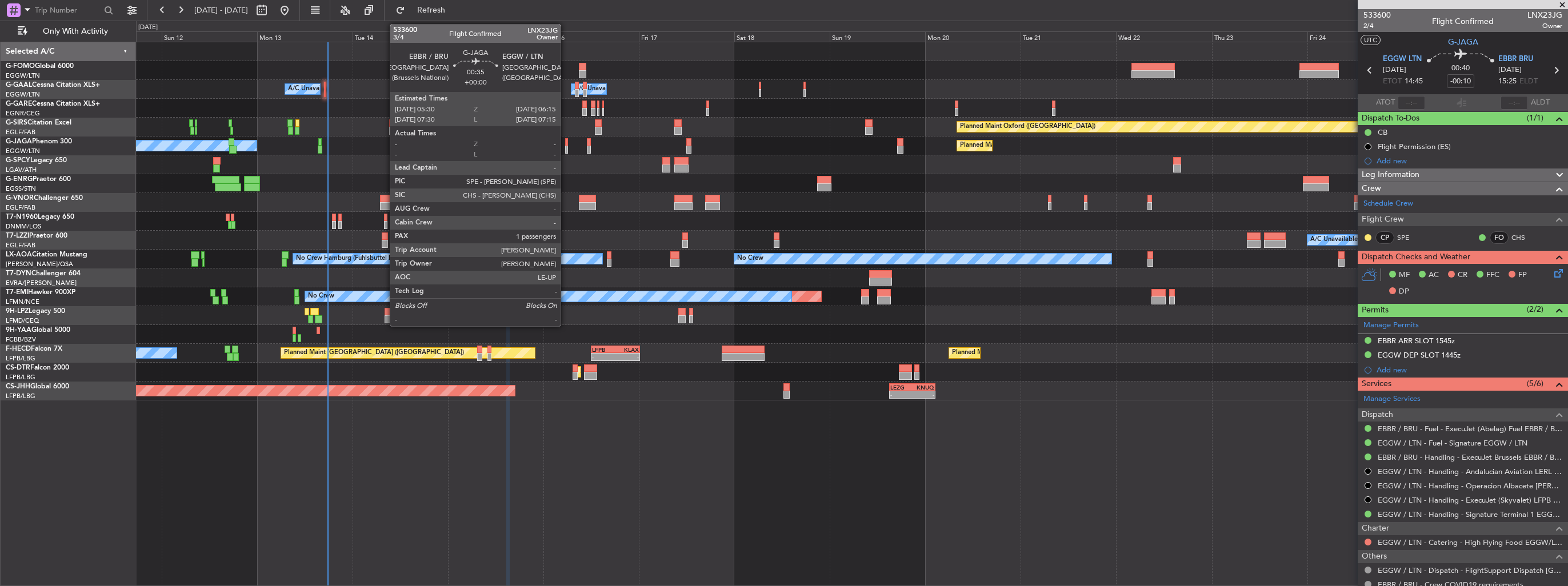
click at [566, 146] on div at bounding box center [567, 150] width 3 height 8
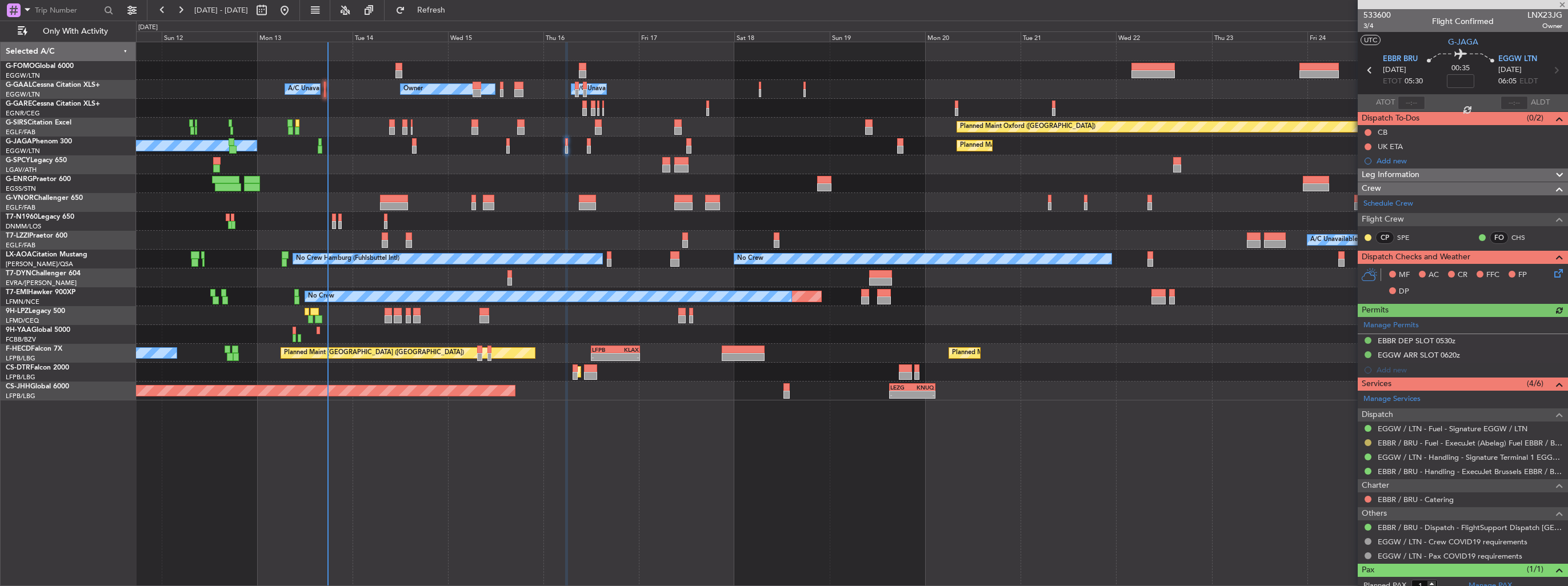
click at [1368, 439] on button at bounding box center [1368, 443] width 7 height 7
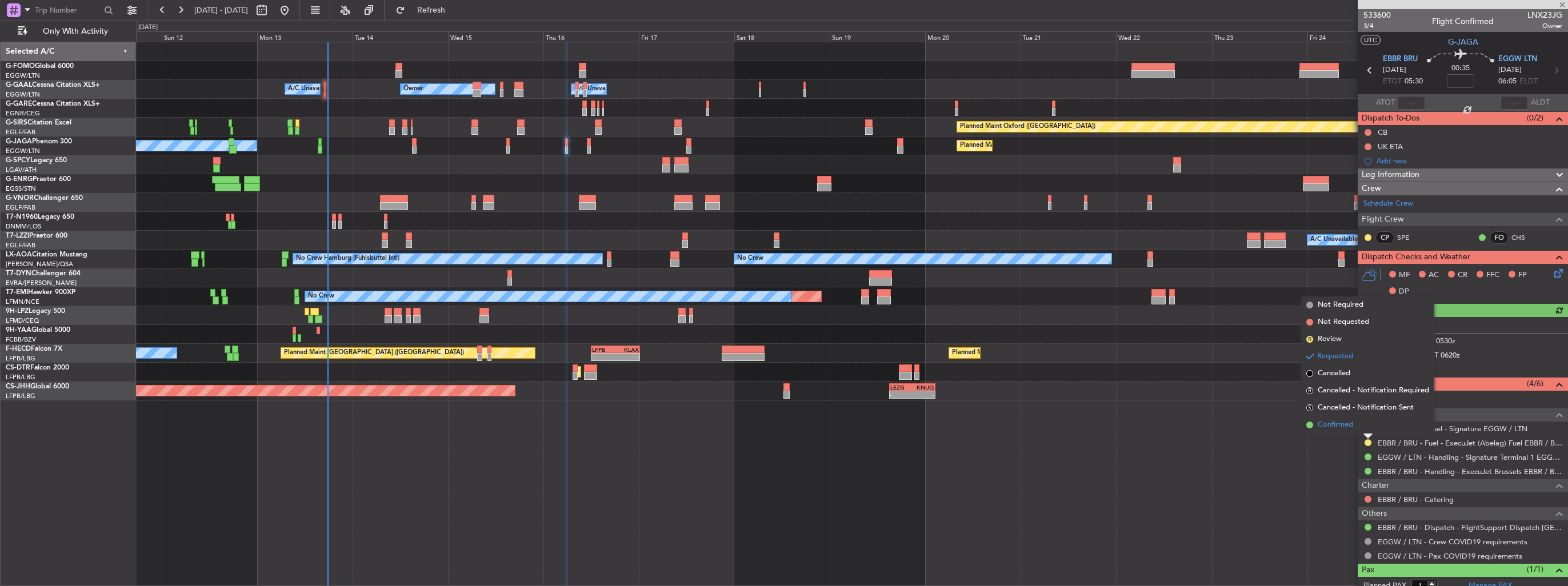
click at [1336, 428] on span "Confirmed" at bounding box center [1336, 425] width 35 height 12
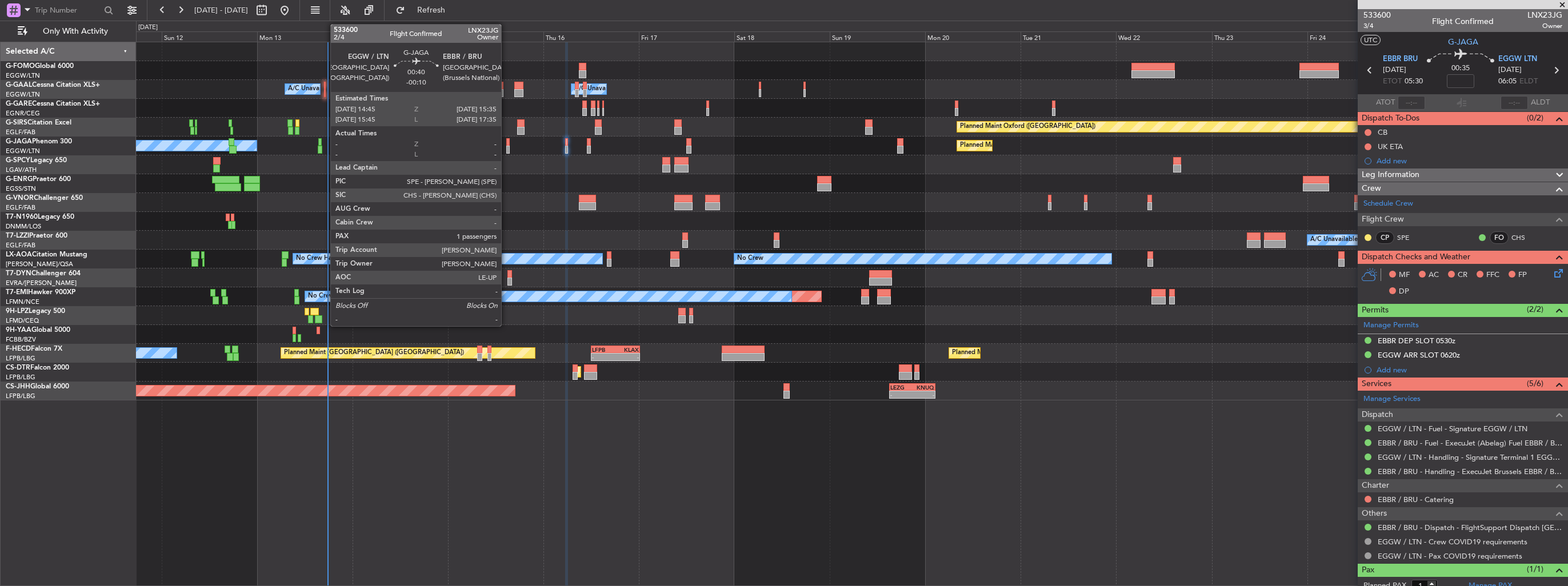
click at [506, 144] on div at bounding box center [508, 143] width 3 height 8
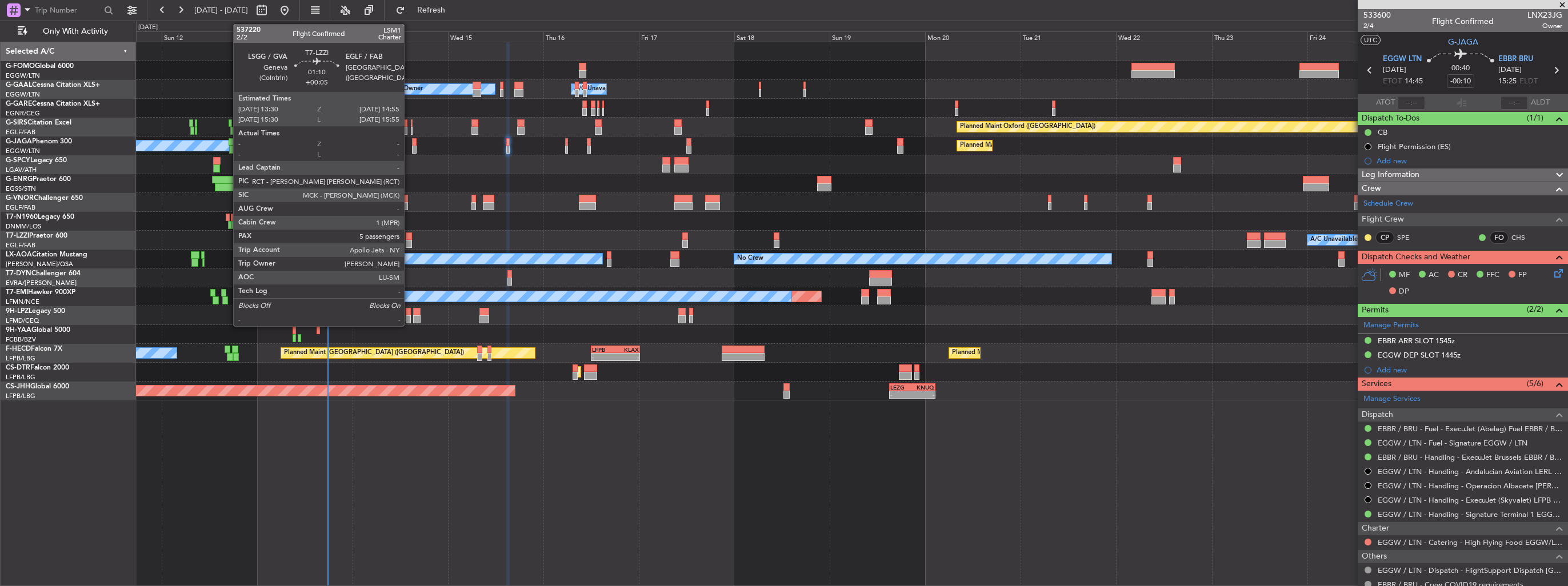
click at [409, 237] on div at bounding box center [408, 237] width 6 height 8
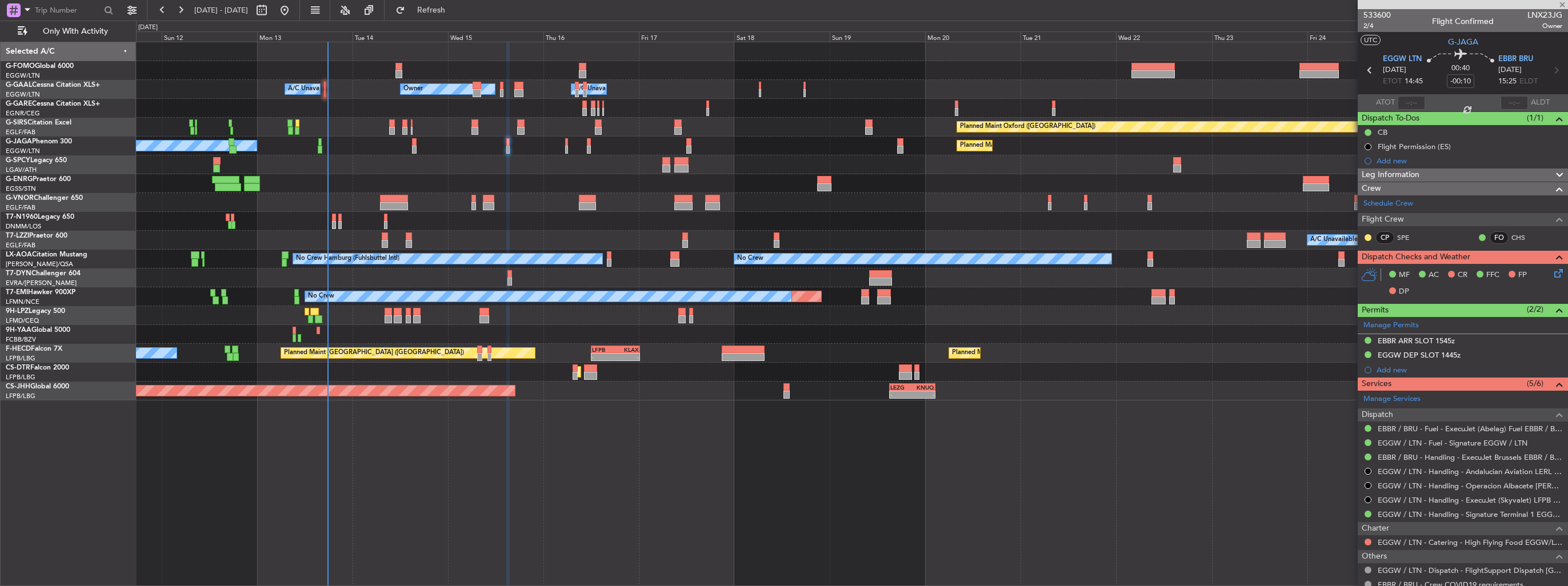
type input "+00:05"
type input "5"
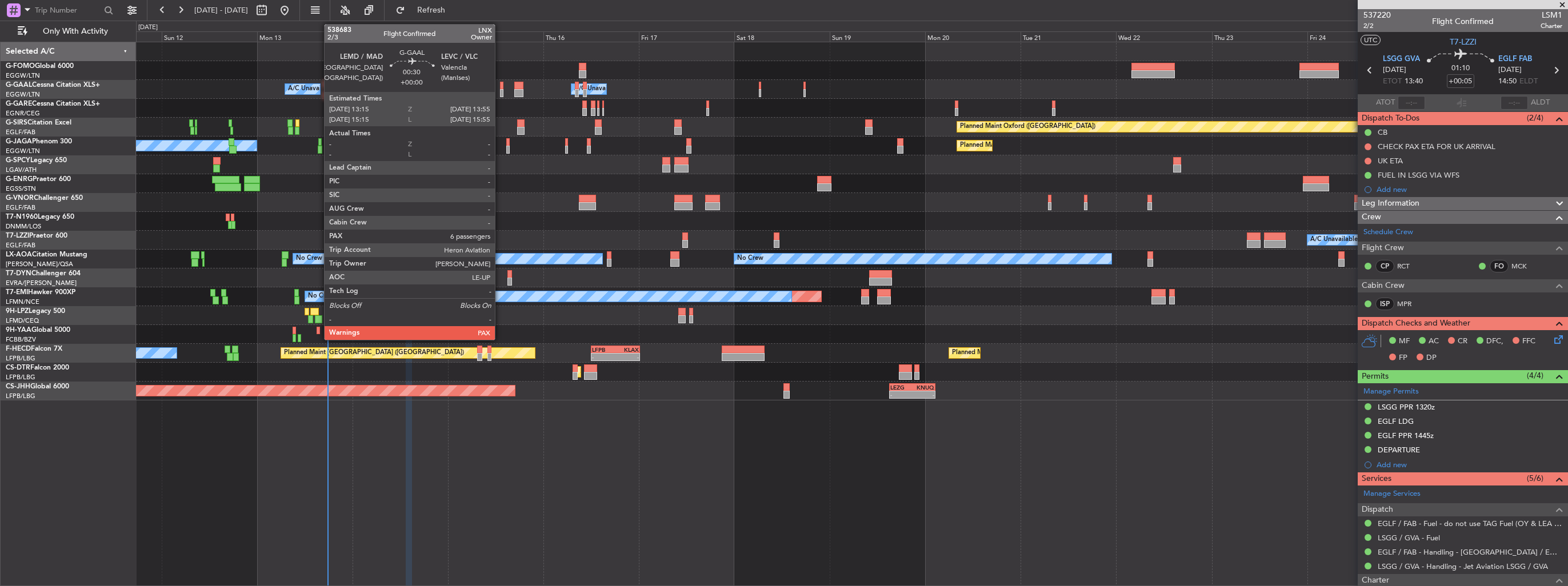
click at [500, 92] on div at bounding box center [501, 93] width 2 height 8
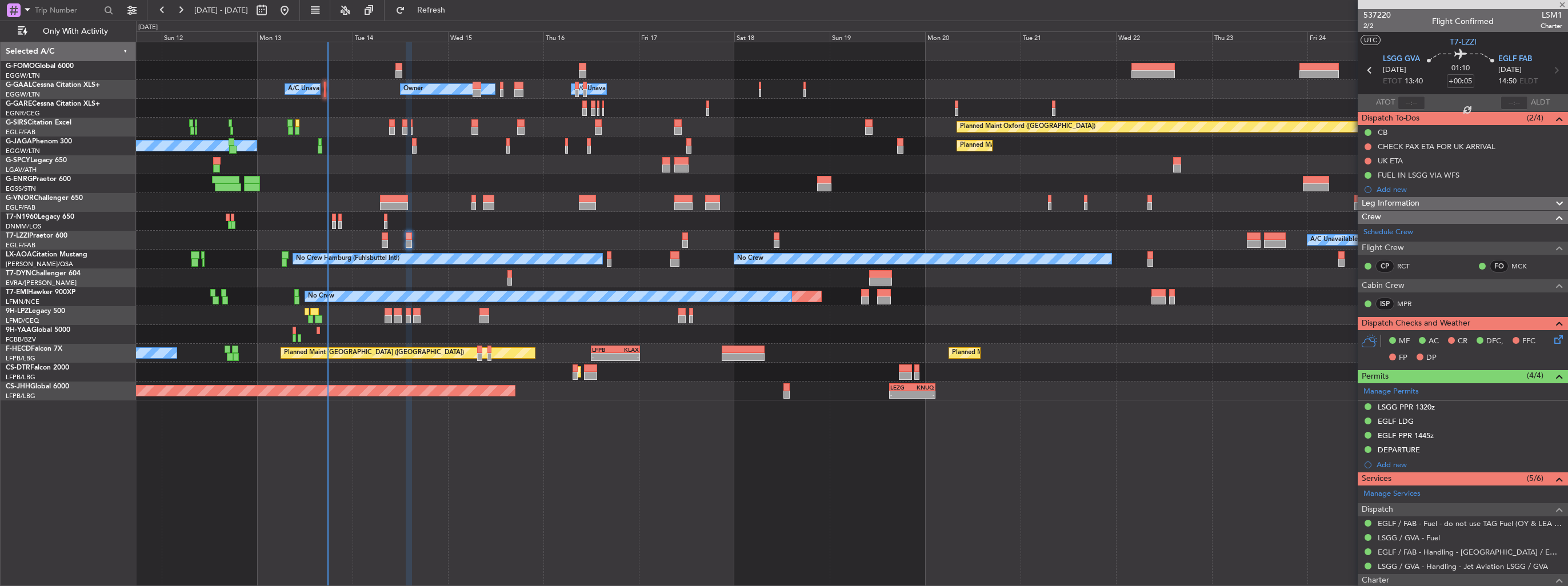
type input "6"
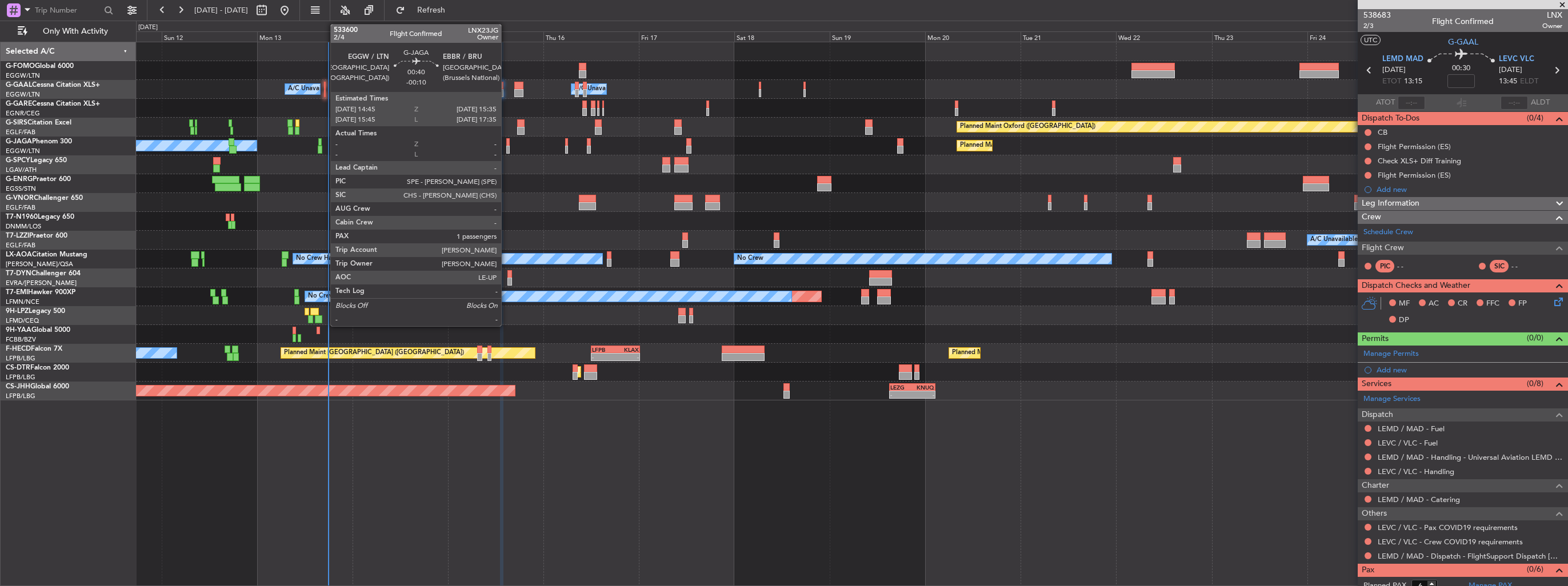
click at [506, 149] on div at bounding box center [508, 150] width 3 height 8
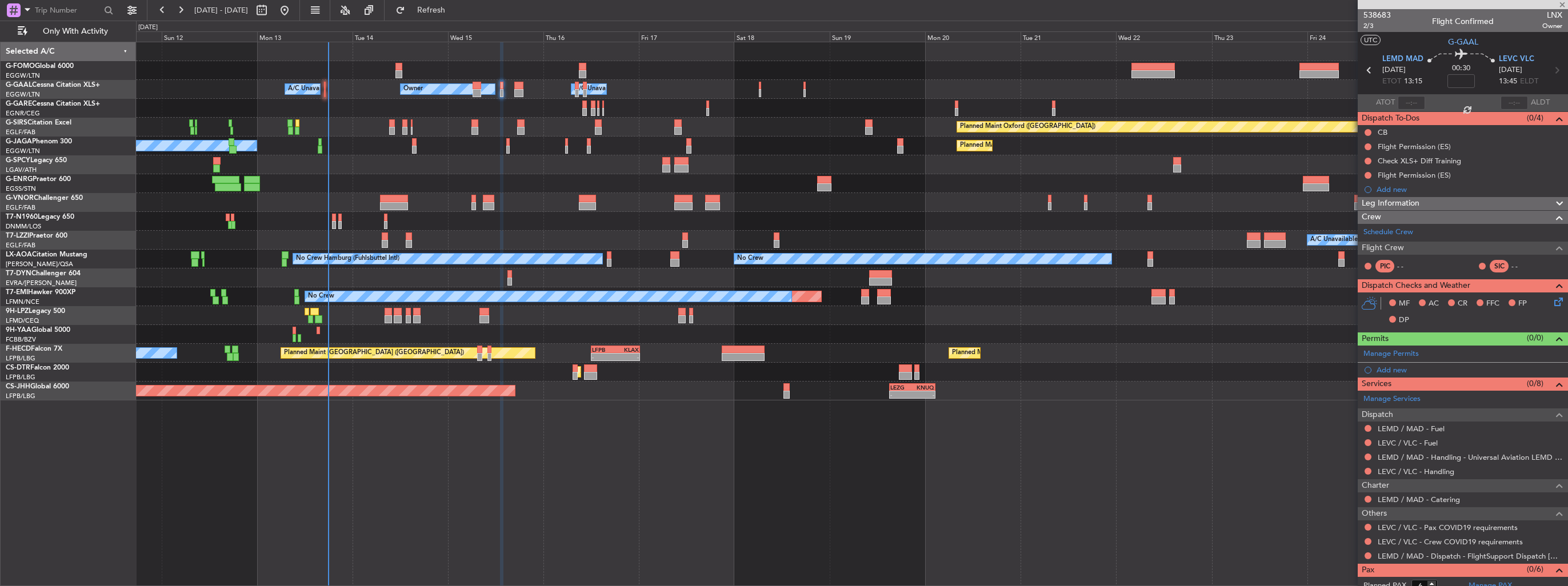
type input "-00:10"
type input "1"
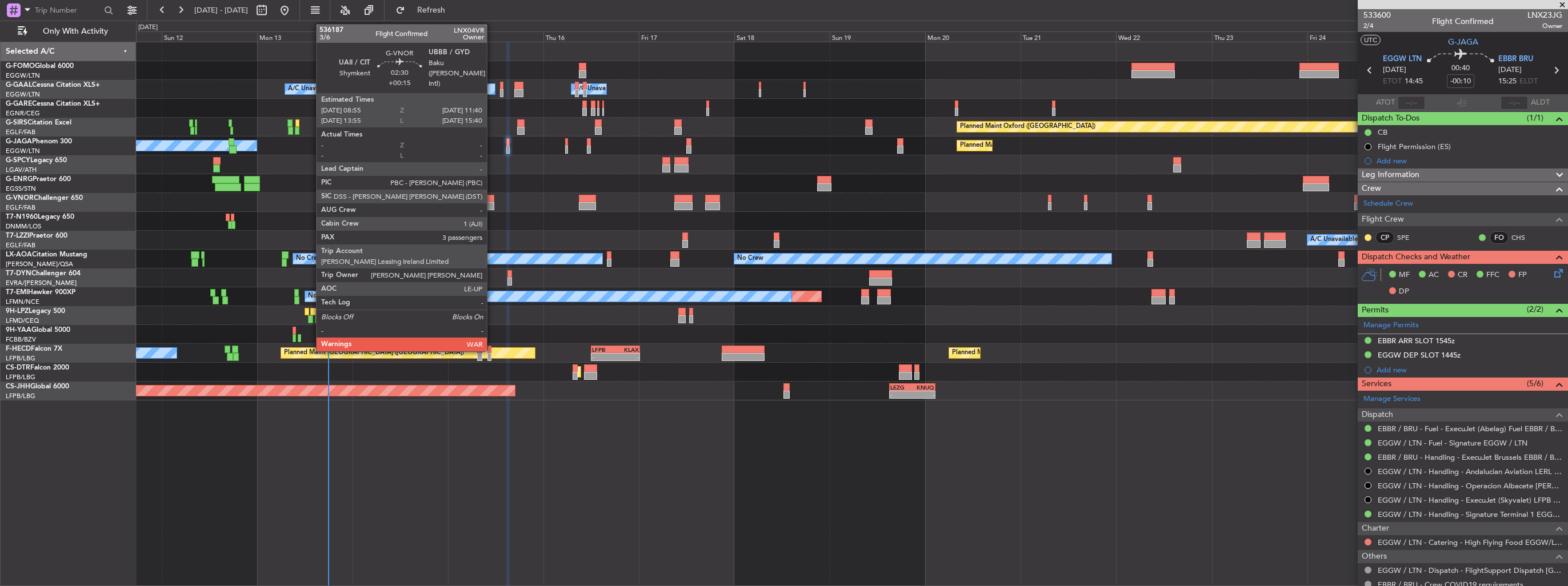
click at [492, 202] on div at bounding box center [489, 206] width 12 height 8
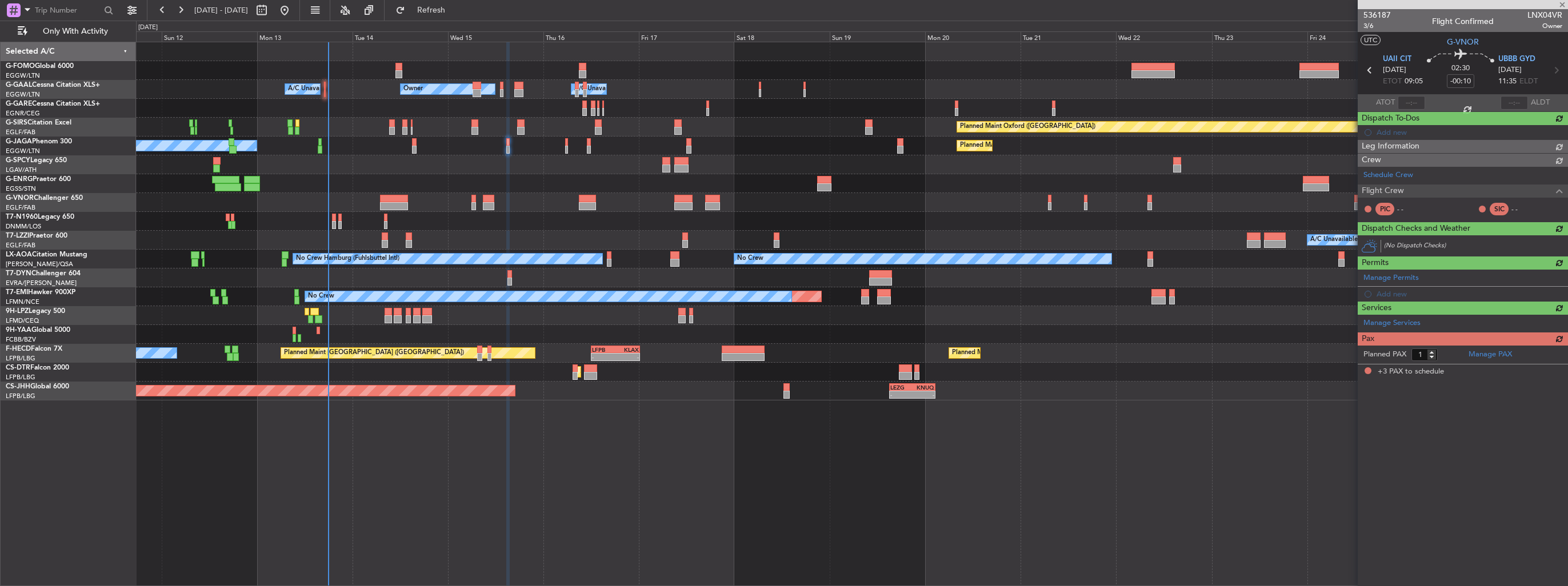
type input "+00:15"
type input "3"
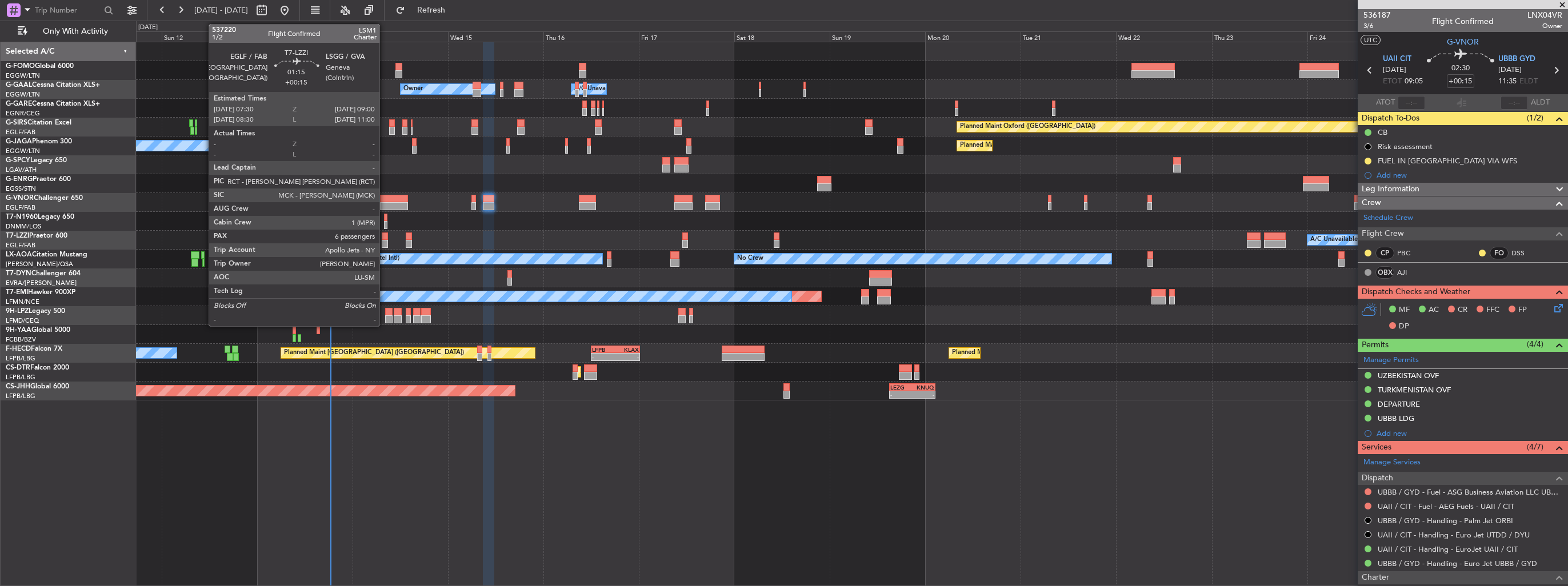
click at [385, 237] on div at bounding box center [385, 237] width 7 height 8
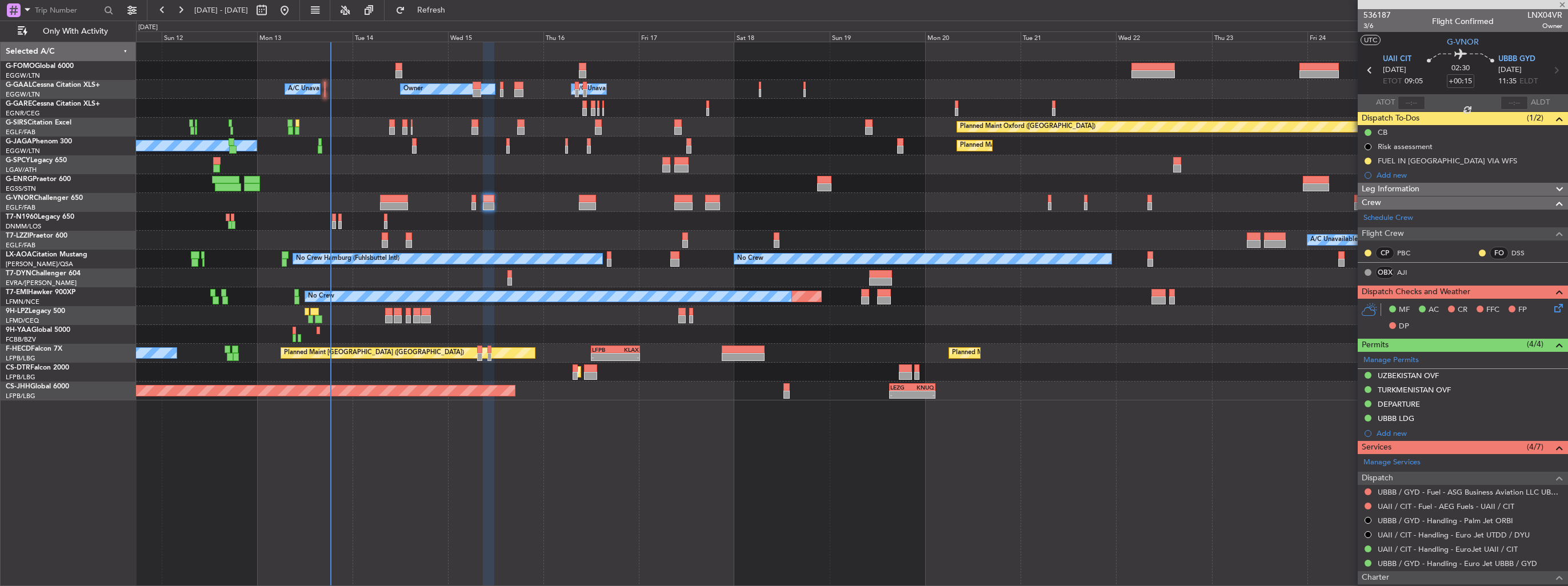
type input "6"
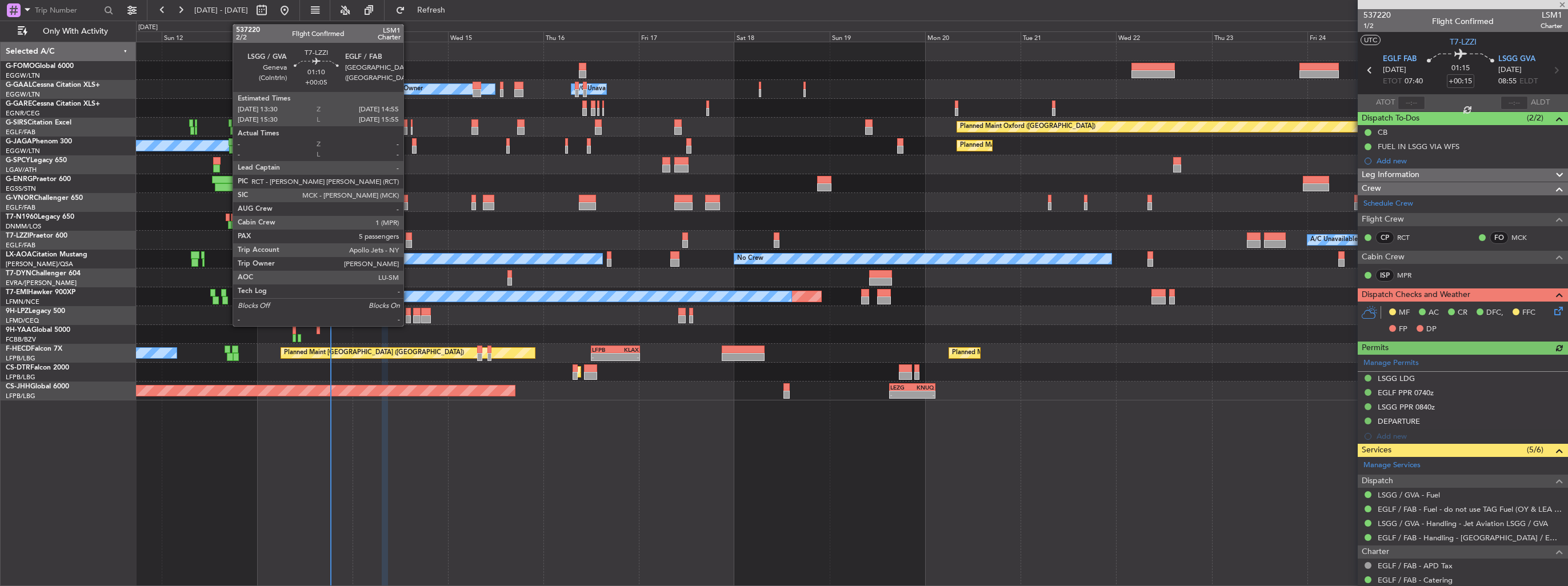
click at [409, 239] on div at bounding box center [408, 237] width 6 height 8
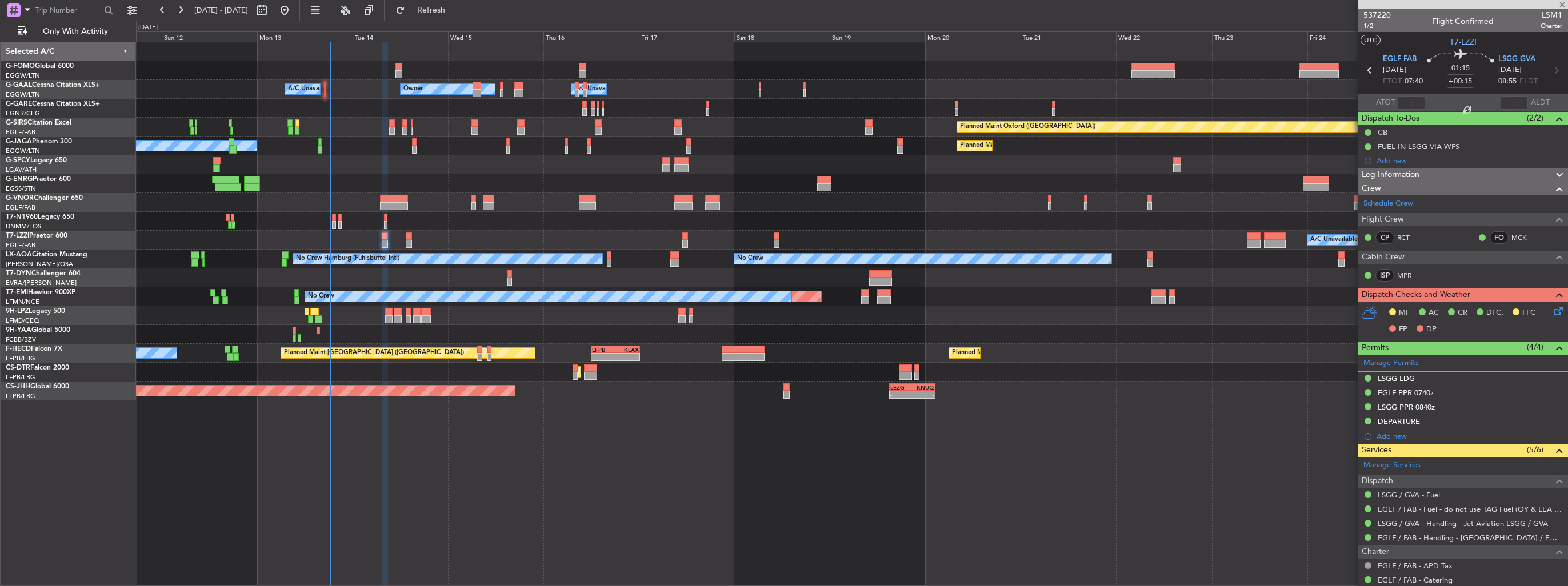
type input "+00:05"
type input "5"
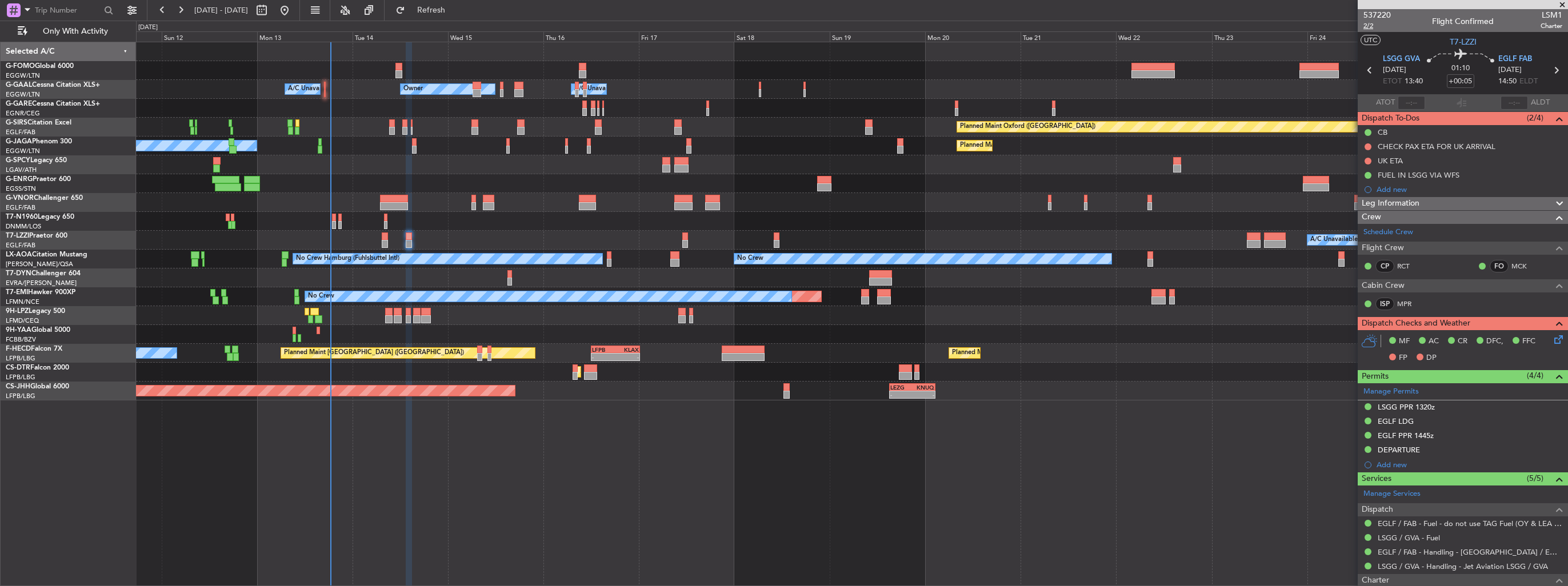
click at [1373, 29] on span "2/2" at bounding box center [1377, 26] width 27 height 10
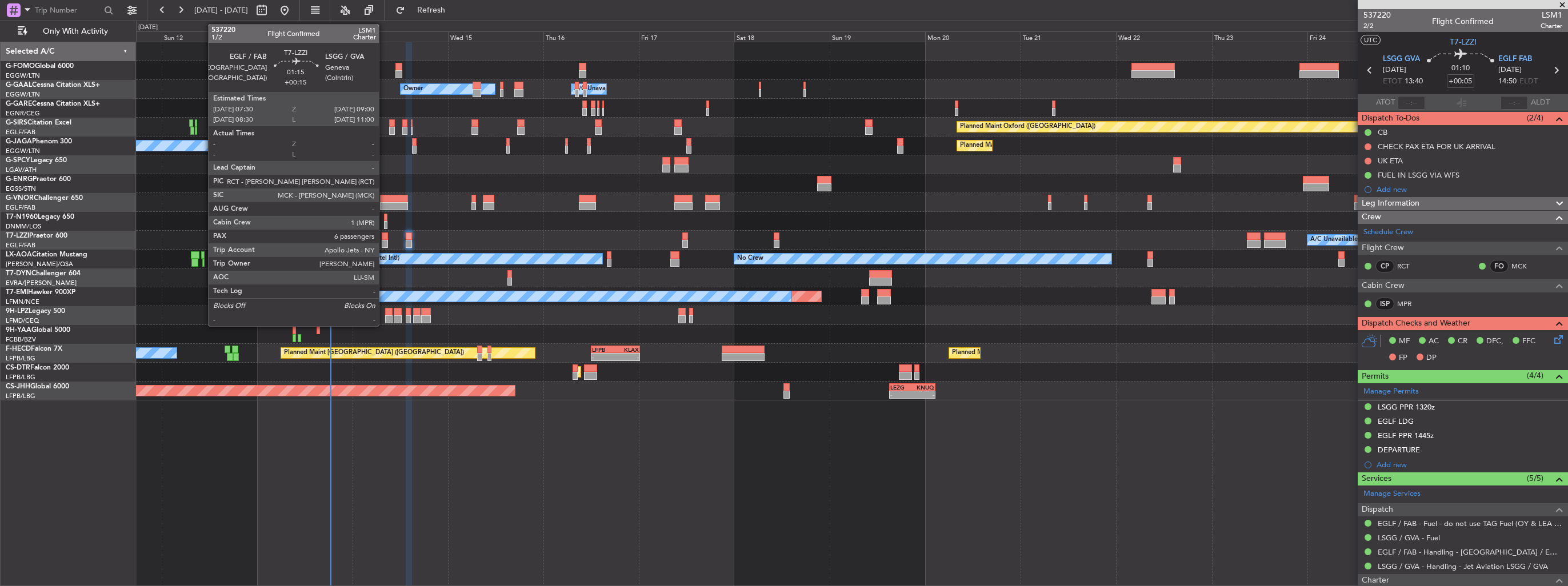
click at [384, 245] on div at bounding box center [385, 244] width 7 height 8
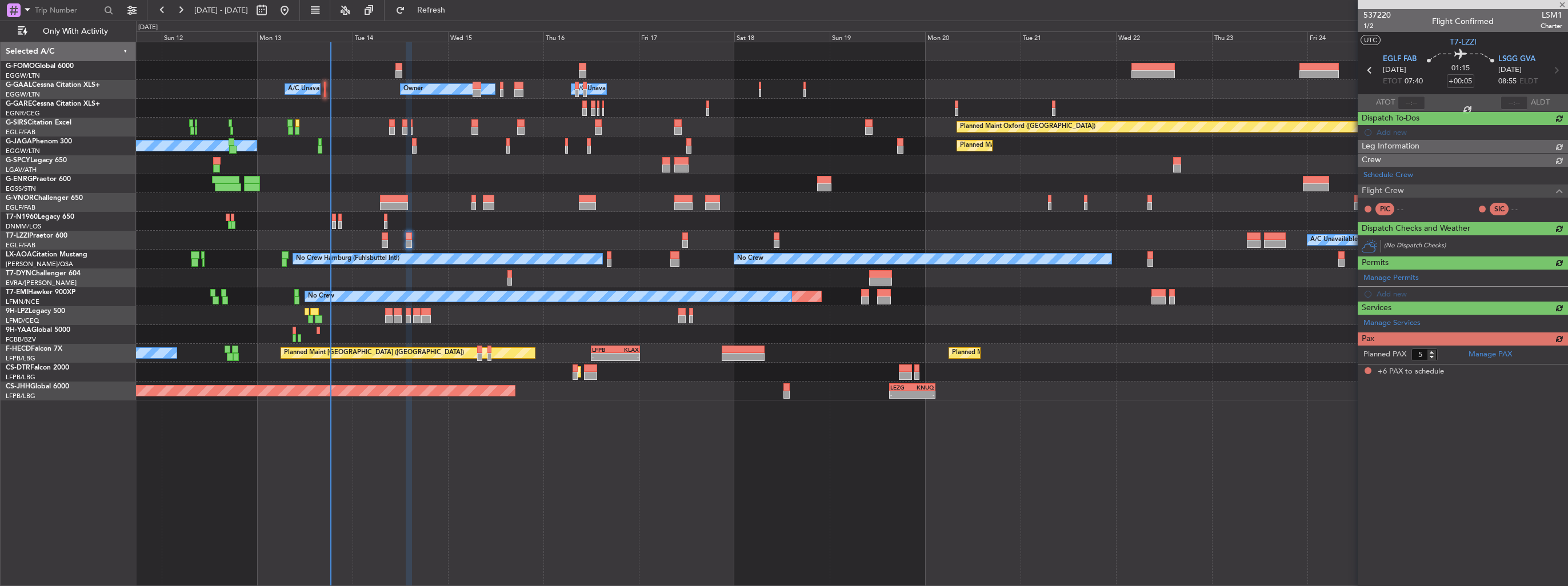
type input "+00:15"
type input "6"
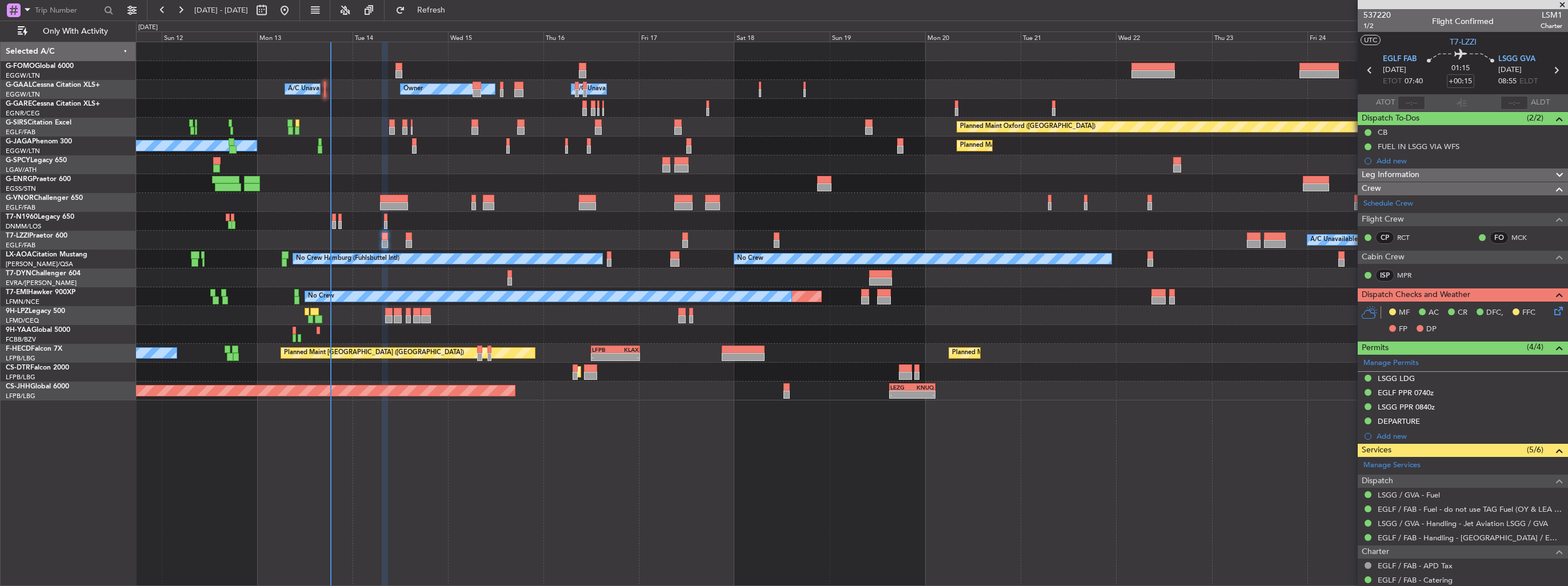
click at [1554, 307] on icon at bounding box center [1556, 308] width 9 height 9
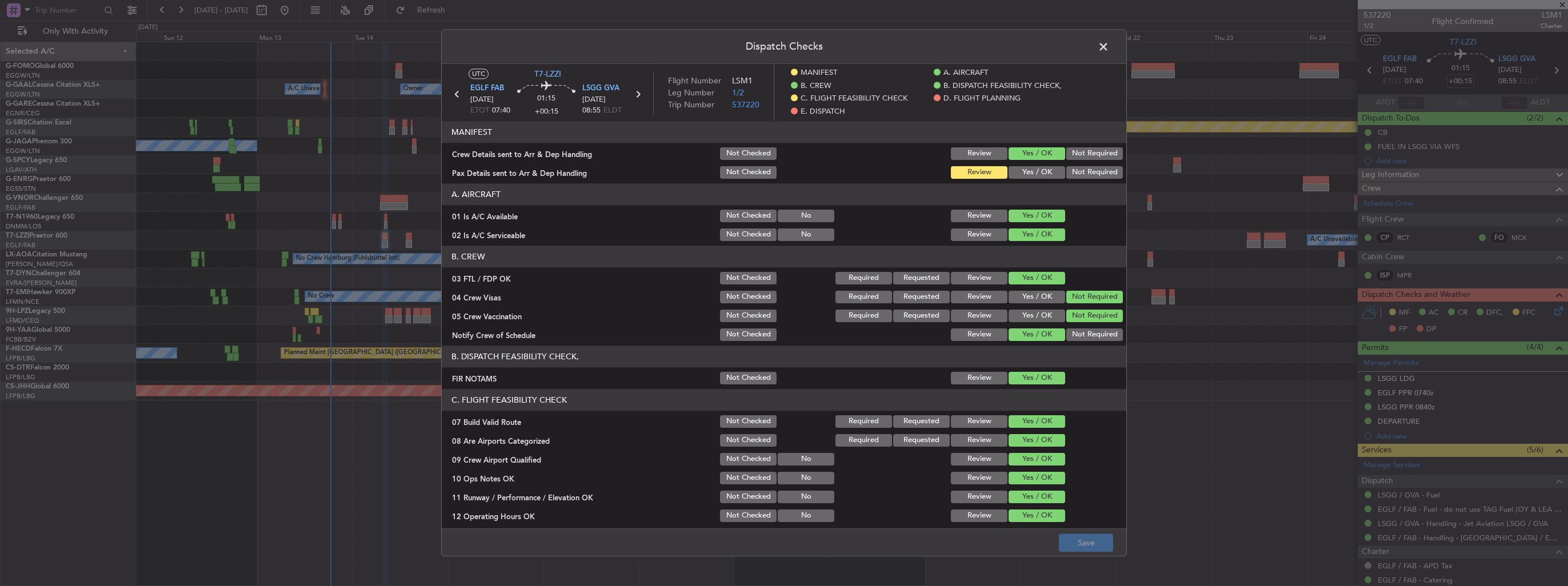
click at [1038, 171] on button "Yes / OK" at bounding box center [1037, 172] width 57 height 12
click at [1103, 538] on button "Save" at bounding box center [1087, 543] width 54 height 18
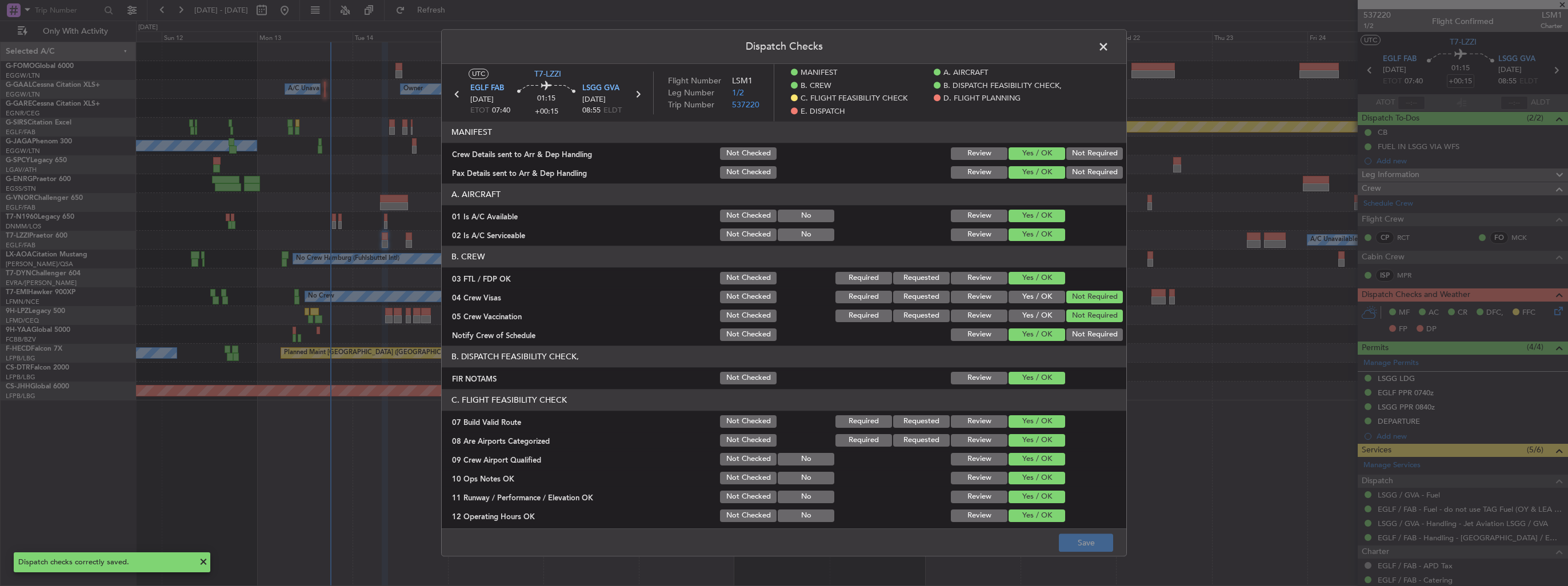
click at [1110, 48] on span at bounding box center [1110, 49] width 0 height 23
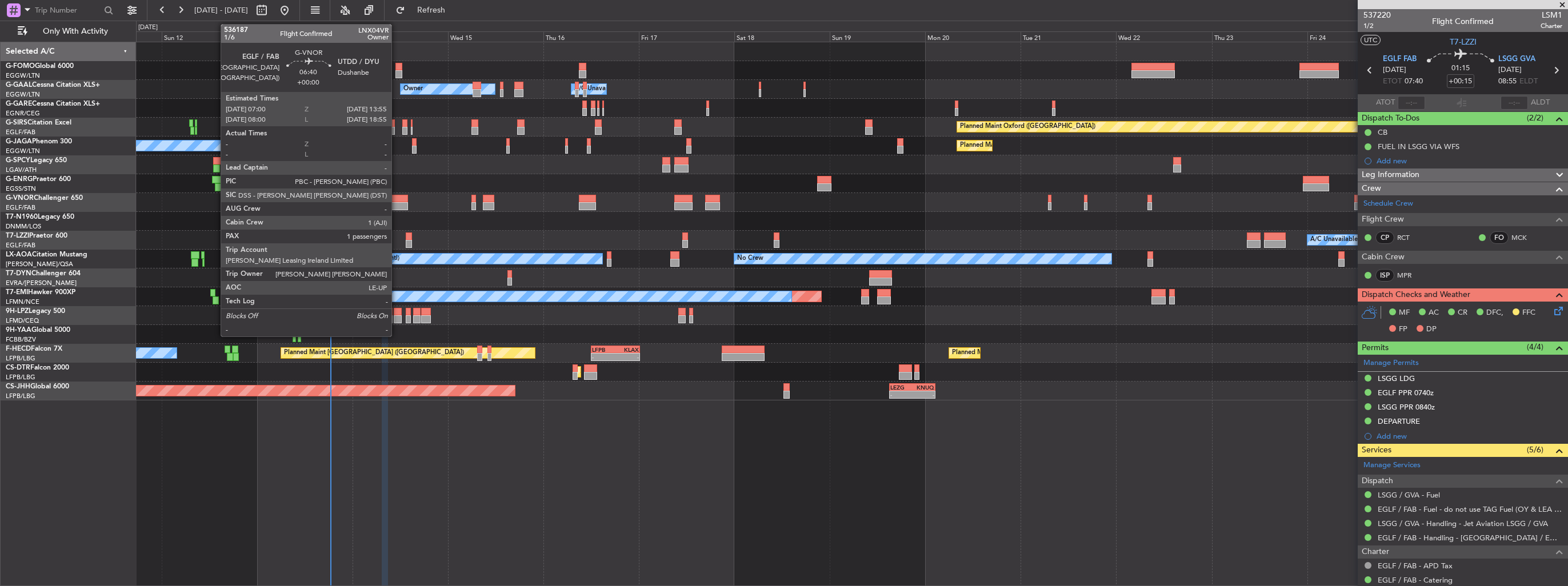
click at [397, 198] on div at bounding box center [394, 199] width 28 height 8
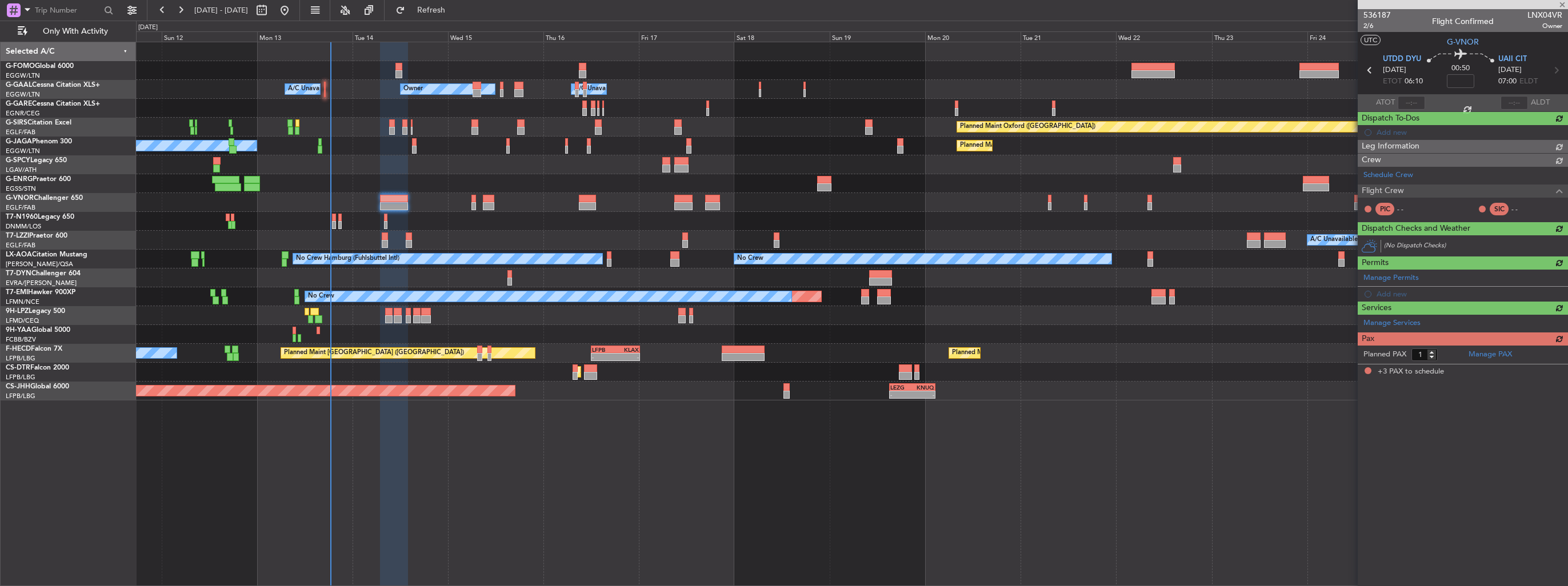
type input "3"
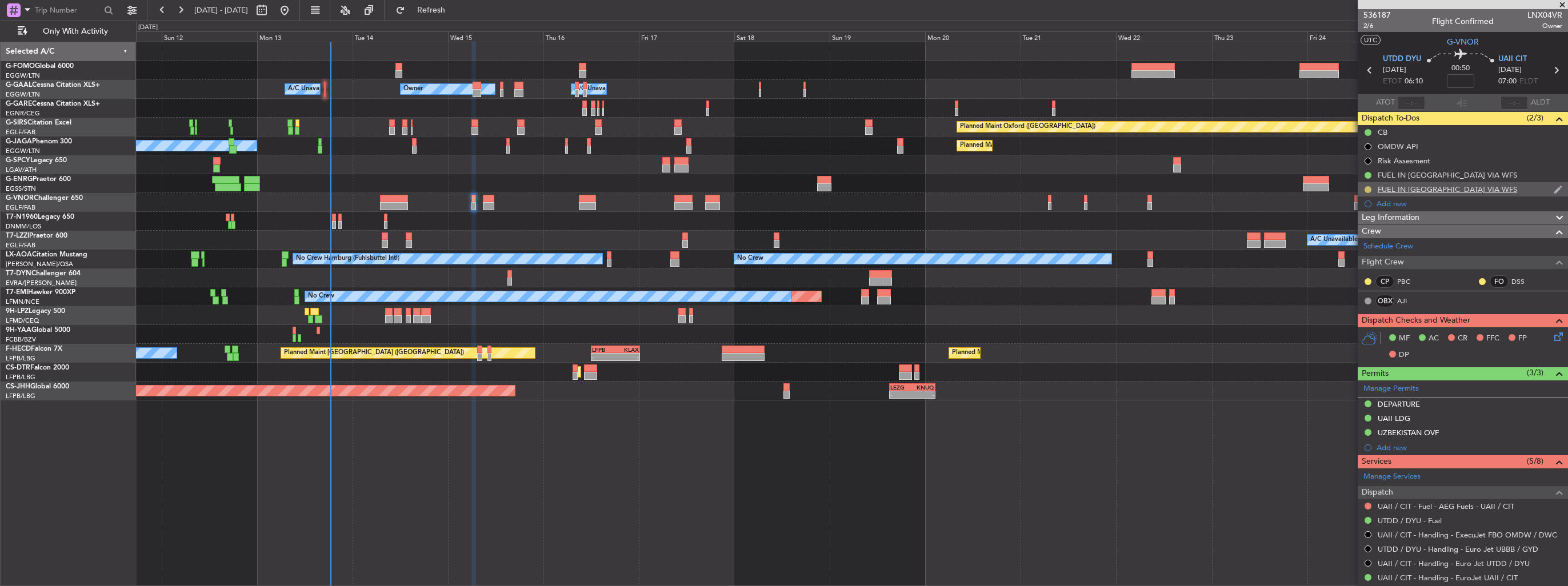
click at [1370, 189] on button at bounding box center [1368, 190] width 7 height 7
click at [1345, 235] on li "Completed" at bounding box center [1368, 240] width 61 height 17
click at [1550, 69] on icon at bounding box center [1556, 70] width 15 height 15
type input "+00:15"
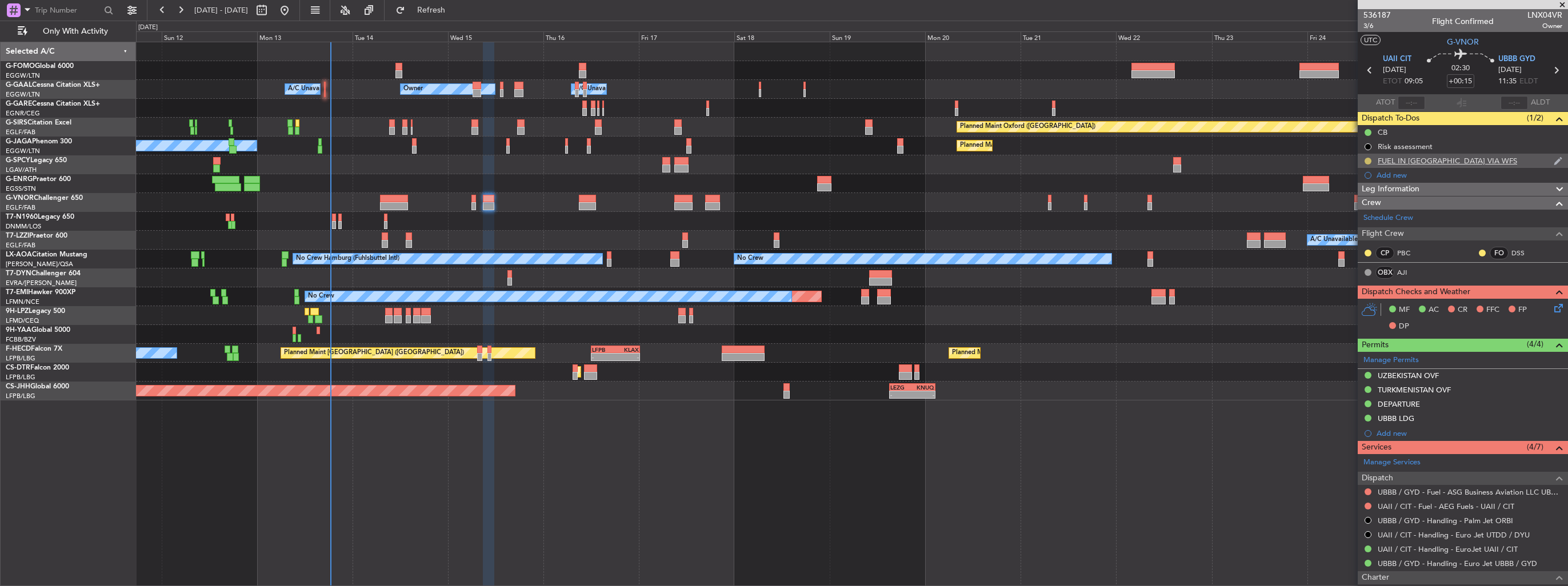
click at [1367, 158] on button at bounding box center [1368, 161] width 7 height 7
click at [1358, 208] on span "Completed" at bounding box center [1373, 212] width 38 height 12
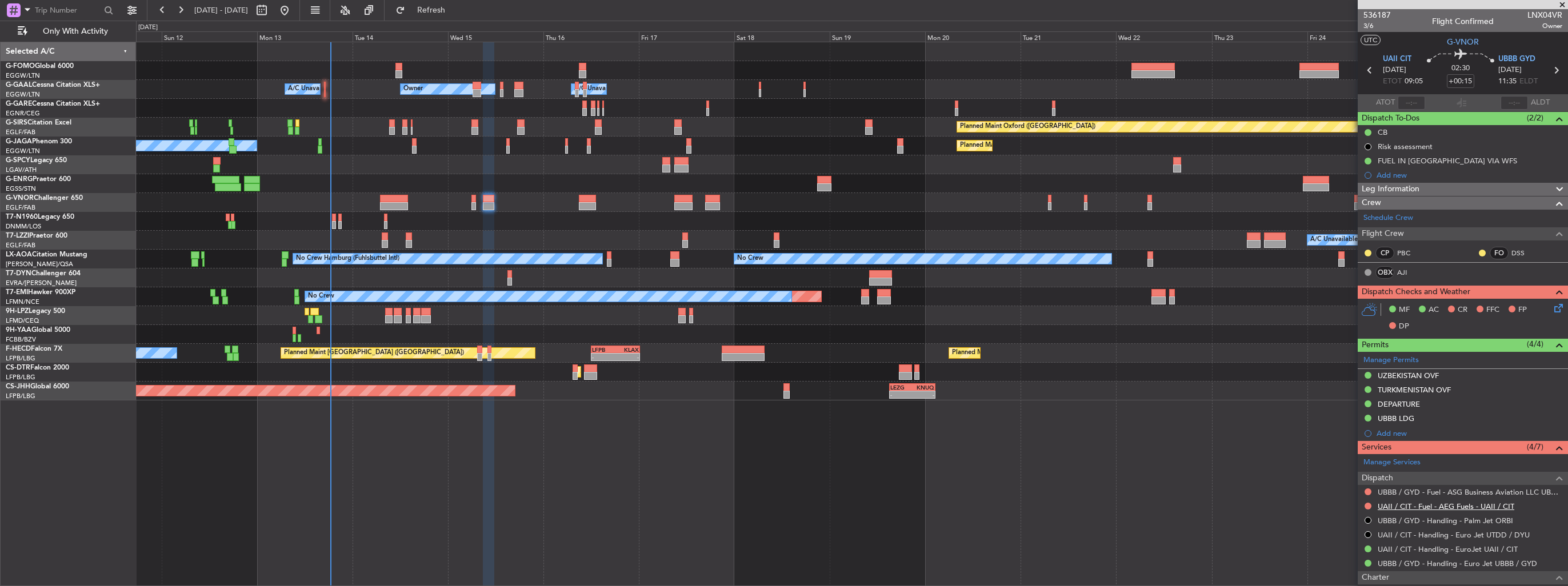
click at [1417, 503] on link "UAII / CIT - Fuel - AEG Fuels - UAII / CIT" at bounding box center [1446, 507] width 137 height 10
click at [459, 13] on button "Refresh" at bounding box center [424, 10] width 68 height 18
click at [1369, 504] on button at bounding box center [1368, 506] width 7 height 7
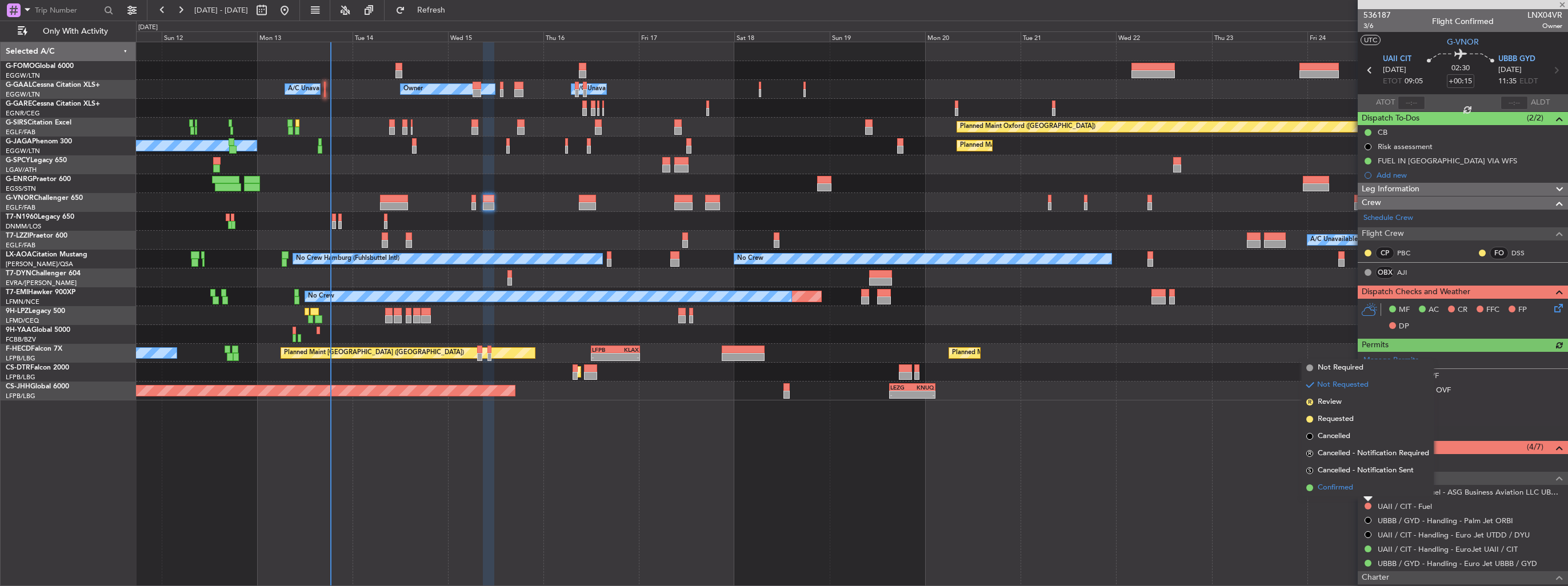
click at [1346, 485] on span "Confirmed" at bounding box center [1336, 488] width 35 height 12
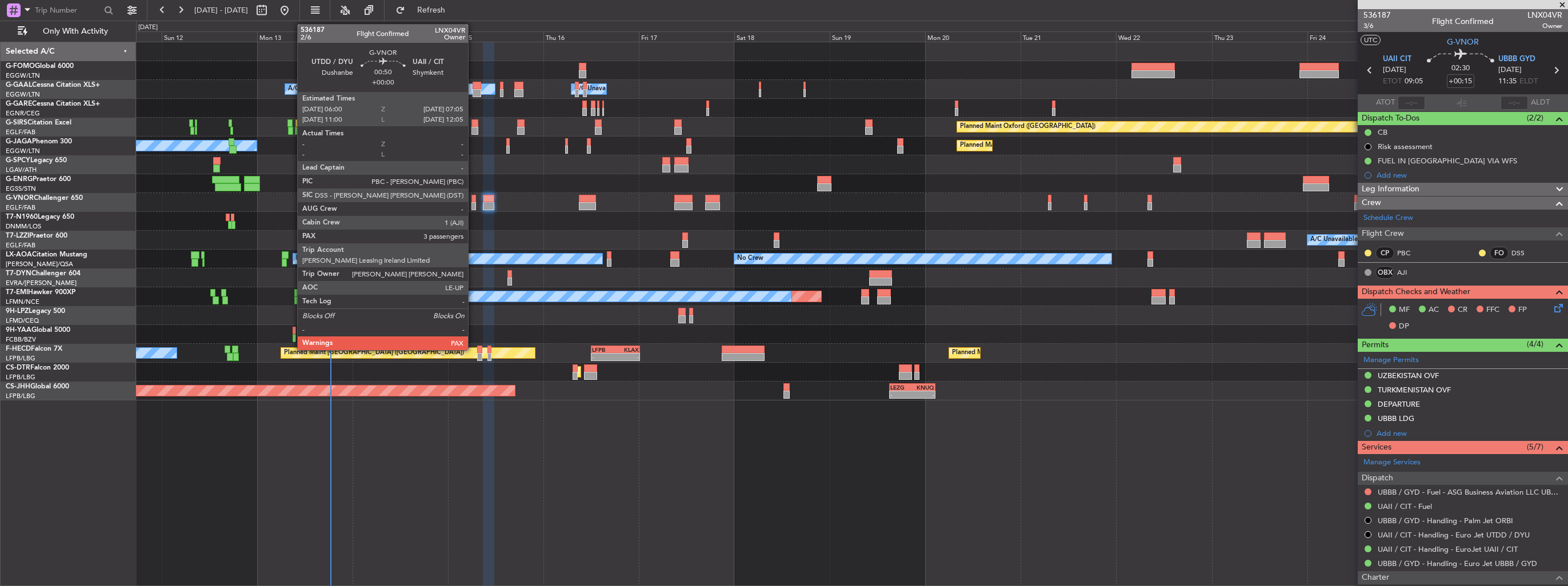
click at [473, 199] on div at bounding box center [474, 199] width 5 height 8
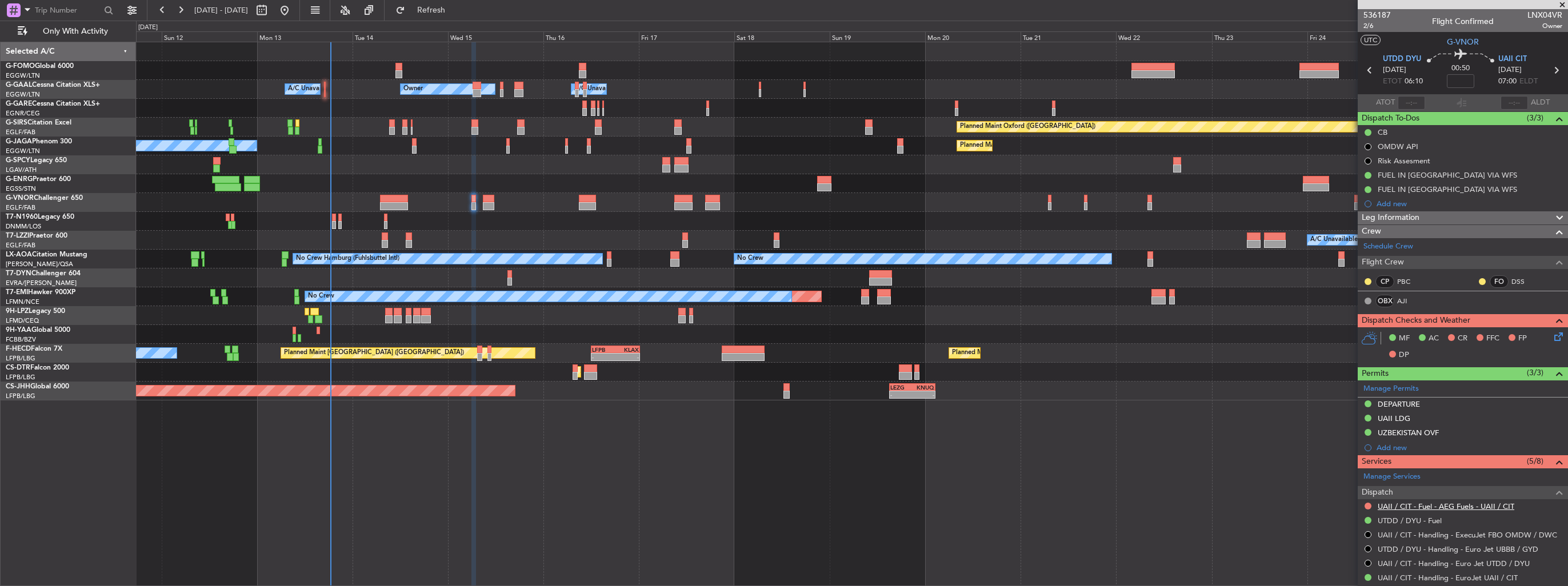
click at [1404, 502] on link "UAII / CIT - Fuel - AEG Fuels - UAII / CIT" at bounding box center [1446, 507] width 137 height 10
click at [456, 12] on span "Refresh" at bounding box center [431, 11] width 48 height 8
click at [1364, 506] on button at bounding box center [1368, 506] width 7 height 7
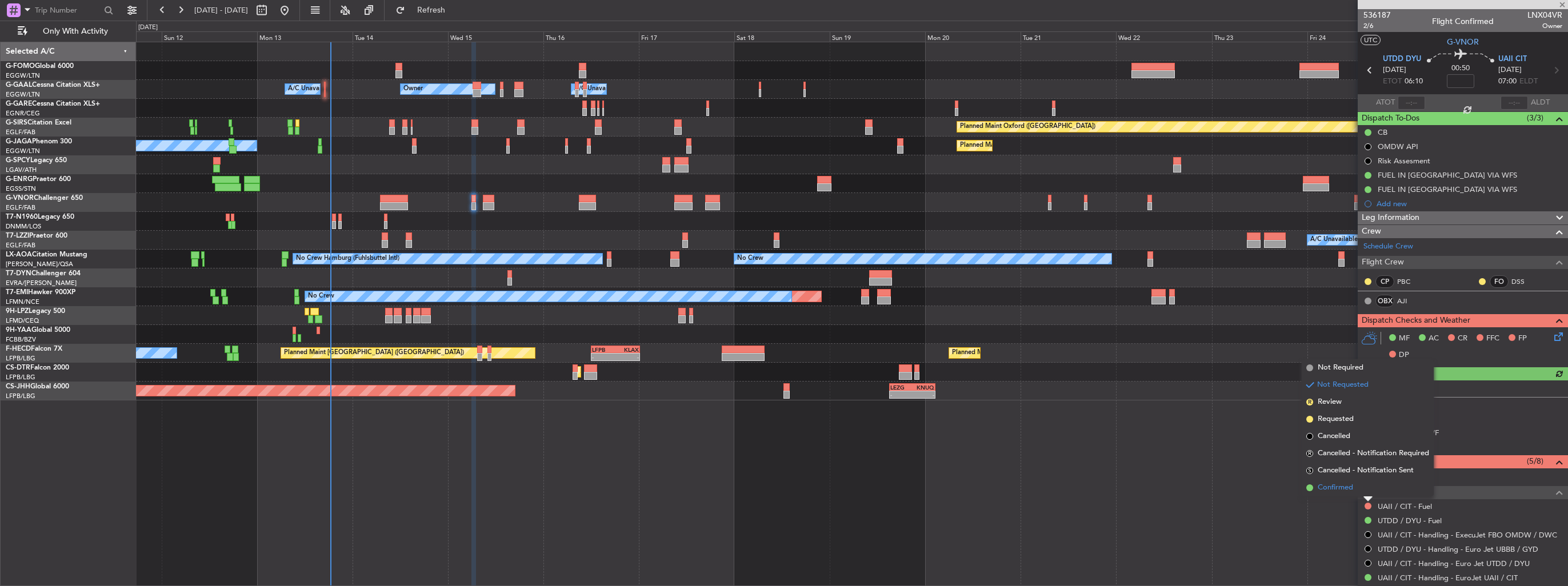
click at [1344, 490] on span "Confirmed" at bounding box center [1336, 488] width 35 height 12
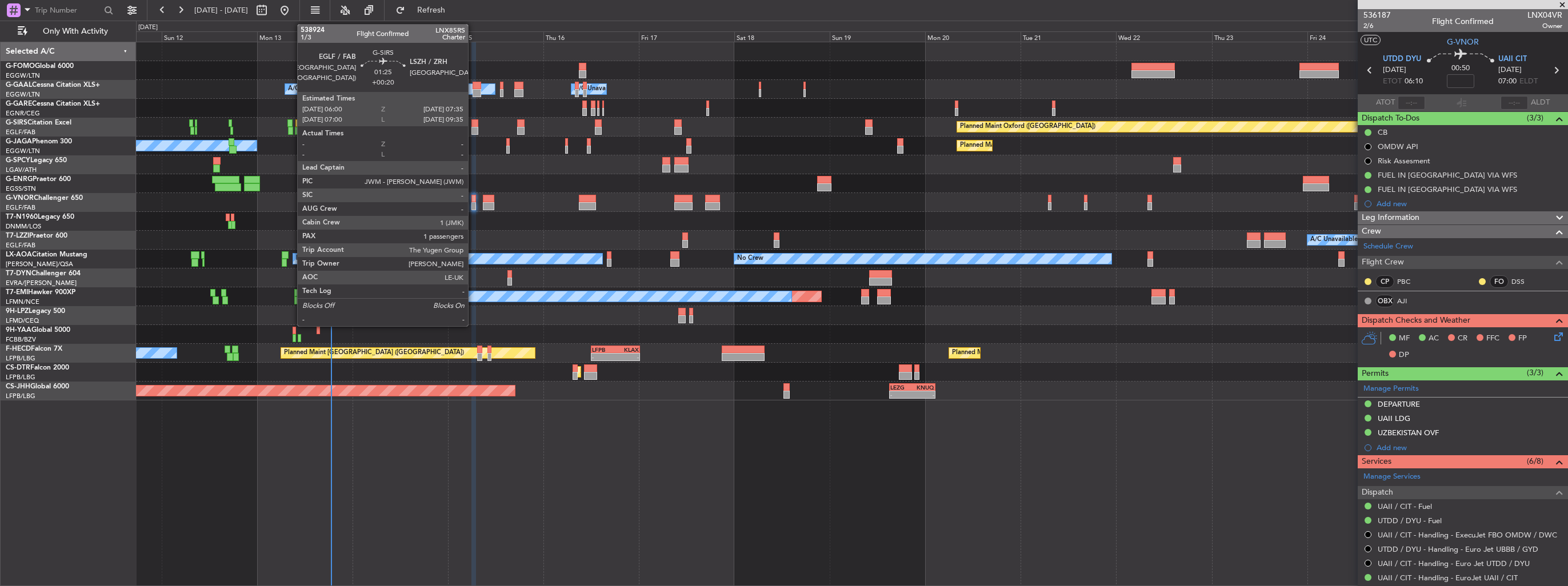
click at [473, 126] on div at bounding box center [475, 124] width 7 height 8
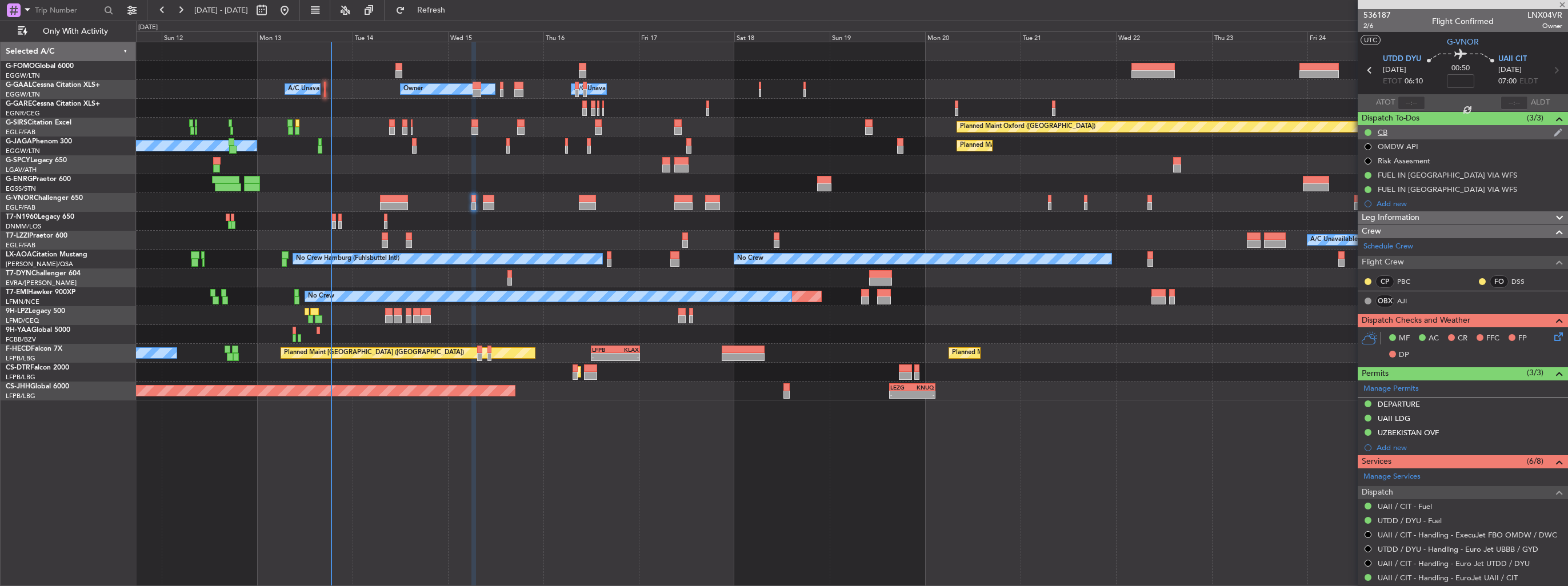
type input "+00:20"
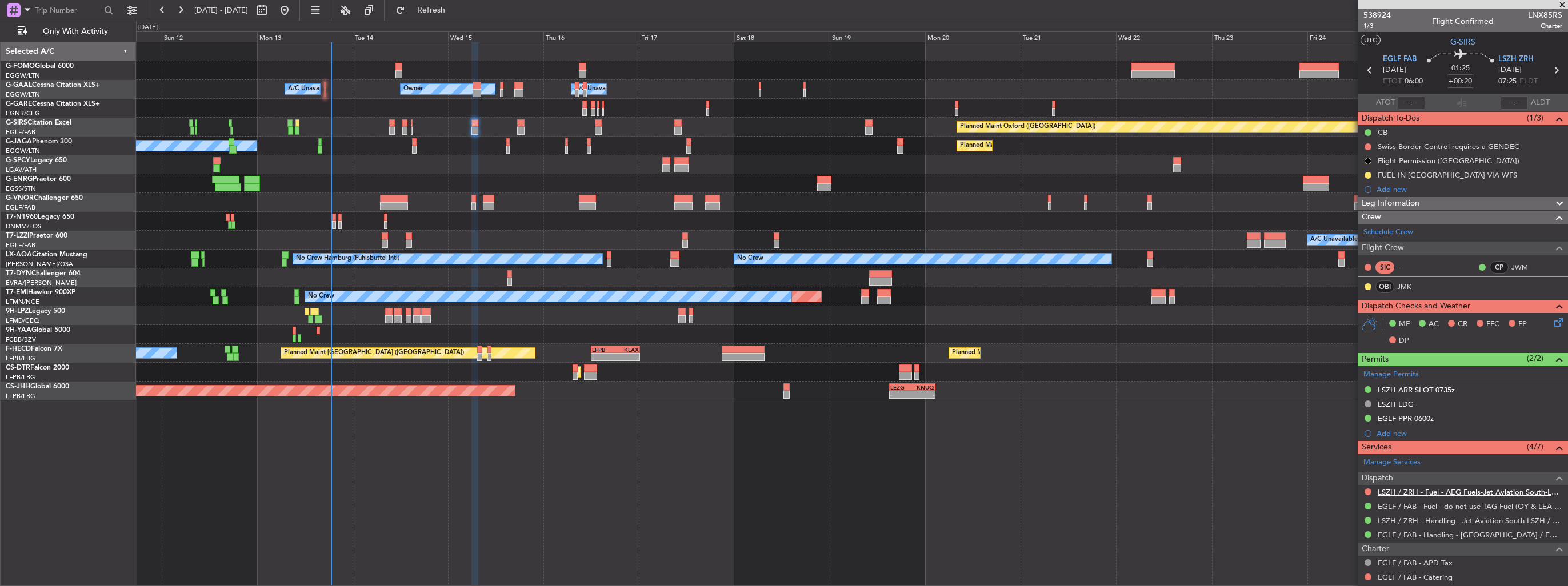
click at [1391, 490] on link "LSZH / ZRH - Fuel - AEG Fuels-Jet Aviation South-LSZH/ZRH" at bounding box center [1470, 492] width 185 height 10
click at [456, 10] on span "Refresh" at bounding box center [431, 11] width 48 height 8
click at [1368, 176] on button at bounding box center [1368, 176] width 7 height 7
click at [1367, 174] on button at bounding box center [1368, 176] width 7 height 7
click at [1358, 230] on span "Completed" at bounding box center [1373, 226] width 38 height 12
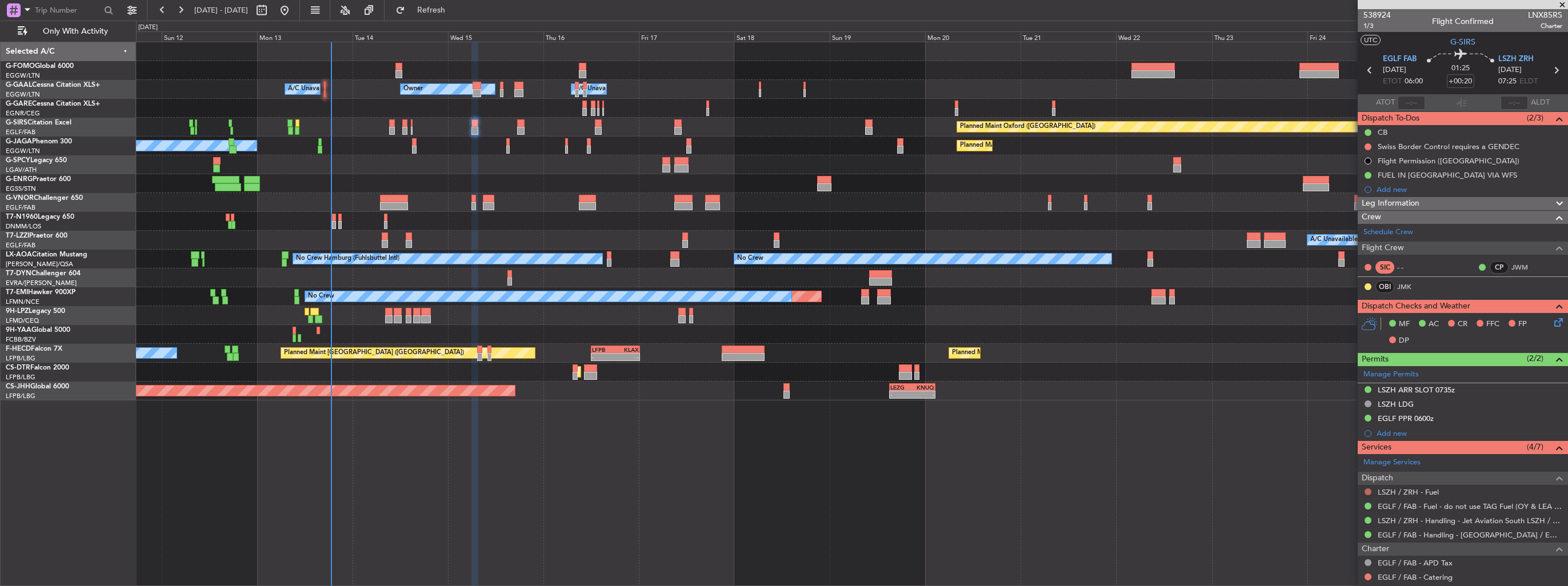
click at [1368, 489] on button at bounding box center [1368, 492] width 7 height 7
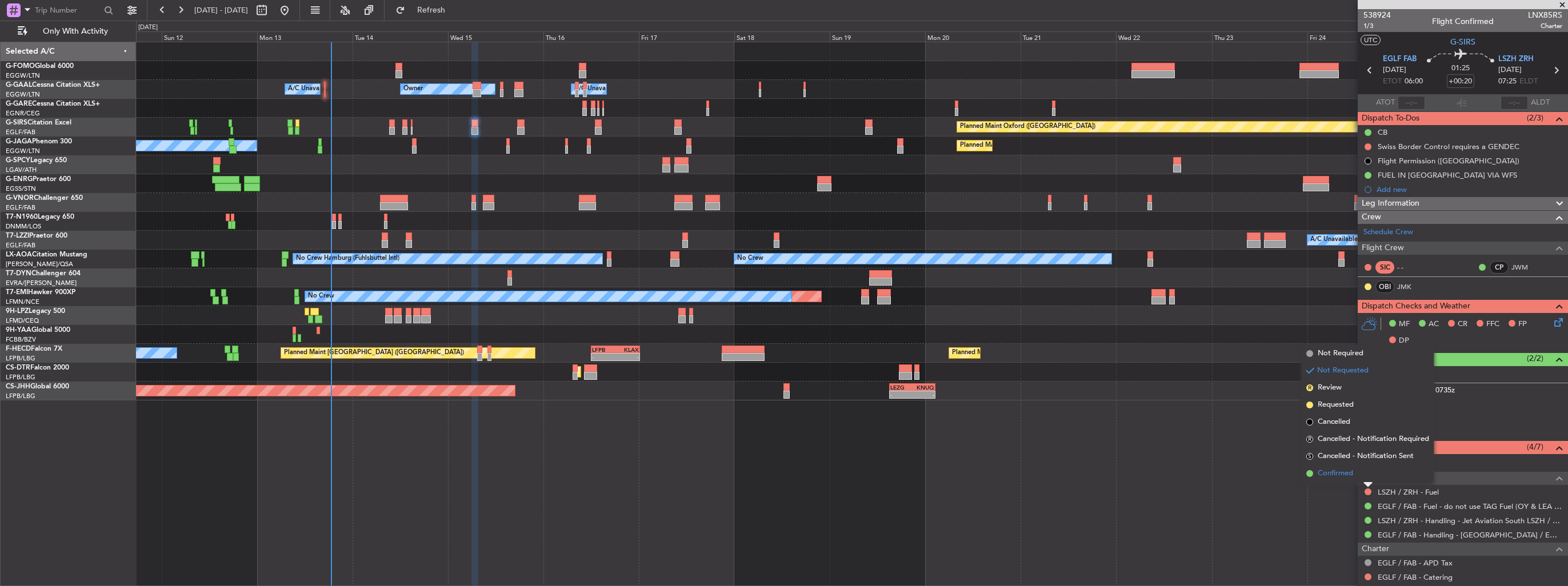
click at [1342, 473] on span "Confirmed" at bounding box center [1336, 474] width 35 height 12
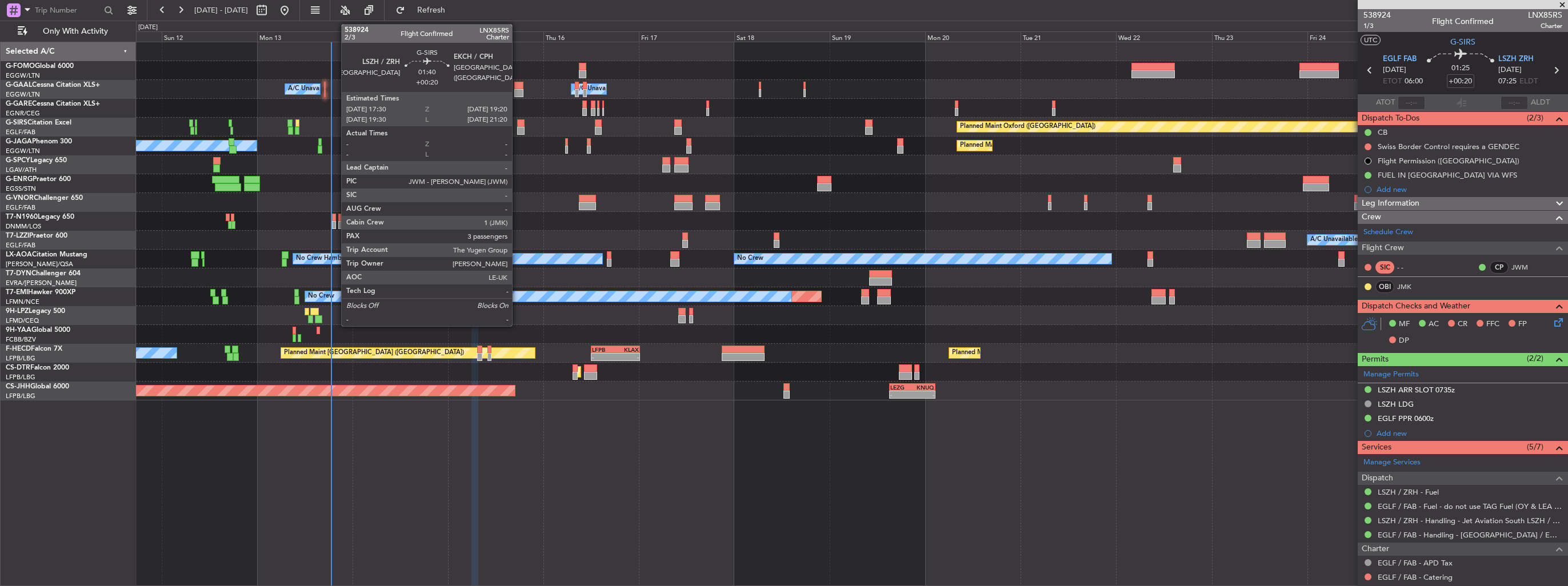
click at [517, 128] on div at bounding box center [520, 131] width 7 height 8
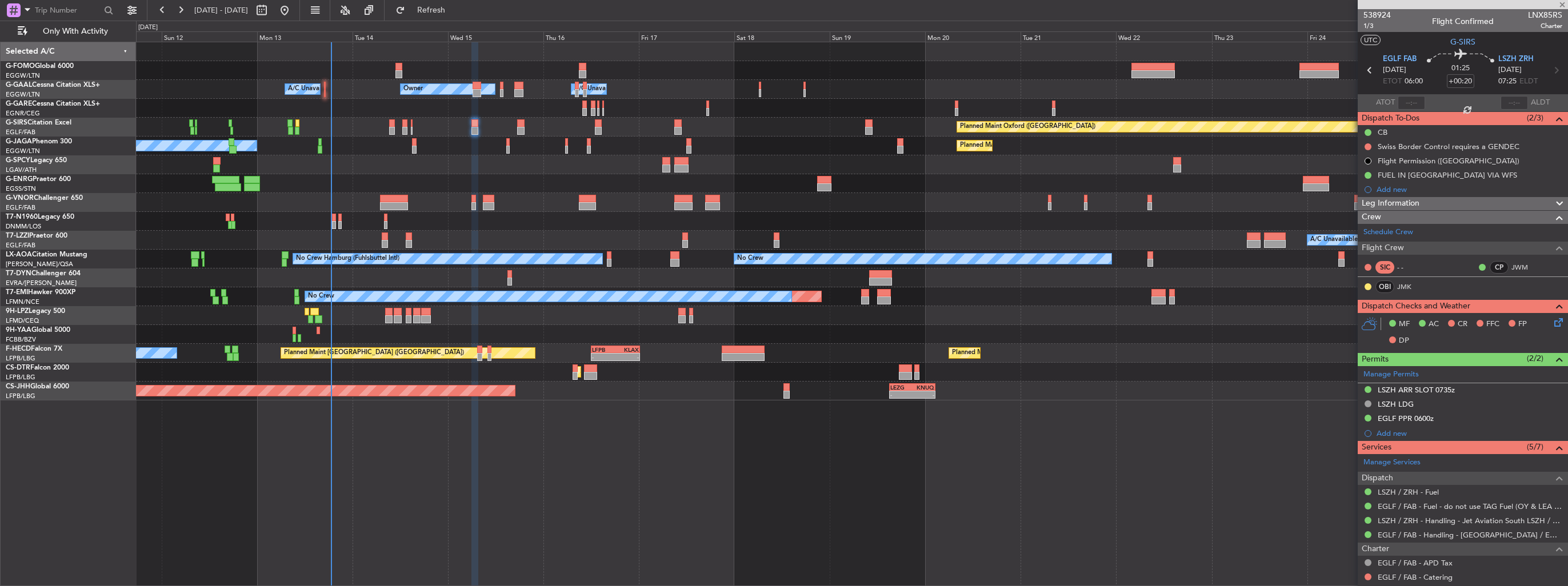
type input "3"
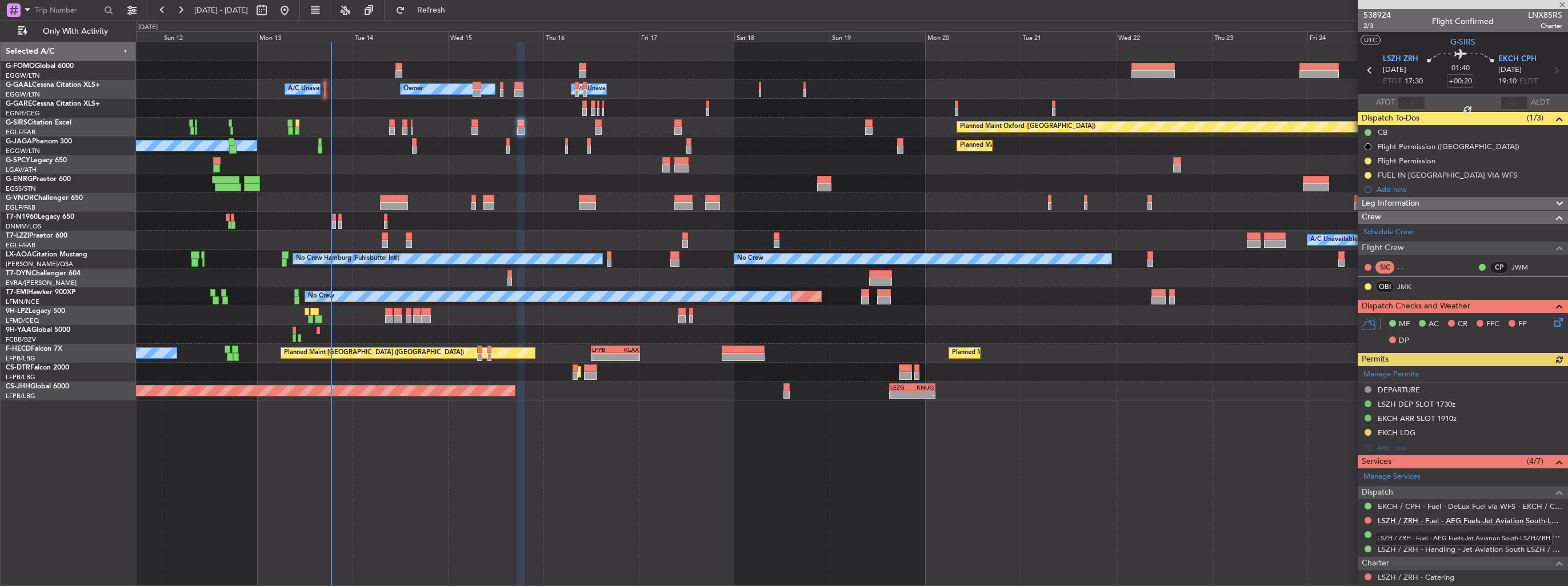
click at [1434, 516] on link "LSZH / ZRH - Fuel - AEG Fuels-Jet Aviation South-LSZH/ZRH" at bounding box center [1470, 521] width 185 height 10
click at [1368, 176] on button at bounding box center [1368, 176] width 7 height 7
click at [1355, 223] on span "Completed" at bounding box center [1373, 226] width 38 height 12
drag, startPoint x: 476, startPoint y: 13, endPoint x: 524, endPoint y: 1, distance: 49.5
click at [456, 13] on span "Refresh" at bounding box center [431, 11] width 48 height 8
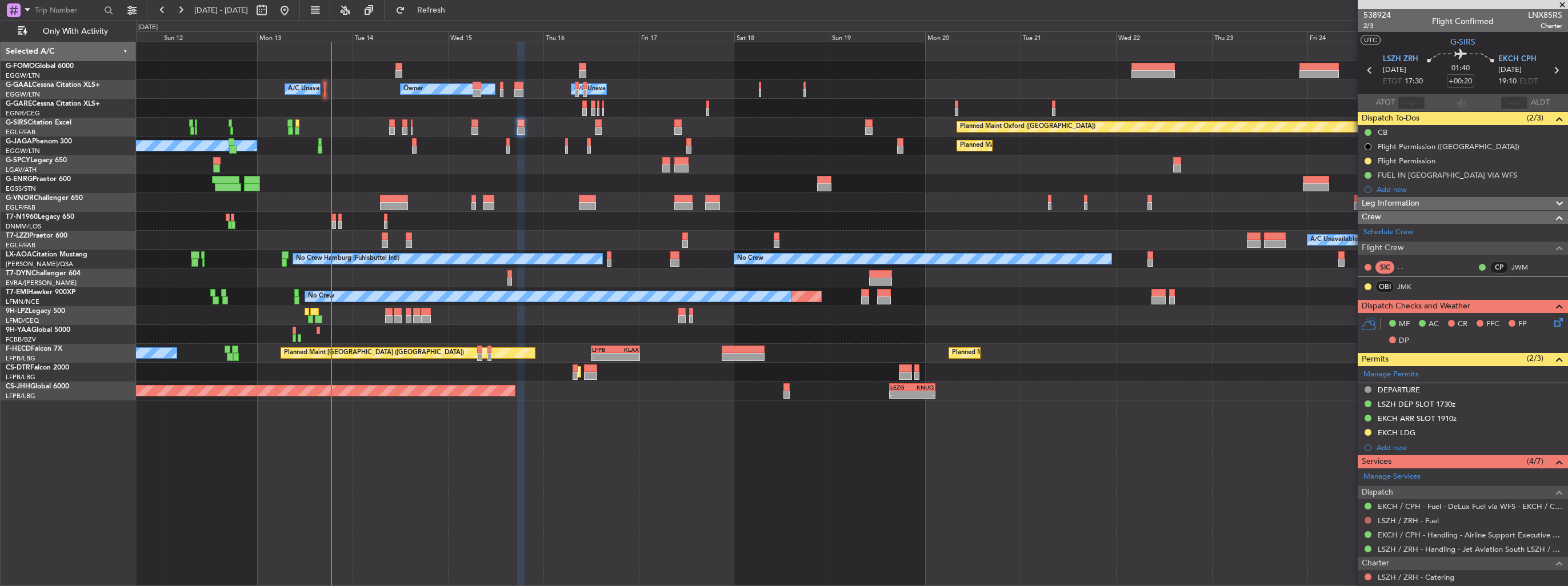
click at [1369, 519] on button at bounding box center [1368, 520] width 7 height 7
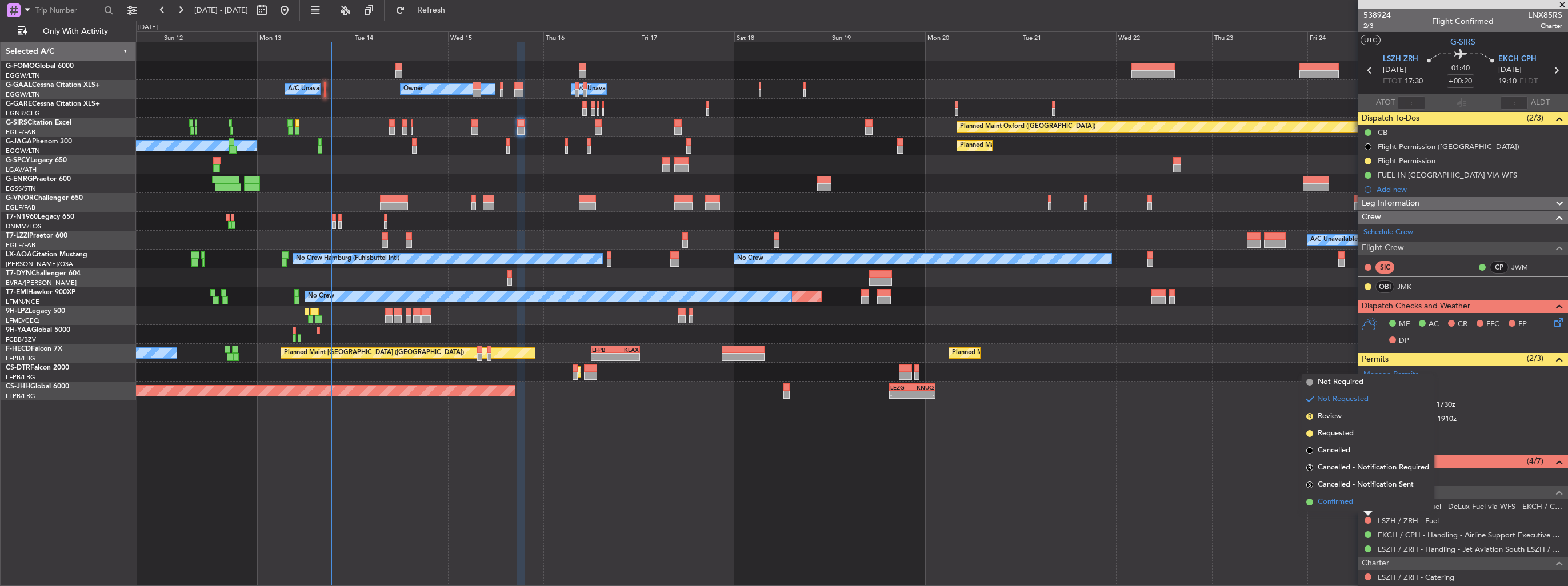
click at [1326, 502] on span "Confirmed" at bounding box center [1336, 502] width 35 height 12
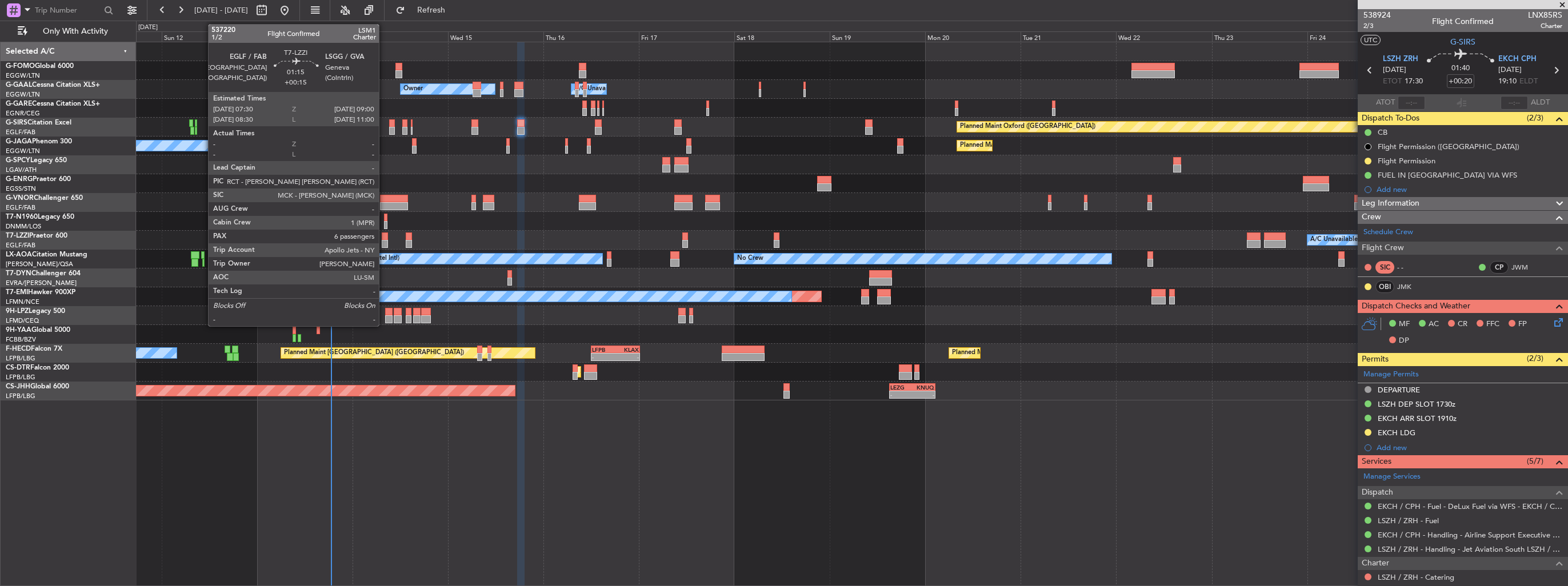
click at [384, 240] on div at bounding box center [385, 244] width 7 height 8
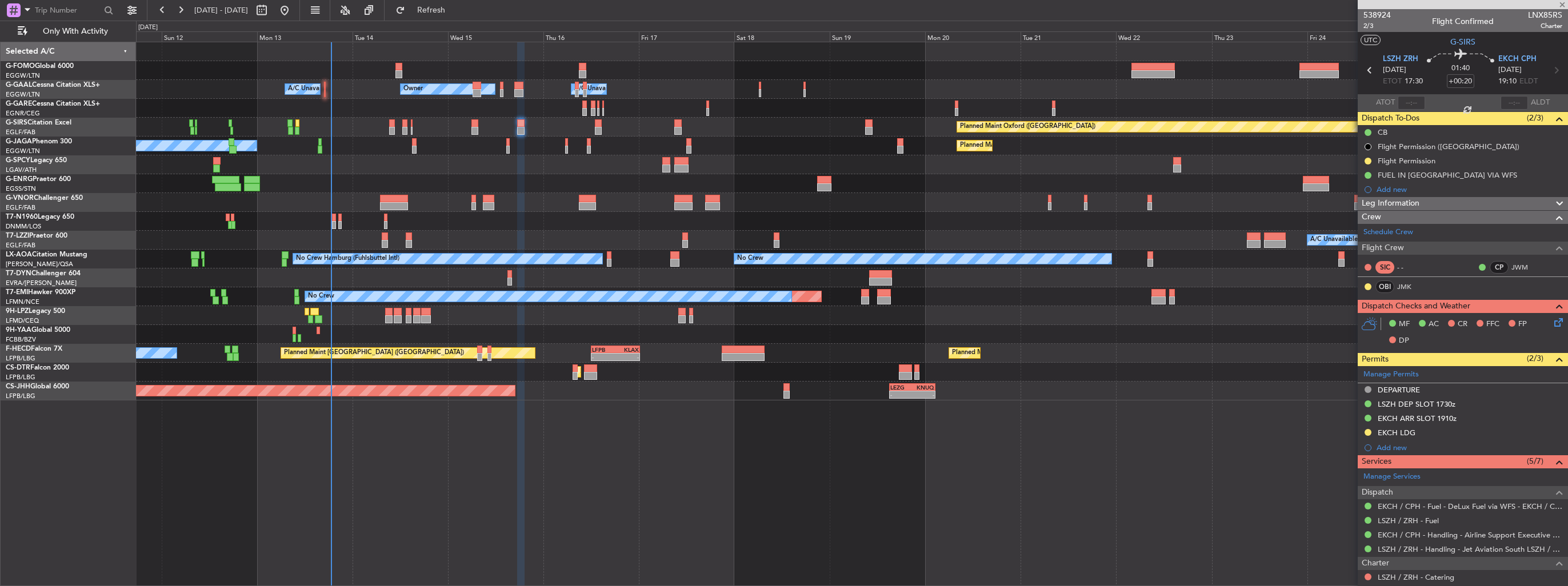
type input "+00:15"
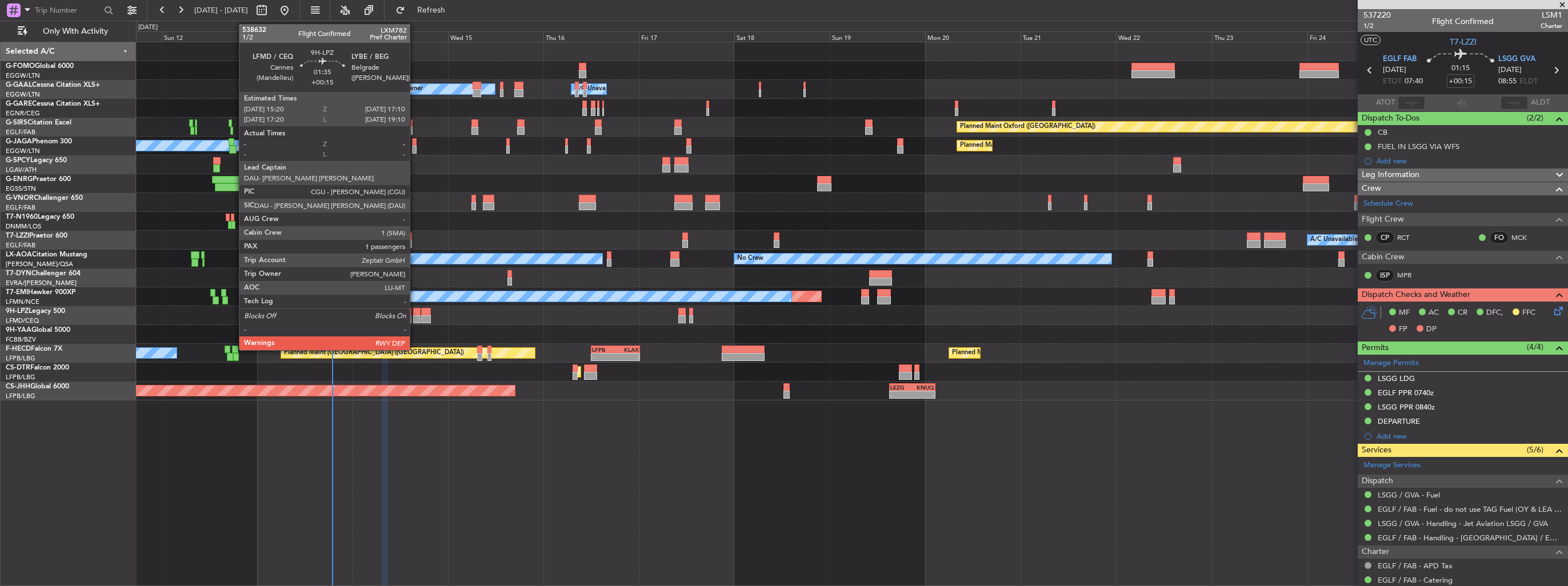
click at [415, 316] on div at bounding box center [416, 320] width 7 height 8
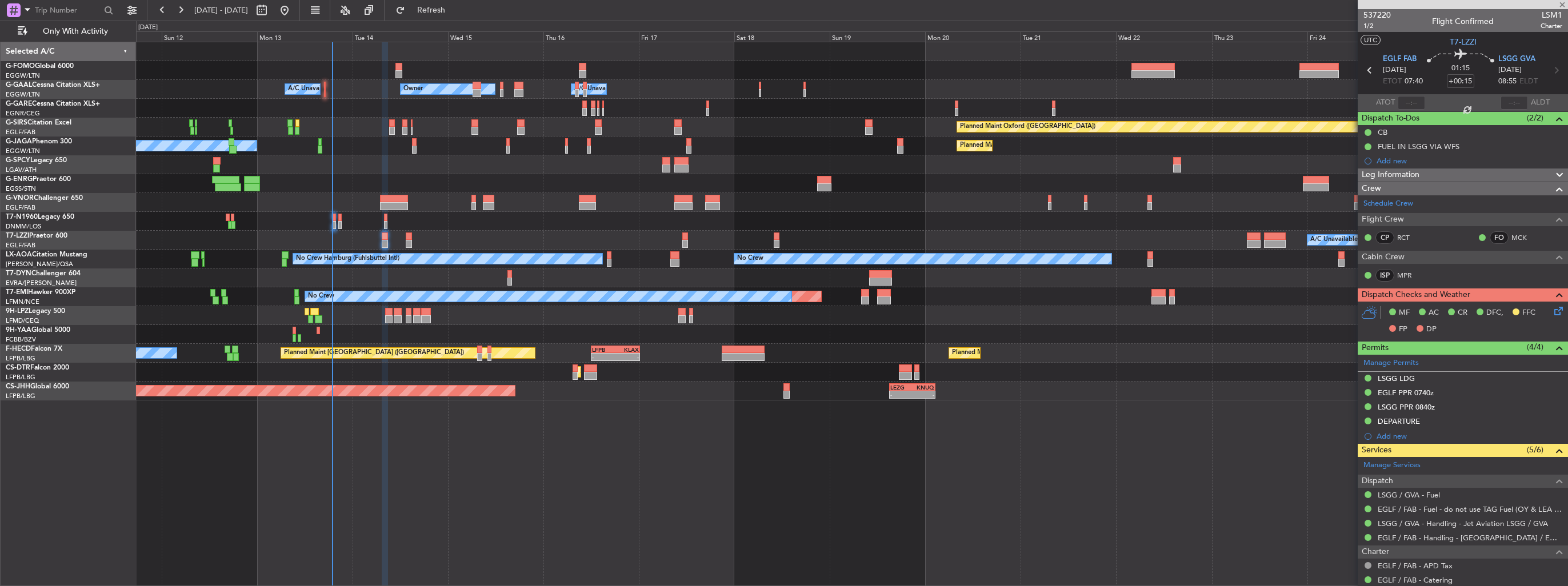
type input "1"
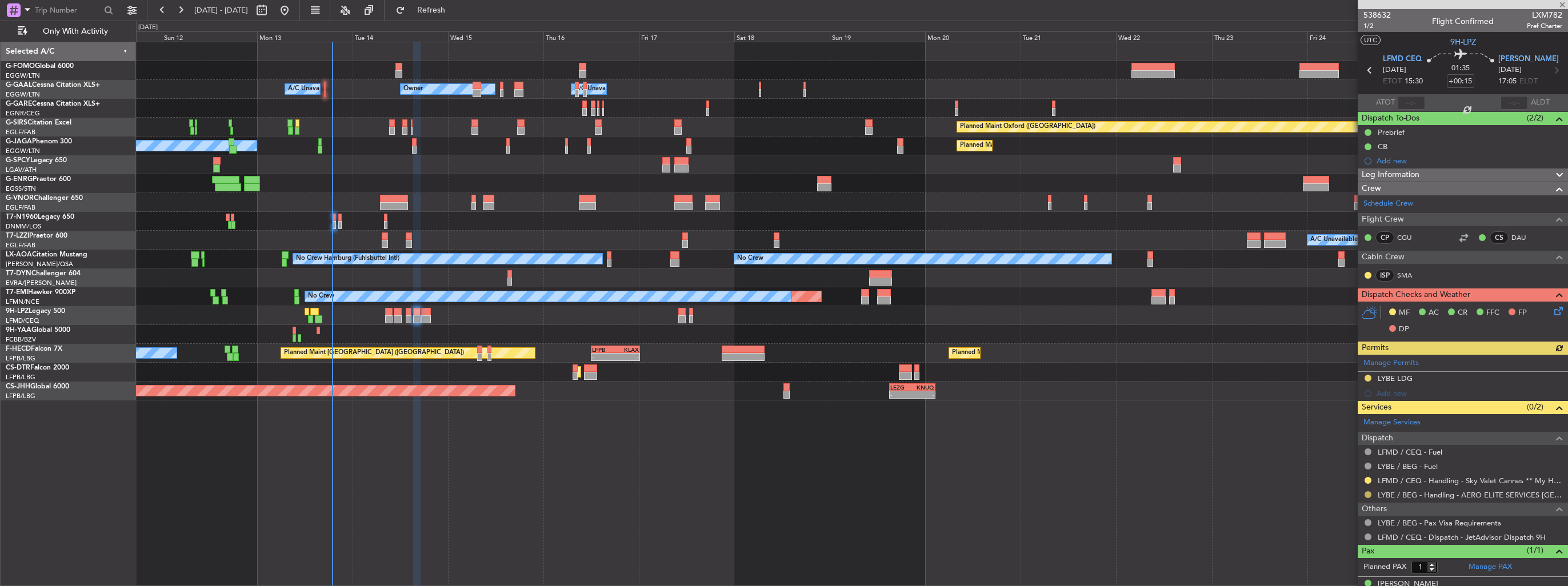
click at [1368, 495] on button at bounding box center [1368, 495] width 7 height 7
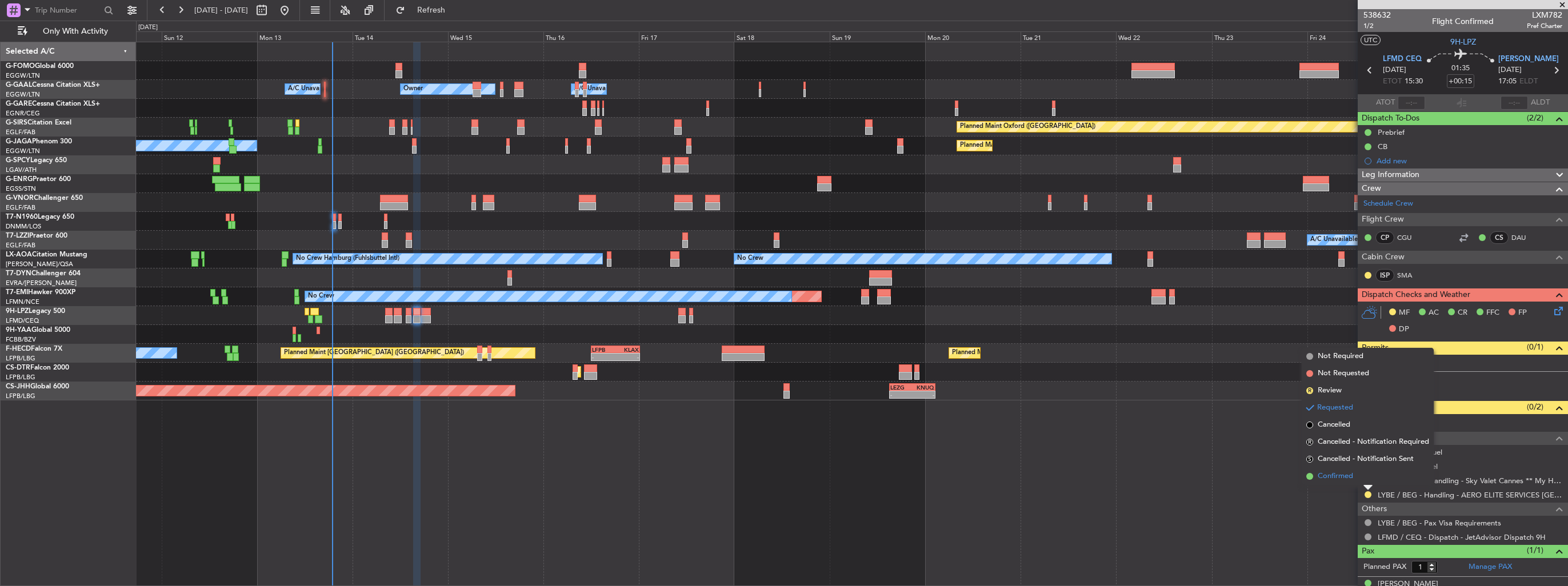
click at [1333, 478] on span "Confirmed" at bounding box center [1336, 476] width 35 height 12
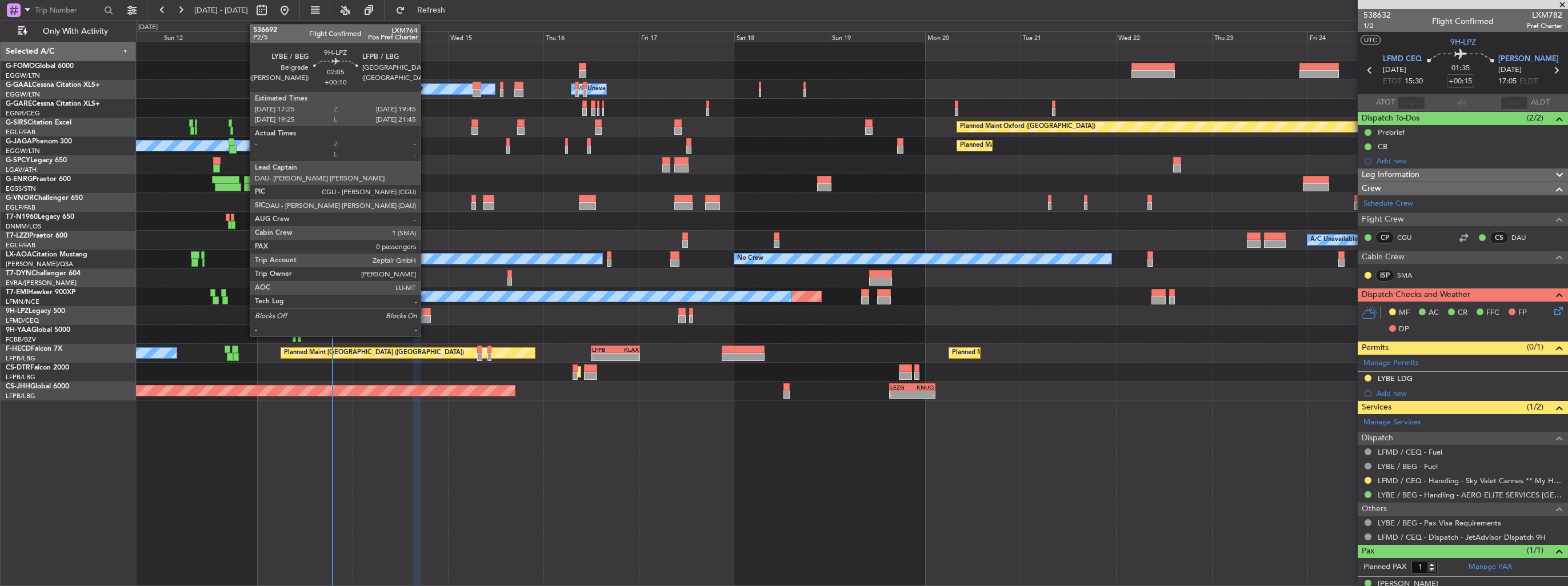
click at [425, 314] on div at bounding box center [426, 312] width 10 height 8
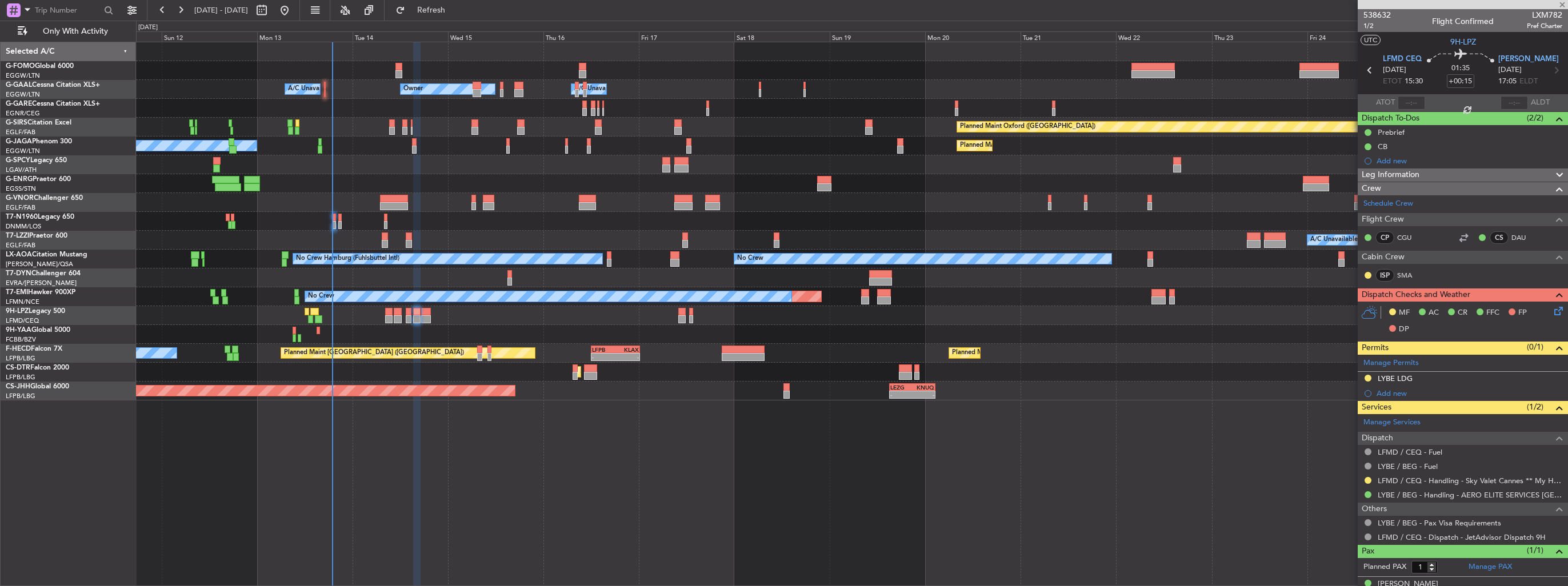
type input "+00:10"
type input "0"
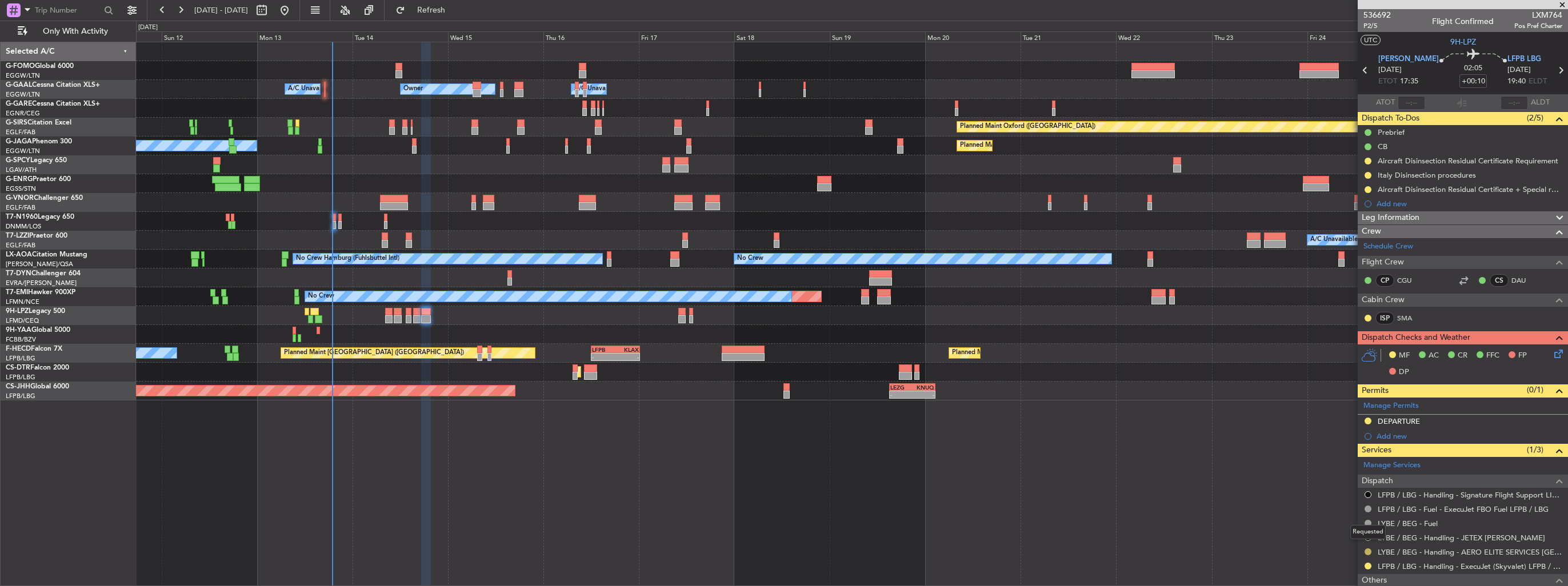
click at [1368, 551] on button at bounding box center [1368, 552] width 7 height 7
click at [1341, 536] on span "Confirmed" at bounding box center [1336, 534] width 35 height 12
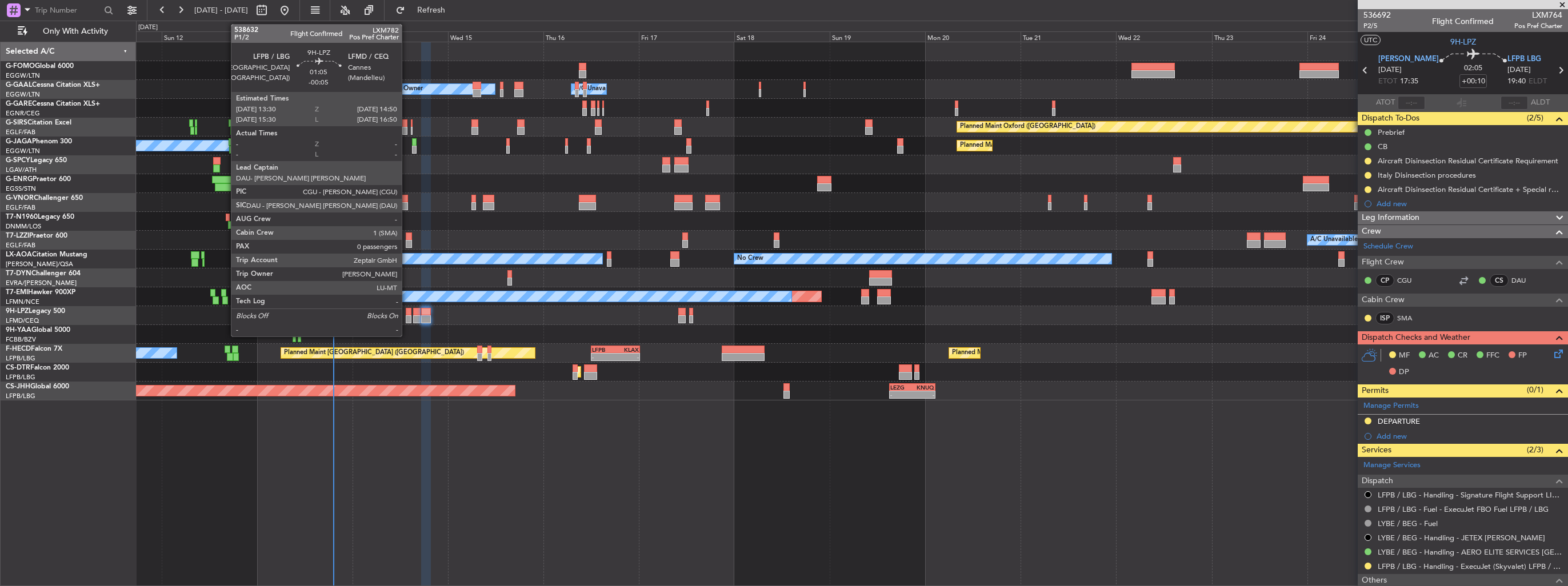
click at [407, 312] on div at bounding box center [408, 312] width 6 height 8
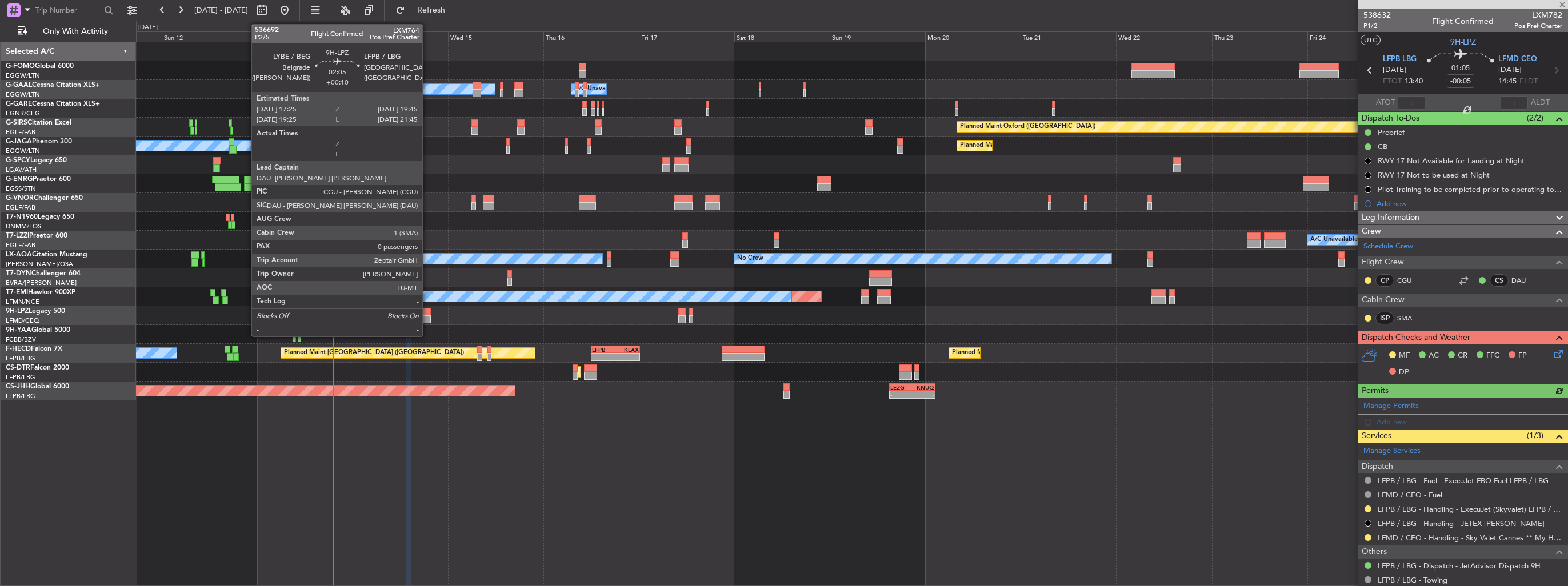
click at [428, 316] on div at bounding box center [426, 320] width 10 height 8
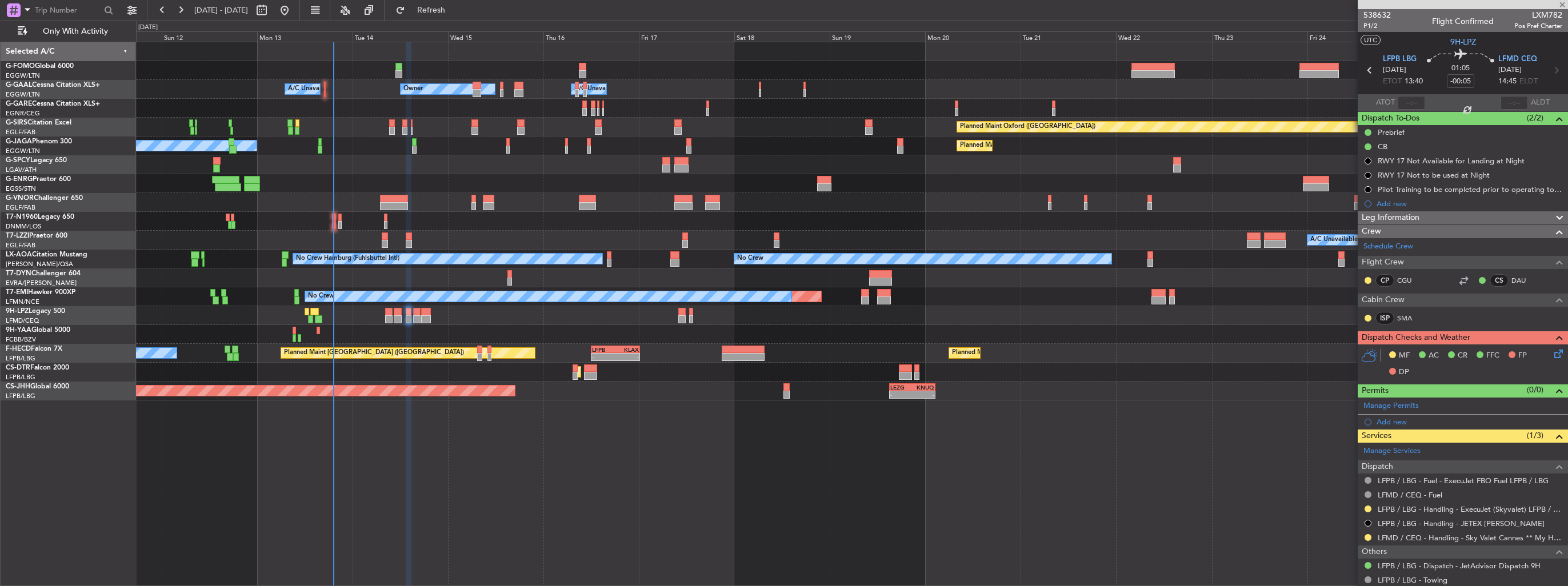
type input "+00:10"
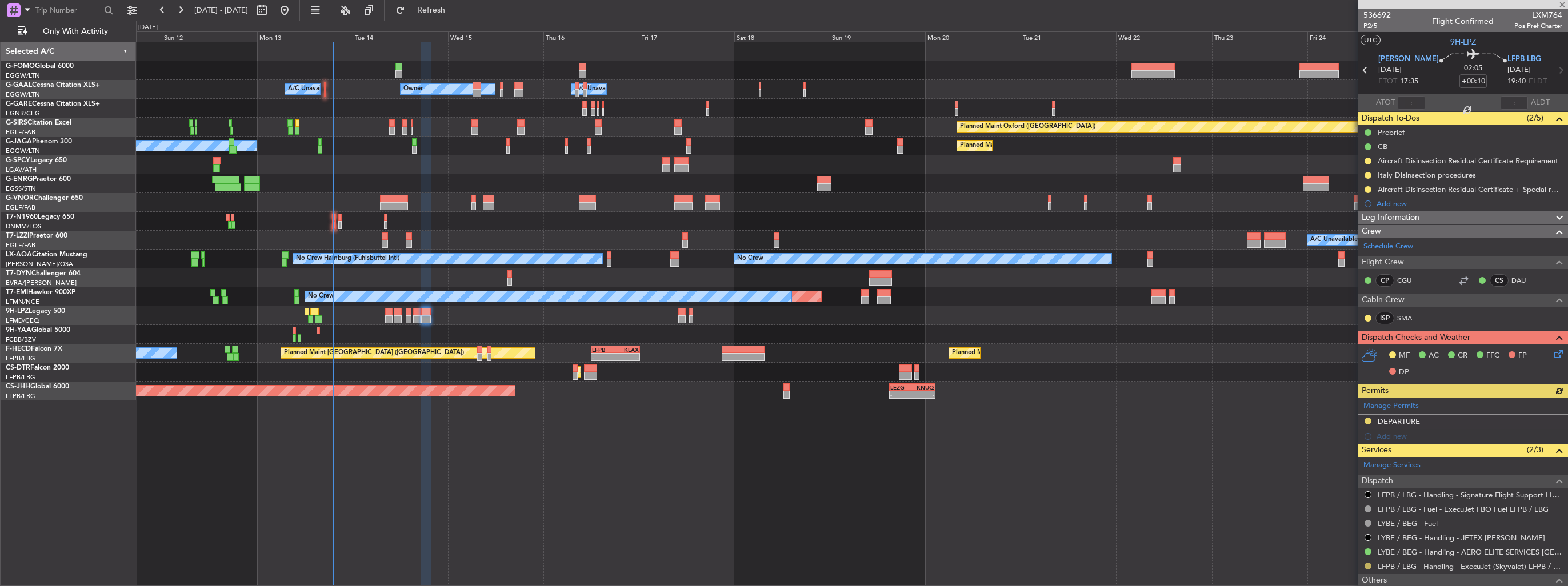
click at [1369, 565] on button at bounding box center [1368, 566] width 7 height 7
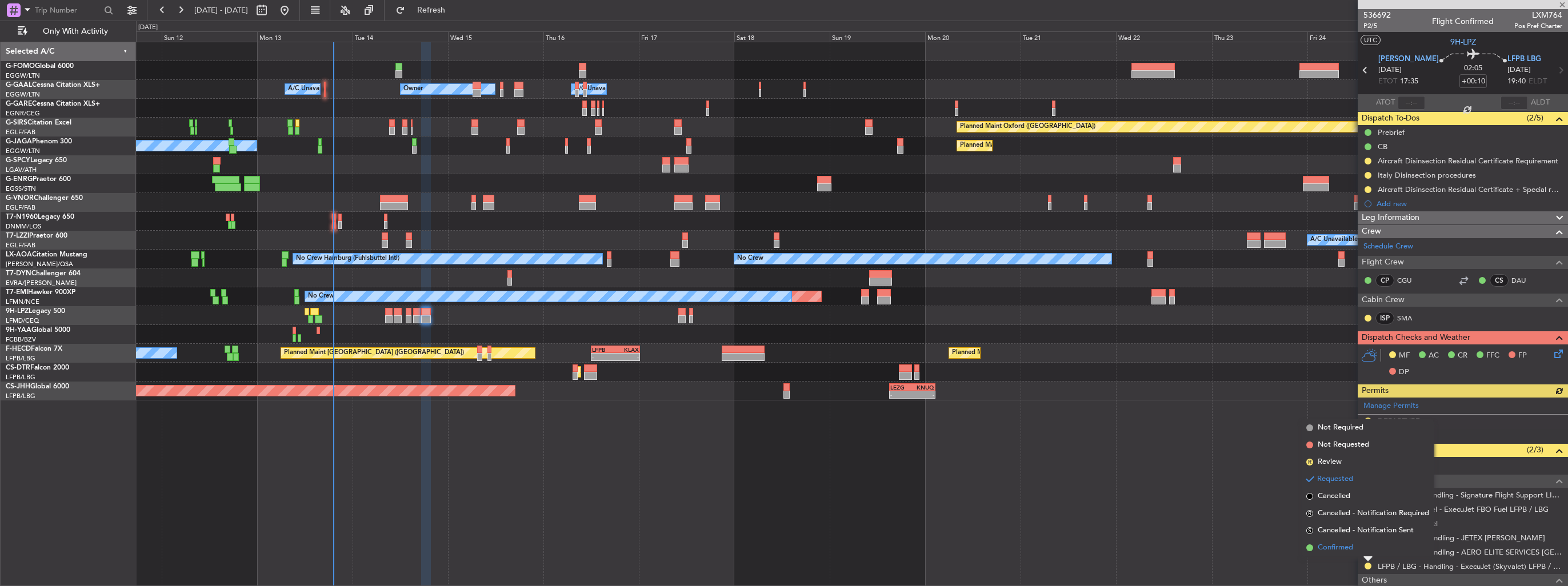
click at [1335, 550] on span "Confirmed" at bounding box center [1336, 548] width 35 height 12
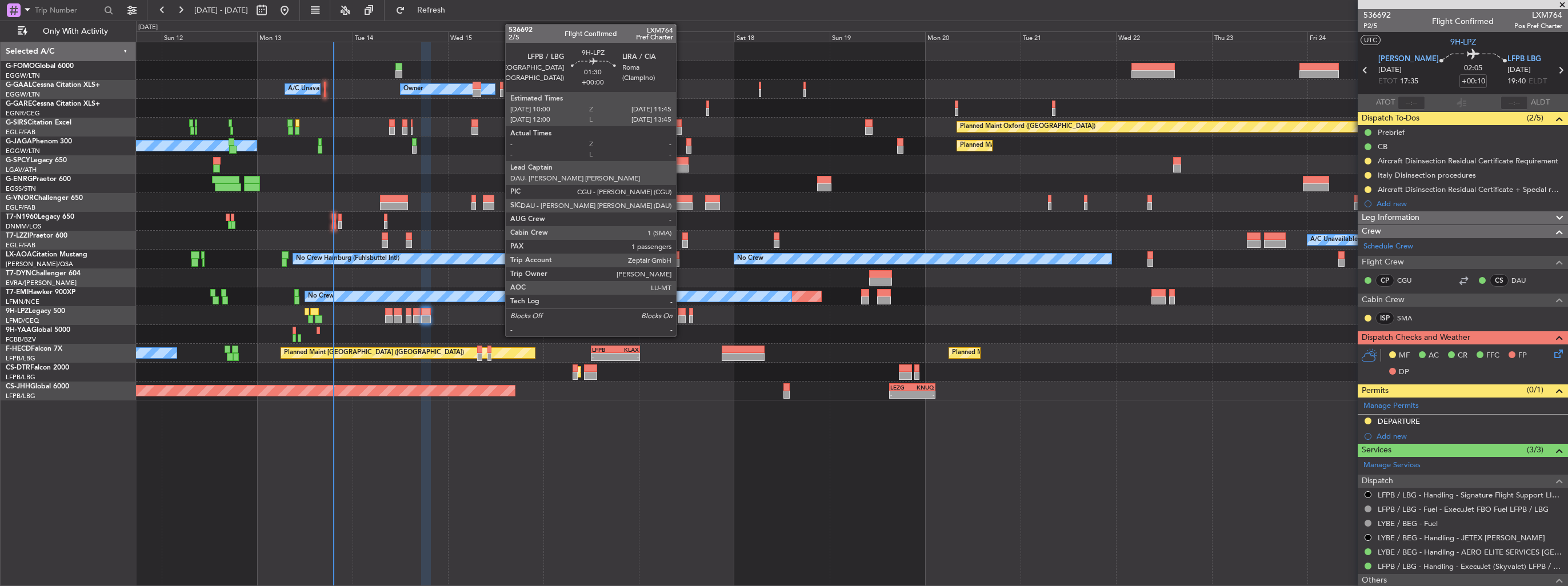
click at [681, 316] on div at bounding box center [682, 320] width 7 height 8
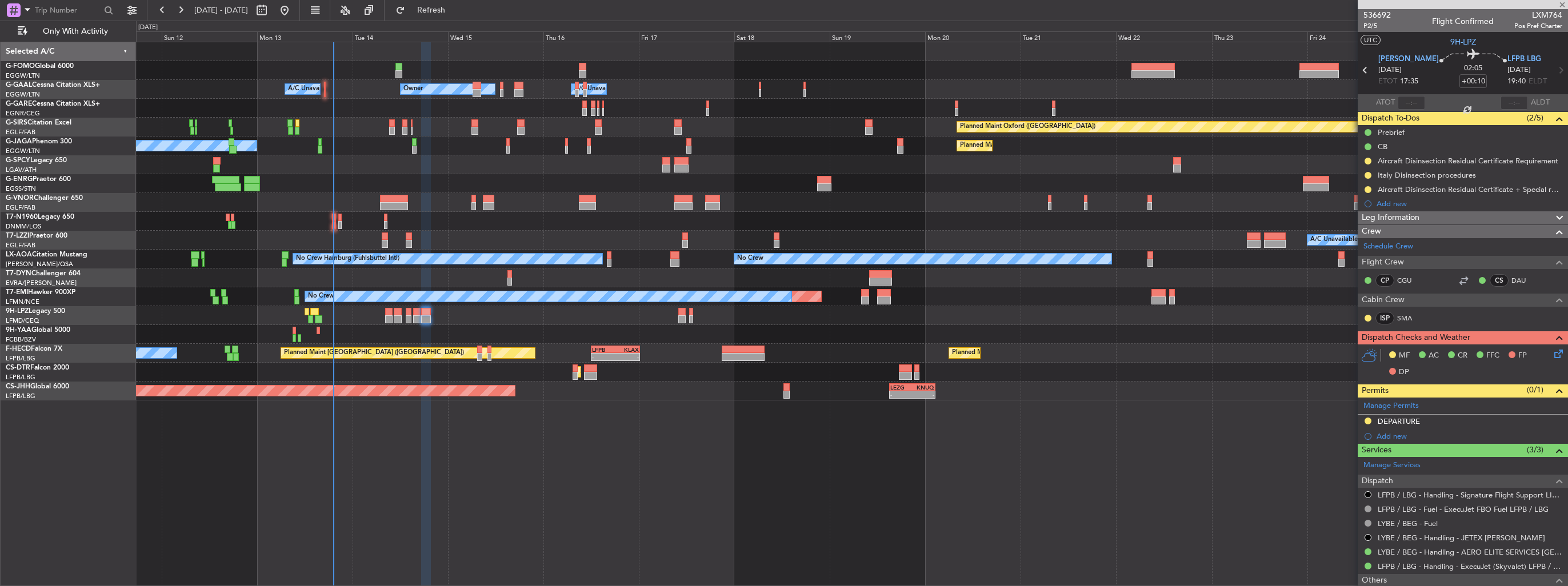
type input "1"
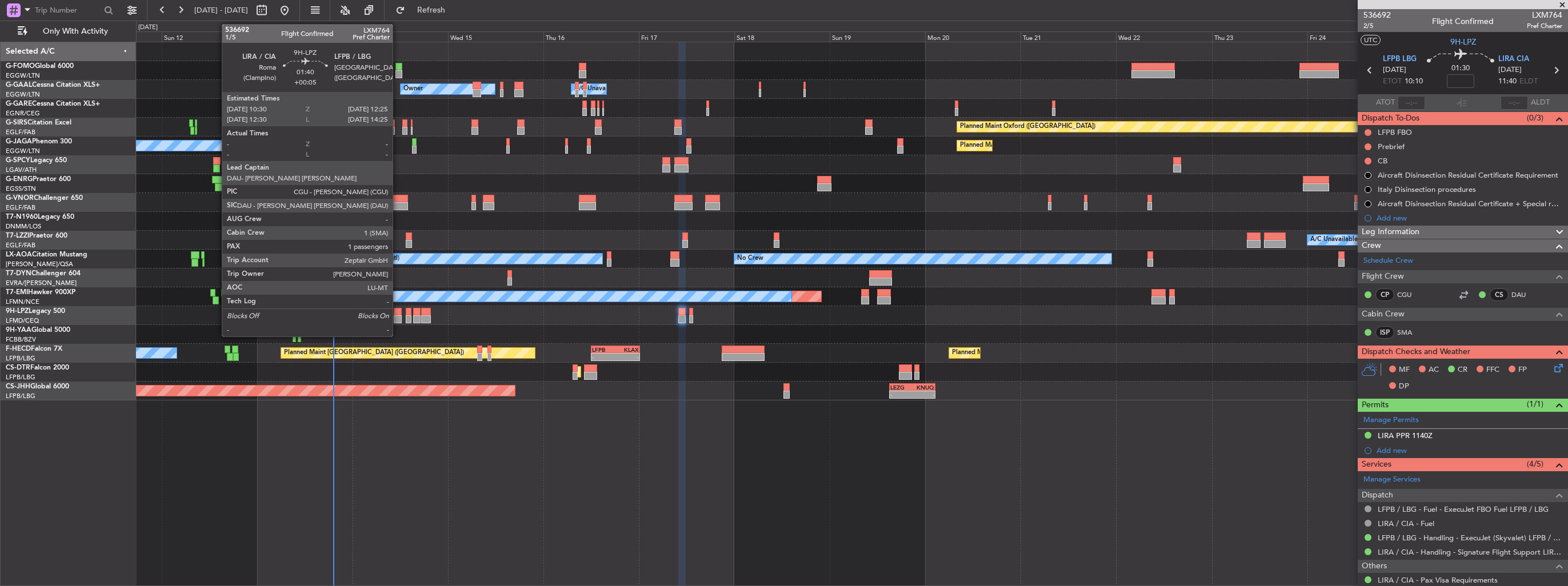
click at [397, 320] on div at bounding box center [398, 320] width 8 height 8
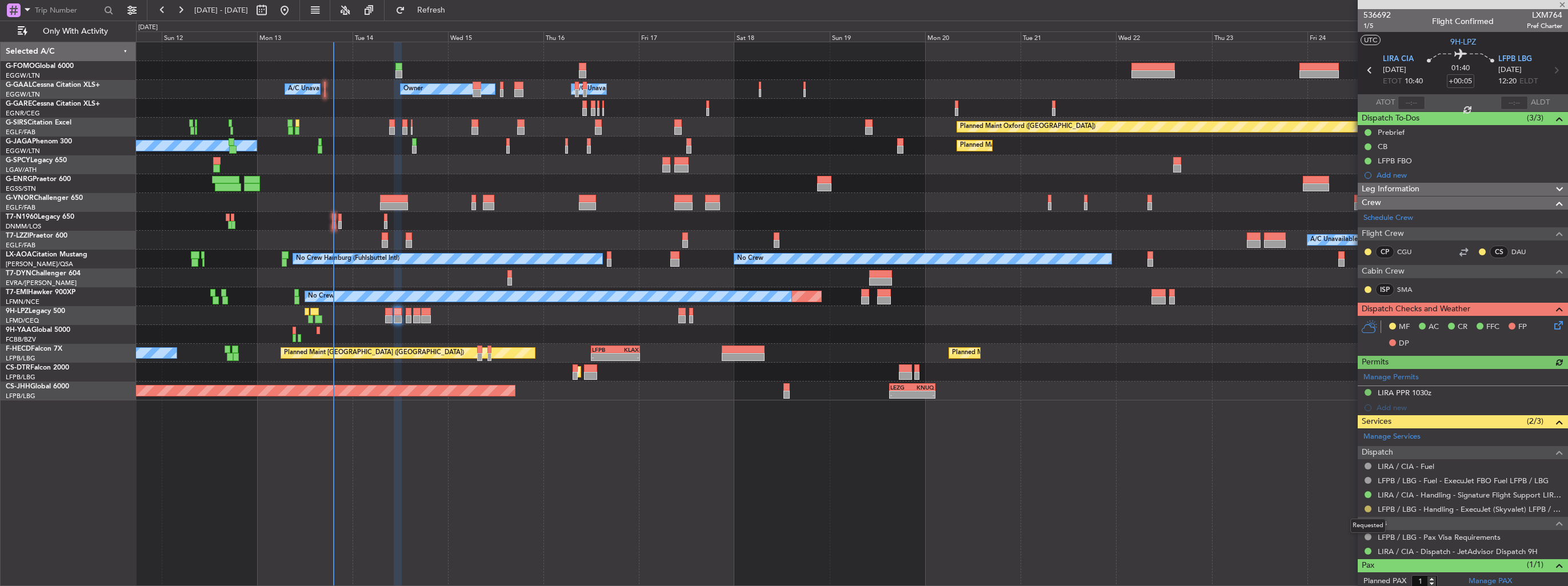
click at [1367, 509] on button at bounding box center [1368, 509] width 7 height 7
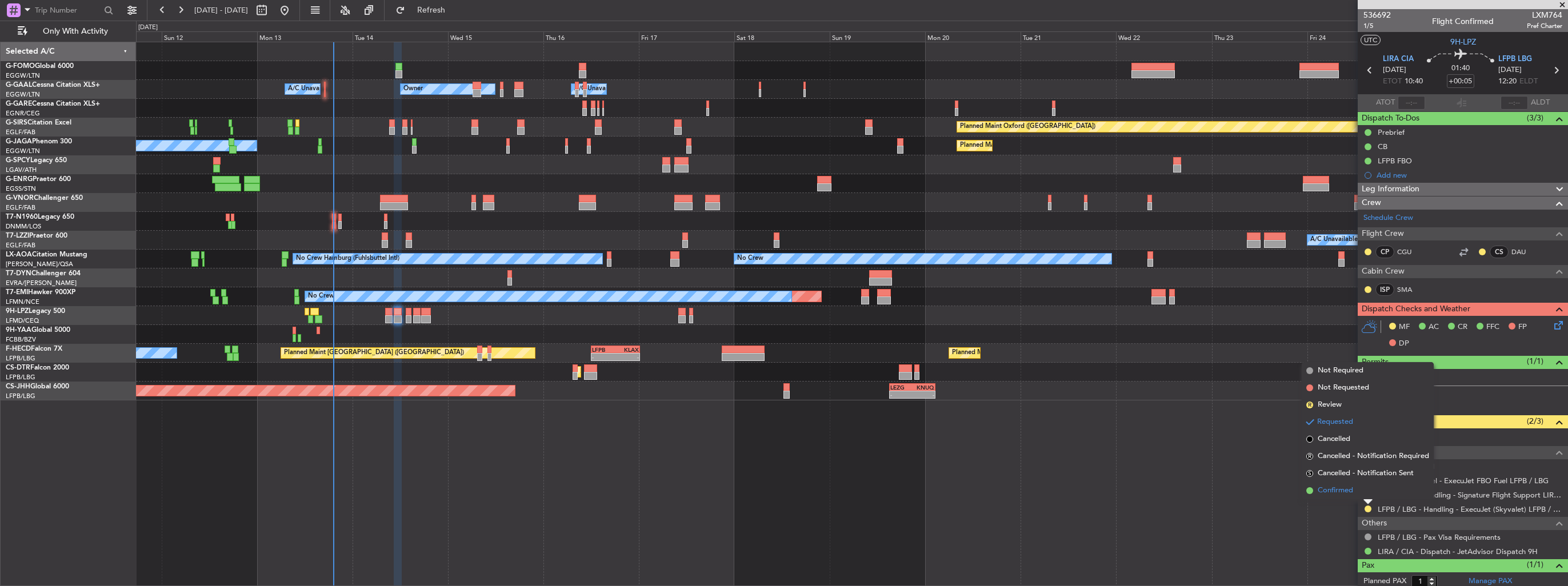
click at [1342, 493] on span "Confirmed" at bounding box center [1336, 491] width 35 height 12
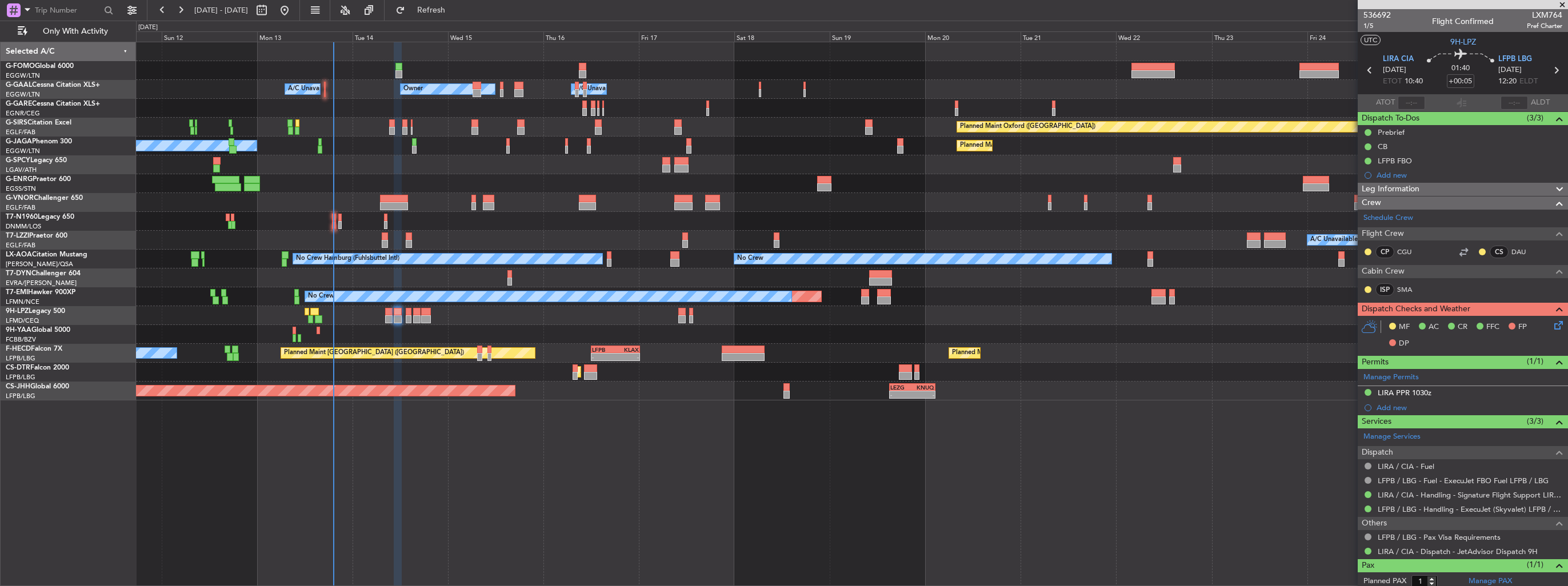
click at [1550, 71] on icon at bounding box center [1556, 70] width 15 height 15
type input "-00:05"
type input "0"
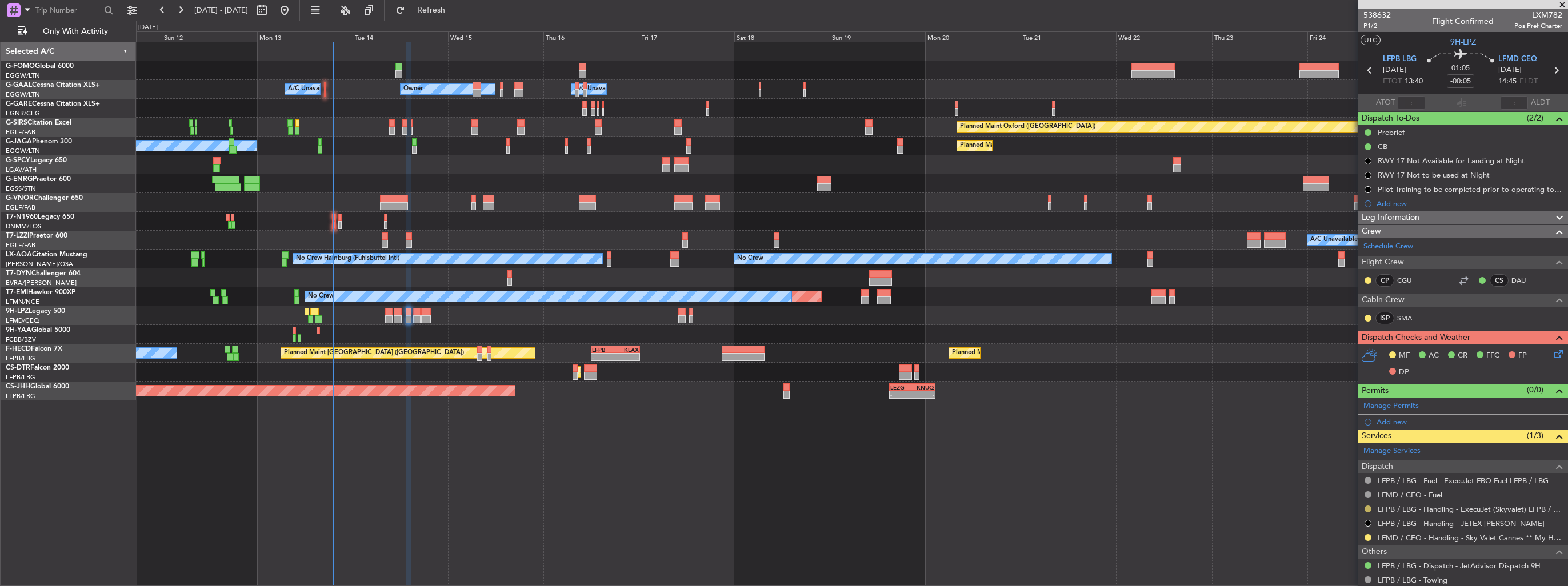
click at [1368, 508] on button at bounding box center [1368, 509] width 7 height 7
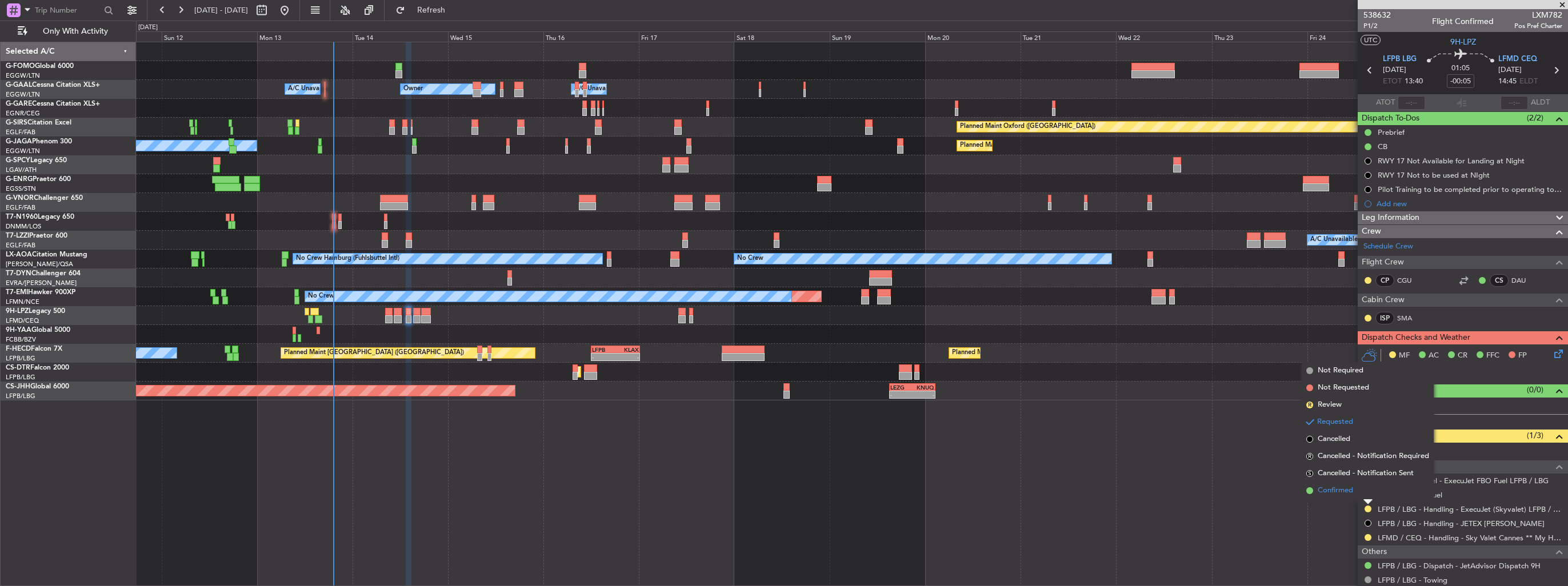
click at [1340, 492] on span "Confirmed" at bounding box center [1336, 491] width 35 height 12
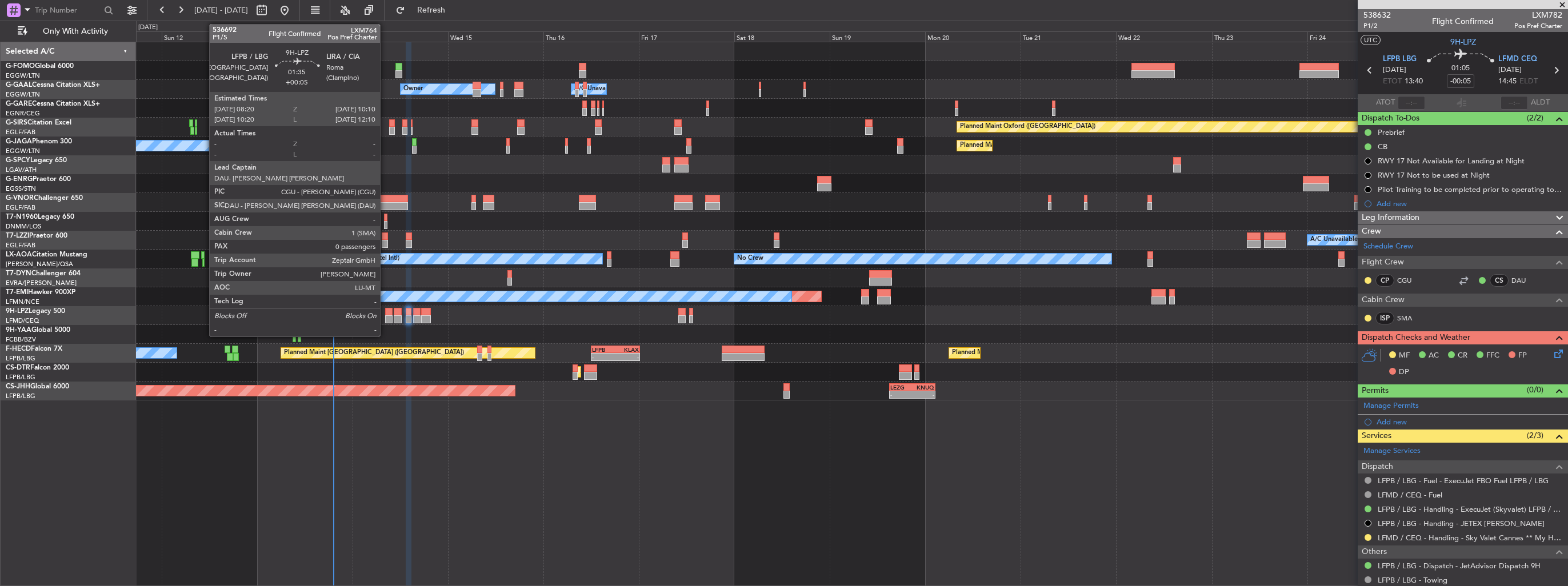
click at [385, 318] on div at bounding box center [388, 320] width 7 height 8
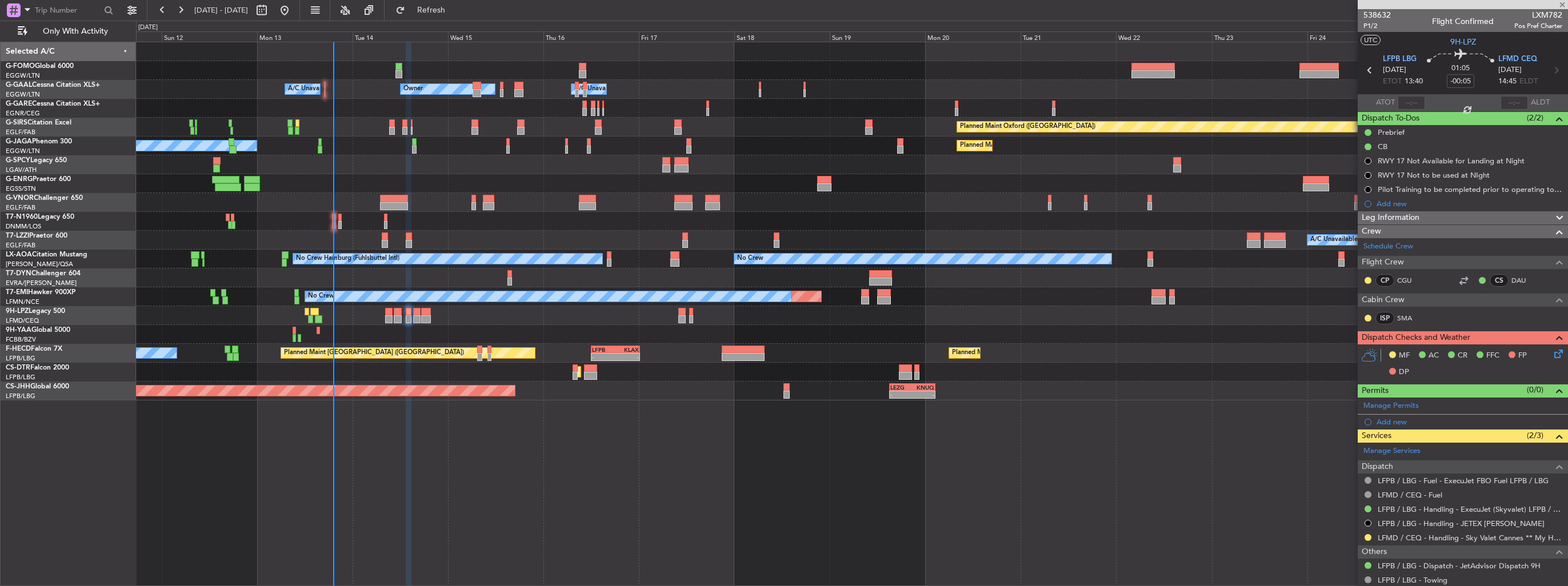
type input "+00:05"
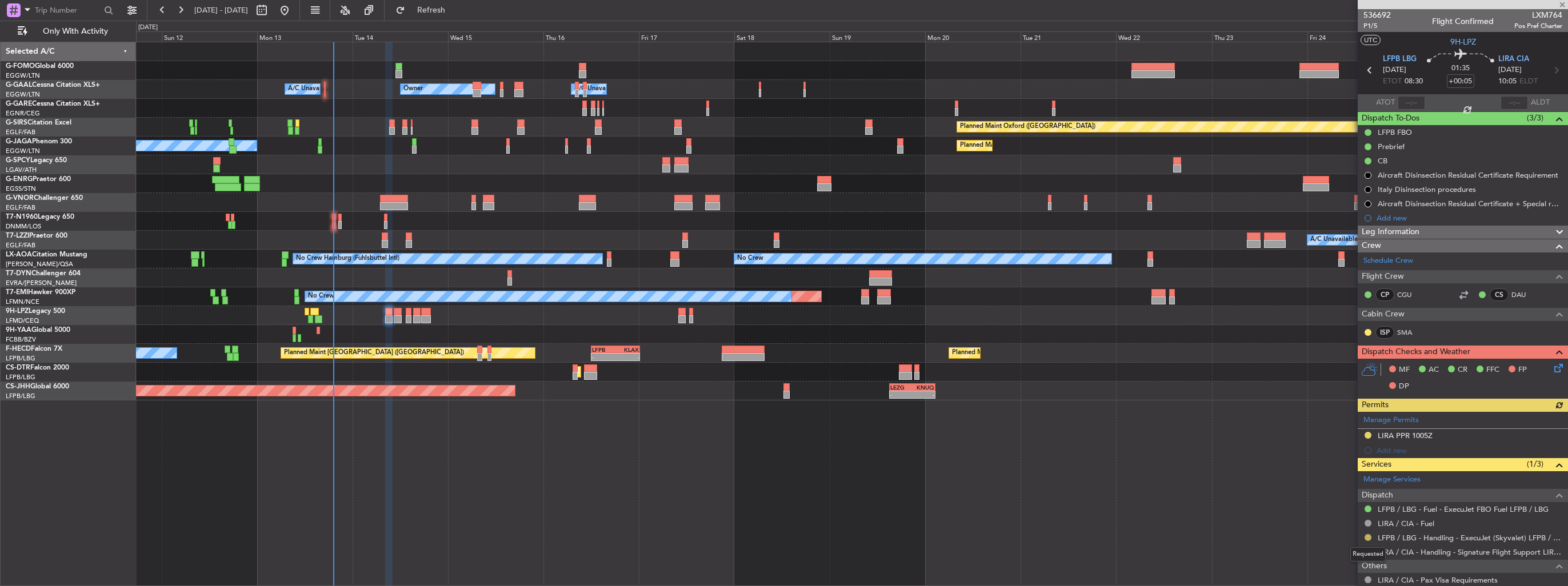
click at [1369, 534] on button at bounding box center [1368, 537] width 7 height 7
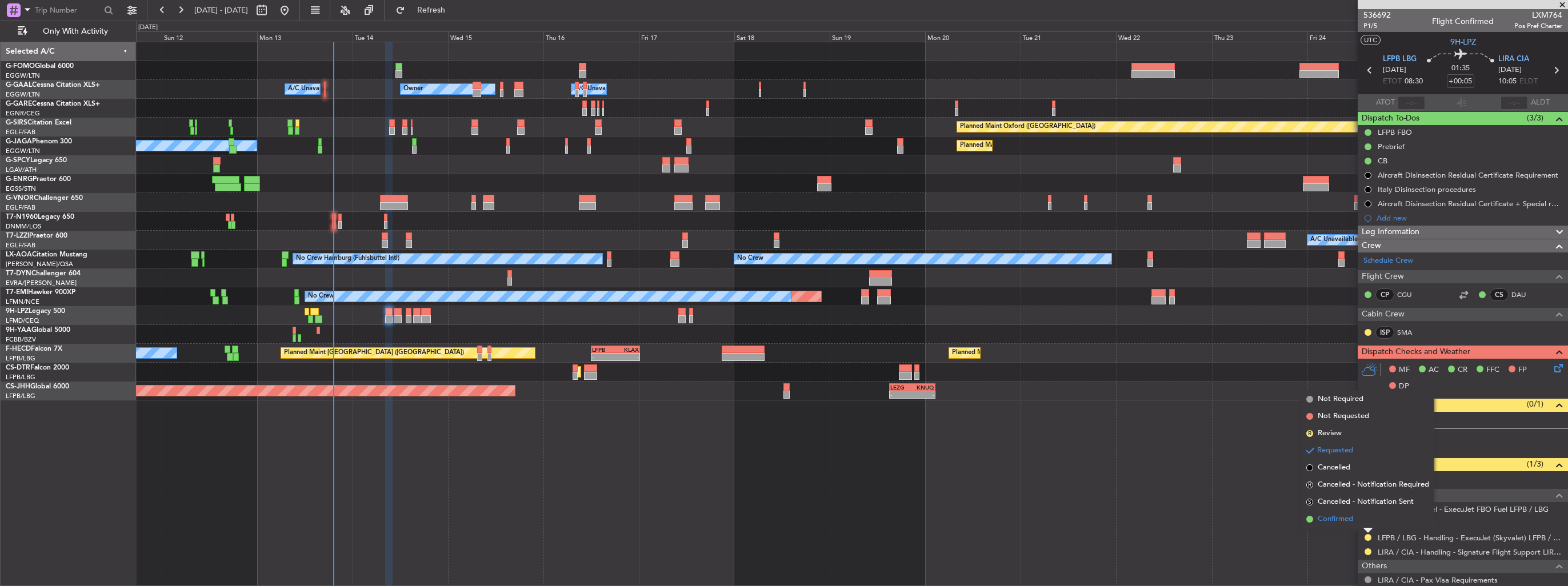
click at [1341, 518] on span "Confirmed" at bounding box center [1336, 519] width 35 height 12
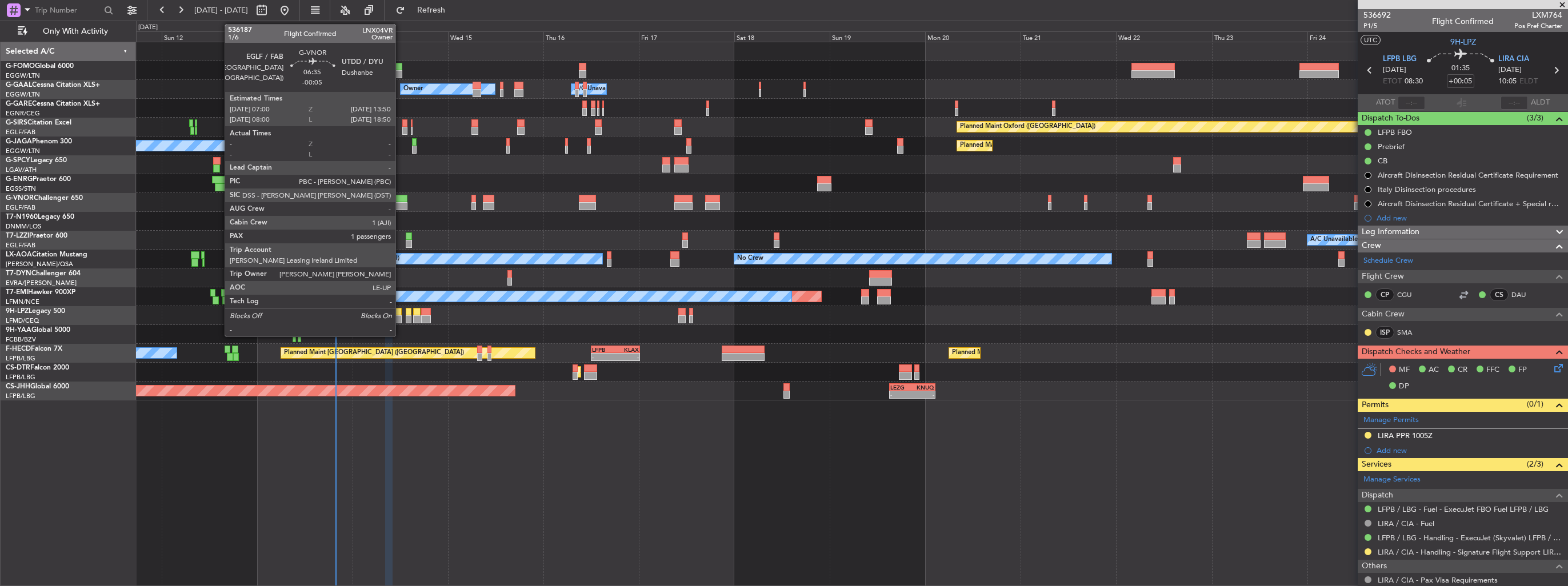
click at [401, 202] on div at bounding box center [393, 206] width 27 height 8
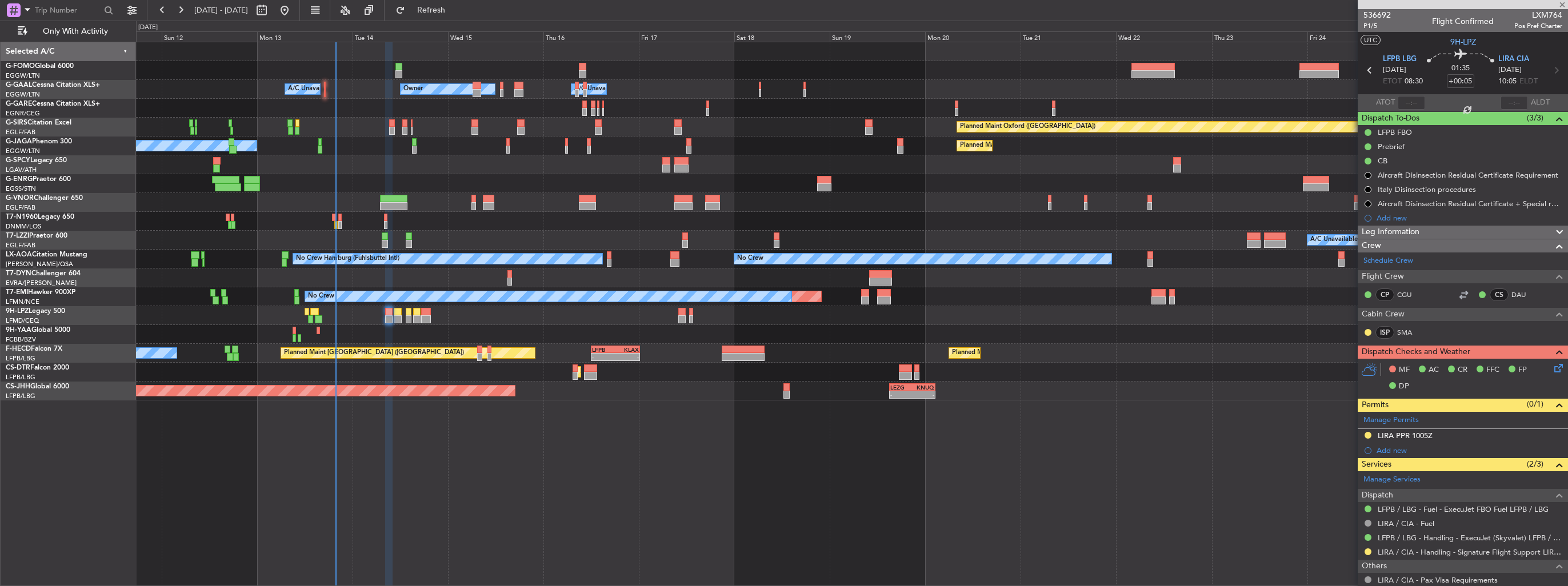
type input "-00:05"
type input "1"
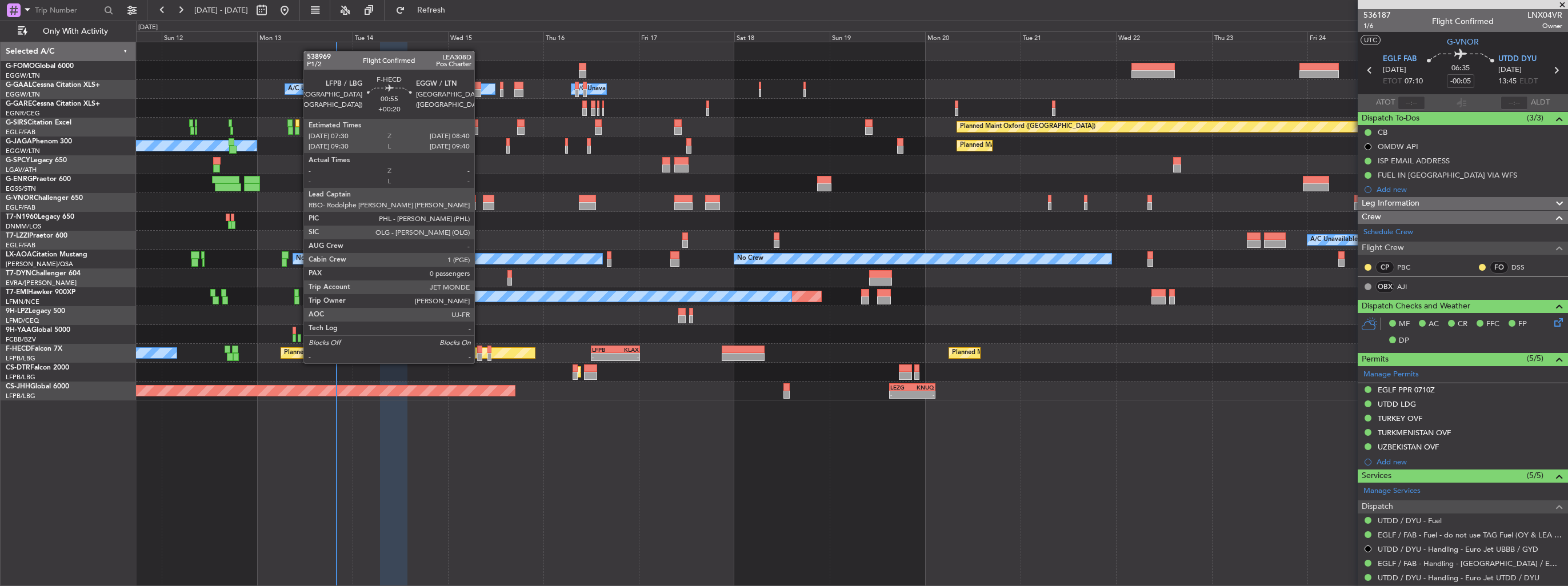
click at [480, 352] on div at bounding box center [480, 349] width 5 height 8
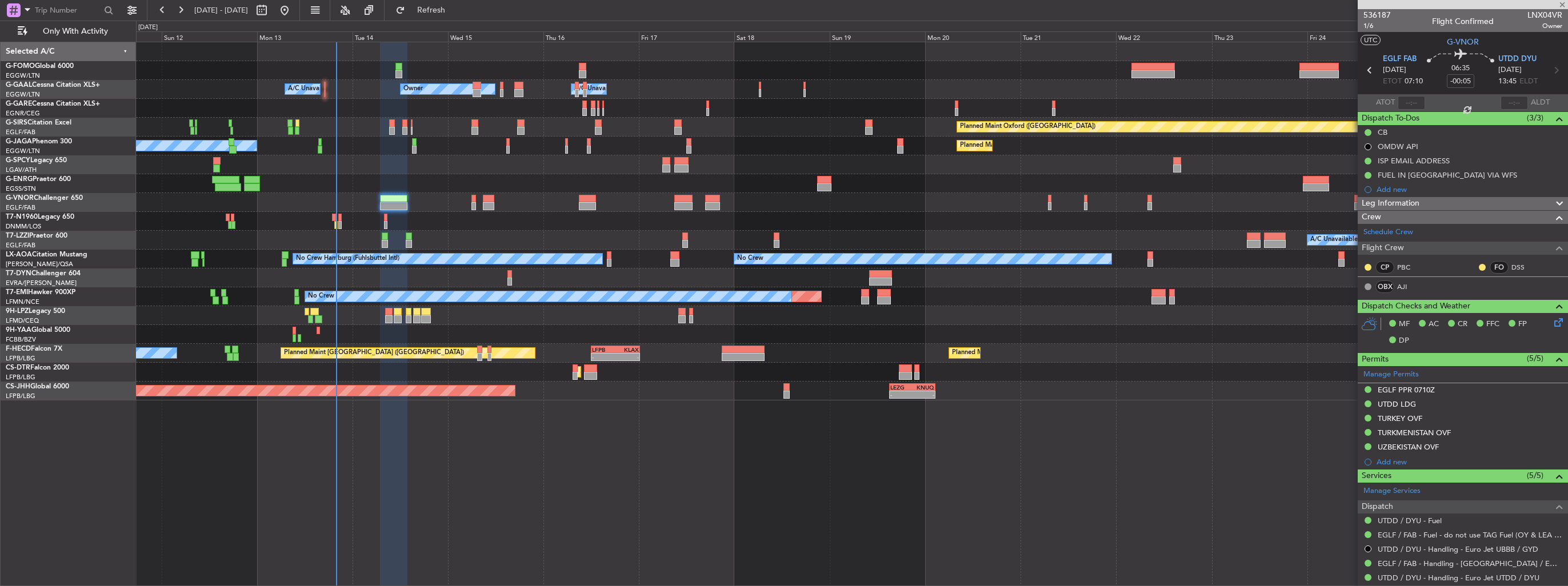
type input "+00:20"
type input "0"
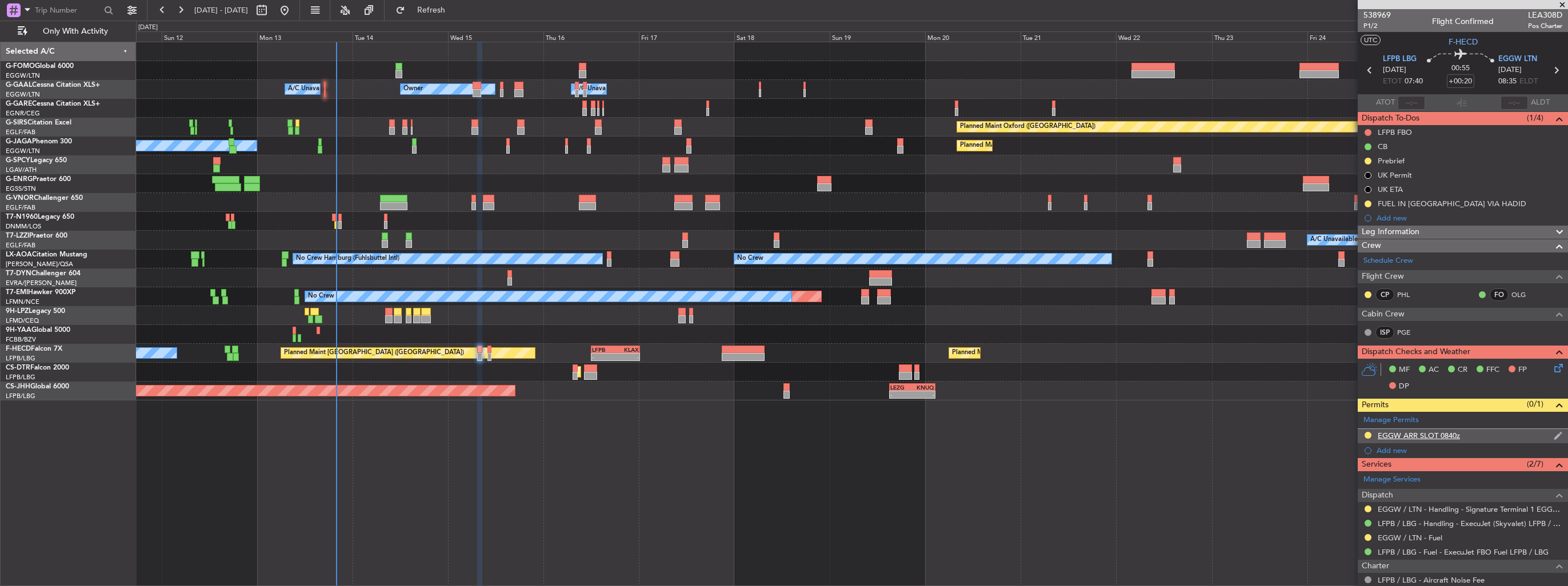
click at [1554, 433] on img at bounding box center [1558, 436] width 8 height 10
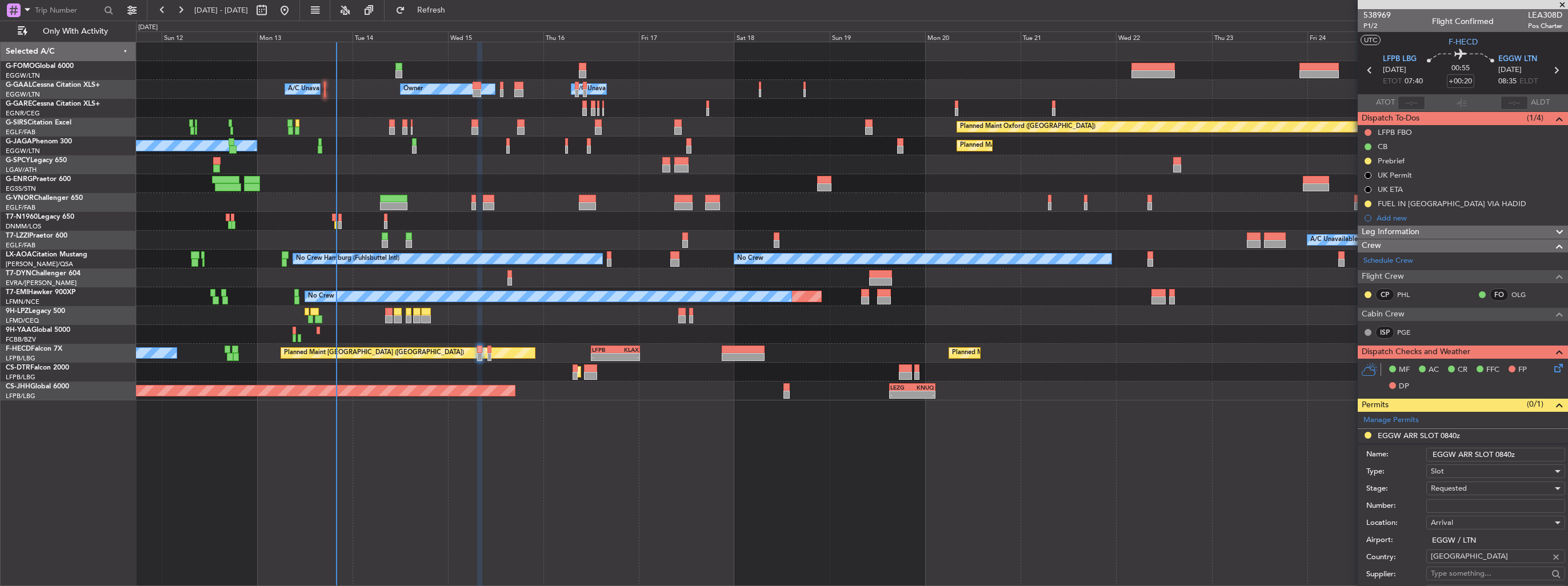
click at [1505, 456] on input "EGGW ARR SLOT 0840z" at bounding box center [1495, 454] width 138 height 14
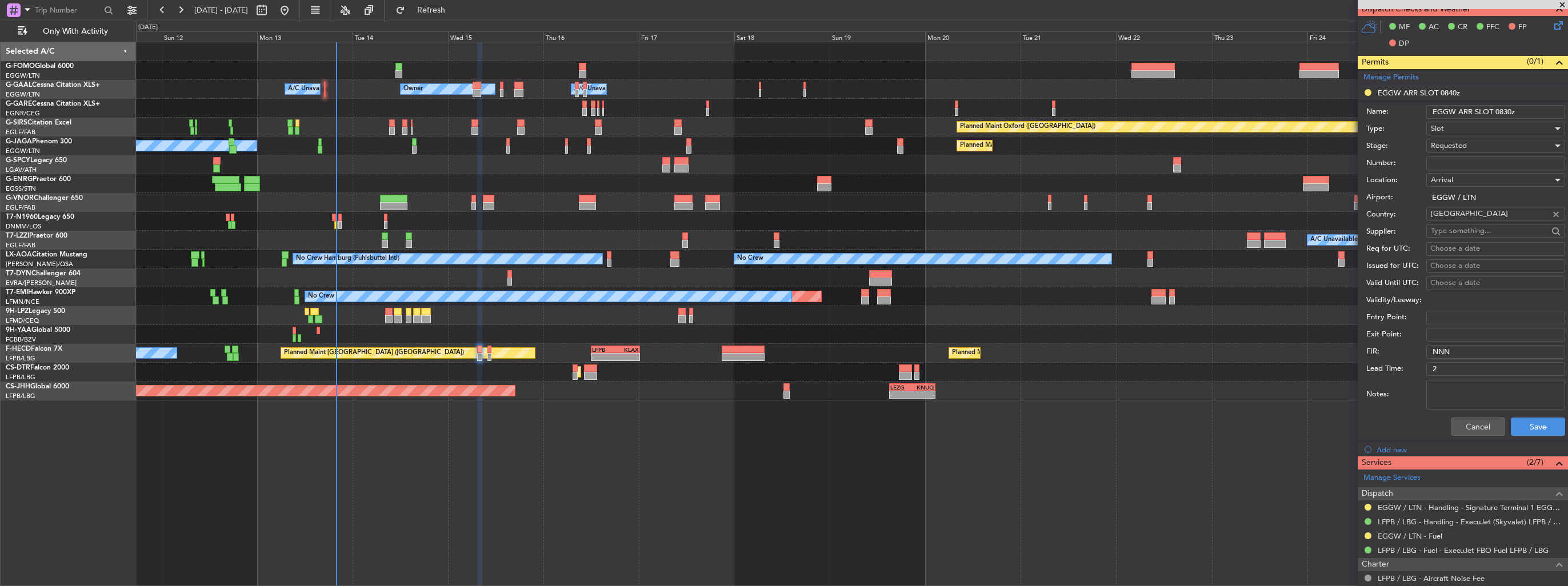
type input "EGGW ARR SLOT 0830z"
click at [1481, 145] on div "Requested" at bounding box center [1492, 145] width 122 height 17
click at [1481, 229] on span "Received OK" at bounding box center [1492, 232] width 120 height 17
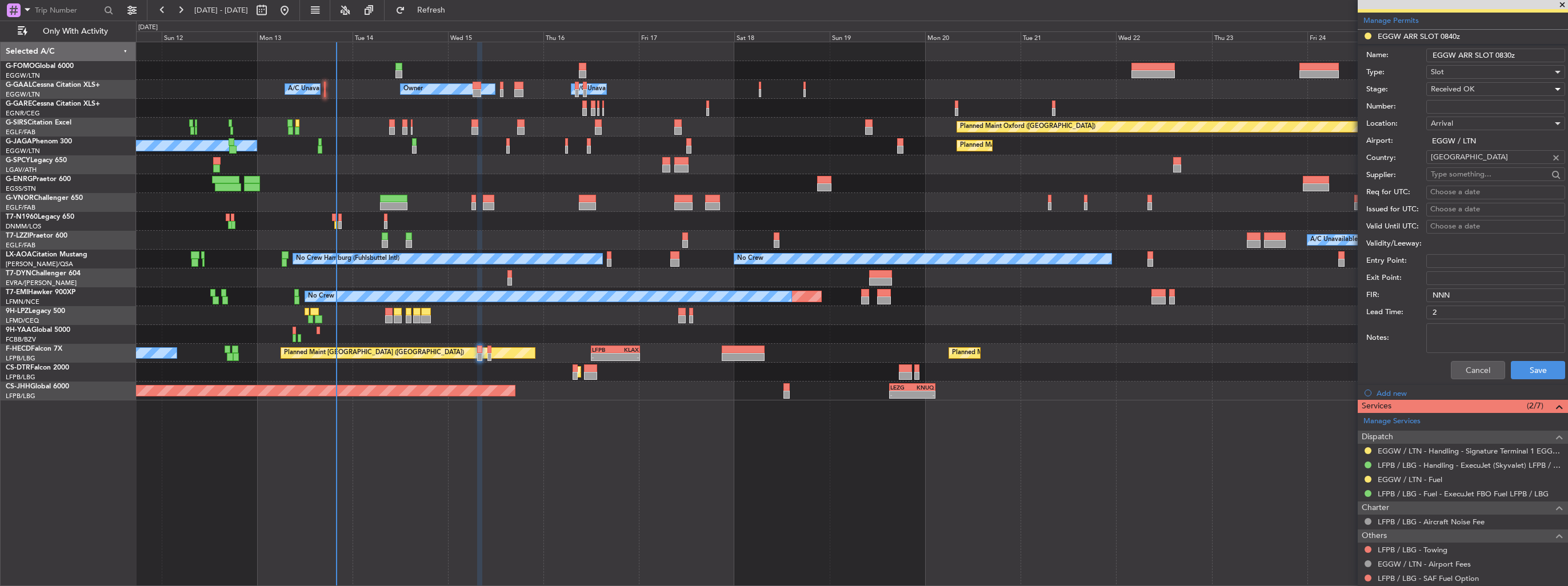
scroll to position [443, 0]
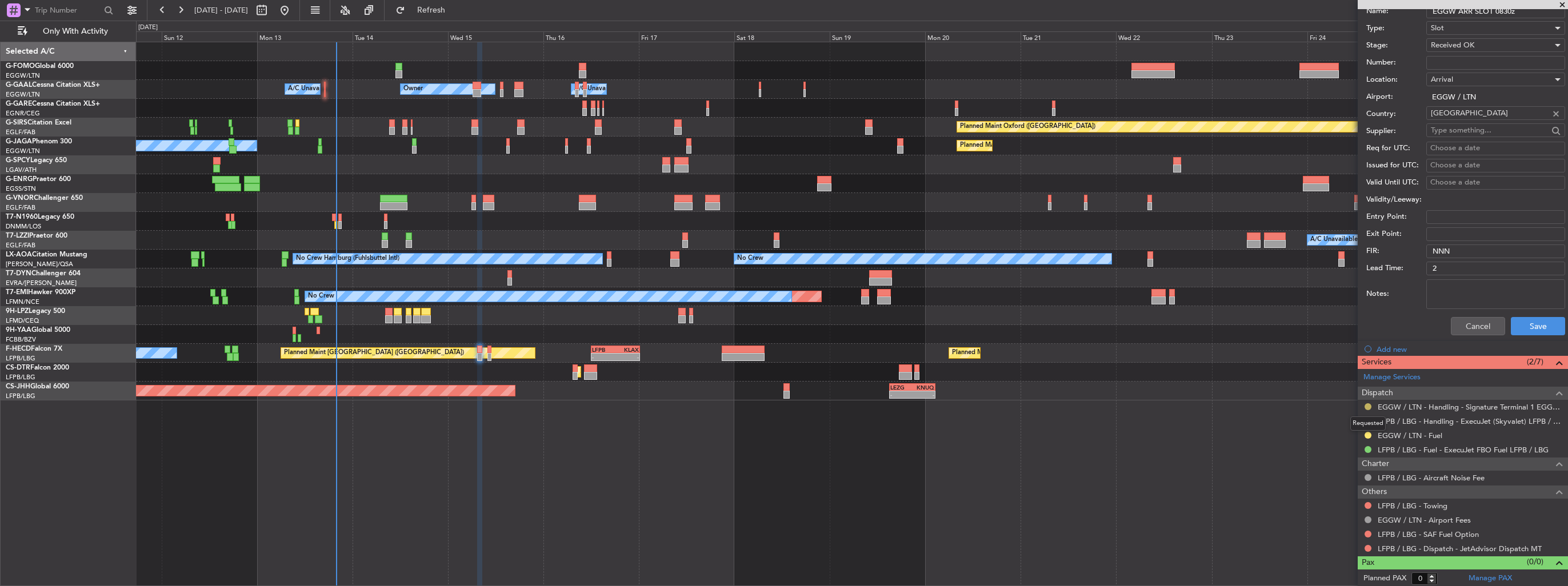
click at [1370, 403] on button at bounding box center [1368, 406] width 7 height 7
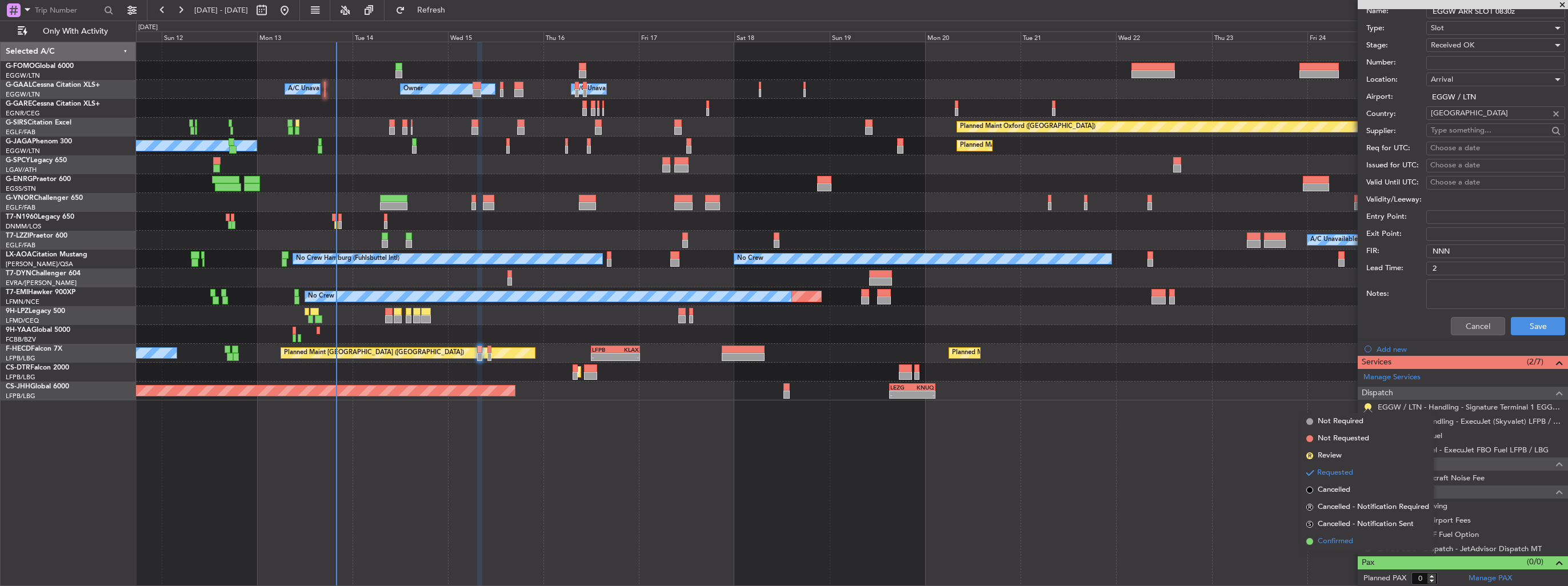
click at [1342, 541] on span "Confirmed" at bounding box center [1336, 541] width 35 height 12
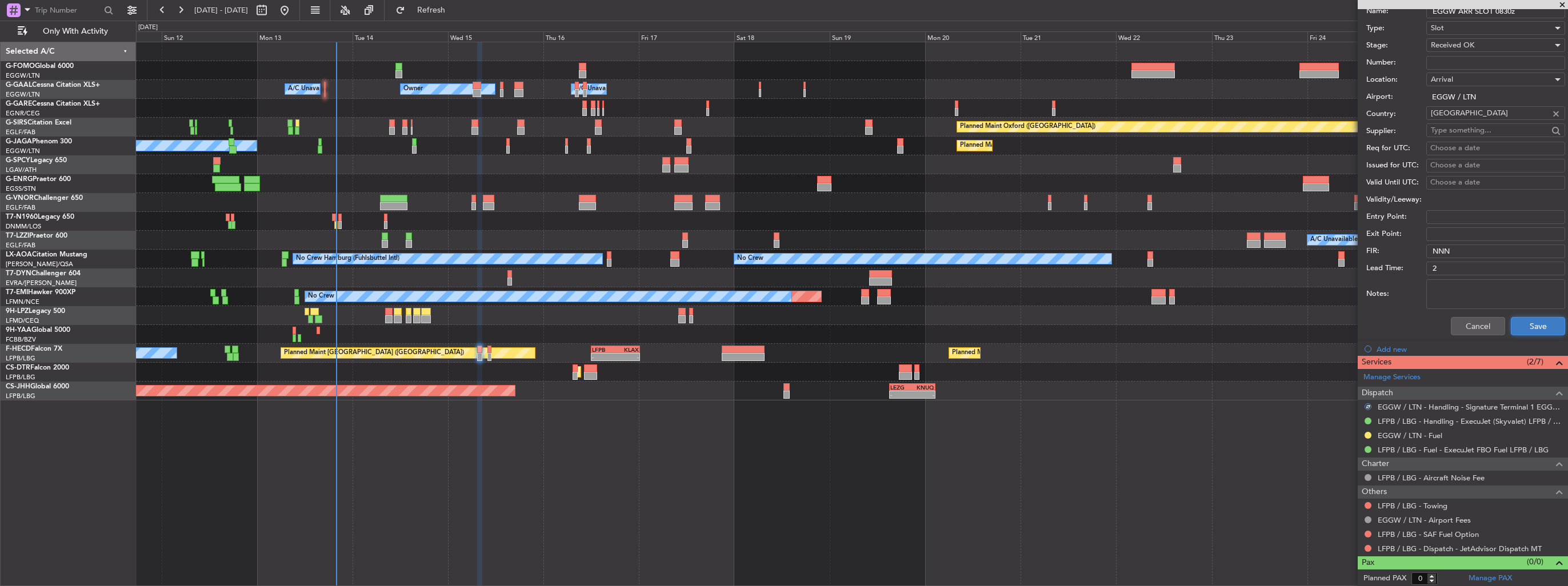
click at [1526, 324] on button "Save" at bounding box center [1538, 326] width 54 height 18
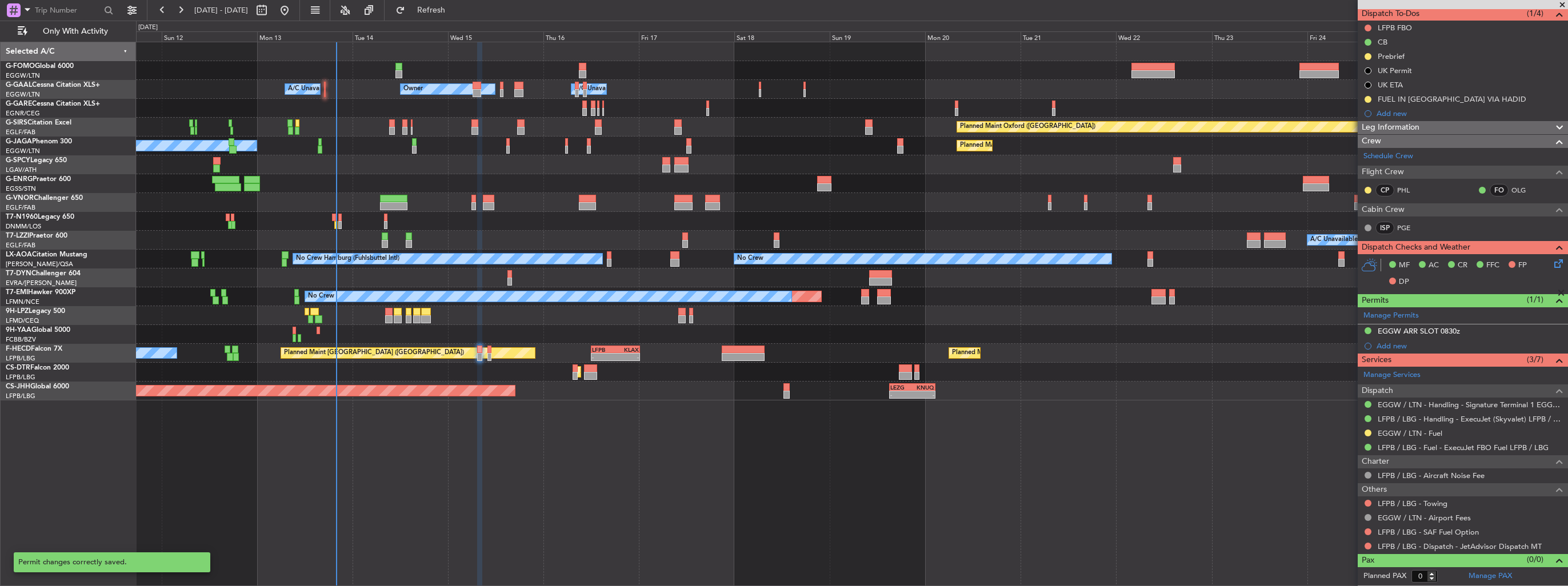
scroll to position [101, 0]
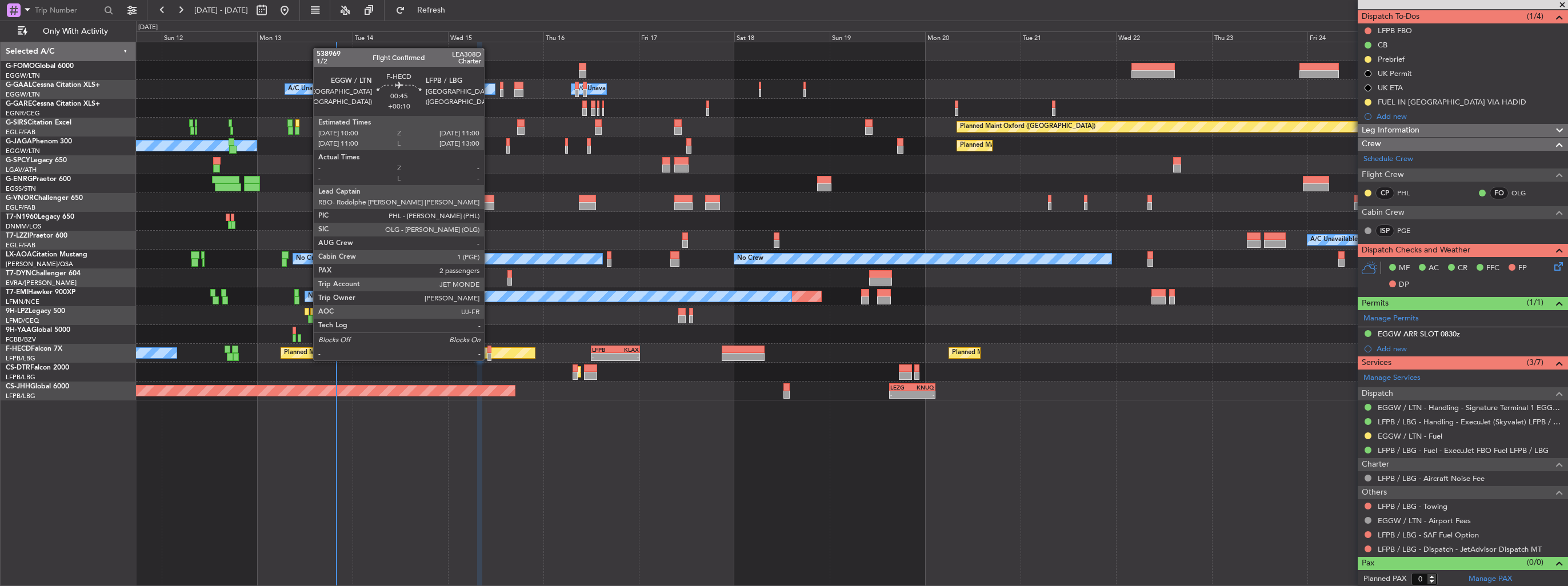
click at [489, 349] on div at bounding box center [489, 349] width 4 height 8
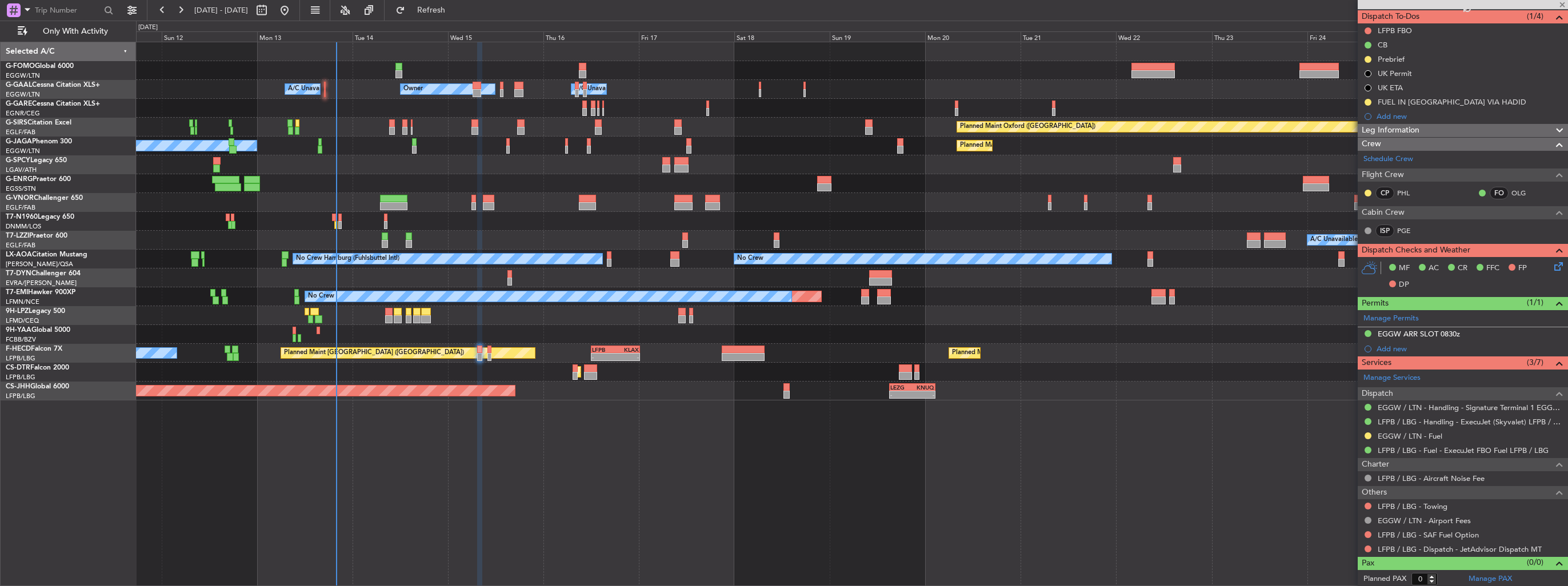
type input "+00:10"
type input "2"
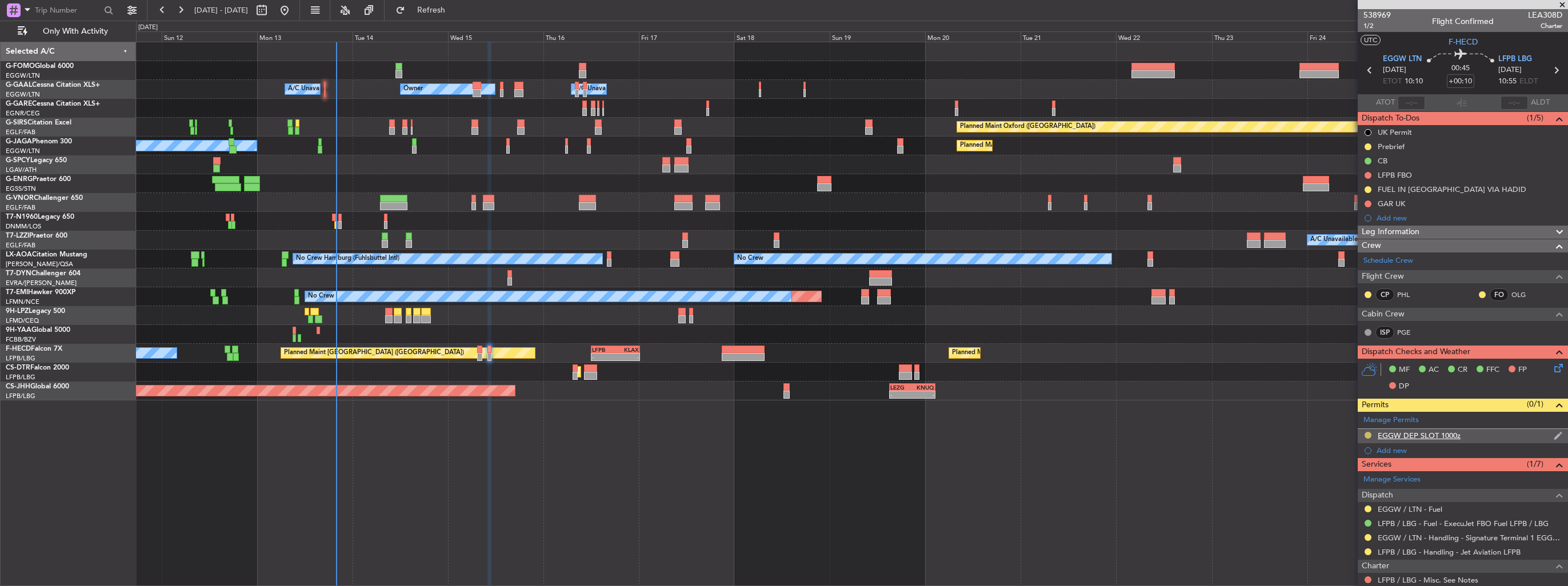
click at [1368, 433] on button at bounding box center [1368, 435] width 7 height 7
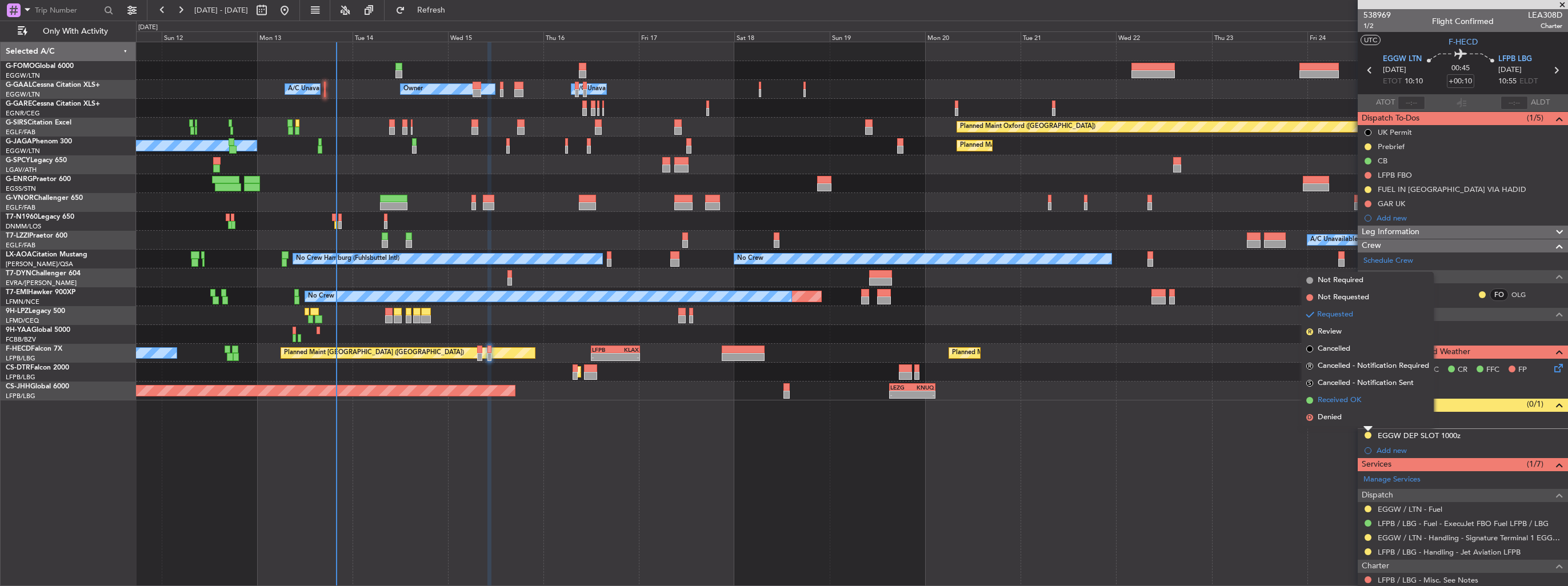
click at [1344, 406] on span "Received OK" at bounding box center [1340, 401] width 44 height 12
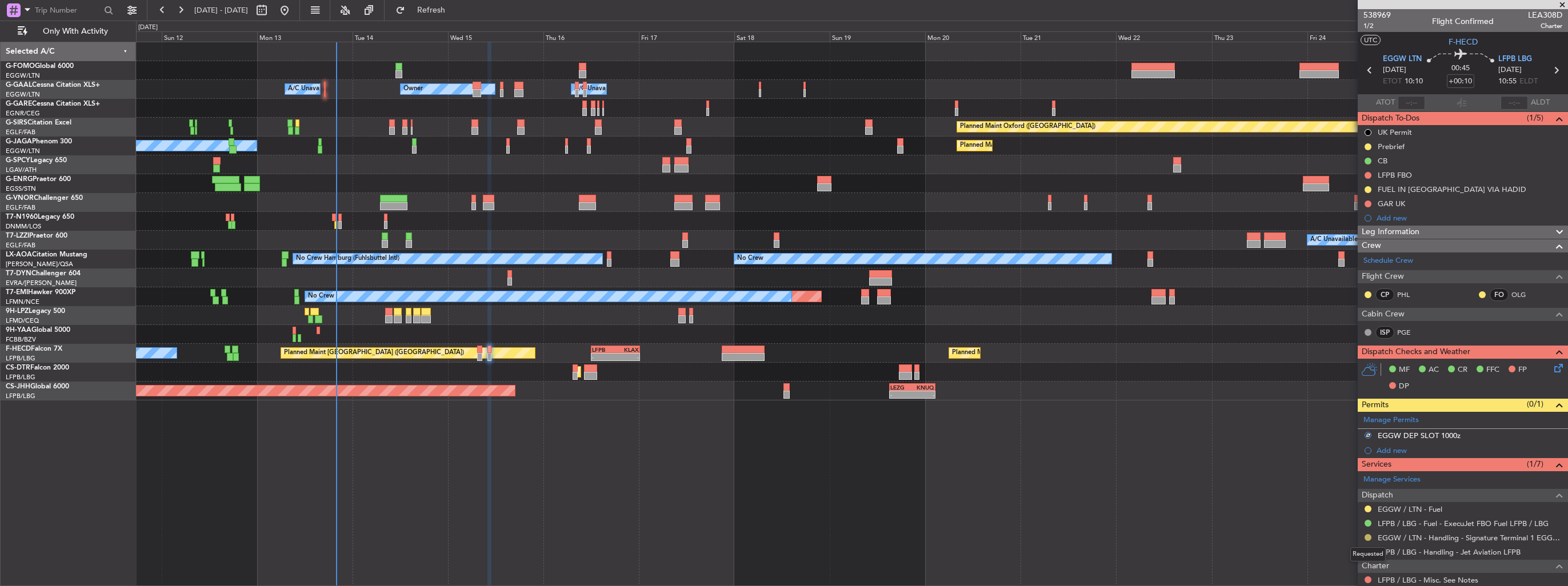
click at [1369, 534] on button at bounding box center [1368, 537] width 7 height 7
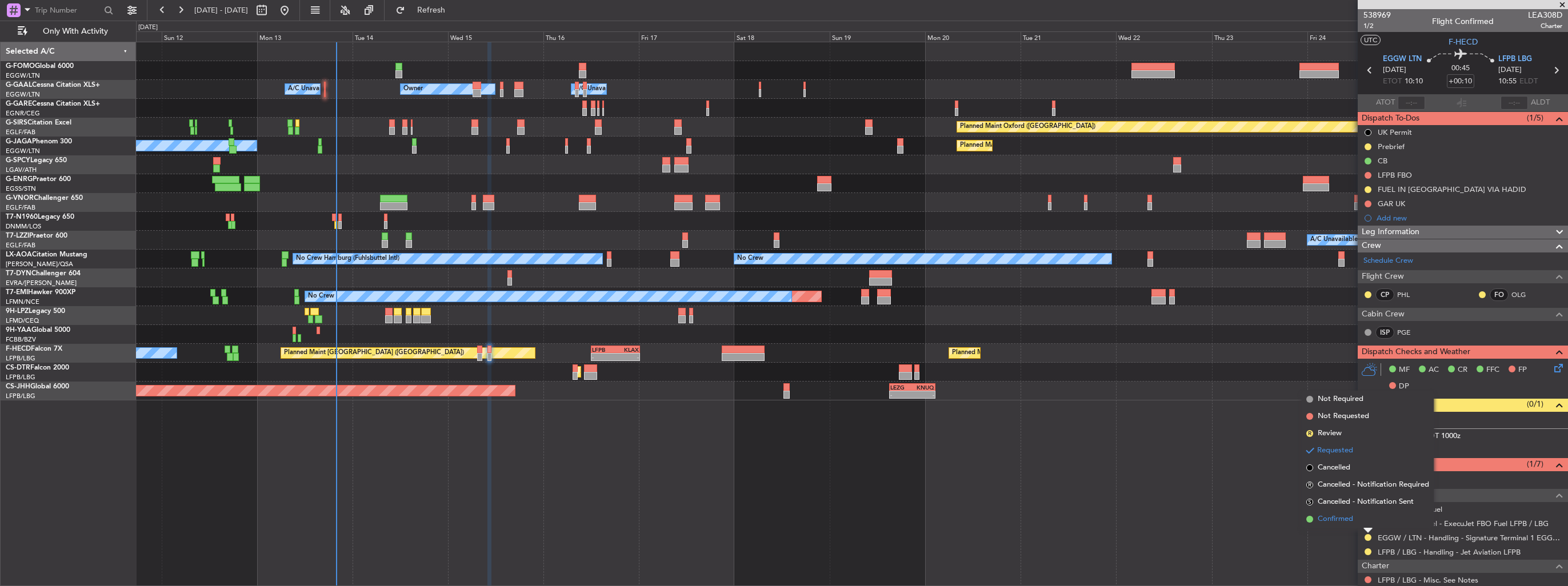
click at [1344, 523] on span "Confirmed" at bounding box center [1336, 519] width 35 height 12
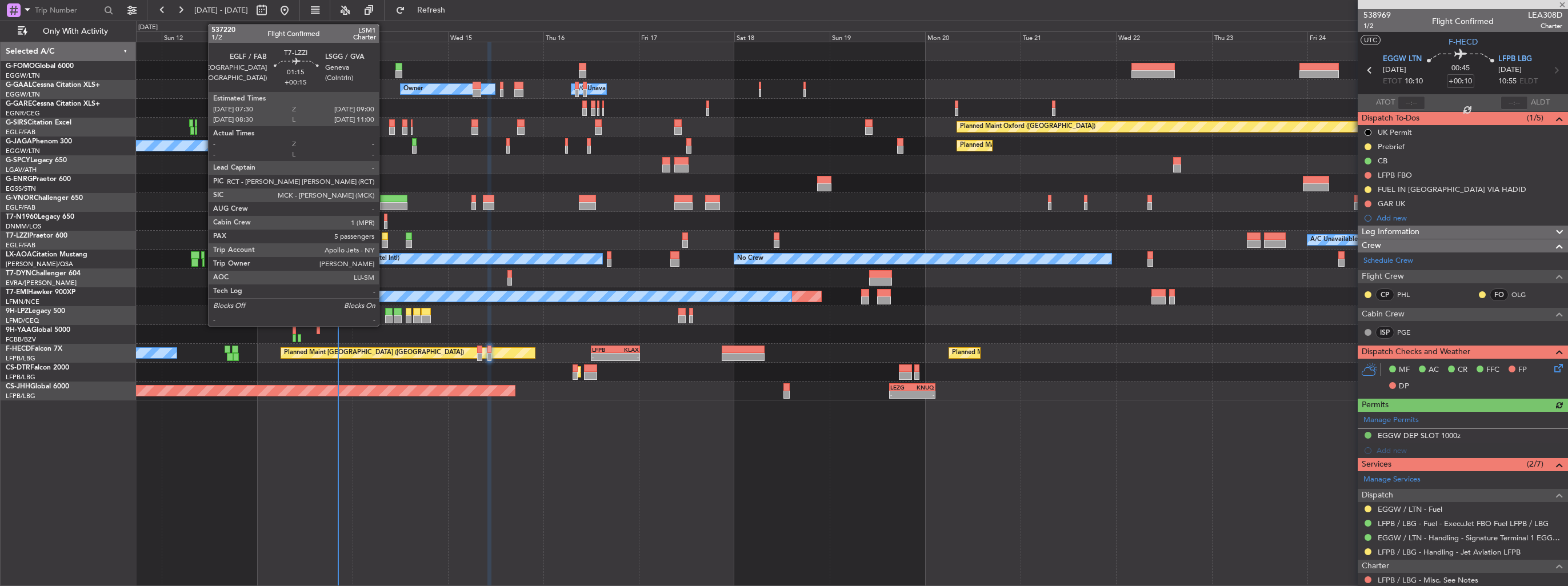
click at [384, 241] on div at bounding box center [385, 244] width 7 height 8
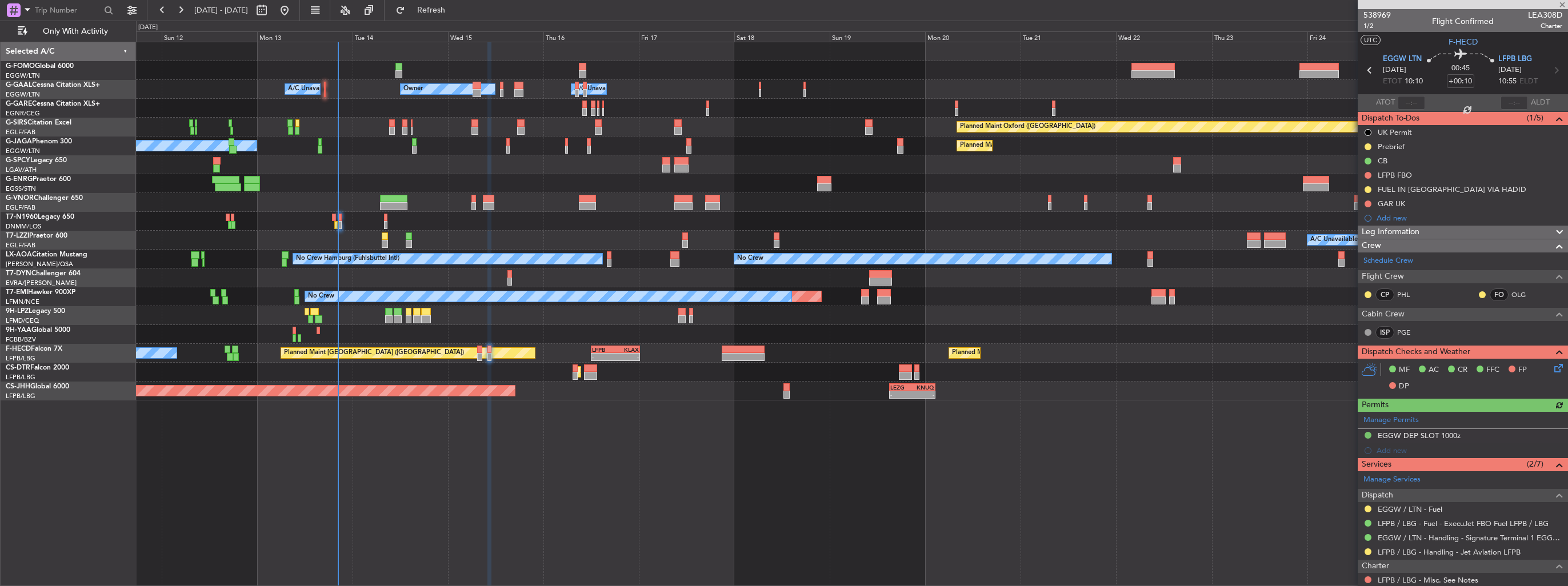
type input "+00:15"
type input "5"
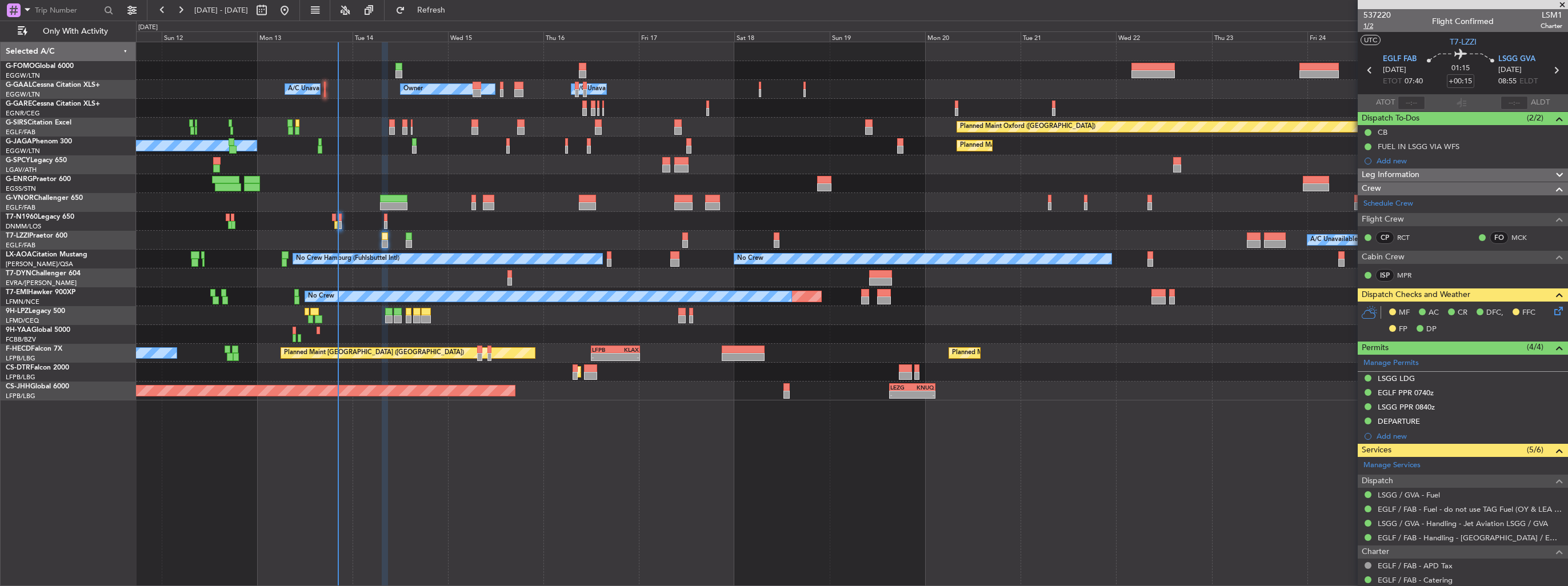
click at [1366, 26] on span "1/2" at bounding box center [1377, 26] width 27 height 10
click at [1552, 310] on icon at bounding box center [1556, 308] width 9 height 9
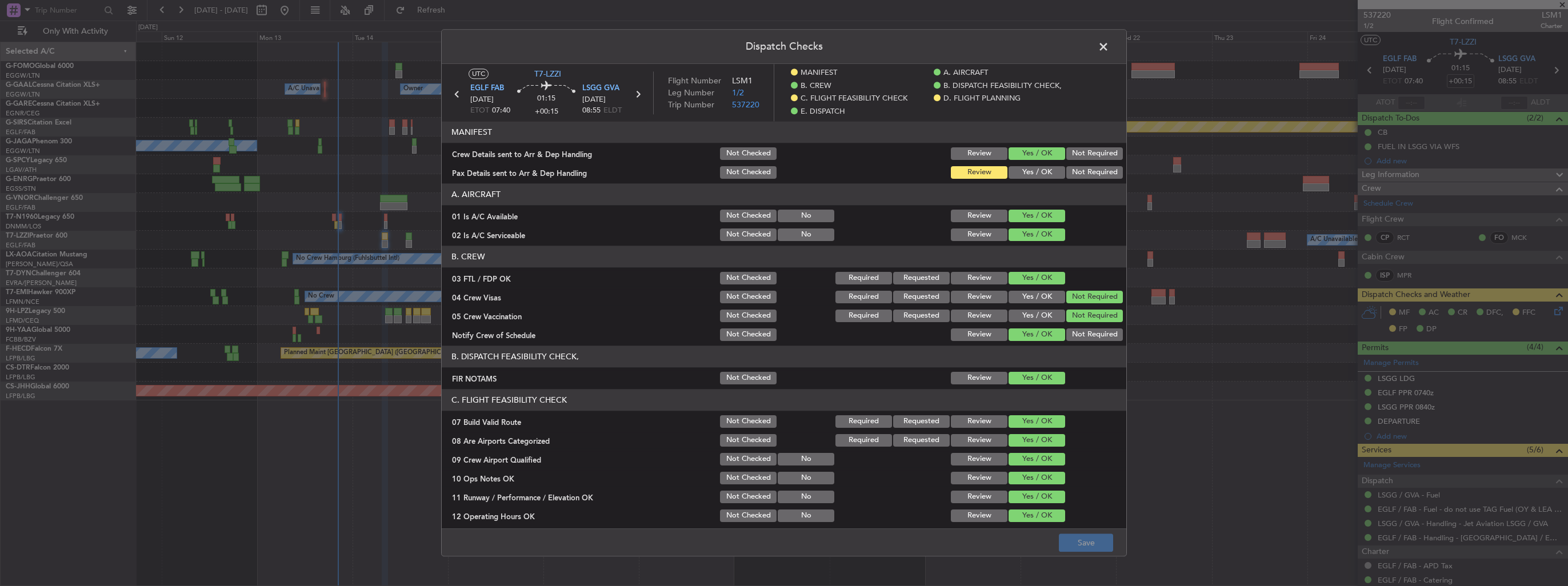
click at [1037, 177] on button "Yes / OK" at bounding box center [1037, 172] width 57 height 12
click at [1097, 546] on button "Save" at bounding box center [1087, 543] width 54 height 18
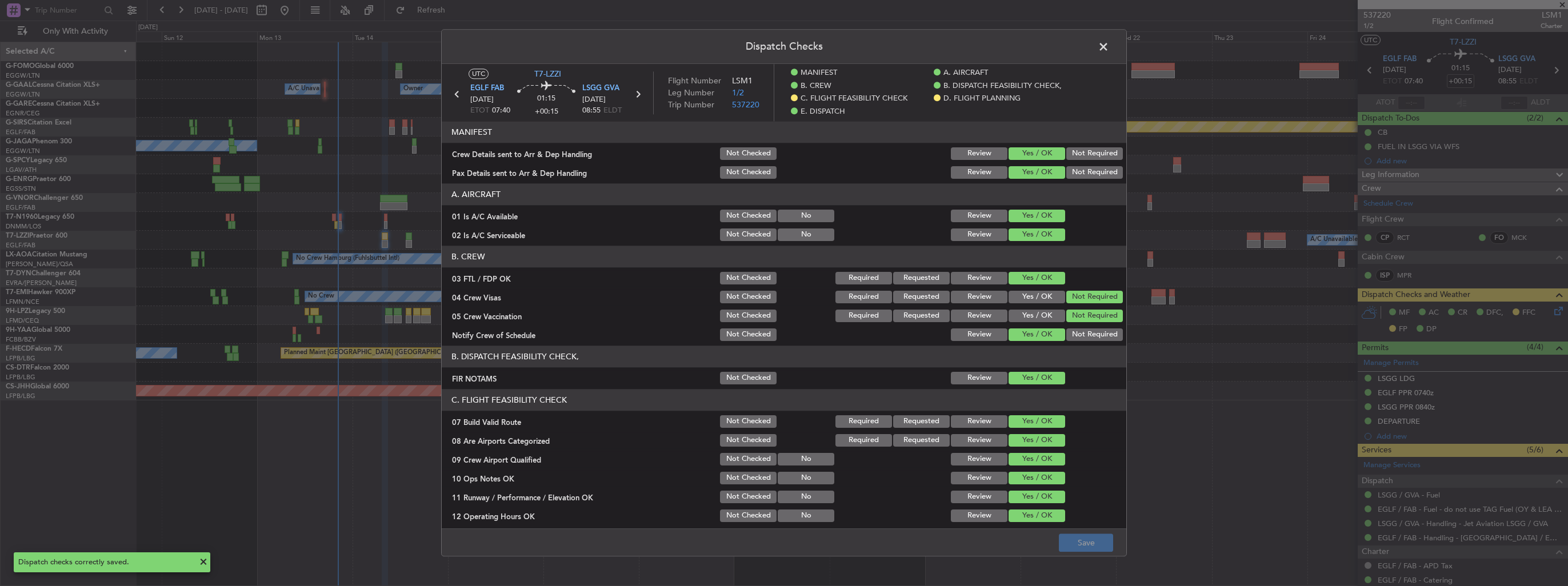
click at [1110, 45] on span at bounding box center [1110, 49] width 0 height 23
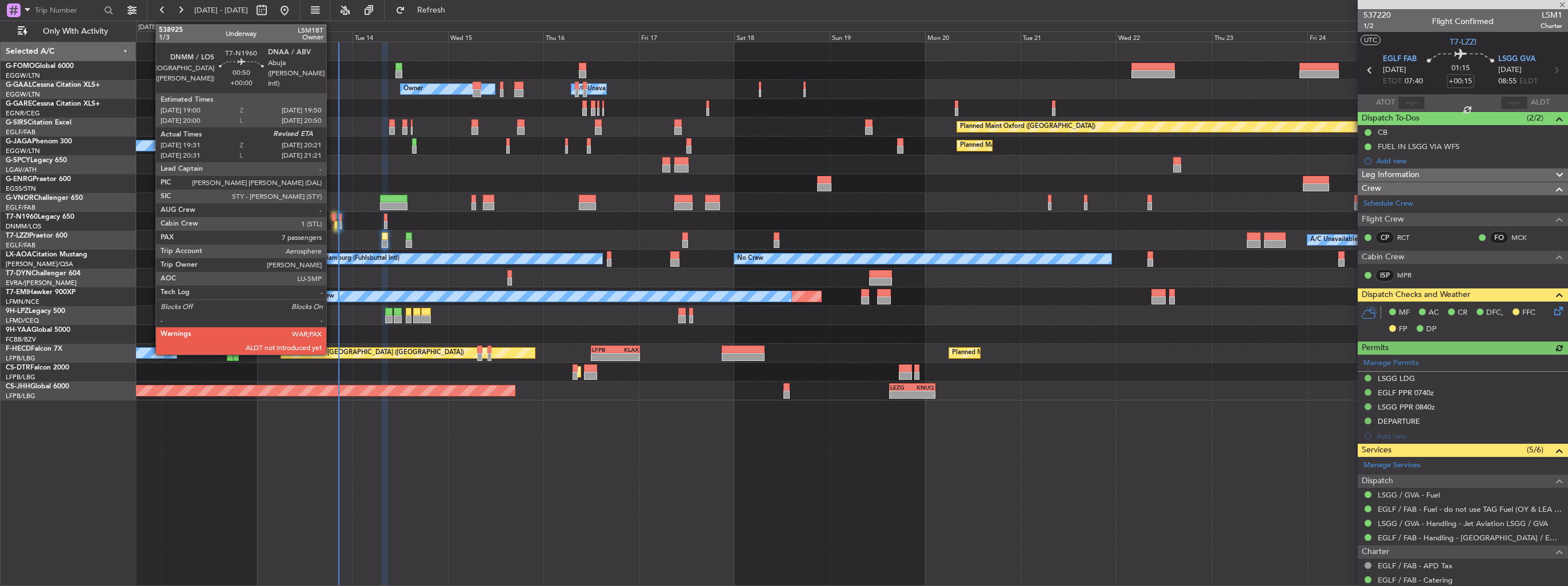
click at [332, 215] on div at bounding box center [334, 218] width 3 height 8
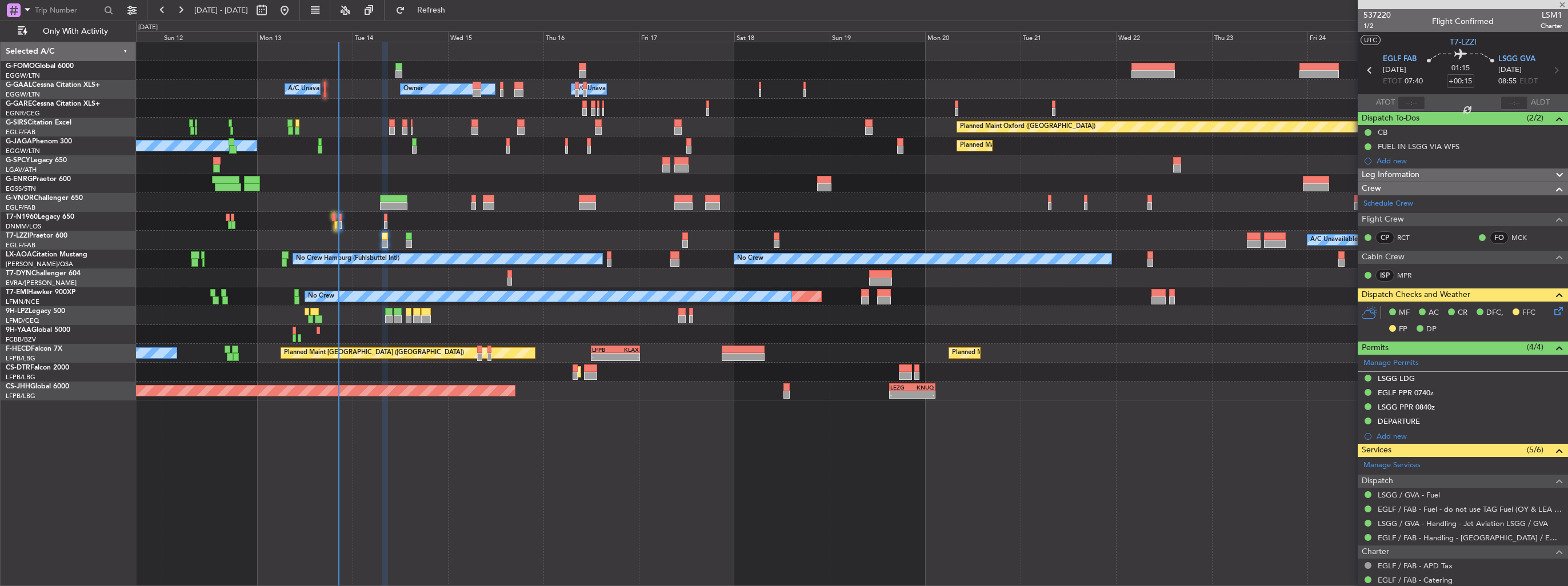
type input "19:31"
type input "7"
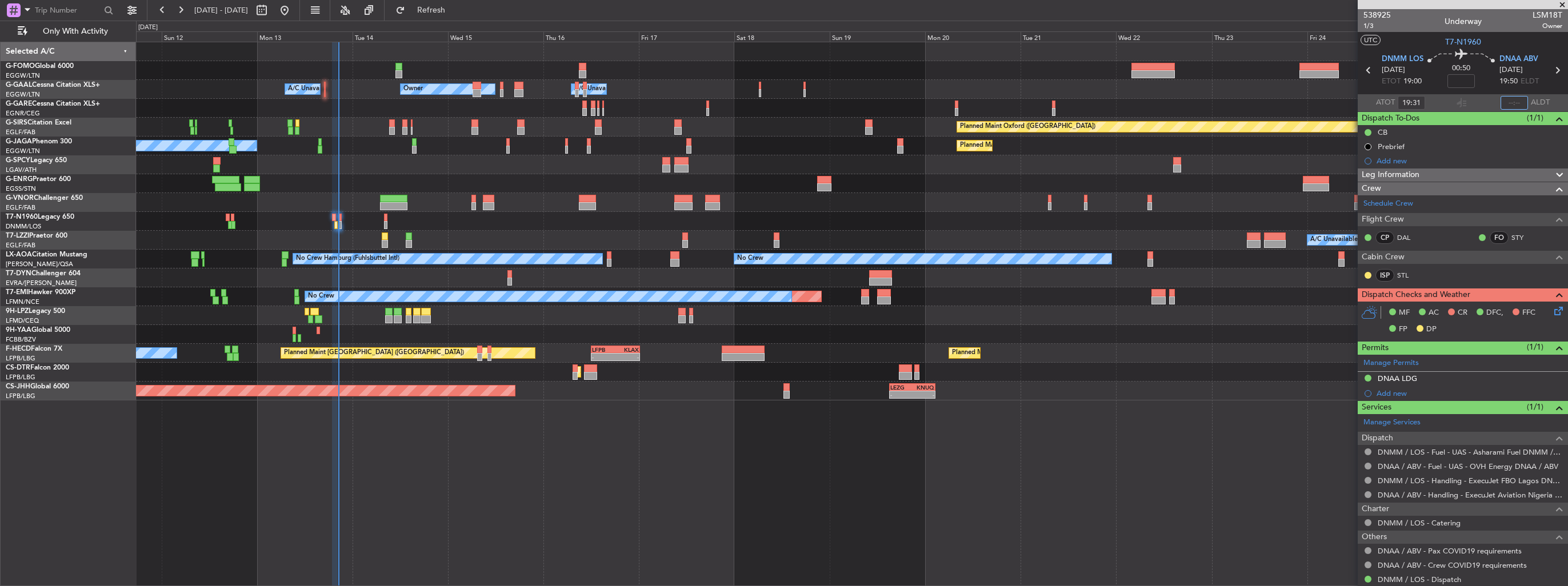
click at [1507, 105] on input "text" at bounding box center [1514, 102] width 27 height 14
type input "20:28"
click at [402, 203] on div at bounding box center [852, 202] width 1432 height 19
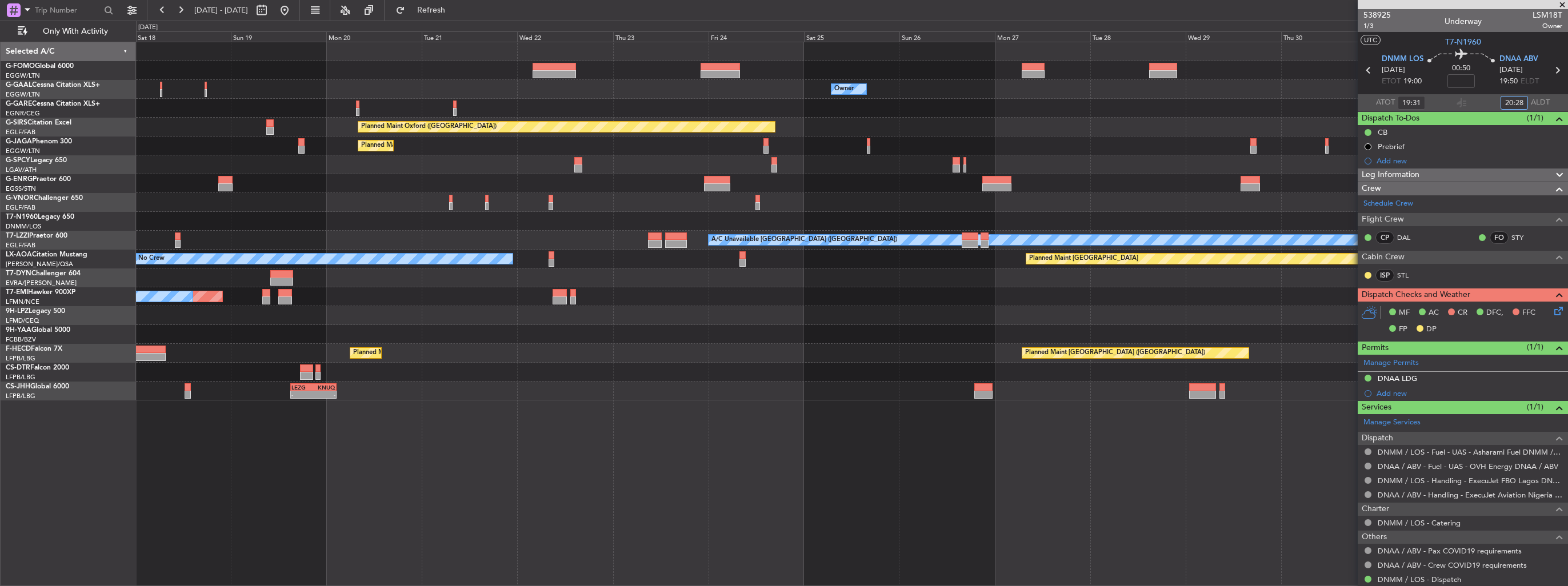
click at [277, 176] on div at bounding box center [852, 183] width 1432 height 19
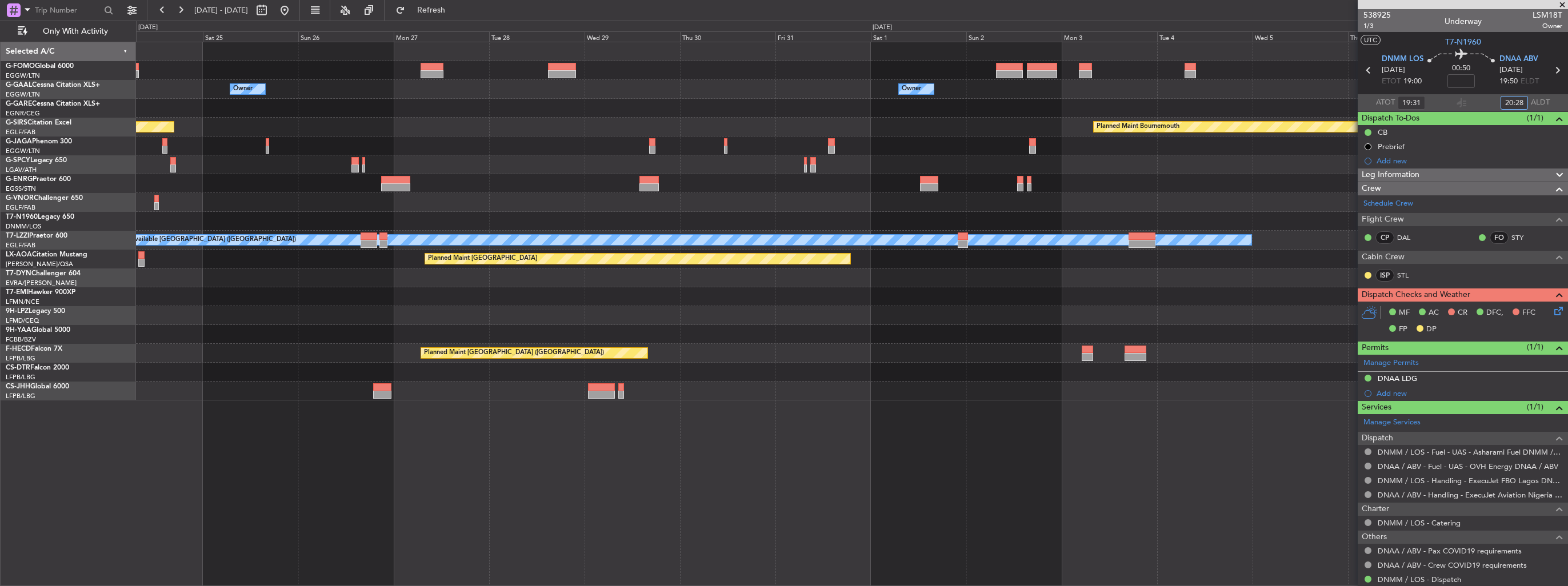
click at [295, 157] on div "Owner Owner Planned Maint [GEOGRAPHIC_DATA] ([GEOGRAPHIC_DATA]) Planned Maint […" at bounding box center [852, 221] width 1432 height 359
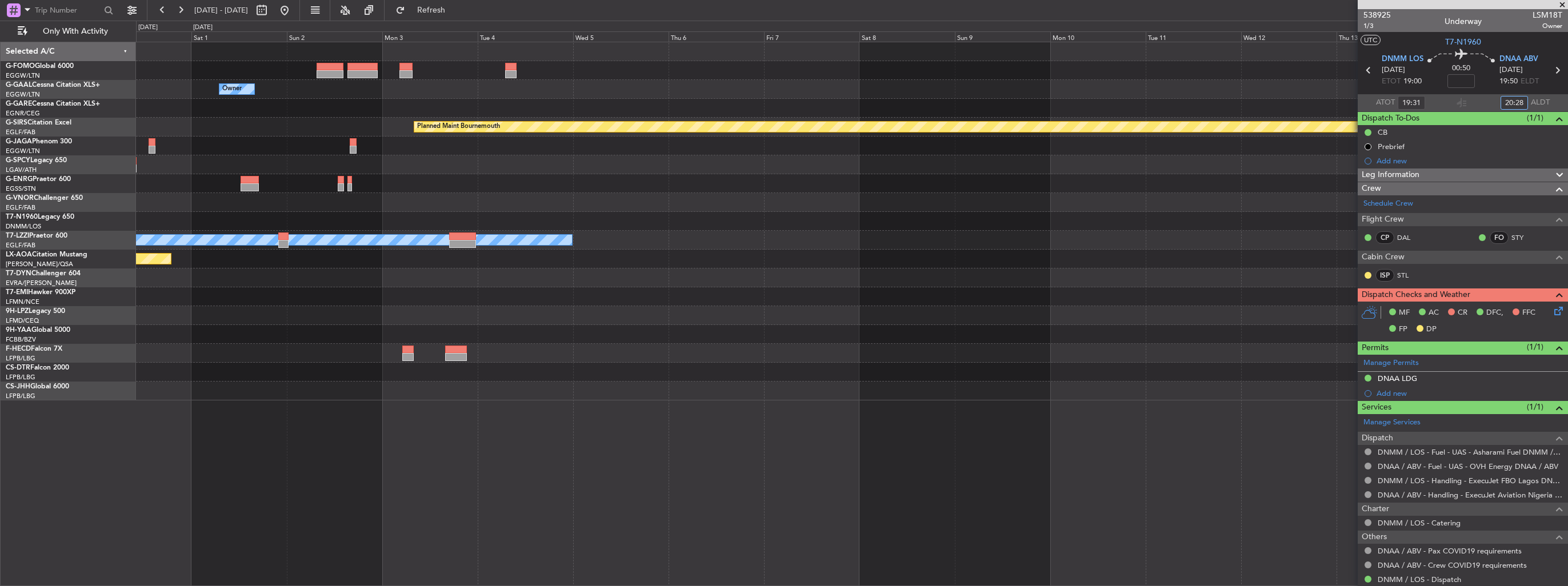
click at [411, 129] on div "Owner Planned Maint [GEOGRAPHIC_DATA] Planned Maint [GEOGRAPHIC_DATA] A/C Unava…" at bounding box center [852, 221] width 1432 height 359
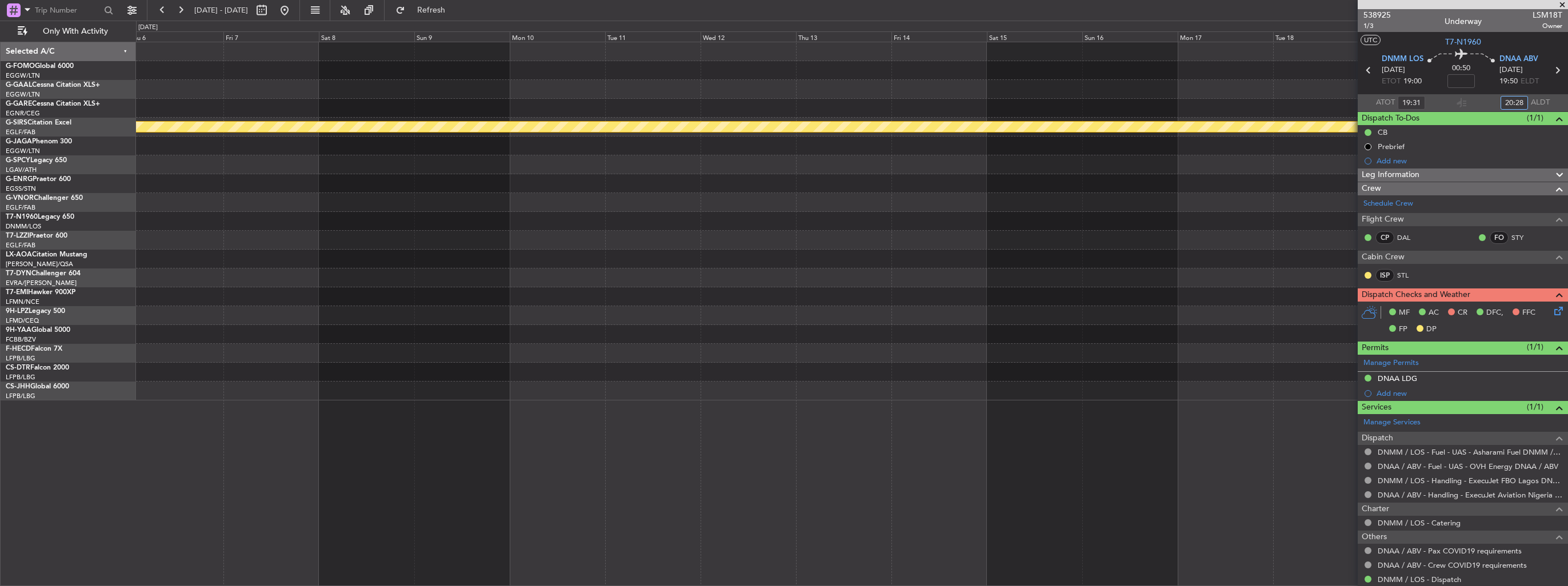
click at [626, 180] on div "Planned Maint Bournemouth Planned Maint [GEOGRAPHIC_DATA] A/C Unavailable [GEOG…" at bounding box center [852, 221] width 1432 height 359
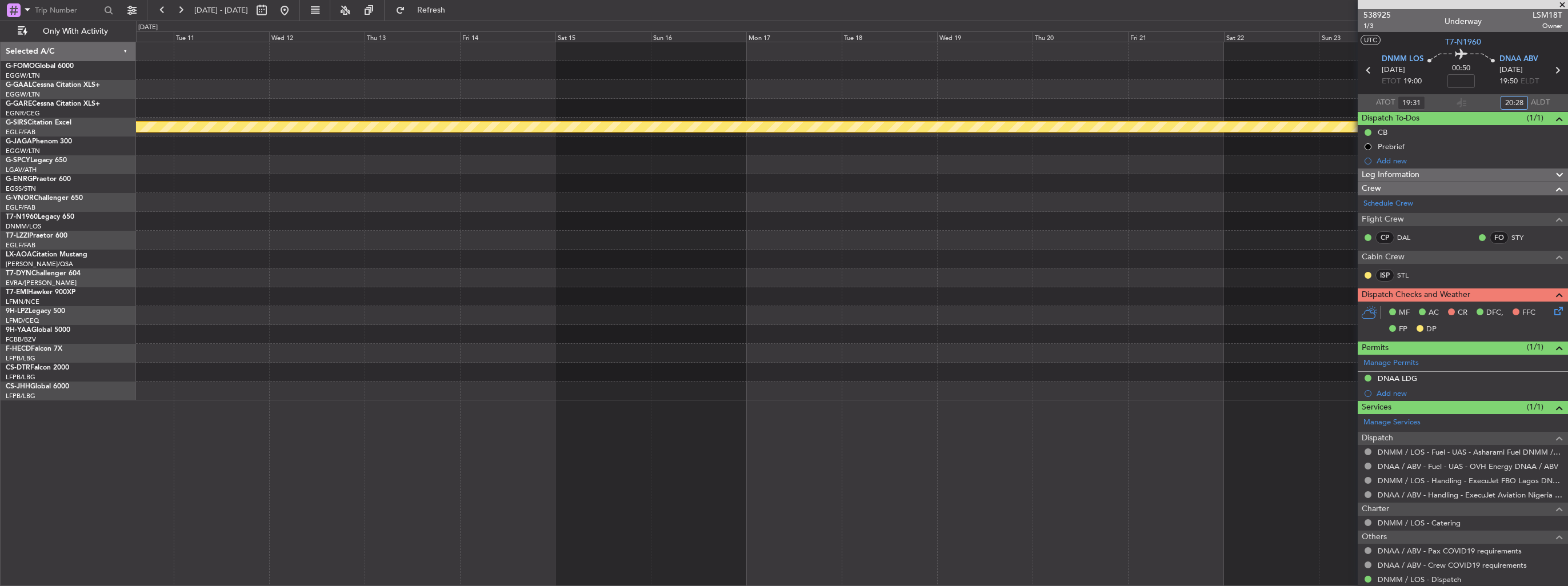
click at [423, 163] on div "Planned Maint Bournemouth Planned Maint [GEOGRAPHIC_DATA]" at bounding box center [852, 221] width 1432 height 359
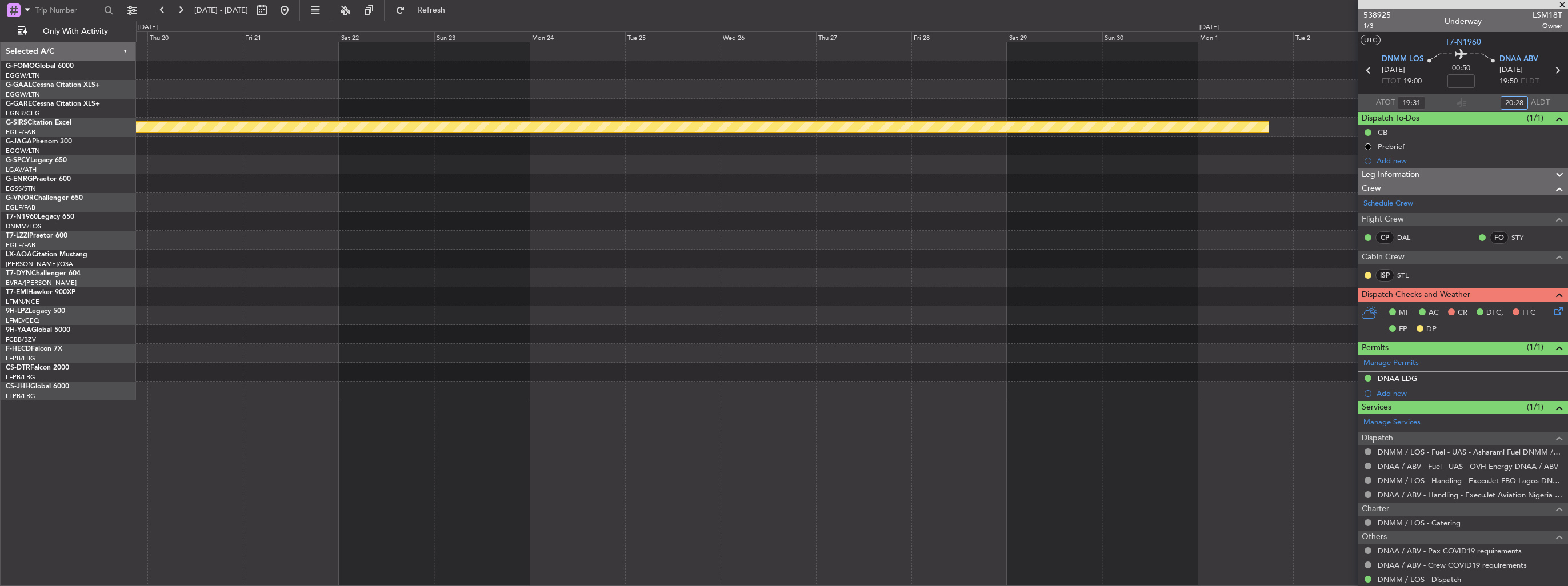
click at [470, 165] on div at bounding box center [852, 165] width 1432 height 19
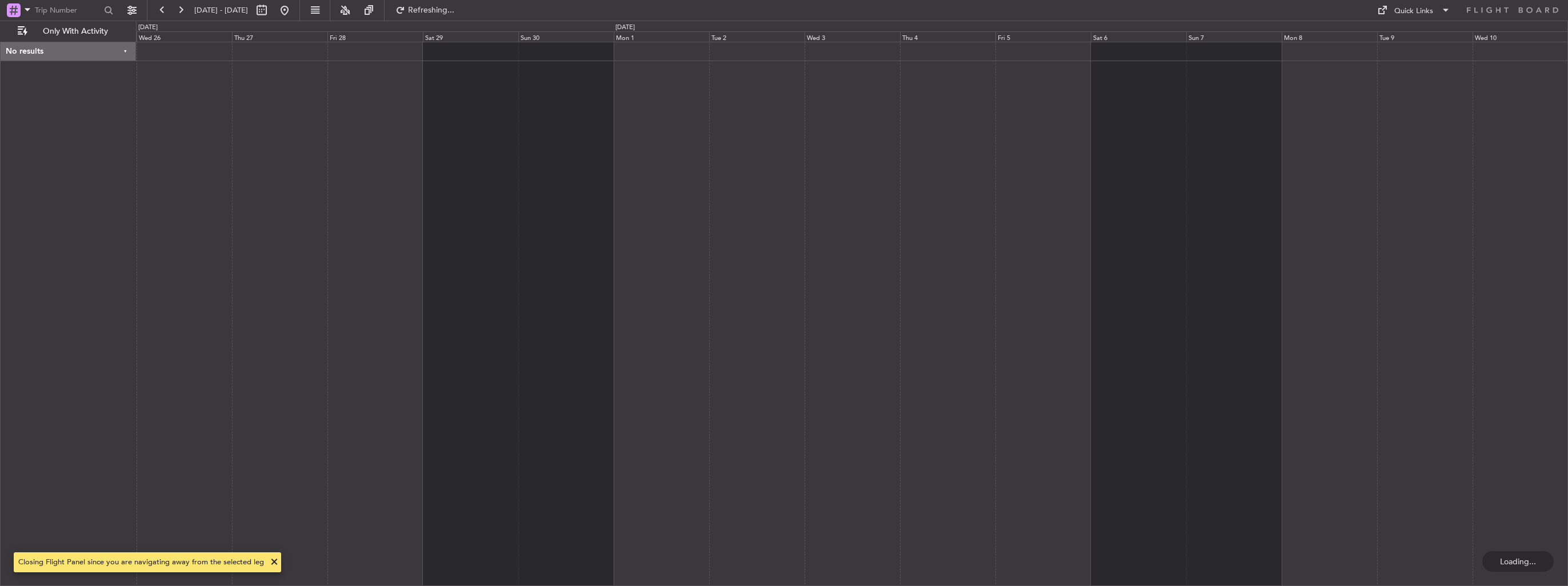
click at [624, 105] on div at bounding box center [852, 314] width 1432 height 545
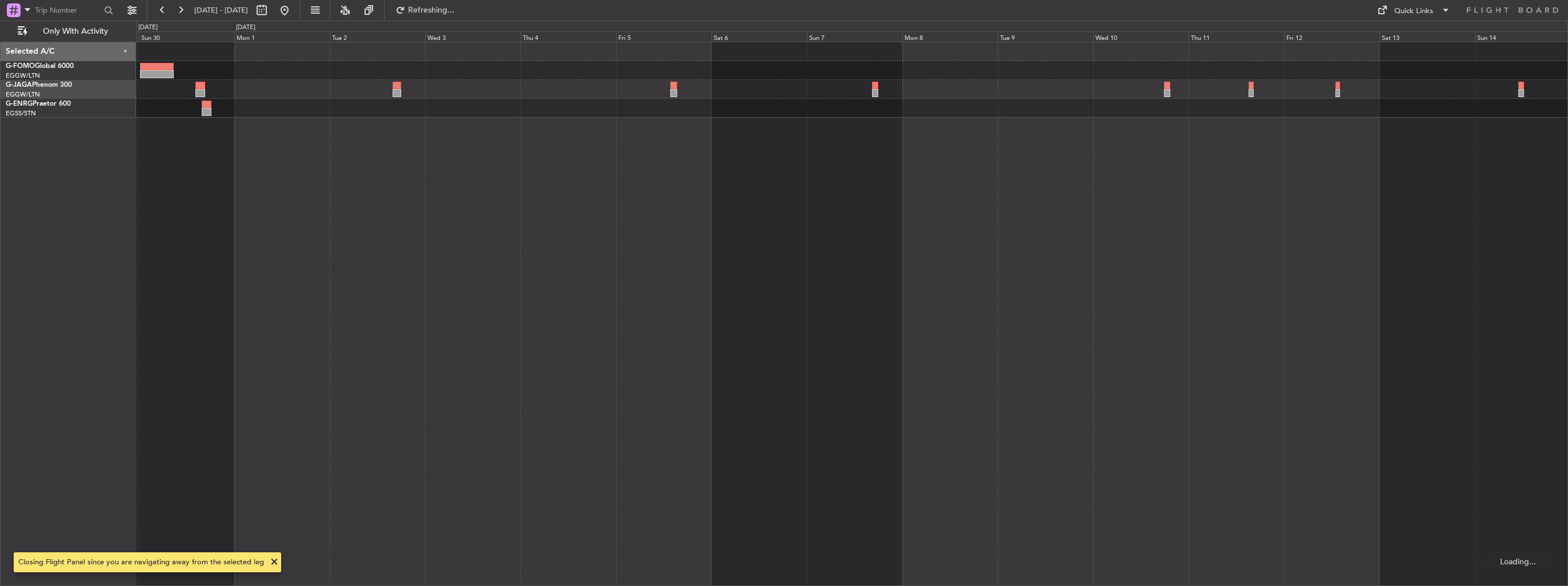
click at [616, 97] on div at bounding box center [852, 80] width 1432 height 76
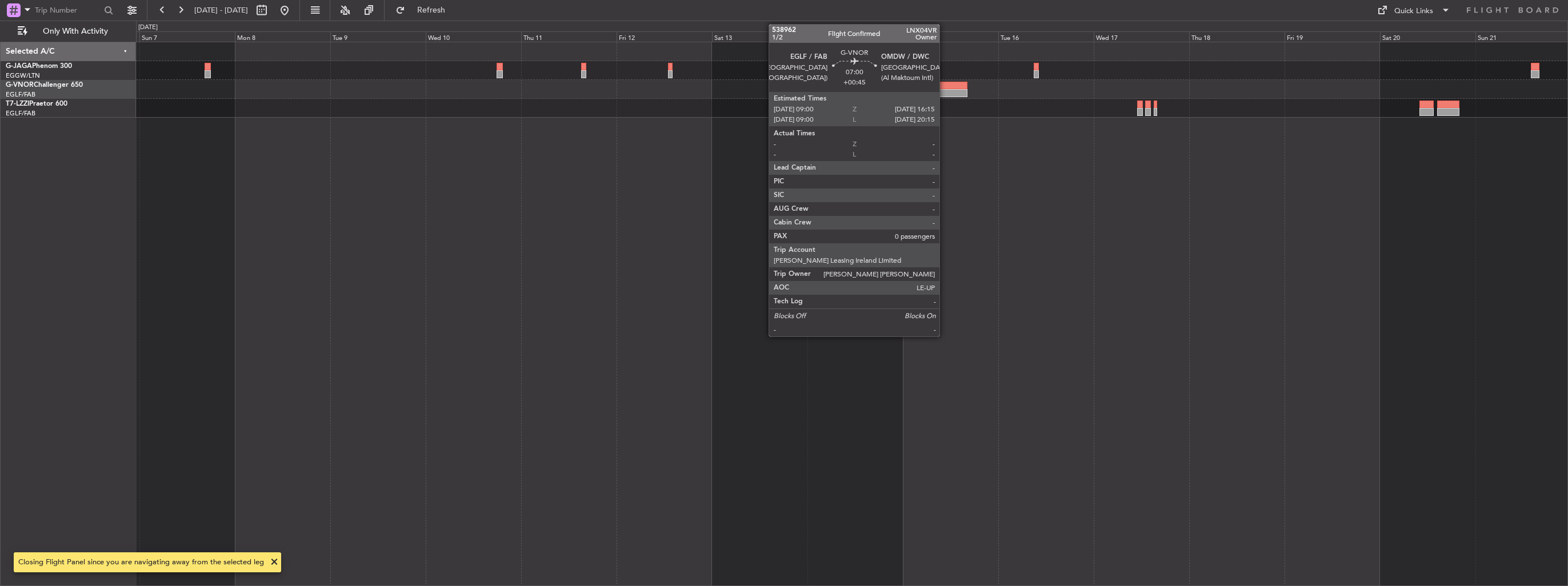
click at [945, 86] on div at bounding box center [952, 86] width 29 height 8
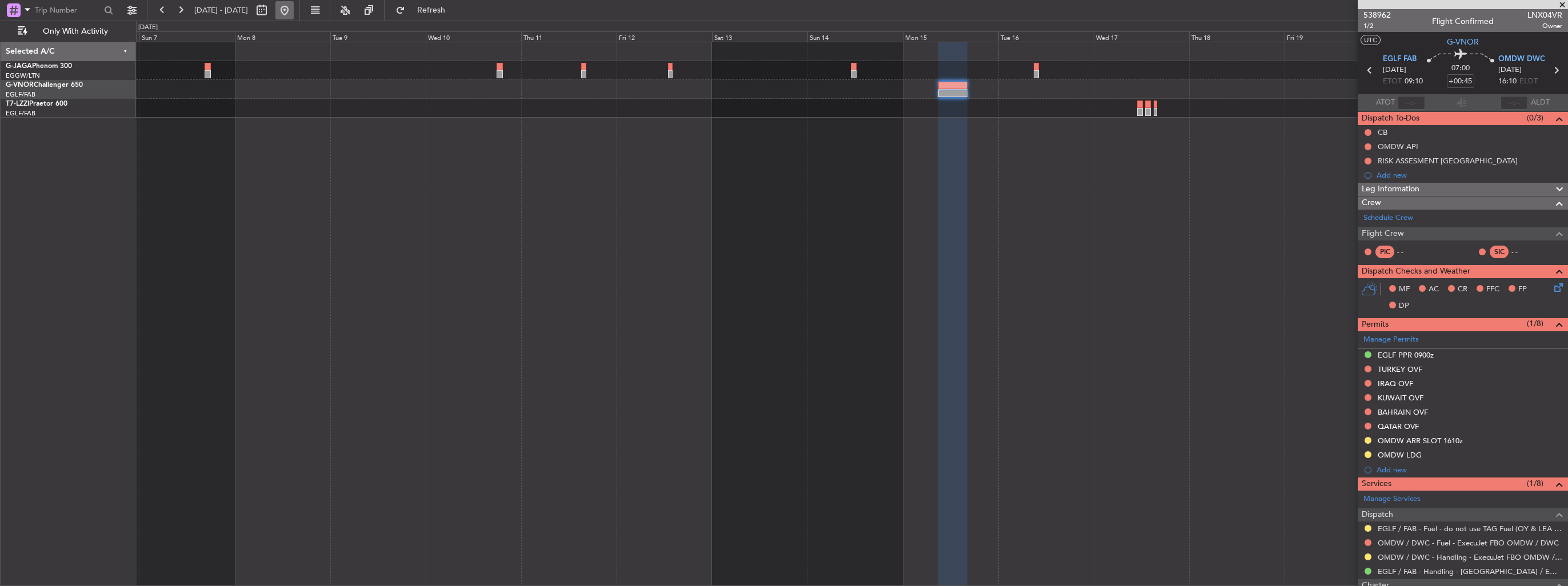
click at [293, 10] on button at bounding box center [284, 10] width 18 height 18
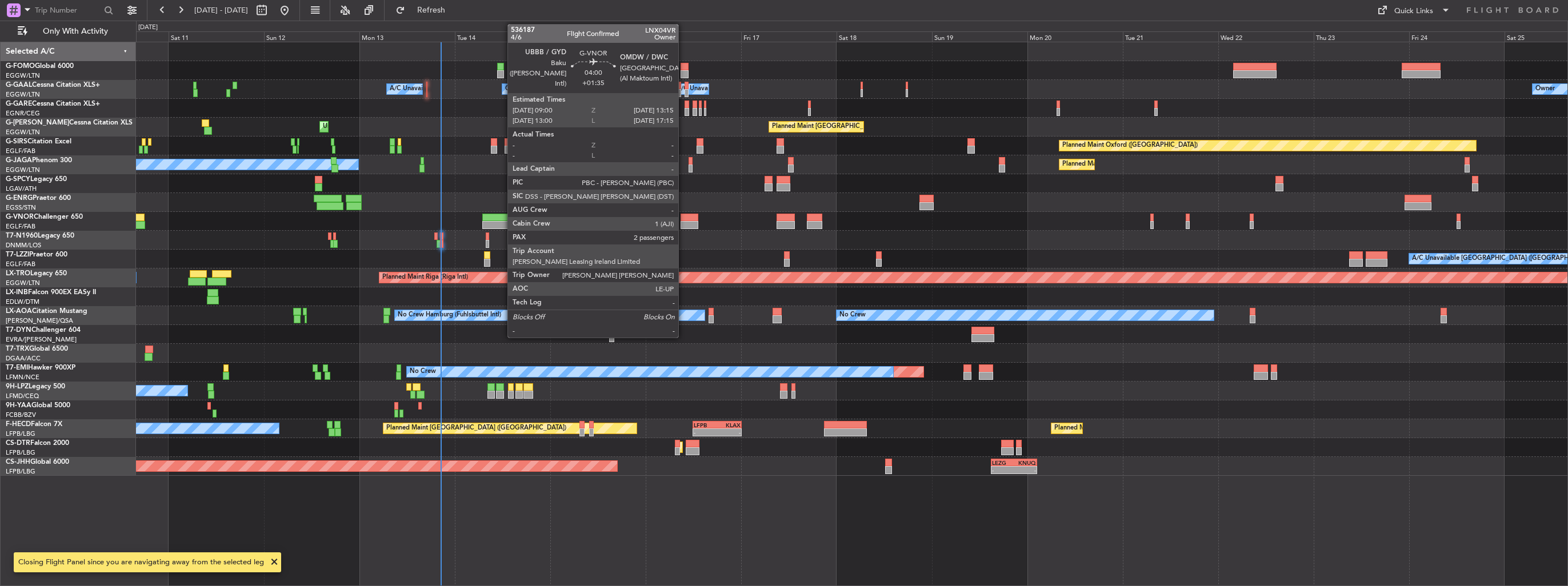
click at [683, 217] on div at bounding box center [689, 218] width 17 height 8
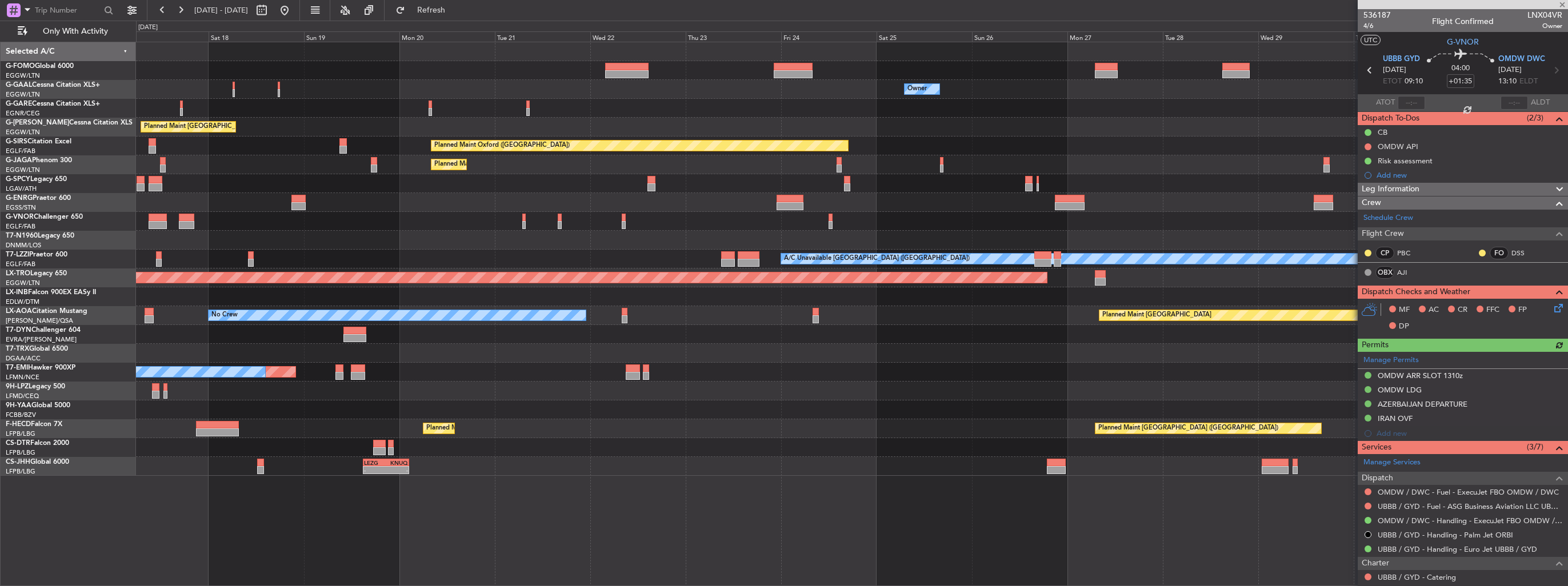
click at [481, 192] on div at bounding box center [852, 183] width 1432 height 19
click at [314, 176] on div "Owner A/C Unavailable Owner Owner Owner A/C Unavailable Planned Maint [GEOGRAPH…" at bounding box center [852, 259] width 1432 height 434
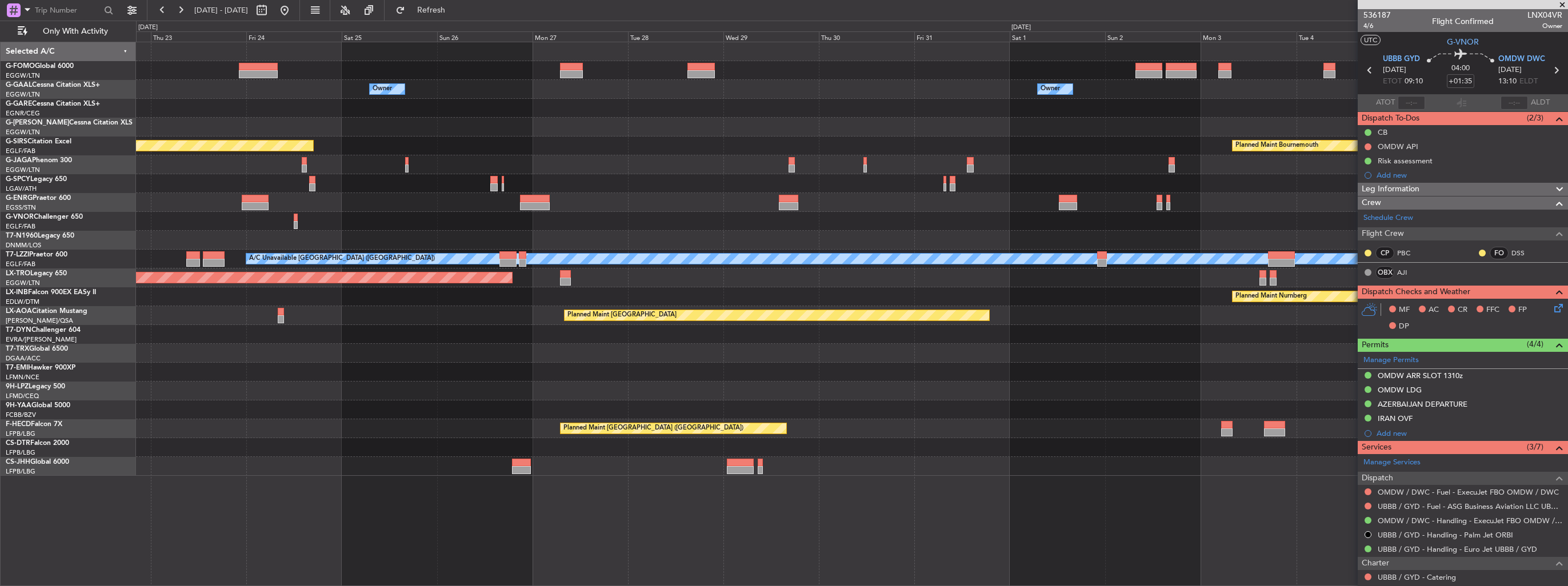
click at [193, 167] on div "Owner Owner Planned Maint [GEOGRAPHIC_DATA] ([GEOGRAPHIC_DATA]) Planned Maint […" at bounding box center [852, 259] width 1432 height 434
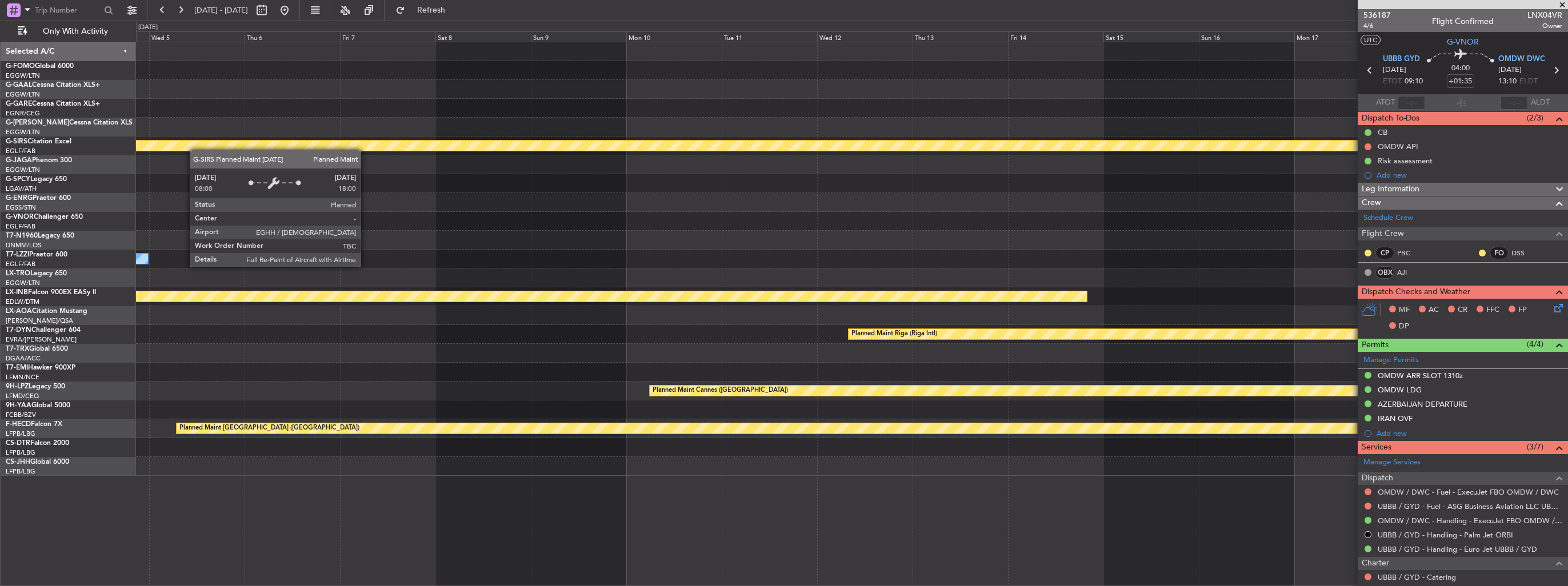
click at [143, 142] on div "Owner Planned Maint [GEOGRAPHIC_DATA] Planned Maint [GEOGRAPHIC_DATA] A/C Unava…" at bounding box center [852, 259] width 1432 height 434
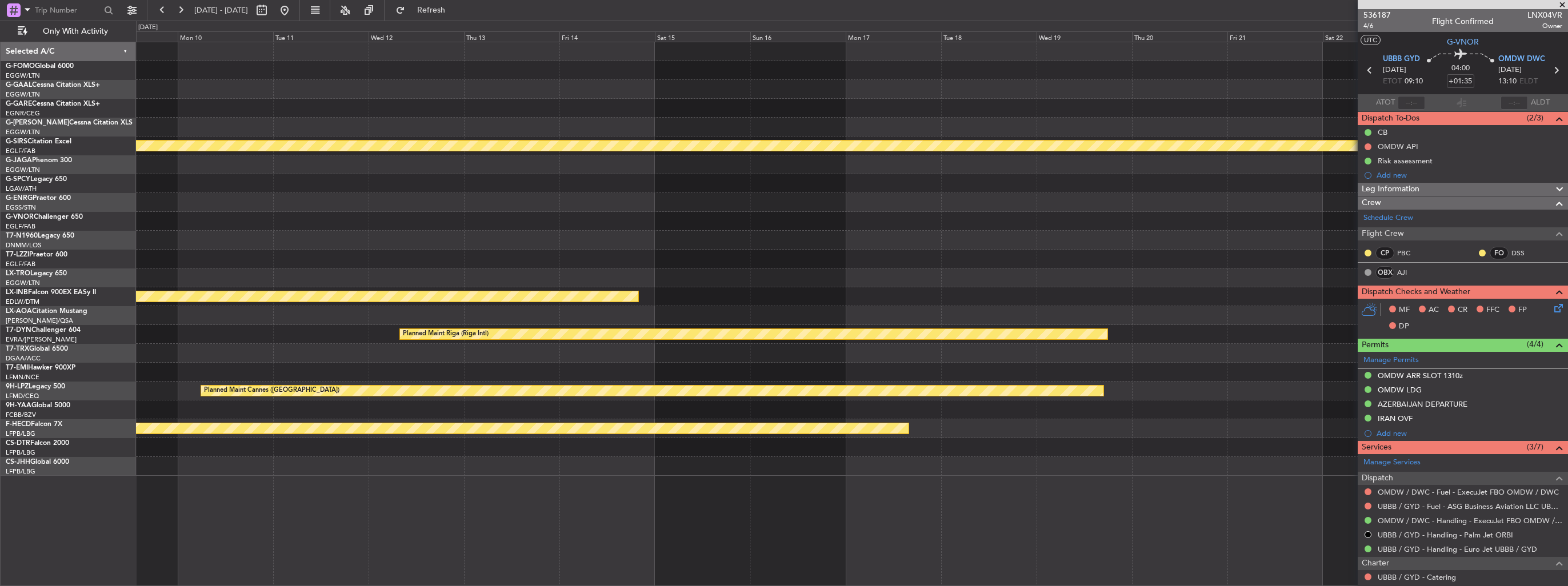
click at [143, 124] on div "Planned Maint Bournemouth Planned Maint [GEOGRAPHIC_DATA] Planned Maint Nurnber…" at bounding box center [852, 259] width 1432 height 434
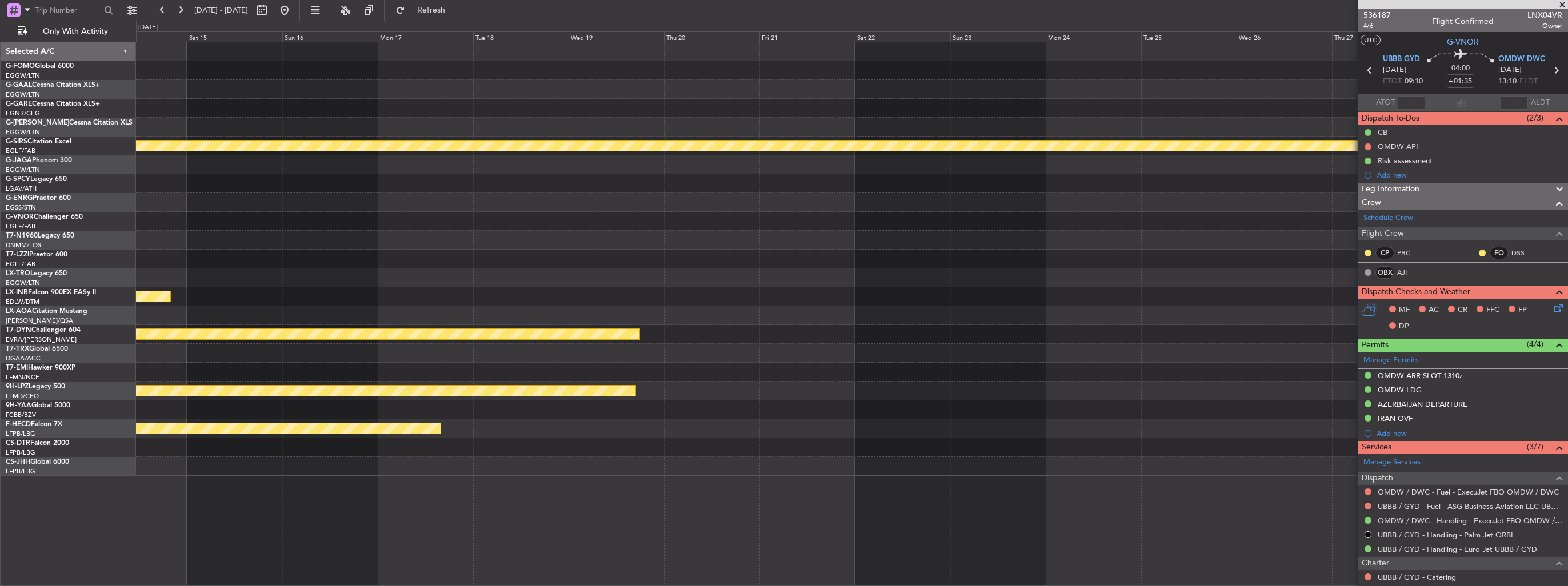
click at [128, 105] on div "Owner Planned Maint [GEOGRAPHIC_DATA] Planned Maint [GEOGRAPHIC_DATA] Planned M…" at bounding box center [784, 303] width 1568 height 565
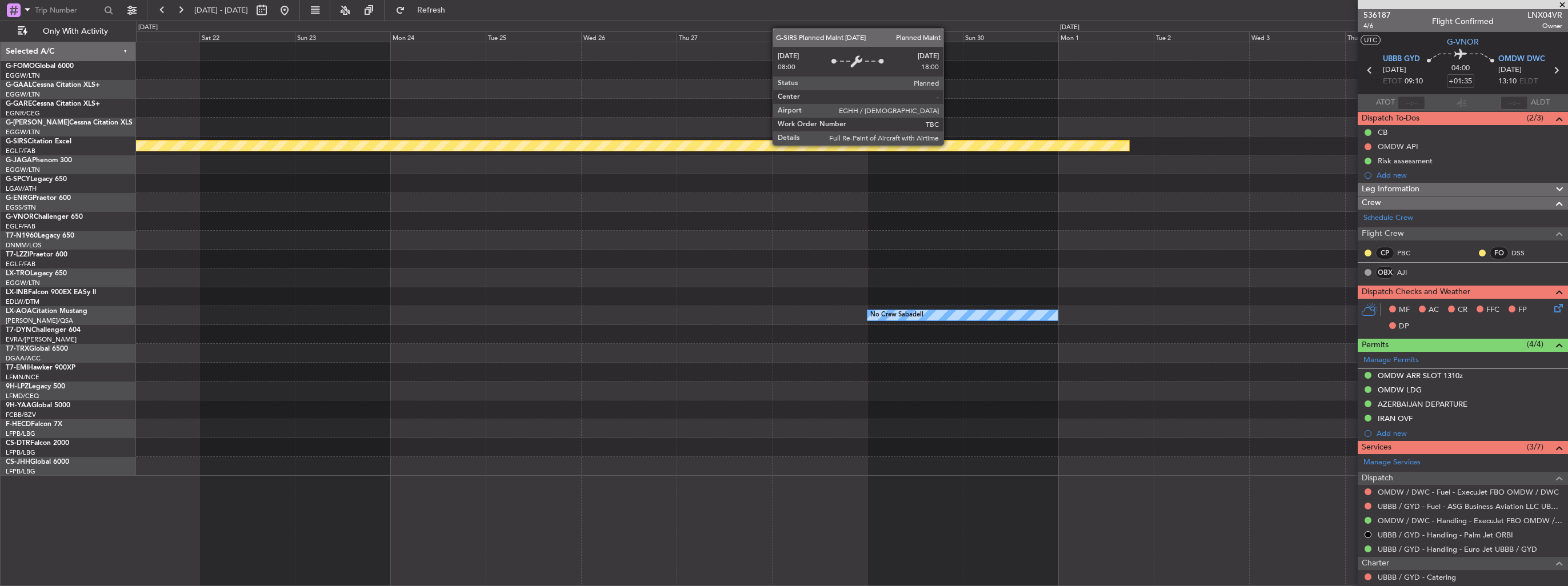
click at [176, 104] on div "Owner Planned Maint [GEOGRAPHIC_DATA] No Crew Sabadell Planned Maint [GEOGRAPHI…" at bounding box center [852, 259] width 1432 height 434
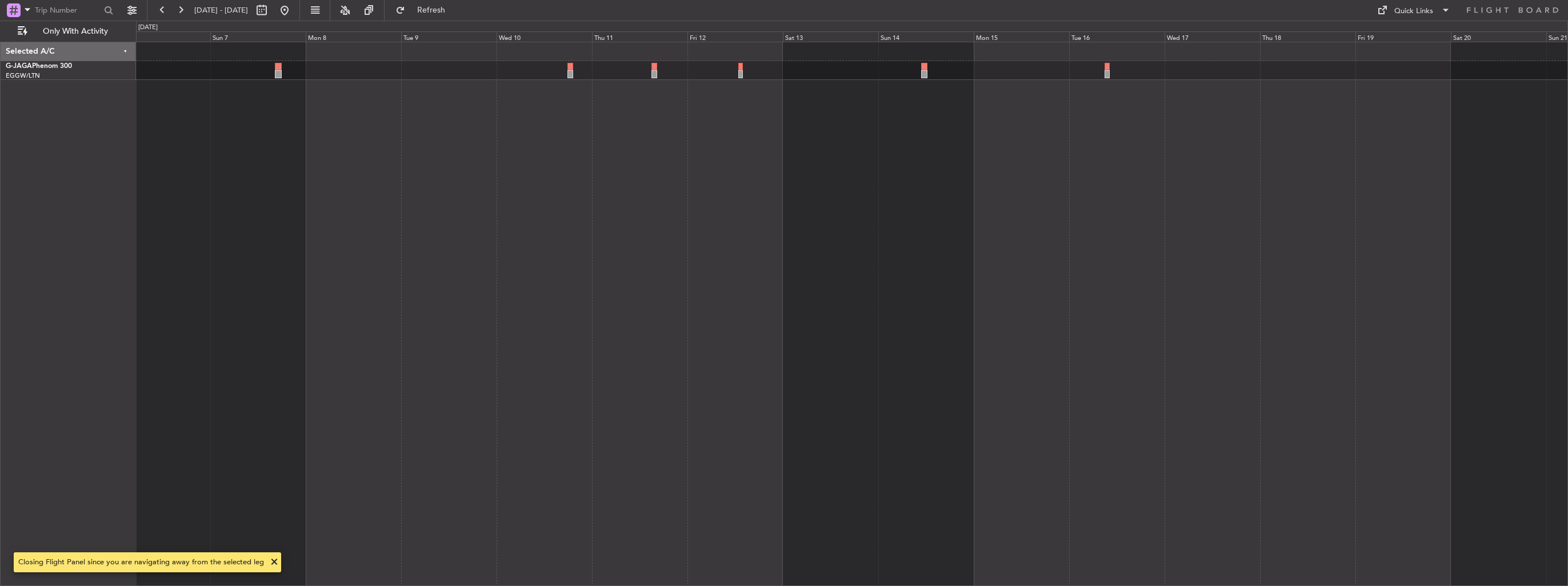
click at [458, 138] on div "Planned [GEOGRAPHIC_DATA] ([GEOGRAPHIC_DATA])" at bounding box center [852, 314] width 1432 height 545
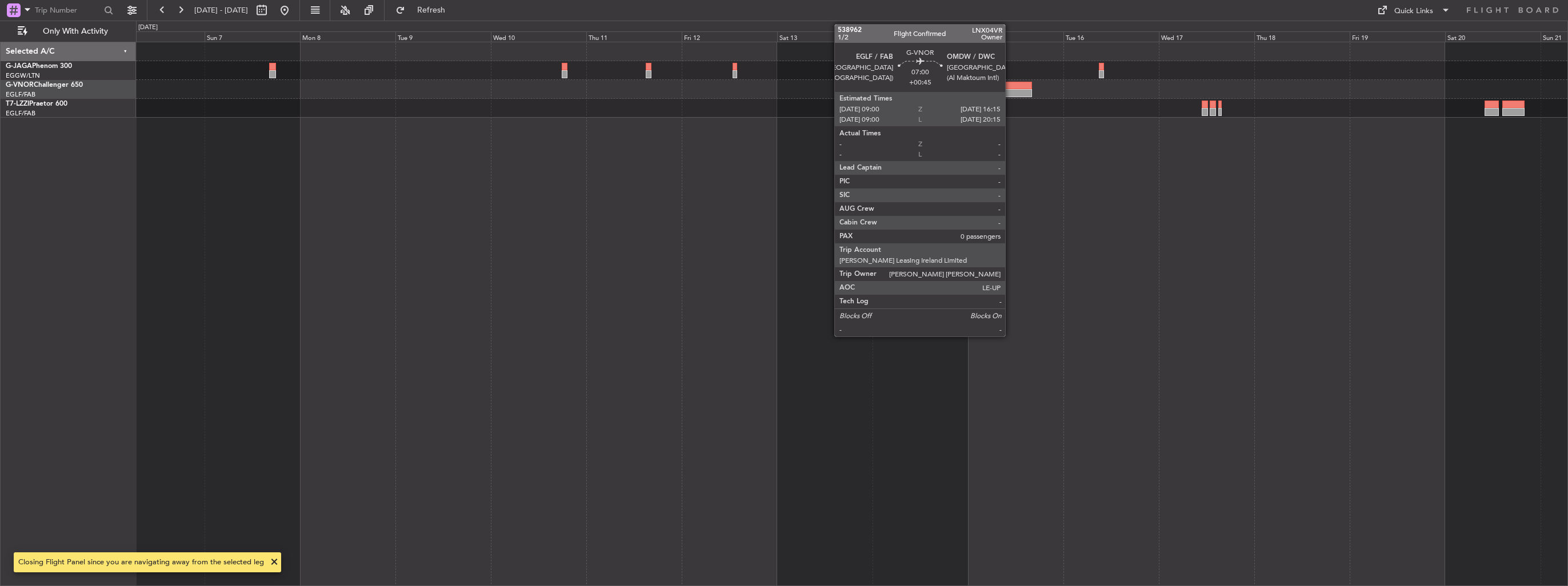
click at [1011, 89] on div at bounding box center [1017, 93] width 29 height 8
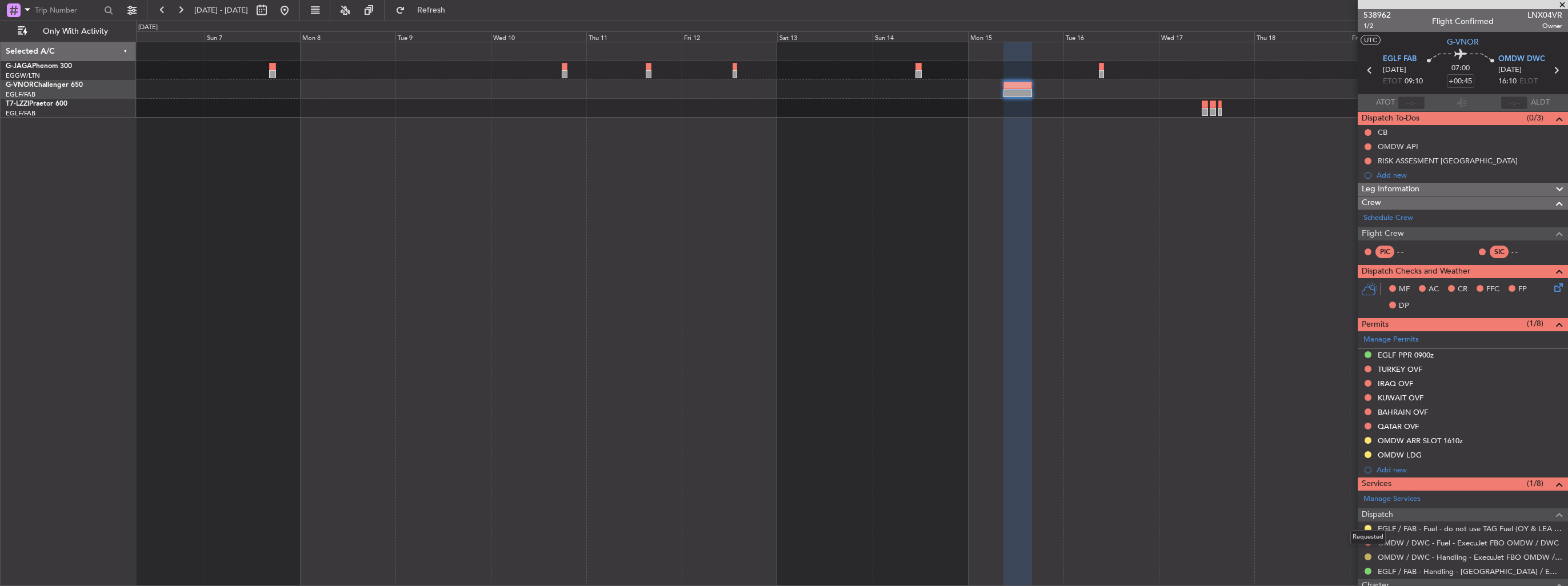
click at [1368, 556] on button at bounding box center [1368, 557] width 7 height 7
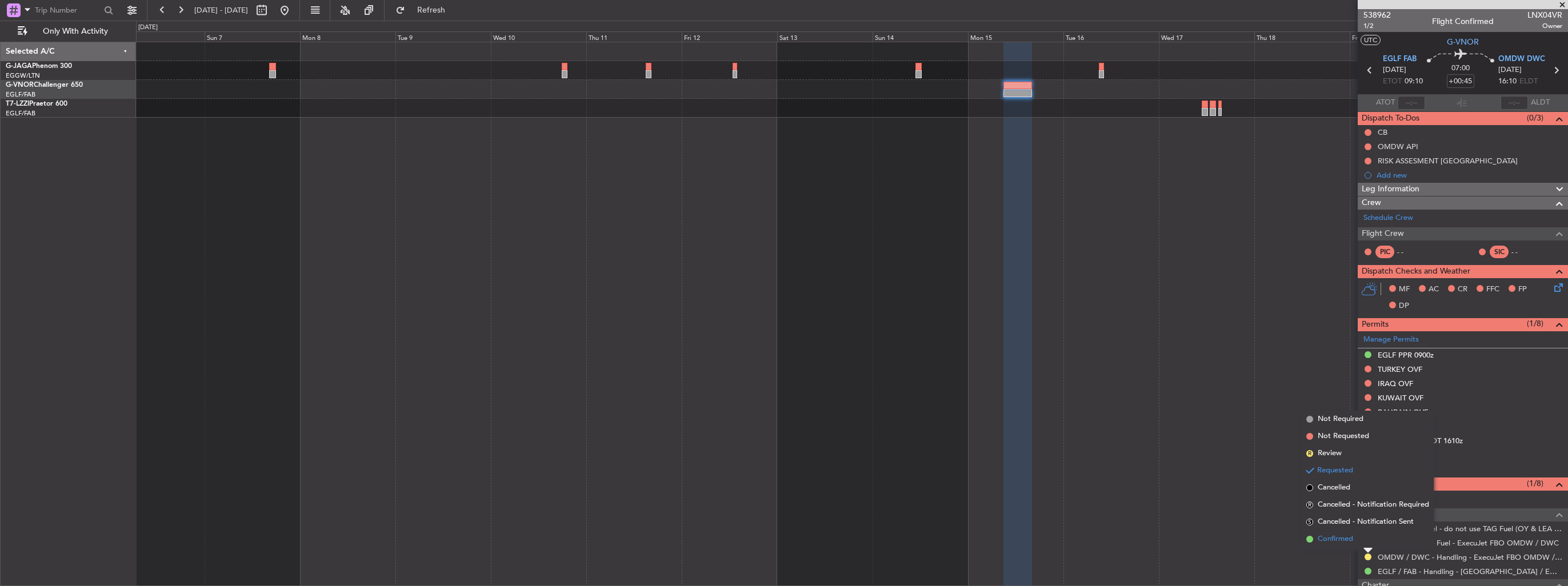
click at [1351, 542] on span "Confirmed" at bounding box center [1336, 539] width 35 height 12
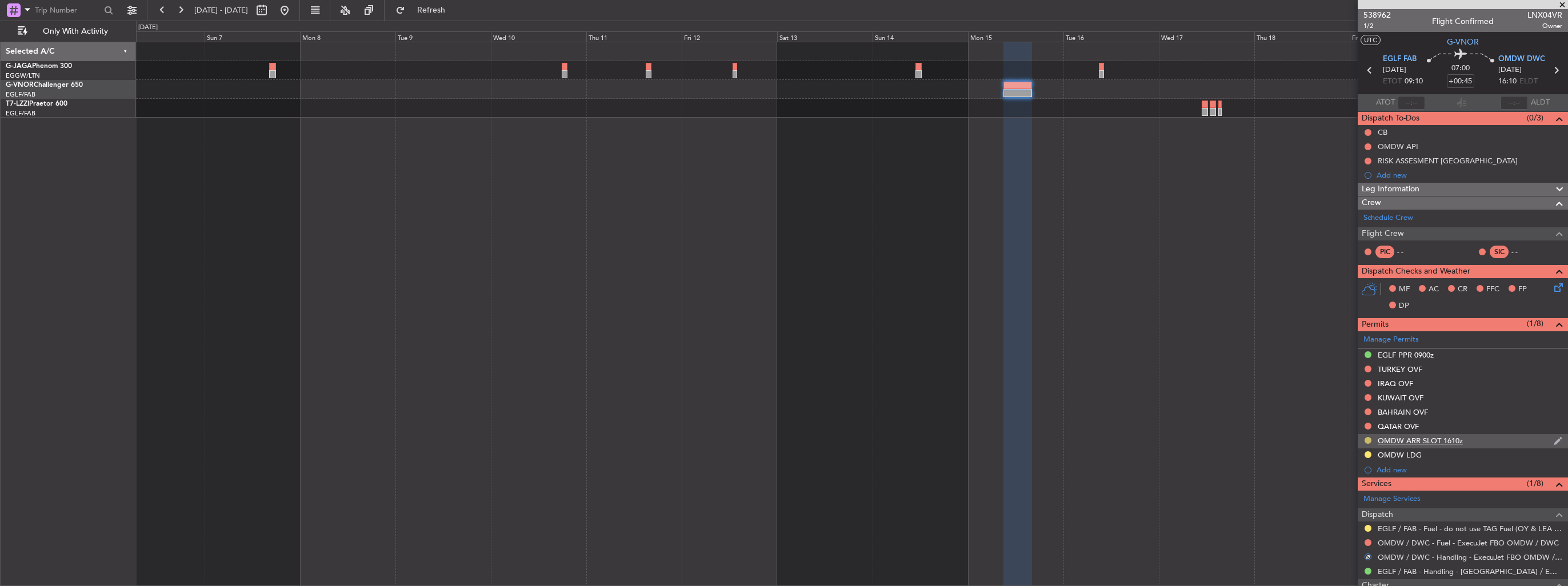
click at [1369, 438] on button at bounding box center [1368, 440] width 7 height 7
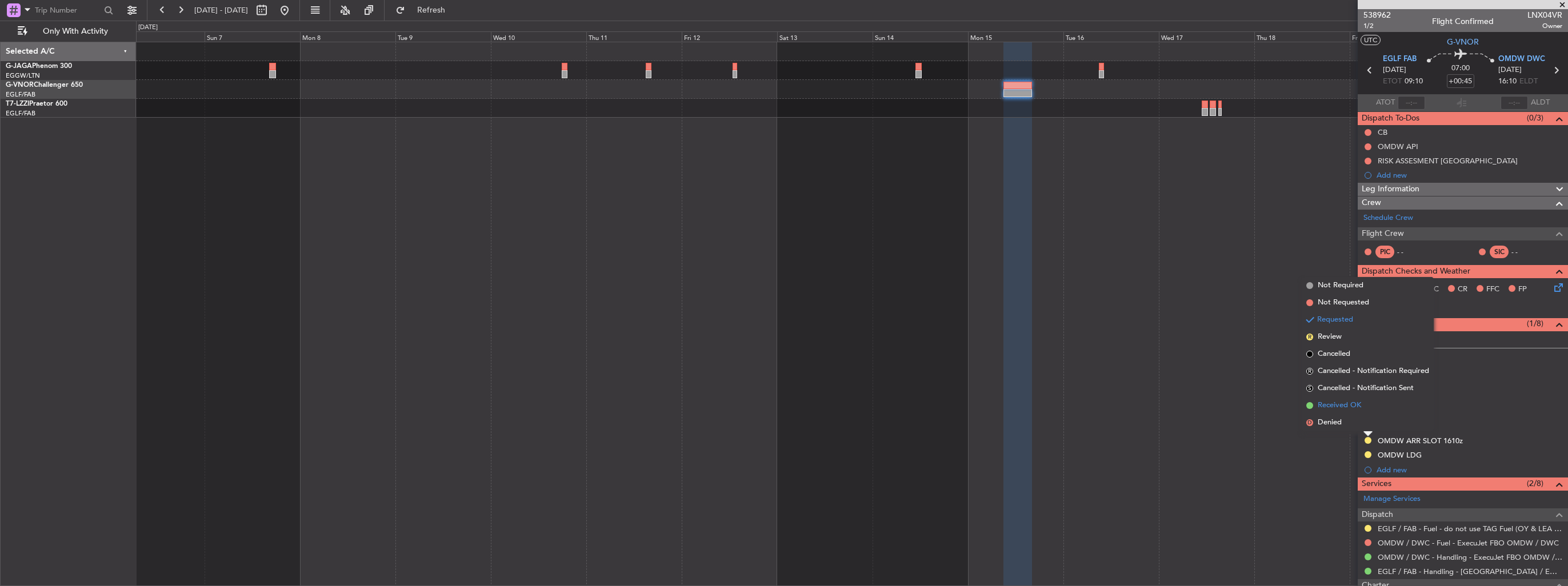
click at [1344, 406] on span "Received OK" at bounding box center [1340, 406] width 44 height 12
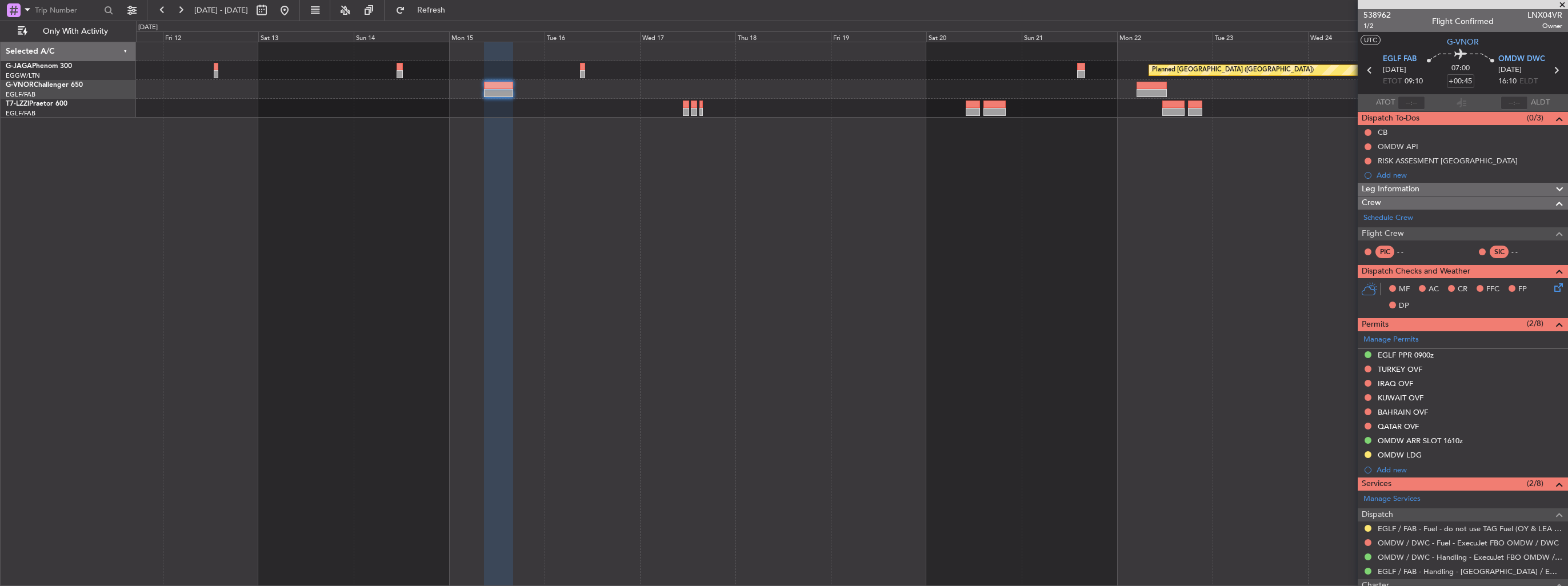
click at [684, 220] on div "Planned [GEOGRAPHIC_DATA] ([GEOGRAPHIC_DATA])" at bounding box center [852, 314] width 1432 height 545
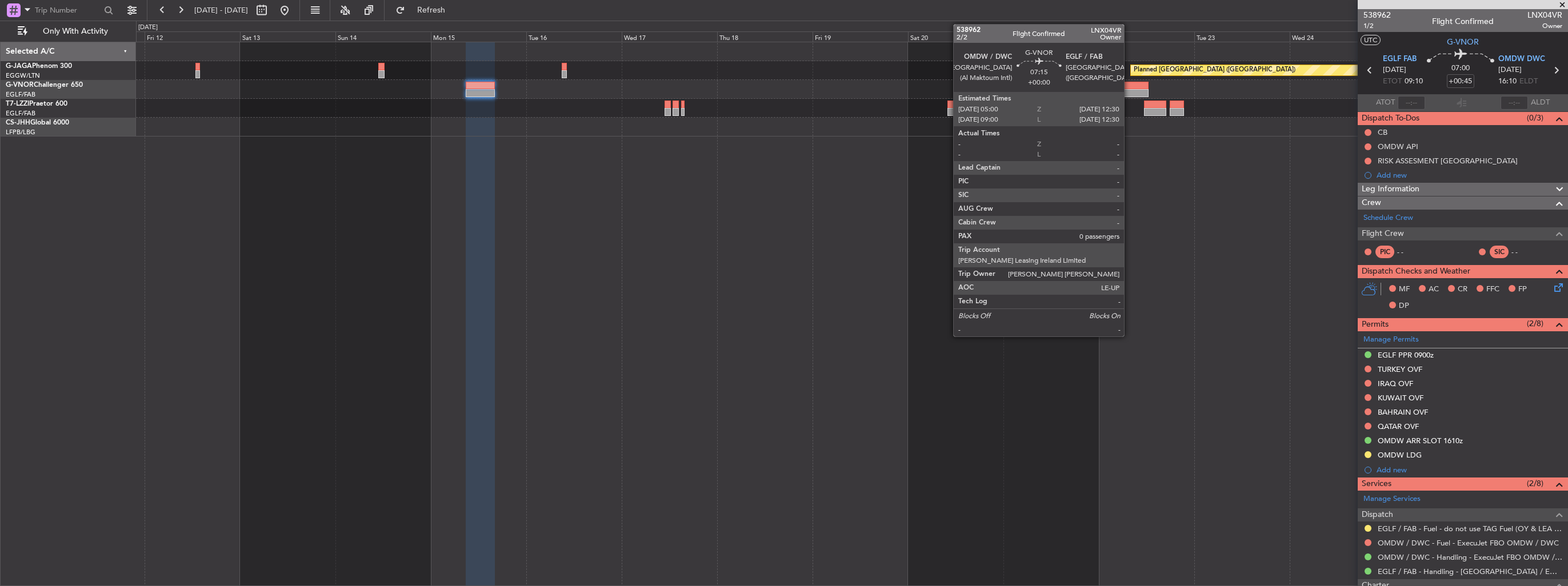
click at [1129, 83] on div at bounding box center [1134, 86] width 31 height 8
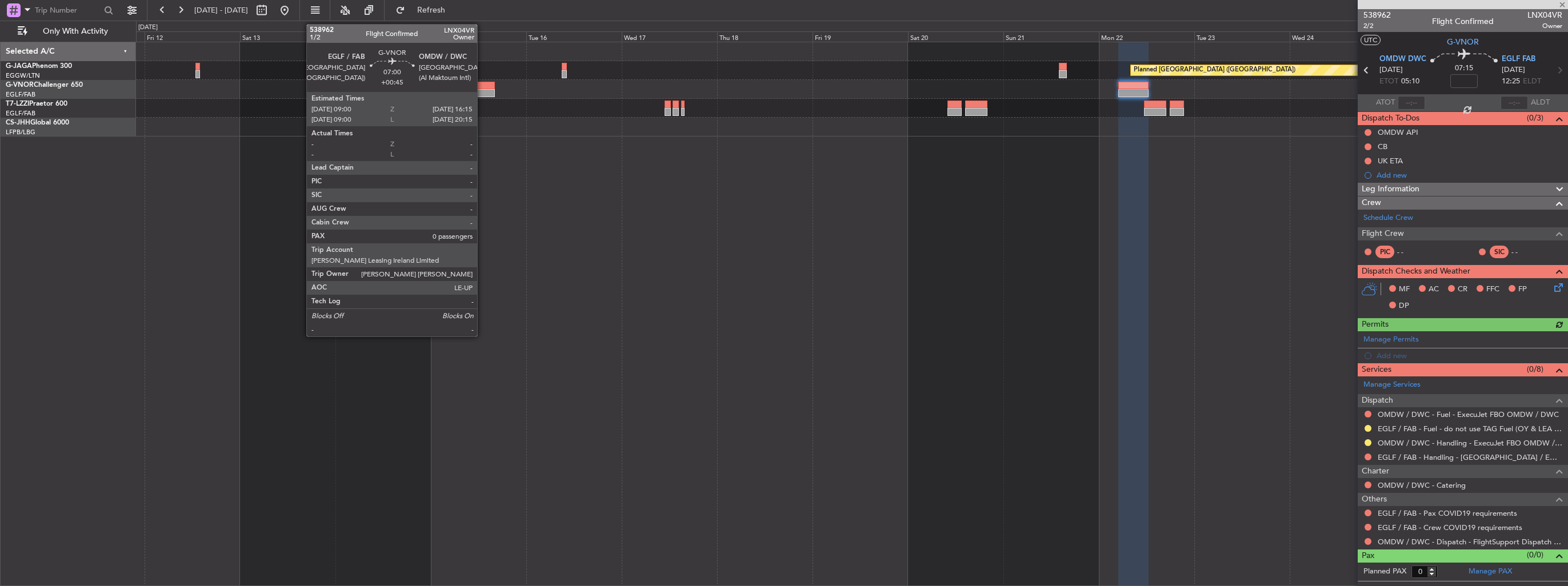
click at [482, 87] on div at bounding box center [480, 86] width 29 height 8
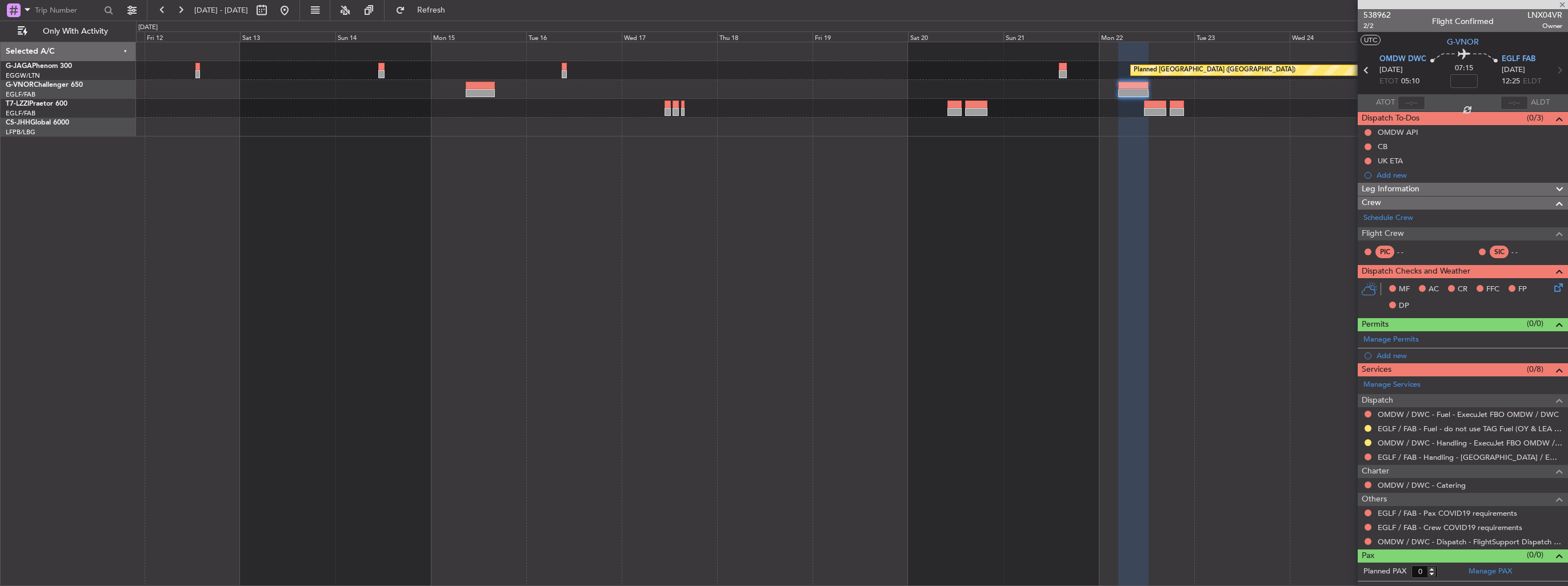
type input "+00:45"
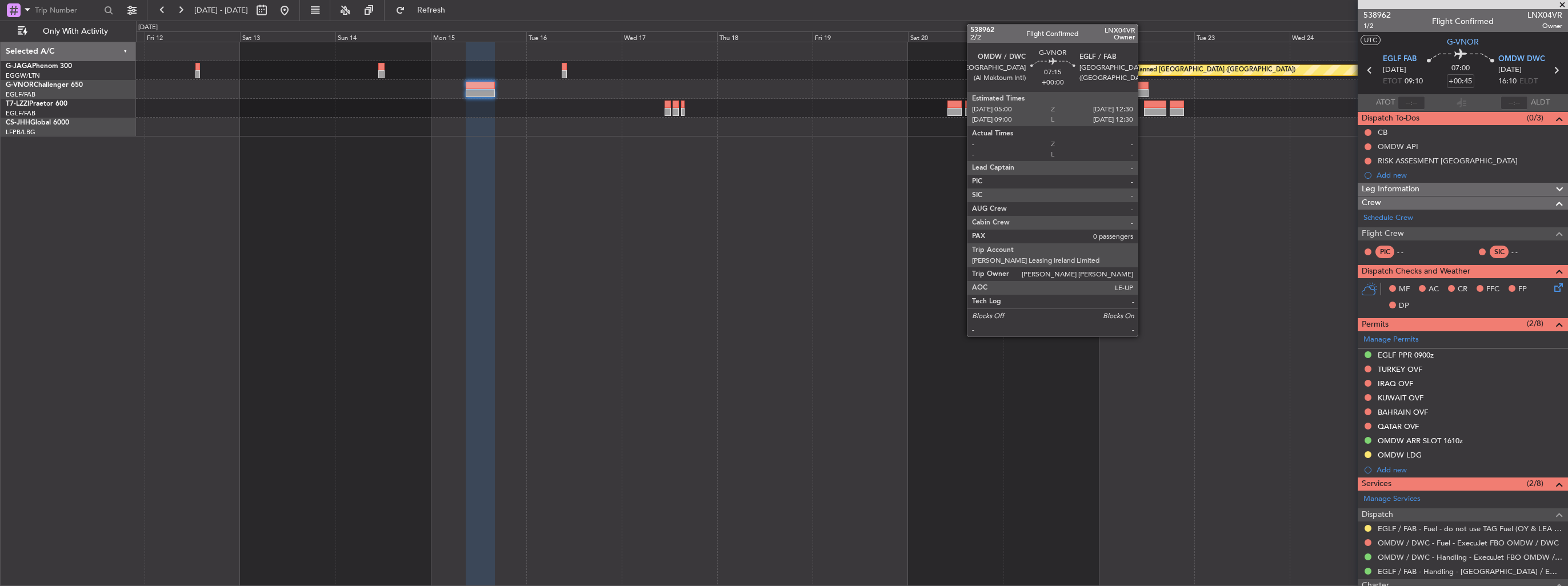
click at [1143, 87] on div at bounding box center [1134, 86] width 31 height 8
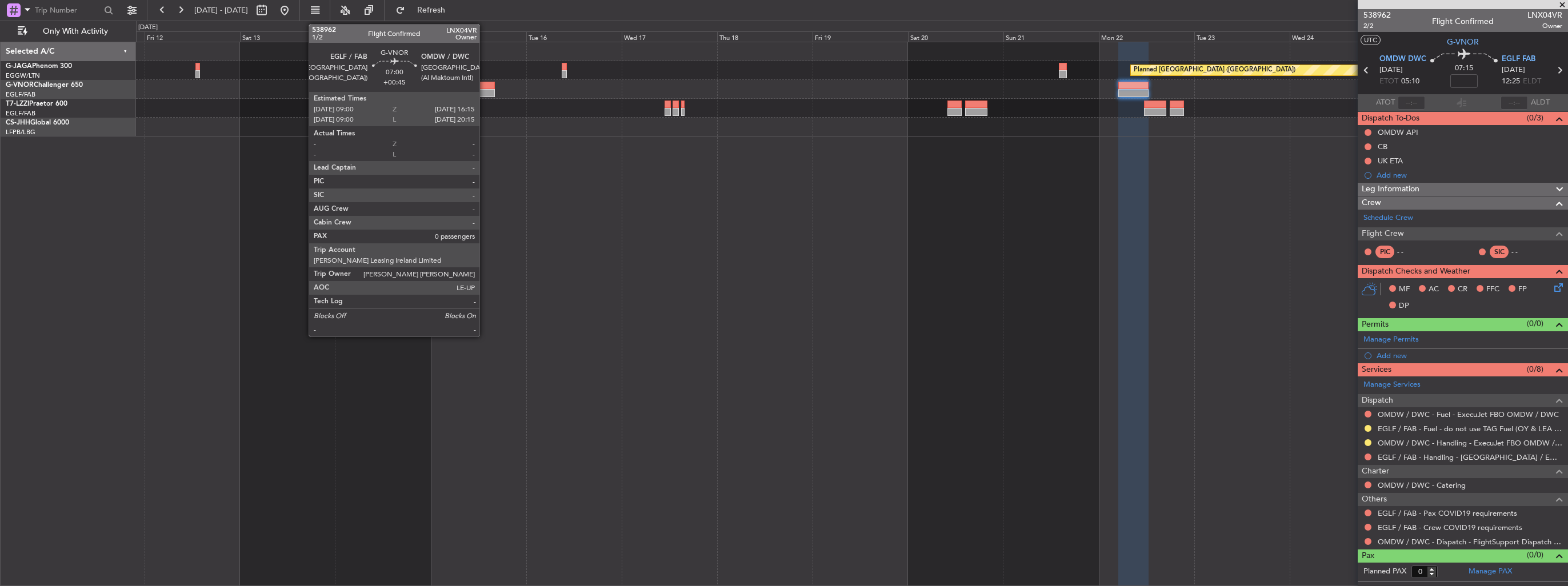
click at [485, 85] on div at bounding box center [480, 86] width 29 height 8
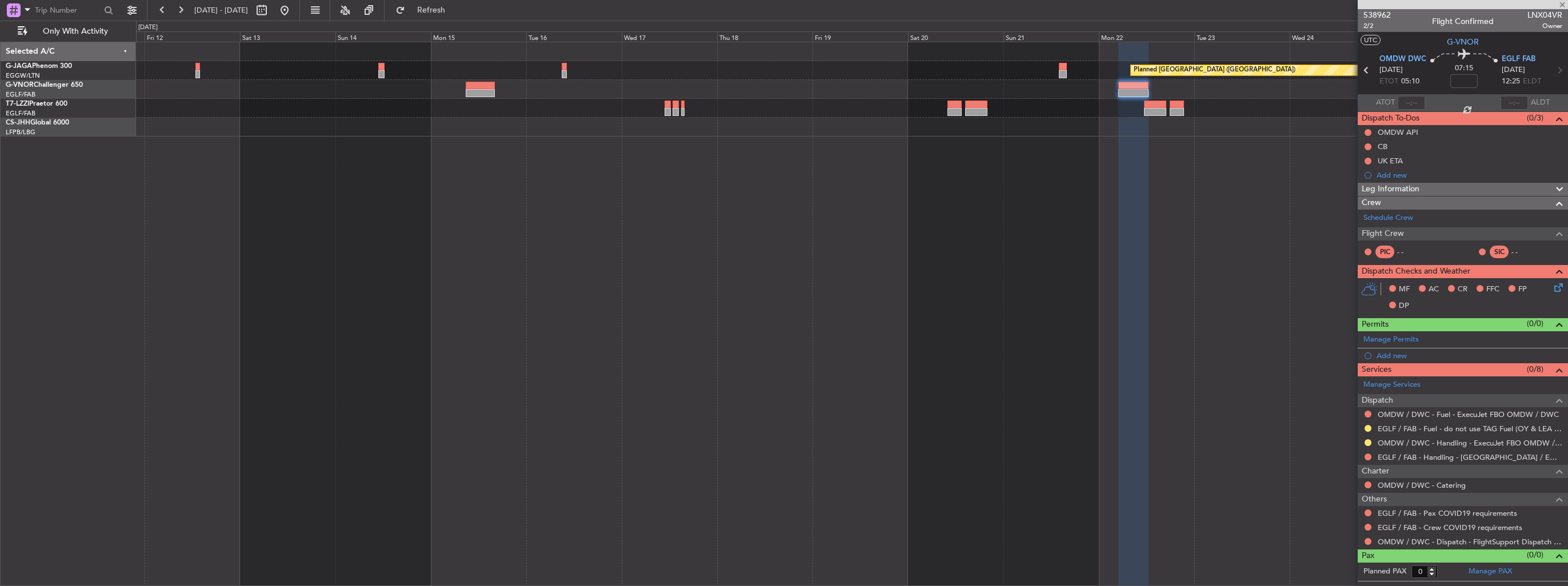
type input "+00:45"
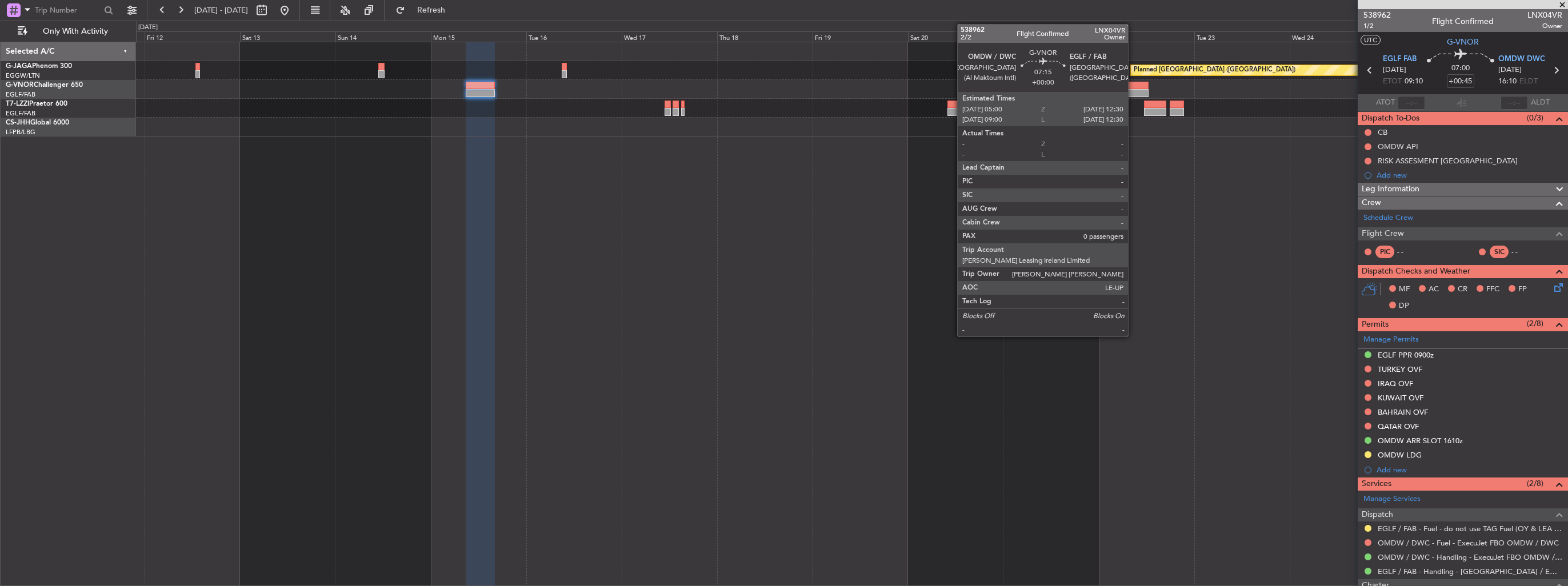
click at [1134, 85] on div at bounding box center [1134, 86] width 31 height 8
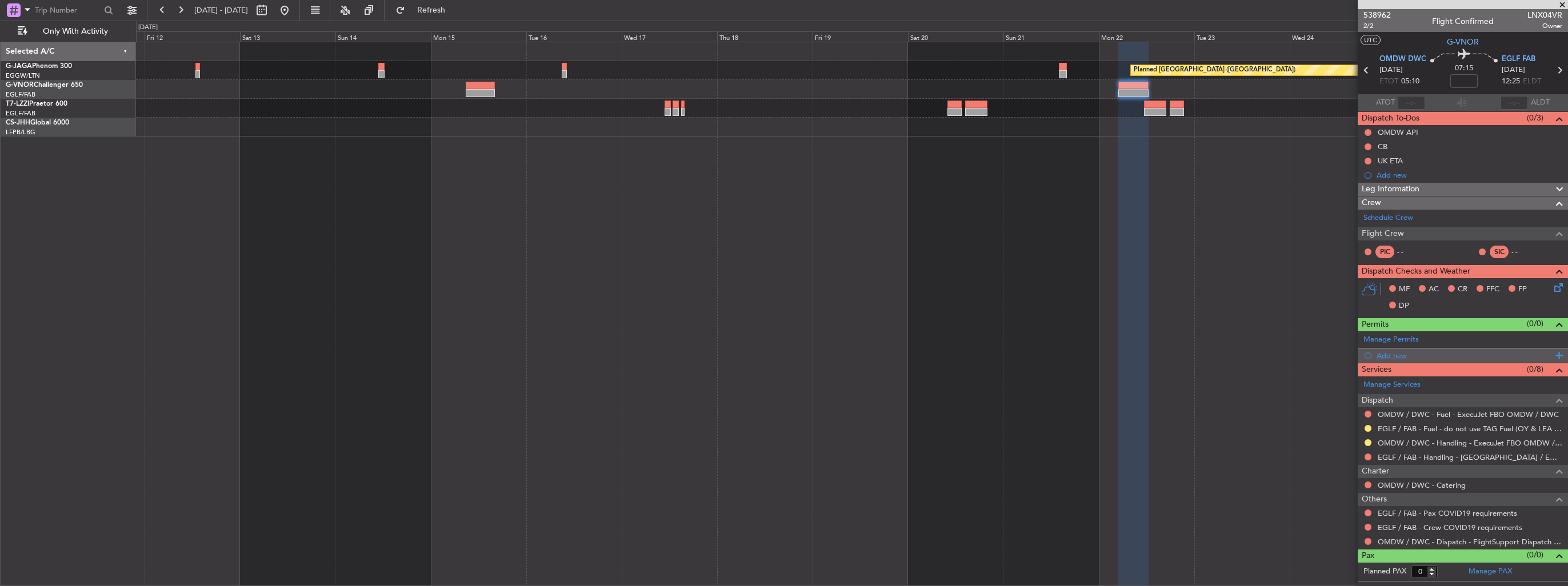
click at [1391, 354] on div "Add new" at bounding box center [1464, 356] width 176 height 10
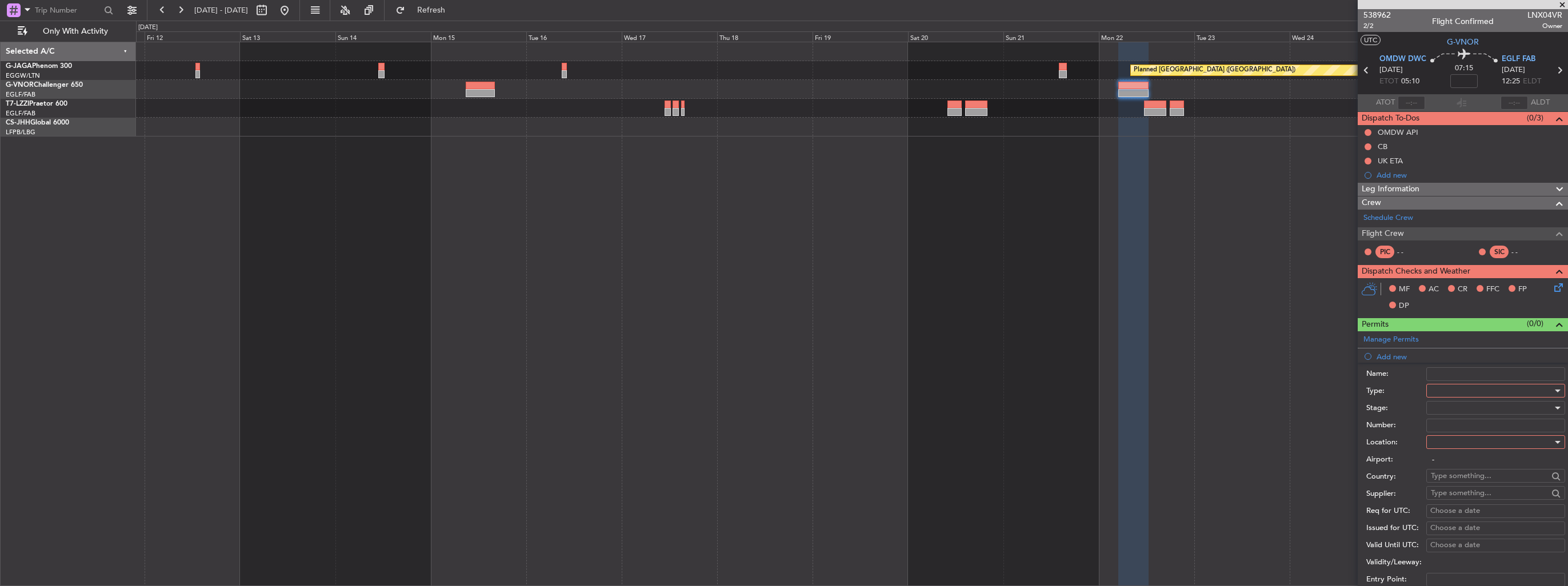
click at [1455, 390] on div at bounding box center [1492, 391] width 122 height 17
click at [1479, 493] on span "Slot" at bounding box center [1492, 498] width 120 height 17
click at [1475, 443] on div at bounding box center [1492, 442] width 122 height 17
click at [1469, 466] on span "Departure" at bounding box center [1492, 464] width 120 height 17
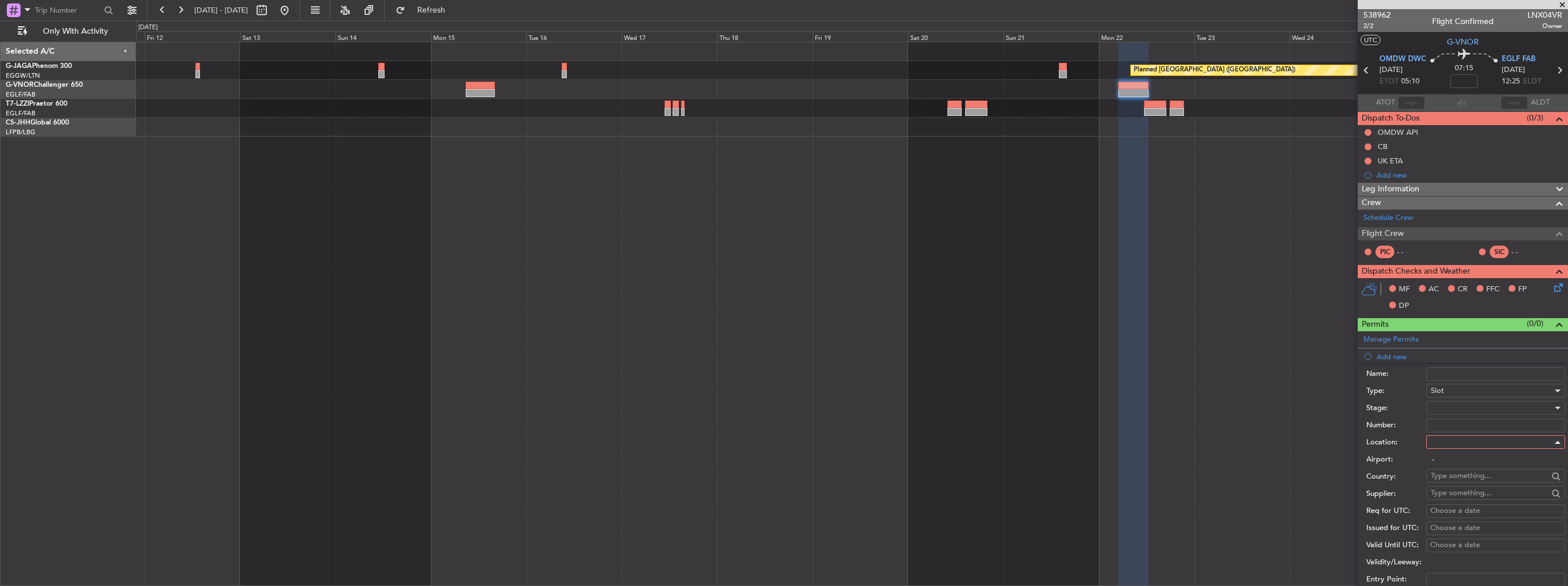
type input "OMDW / DWC"
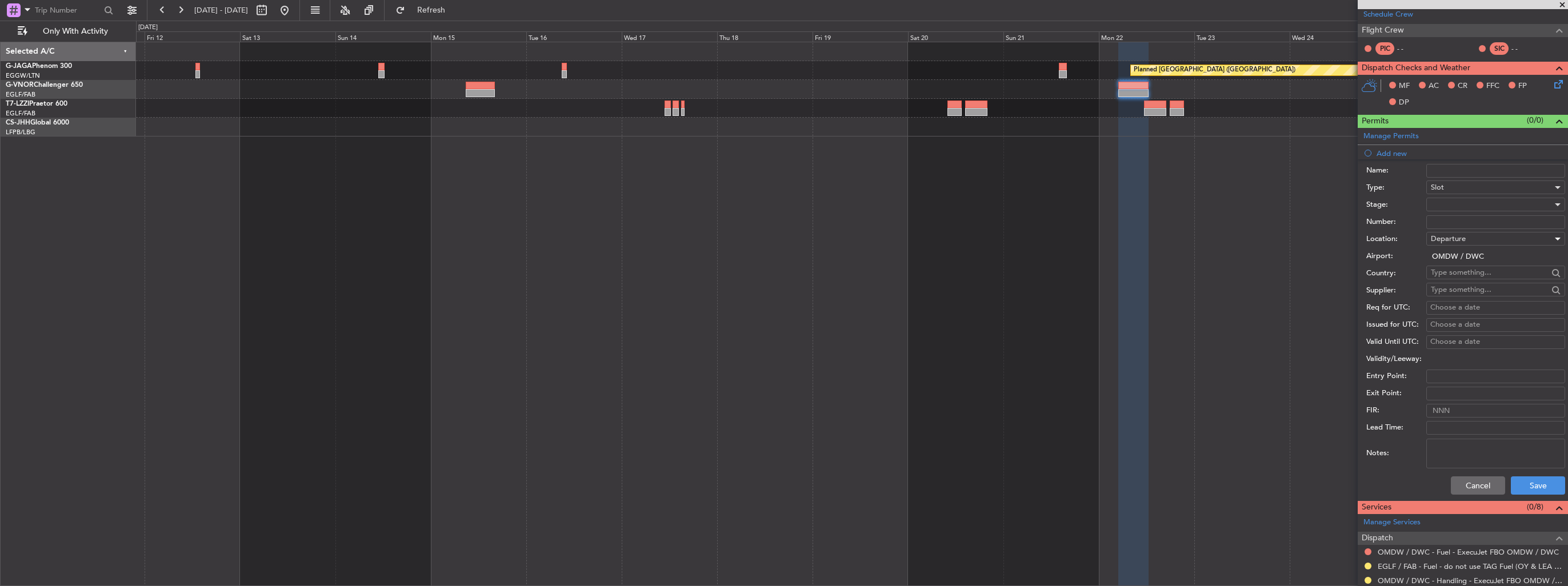
scroll to position [334, 0]
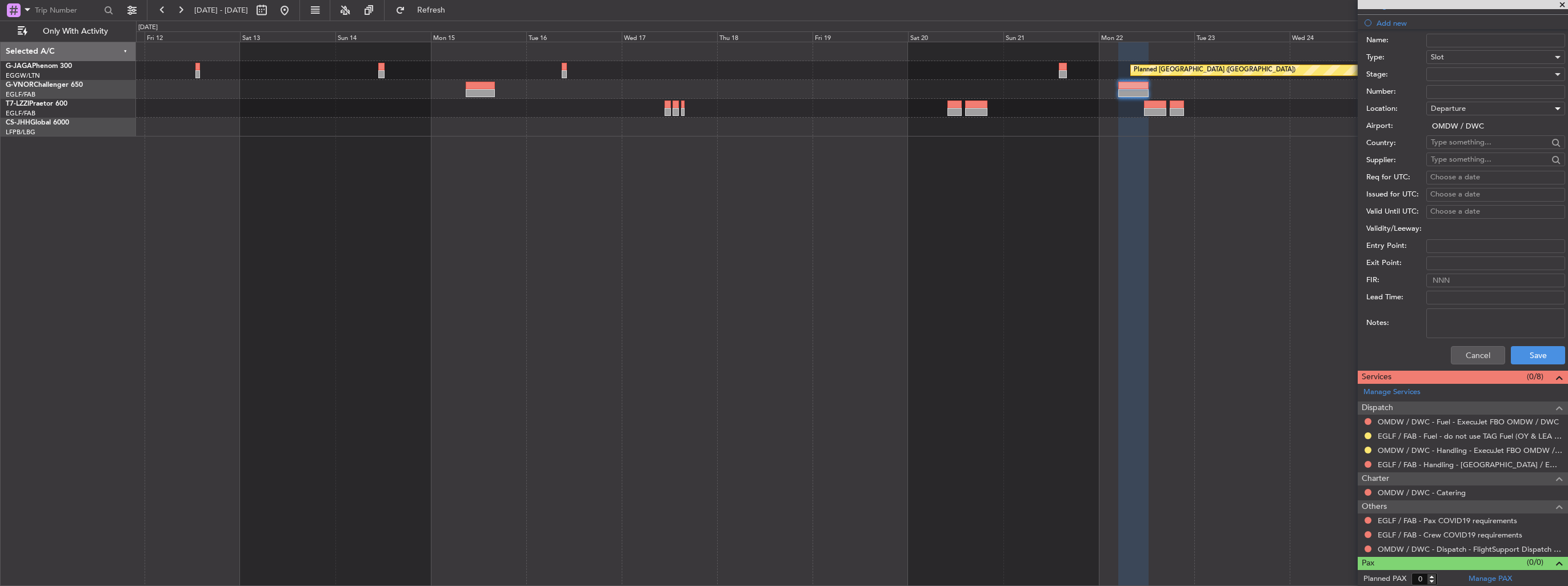
click at [1444, 73] on div at bounding box center [1492, 74] width 122 height 17
click at [1472, 162] on span "Received OK" at bounding box center [1492, 165] width 120 height 17
click at [1450, 72] on span "Received OK" at bounding box center [1453, 74] width 44 height 10
click at [1471, 131] on span "Requested" at bounding box center [1492, 129] width 120 height 17
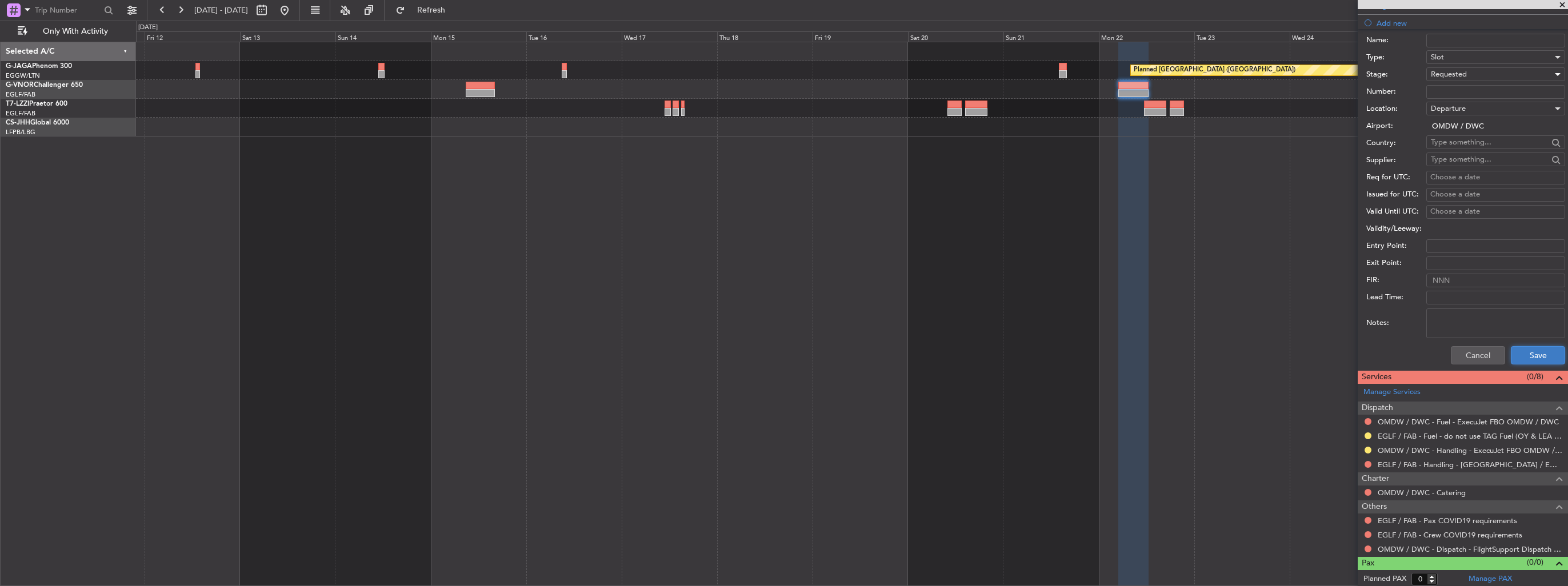
click at [1521, 357] on button "Save" at bounding box center [1538, 355] width 54 height 18
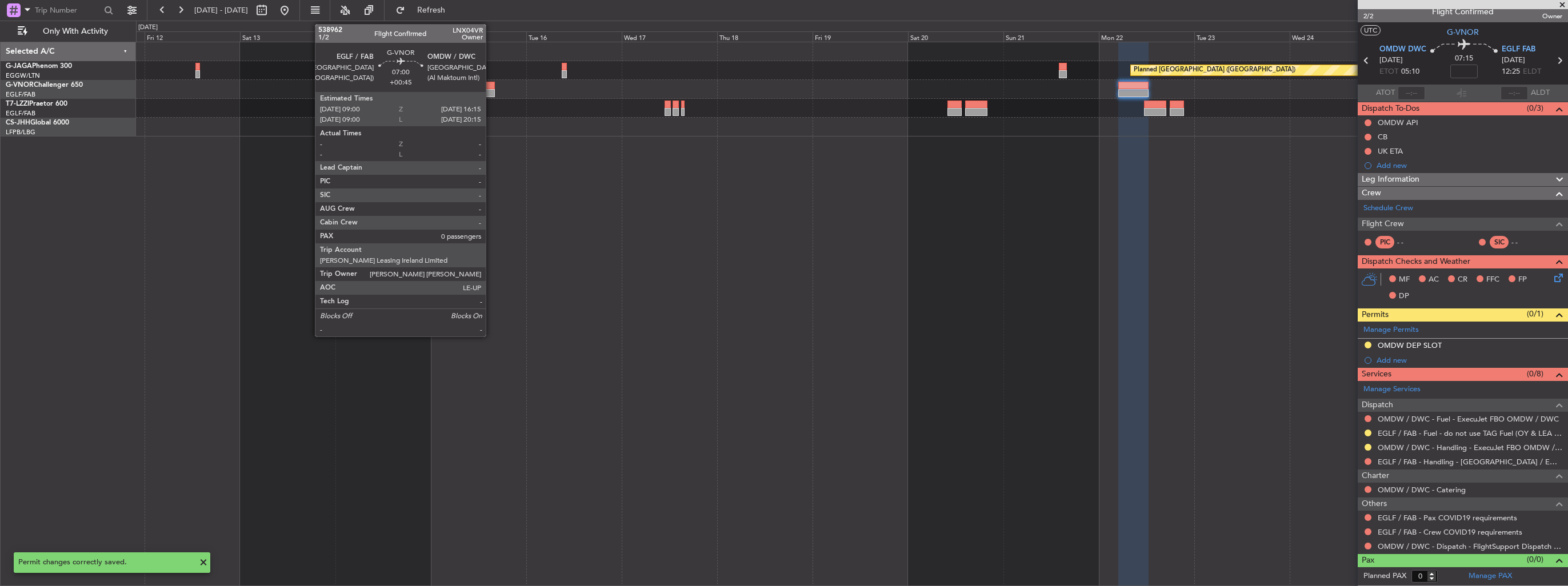
scroll to position [7, 0]
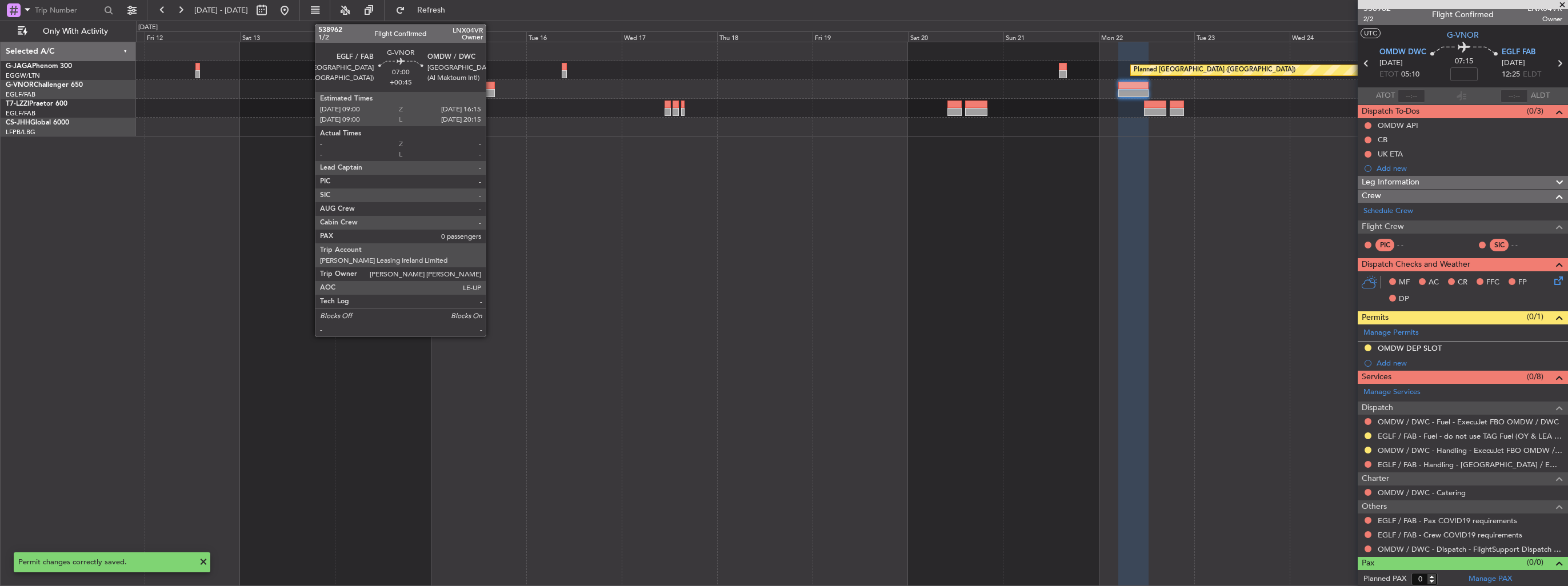
click at [491, 91] on div at bounding box center [480, 93] width 29 height 8
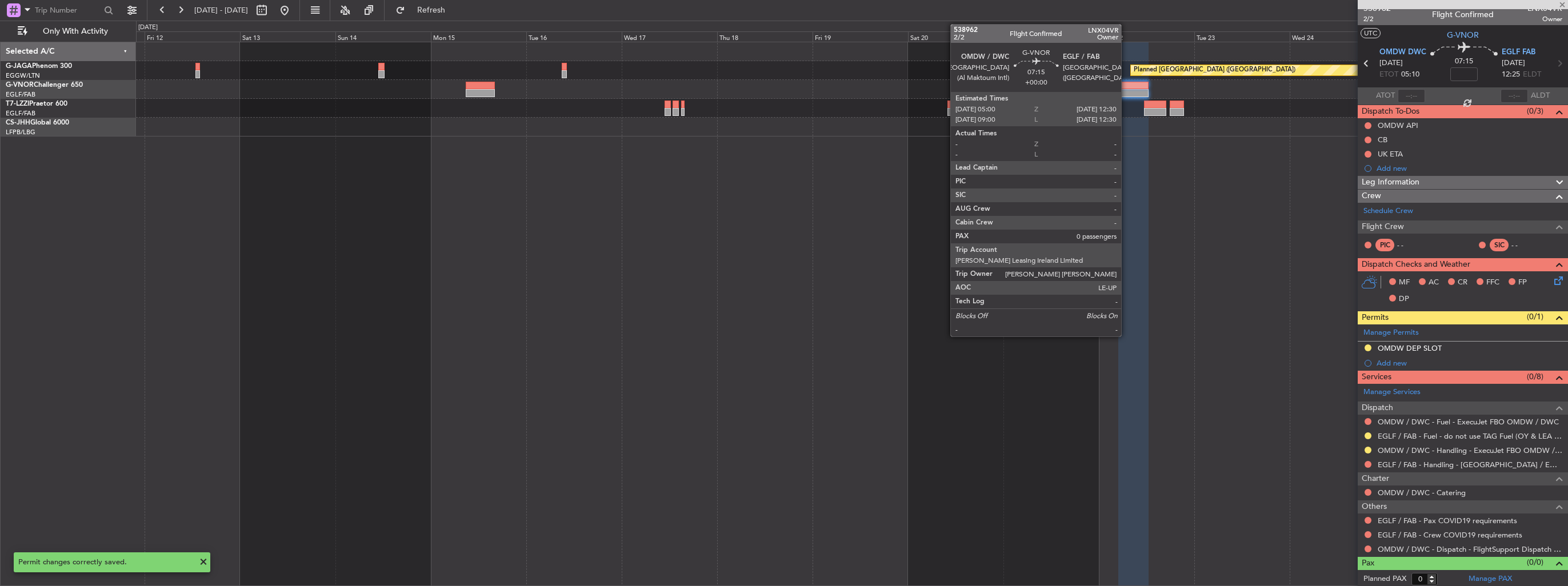
type input "+00:45"
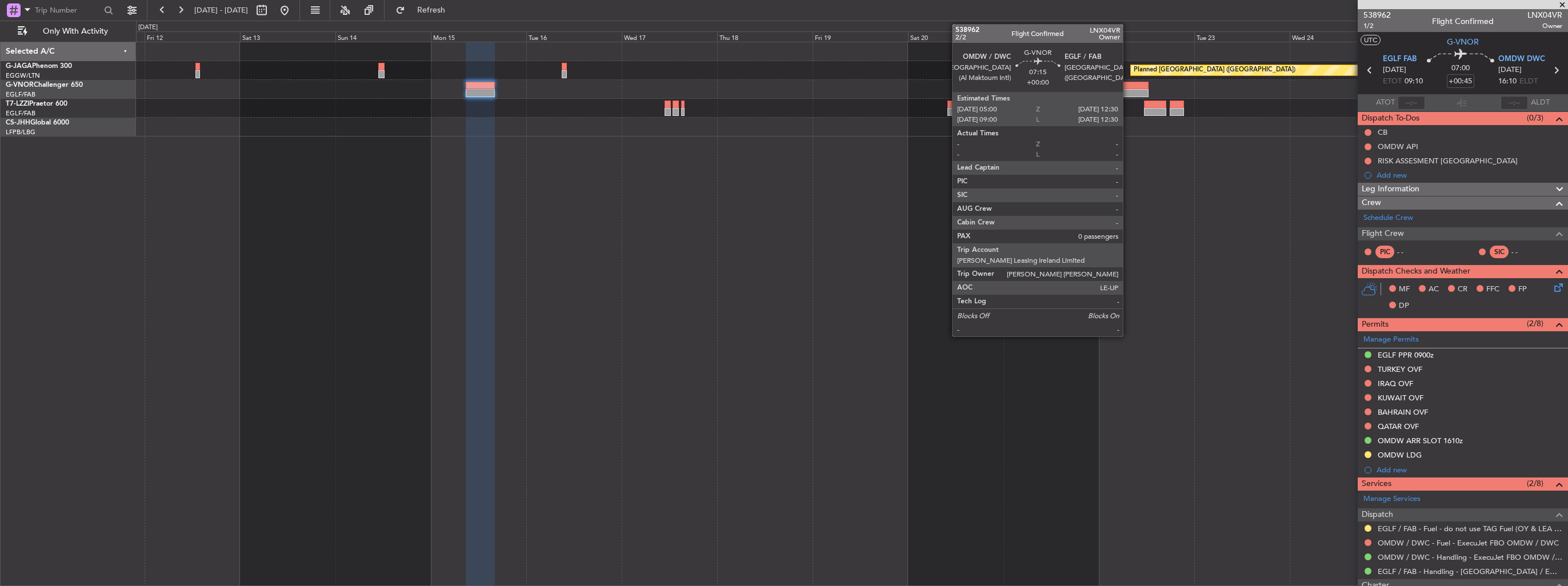
click at [1128, 89] on div at bounding box center [1134, 93] width 31 height 8
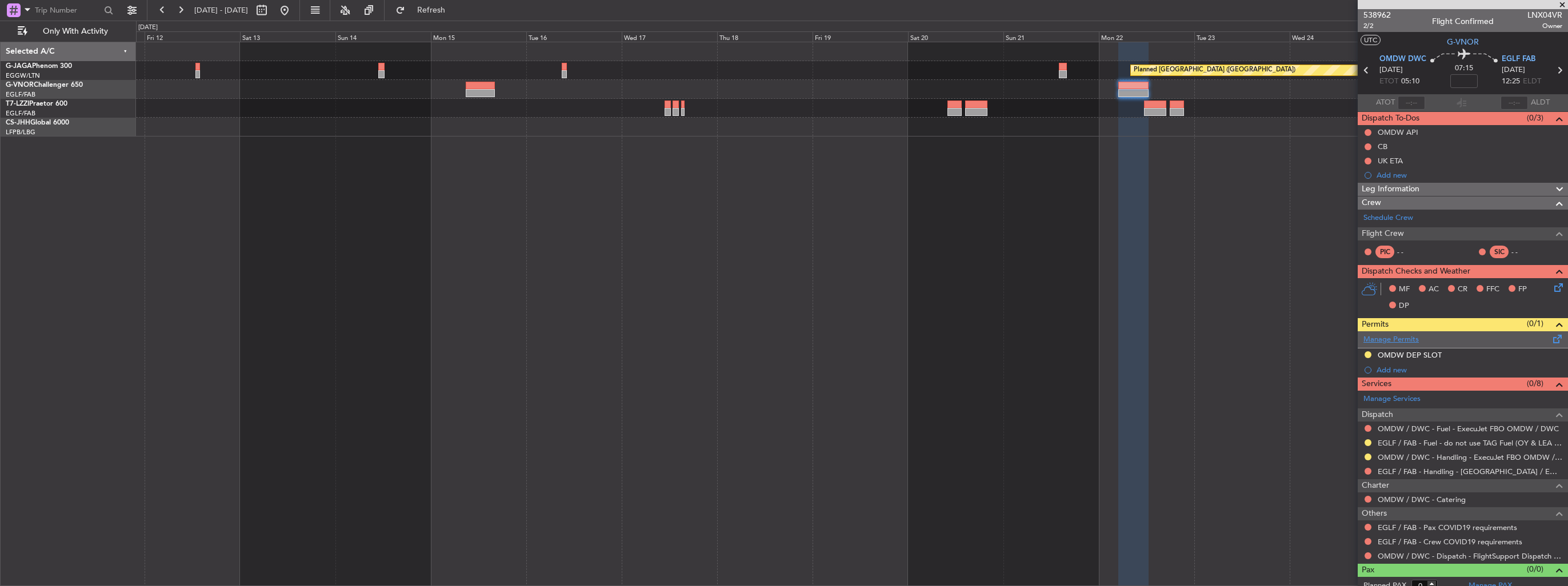
click at [1383, 338] on link "Manage Permits" at bounding box center [1391, 340] width 55 height 12
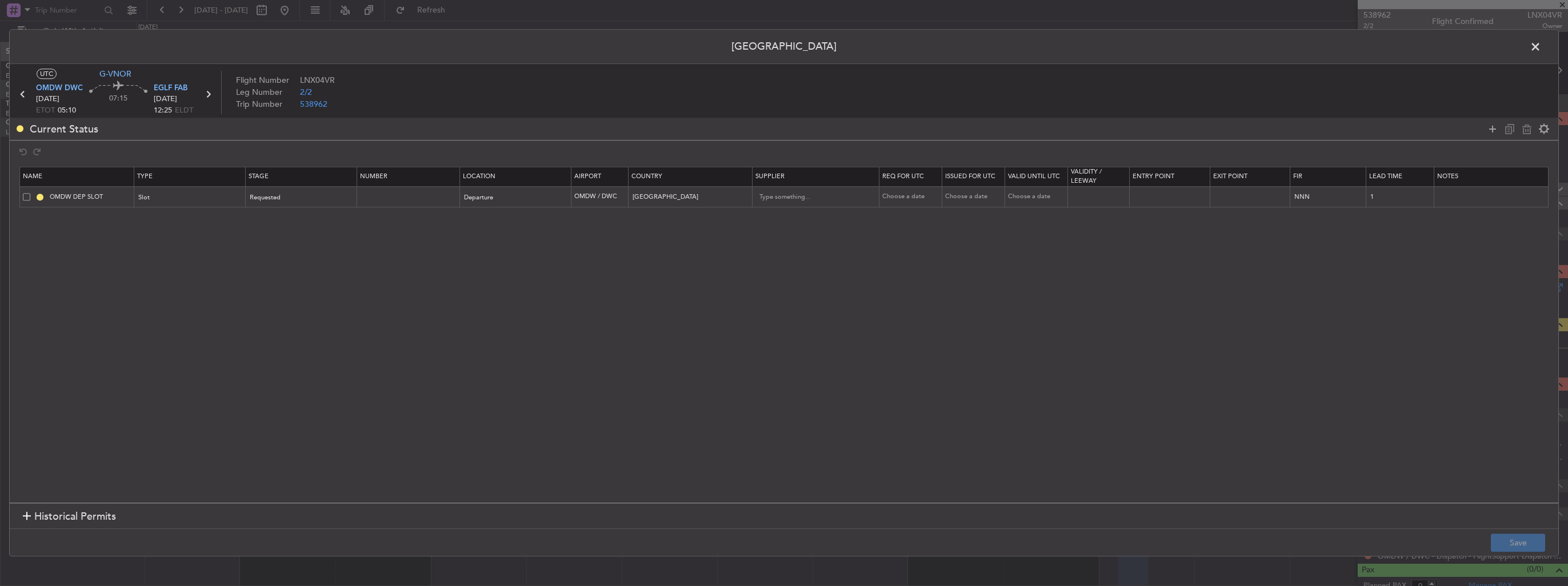
click at [27, 195] on span at bounding box center [26, 196] width 7 height 7
click at [31, 193] on input "checkbox" at bounding box center [31, 193] width 0 height 0
click at [1526, 129] on icon at bounding box center [1527, 129] width 14 height 14
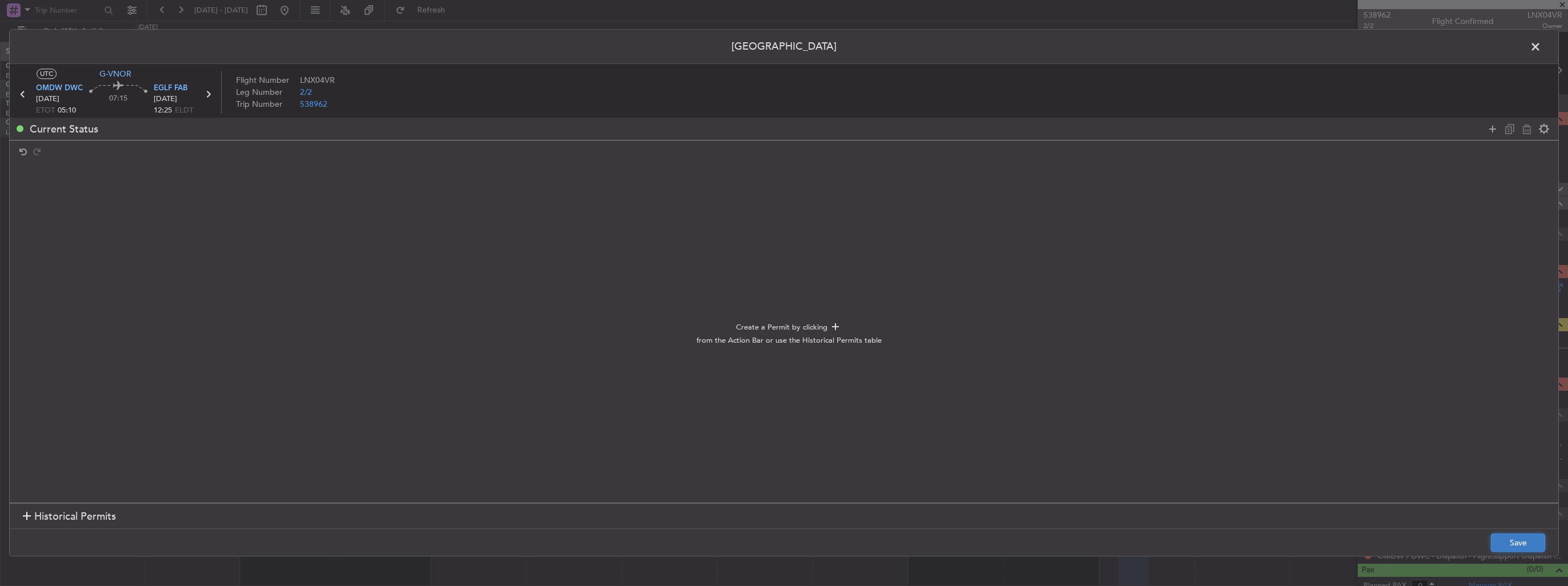
click at [1515, 545] on button "Save" at bounding box center [1519, 543] width 54 height 18
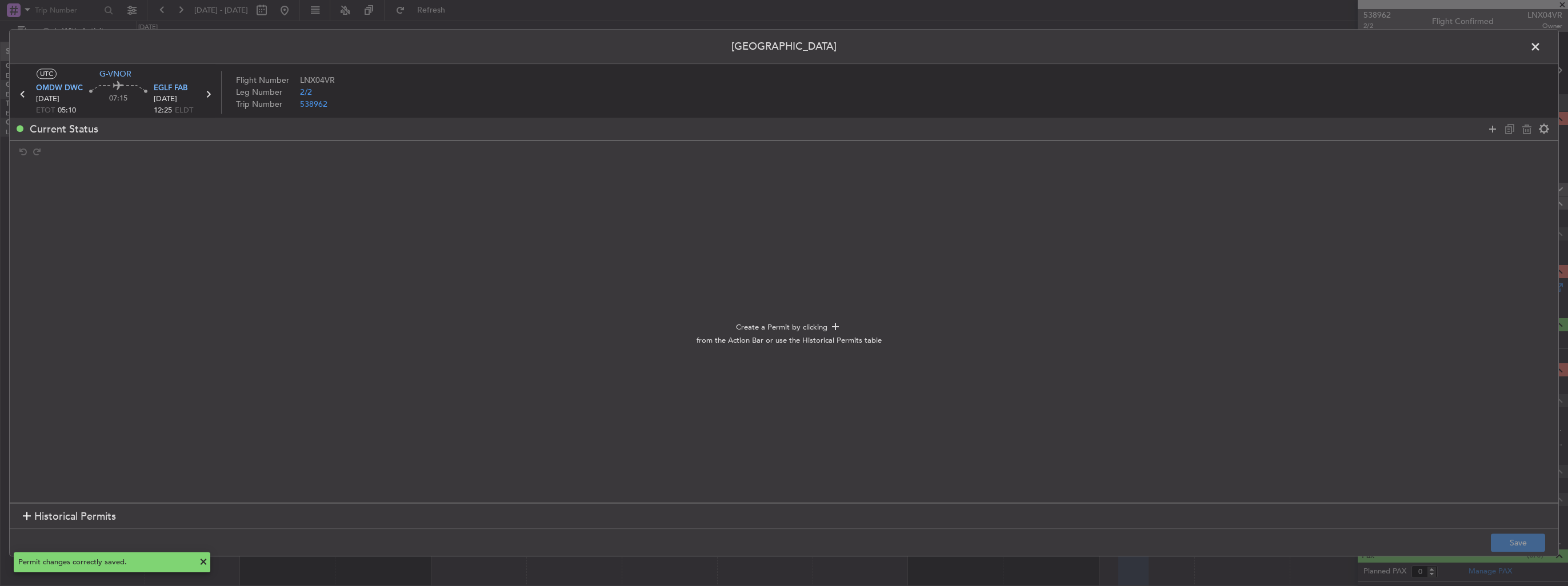
click at [1542, 49] on span at bounding box center [1542, 49] width 0 height 23
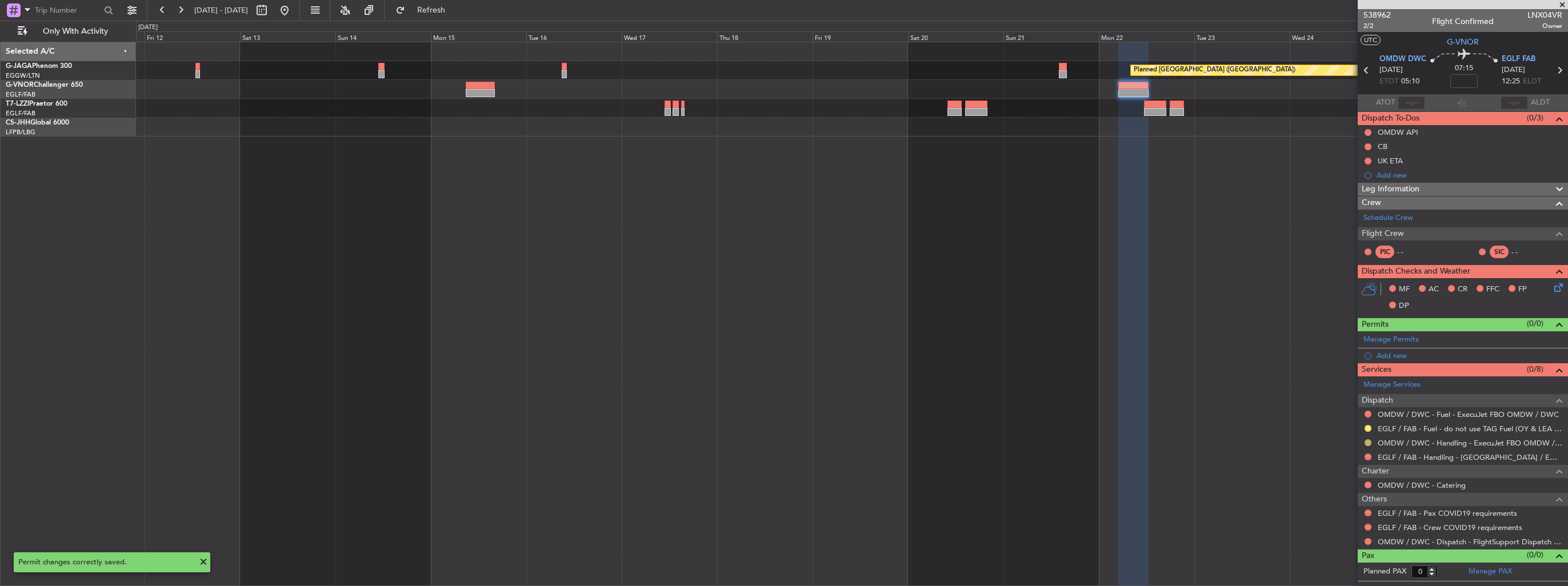
click at [1368, 440] on button at bounding box center [1368, 443] width 7 height 7
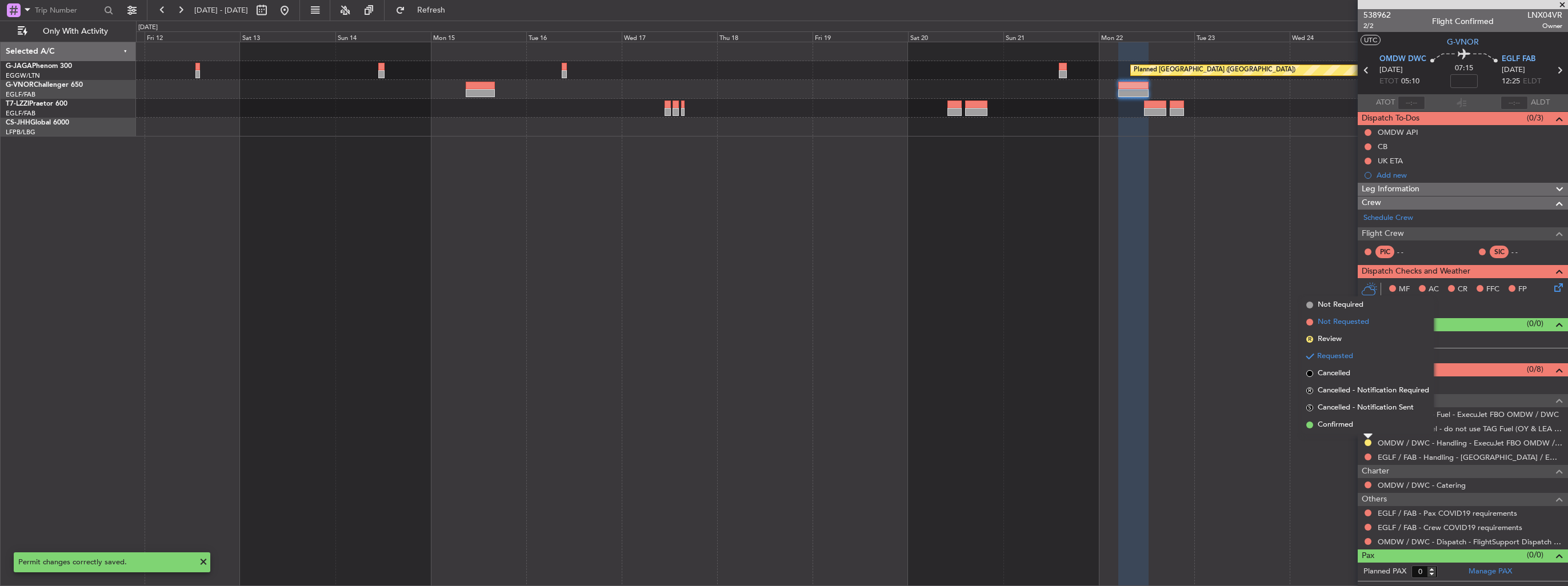
click at [1344, 329] on li "Not Requested" at bounding box center [1368, 322] width 132 height 17
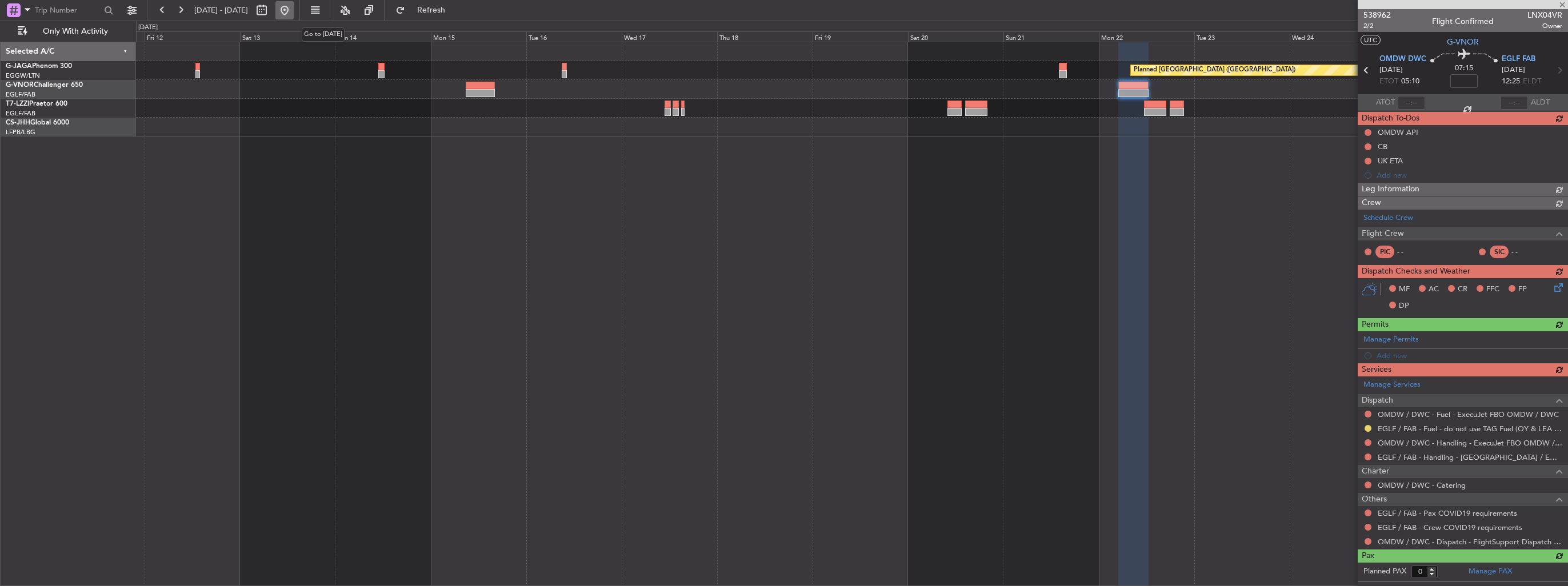
click at [293, 12] on button at bounding box center [284, 10] width 18 height 18
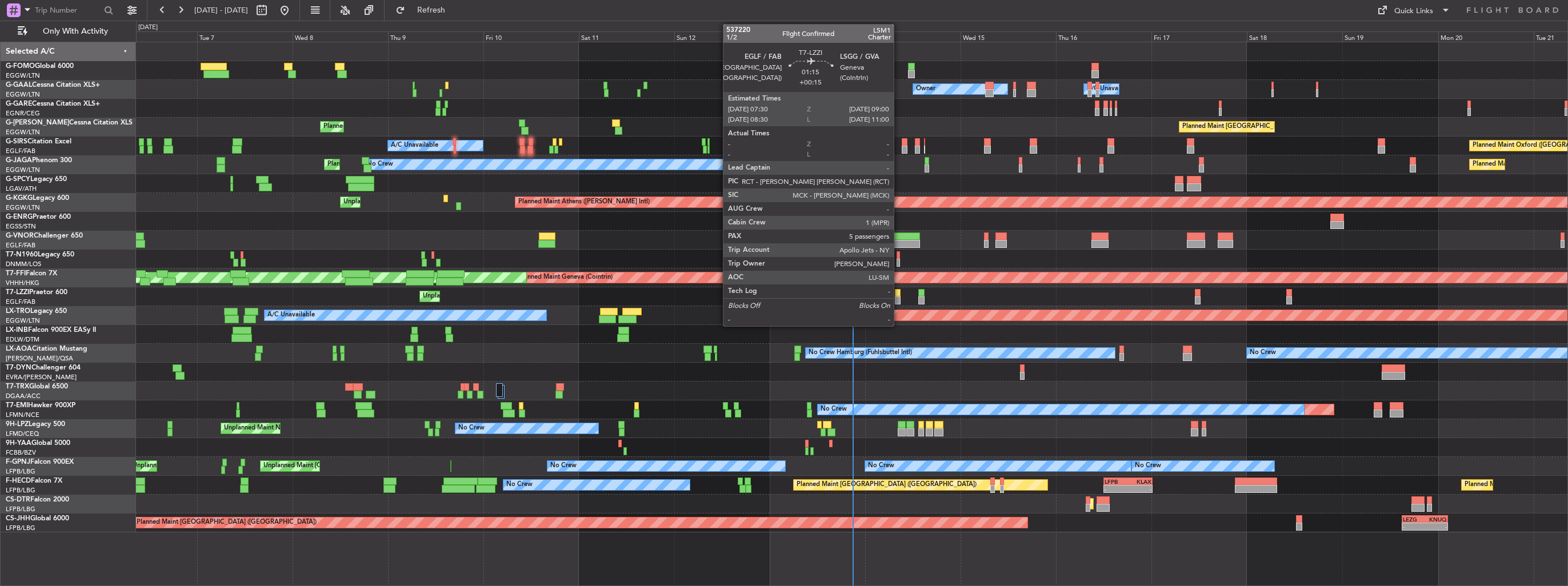
click at [899, 297] on div at bounding box center [899, 301] width 7 height 8
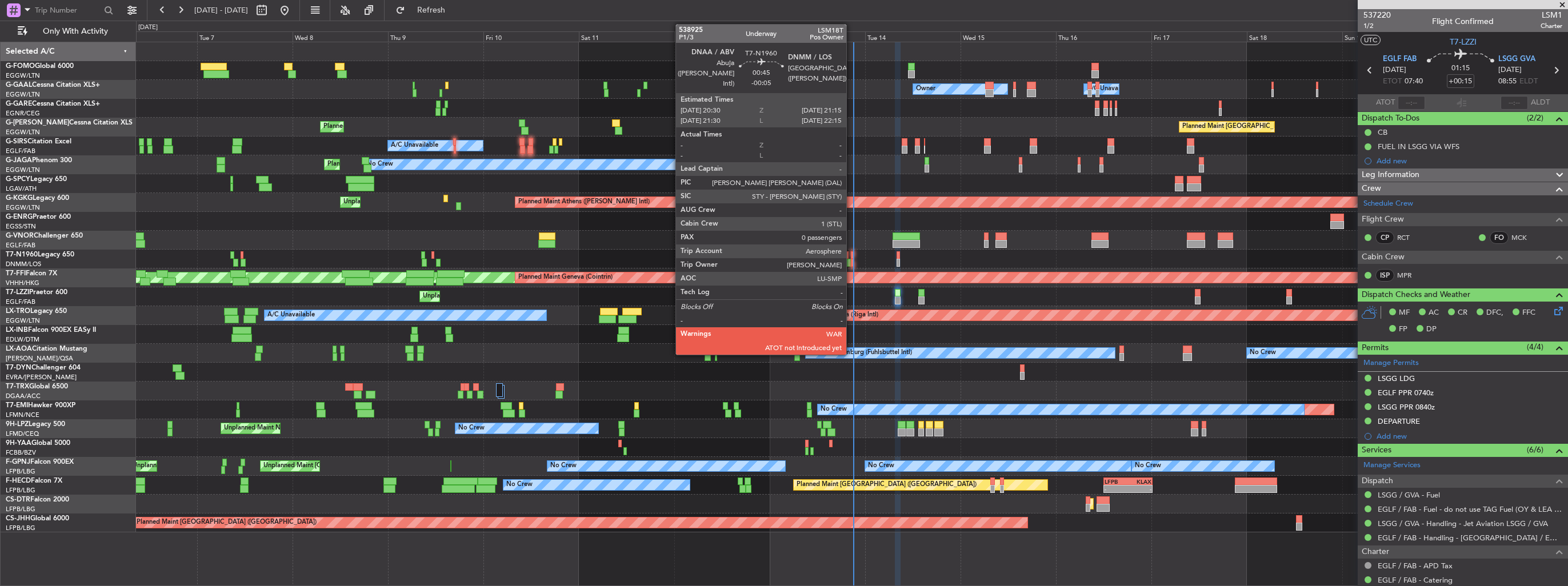
click at [852, 260] on div at bounding box center [852, 263] width 3 height 8
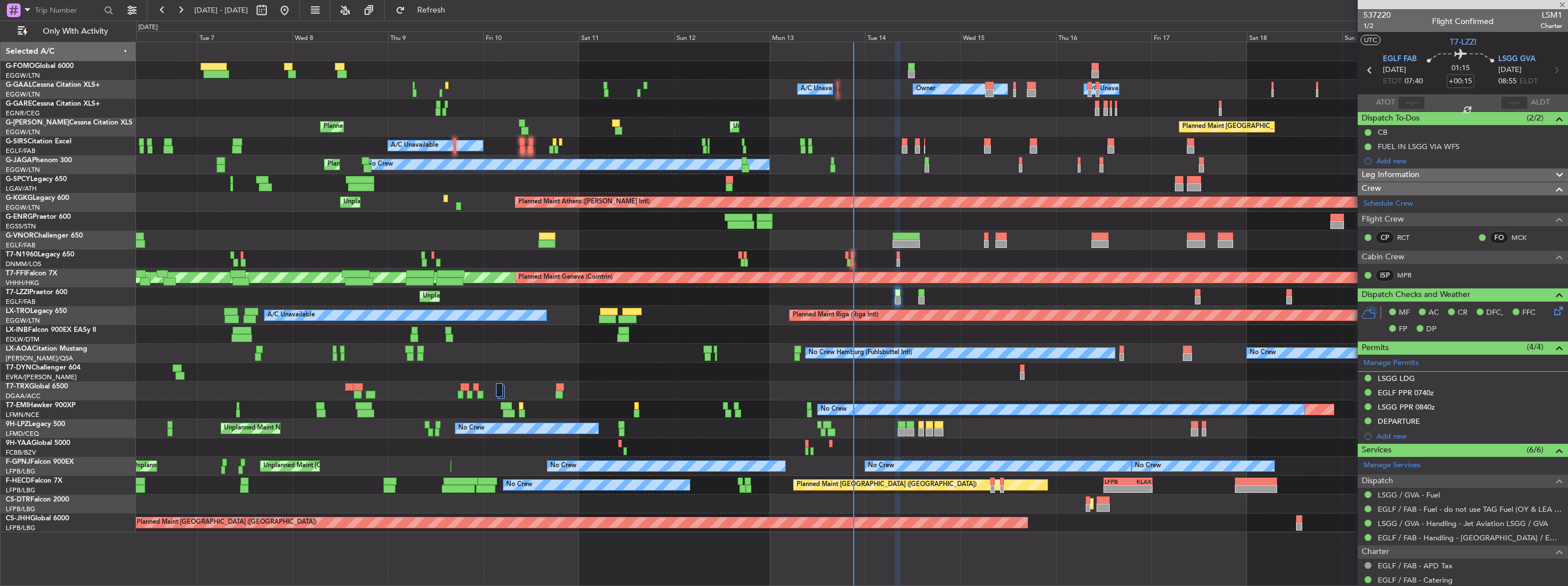
type input "-00:05"
type input "0"
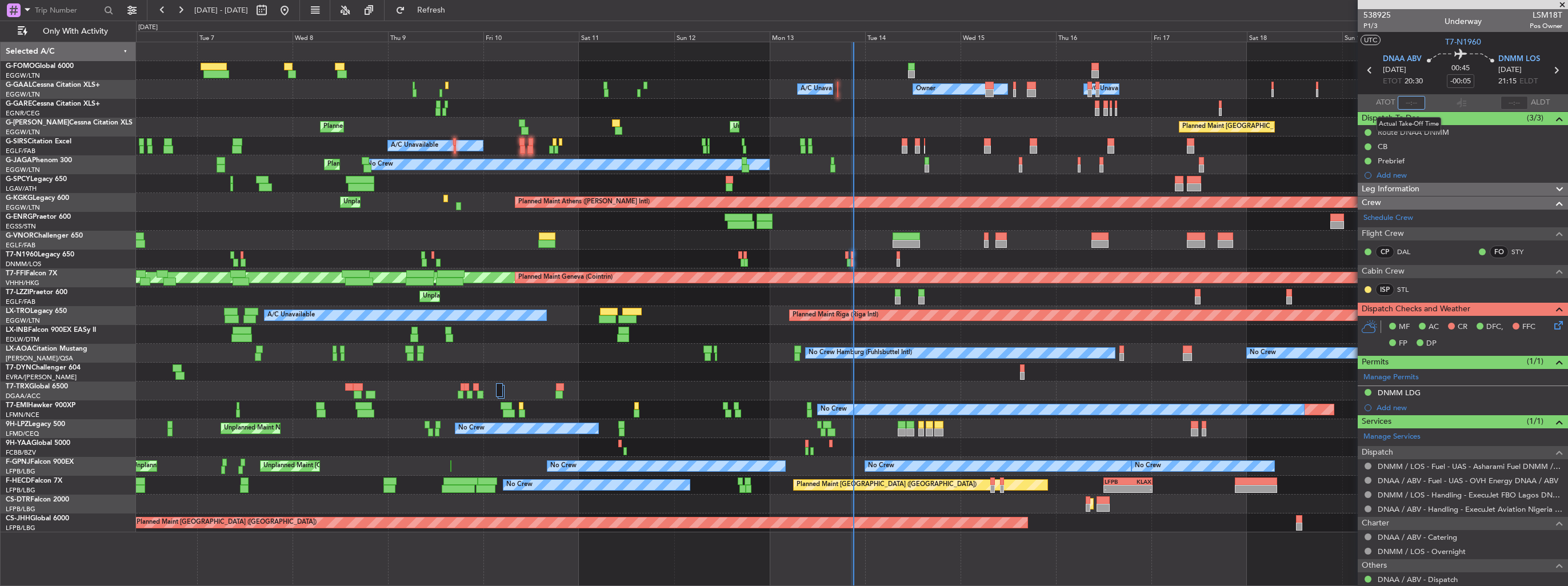
click at [1408, 104] on input "text" at bounding box center [1411, 102] width 27 height 14
type input "21:01"
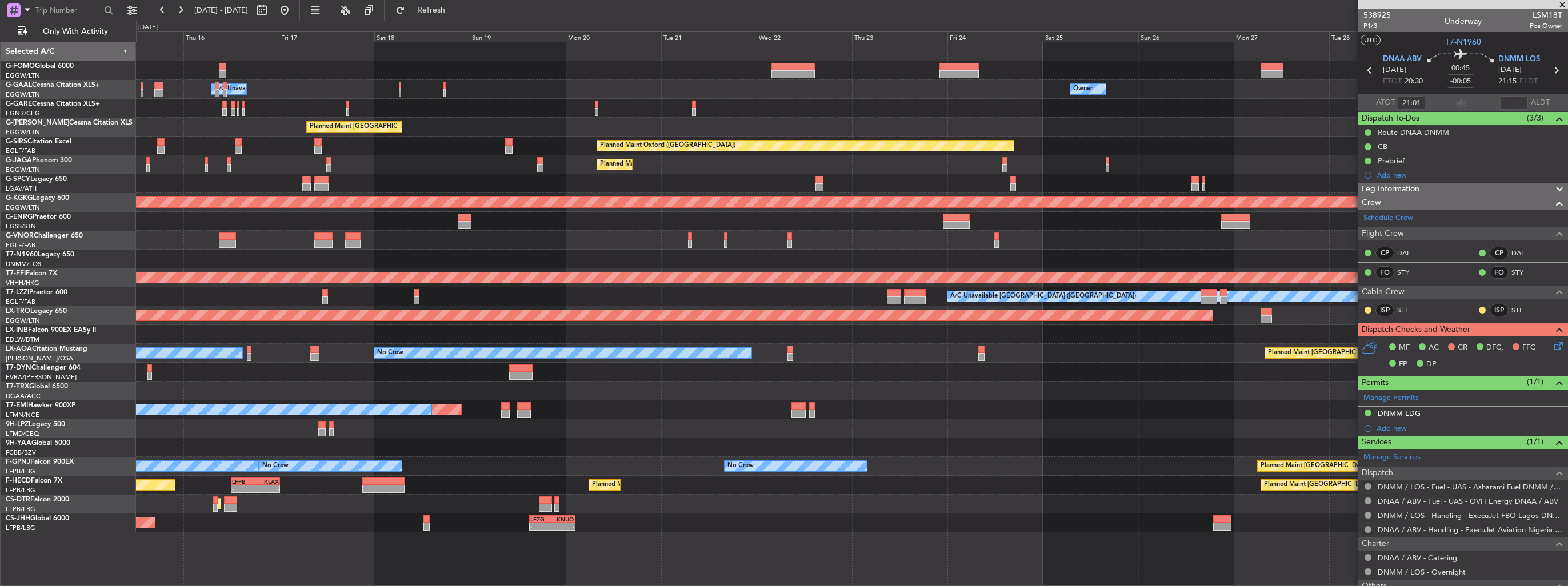
click at [277, 211] on div "Owner A/C Unavailable Owner Owner A/C Unavailable Planned Maint London (Luton) …" at bounding box center [852, 287] width 1432 height 490
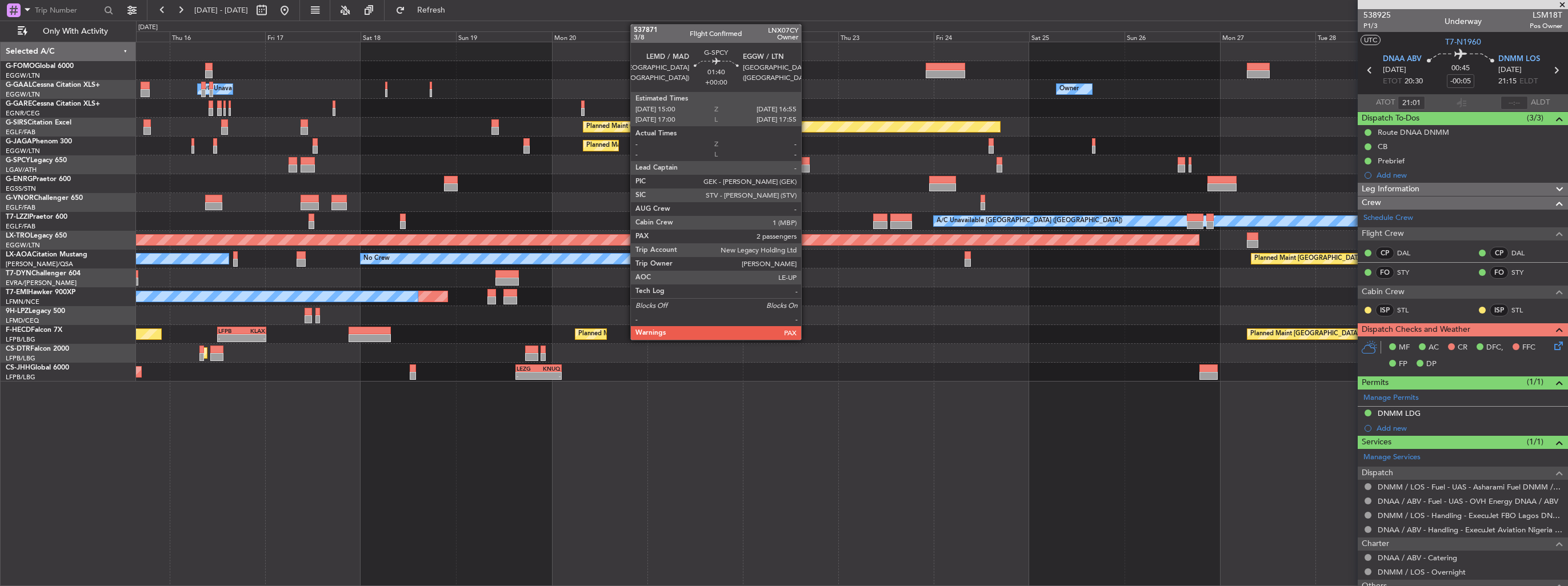
click at [806, 165] on div at bounding box center [806, 169] width 8 height 8
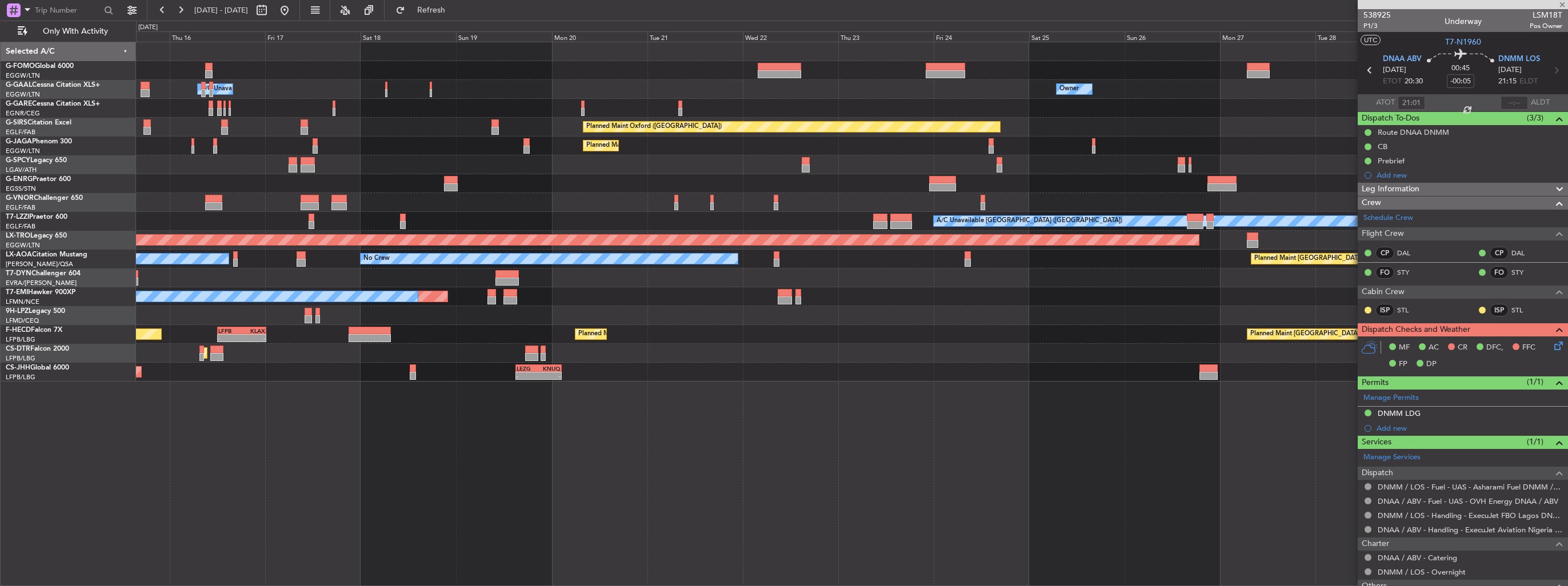
type input "8"
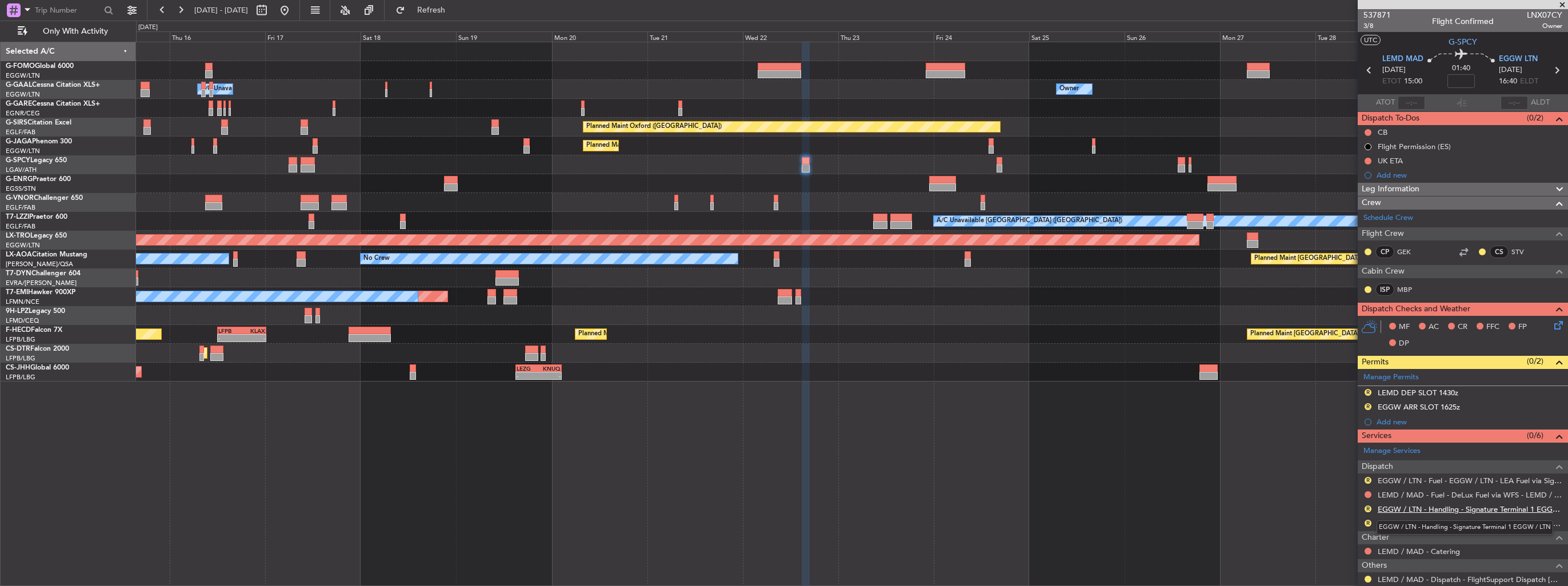
click at [1410, 504] on link "EGGW / LTN - Handling - Signature Terminal 1 EGGW / LTN" at bounding box center [1470, 509] width 185 height 10
click at [1554, 407] on img at bounding box center [1558, 407] width 8 height 10
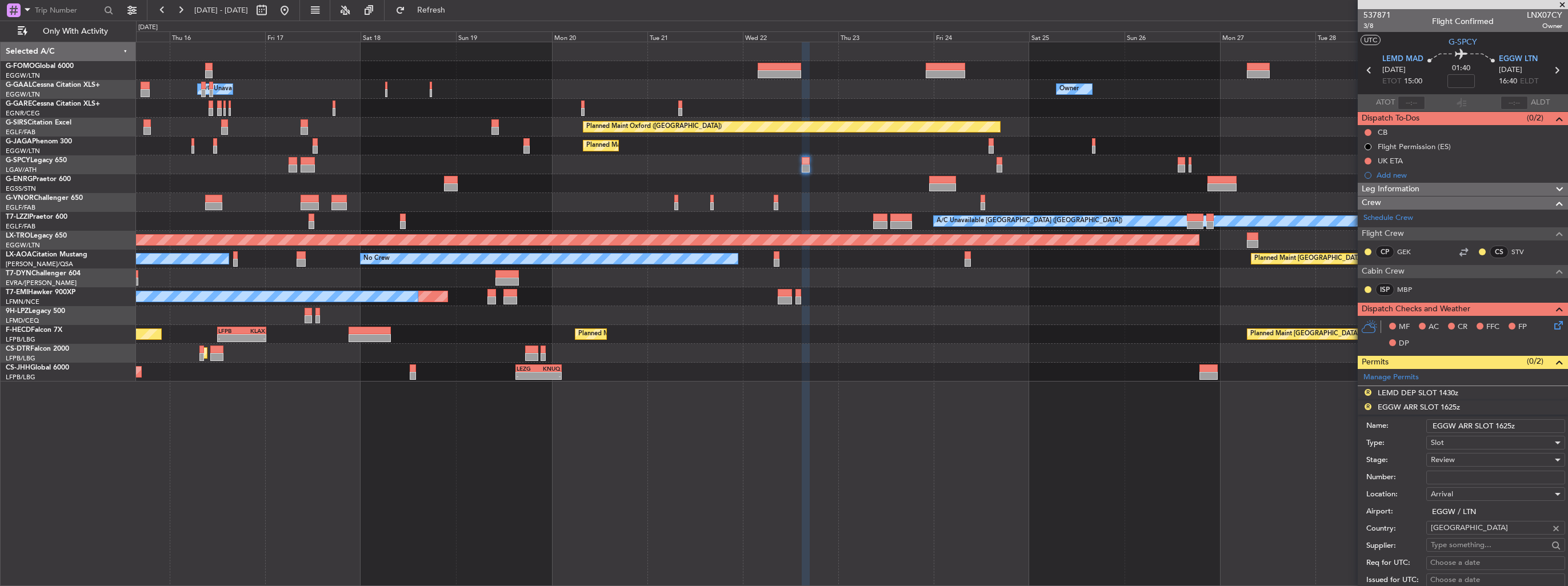
drag, startPoint x: 1519, startPoint y: 424, endPoint x: 1503, endPoint y: 424, distance: 16.0
click at [1503, 424] on input "EGGW ARR SLOT 1625z" at bounding box center [1495, 426] width 138 height 14
type input "EGGW ARR SLOT 1655z"
click at [1474, 457] on div "Review" at bounding box center [1492, 460] width 122 height 17
click at [1479, 530] on span "Requested" at bounding box center [1492, 533] width 120 height 17
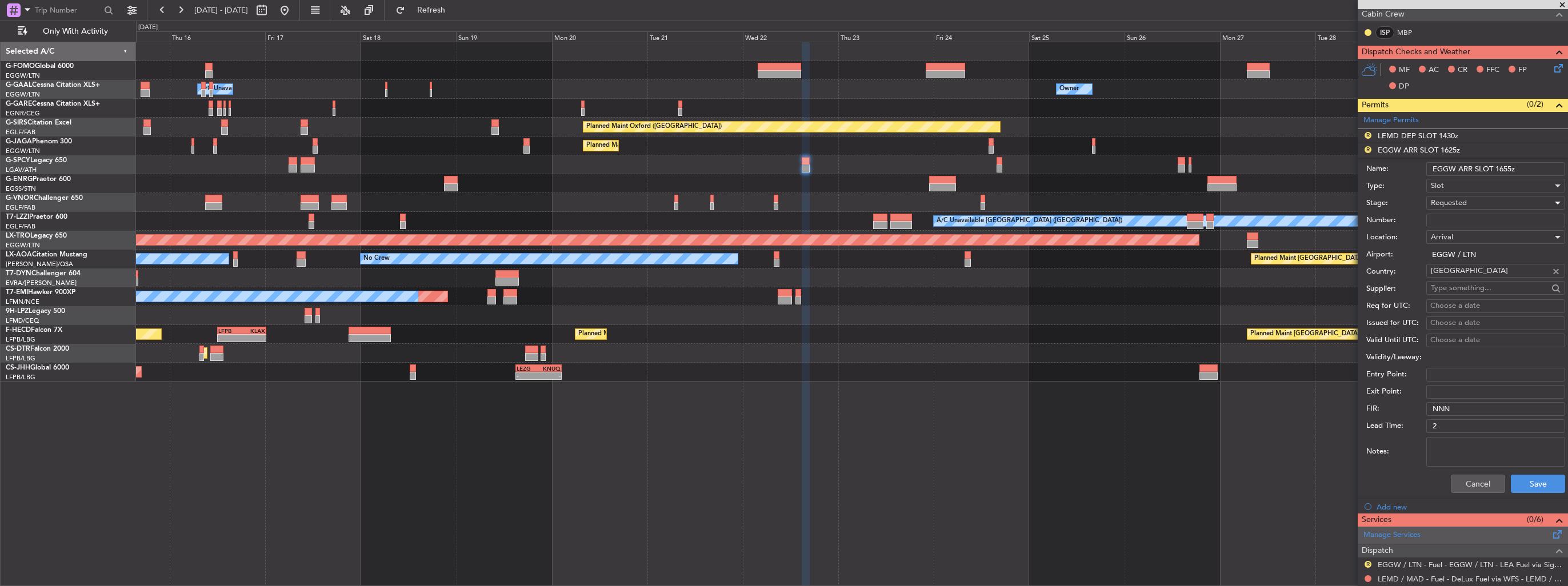
scroll to position [343, 0]
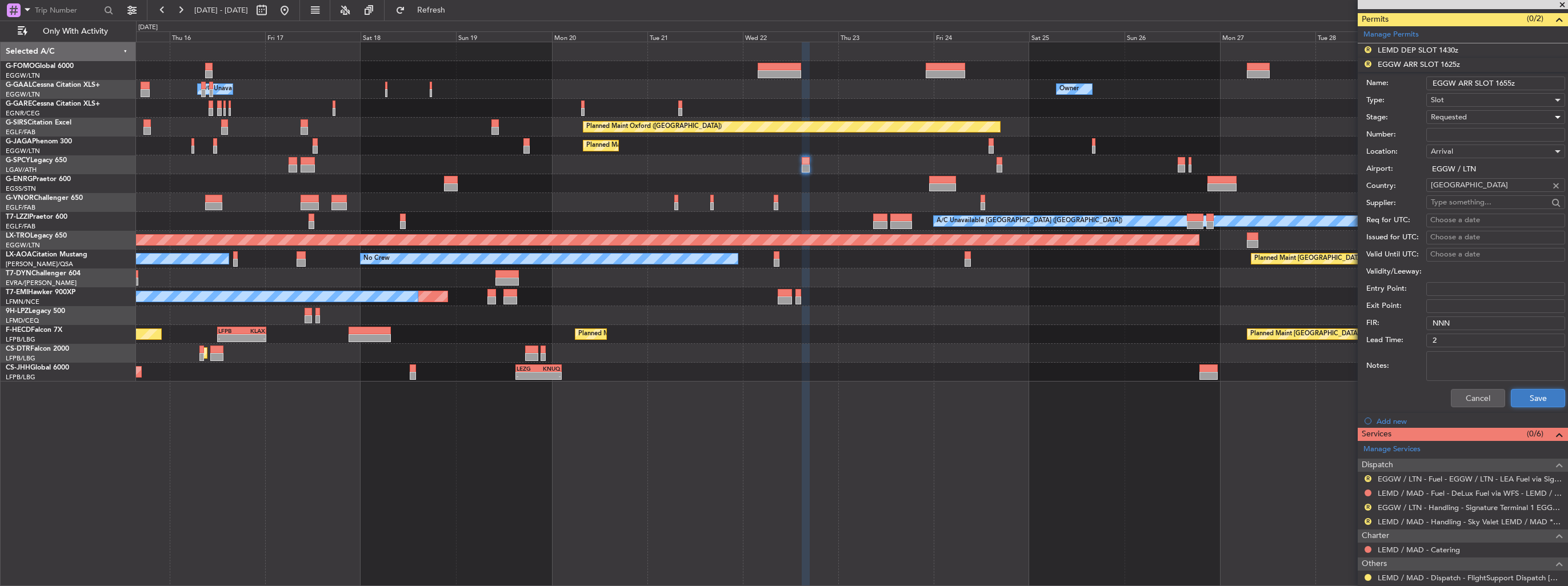
click at [1540, 392] on button "Save" at bounding box center [1538, 398] width 54 height 18
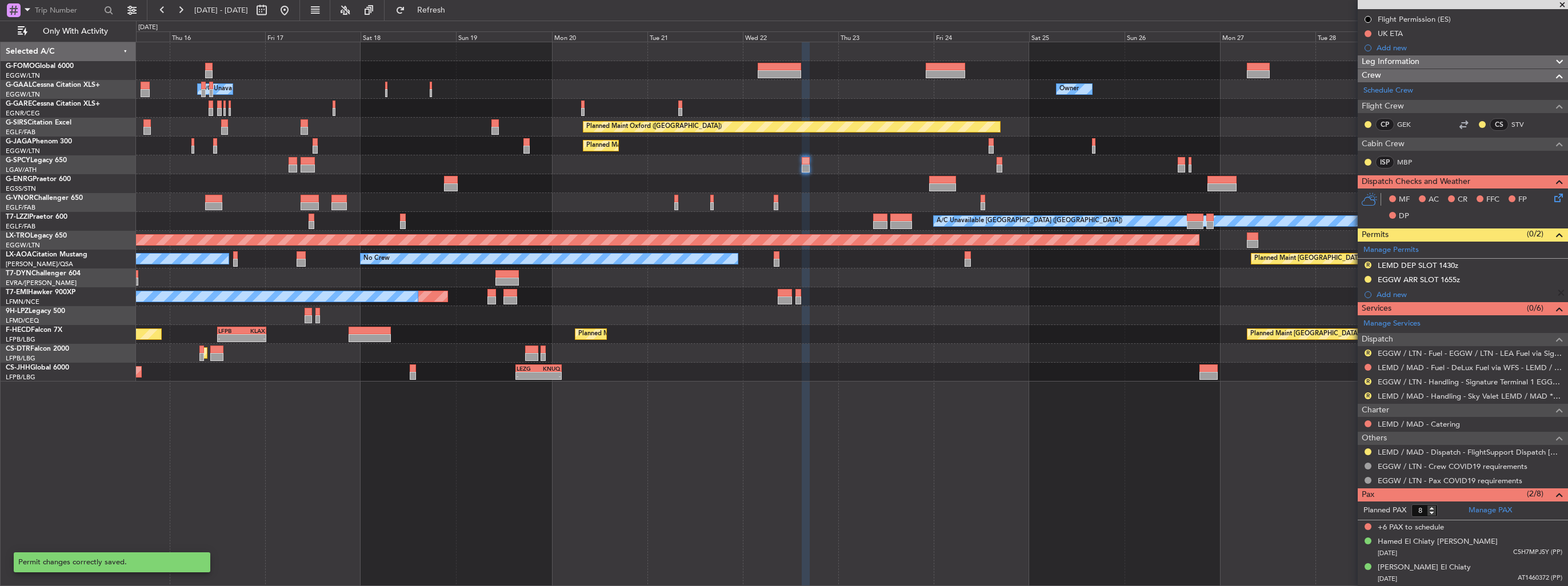
scroll to position [125, 0]
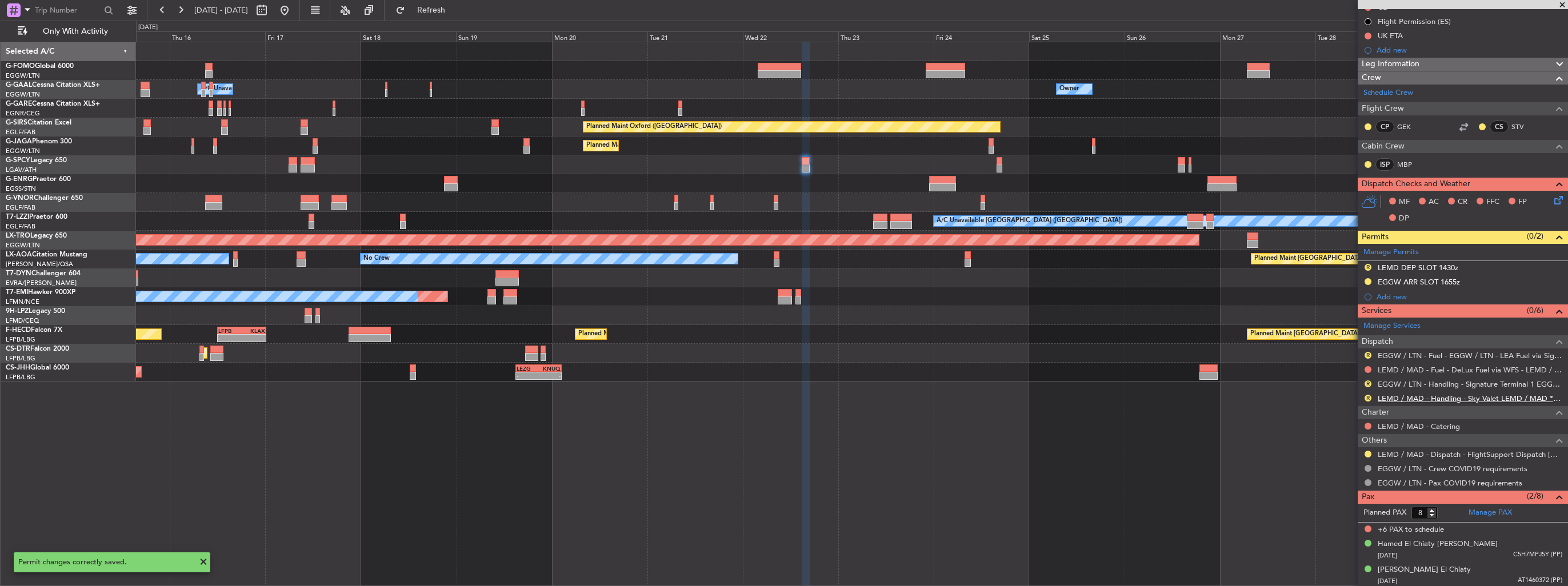
click at [1484, 394] on link "LEMD / MAD - Handling - Sky Valet LEMD / MAD **MY HANDLING**" at bounding box center [1470, 399] width 185 height 10
click at [1554, 266] on img at bounding box center [1558, 268] width 8 height 10
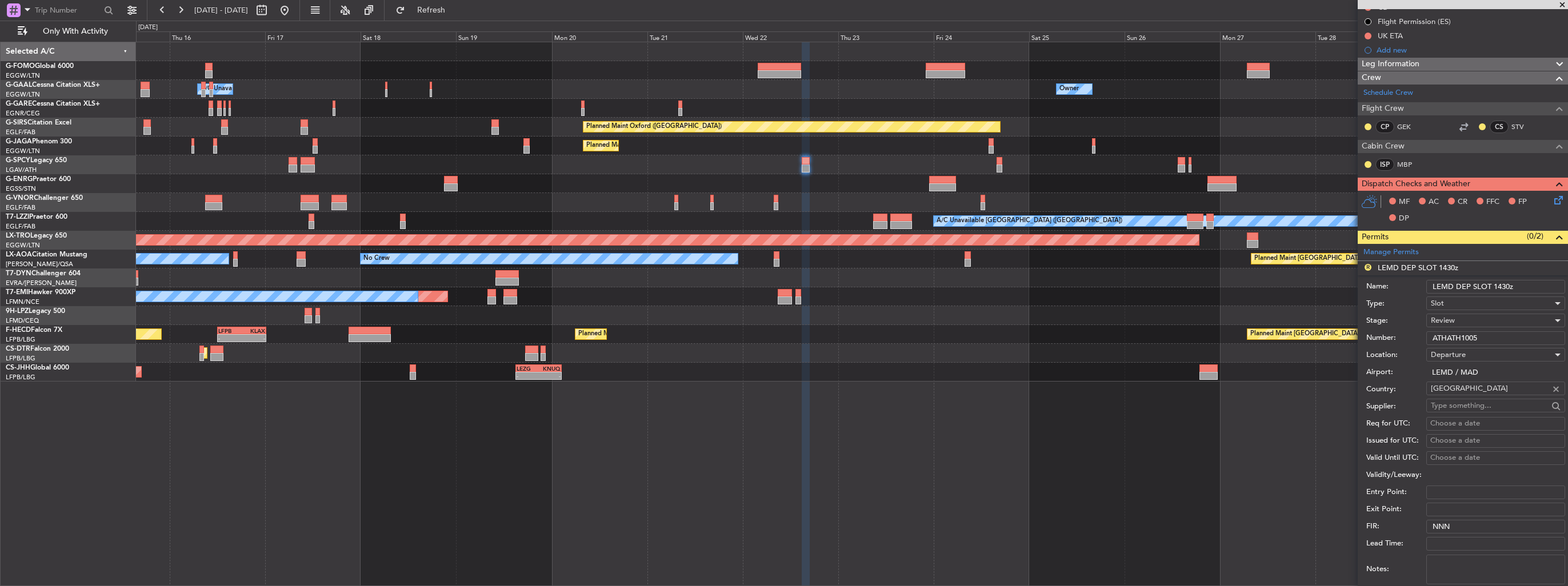
scroll to position [343, 0]
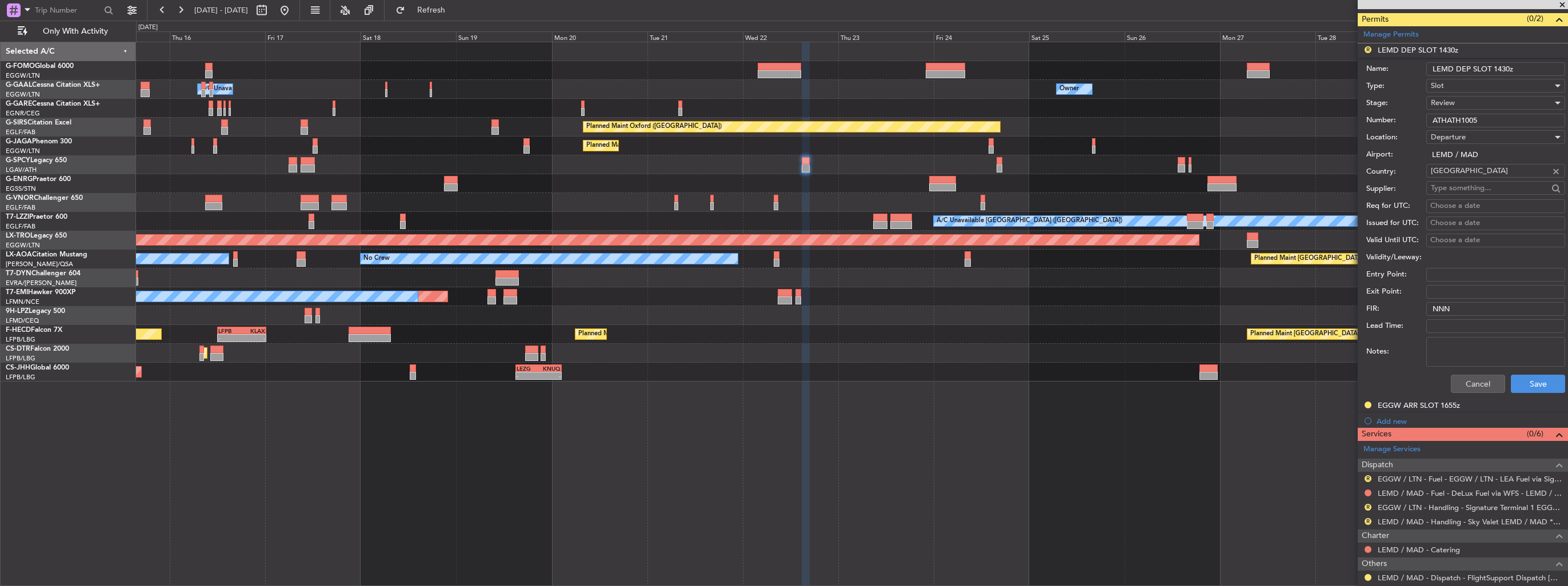
drag, startPoint x: 1516, startPoint y: 67, endPoint x: 1497, endPoint y: 68, distance: 19.0
click at [1497, 68] on input "LEMD DEP SLOT 1430z" at bounding box center [1495, 69] width 138 height 14
type input "LEMD DEP SLOT 1500z"
click at [1487, 100] on div "Review" at bounding box center [1492, 102] width 122 height 17
click at [1482, 173] on span "Requested" at bounding box center [1492, 176] width 120 height 17
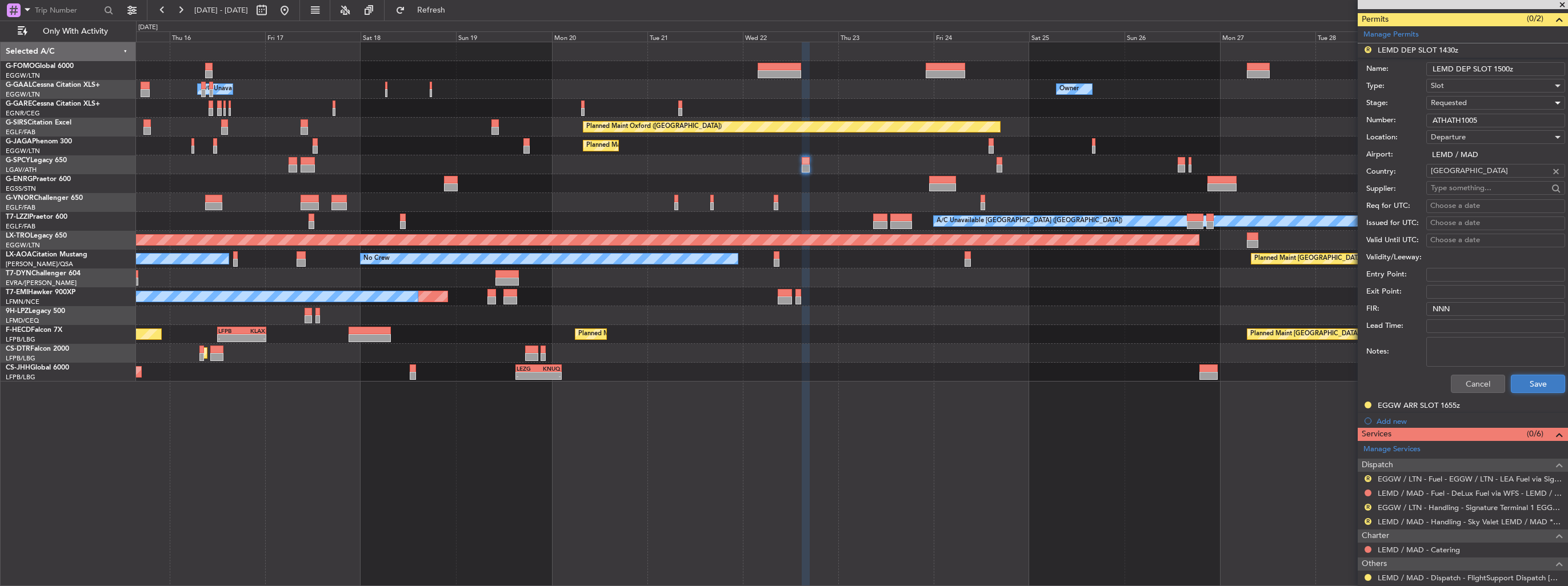
click at [1531, 384] on button "Save" at bounding box center [1538, 384] width 54 height 18
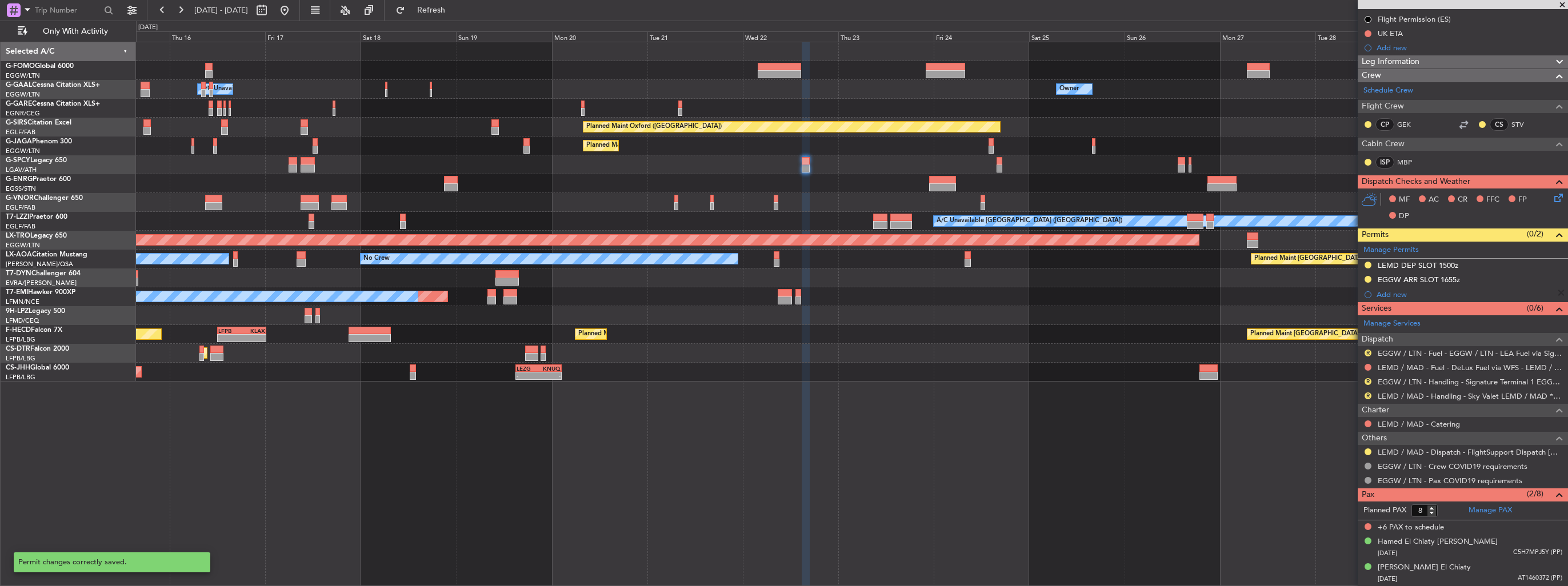
scroll to position [125, 0]
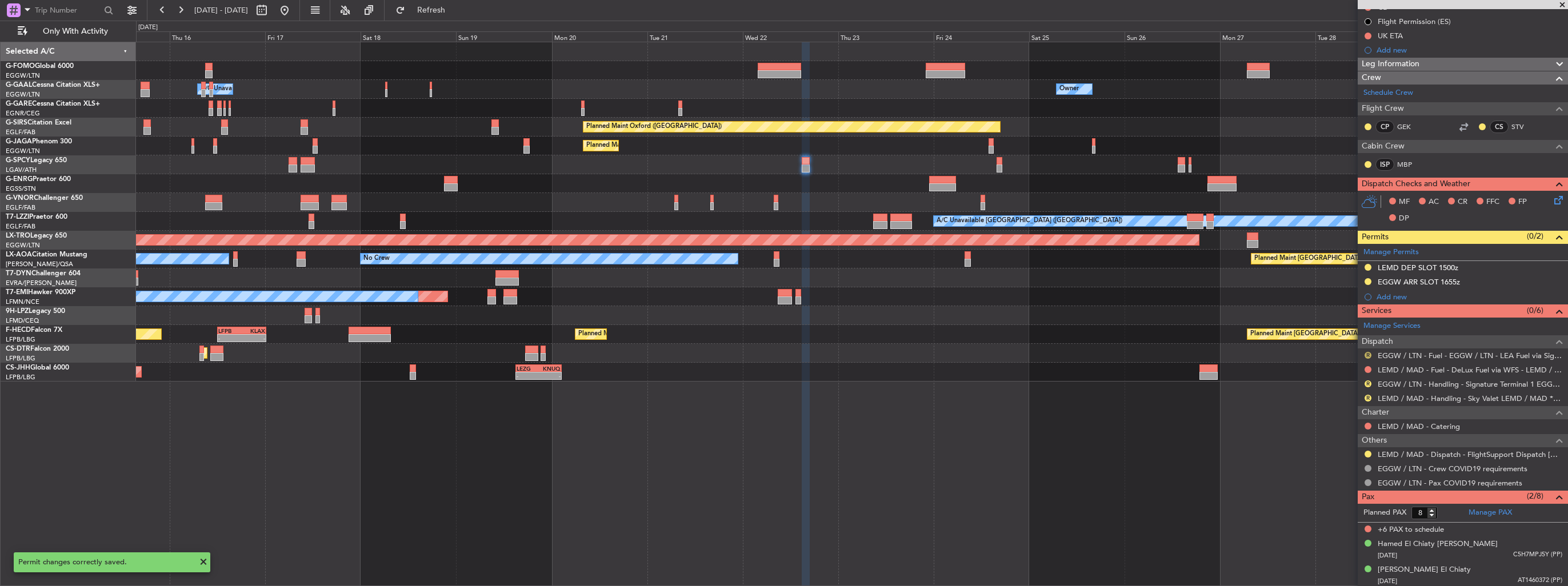
click at [1369, 352] on button "R" at bounding box center [1368, 355] width 7 height 7
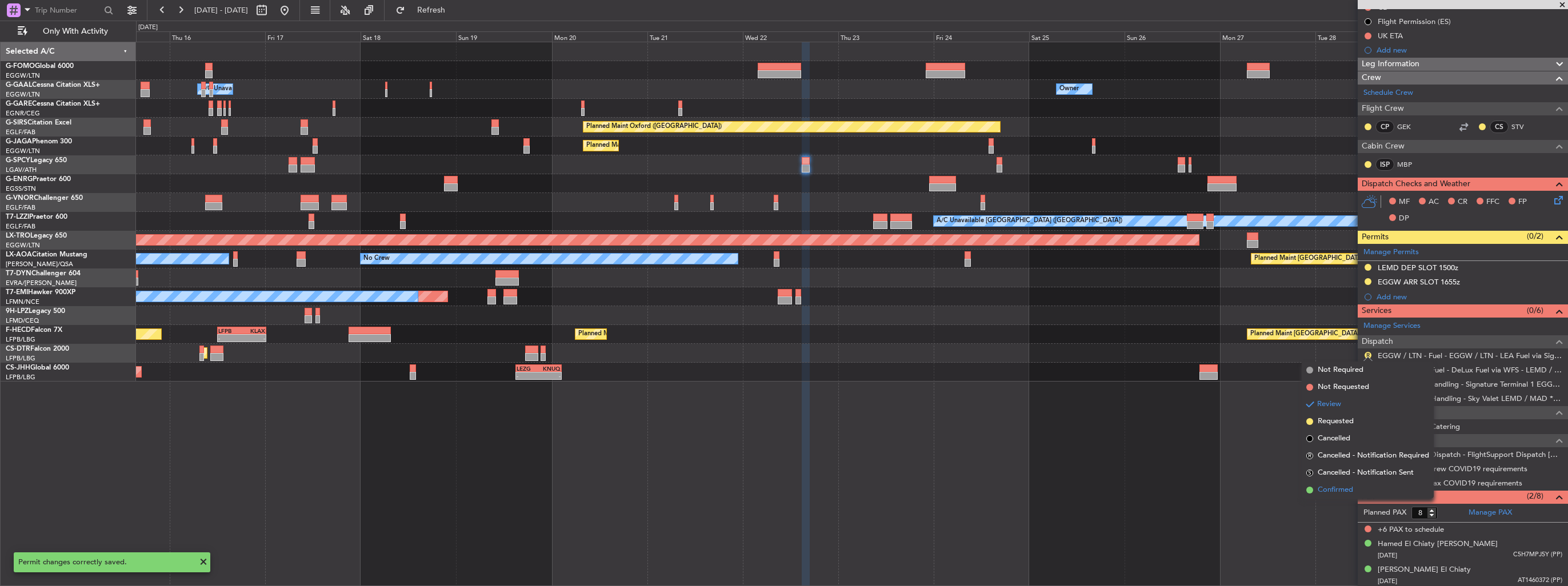
click at [1319, 488] on span "Confirmed" at bounding box center [1336, 490] width 35 height 12
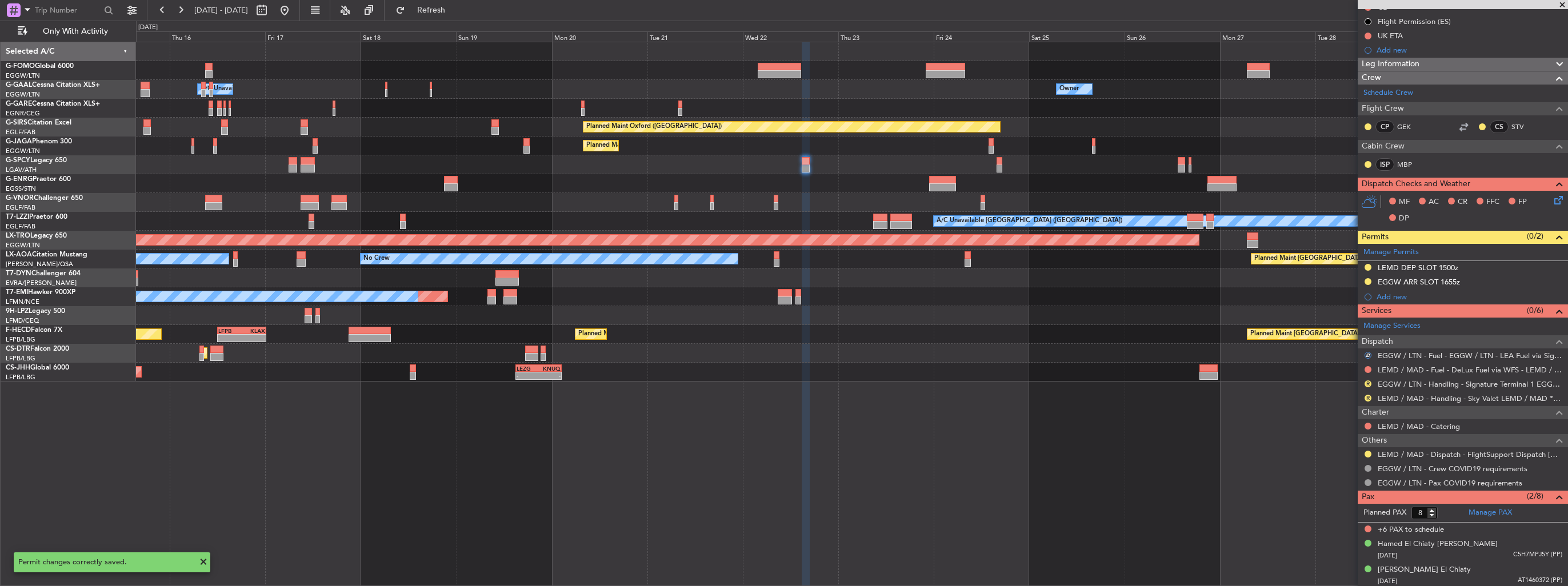
scroll to position [0, 0]
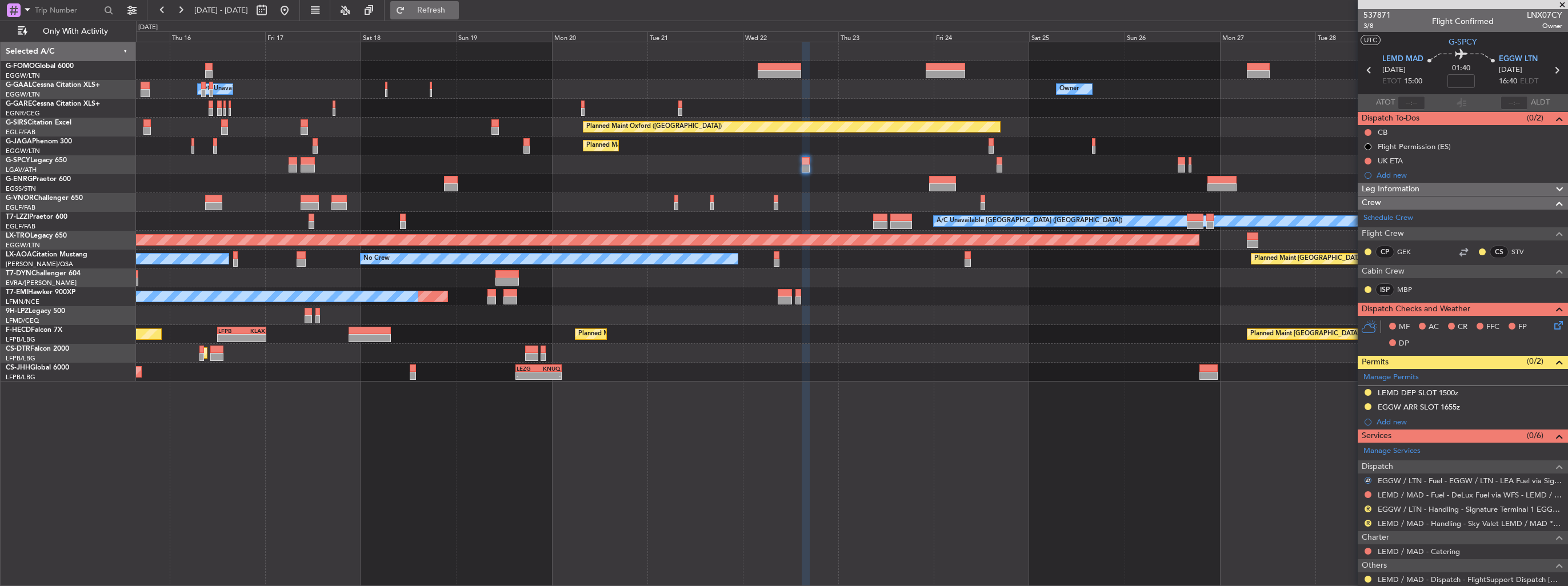
click at [456, 10] on span "Refresh" at bounding box center [431, 11] width 48 height 8
click at [1367, 520] on button at bounding box center [1368, 523] width 7 height 7
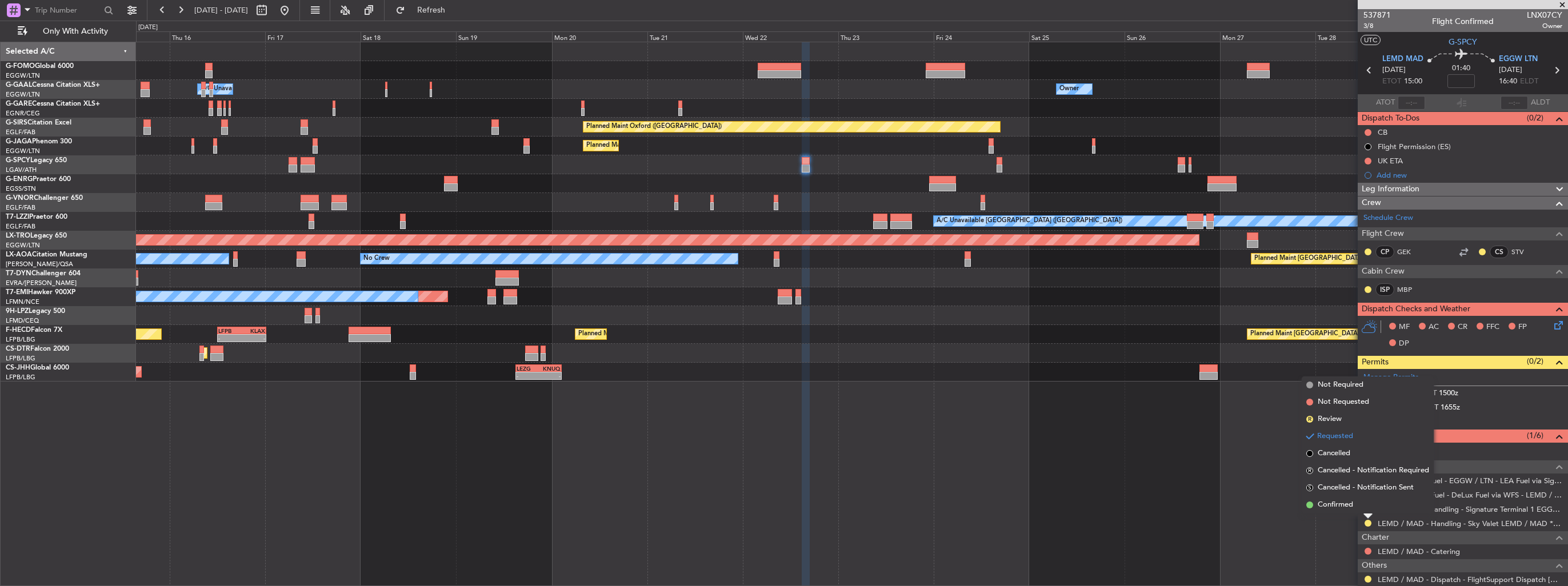
click at [1329, 504] on span "Confirmed" at bounding box center [1336, 505] width 35 height 12
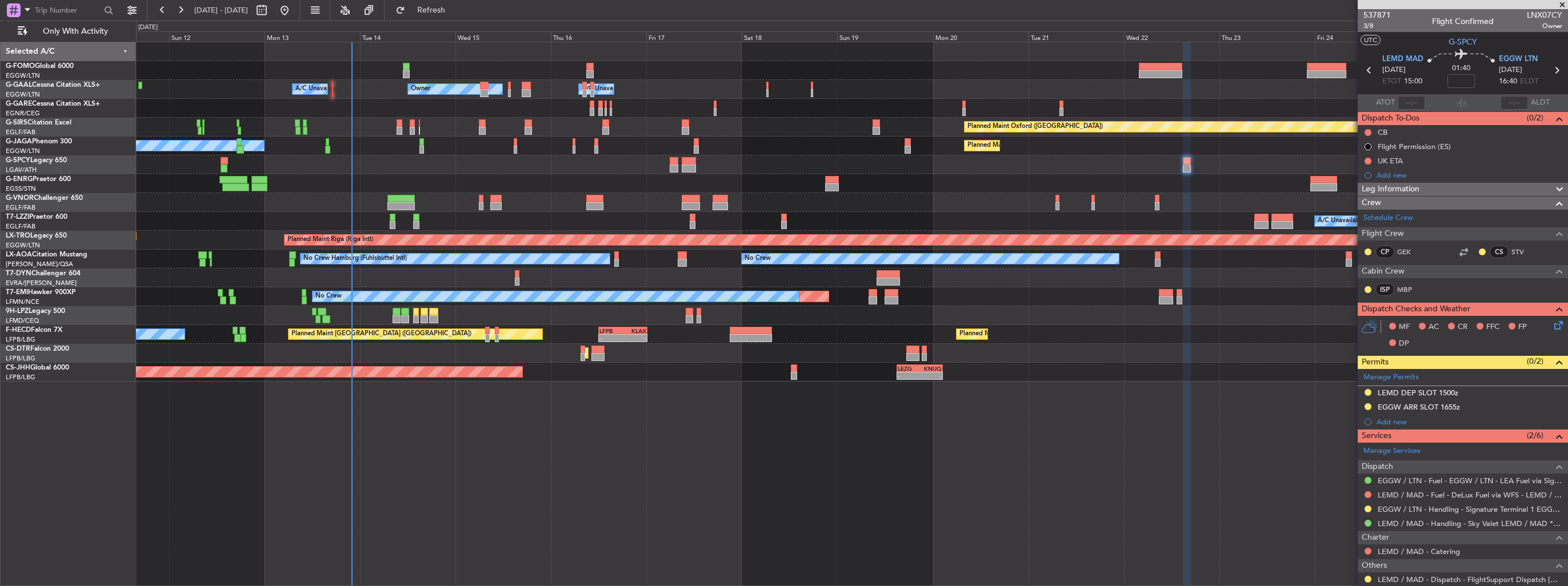
click at [892, 200] on div "Owner Owner A/C Unavailable Owner A/C Unavailable Planned Maint [GEOGRAPHIC_DAT…" at bounding box center [852, 212] width 1432 height 340
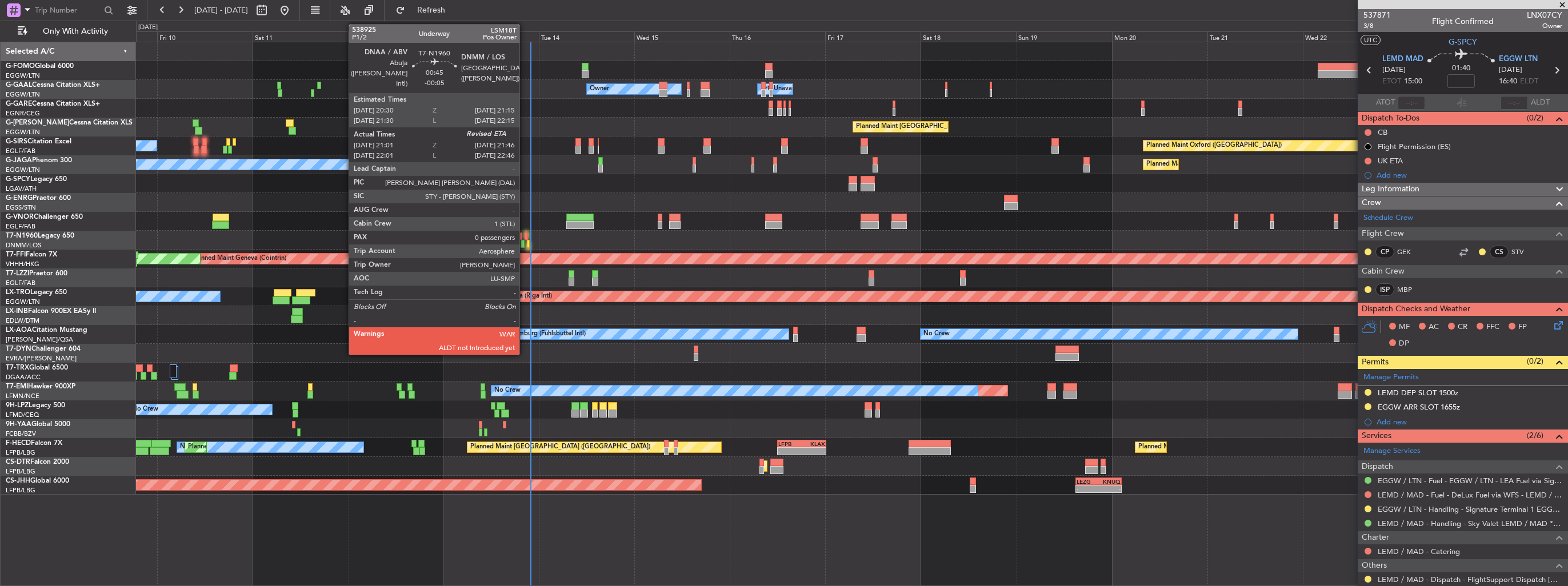
click at [524, 236] on div at bounding box center [526, 237] width 3 height 8
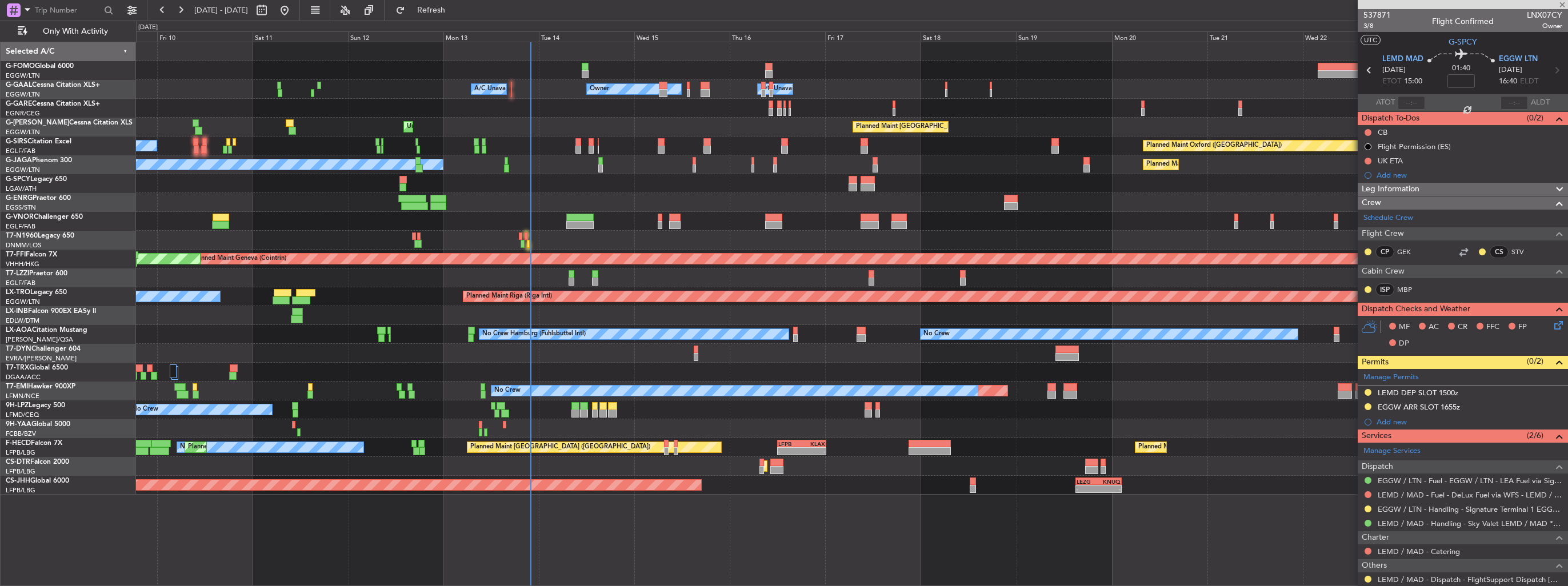
type input "-00:05"
type input "21:01"
type input "0"
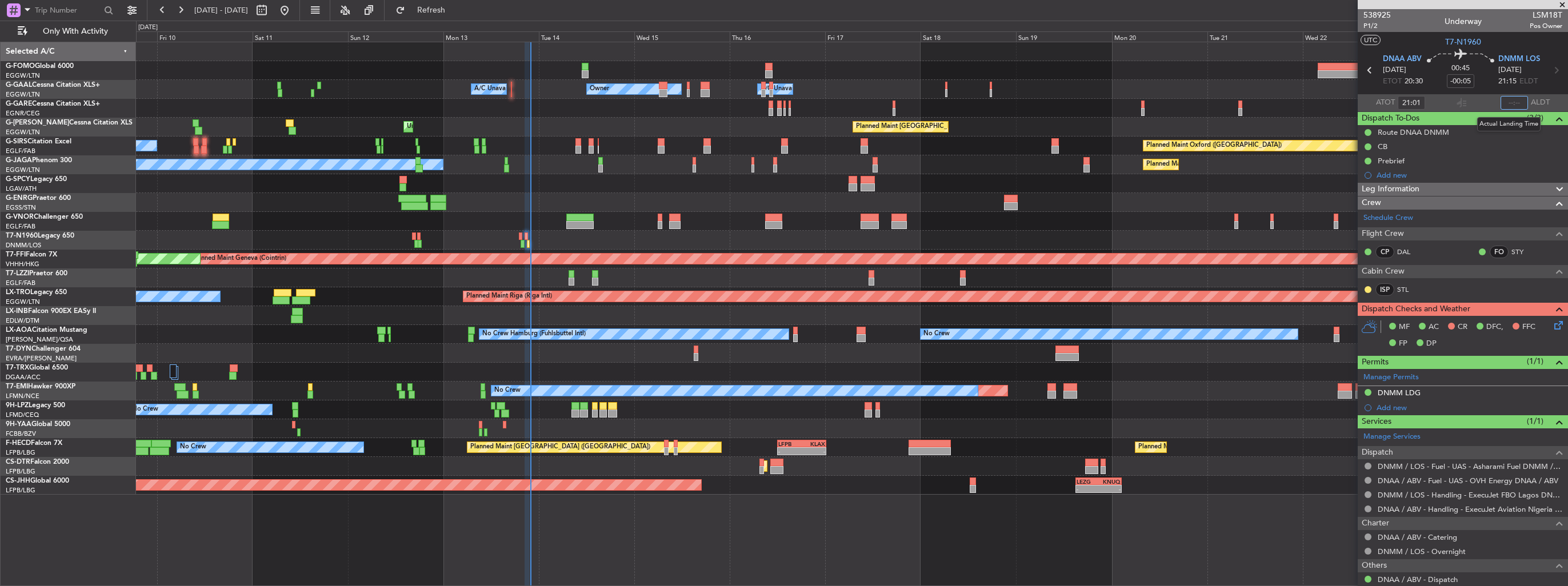
click at [1509, 103] on input "text" at bounding box center [1514, 102] width 27 height 14
type input "21:50"
